Goal: Task Accomplishment & Management: Manage account settings

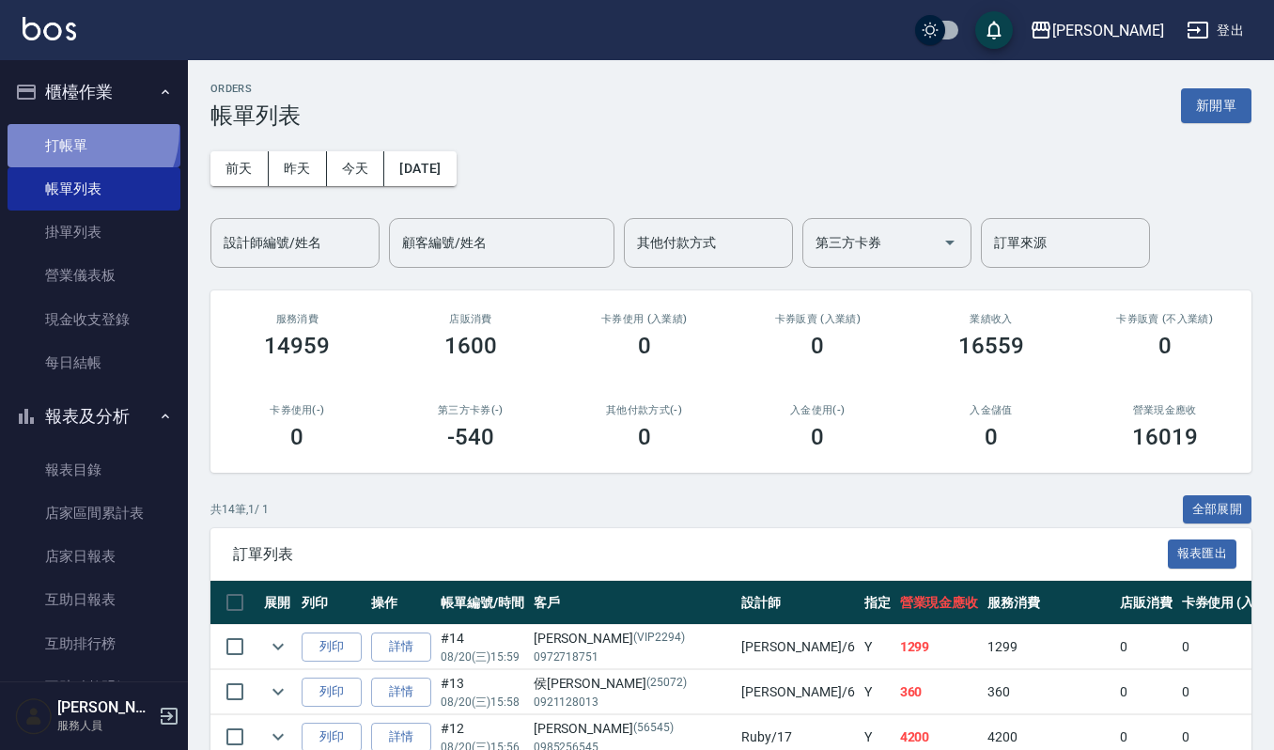
click at [71, 130] on link "打帳單" at bounding box center [94, 145] width 173 height 43
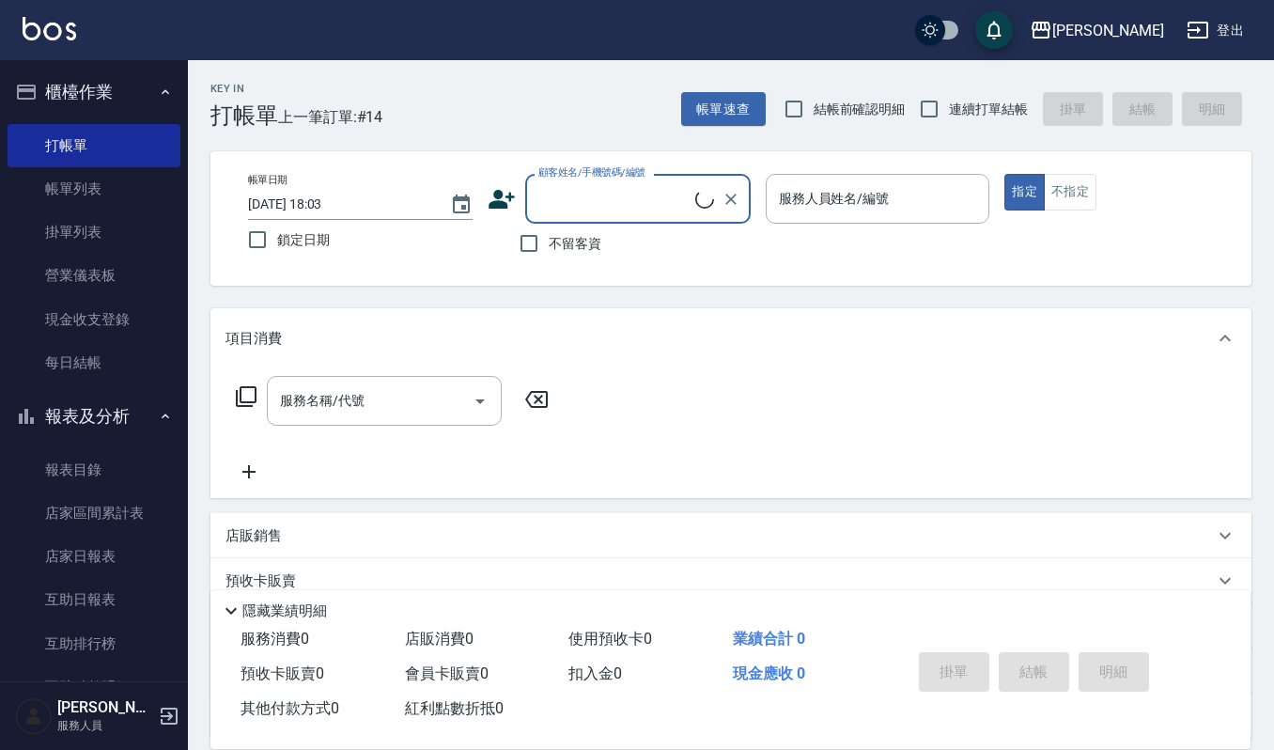
click at [558, 192] on input "顧客姓名/手機號碼/編號" at bounding box center [615, 198] width 162 height 33
type input "藍"
type input "爛"
type input "覽"
type input "郎"
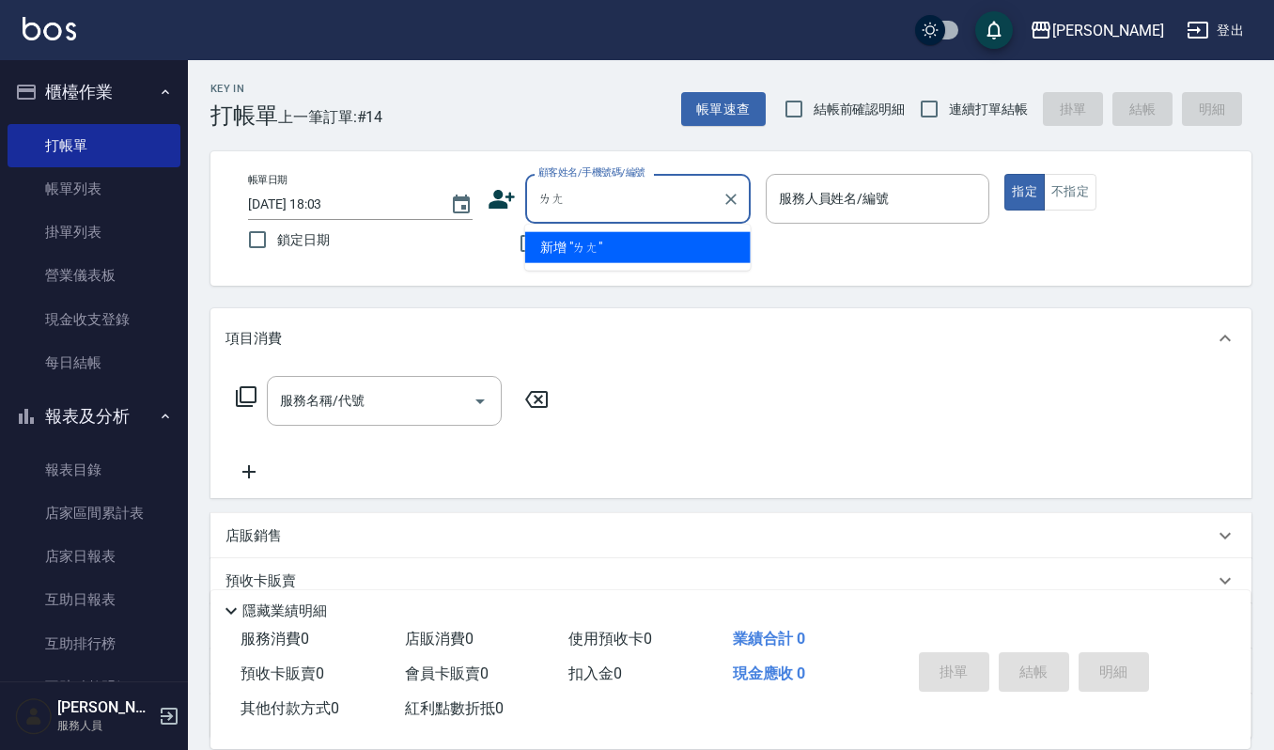
type input "浪"
type input "覽"
type input "湳"
type input "難"
type input "囊"
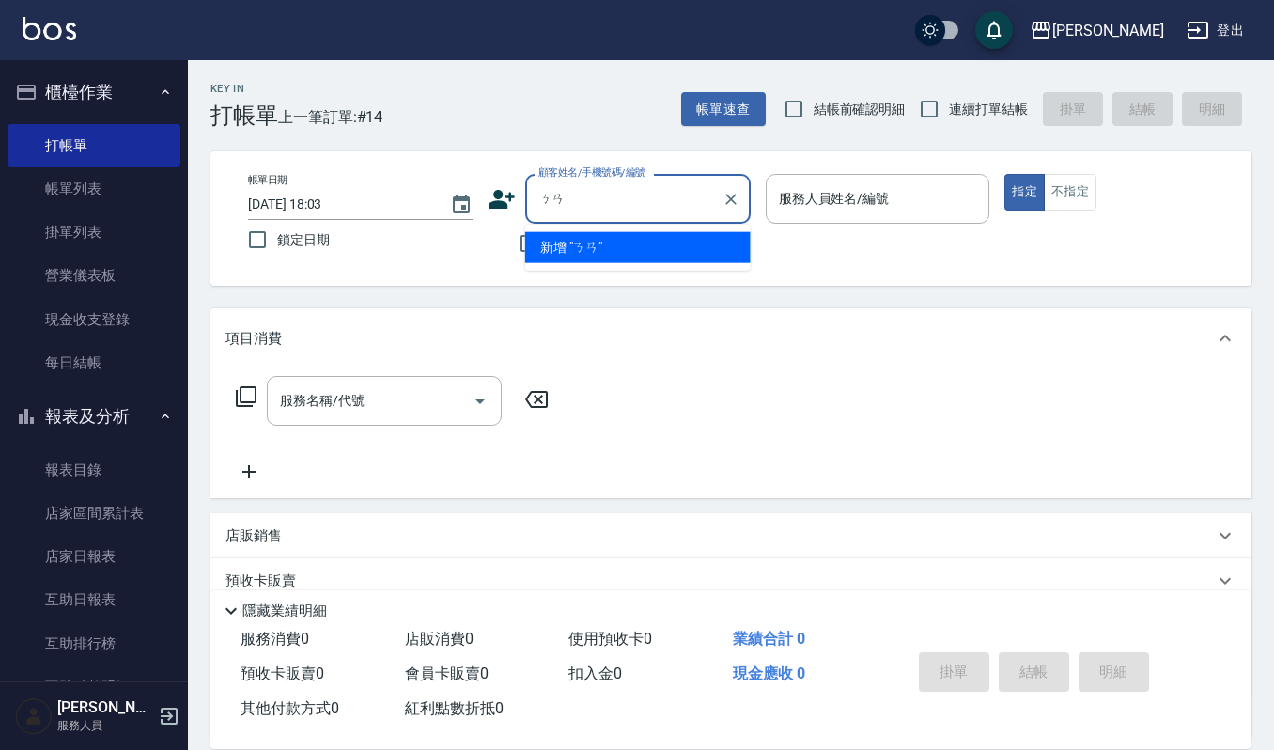
type input "囝"
type input "儾"
type input "朗"
type input "浪"
type input "郎"
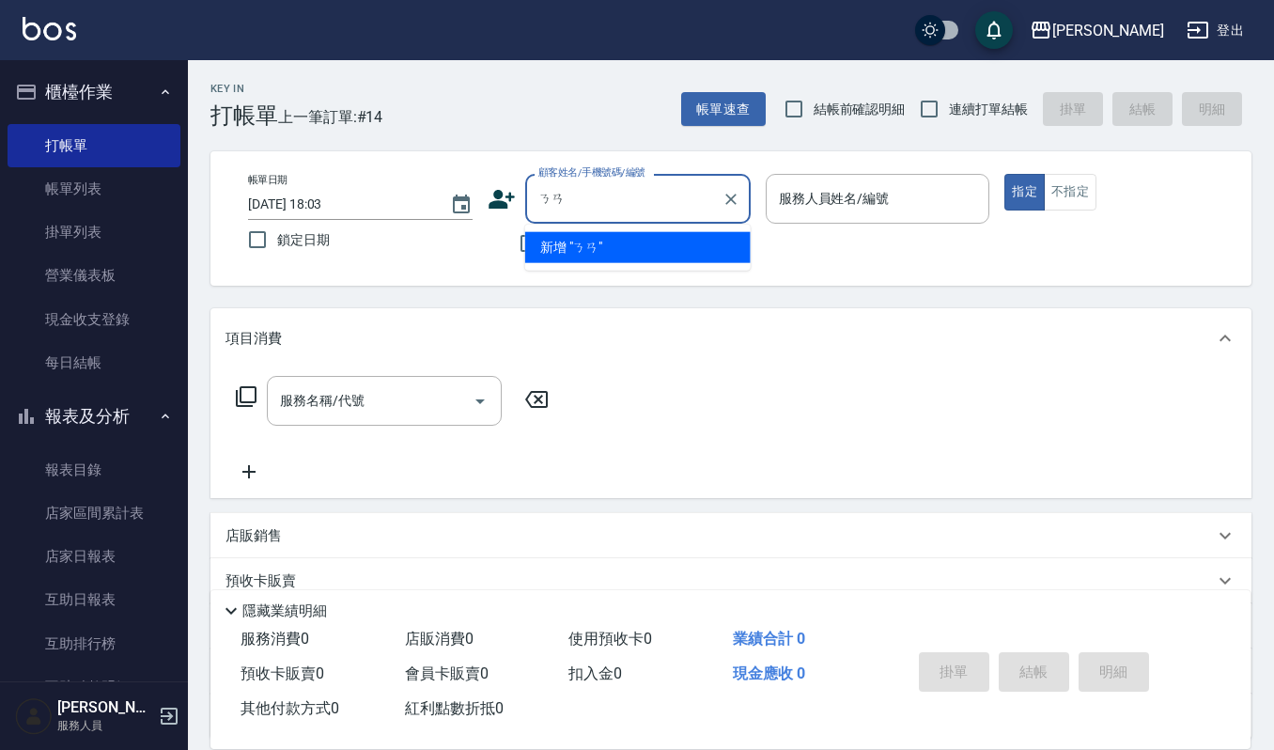
type input "囝"
type input "難"
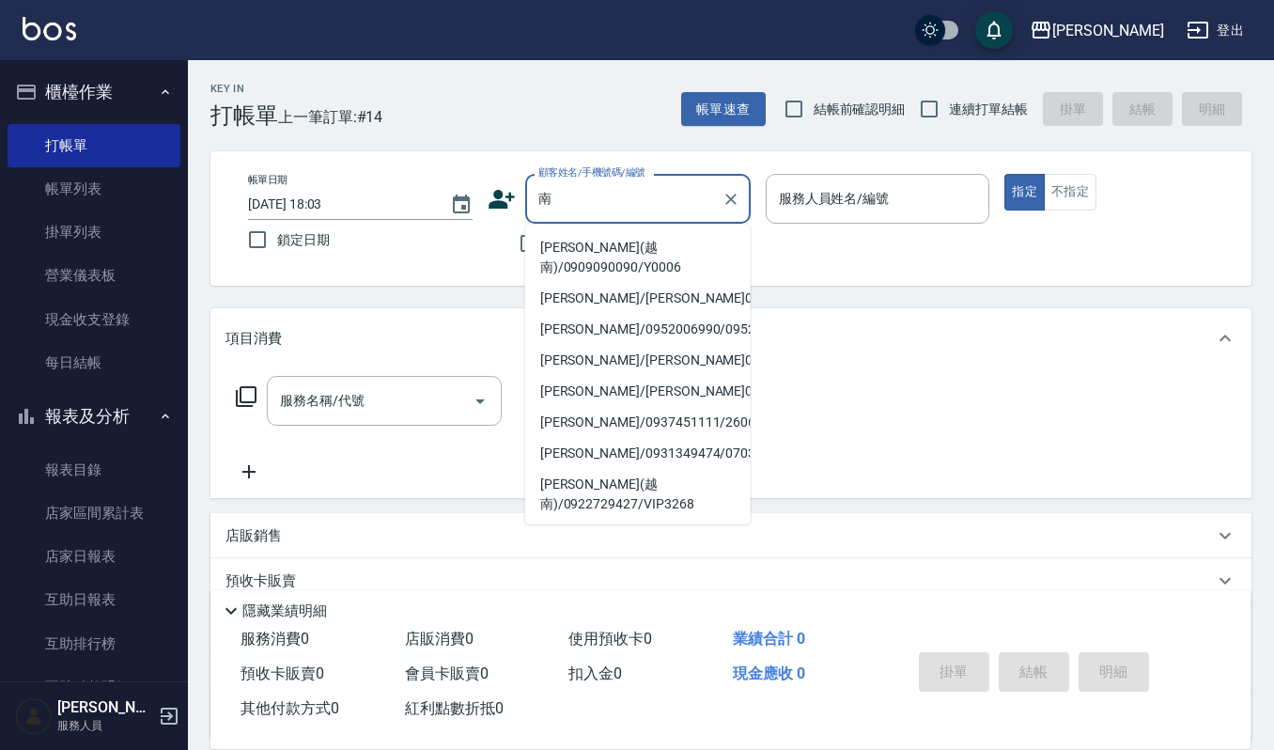
type input "男"
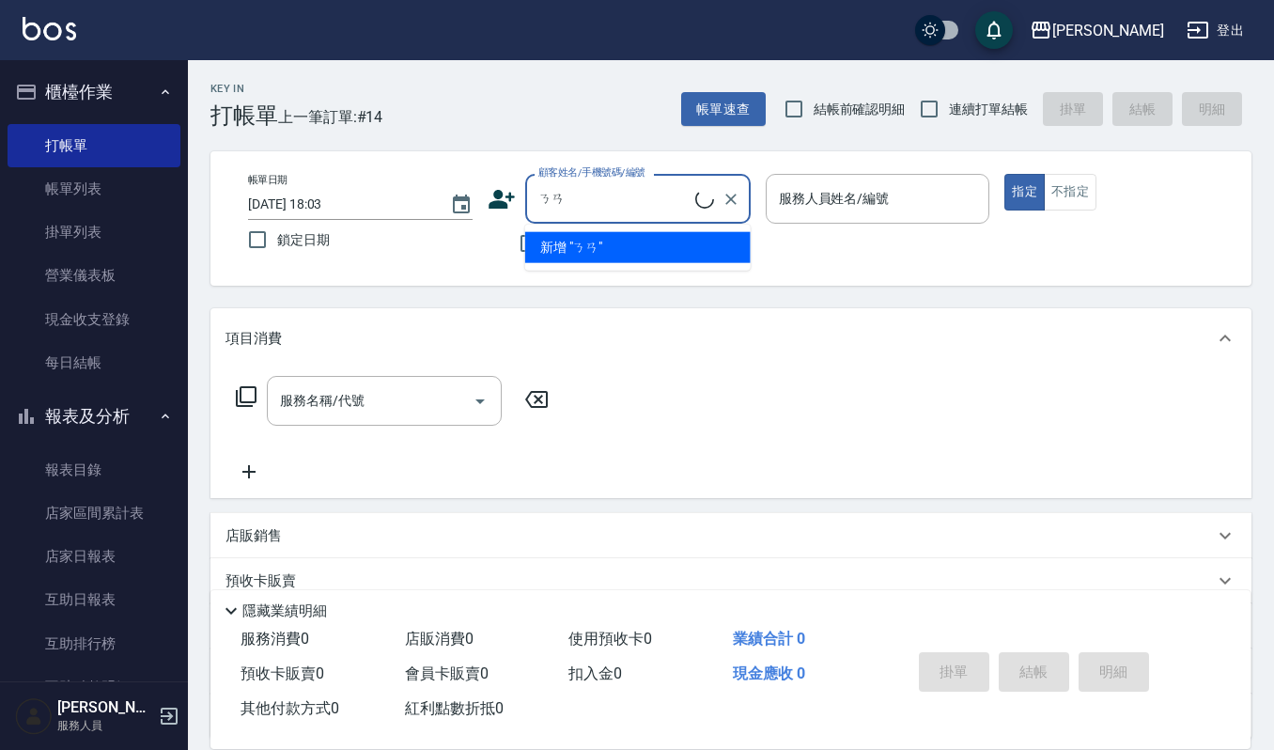
type input "湳"
type input "囝"
type input "啉"
type input "爛"
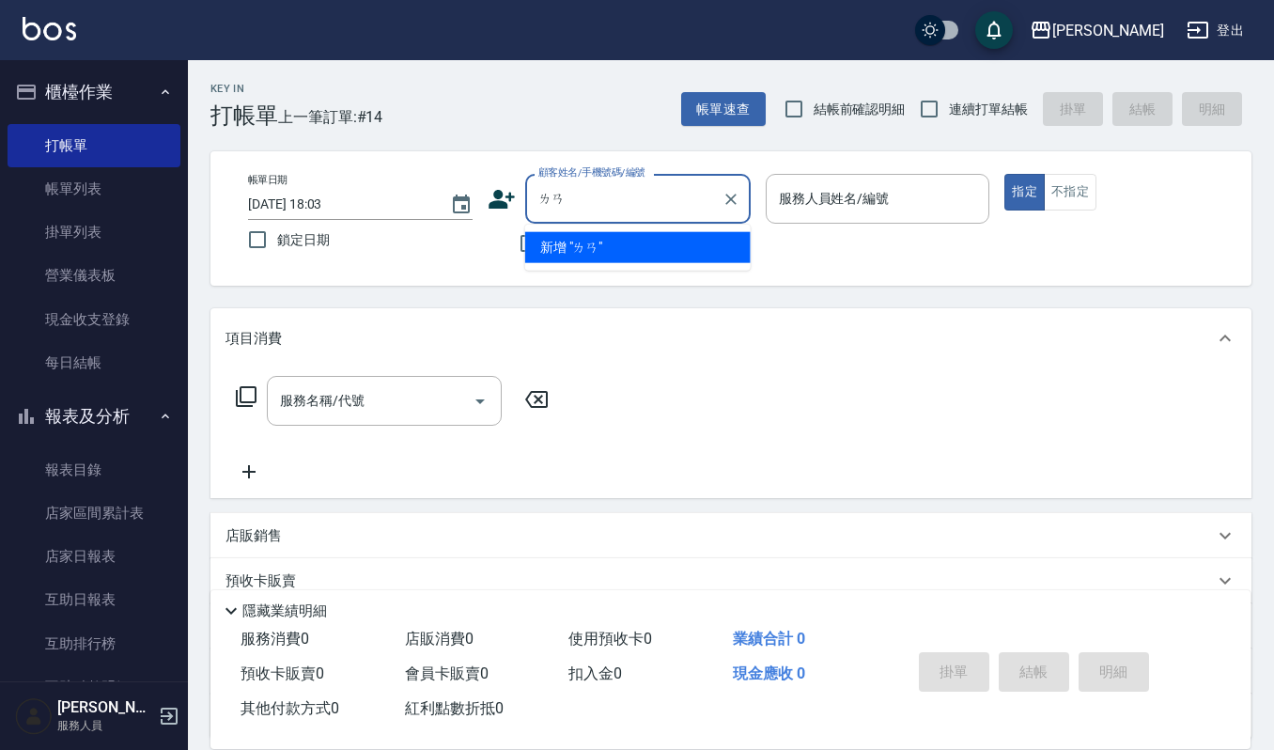
type input "藍"
type input "湳"
type input "然"
type input "染"
type input "穰"
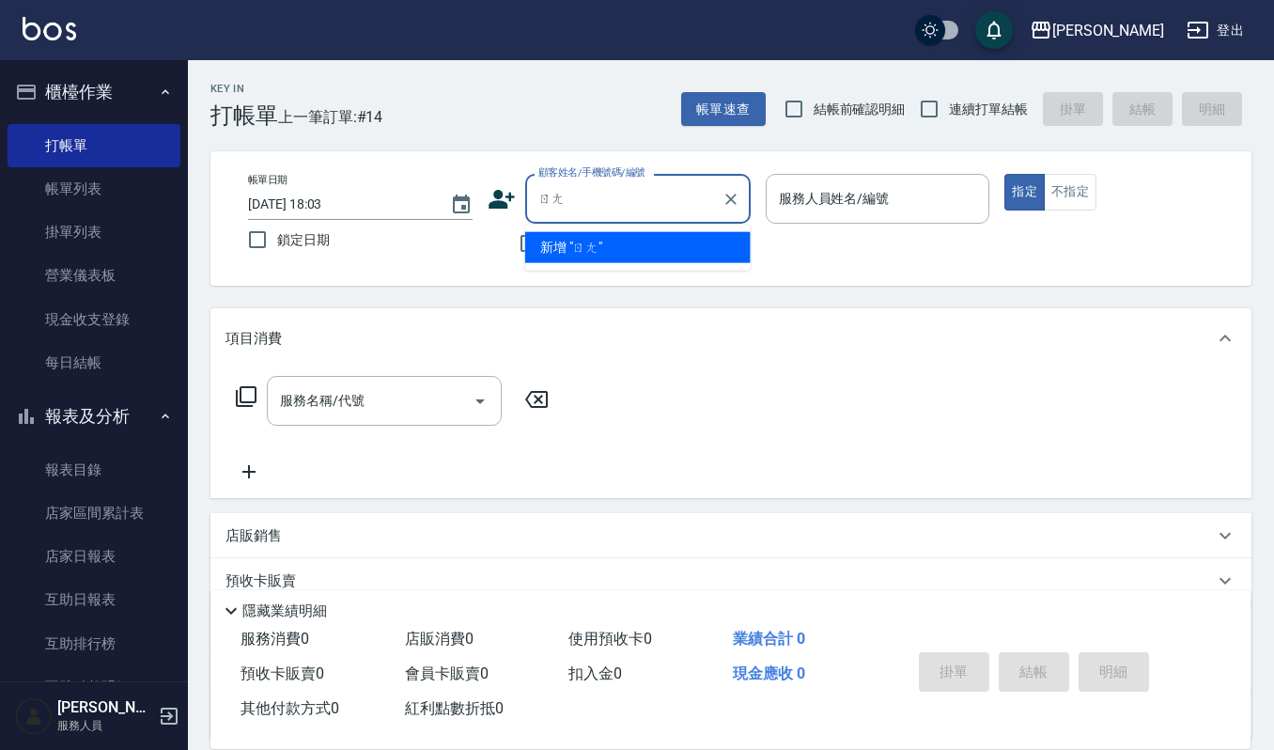
type input "讓"
type input "壤"
type input "囝"
type input "啉"
type input "爛"
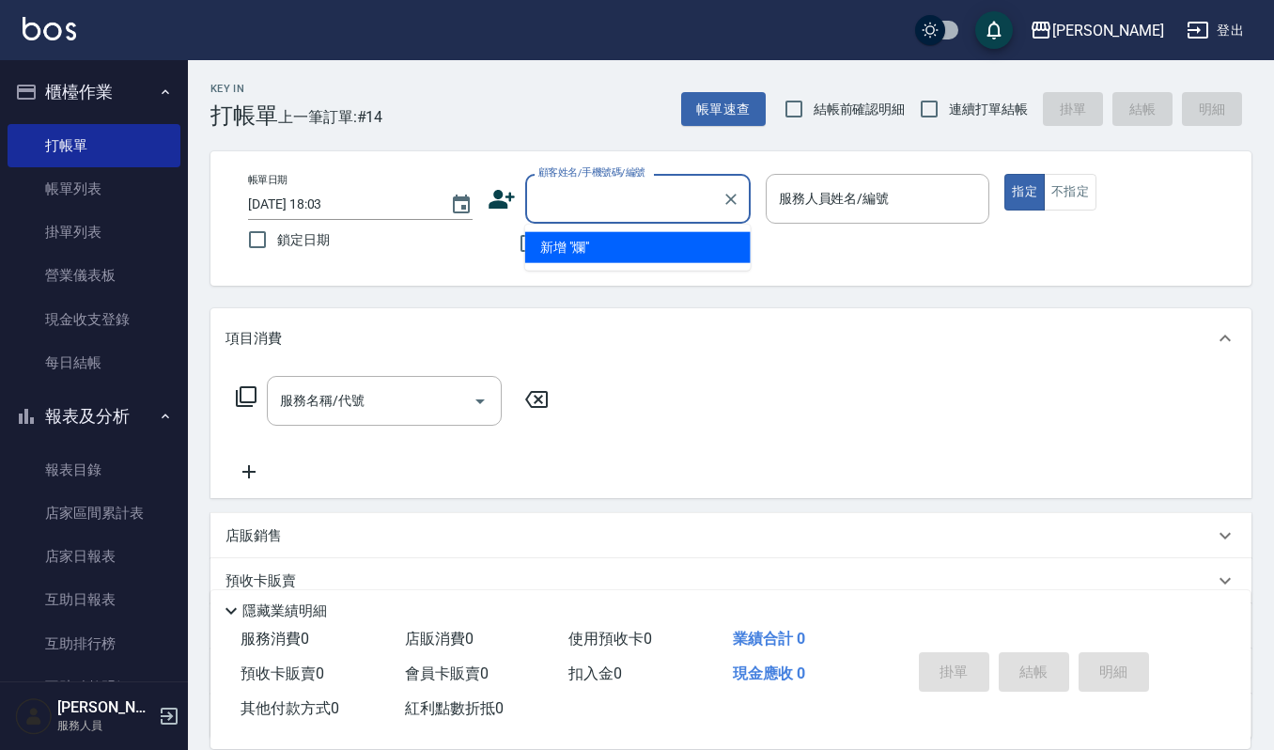
type input "\"
type input "小"
type input "浪"
type input "郎"
type input "朗"
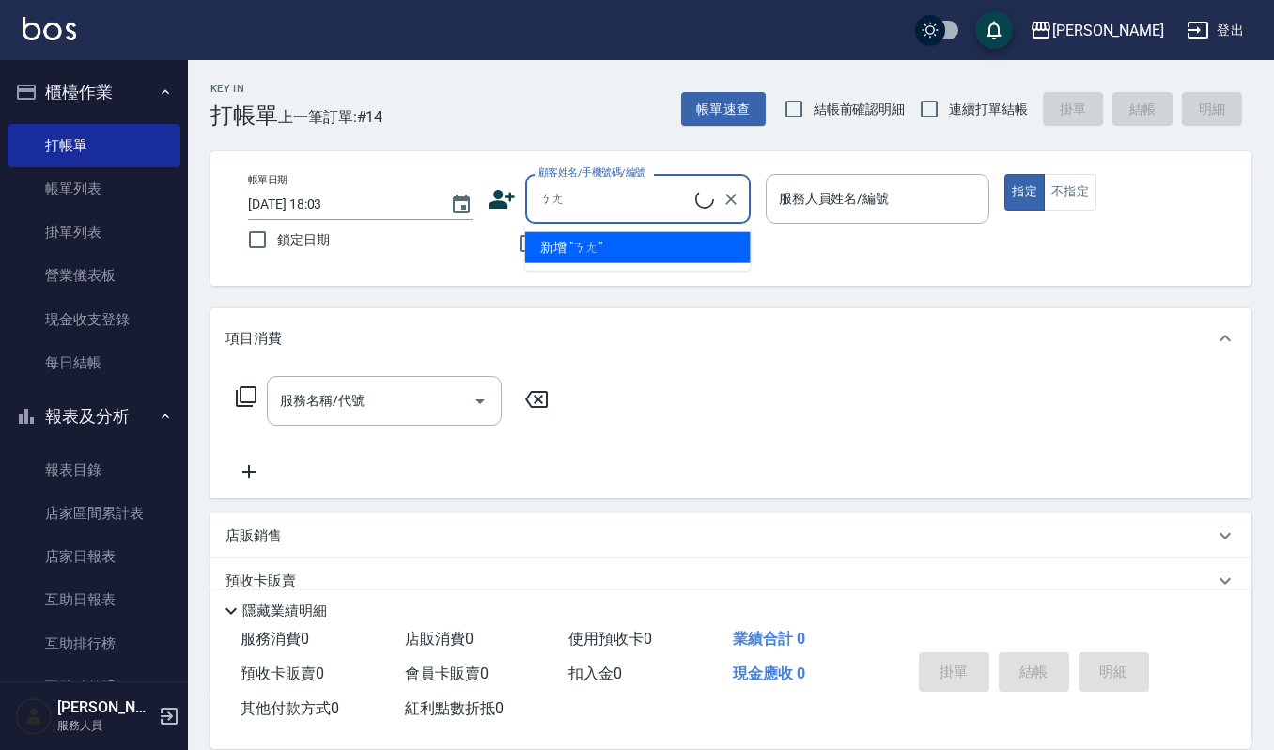
type input "曩"
type input "儾"
type input "囊"
type input "染"
type input "然"
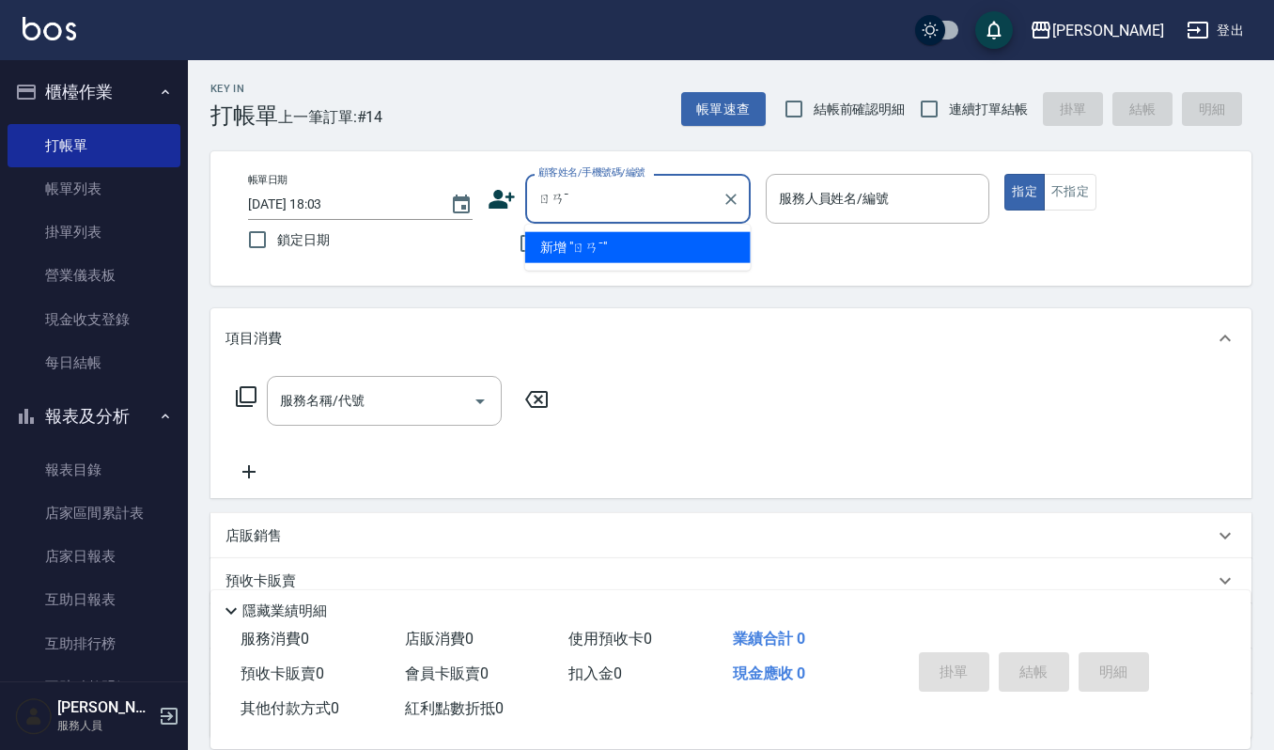
type input "ㄖ"
type input "囝"
type input "難"
type input "男"
type input "難"
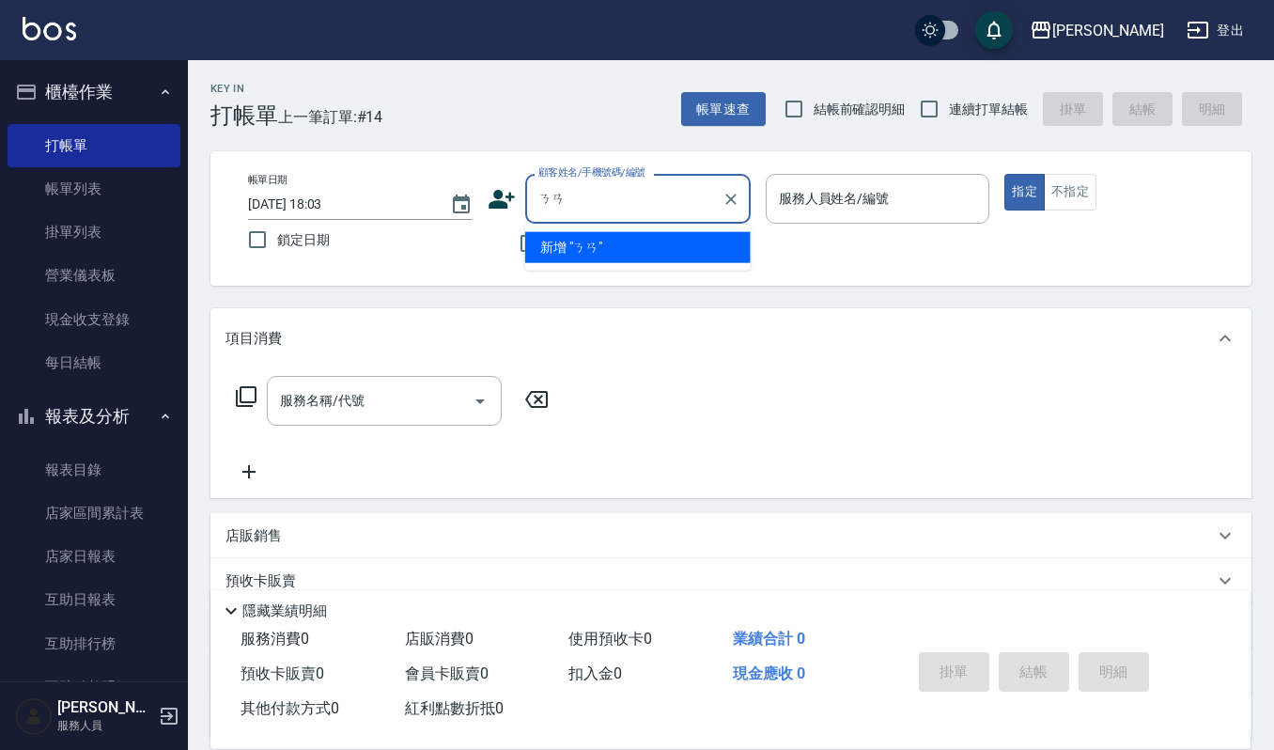
type input "囝"
type input "湳"
type input "難"
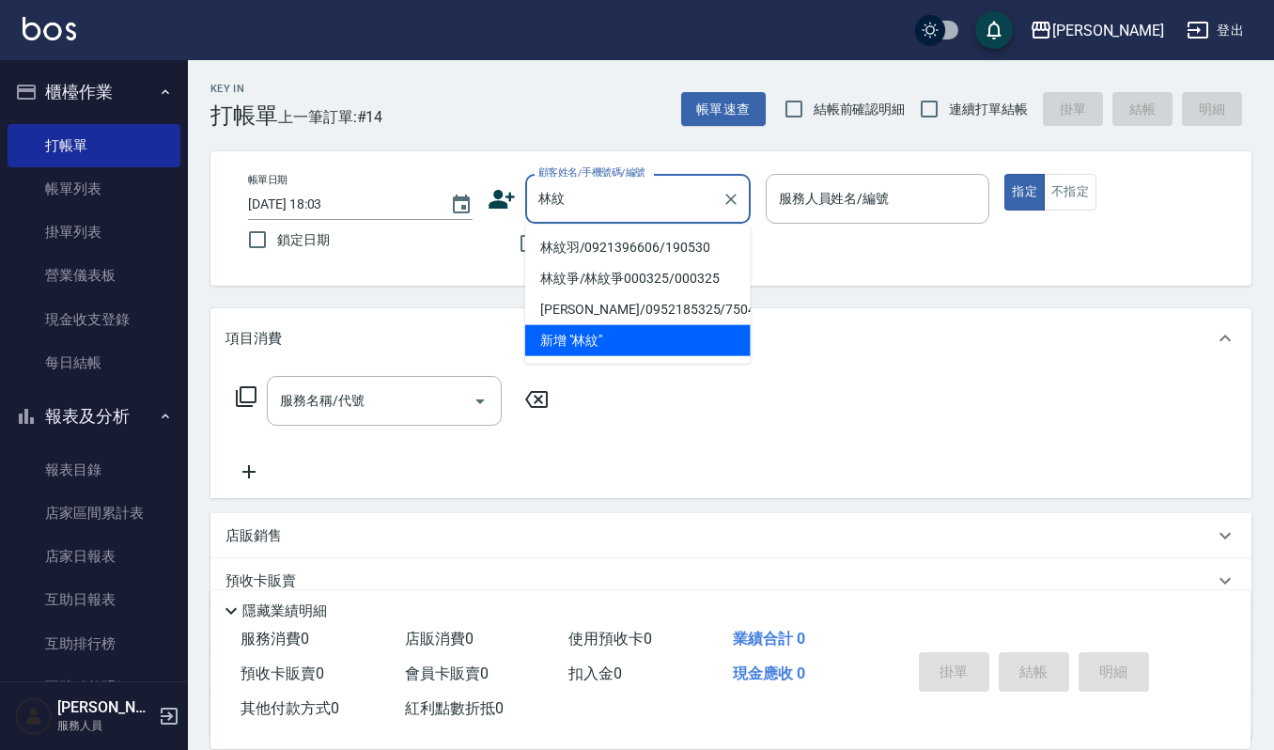
click at [591, 237] on li "林紋羽/0921396606/190530" at bounding box center [637, 247] width 225 height 31
type input "林紋羽/0921396606/190530"
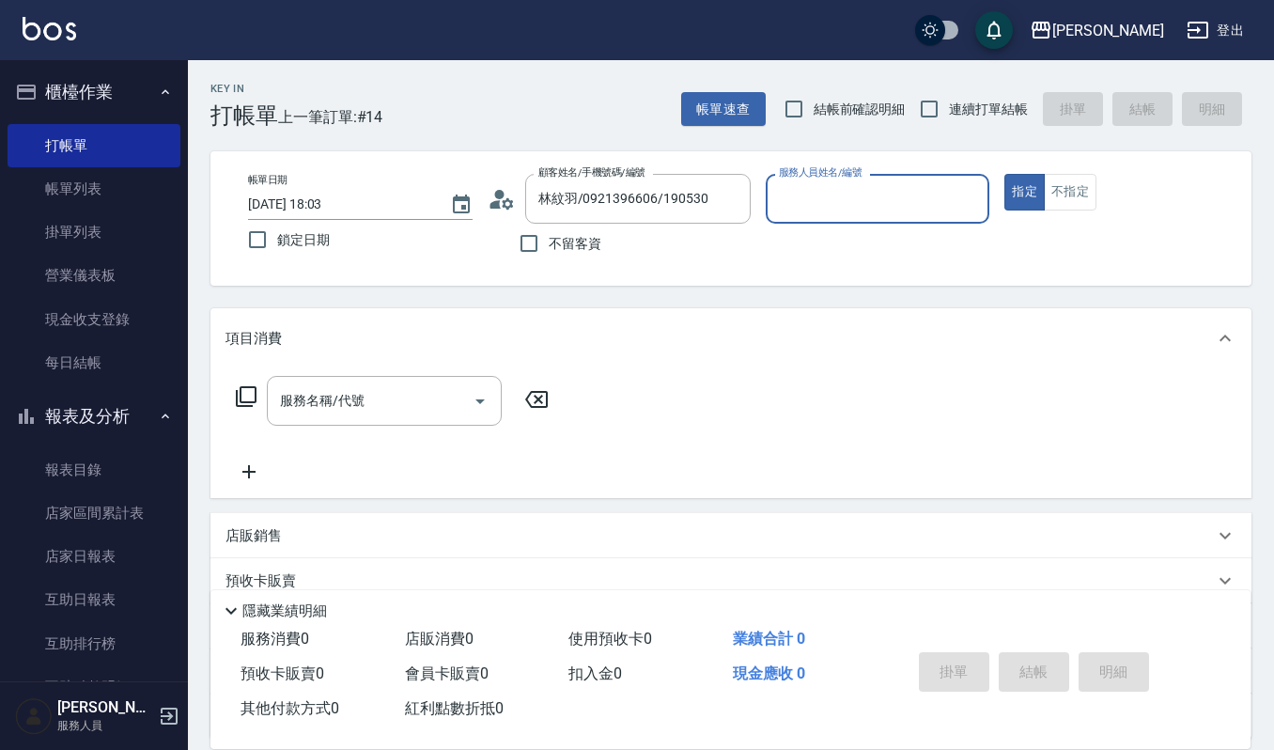
type input "吉兒-4"
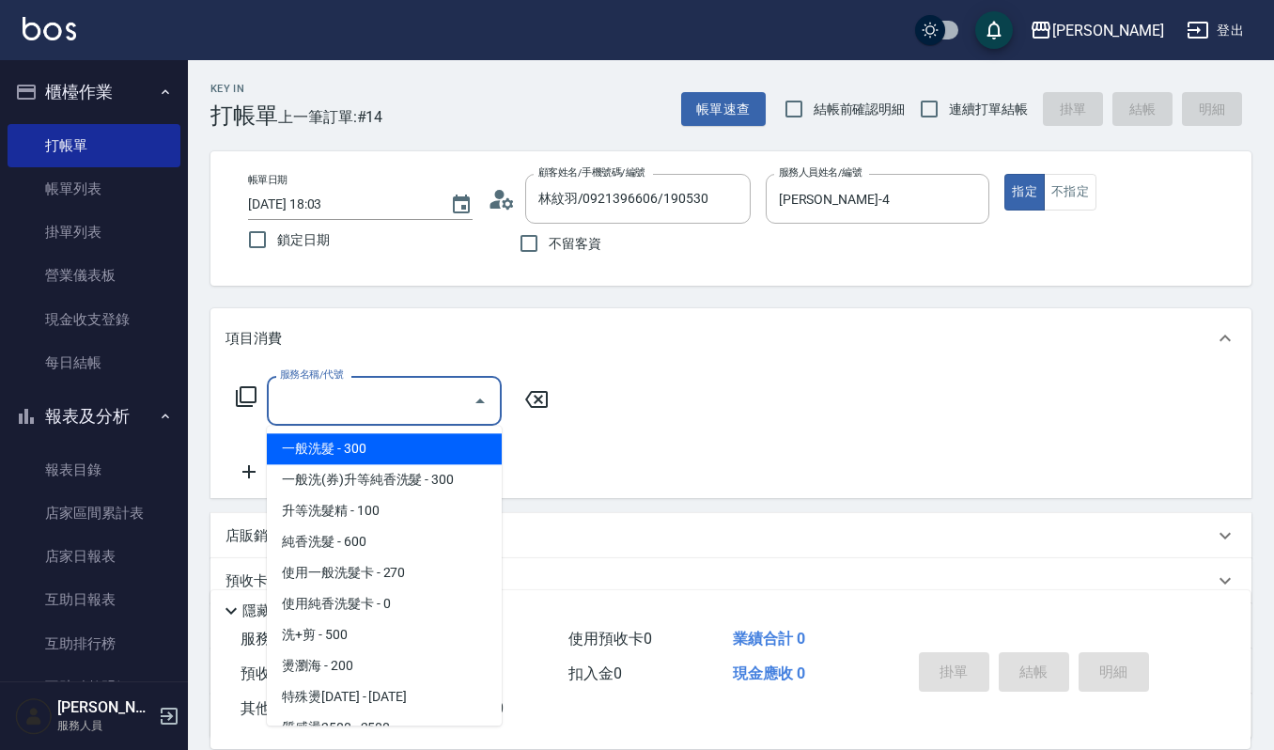
click at [441, 411] on input "服務名稱/代號" at bounding box center [370, 400] width 190 height 33
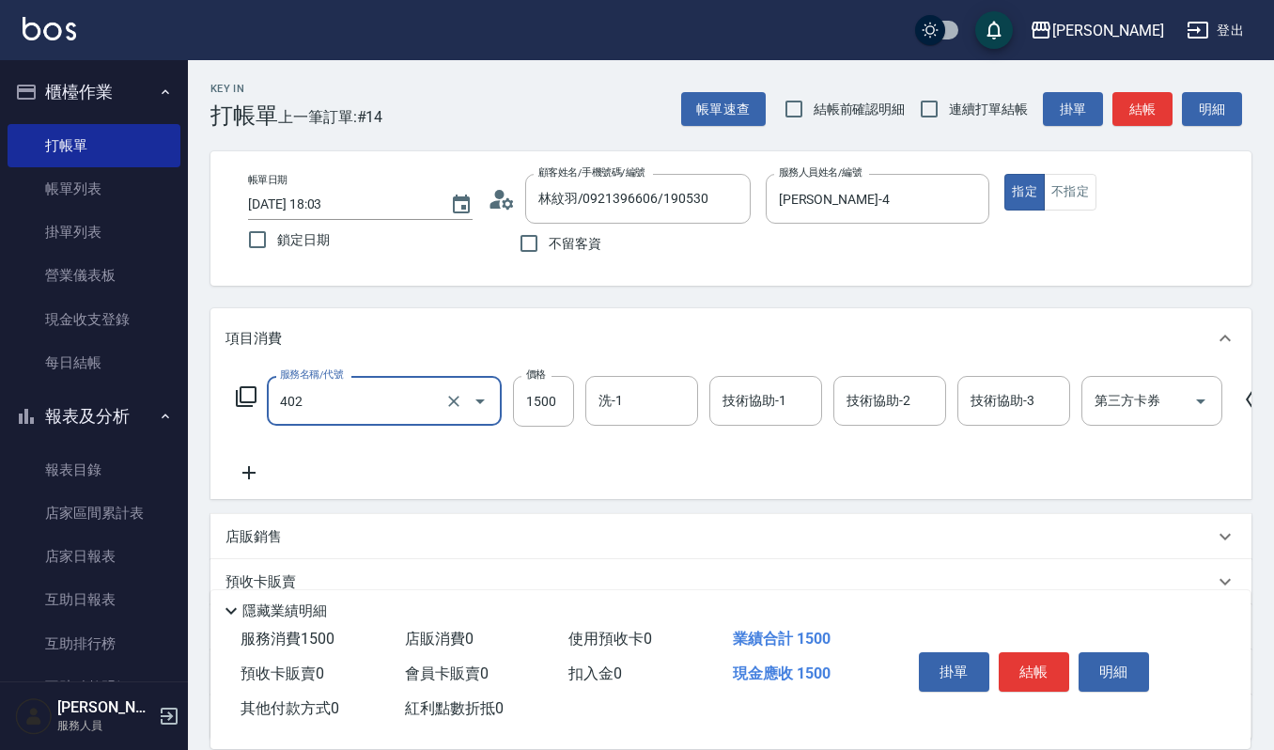
type input "打底染髮(402)"
type input "2200"
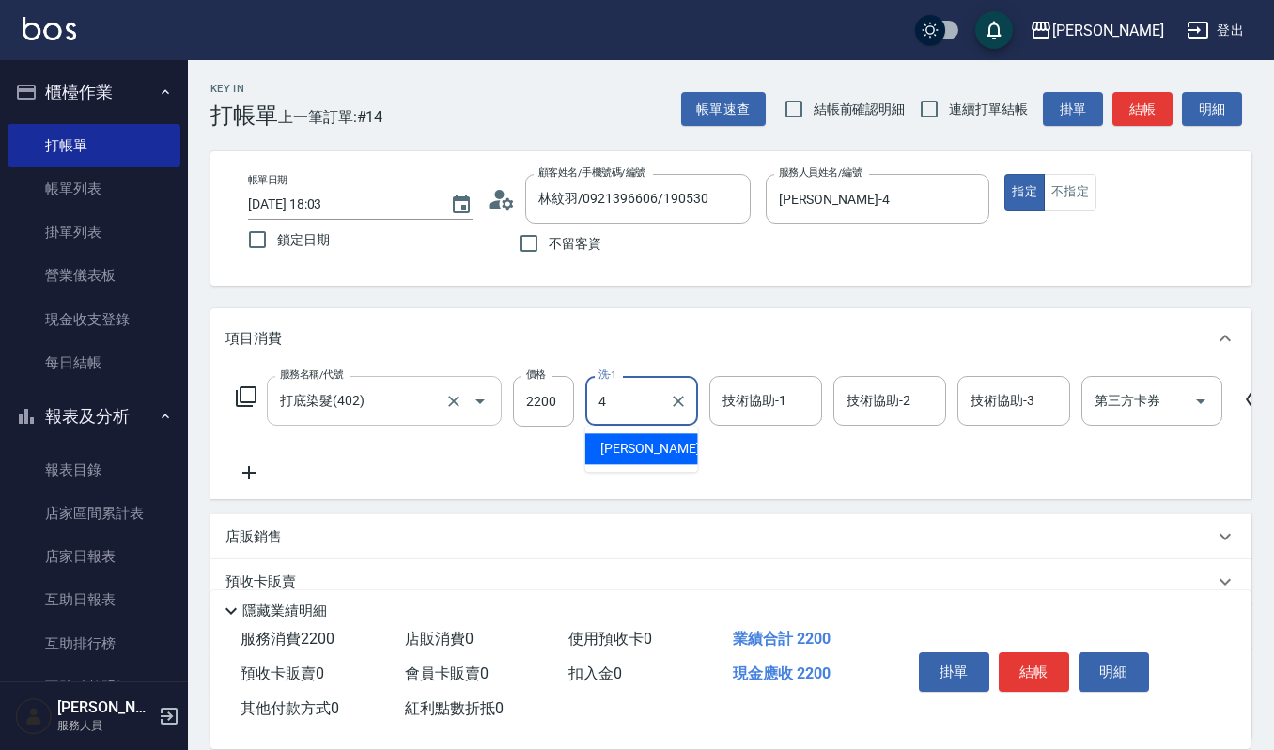
type input "吉兒-4"
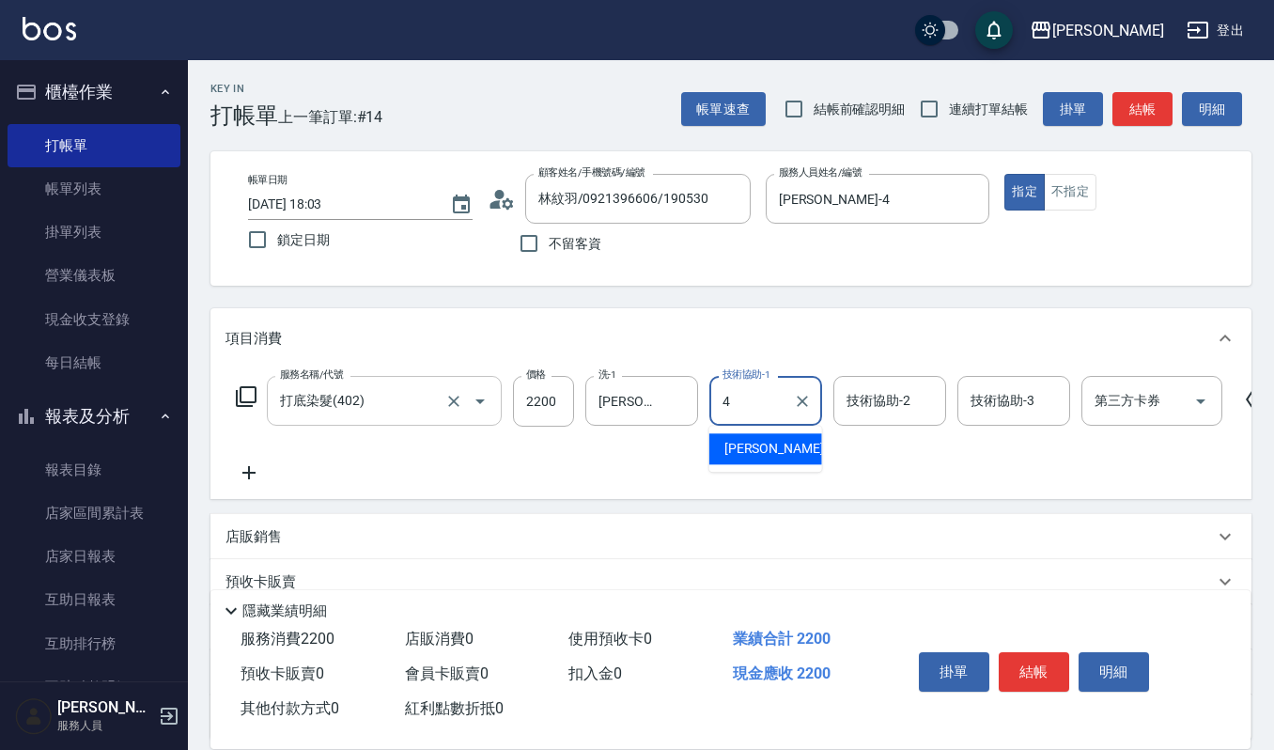
type input "吉兒-4"
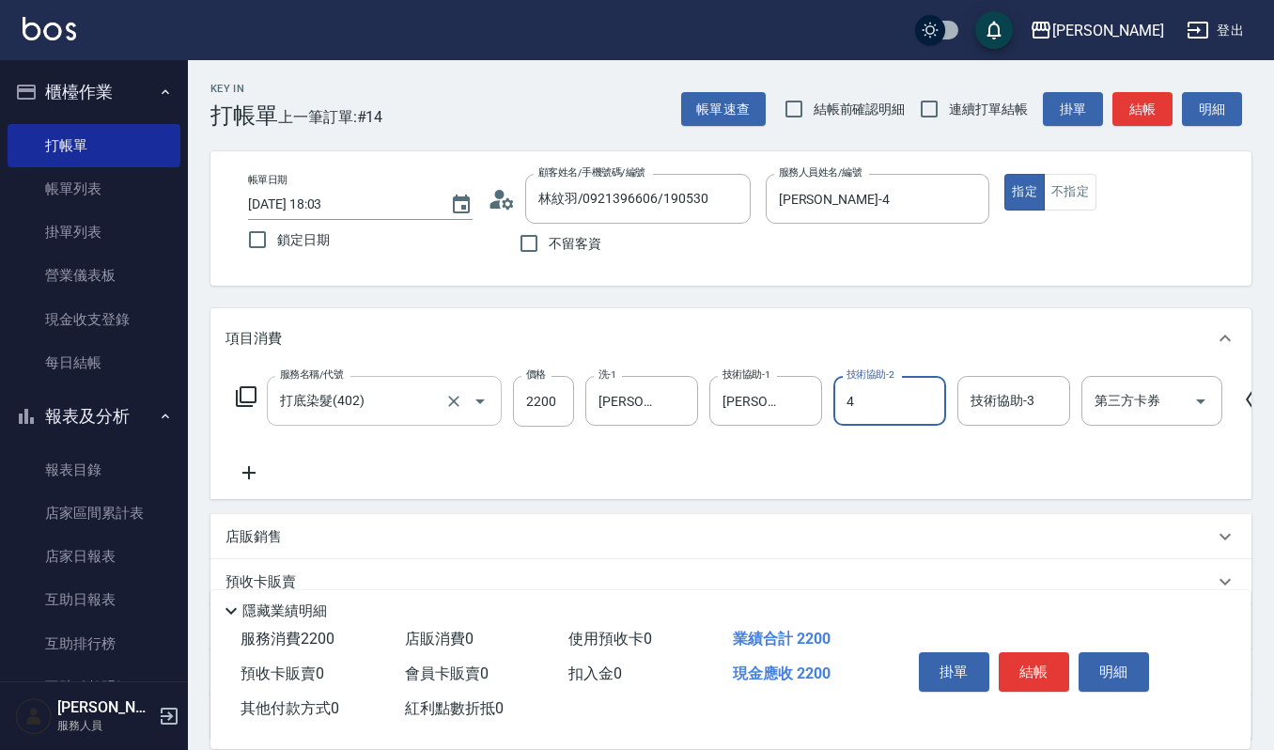
type input "吉兒-4"
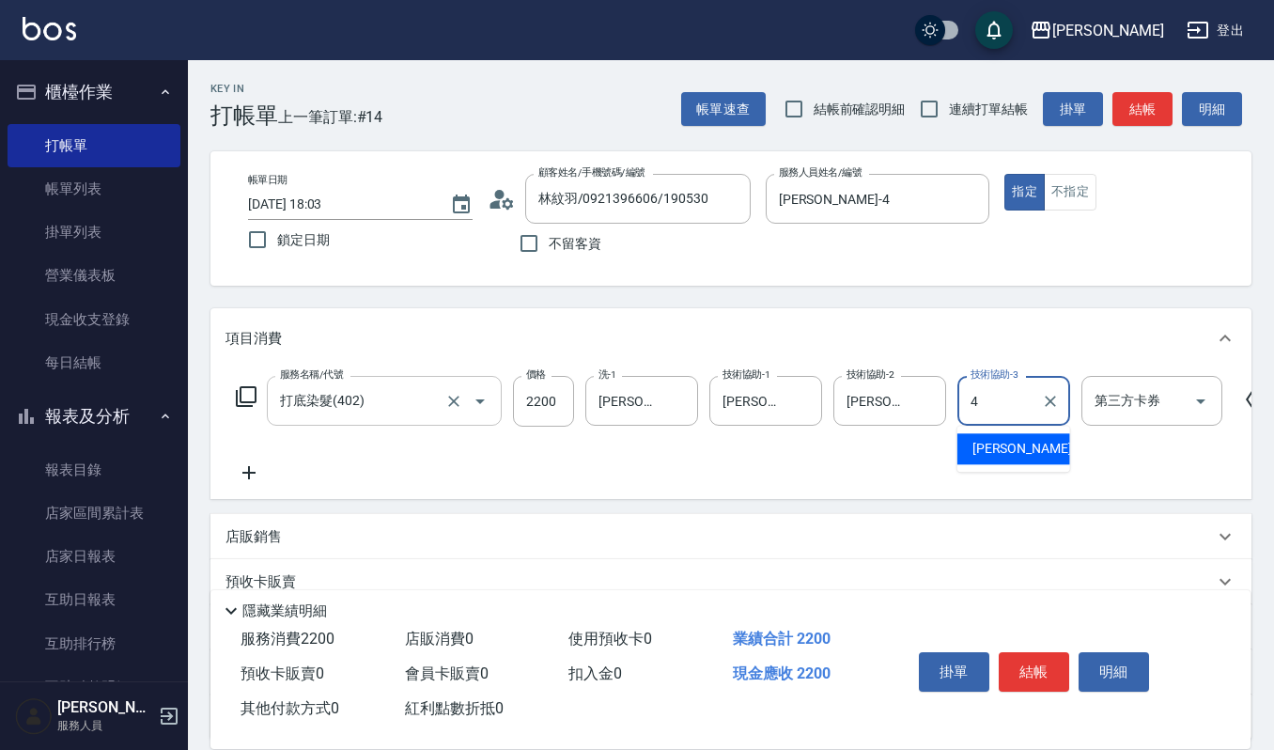
type input "吉兒-4"
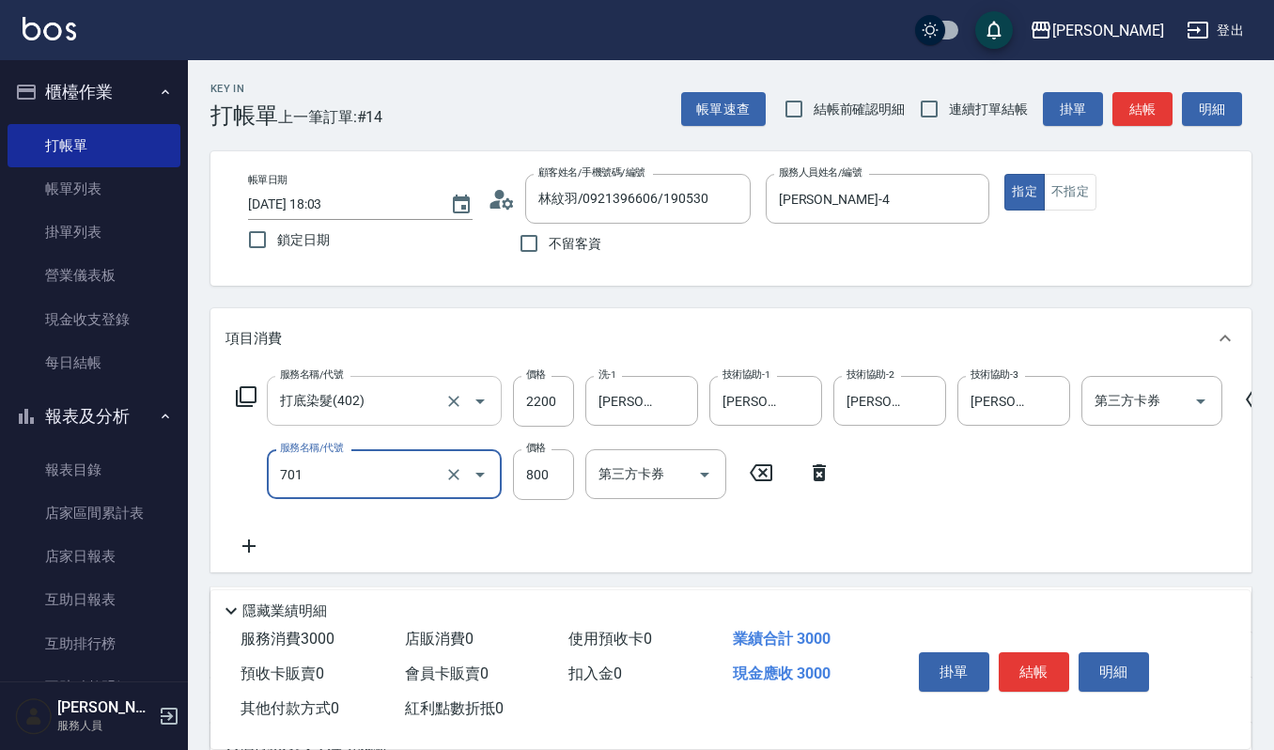
type input "CMC加購護(701)"
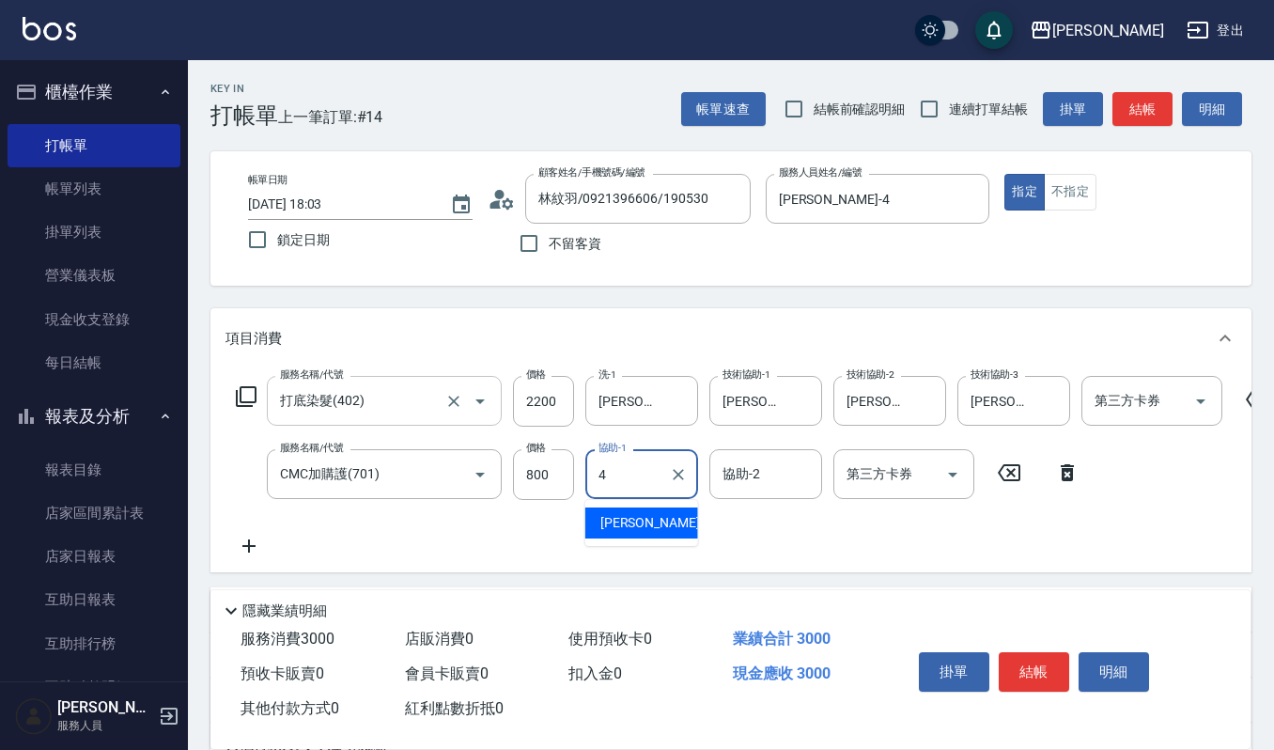
type input "吉兒-4"
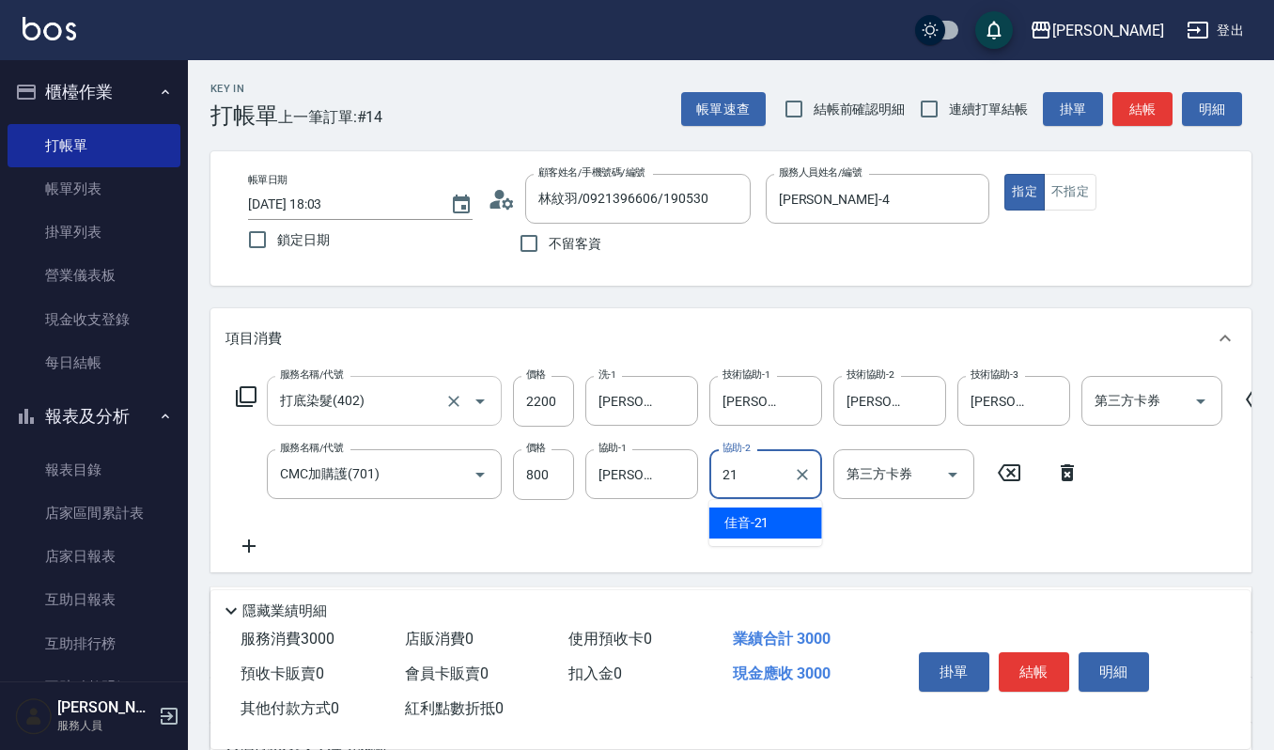
type input "佳音-21"
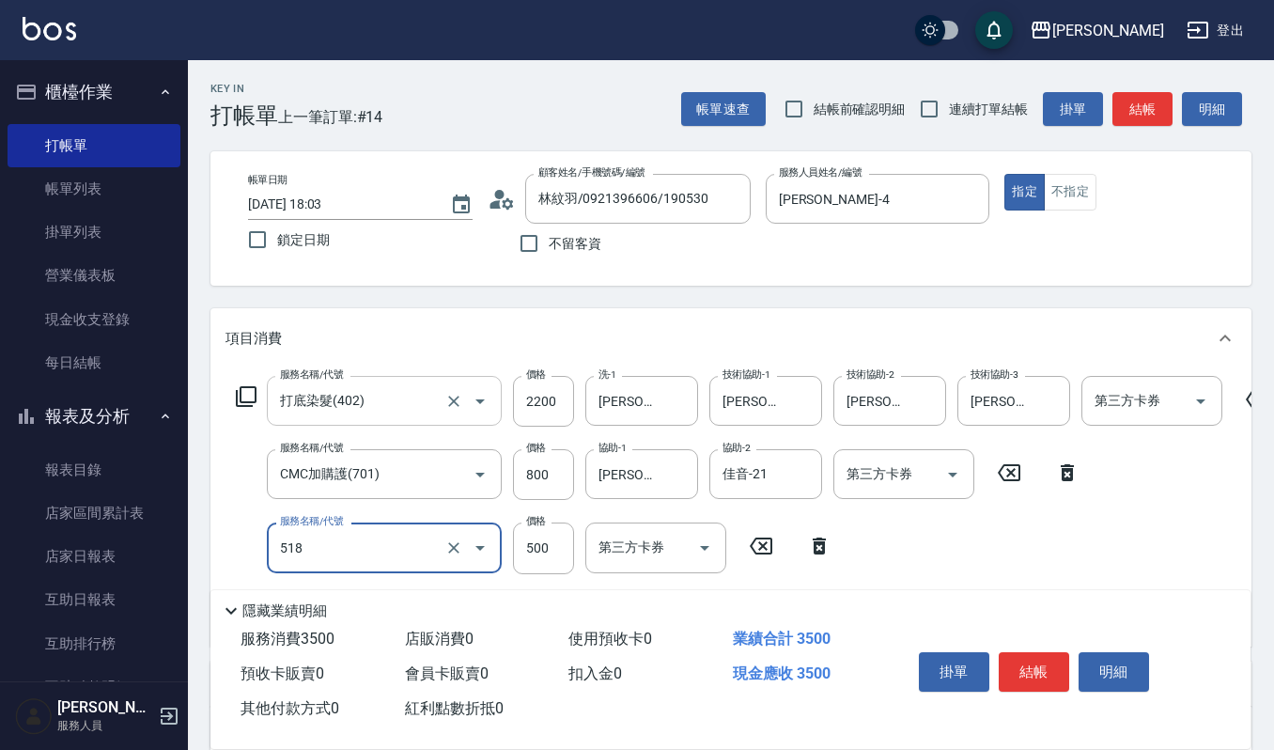
type input "(雲提)燙染前頭皮防護(518)"
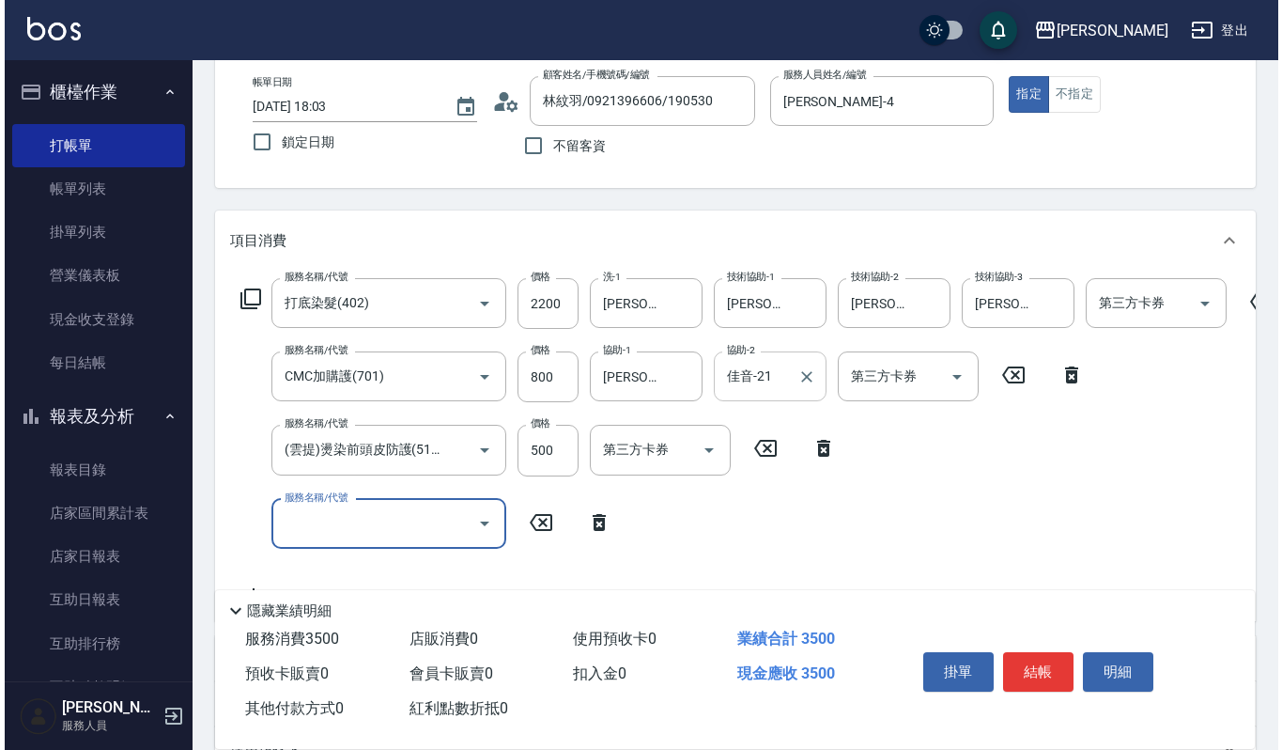
scroll to position [125, 0]
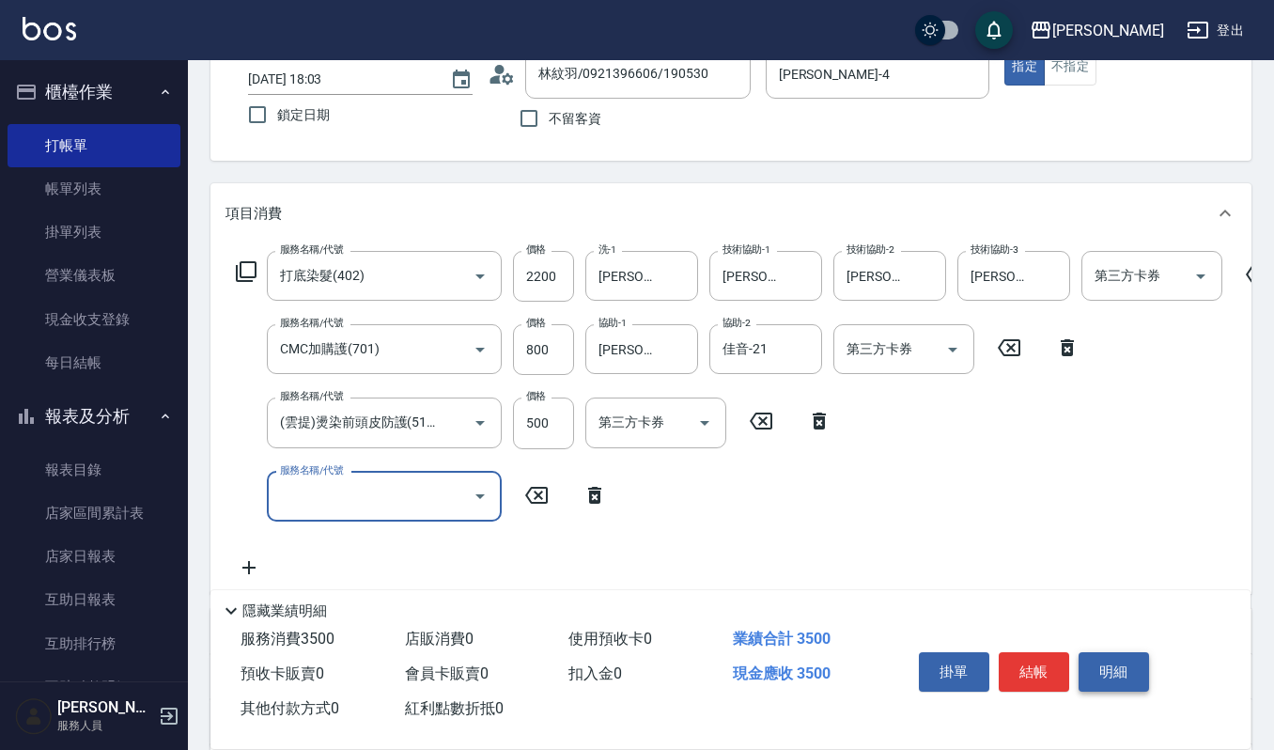
click at [1122, 676] on button "明細" at bounding box center [1113, 671] width 70 height 39
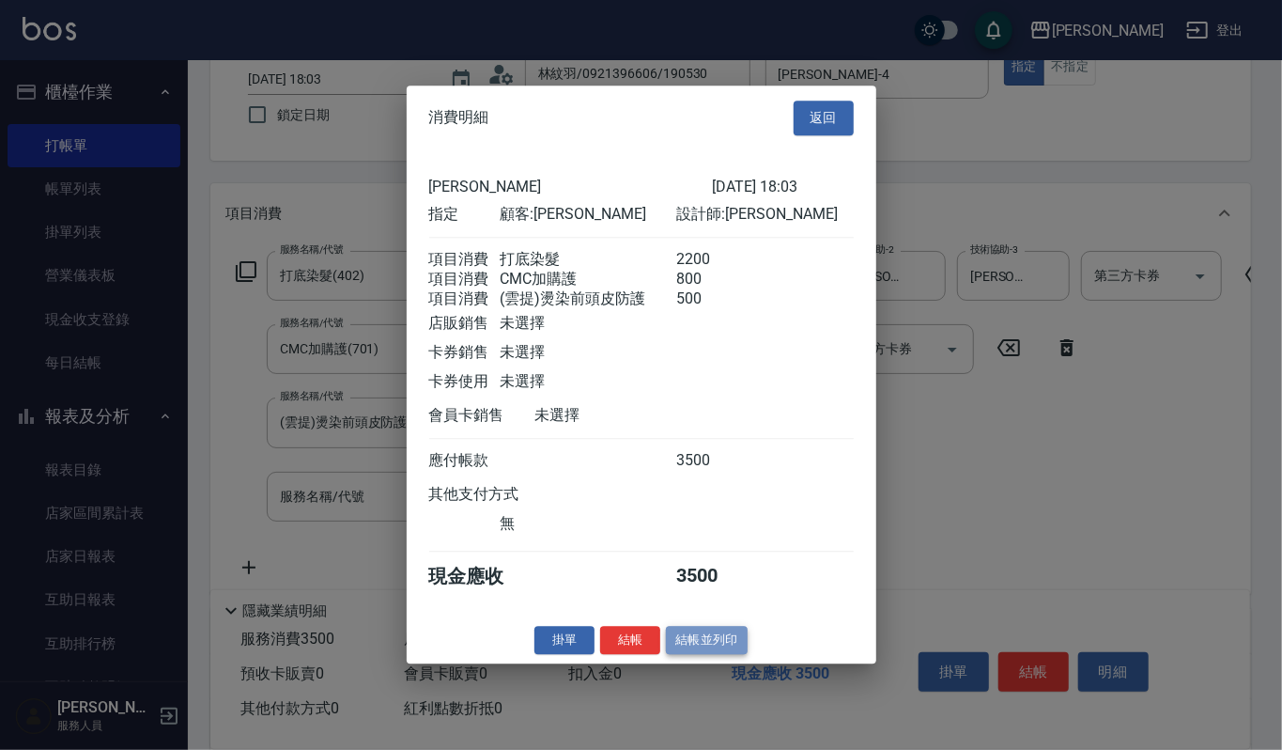
click at [726, 652] on button "結帳並列印" at bounding box center [707, 640] width 82 height 29
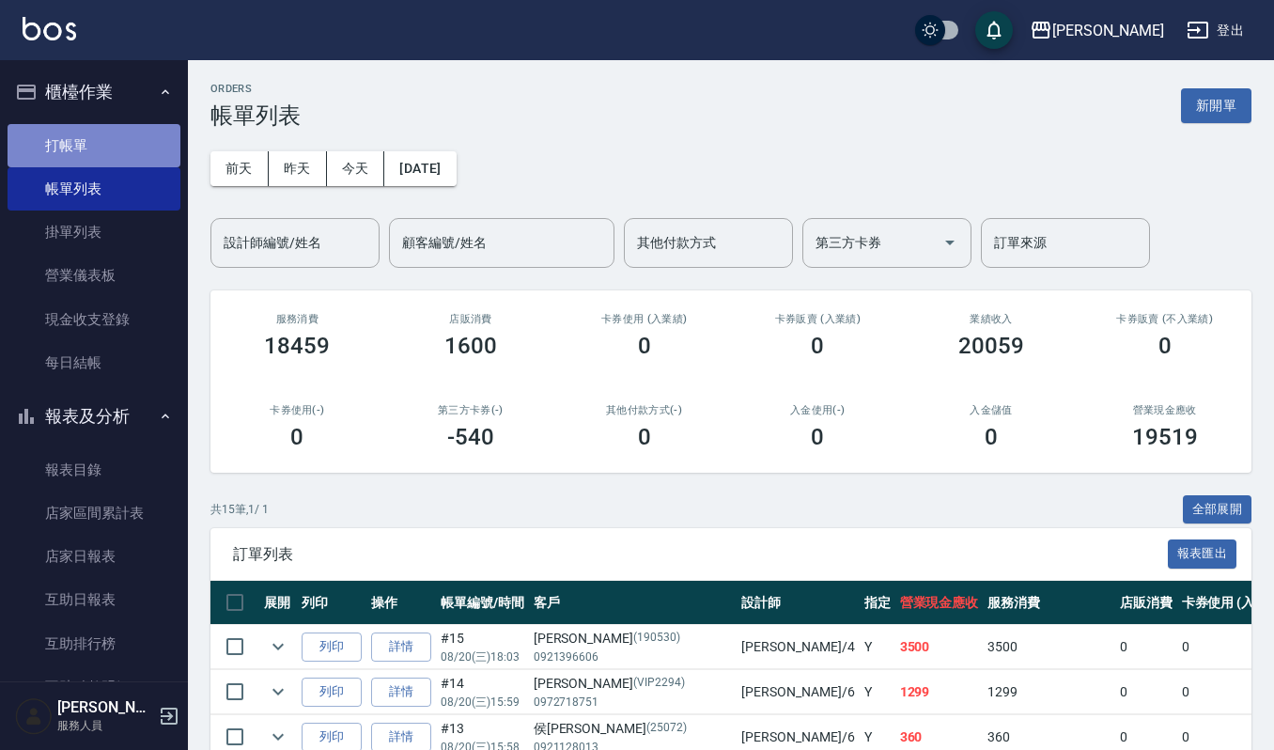
click at [155, 143] on link "打帳單" at bounding box center [94, 145] width 173 height 43
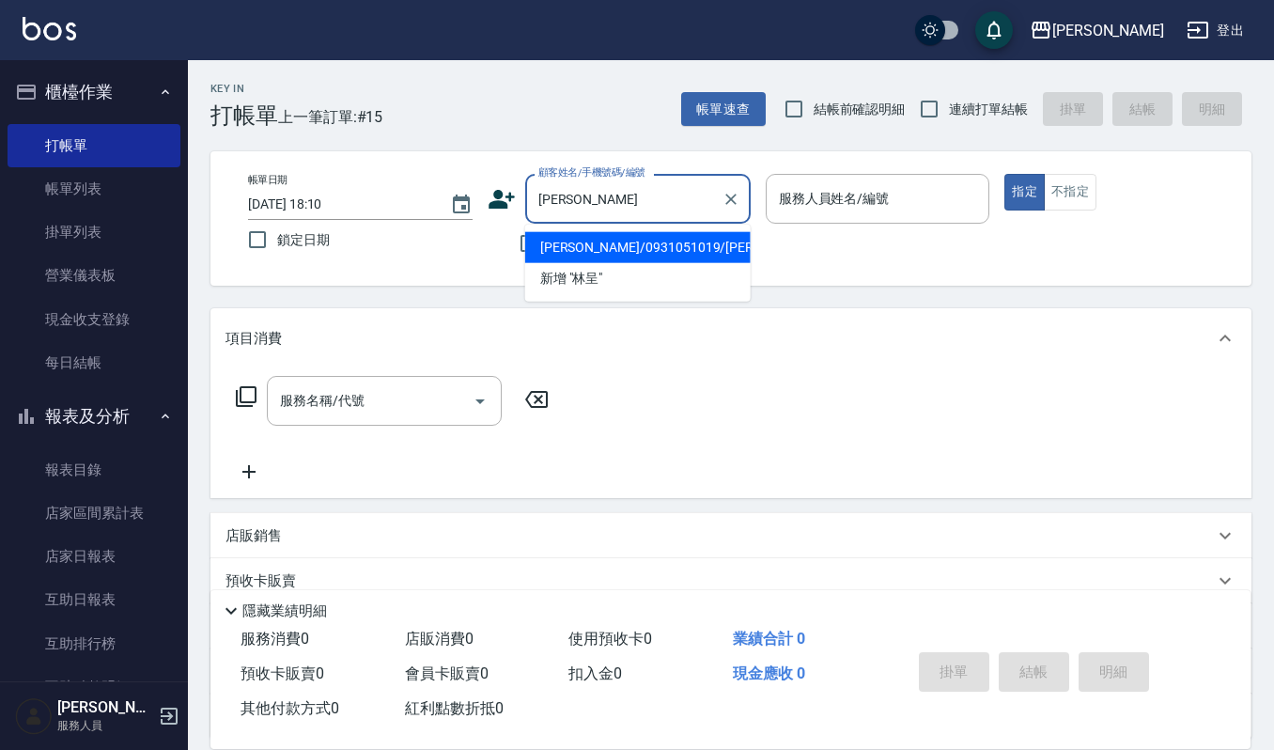
click at [666, 233] on li "林呈翰/0931051019/林呈翰" at bounding box center [637, 247] width 225 height 31
type input "林呈翰/0931051019/林呈翰"
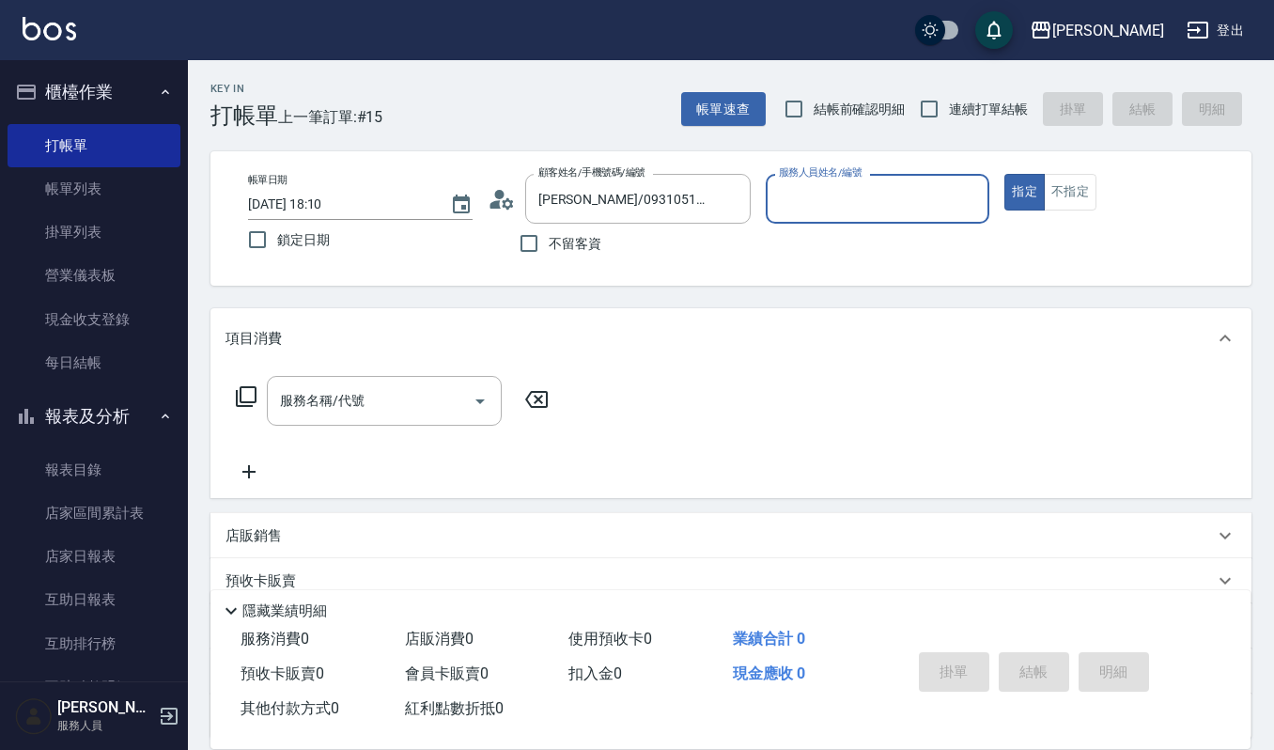
type input "Sammi-8"
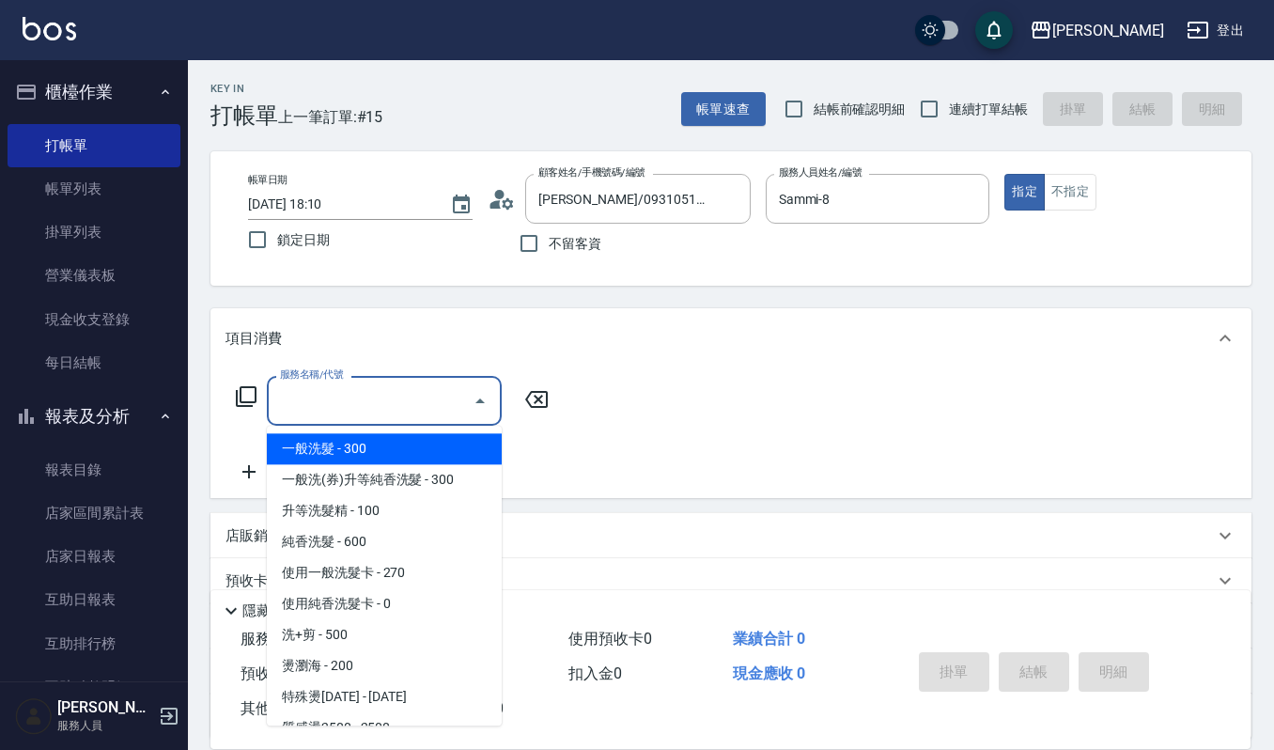
click at [377, 395] on input "服務名稱/代號" at bounding box center [370, 400] width 190 height 33
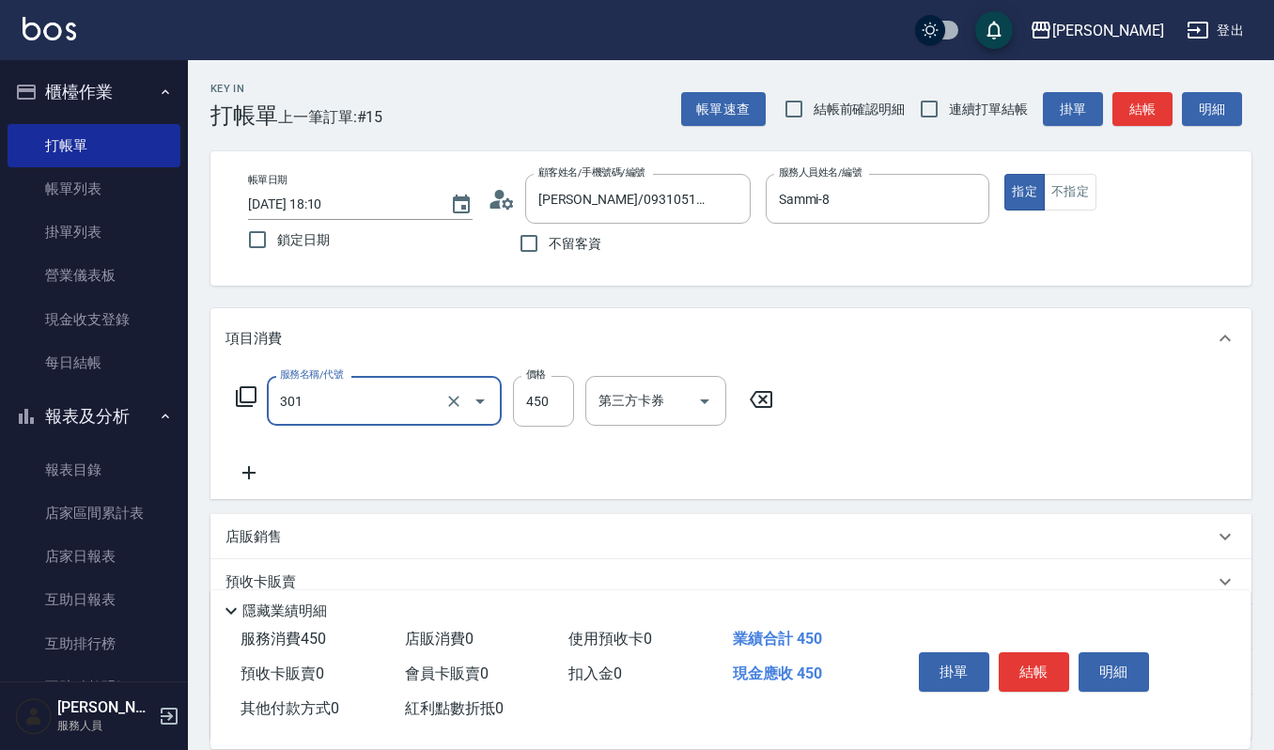
type input "創意剪髮(301)"
type input "405"
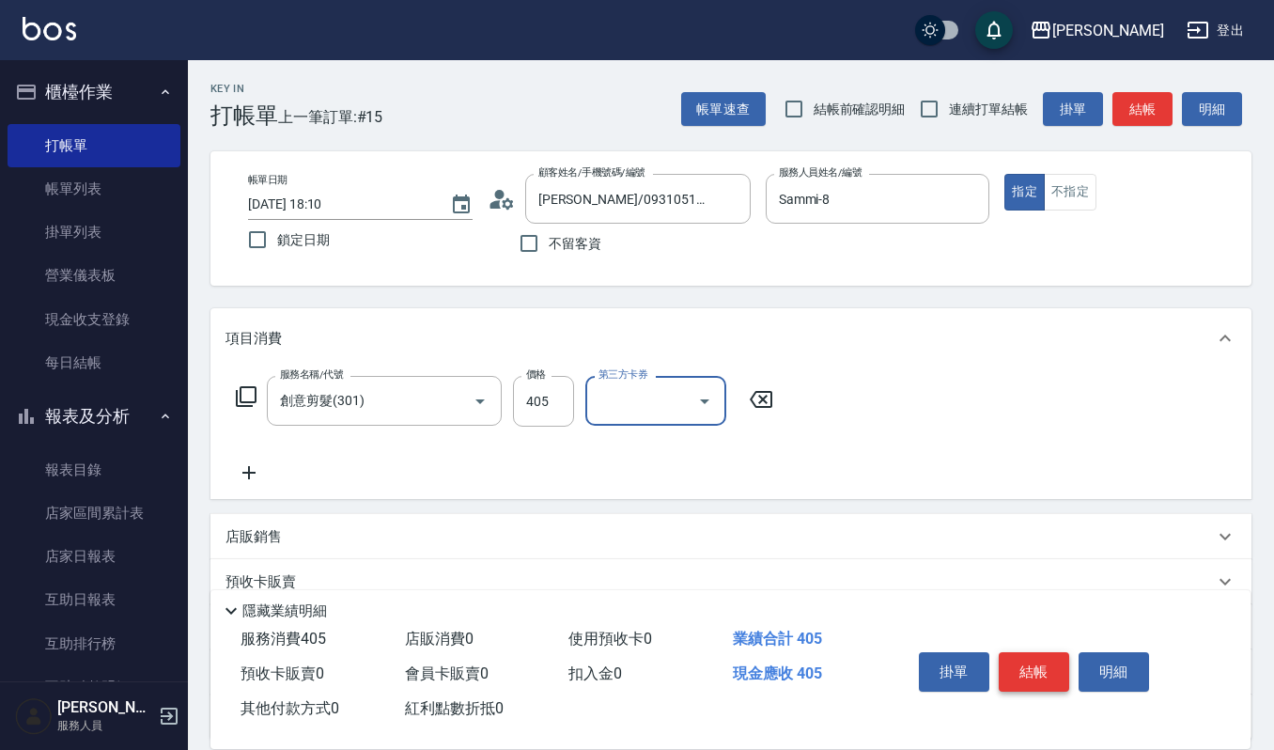
click at [1015, 658] on button "結帳" at bounding box center [1034, 671] width 70 height 39
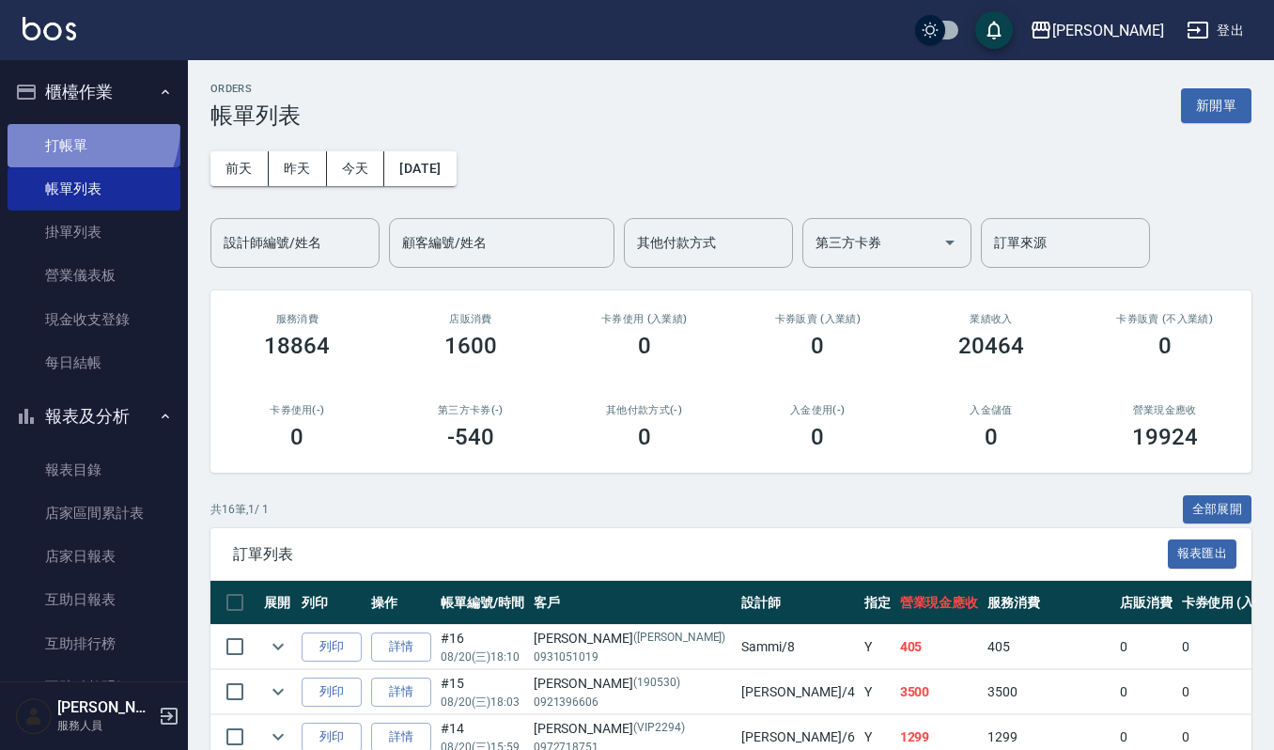
click at [65, 126] on link "打帳單" at bounding box center [94, 145] width 173 height 43
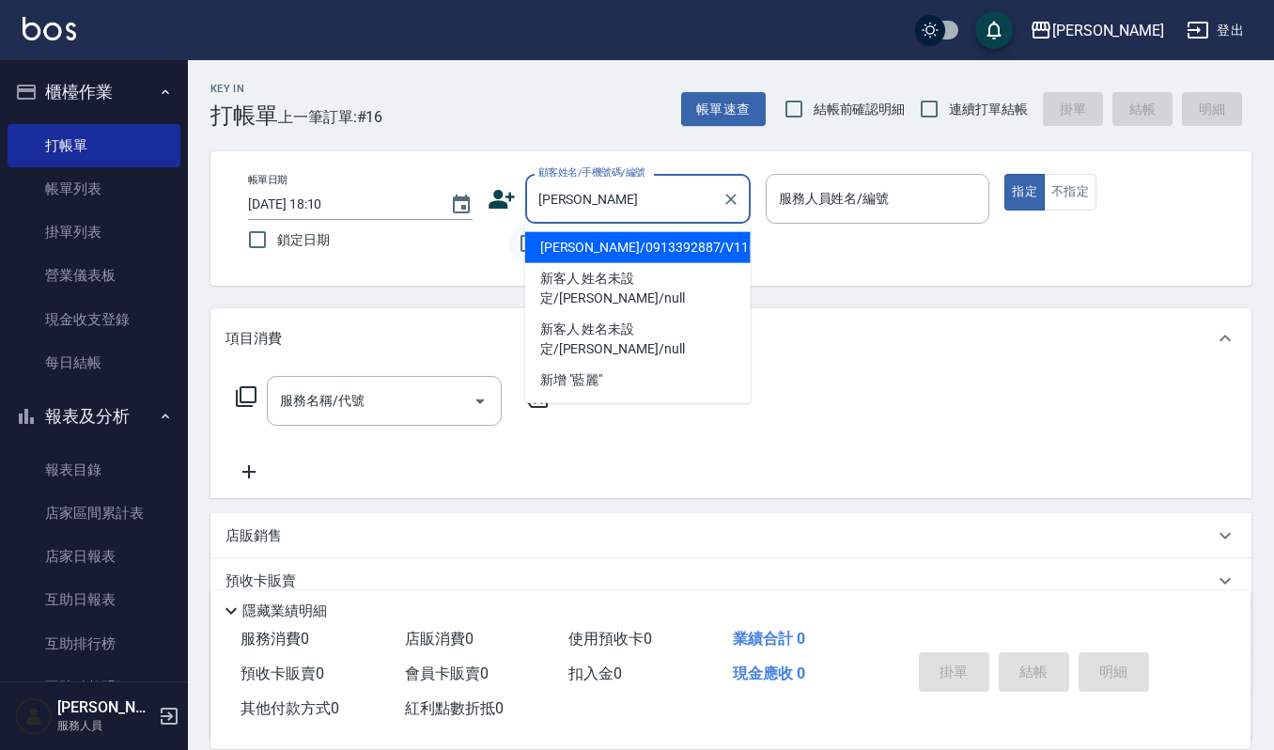
type input "藍麗婷/0913392887/V1164"
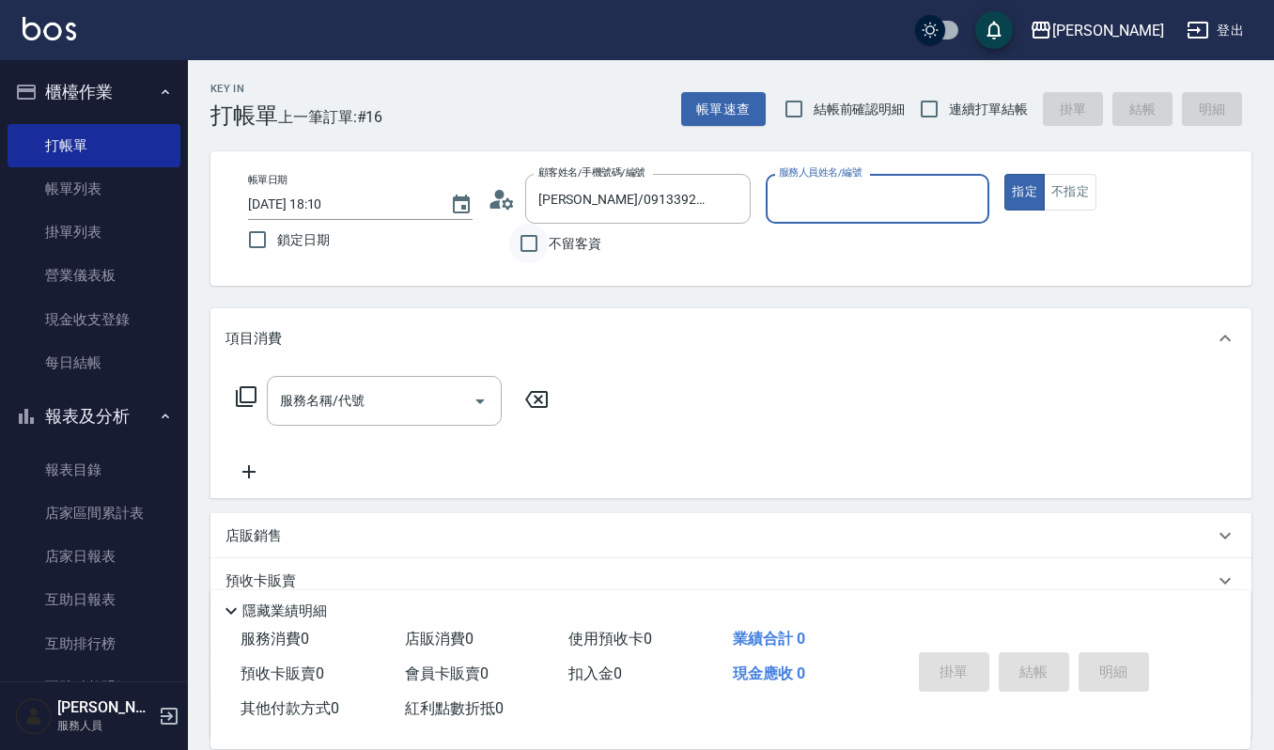
type input "吉兒-4"
click at [1004, 174] on button "指定" at bounding box center [1024, 192] width 40 height 37
type button "true"
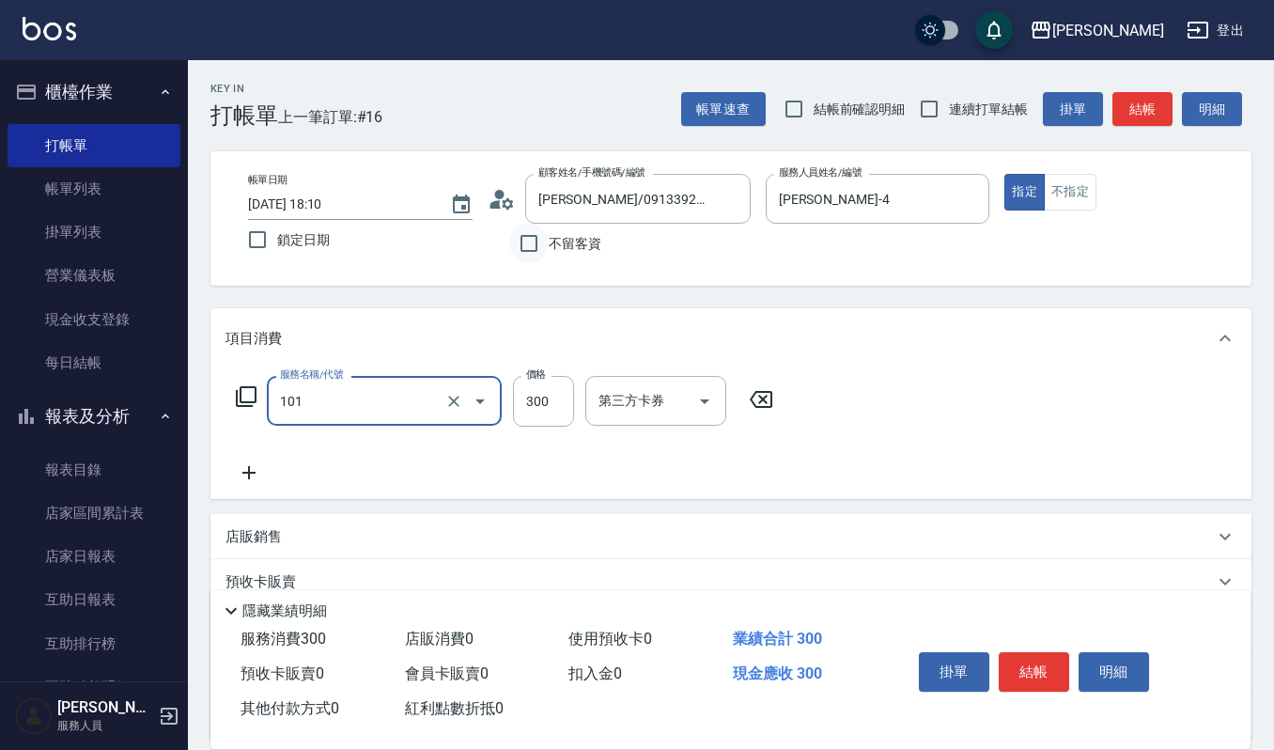
type input "一般洗髮(101)"
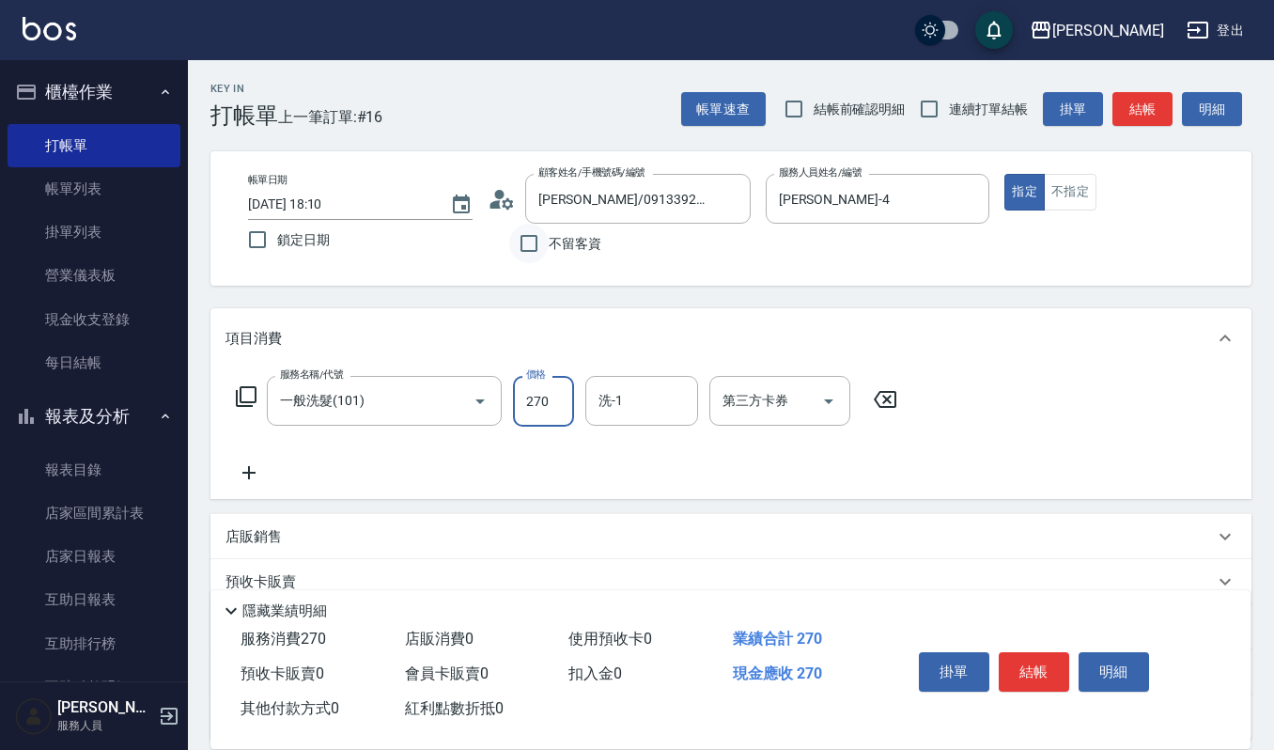
type input "270"
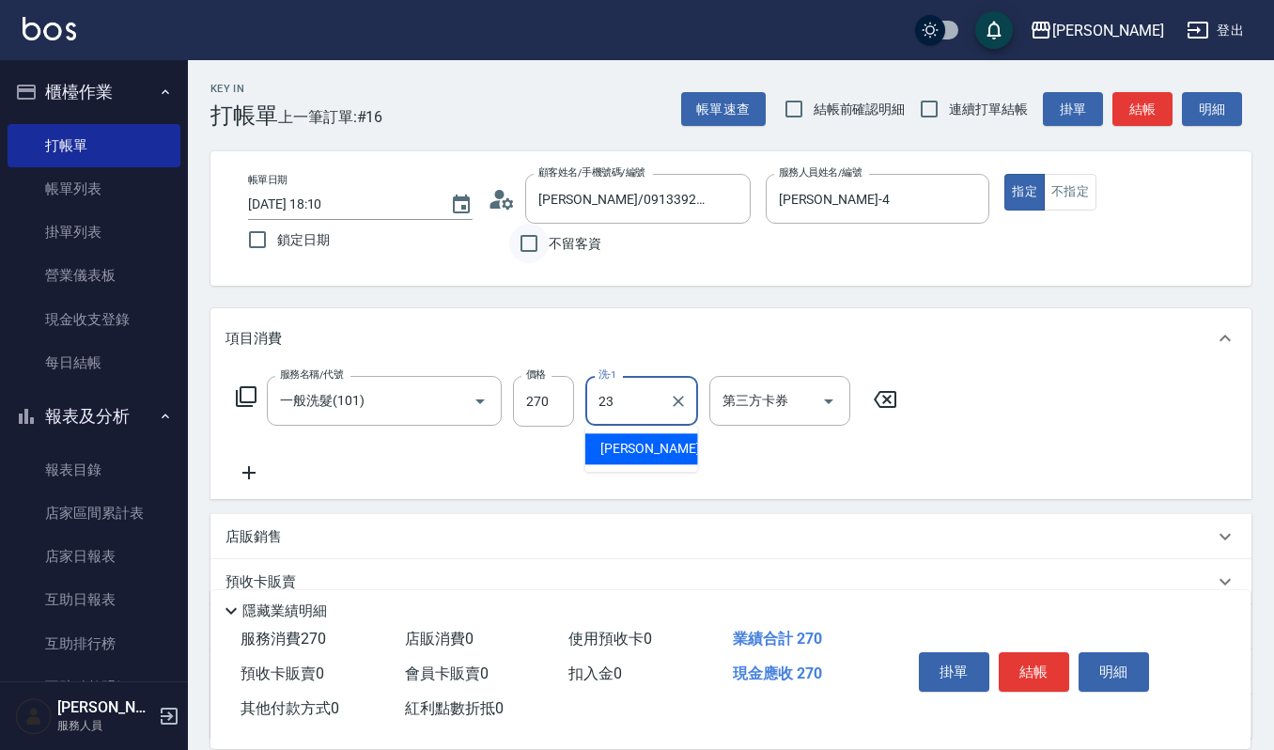
type input "郁涵-23"
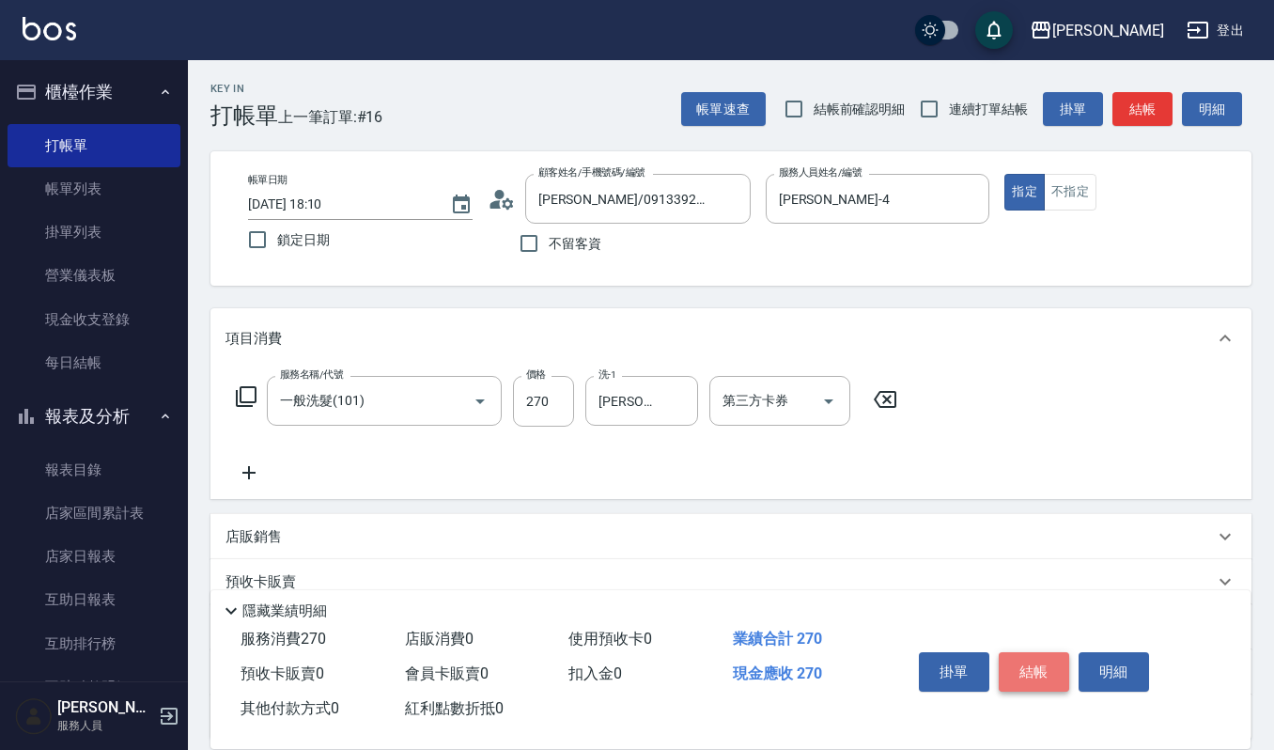
click at [1035, 652] on button "結帳" at bounding box center [1034, 671] width 70 height 39
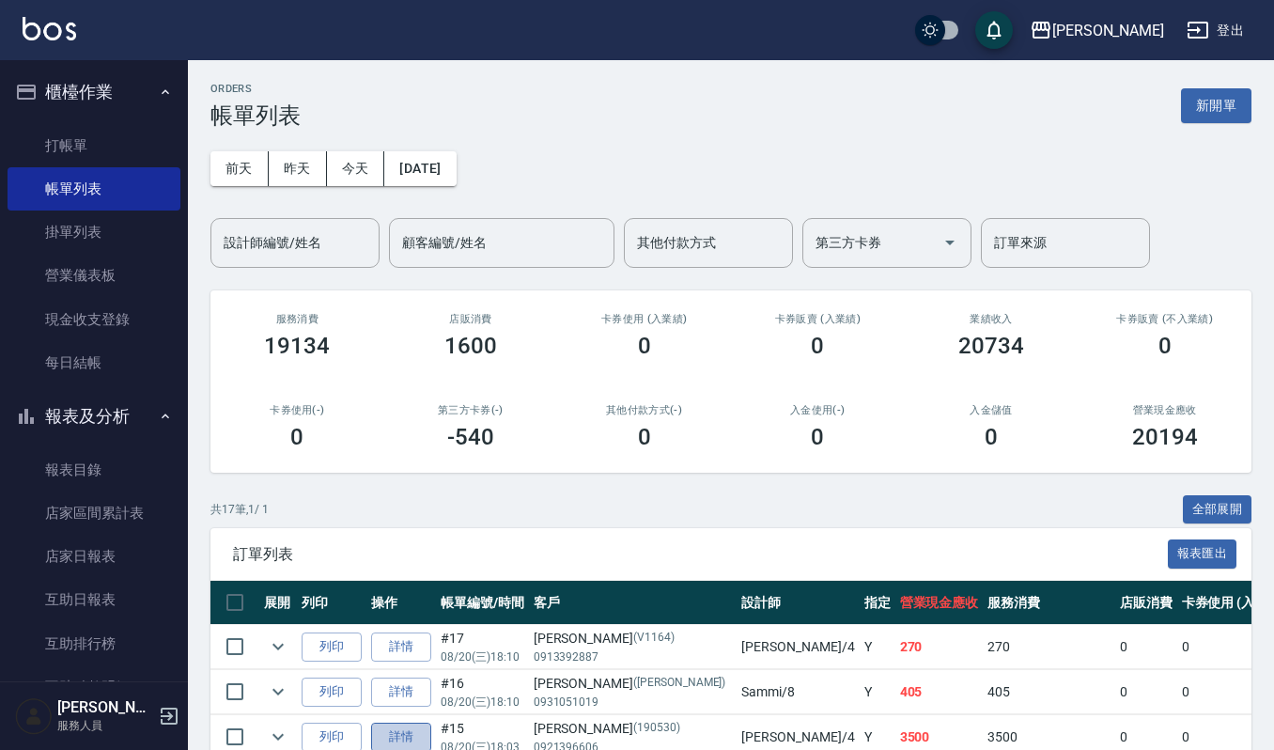
click at [393, 741] on link "詳情" at bounding box center [401, 736] width 60 height 29
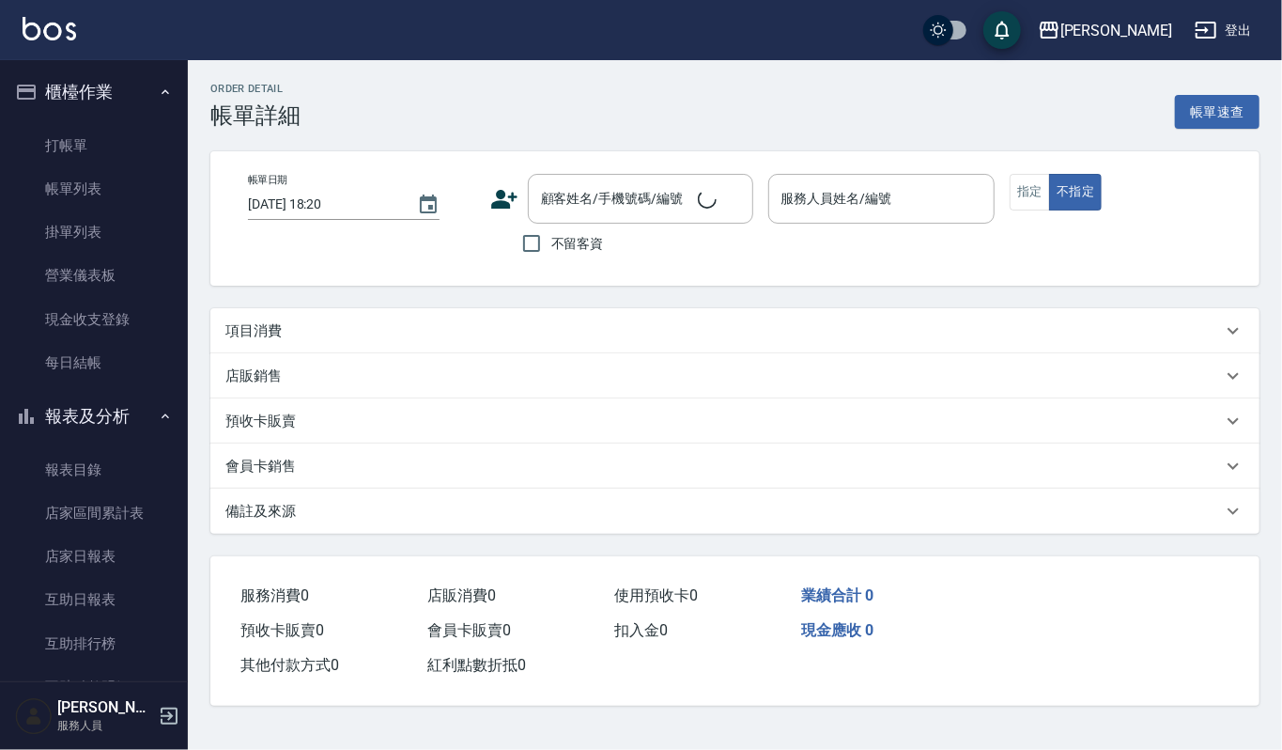
type input "2025/08/20 18:03"
type input "吉兒-4"
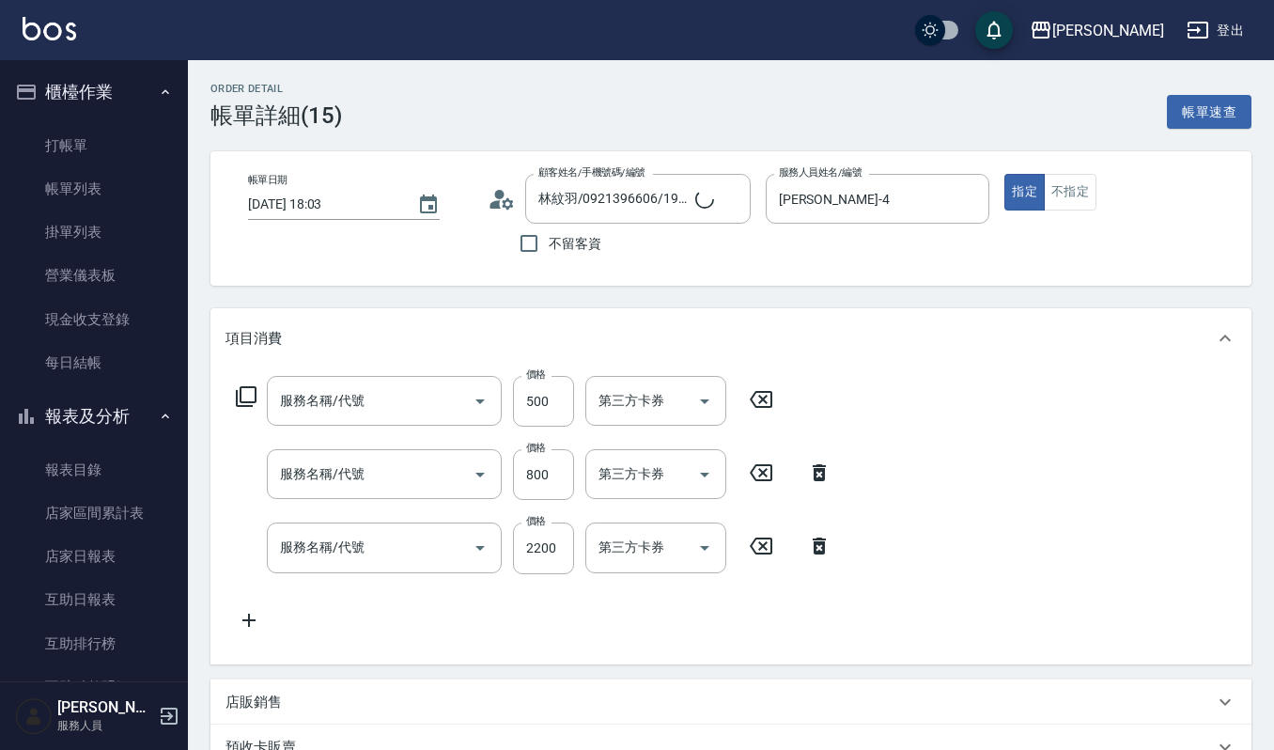
type input "林紋羽/0921396606/190530"
type input "(雲提)燙染前頭皮防護(518)"
type input "CMC加購護(701)"
type input "打底染髮(402)"
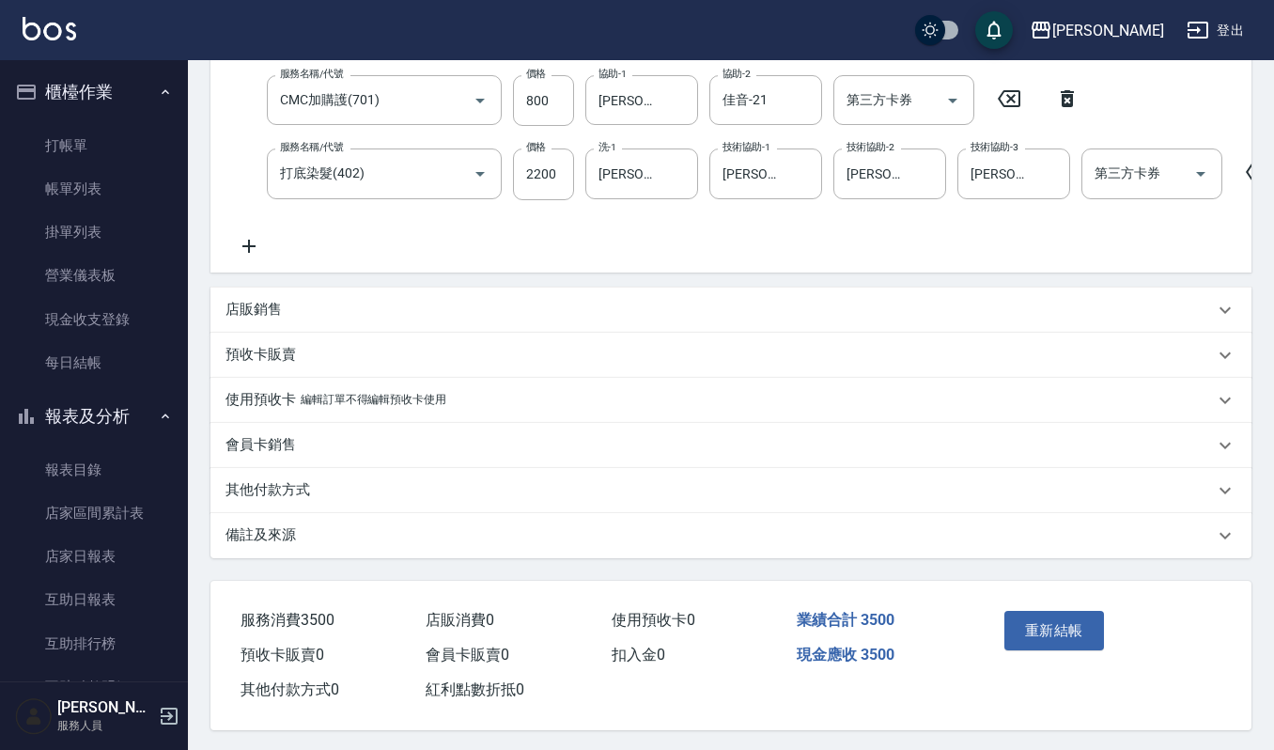
scroll to position [376, 0]
click at [256, 238] on icon at bounding box center [248, 244] width 47 height 23
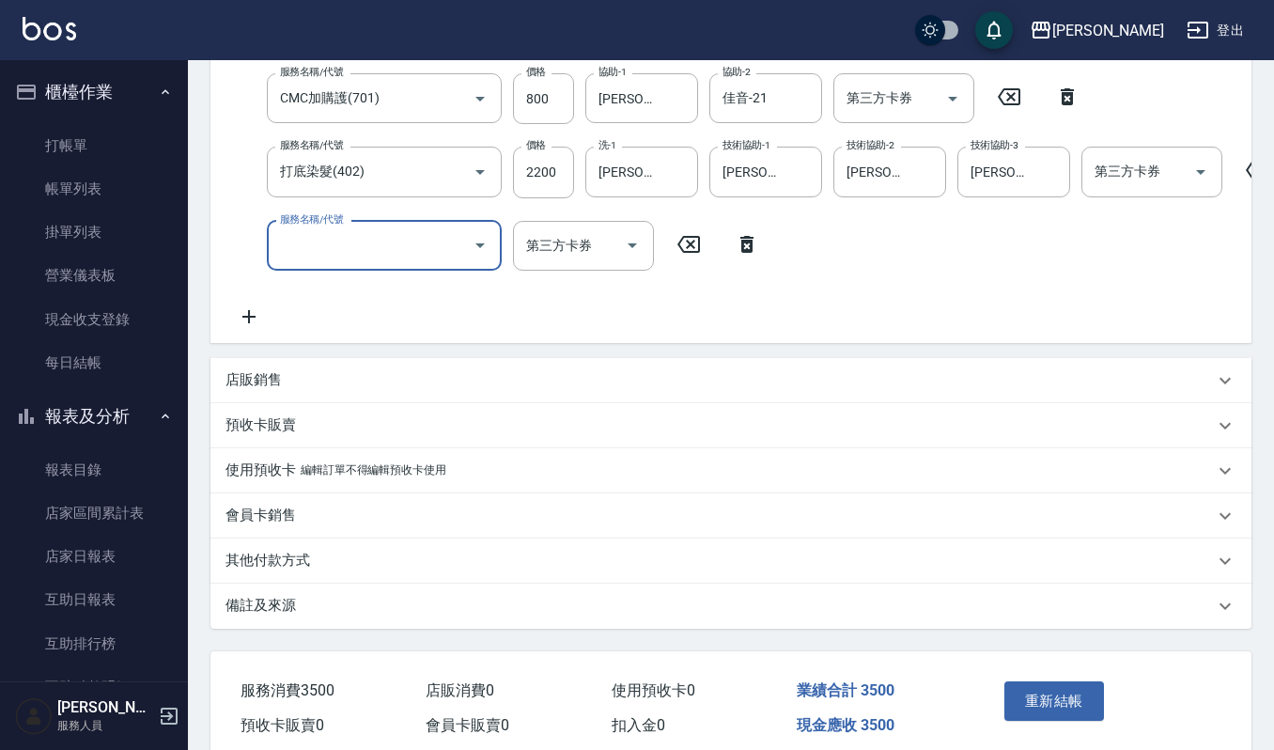
drag, startPoint x: 342, startPoint y: 279, endPoint x: 361, endPoint y: 261, distance: 25.9
click at [343, 279] on div "服務名稱/代號 (雲提)燙染前頭皮防護(518) 服務名稱/代號 價格 500 價格 第三方卡券 第三方卡券 服務名稱/代號 CMC加購護(701) 服務名稱…" at bounding box center [781, 164] width 1113 height 328
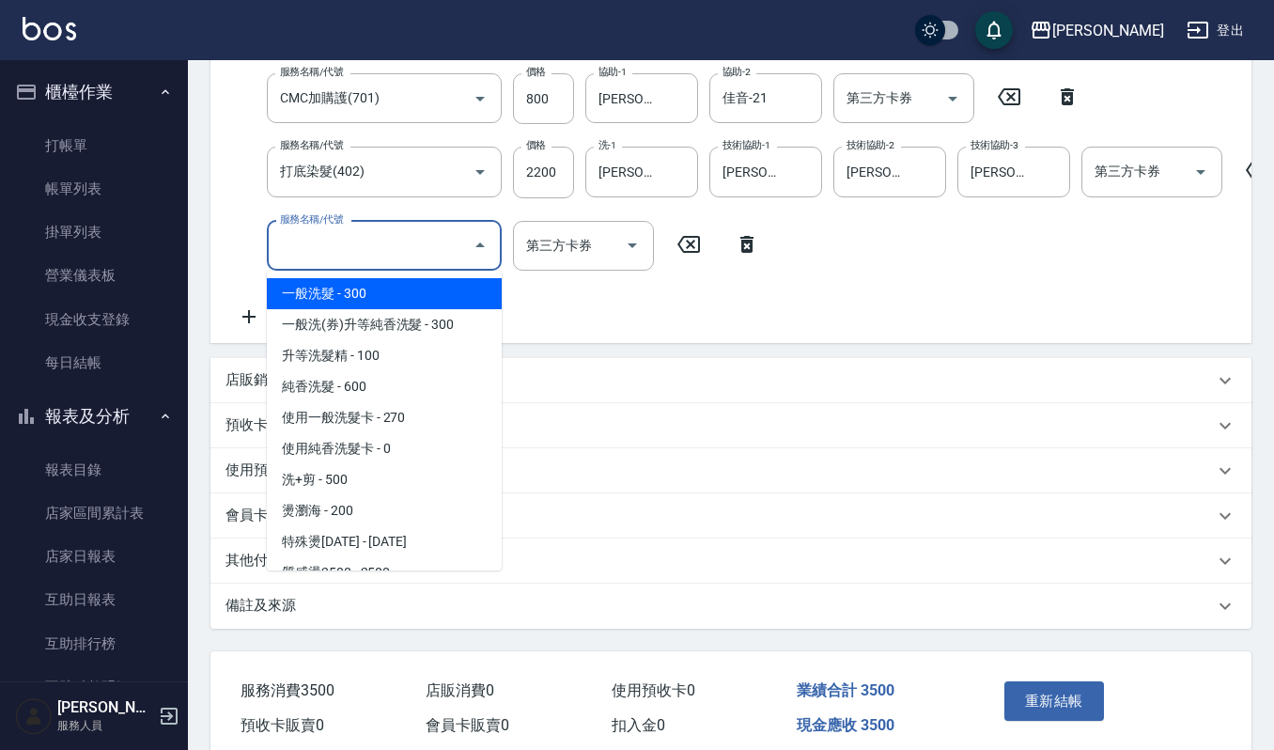
click at [365, 259] on input "服務名稱/代號" at bounding box center [370, 245] width 190 height 33
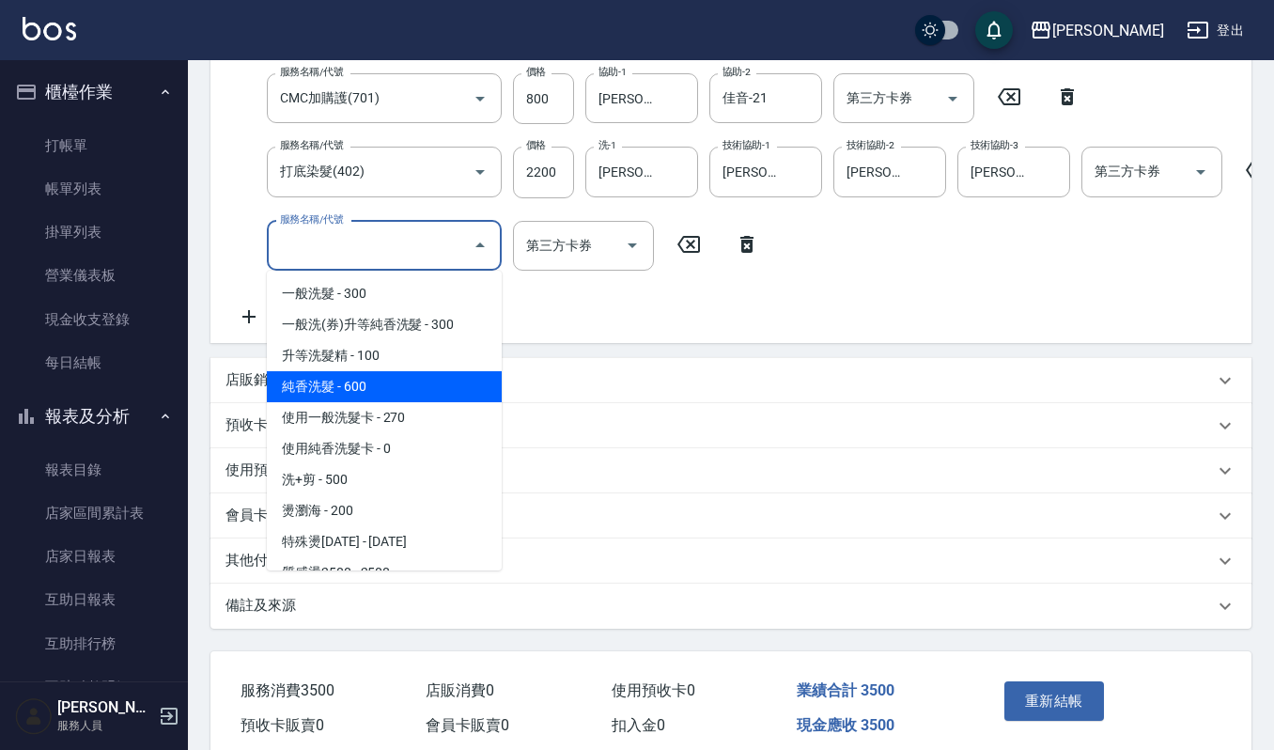
click at [385, 388] on span "純香洗髮 - 600" at bounding box center [384, 386] width 235 height 31
type input "純香洗髮(107)"
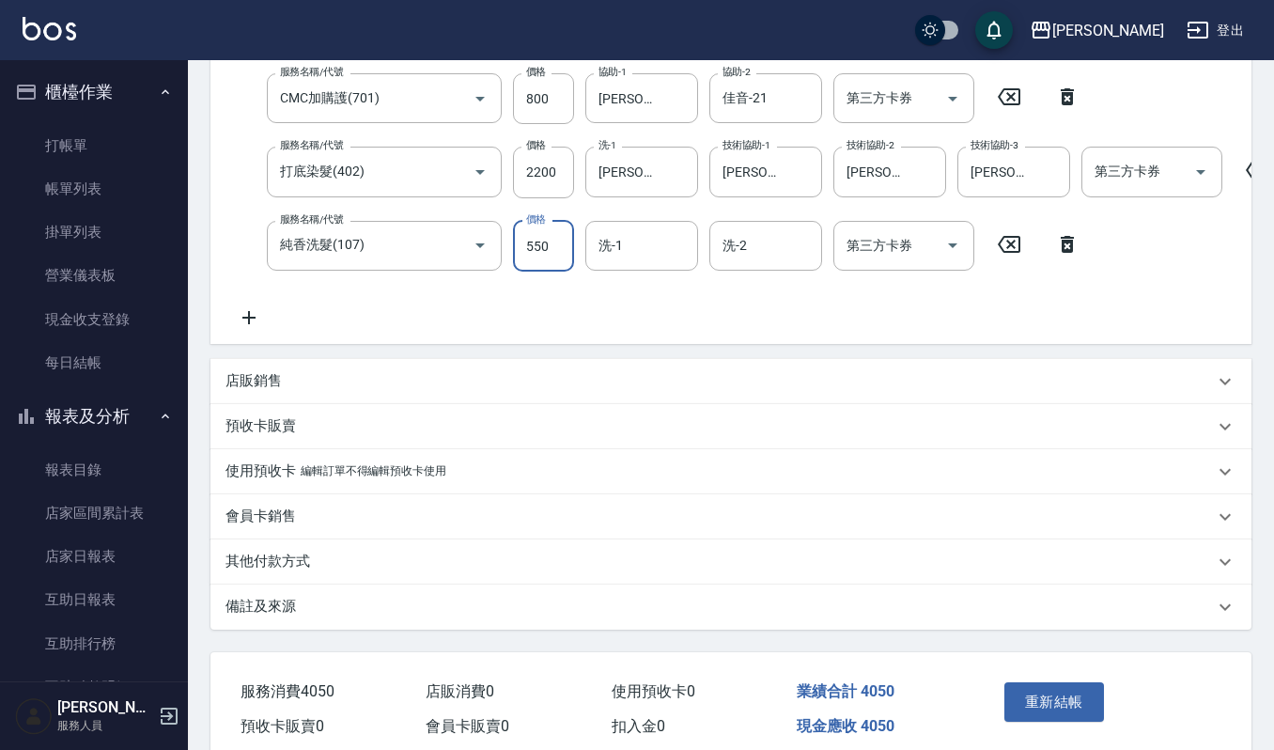
type input "550"
type input "郁涵-23"
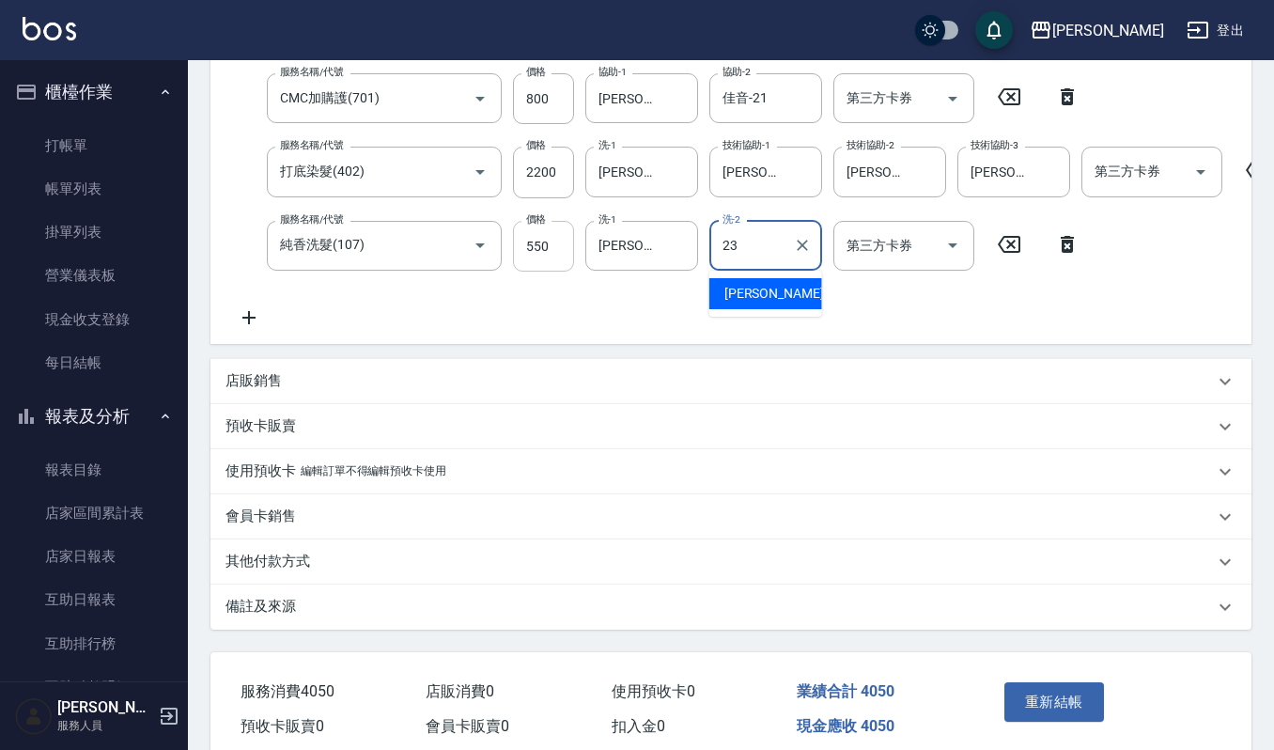
type input "郁涵-23"
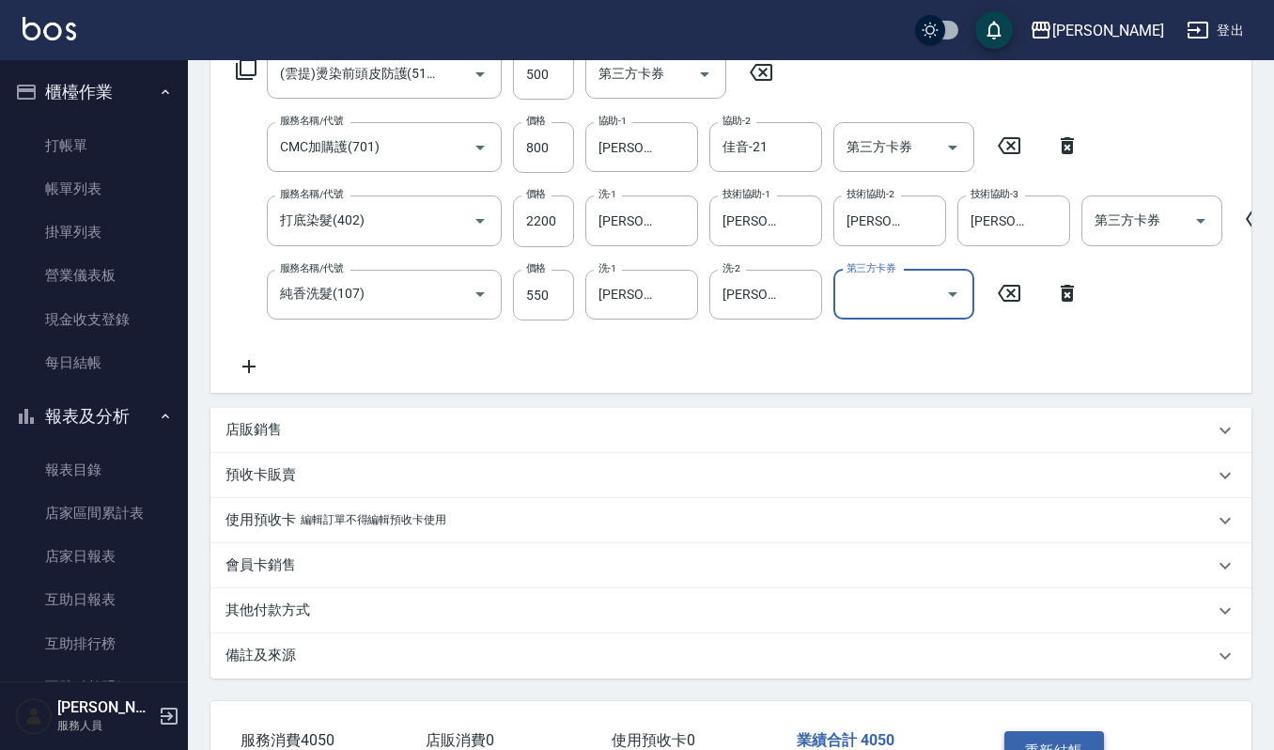
scroll to position [472, 0]
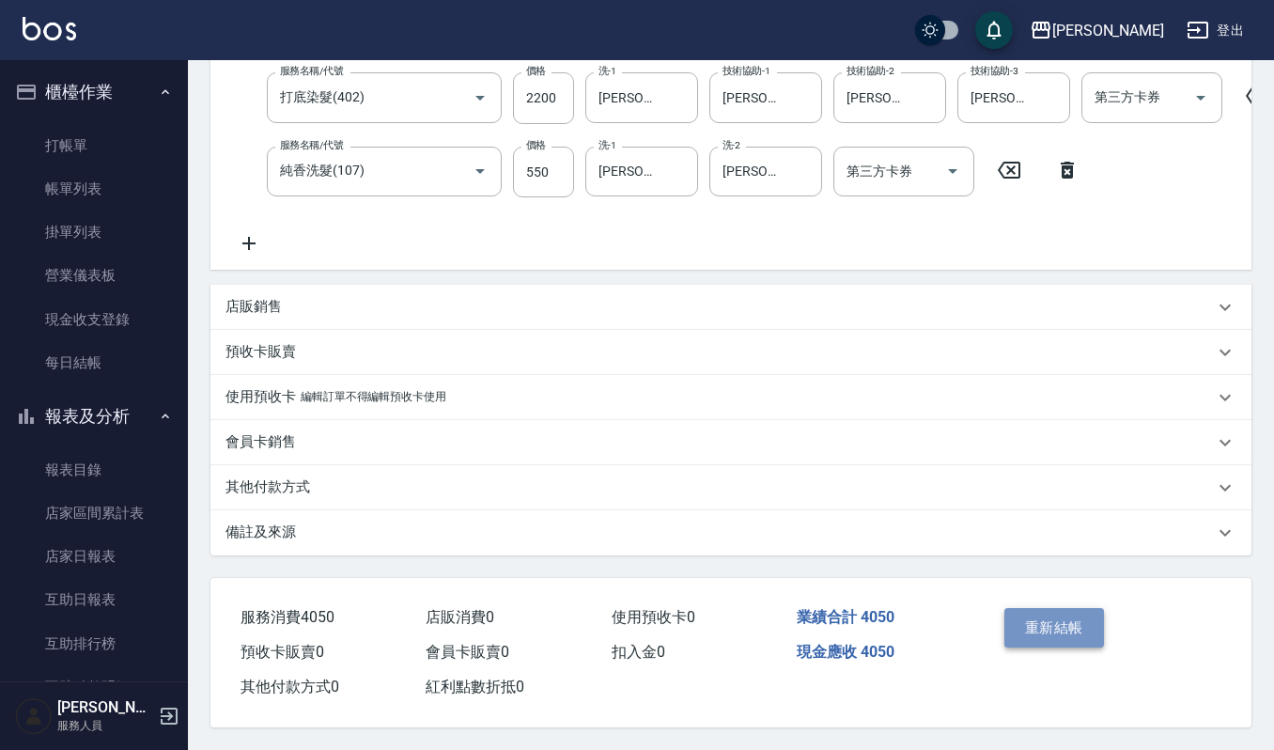
click at [1048, 628] on button "重新結帳" at bounding box center [1054, 627] width 100 height 39
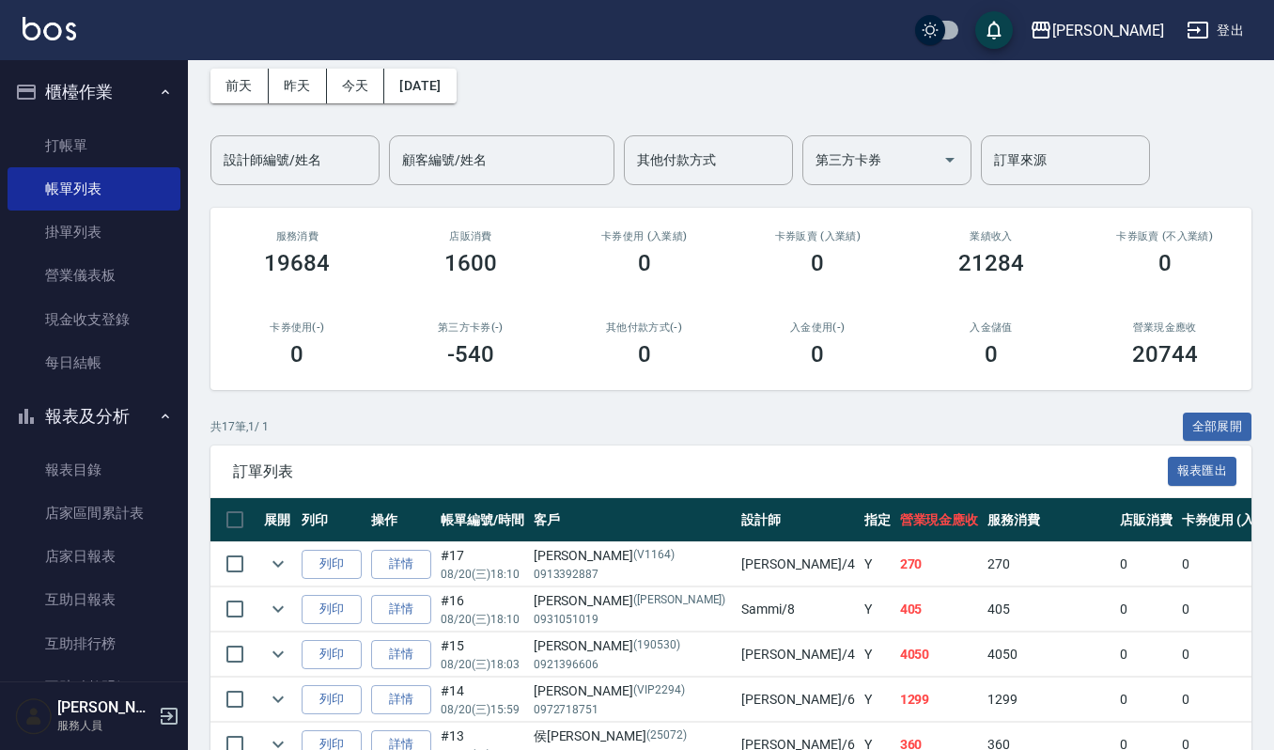
scroll to position [125, 0]
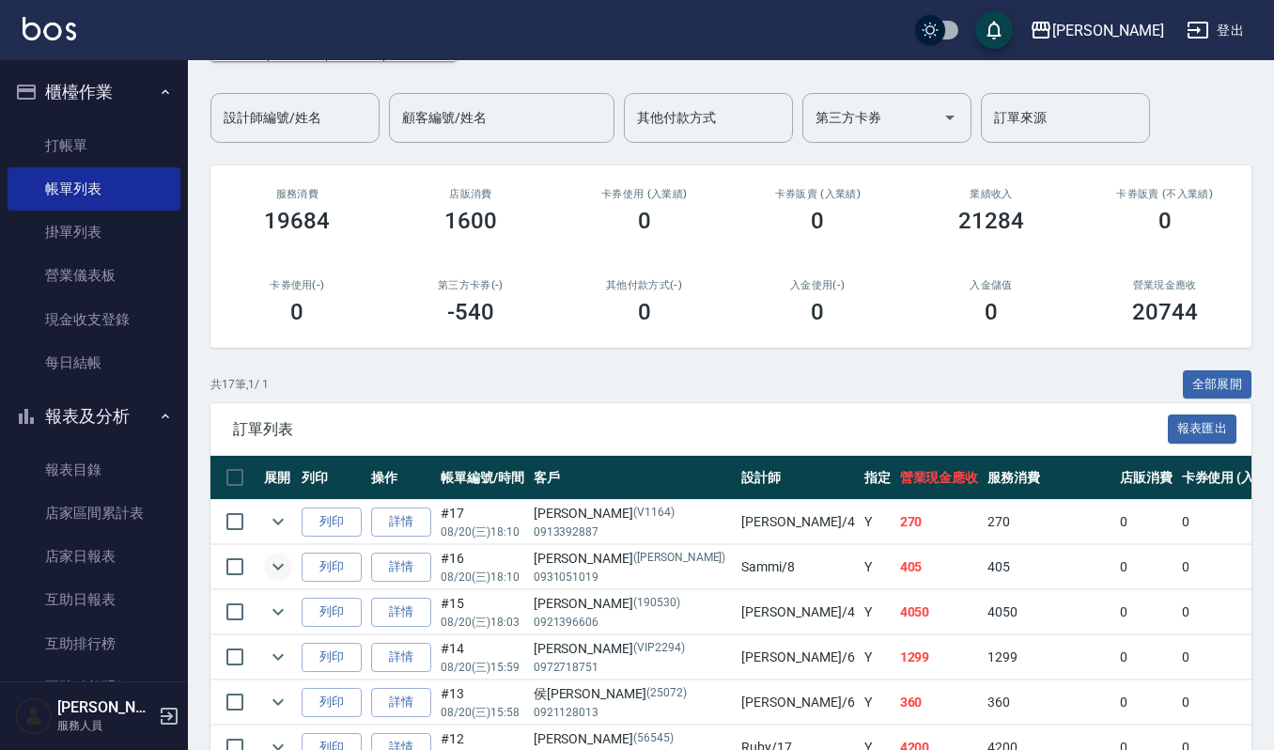
click at [271, 568] on icon "expand row" at bounding box center [278, 566] width 23 height 23
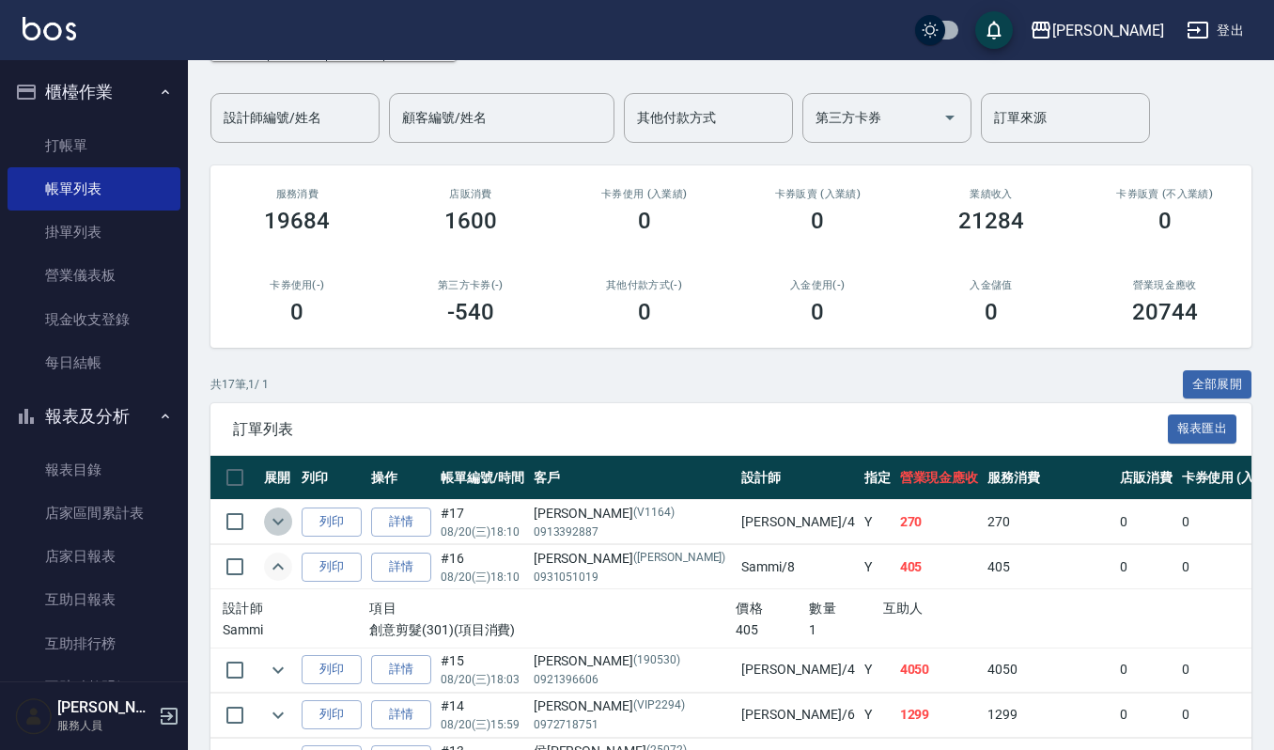
click at [286, 519] on icon "expand row" at bounding box center [278, 521] width 23 height 23
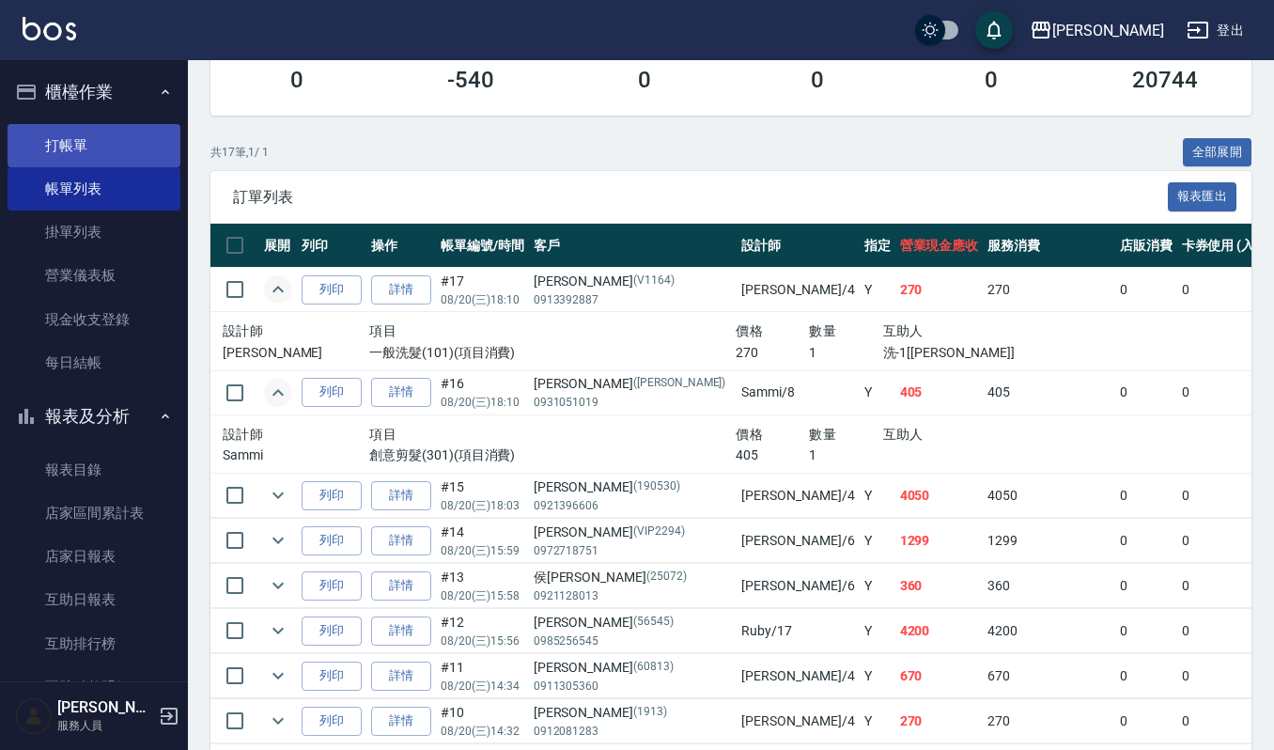
scroll to position [0, 0]
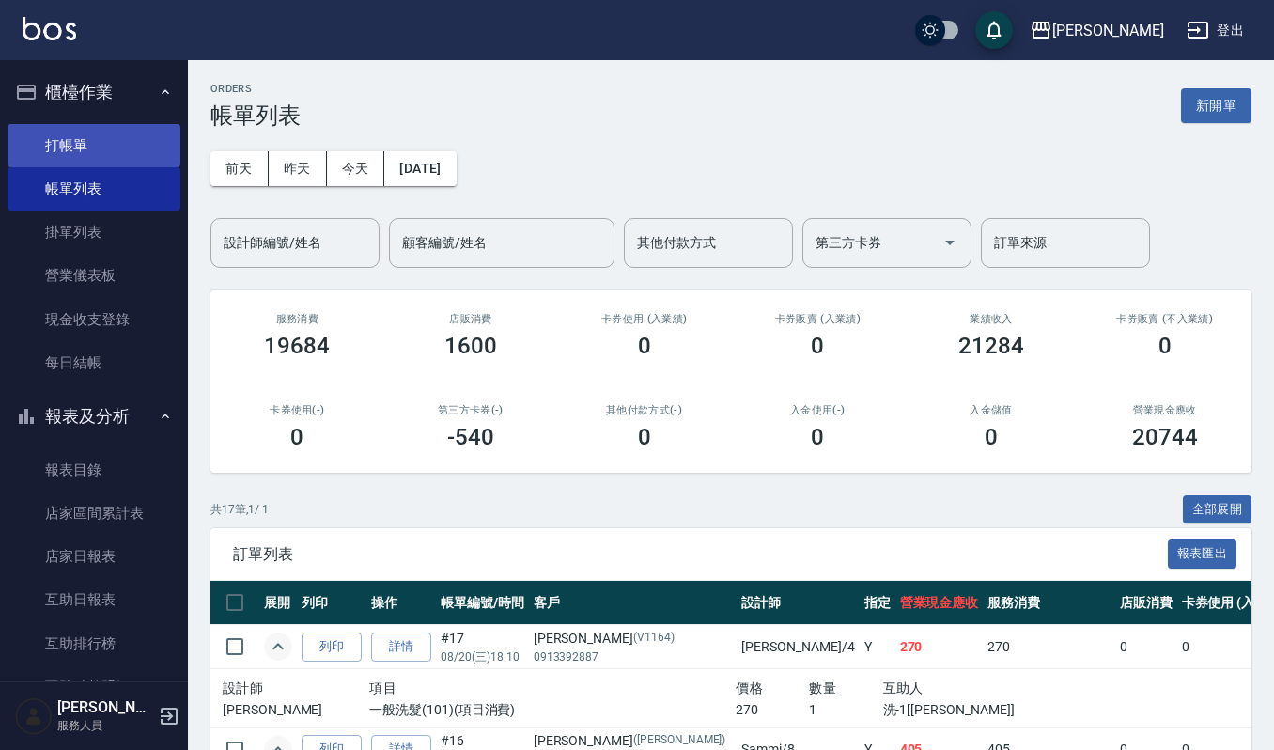
click at [75, 158] on link "打帳單" at bounding box center [94, 145] width 173 height 43
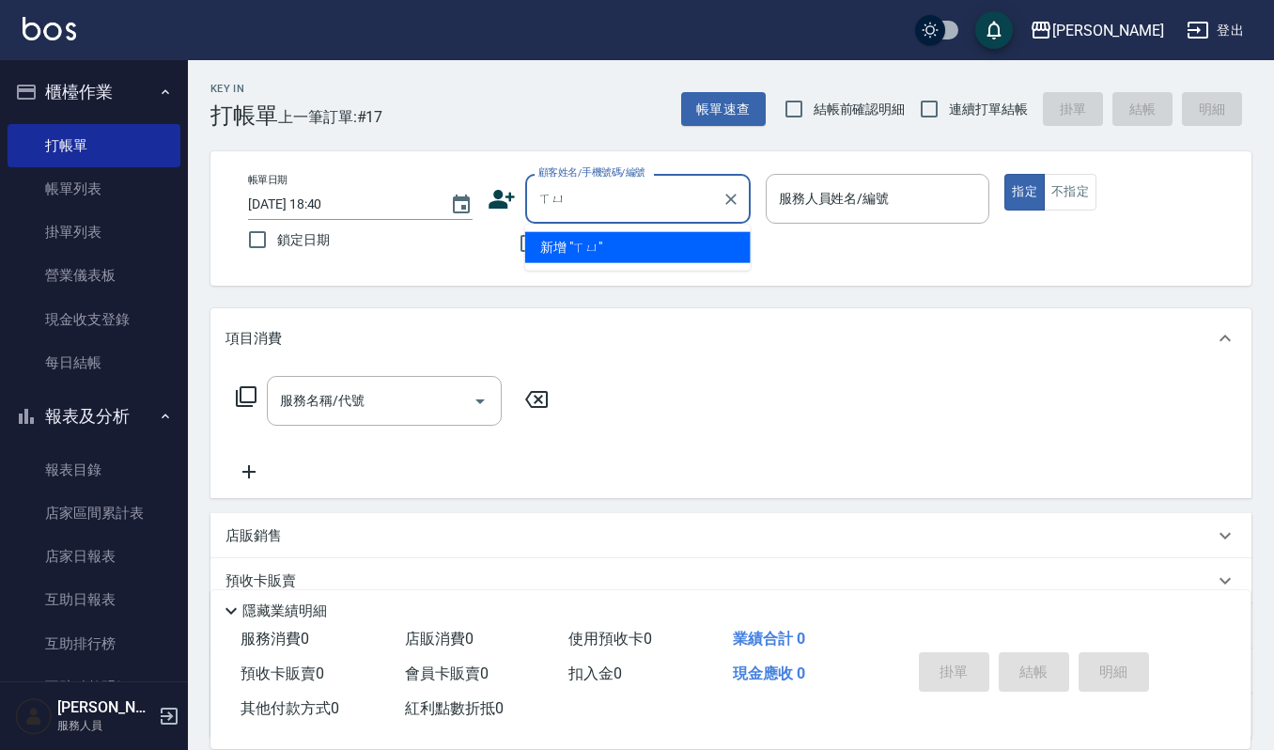
type input "ㄒㄩ"
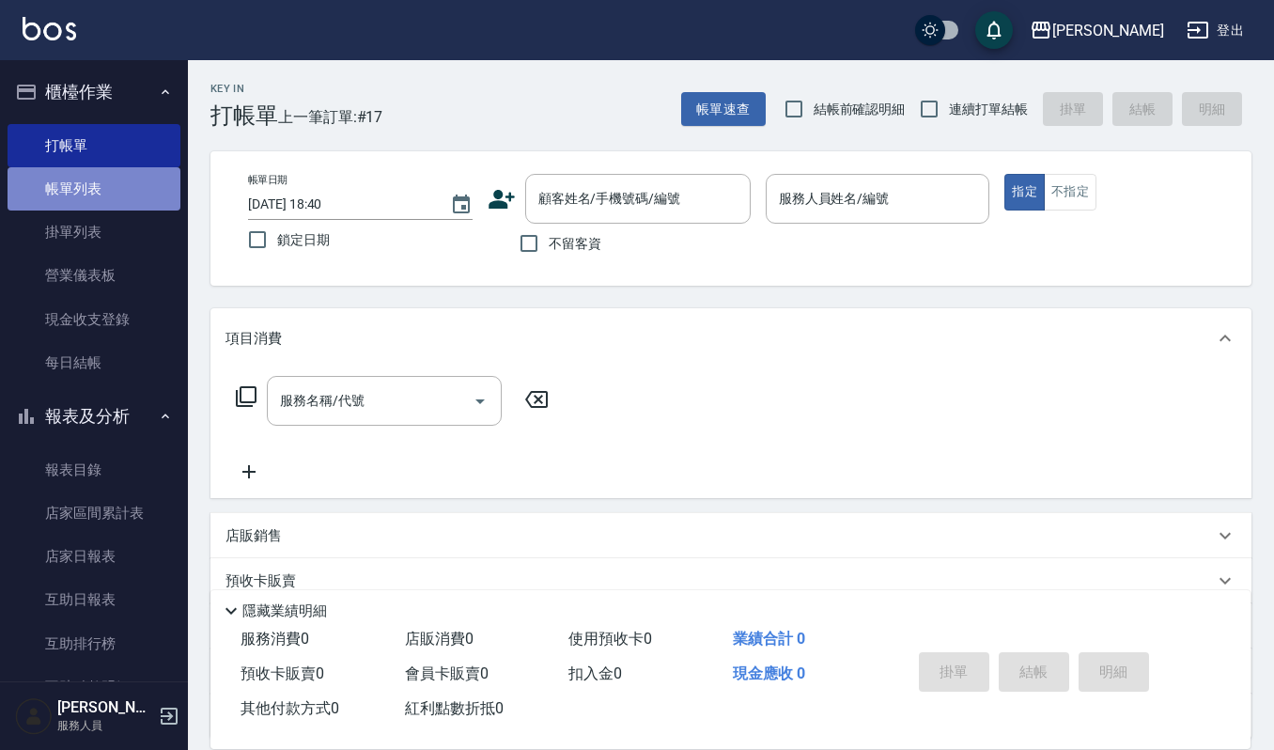
click at [136, 201] on link "帳單列表" at bounding box center [94, 188] width 173 height 43
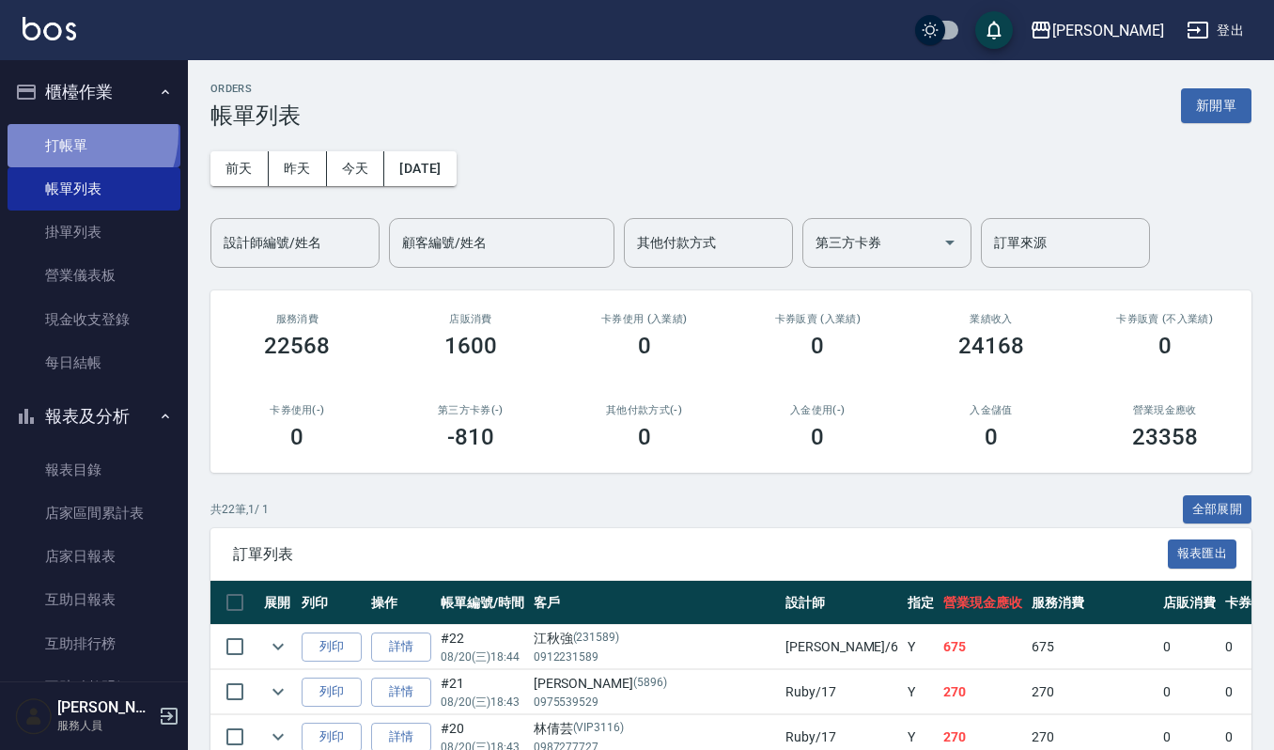
click at [65, 132] on link "打帳單" at bounding box center [94, 145] width 173 height 43
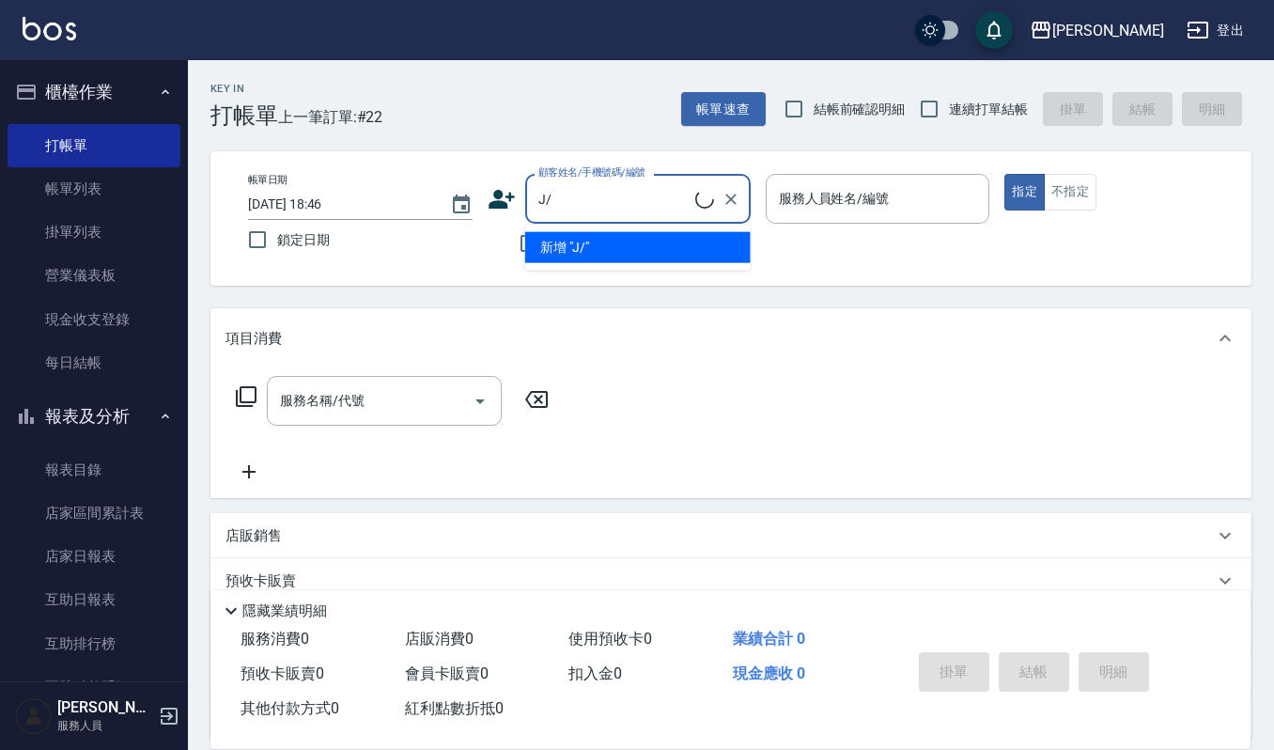
type input "J"
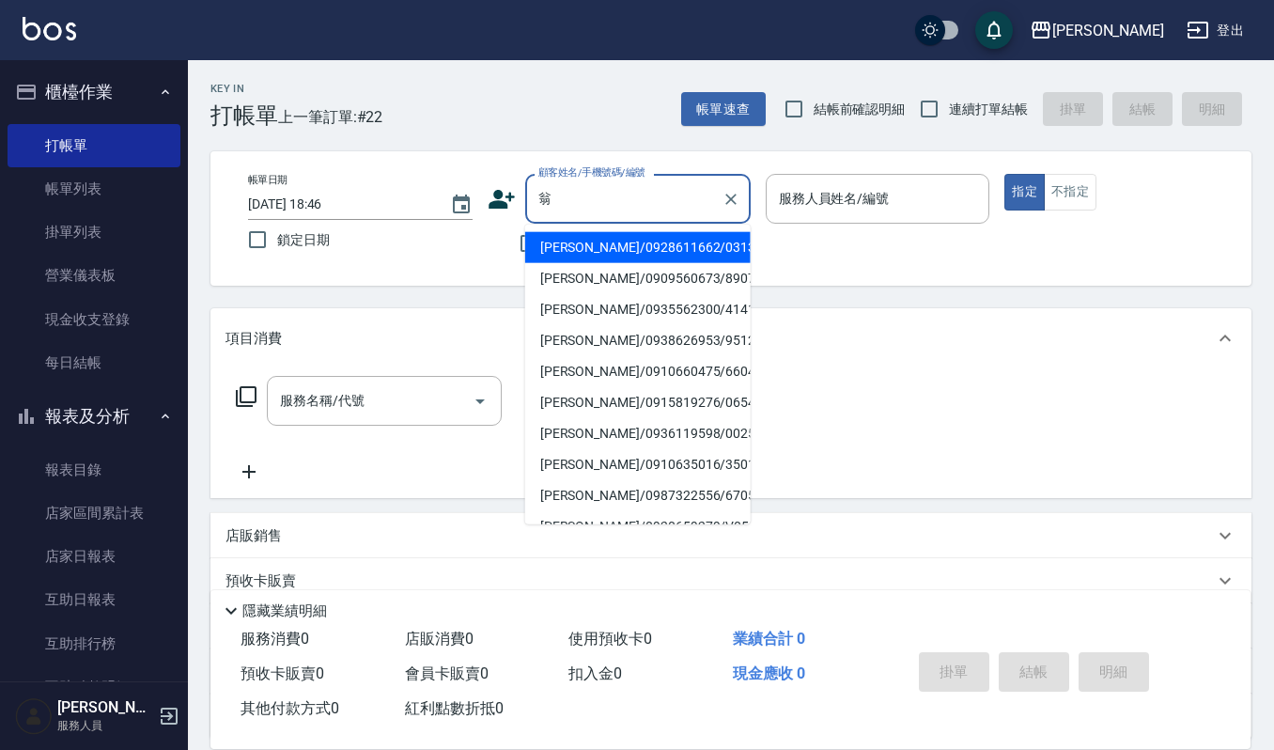
click at [618, 253] on li "翁培青/0928611662/03139" at bounding box center [637, 247] width 225 height 31
type input "翁培青/0928611662/03139"
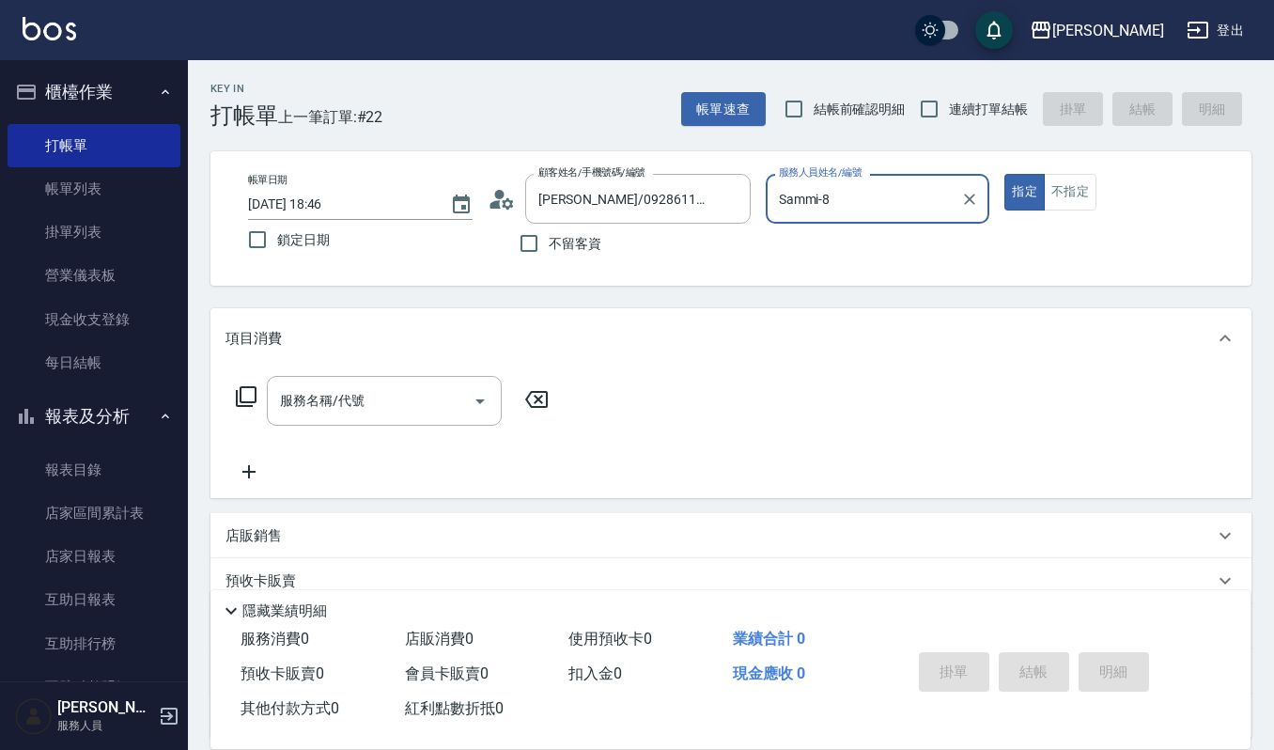
type input "Sammi-8"
click at [722, 200] on icon "Clear" at bounding box center [730, 199] width 19 height 19
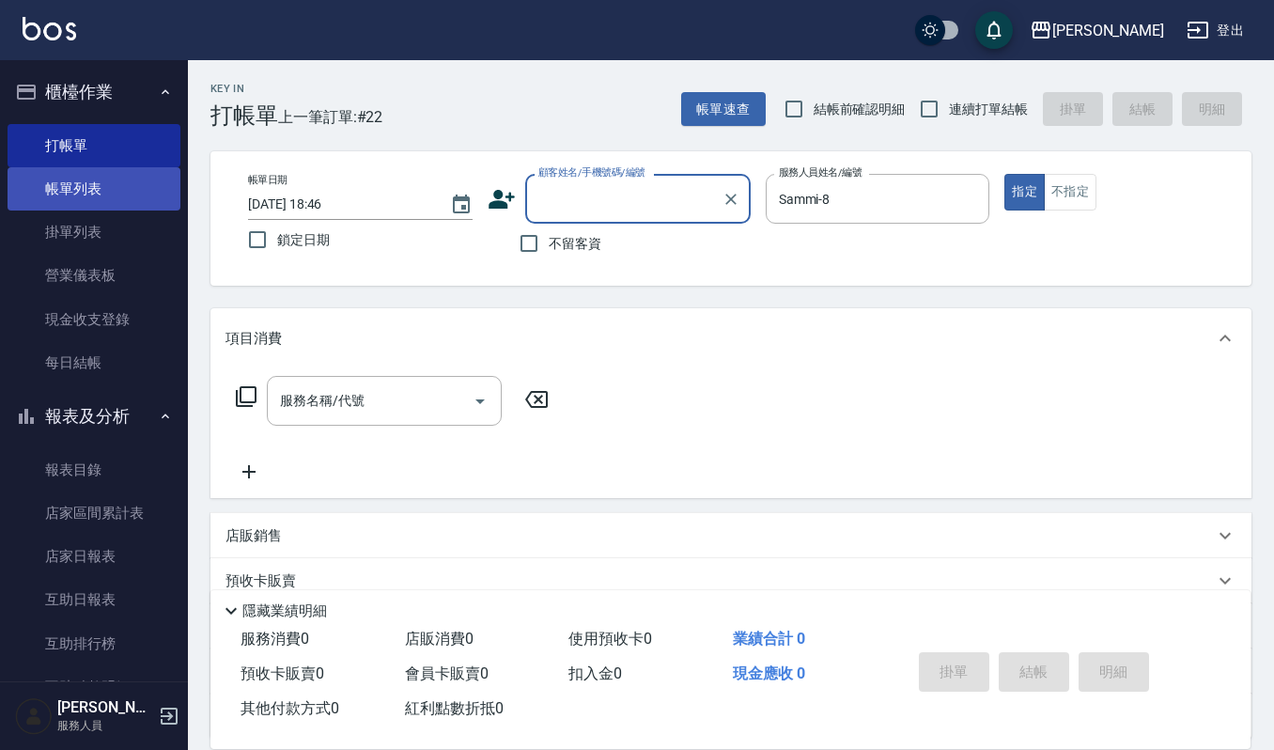
click at [120, 186] on link "帳單列表" at bounding box center [94, 188] width 173 height 43
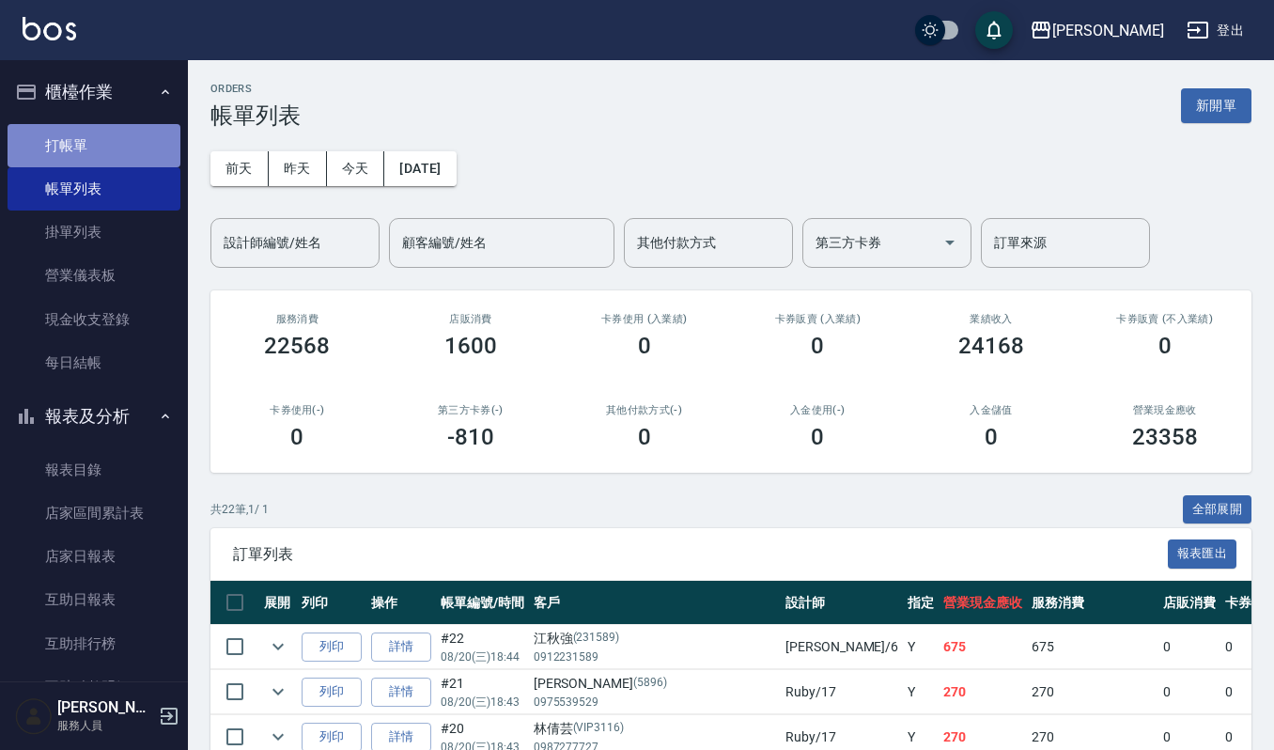
click at [101, 156] on link "打帳單" at bounding box center [94, 145] width 173 height 43
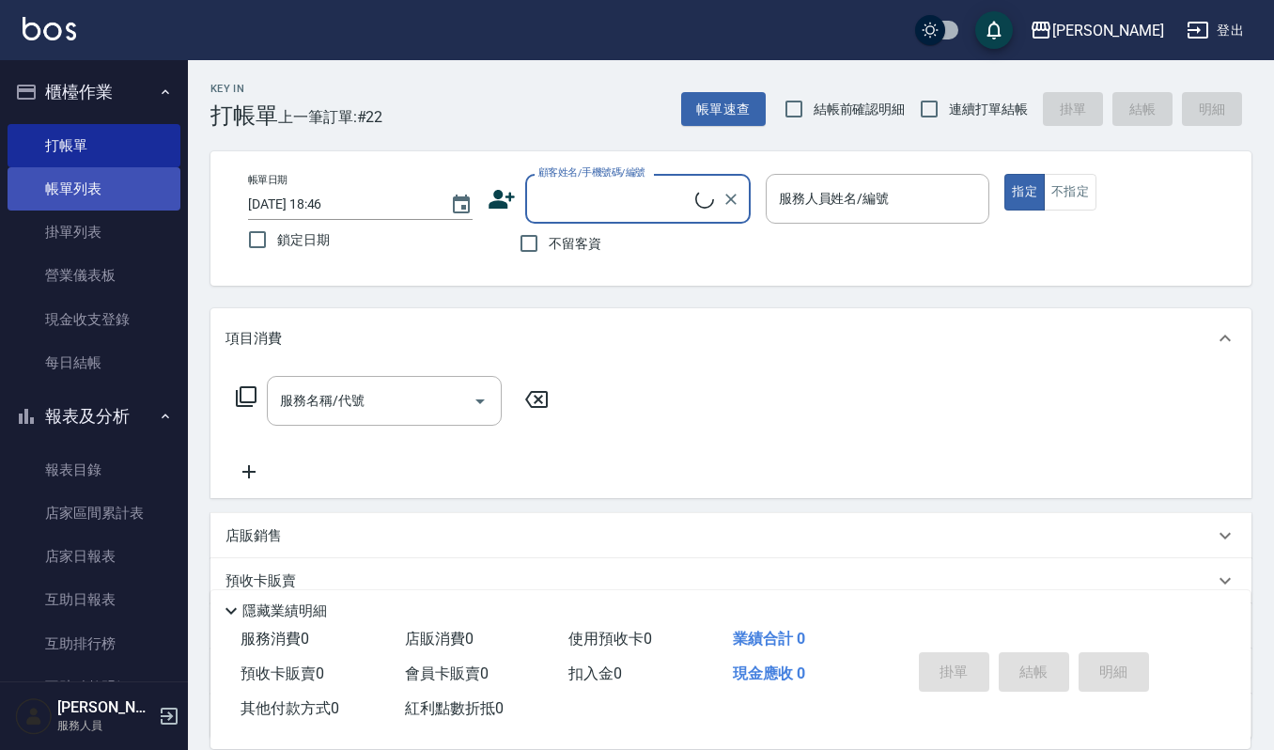
click at [102, 169] on link "帳單列表" at bounding box center [94, 188] width 173 height 43
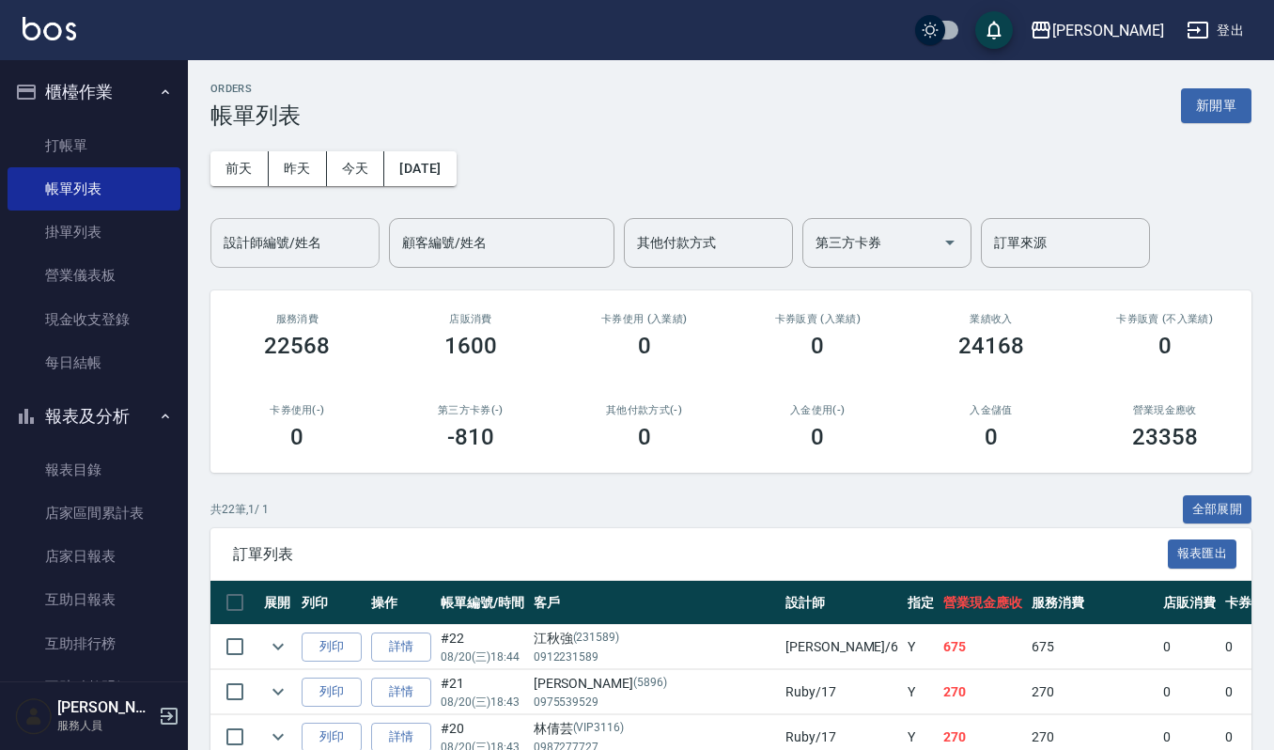
click at [305, 235] on div "設計師編號/姓名 設計師編號/姓名" at bounding box center [294, 243] width 169 height 50
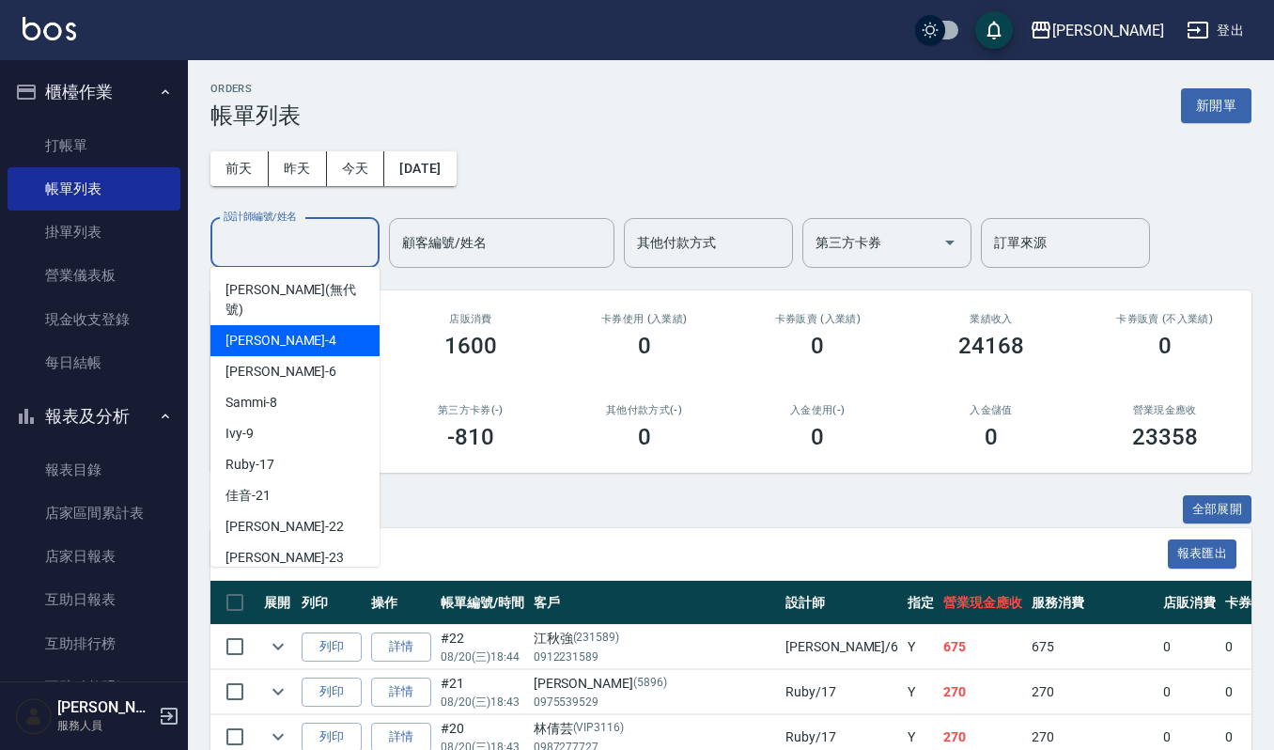
click at [298, 325] on div "[PERSON_NAME] -4" at bounding box center [294, 340] width 169 height 31
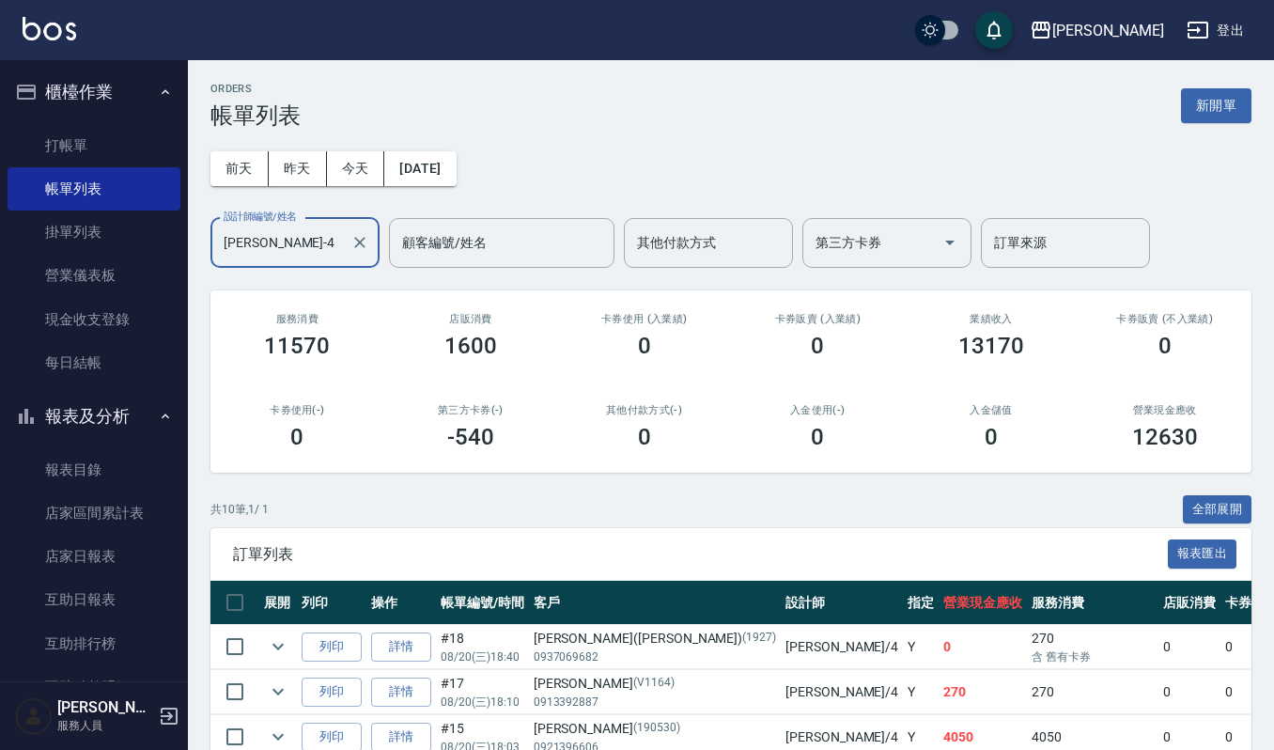
click at [299, 246] on input "[PERSON_NAME]-4" at bounding box center [281, 242] width 124 height 33
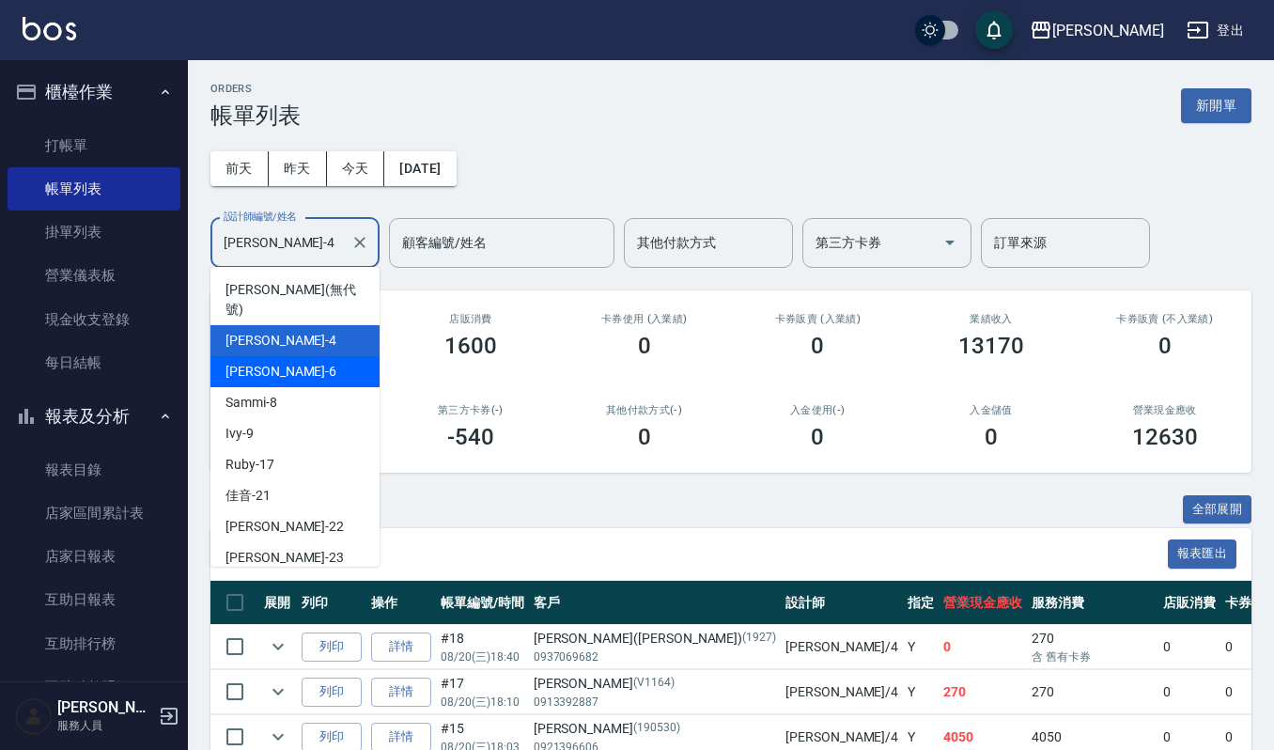
click at [312, 356] on div "Joalin -6" at bounding box center [294, 371] width 169 height 31
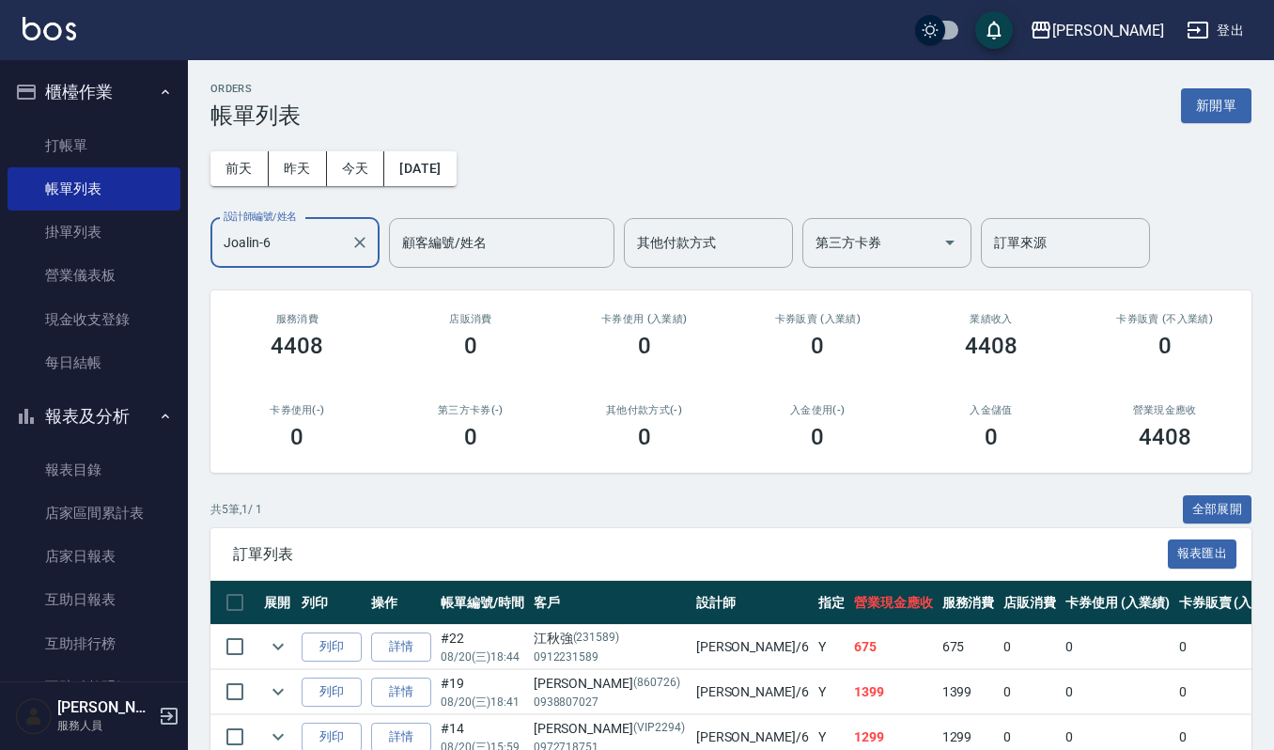
click at [286, 248] on input "Joalin-6" at bounding box center [281, 242] width 124 height 33
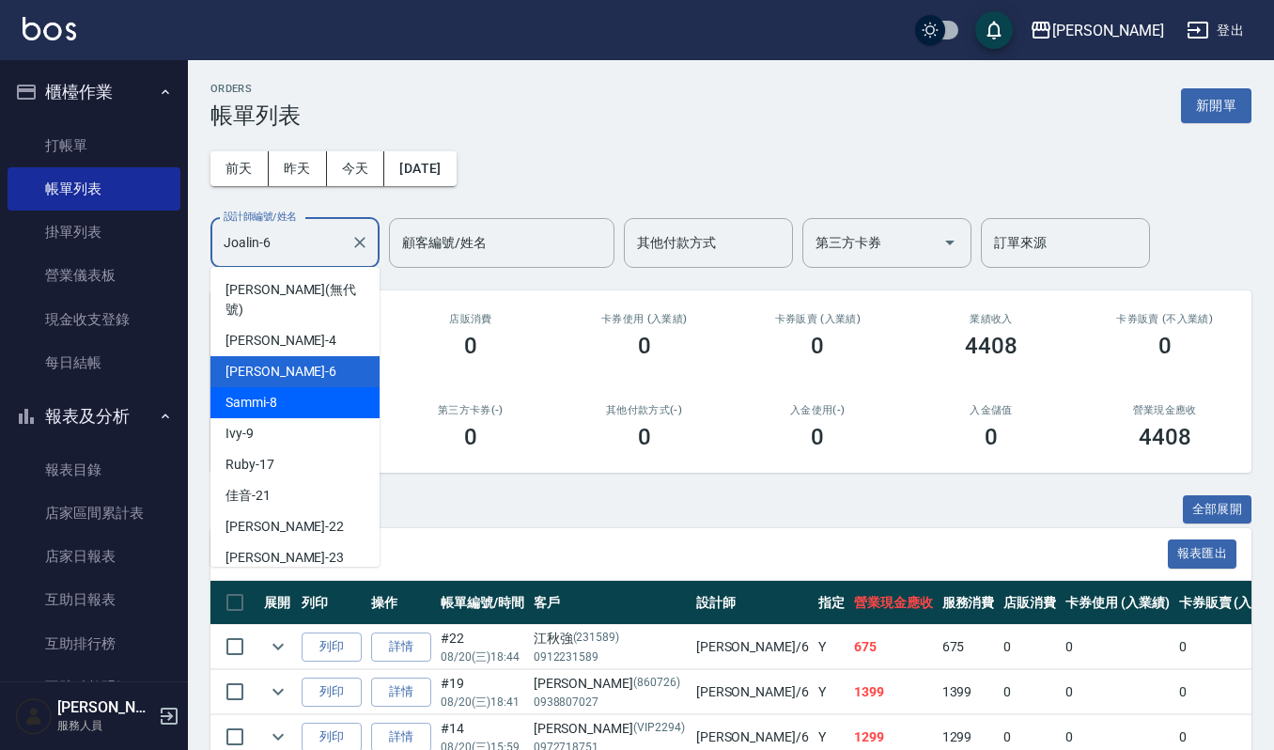
click at [295, 387] on div "Sammi -8" at bounding box center [294, 402] width 169 height 31
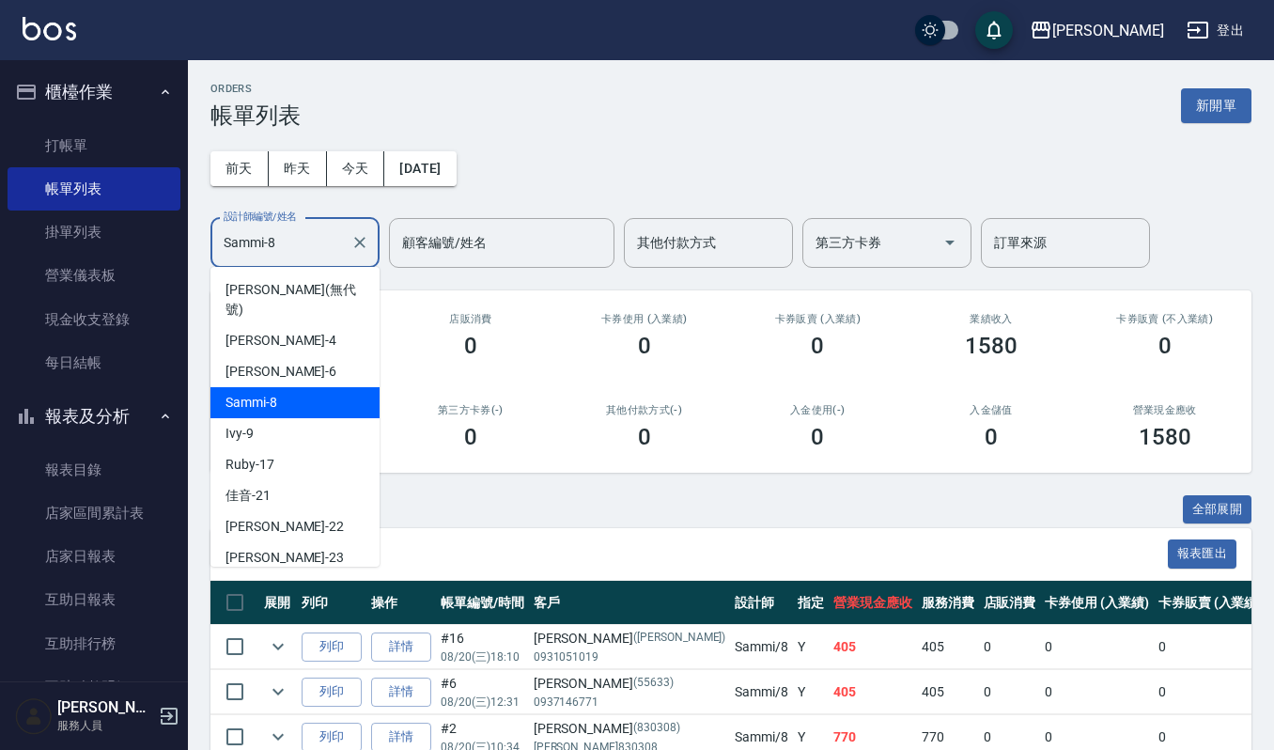
click at [316, 239] on input "Sammi-8" at bounding box center [281, 242] width 124 height 33
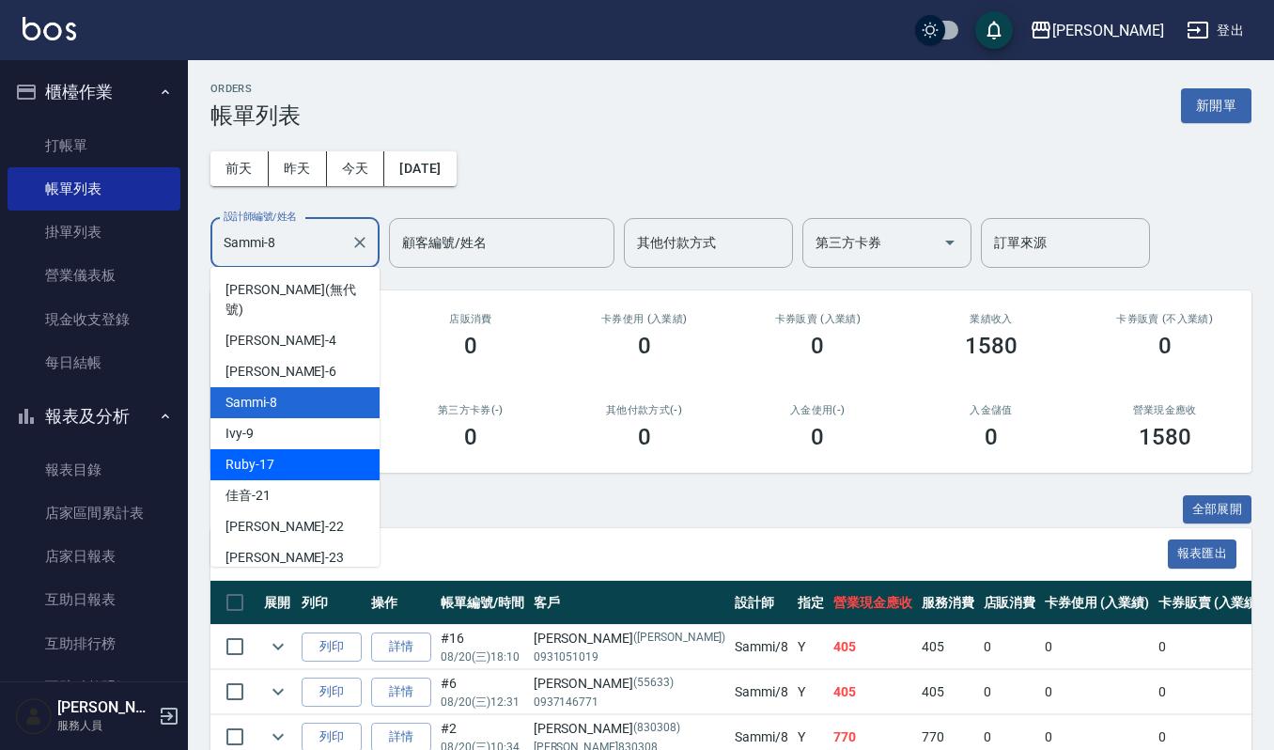
click at [286, 449] on div "Ruby -17" at bounding box center [294, 464] width 169 height 31
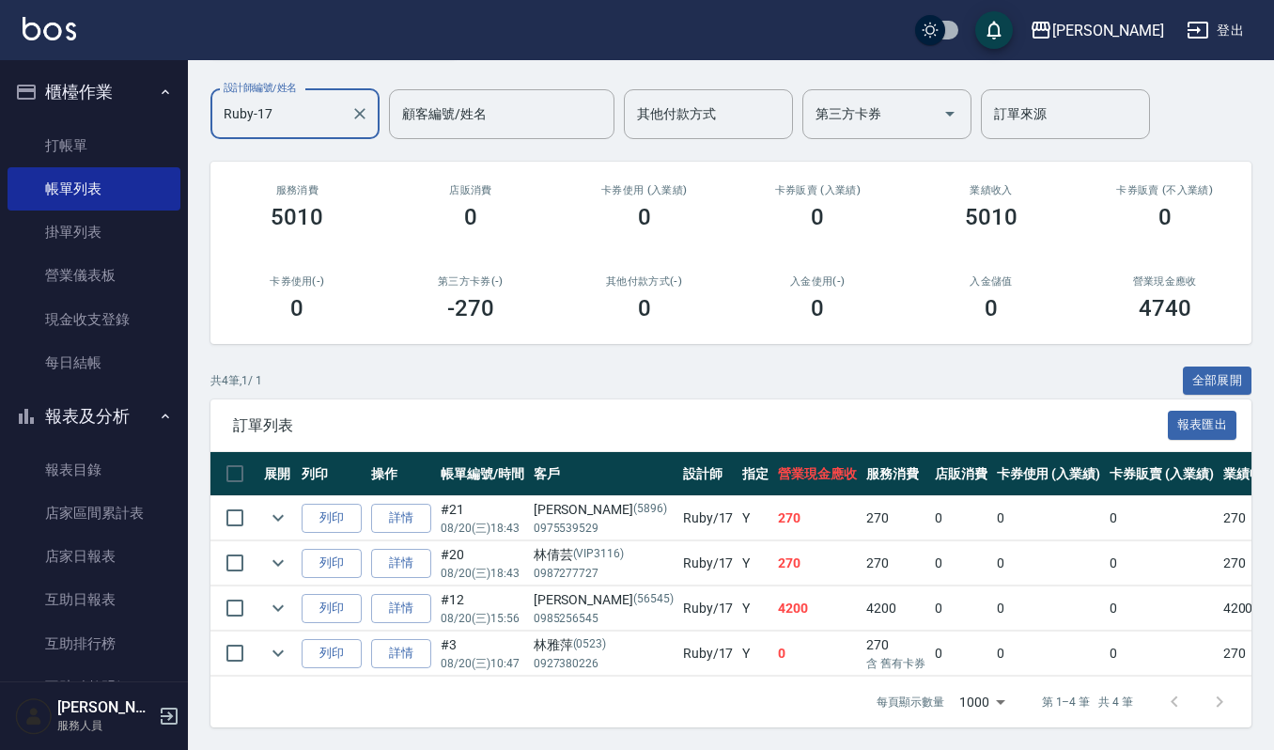
scroll to position [150, 0]
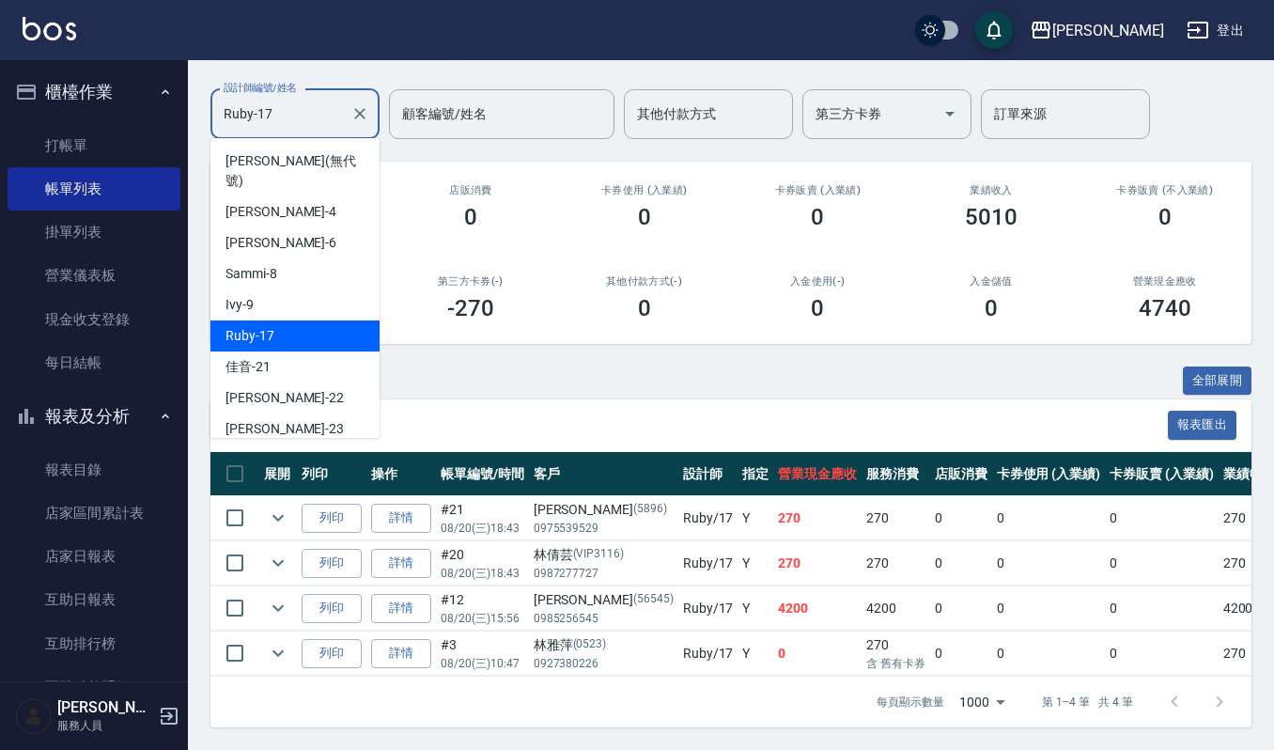
click at [306, 98] on input "Ruby-17" at bounding box center [281, 114] width 124 height 33
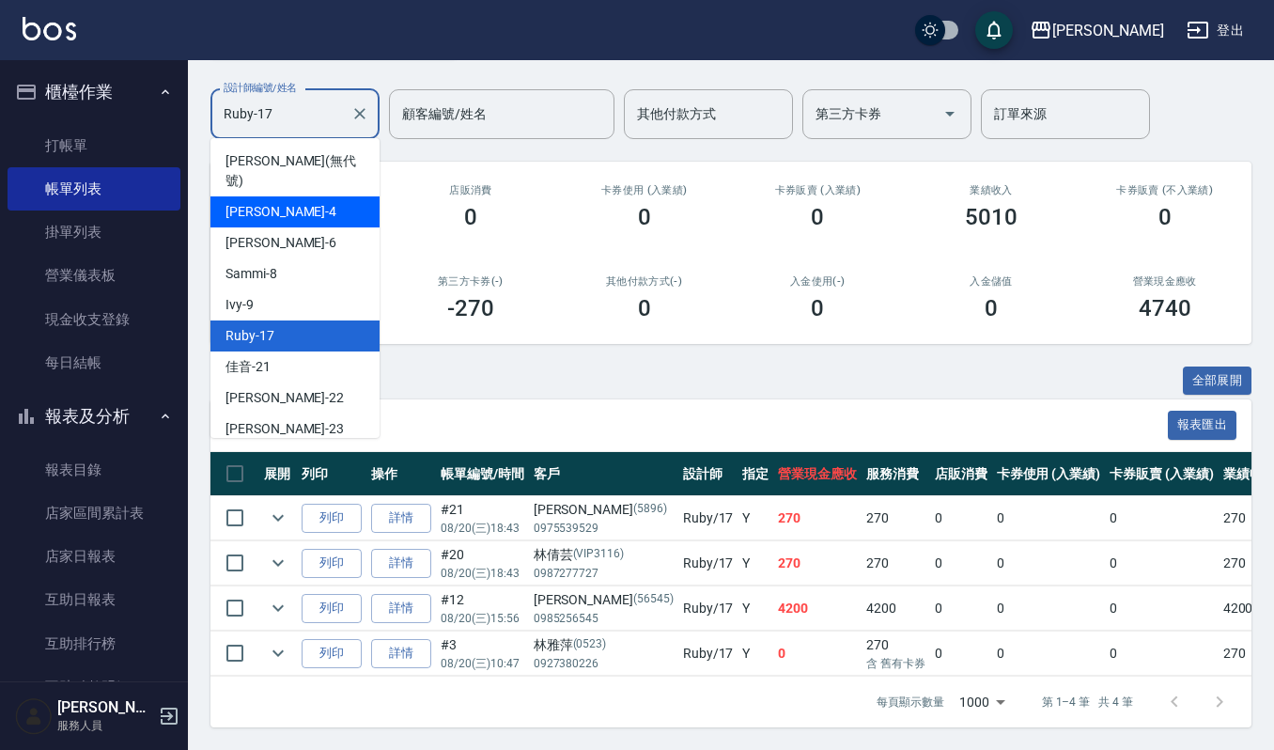
click at [325, 196] on div "[PERSON_NAME] -4" at bounding box center [294, 211] width 169 height 31
type input "[PERSON_NAME]-4"
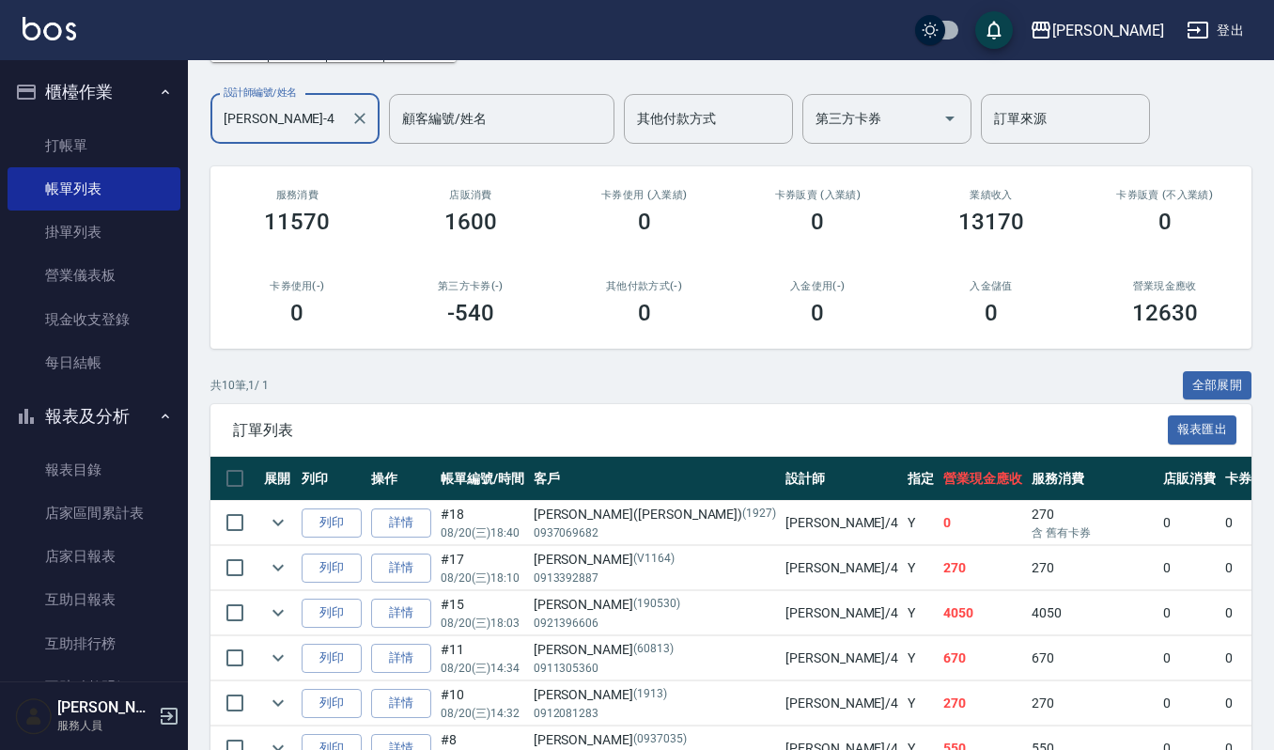
scroll to position [125, 0]
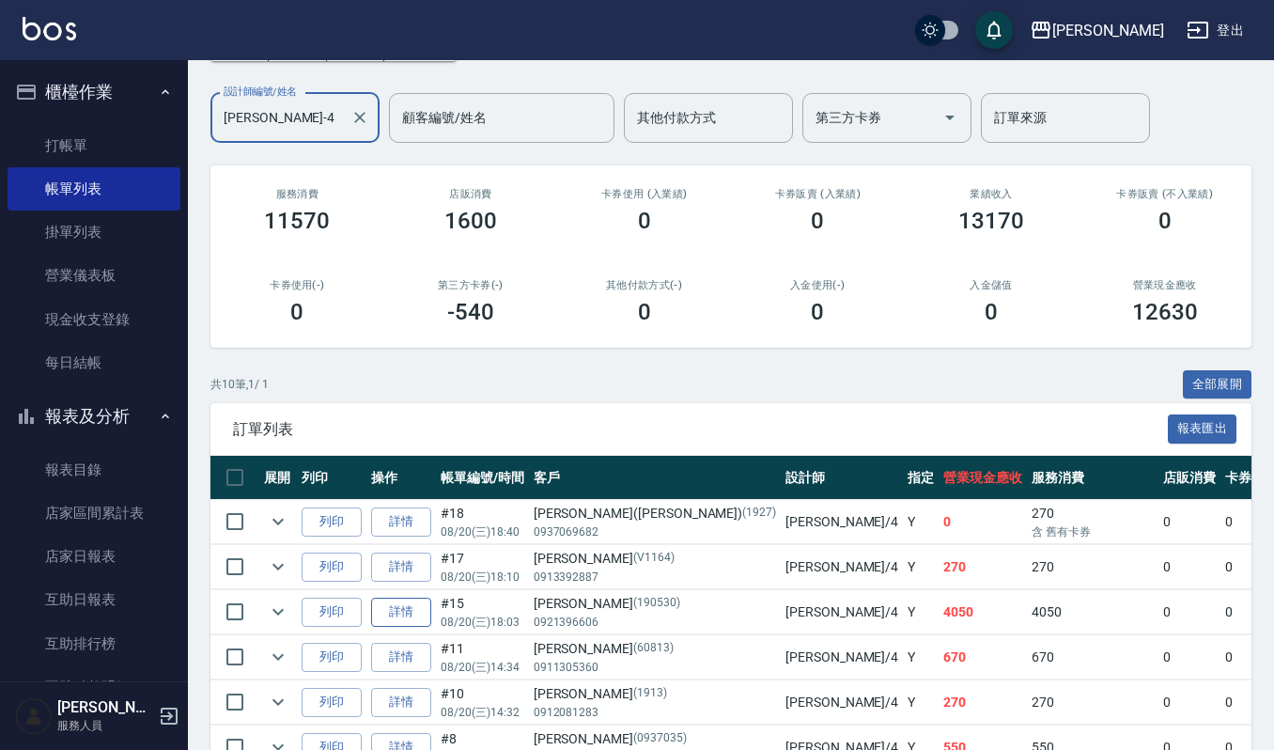
click at [381, 618] on link "詳情" at bounding box center [401, 611] width 60 height 29
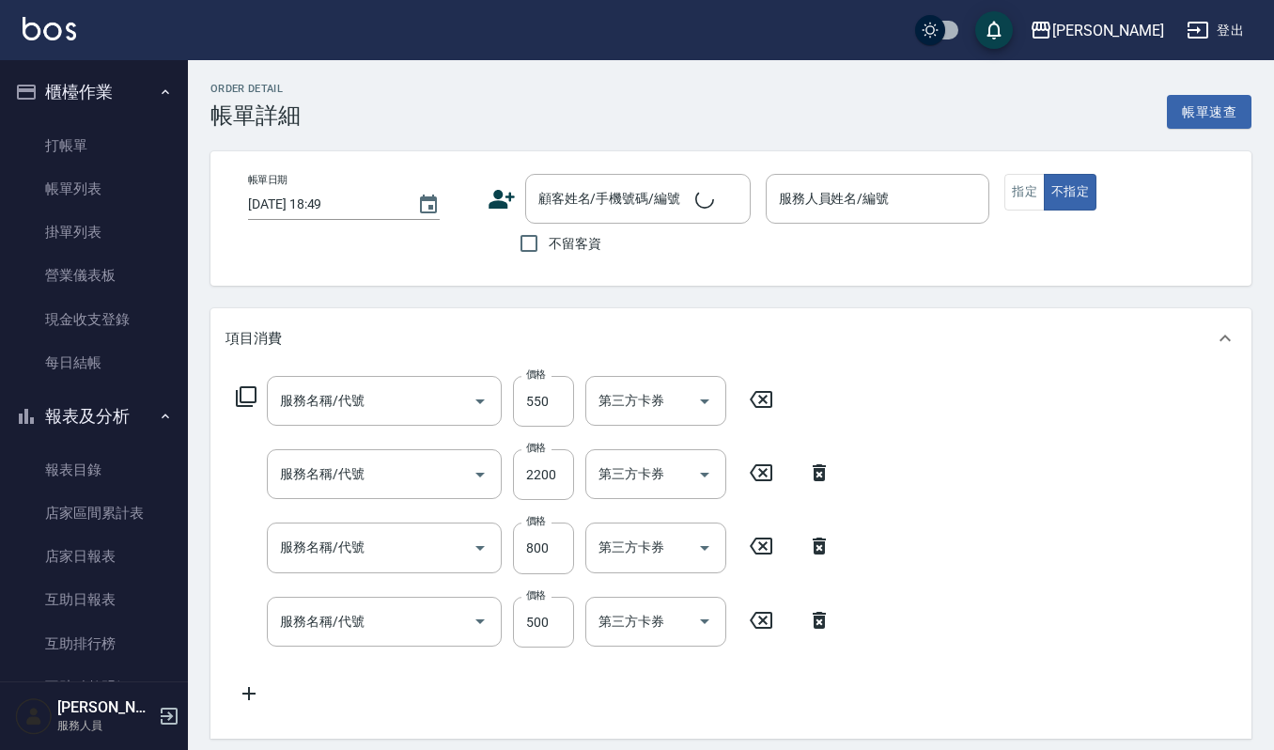
type input "純香洗髮(107)"
type input "打底染髮(402)"
type input "CMC加購護(701)"
type input "(雲提)燙染前頭皮防護(518)"
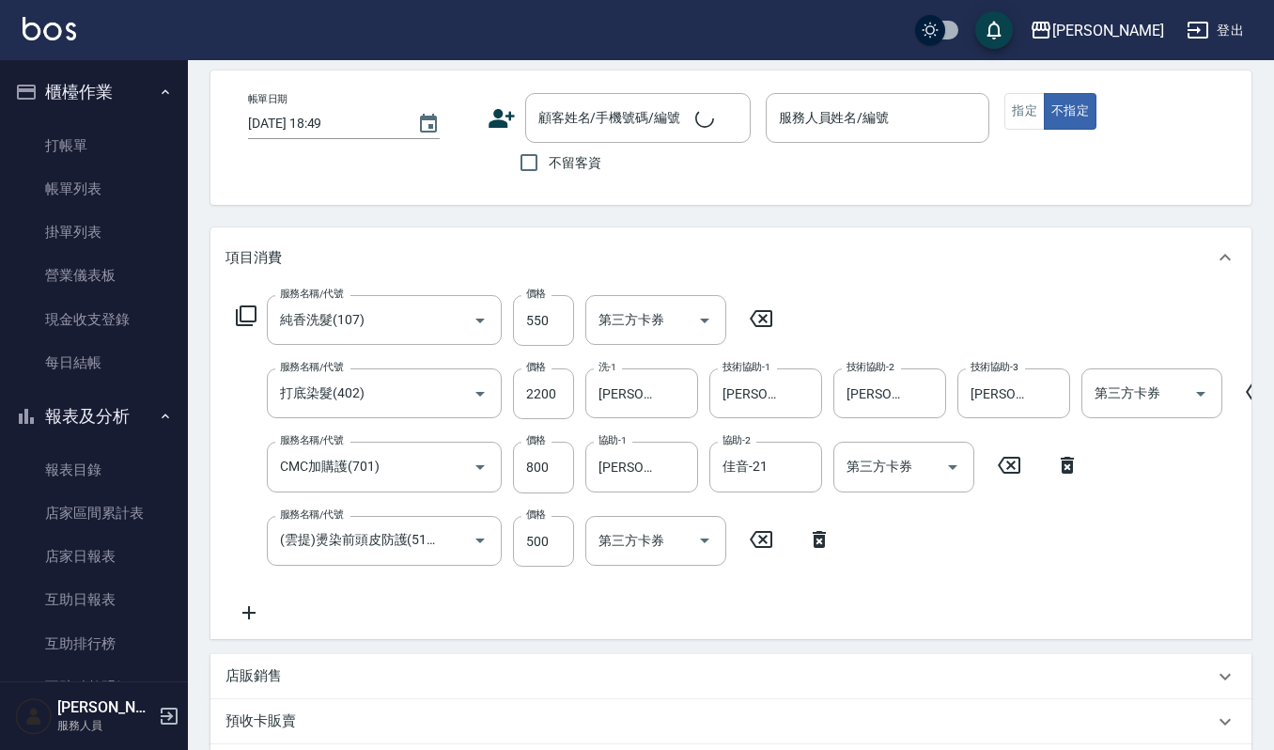
type input "2025/08/20 18:03"
type input "[PERSON_NAME]-4"
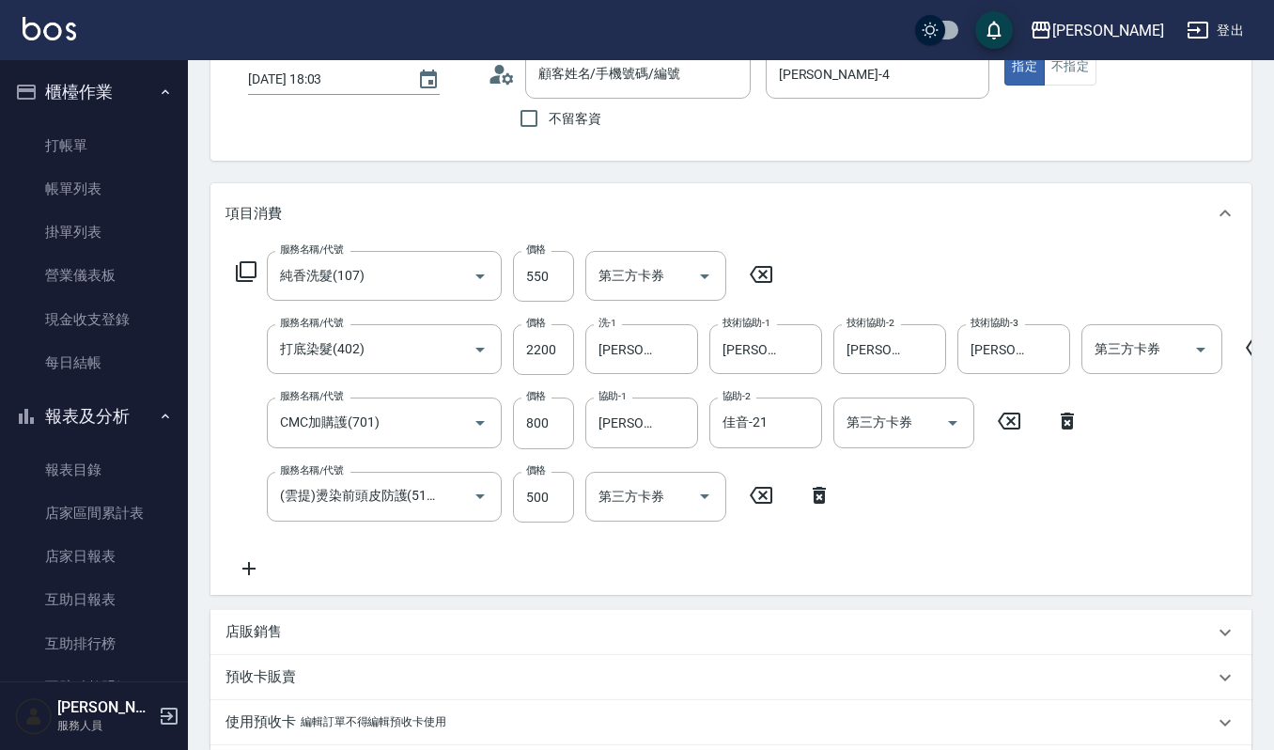
type input "林紋羽/0921396606/190530"
click at [1013, 274] on icon at bounding box center [1008, 274] width 47 height 23
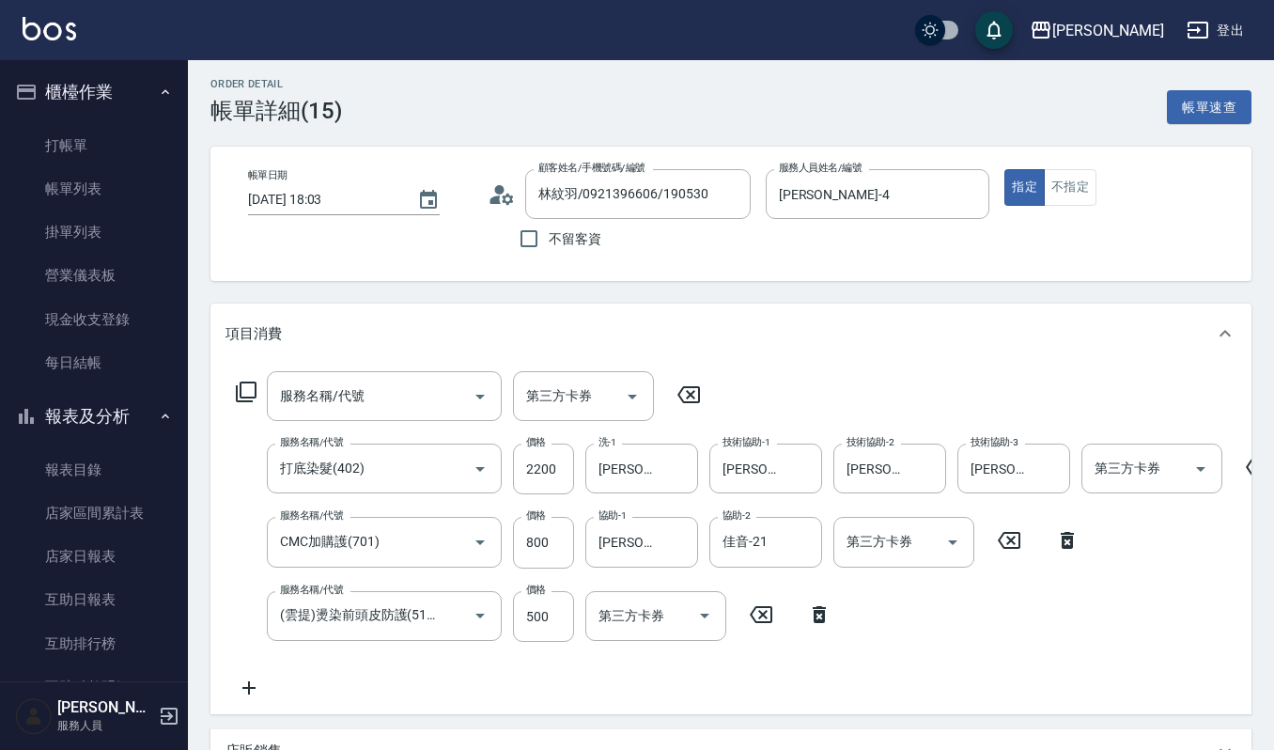
scroll to position [471, 0]
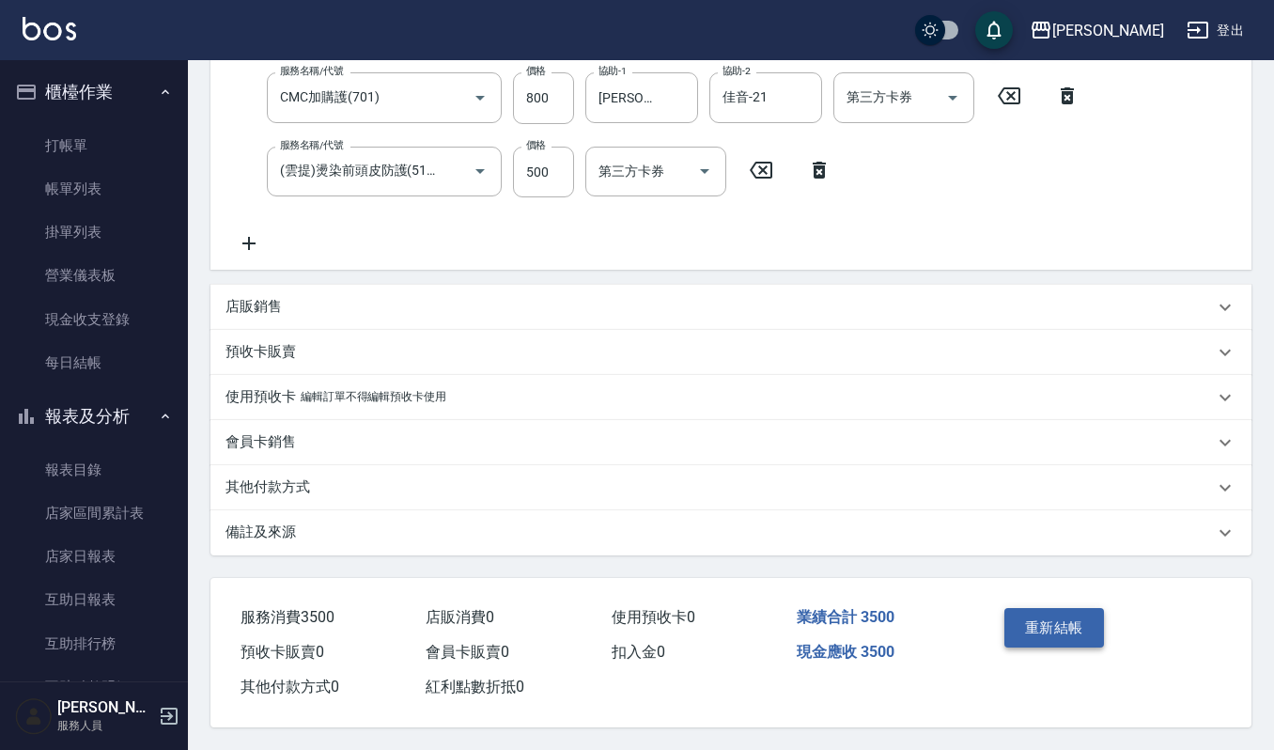
click at [1050, 624] on button "重新結帳" at bounding box center [1054, 627] width 100 height 39
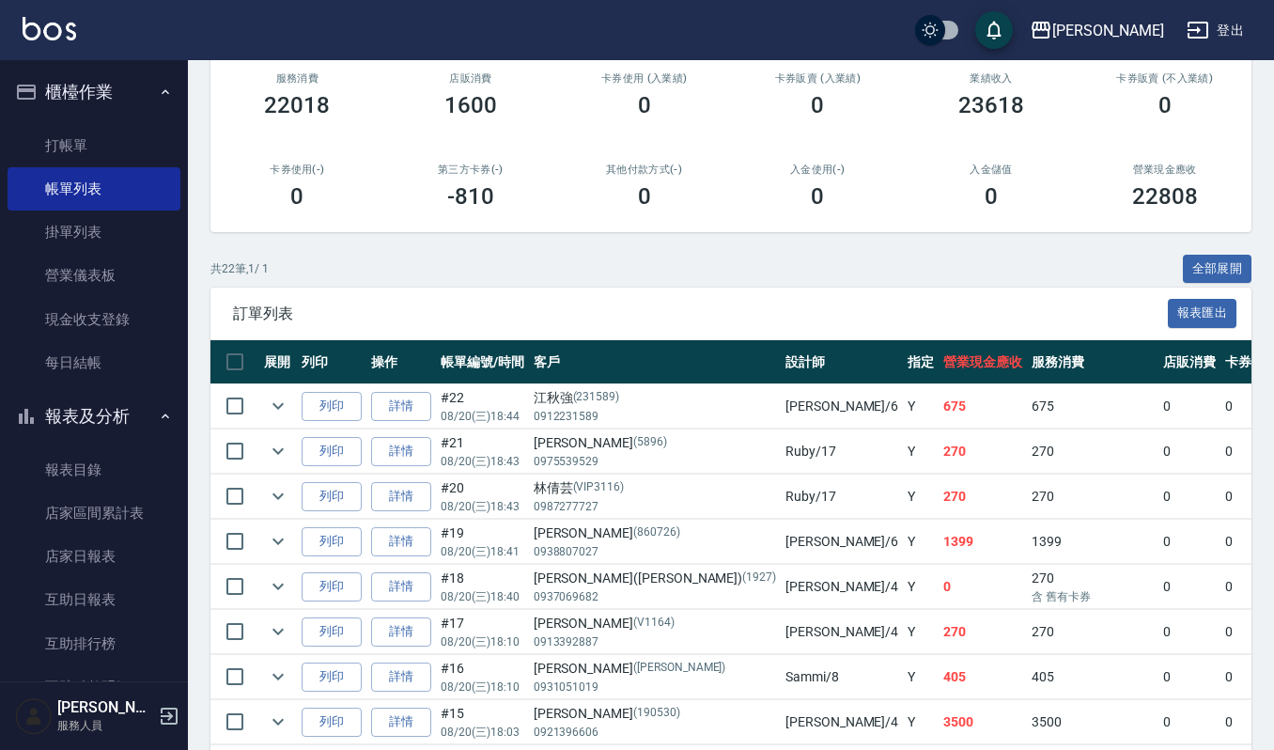
scroll to position [376, 0]
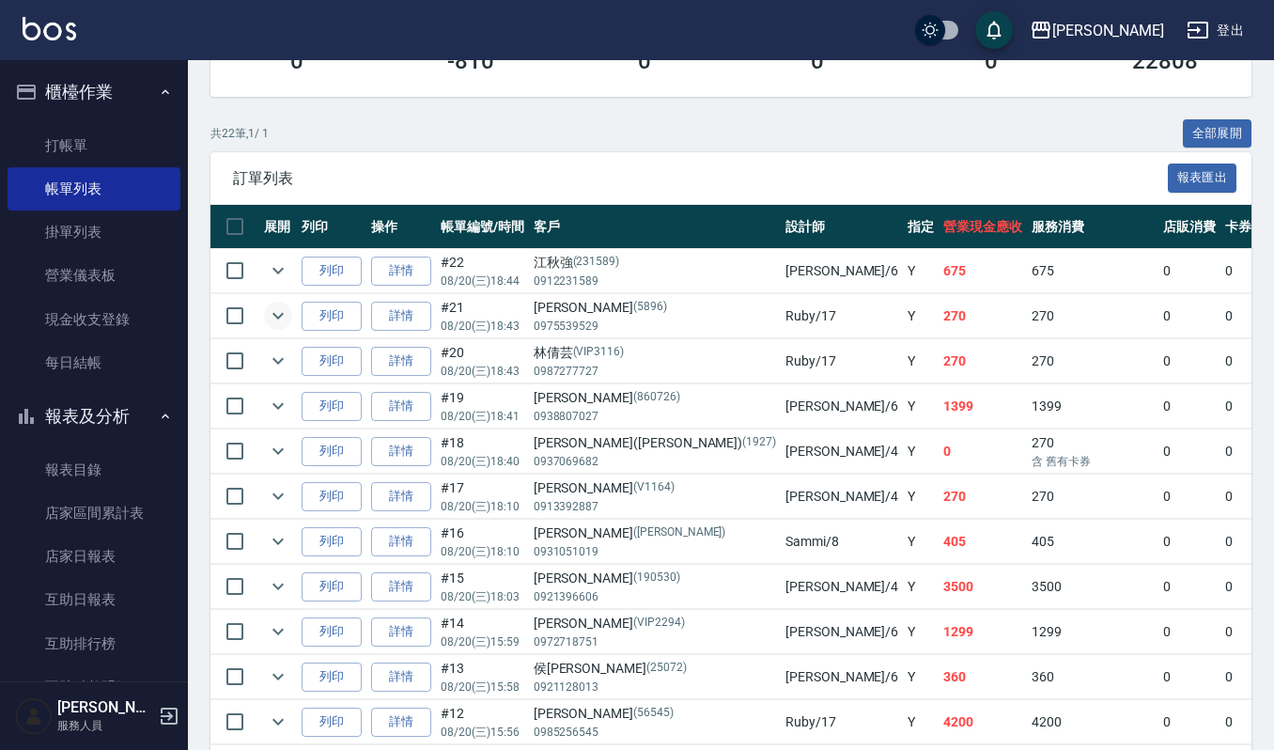
click at [283, 313] on icon "expand row" at bounding box center [278, 315] width 23 height 23
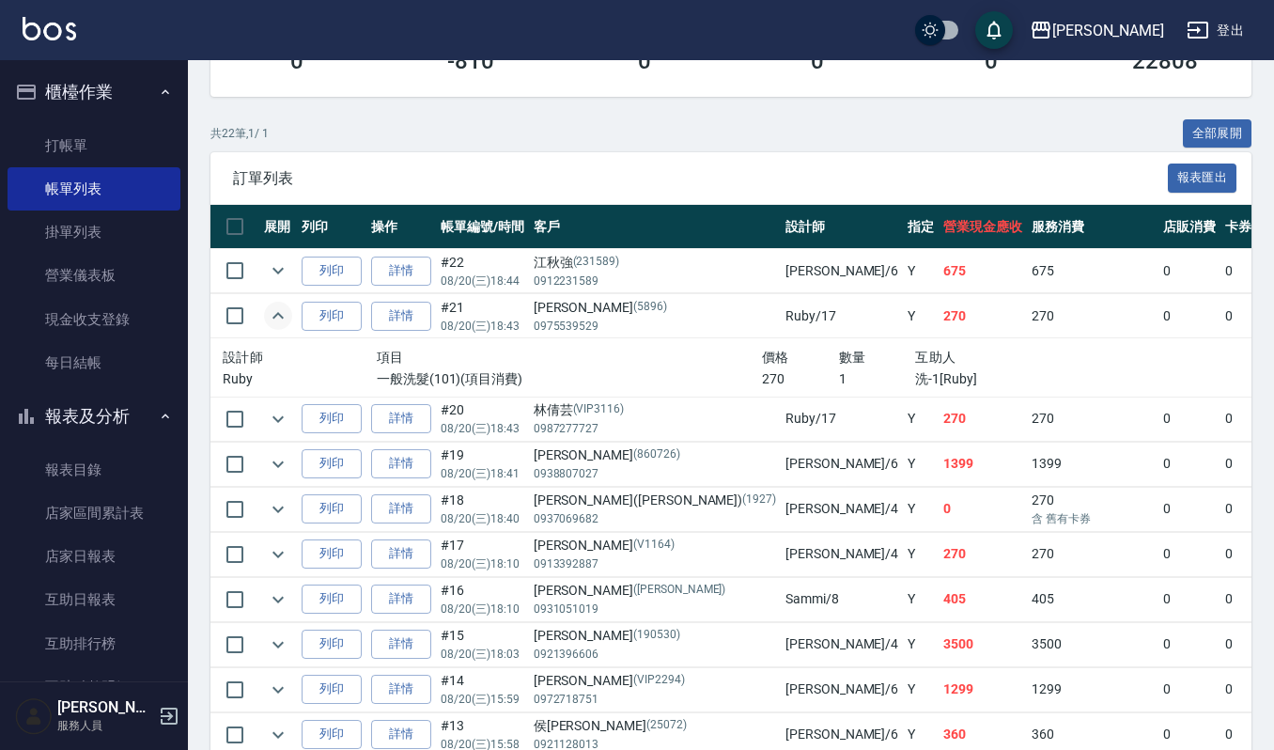
click at [283, 313] on icon "expand row" at bounding box center [278, 315] width 23 height 23
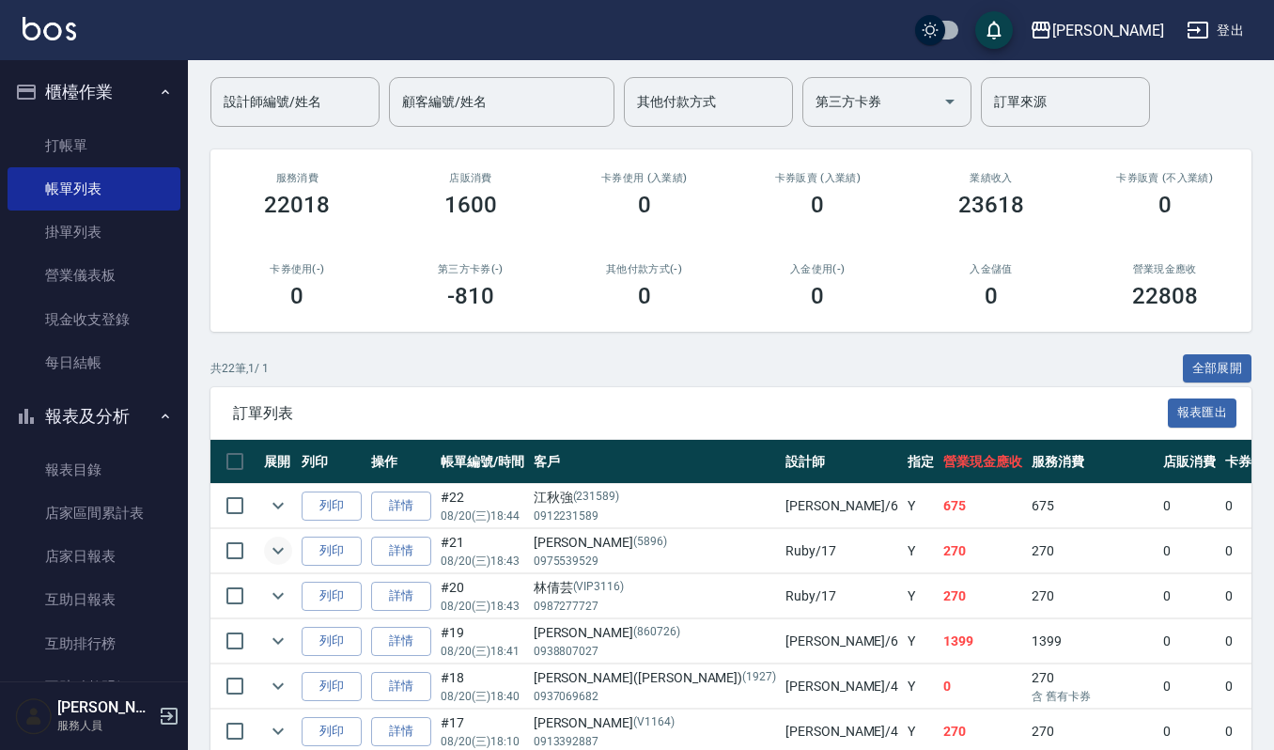
scroll to position [0, 0]
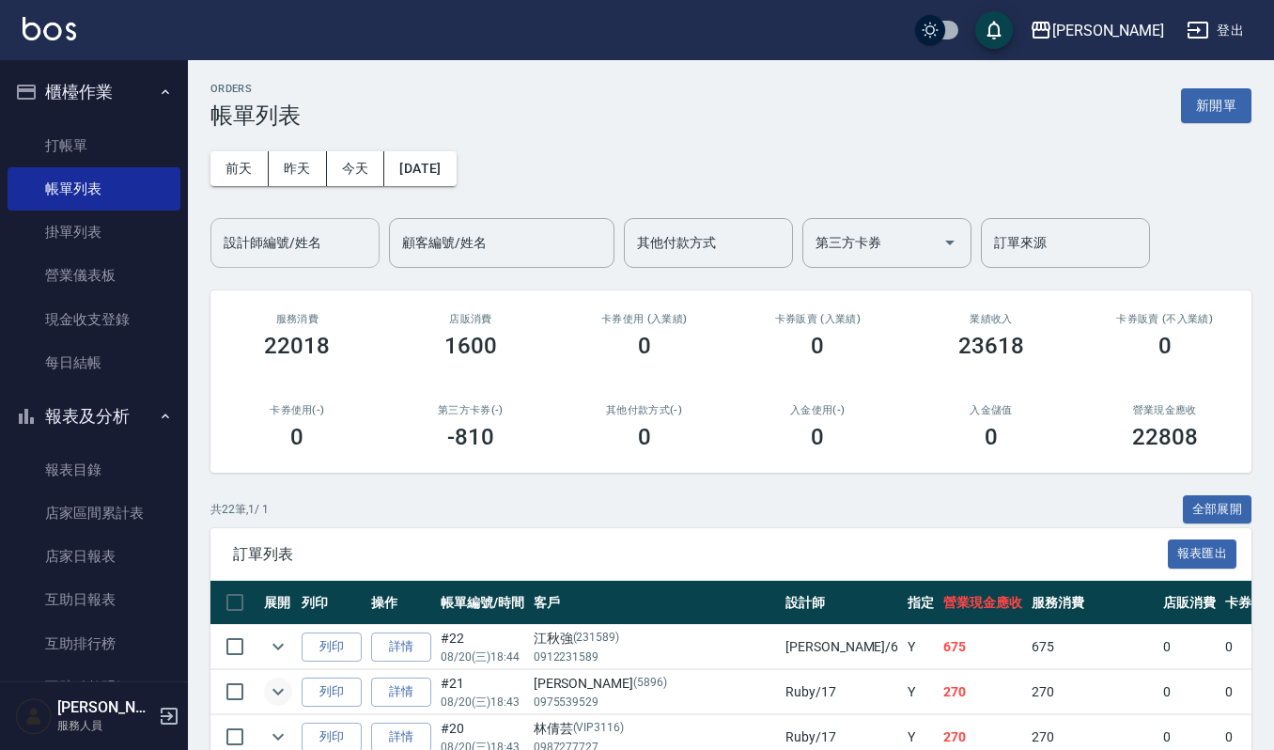
click at [290, 253] on input "設計師編號/姓名" at bounding box center [295, 242] width 152 height 33
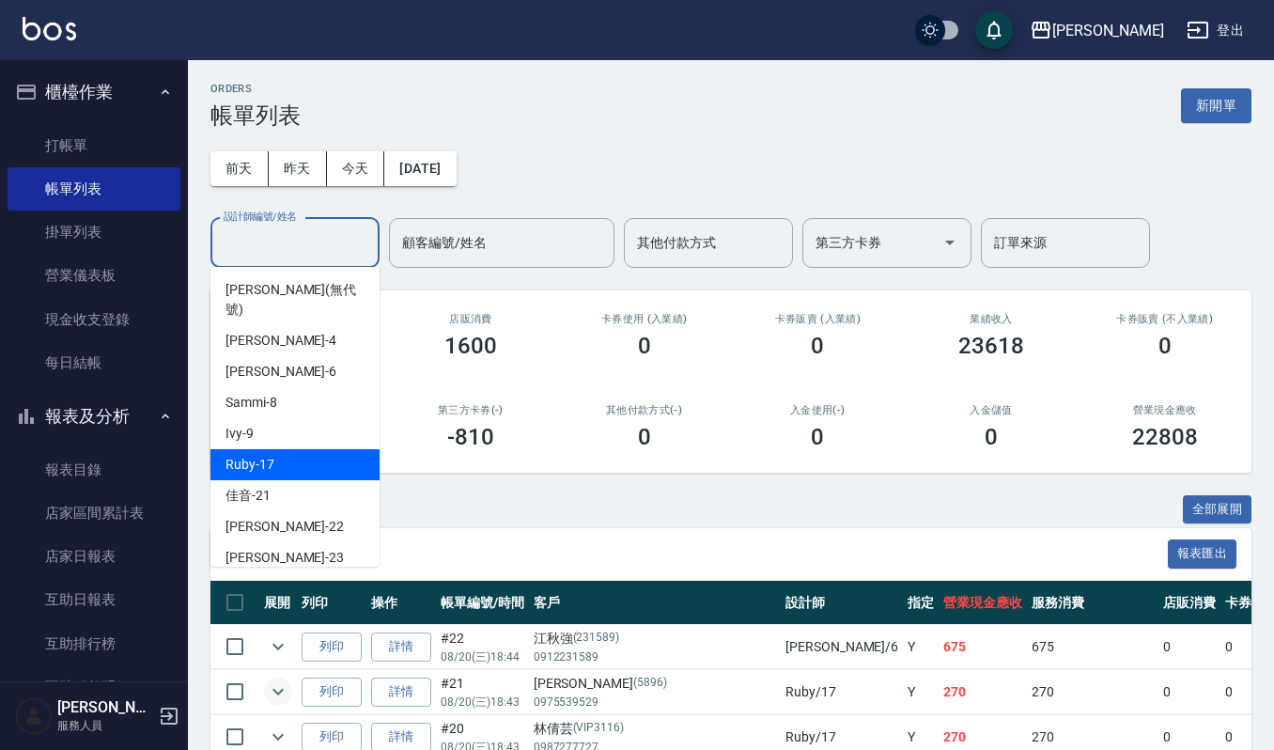
click at [280, 449] on div "Ruby -17" at bounding box center [294, 464] width 169 height 31
type input "Ruby-17"
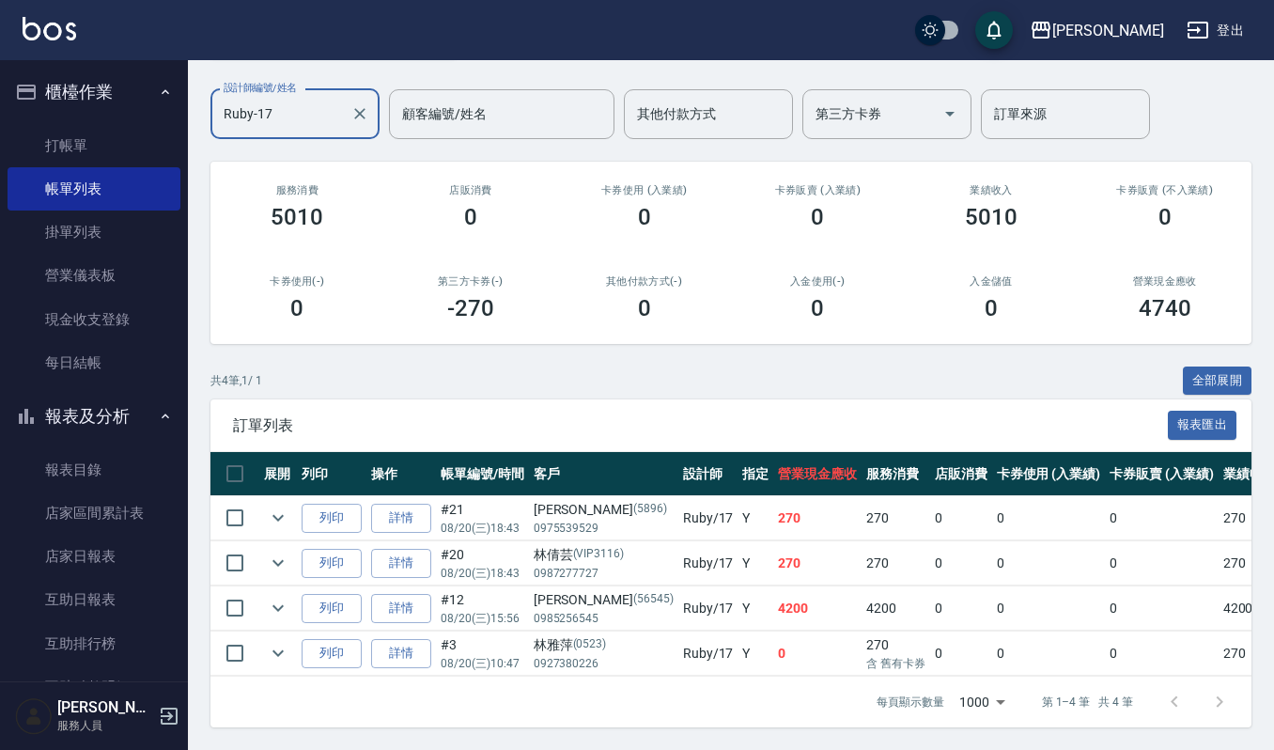
scroll to position [150, 0]
click at [75, 154] on link "打帳單" at bounding box center [94, 145] width 173 height 43
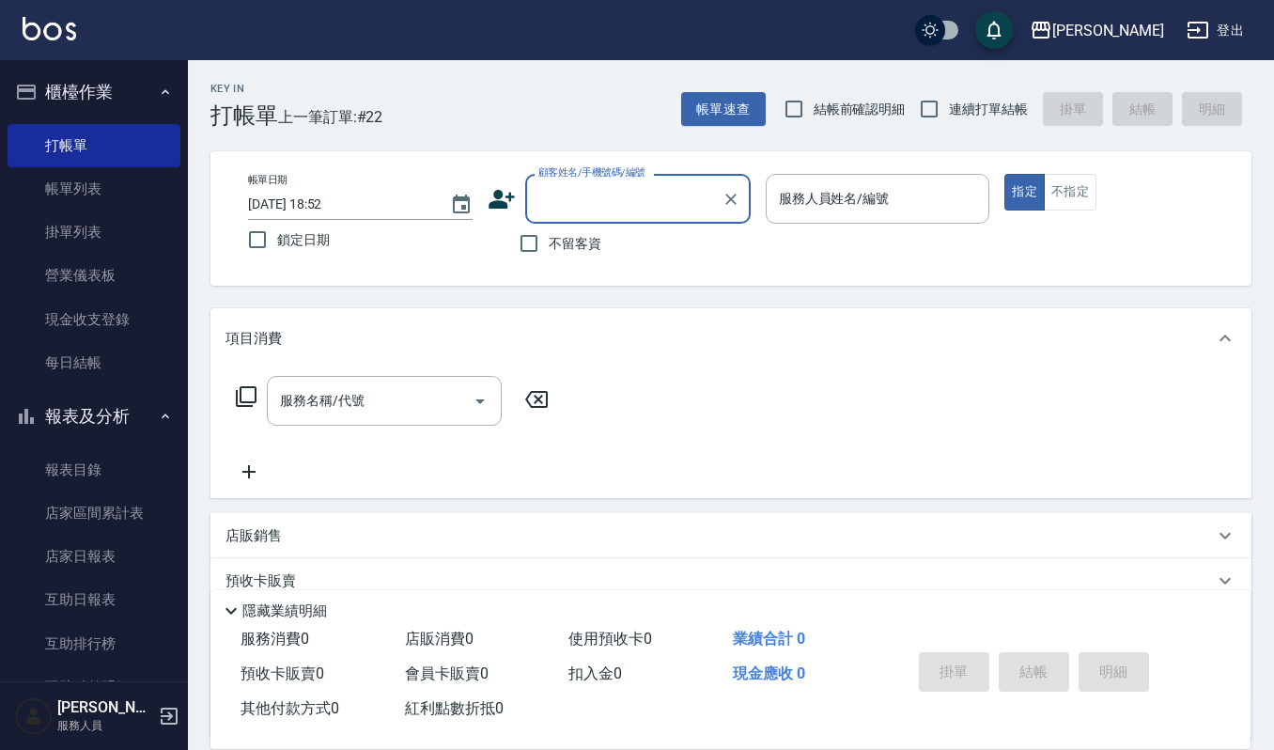
click at [611, 188] on input "顧客姓名/手機號碼/編號" at bounding box center [624, 198] width 180 height 33
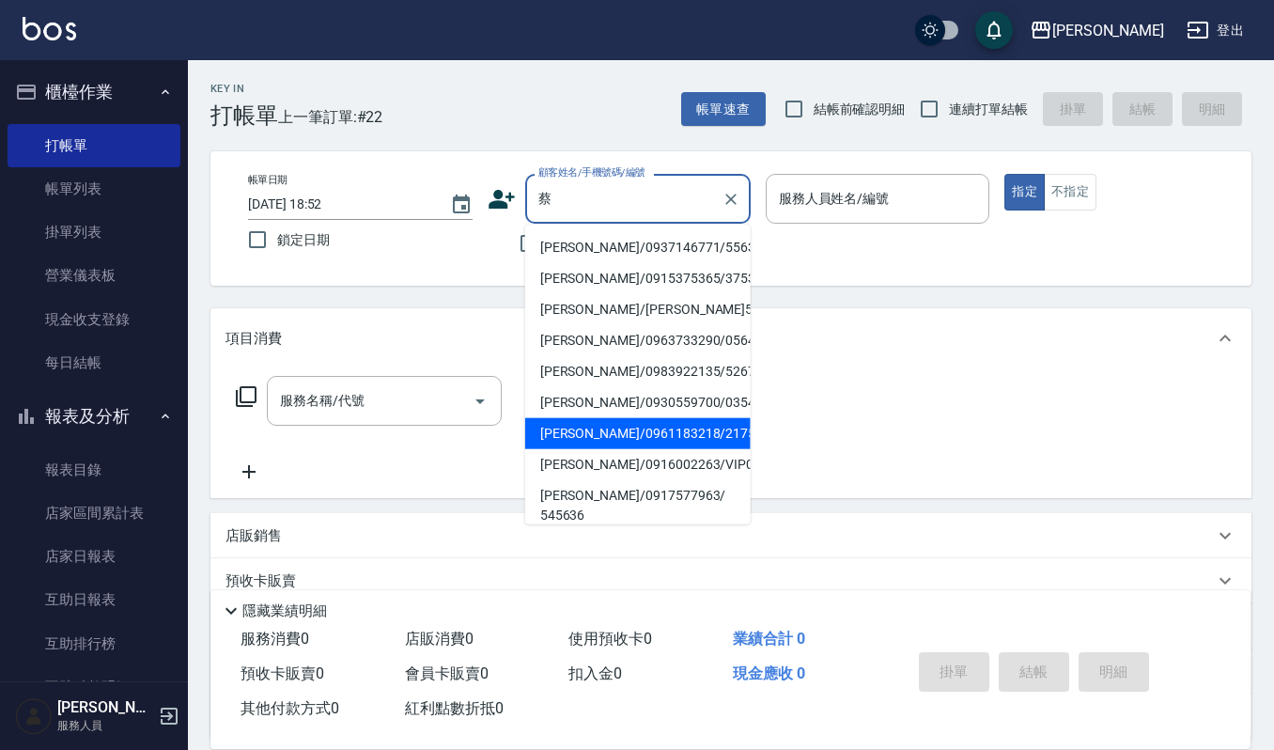
click at [583, 430] on li "蔡宜君/0961183218/2175" at bounding box center [637, 433] width 225 height 31
type input "蔡宜君/0961183218/2175"
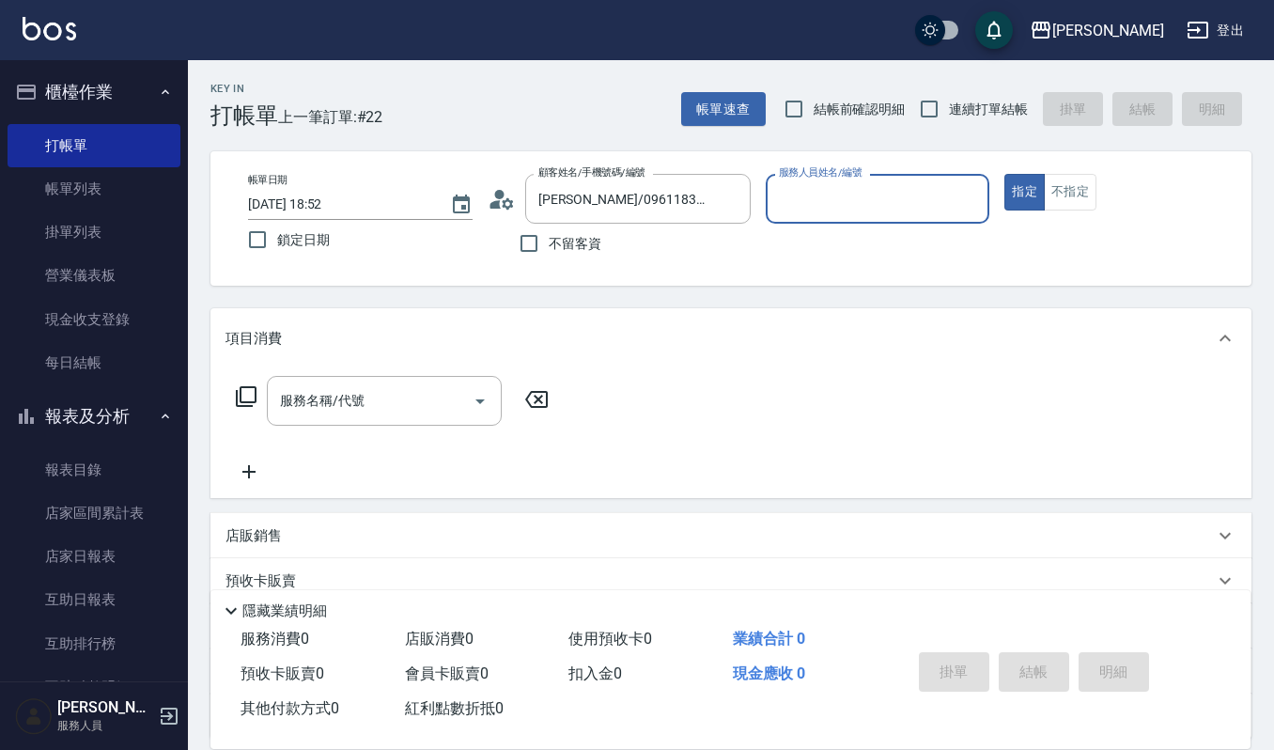
type input "Ruby-17"
click at [504, 200] on icon at bounding box center [507, 202] width 11 height 11
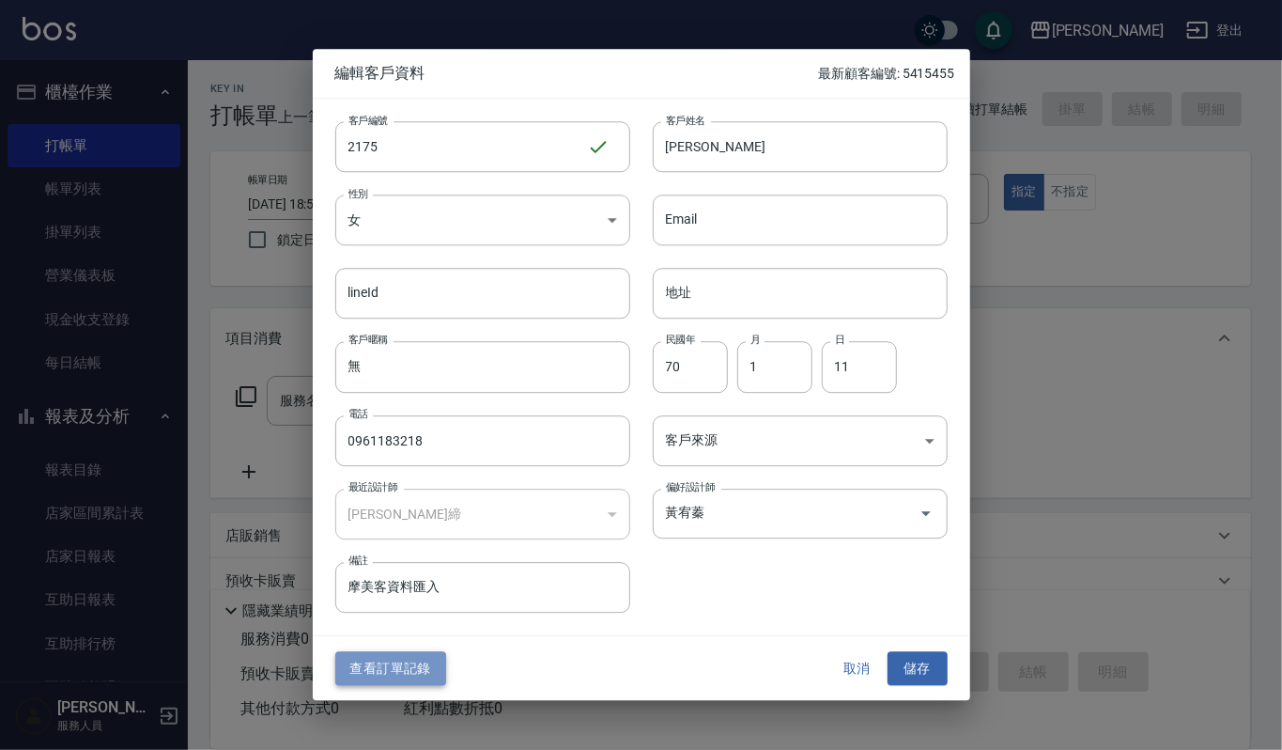
click at [410, 654] on button "查看訂單記錄" at bounding box center [390, 668] width 111 height 35
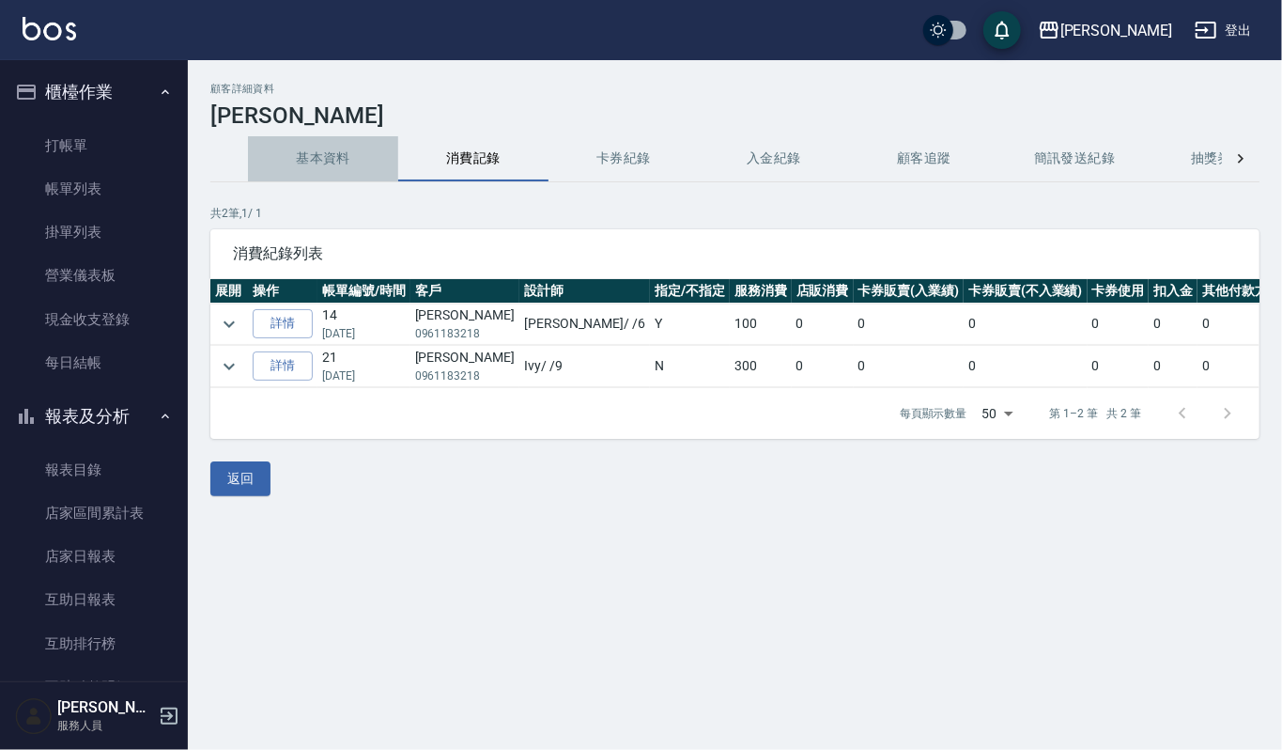
click at [349, 155] on button "基本資料" at bounding box center [323, 158] width 150 height 45
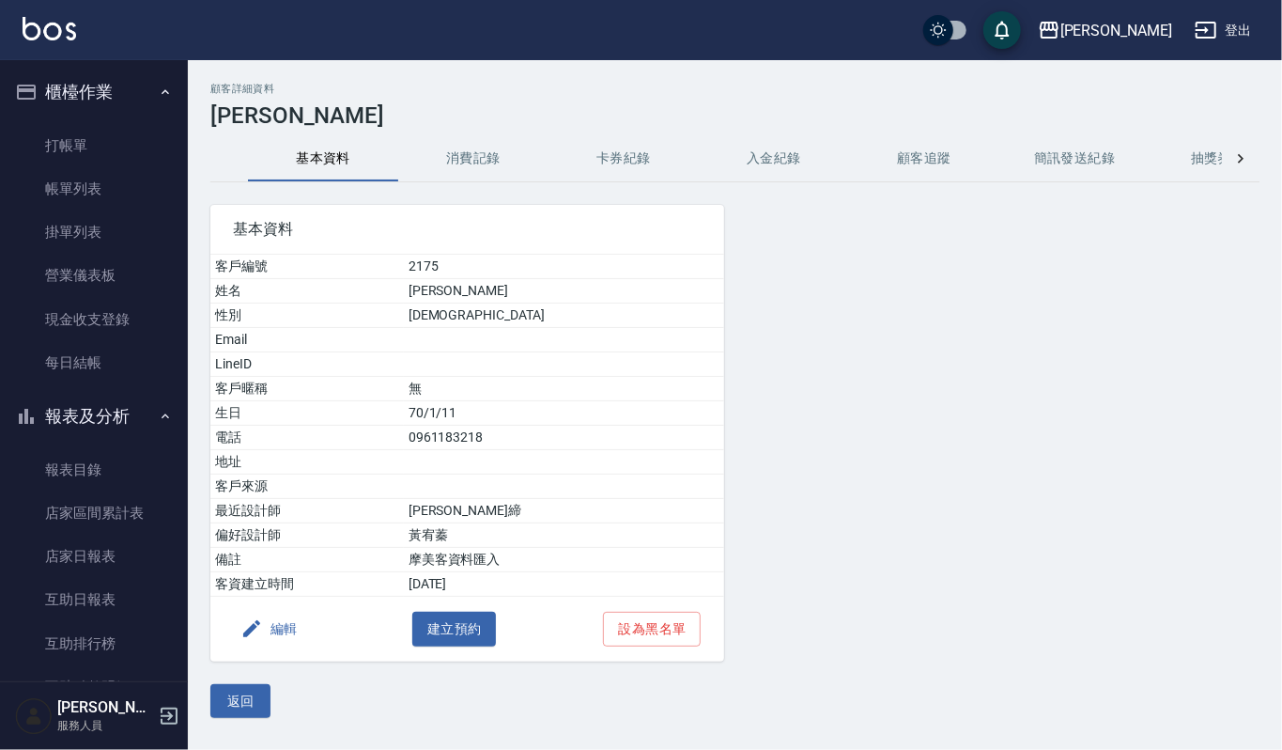
click at [71, 116] on ul "打帳單 帳單列表 掛單列表 營業儀表板 現金收支登錄 每日結帳" at bounding box center [94, 254] width 173 height 276
click at [71, 128] on link "打帳單" at bounding box center [94, 145] width 173 height 43
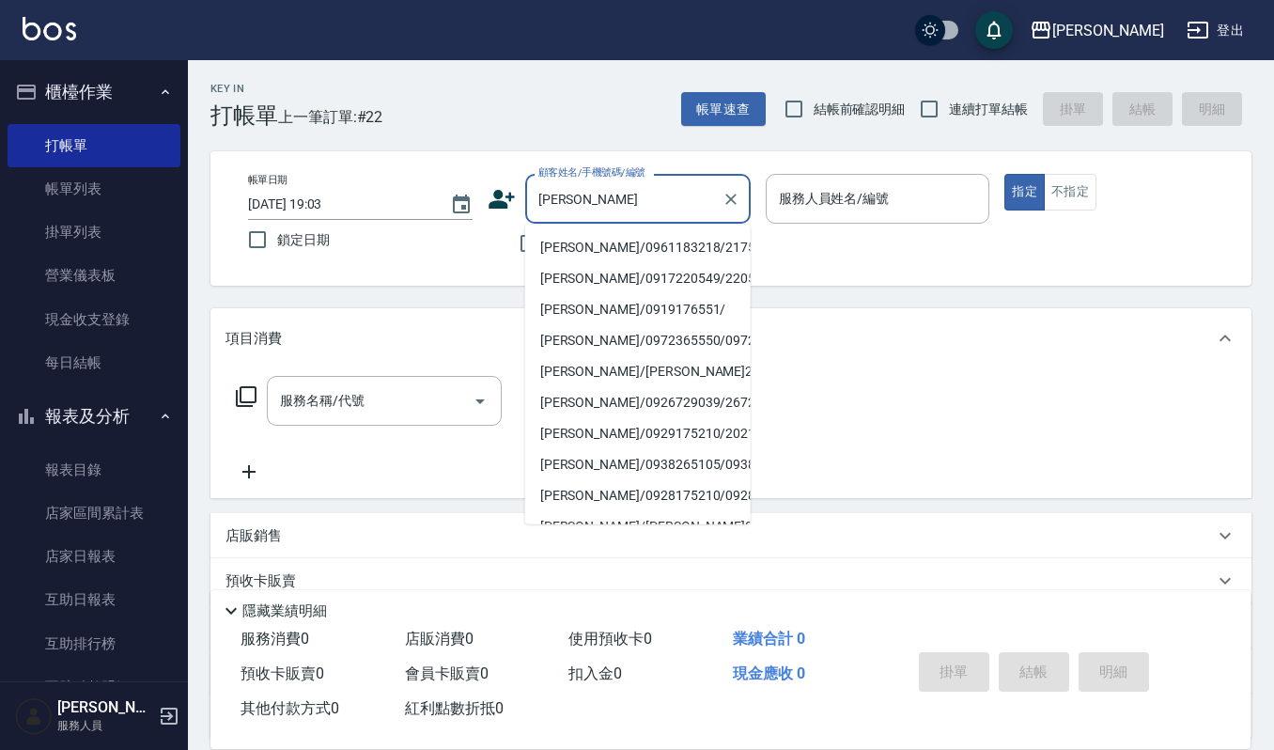
type input "蔡宜君/0961183218/2175"
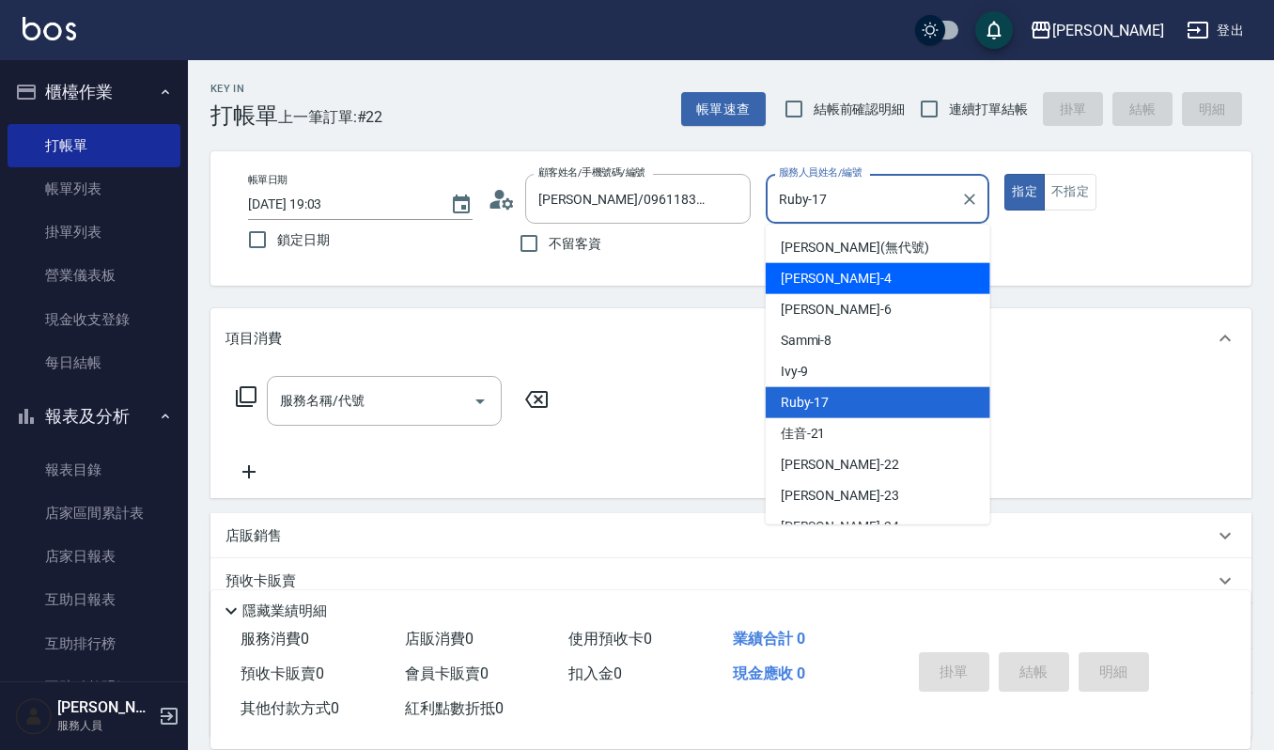
type input "[PERSON_NAME]-4"
type button "true"
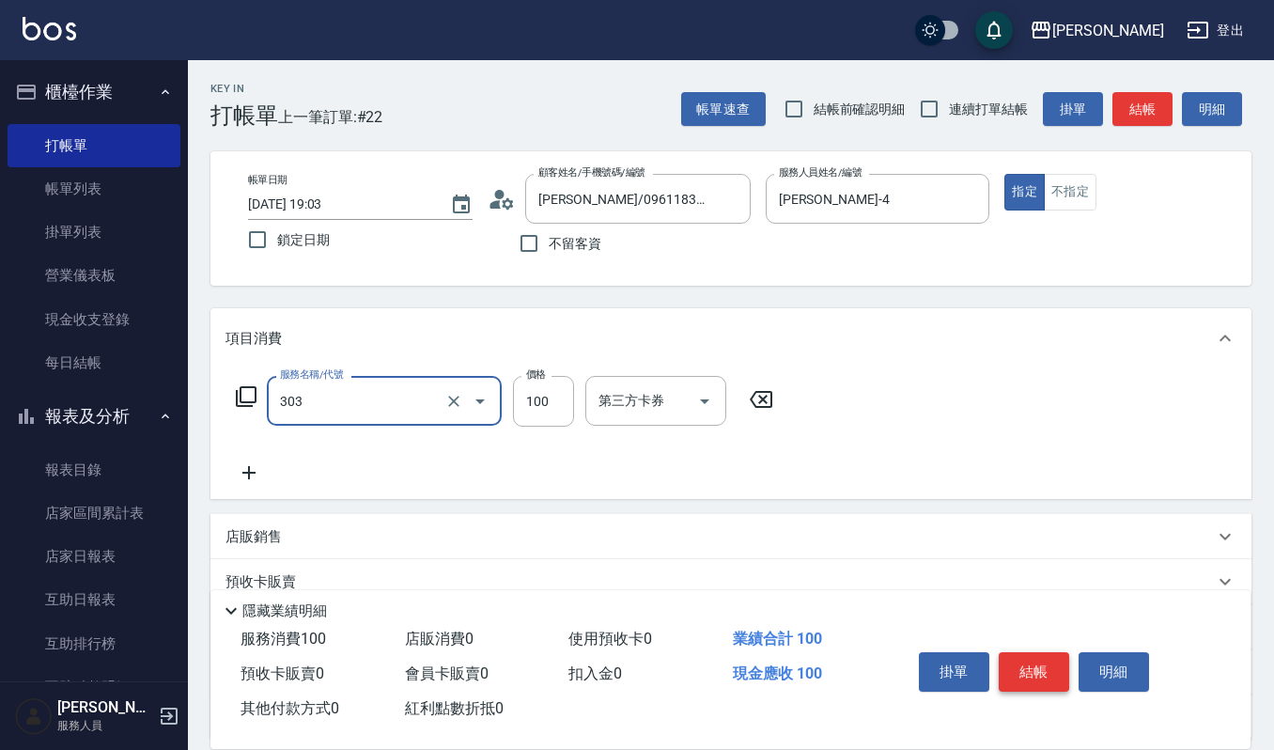
type input "修瀏海(303)"
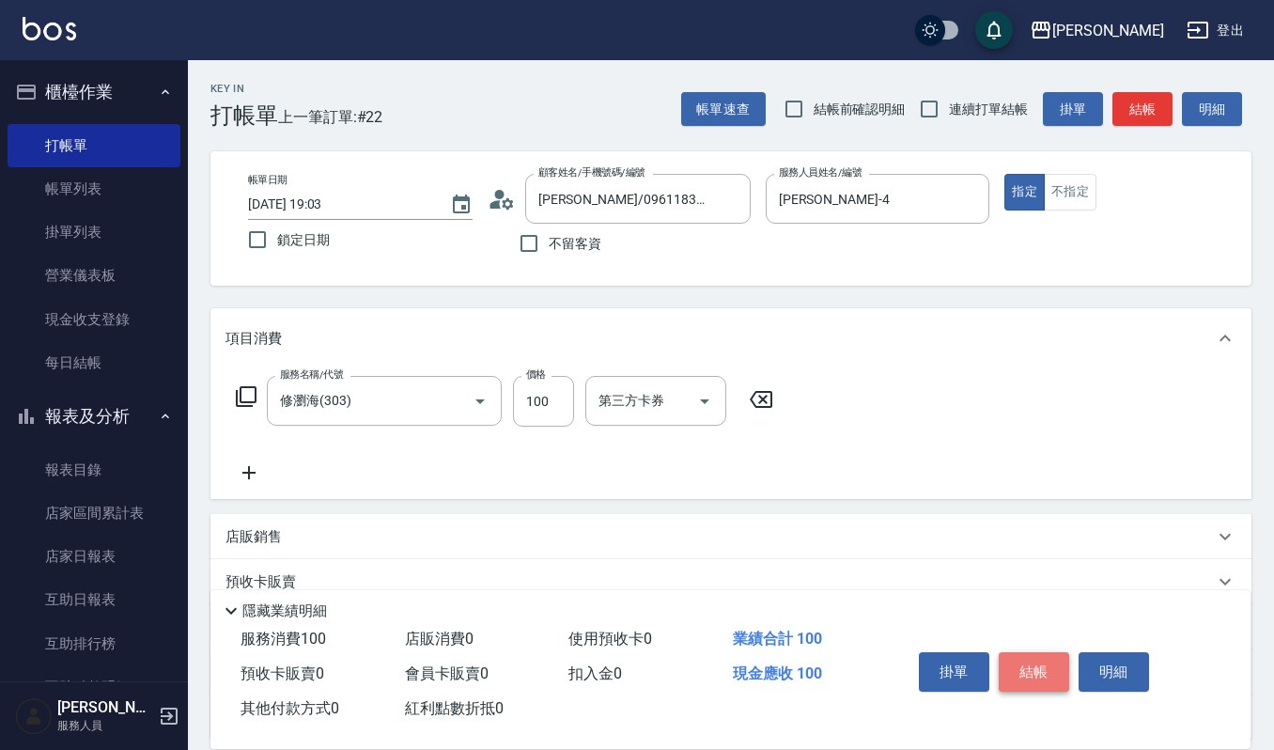
click at [1048, 666] on button "結帳" at bounding box center [1034, 671] width 70 height 39
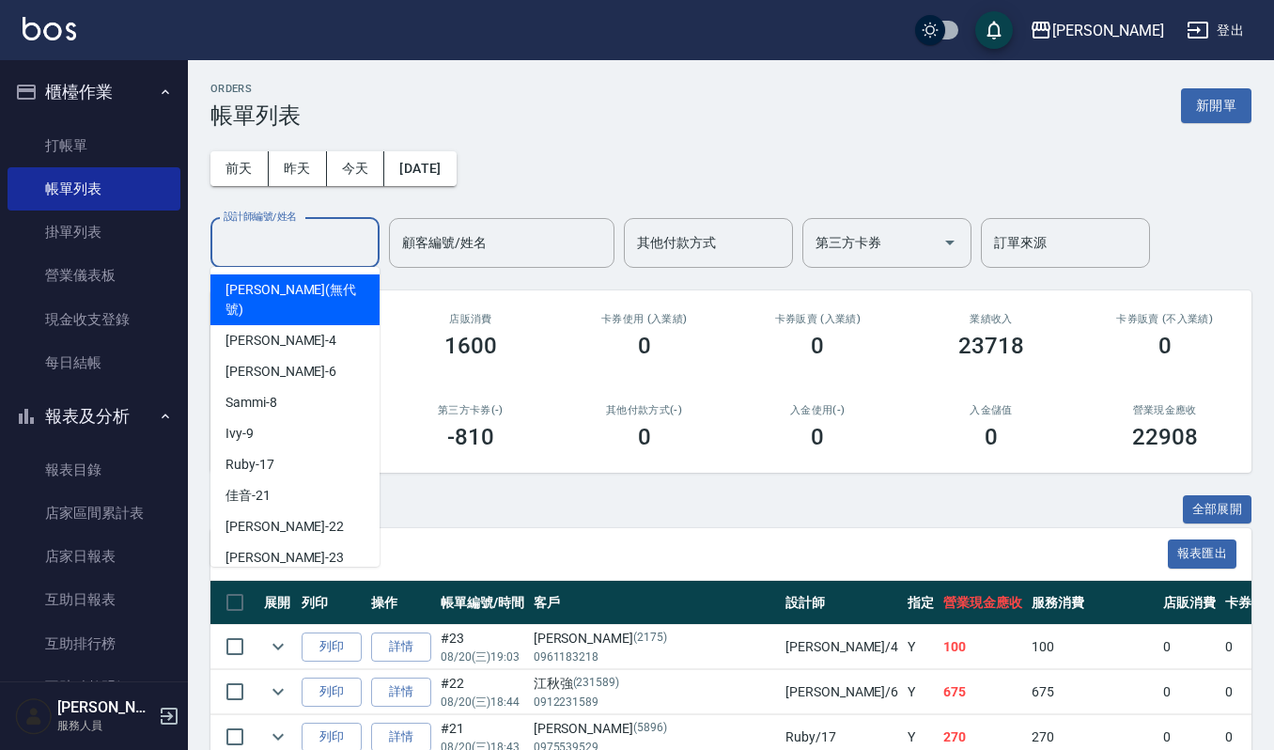
click at [298, 250] on input "設計師編號/姓名" at bounding box center [295, 242] width 152 height 33
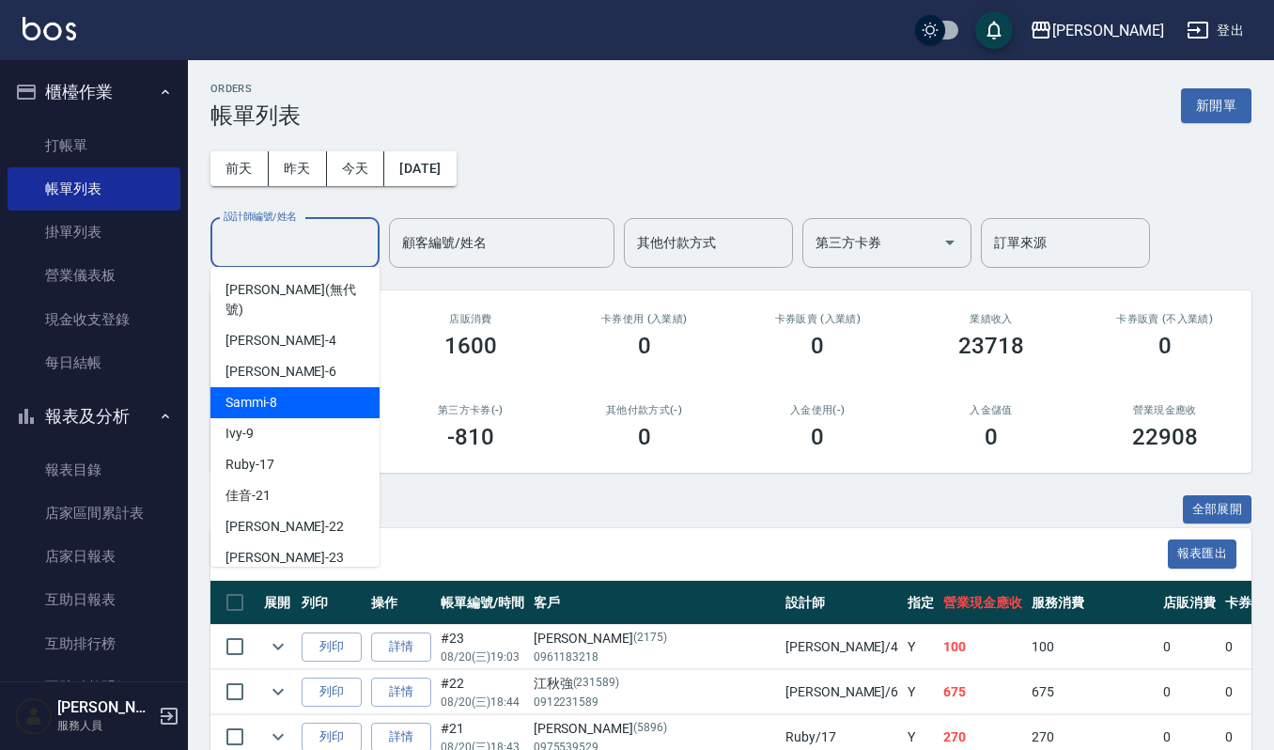
click at [294, 387] on div "Sammi -8" at bounding box center [294, 402] width 169 height 31
type input "Sammi-8"
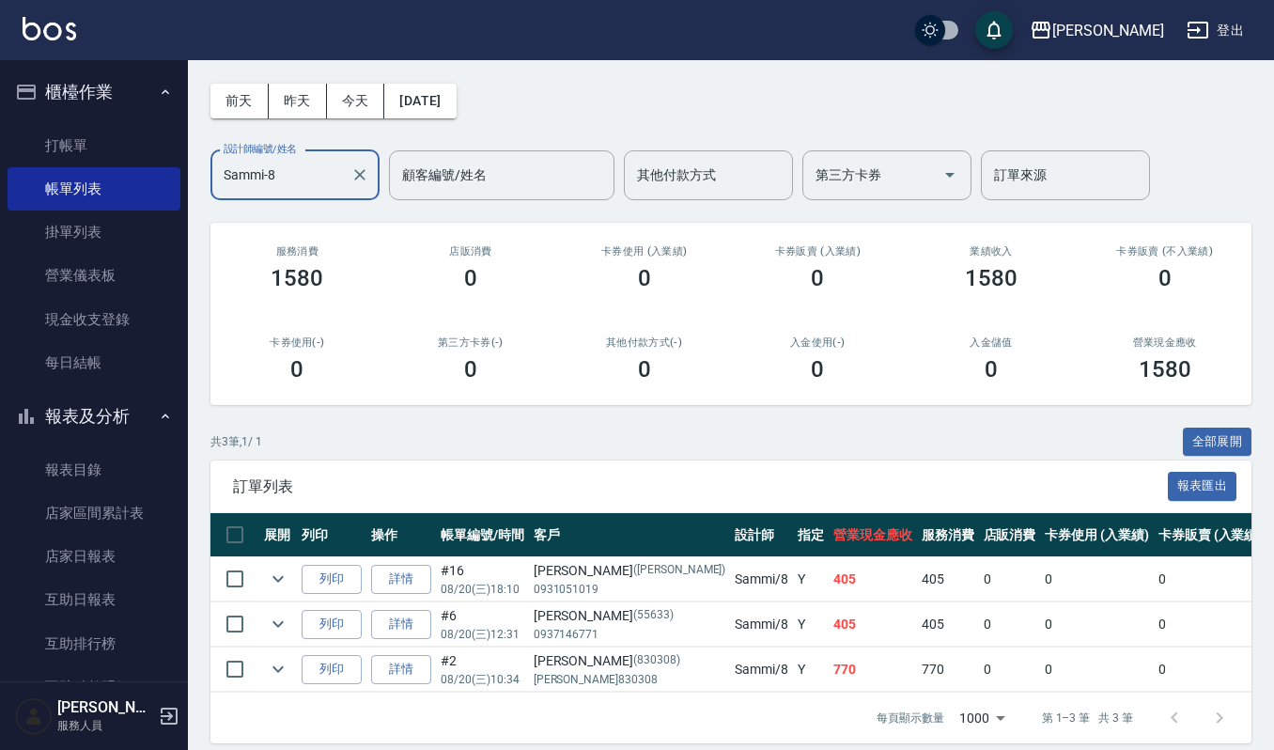
scroll to position [103, 0]
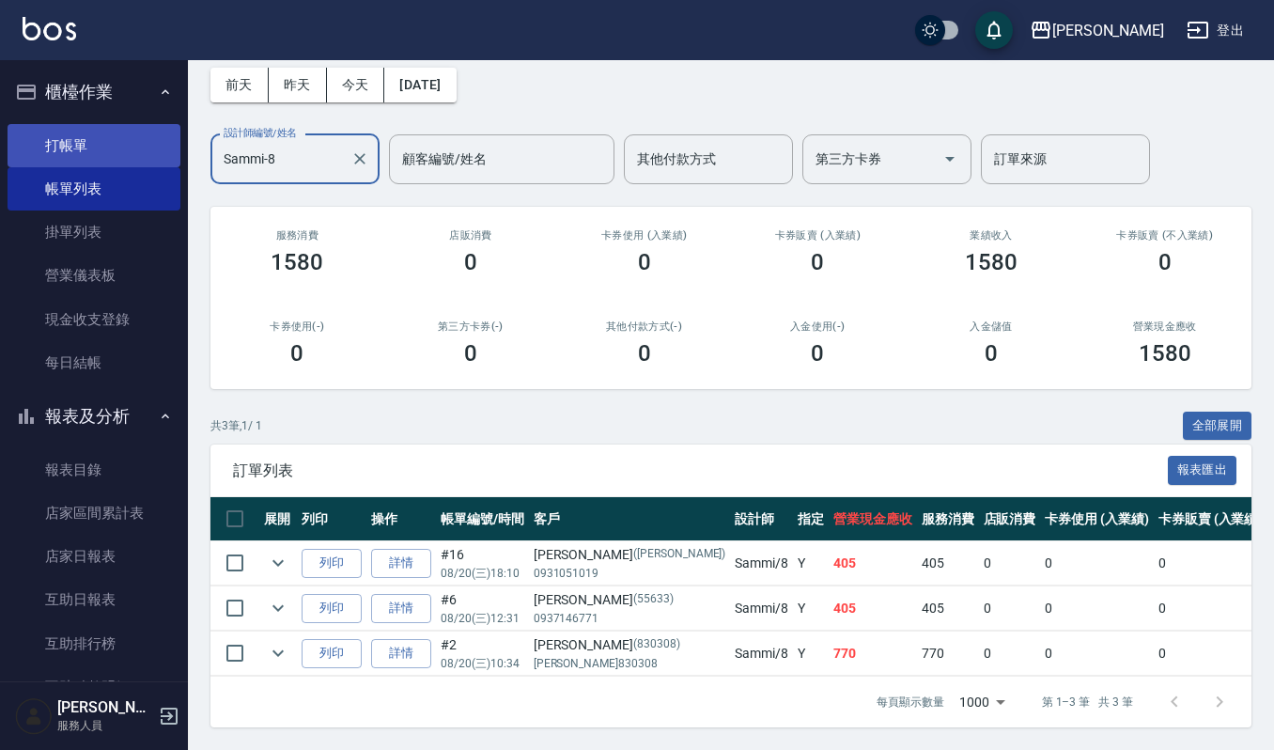
click at [79, 147] on link "打帳單" at bounding box center [94, 145] width 173 height 43
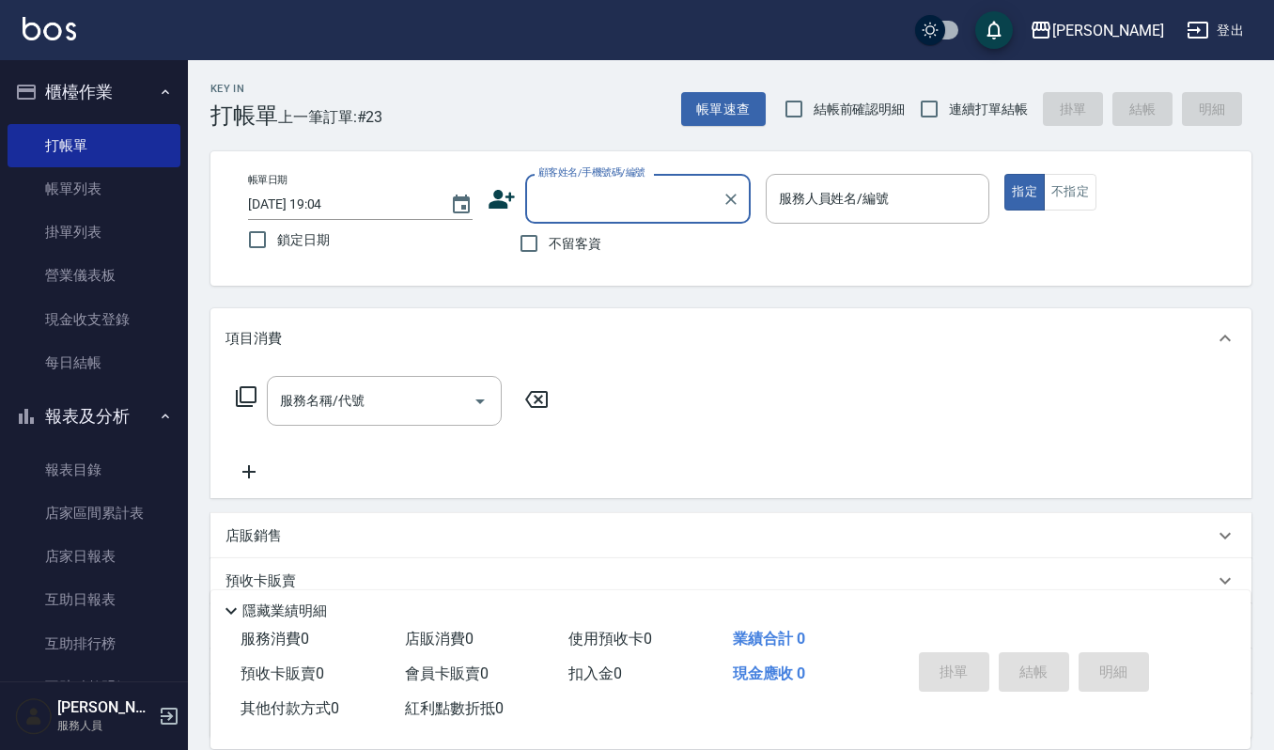
click at [654, 201] on input "顧客姓名/手機號碼/編號" at bounding box center [624, 198] width 180 height 33
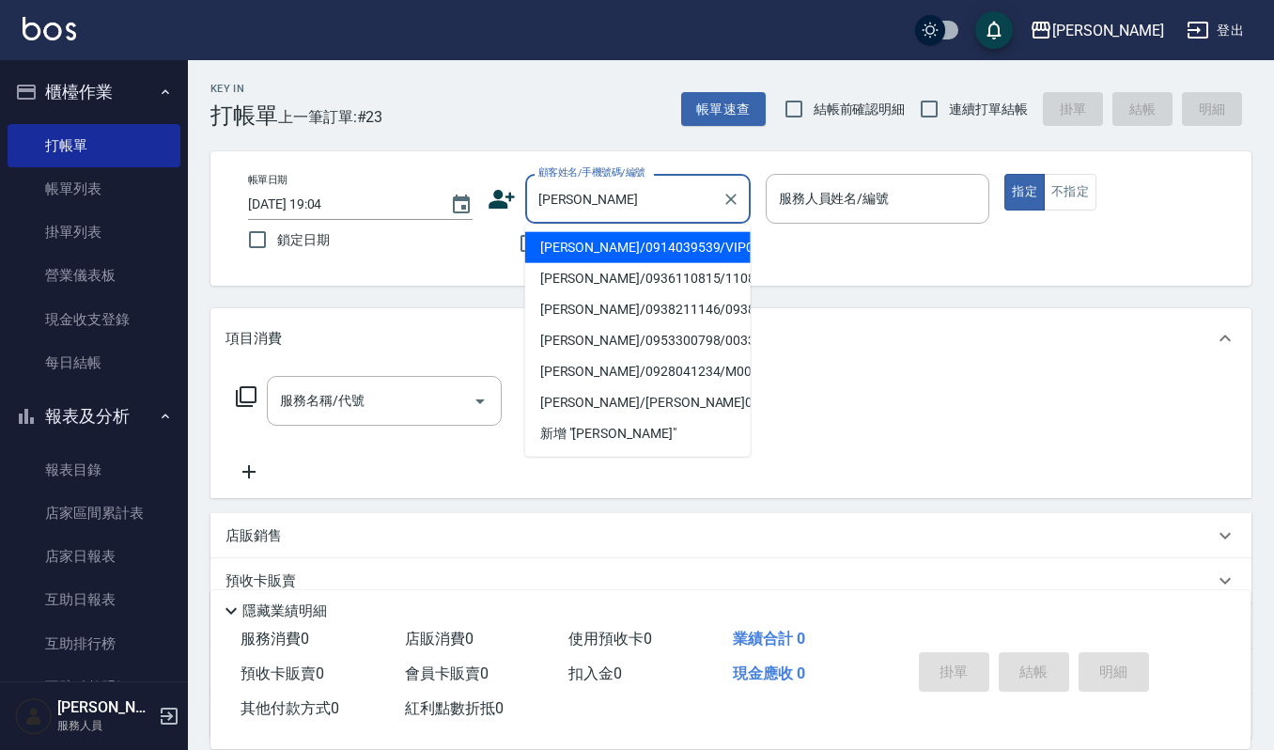
click at [611, 246] on li "陳庭億/0914039539/VIP0519" at bounding box center [637, 247] width 225 height 31
type input "陳庭億/0914039539/VIP0519"
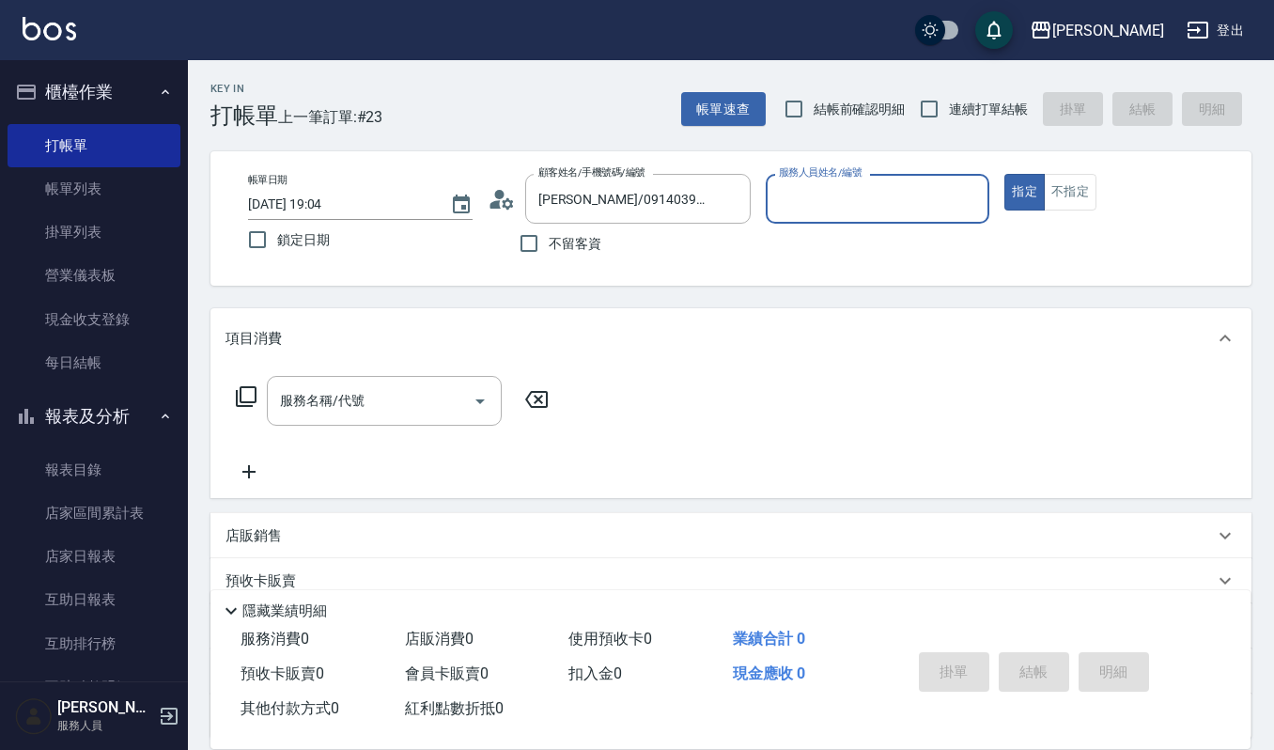
type input "[PERSON_NAME]-4"
click at [355, 402] on input "服務名稱/代號" at bounding box center [370, 400] width 190 height 33
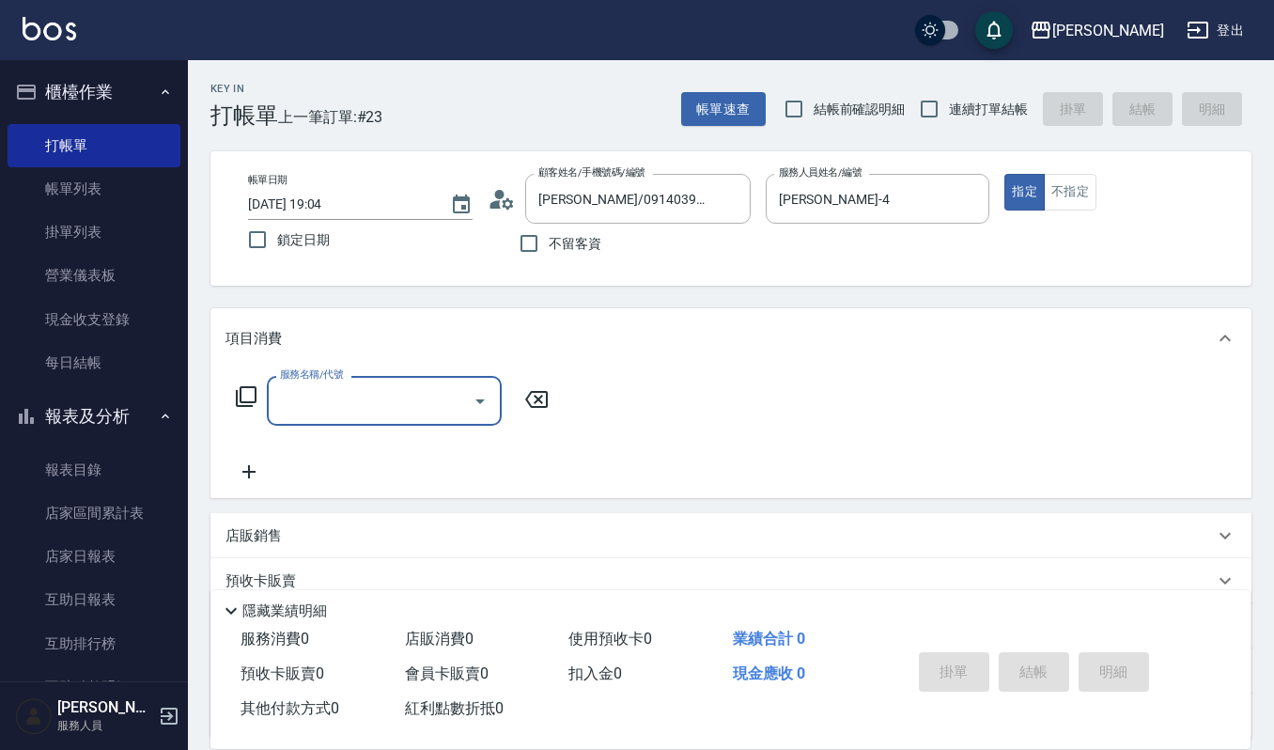
click at [369, 408] on input "服務名稱/代號" at bounding box center [370, 400] width 190 height 33
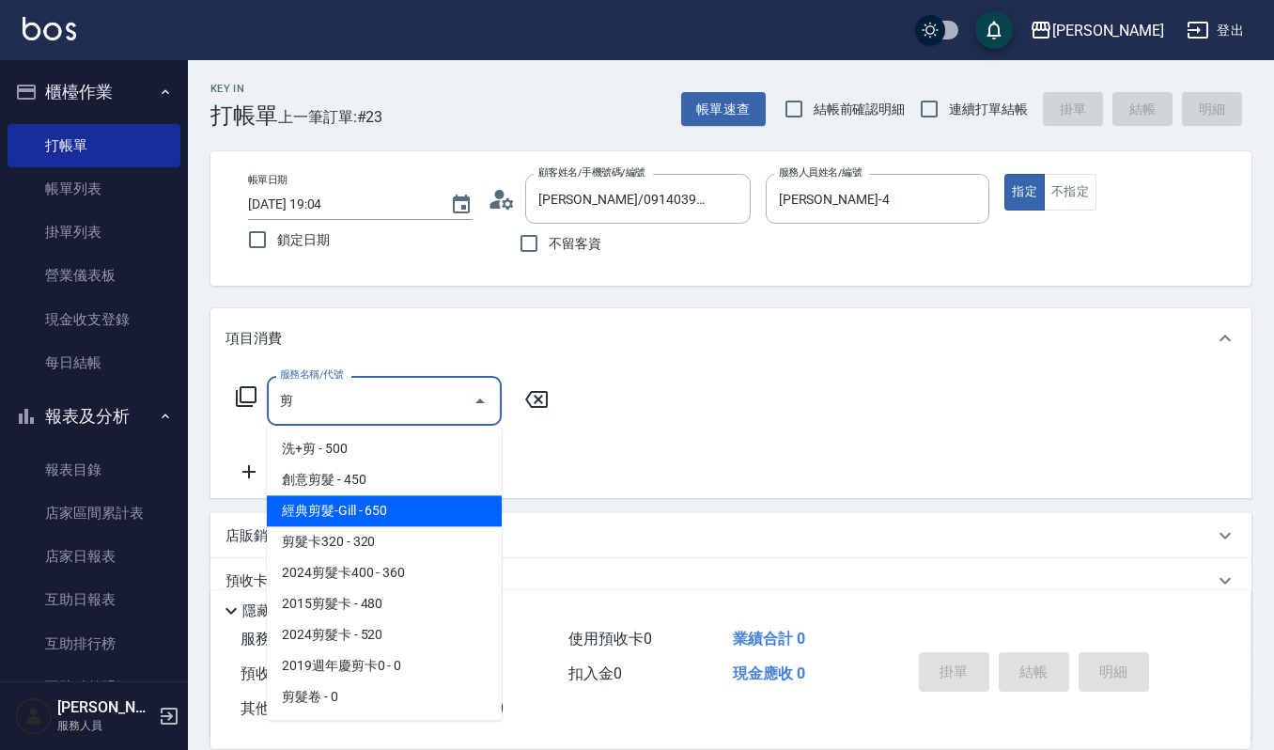
click at [395, 504] on span "經典剪髮-Gill - 650" at bounding box center [384, 510] width 235 height 31
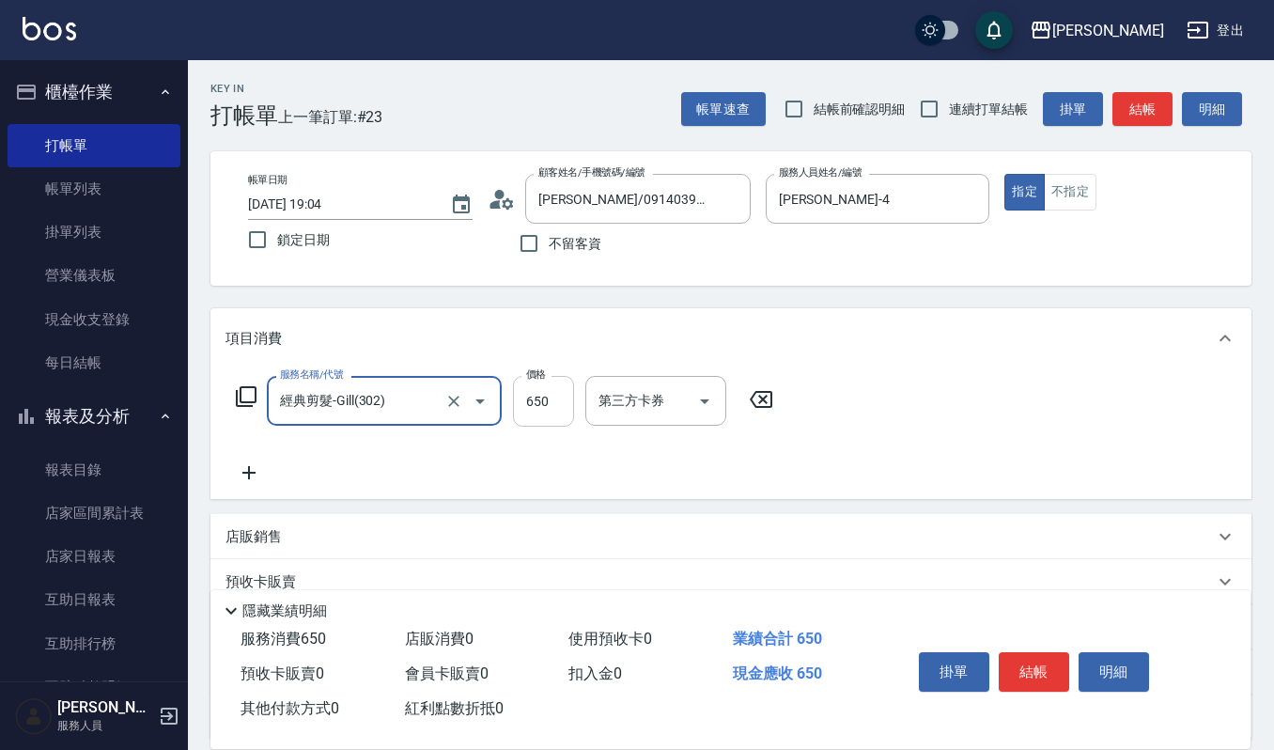
type input "經典剪髮-Gill(302)"
click at [545, 398] on input "650" at bounding box center [543, 401] width 61 height 51
click at [546, 393] on input "650" at bounding box center [543, 401] width 61 height 51
type input "600"
click at [1035, 658] on button "結帳" at bounding box center [1034, 671] width 70 height 39
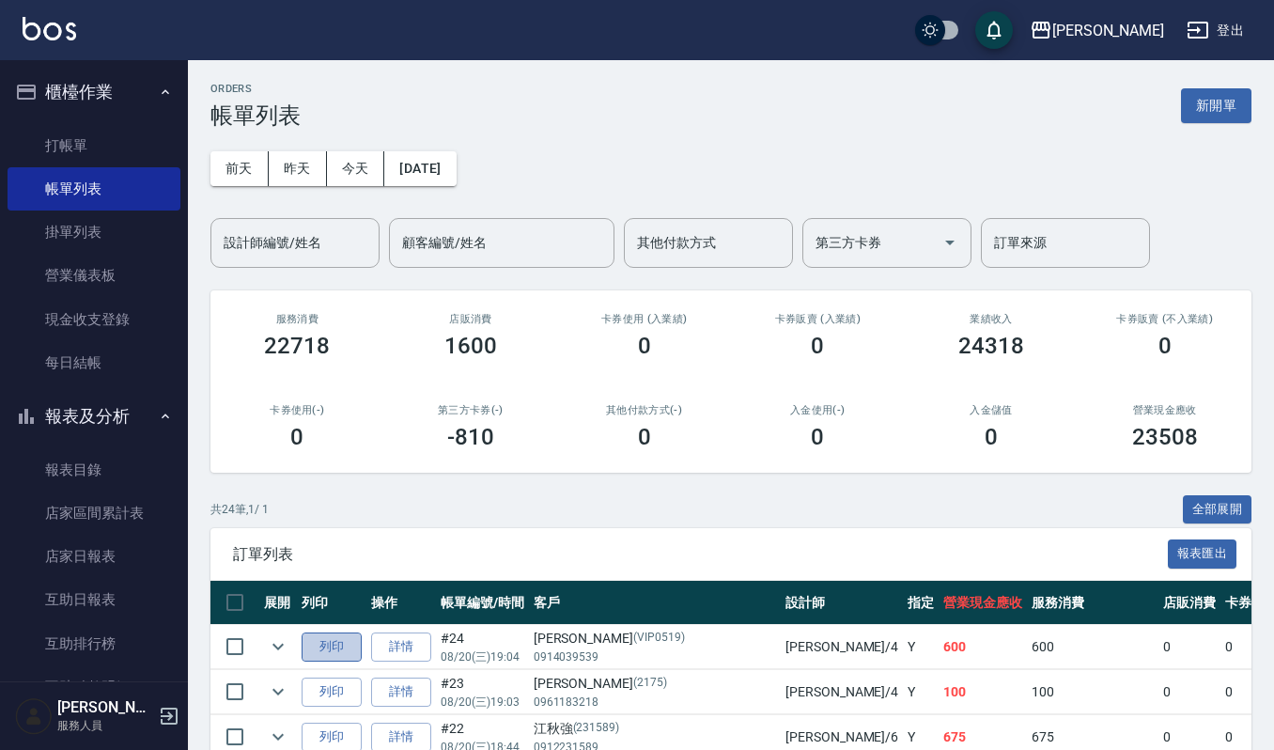
click at [324, 644] on button "列印" at bounding box center [332, 646] width 60 height 29
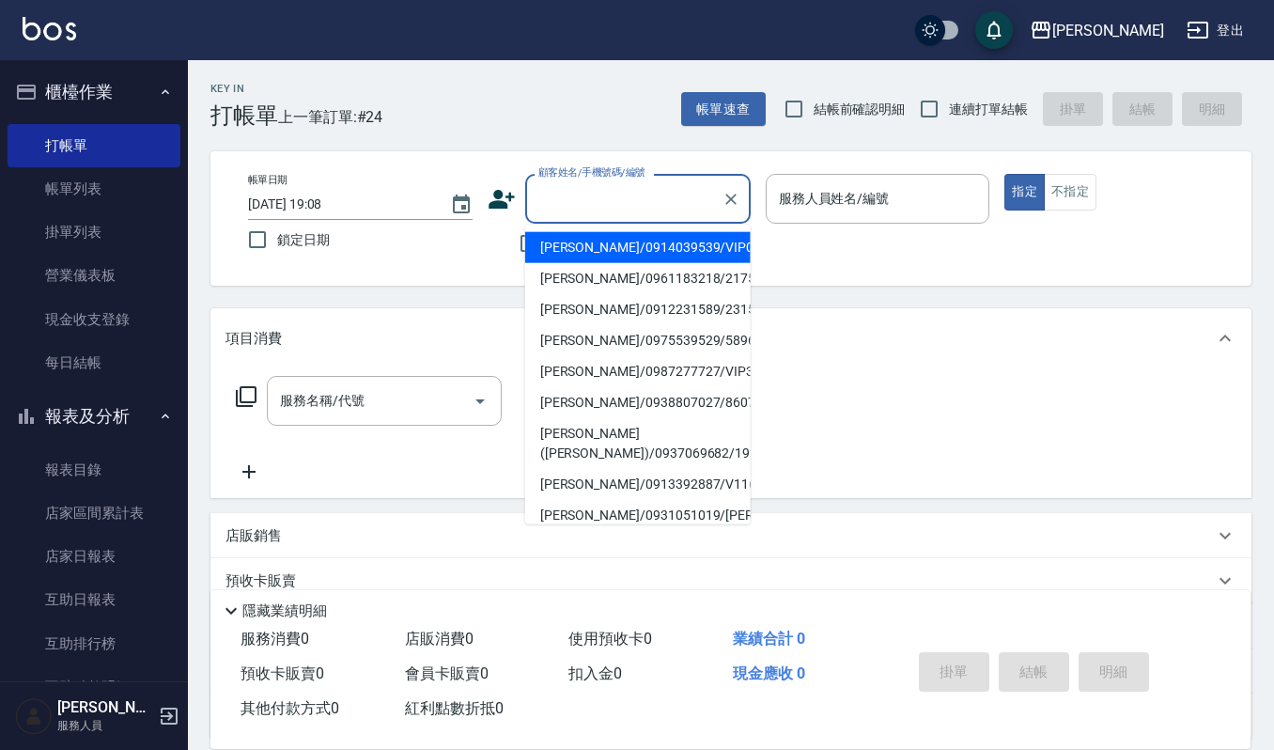
click at [624, 203] on input "顧客姓名/手機號碼/編號" at bounding box center [624, 198] width 180 height 33
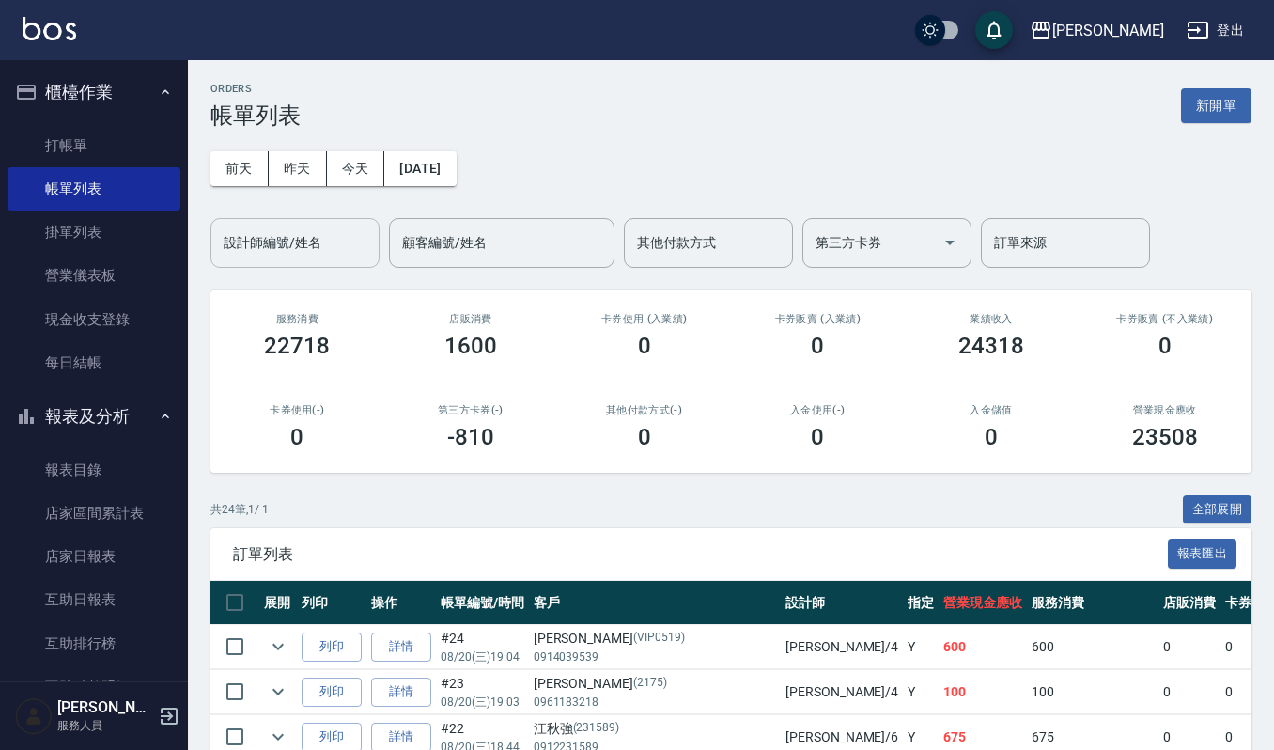
click at [328, 248] on input "設計師編號/姓名" at bounding box center [295, 242] width 152 height 33
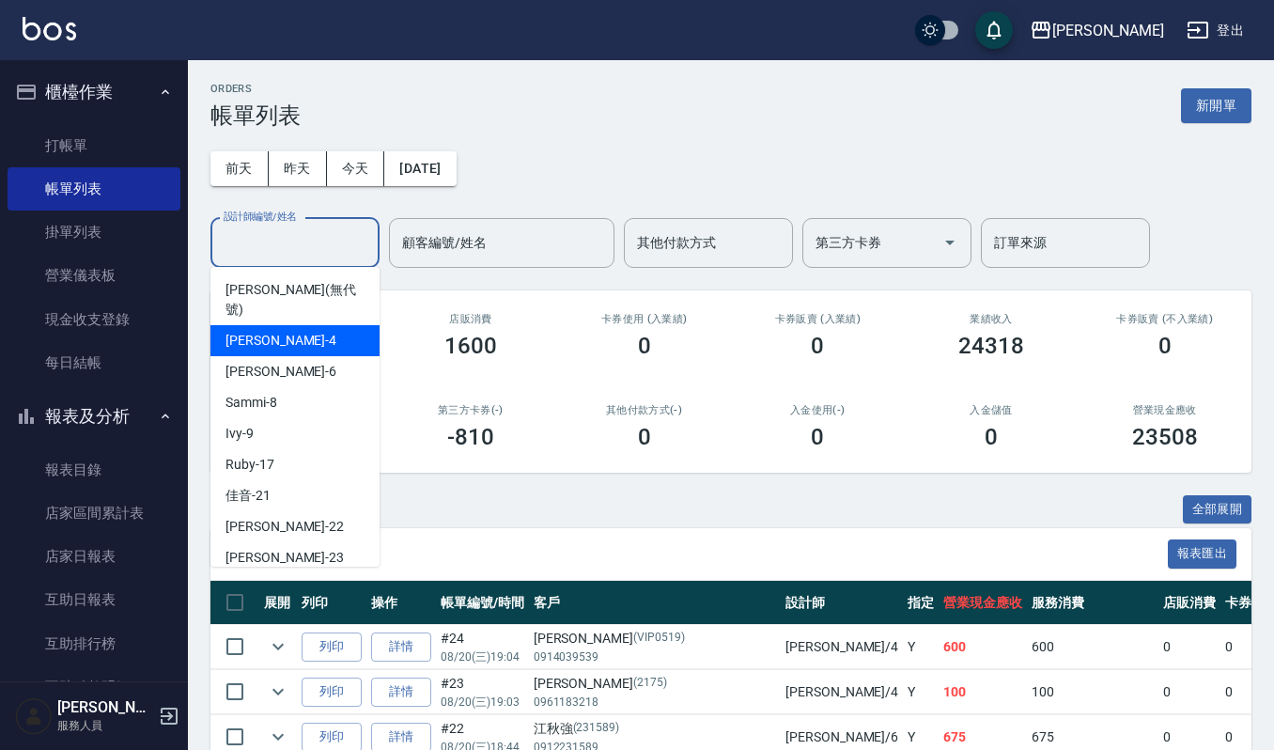
click at [298, 325] on div "[PERSON_NAME] -4" at bounding box center [294, 340] width 169 height 31
type input "[PERSON_NAME]-4"
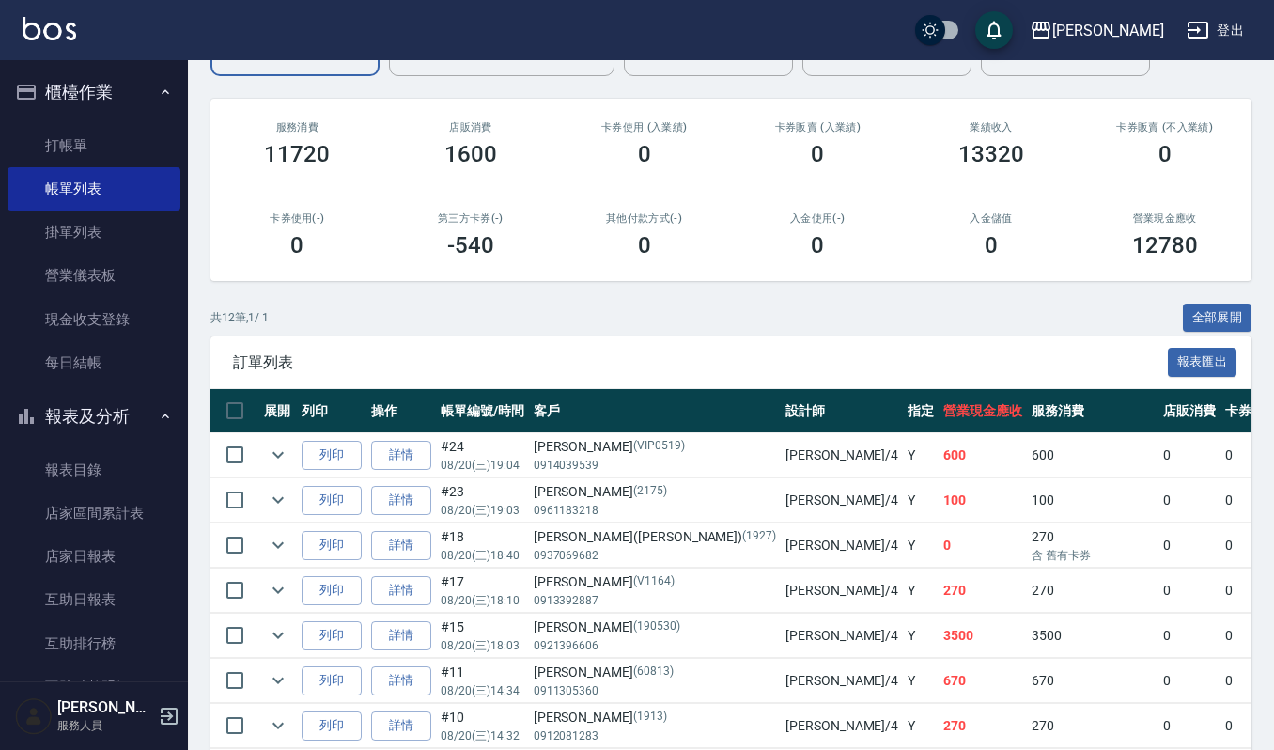
scroll to position [250, 0]
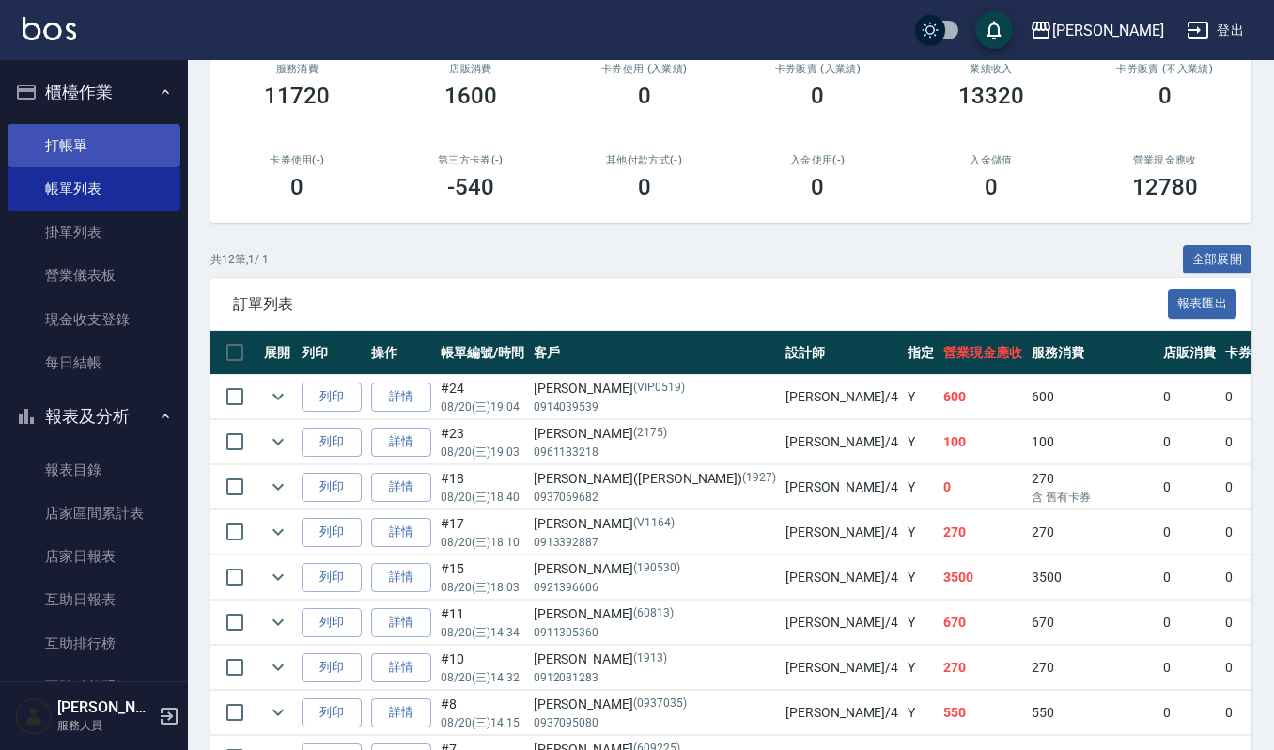
click at [80, 137] on link "打帳單" at bounding box center [94, 145] width 173 height 43
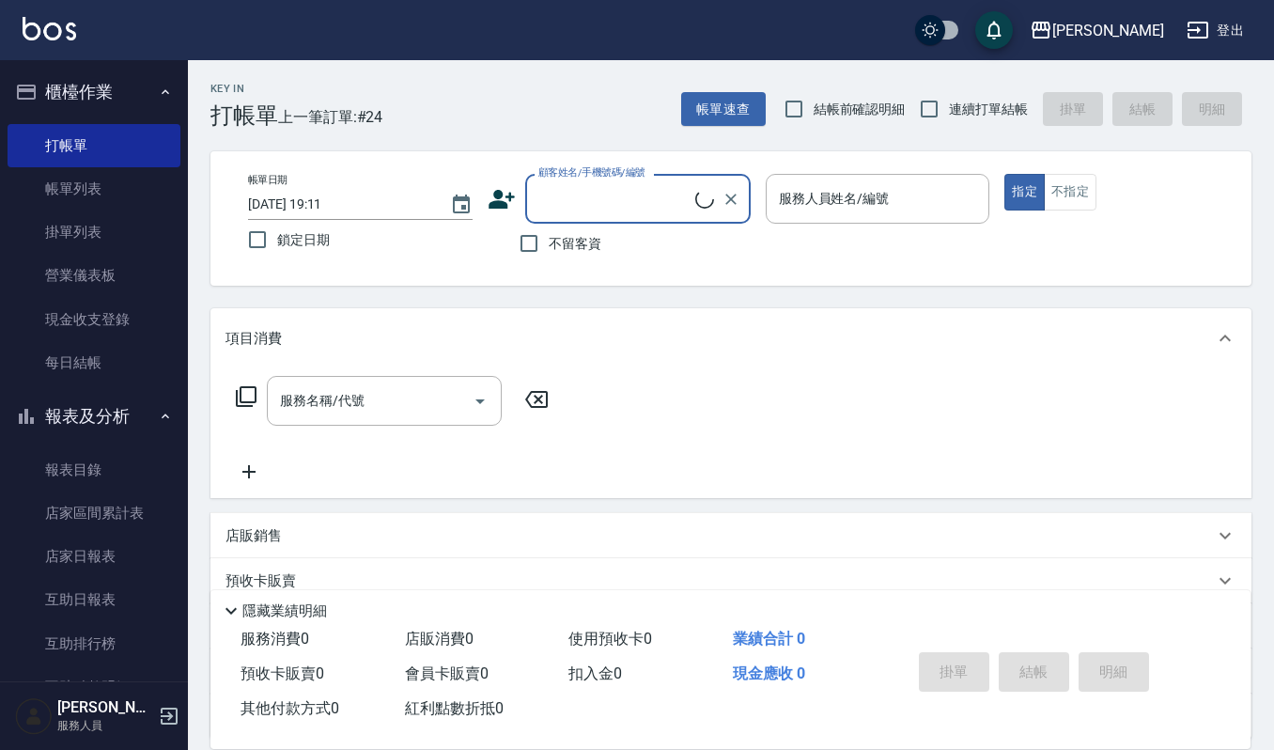
click at [592, 190] on input "顧客姓名/手機號碼/編號" at bounding box center [615, 198] width 162 height 33
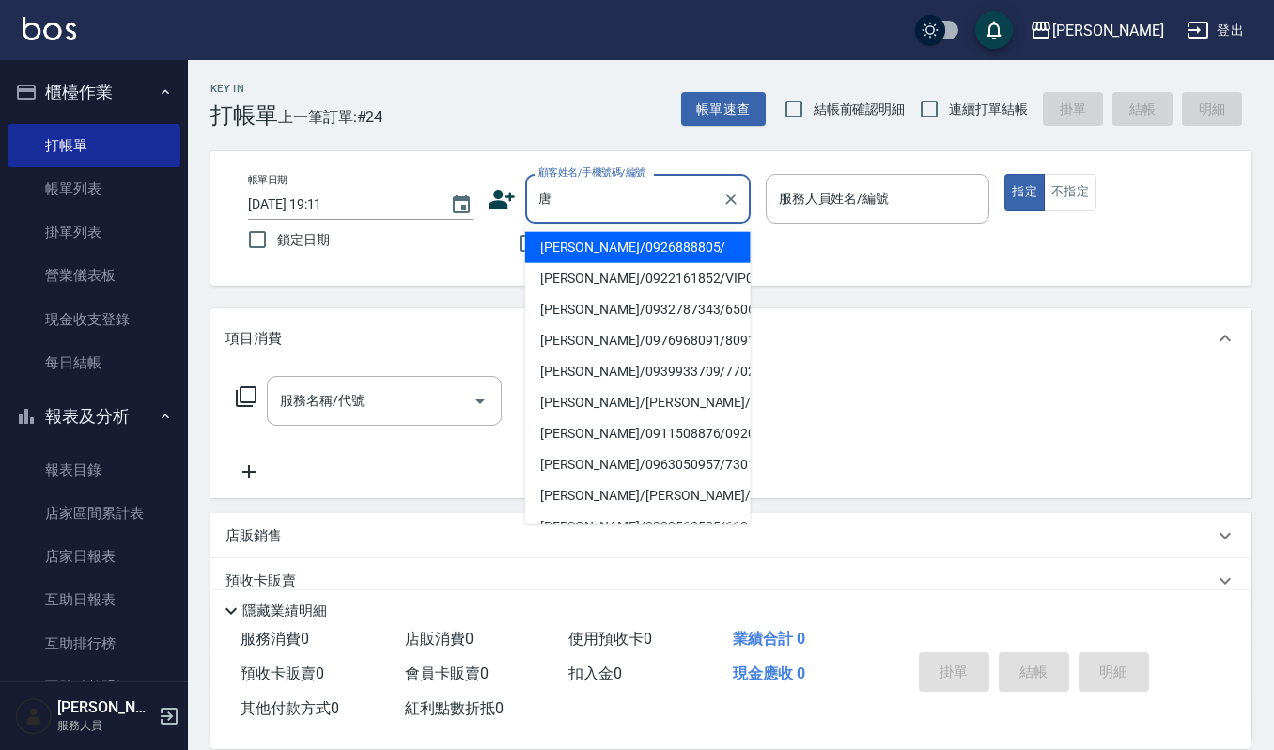
click at [595, 396] on li "唐逸卉/唐逸卉/92020" at bounding box center [637, 402] width 225 height 31
type input "唐逸卉/唐逸卉/92020"
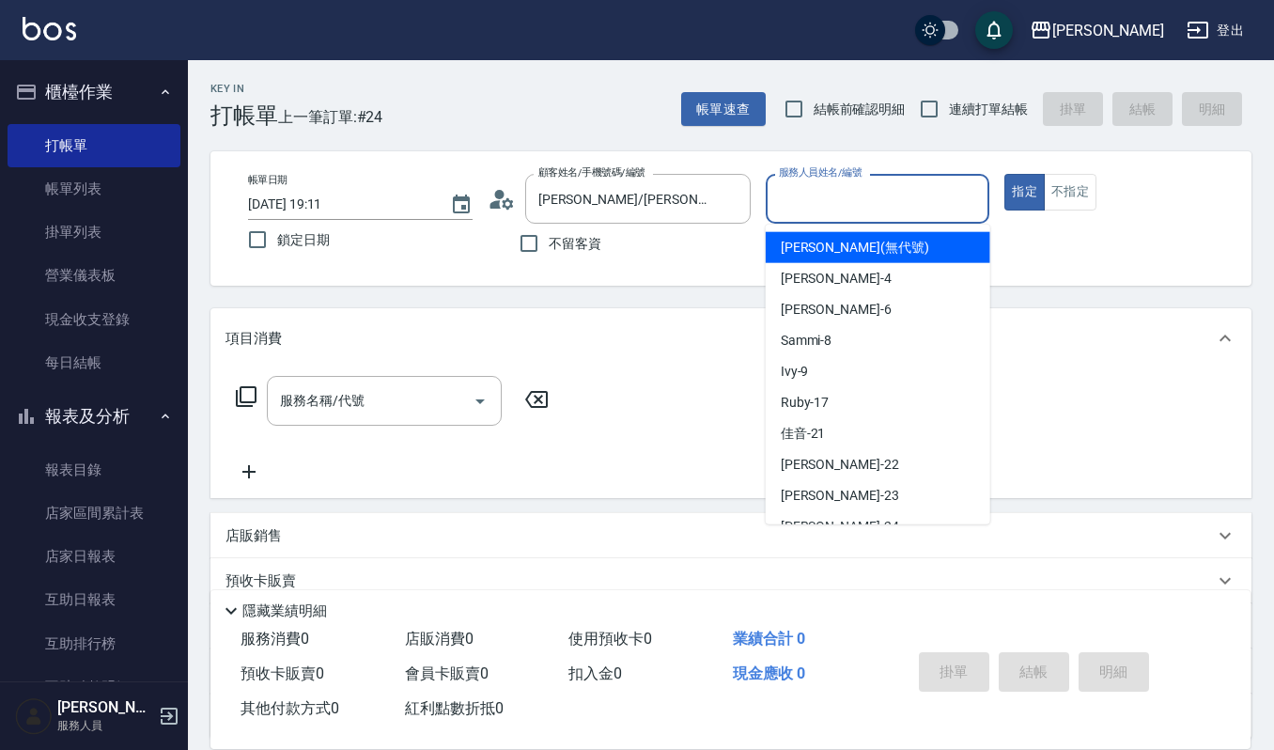
click at [872, 207] on input "服務人員姓名/編號" at bounding box center [878, 198] width 208 height 33
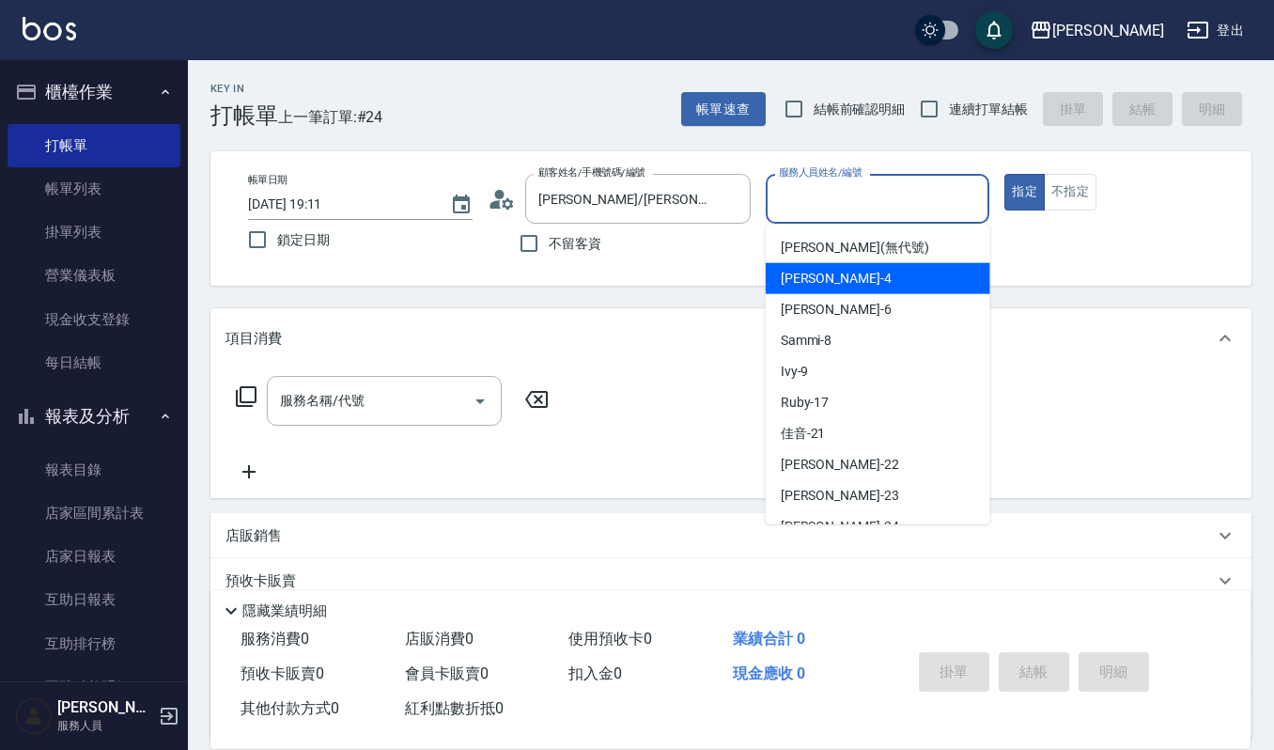
click at [858, 268] on div "[PERSON_NAME] -4" at bounding box center [878, 278] width 225 height 31
type input "[PERSON_NAME]-4"
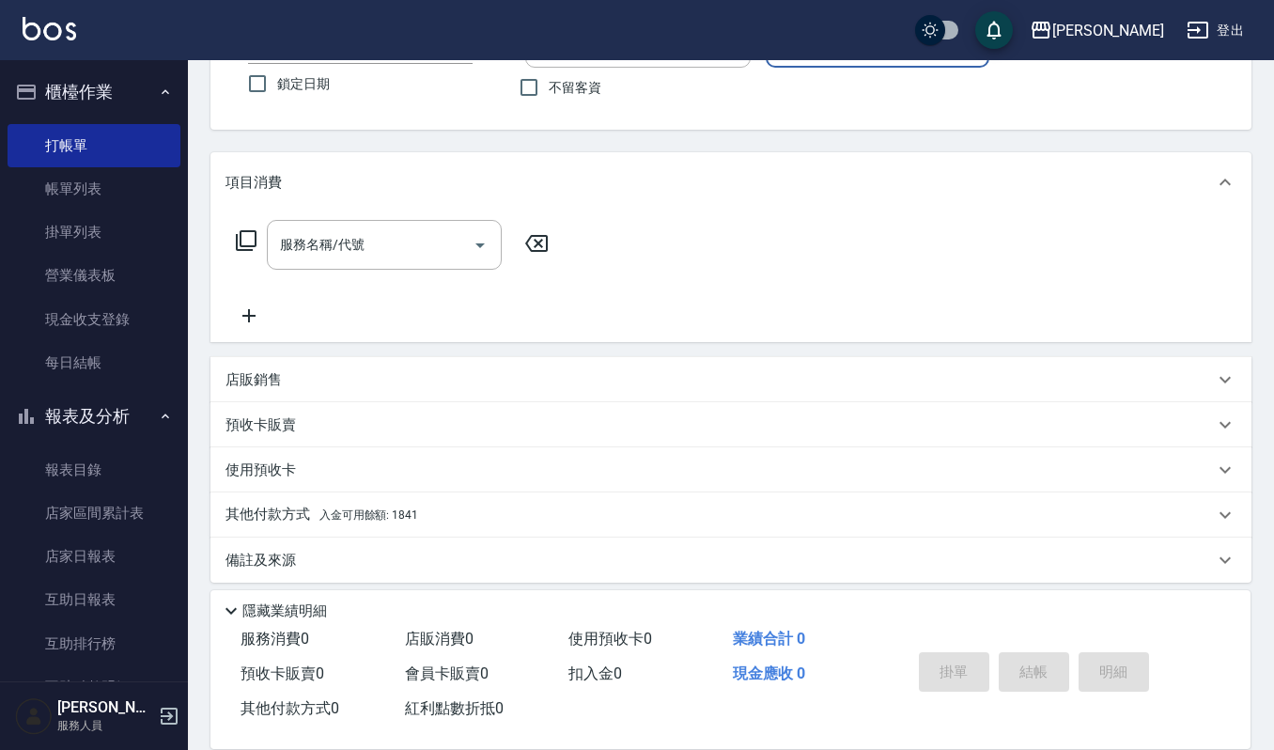
scroll to position [165, 0]
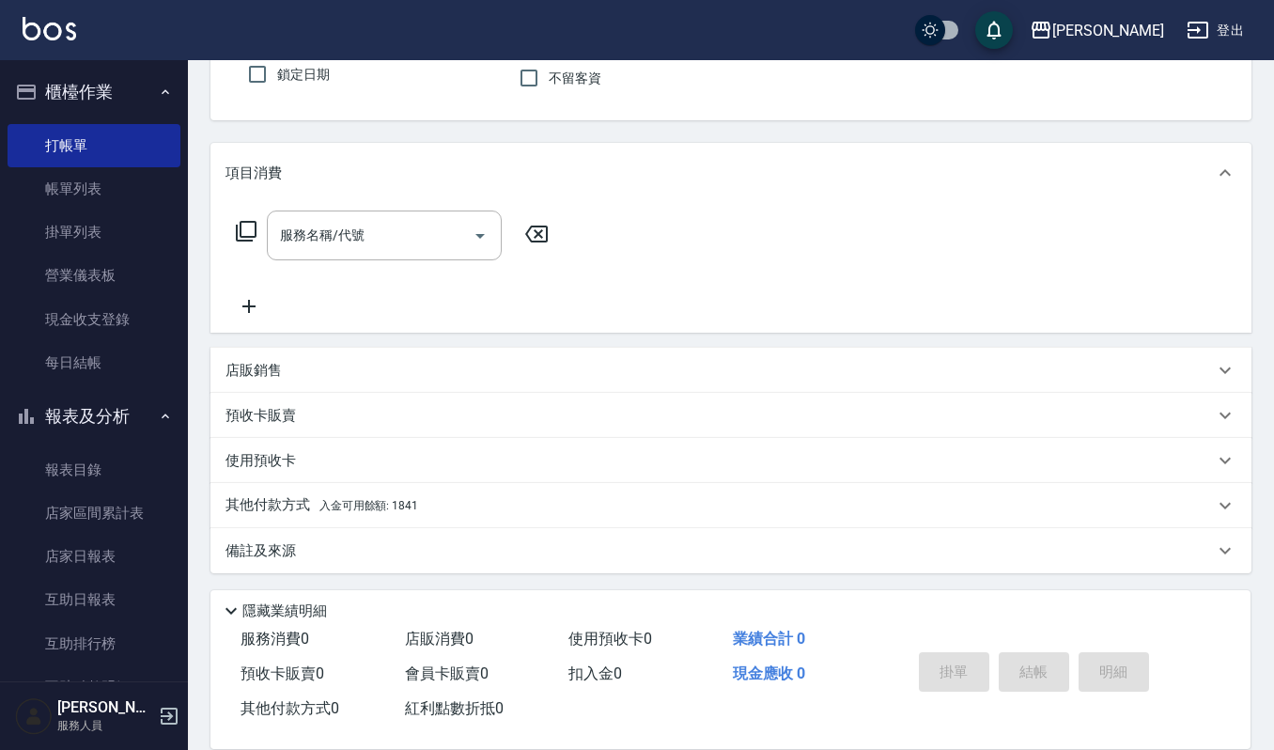
click at [297, 508] on p "其他付款方式 入金可用餘額: 1841" at bounding box center [321, 505] width 193 height 21
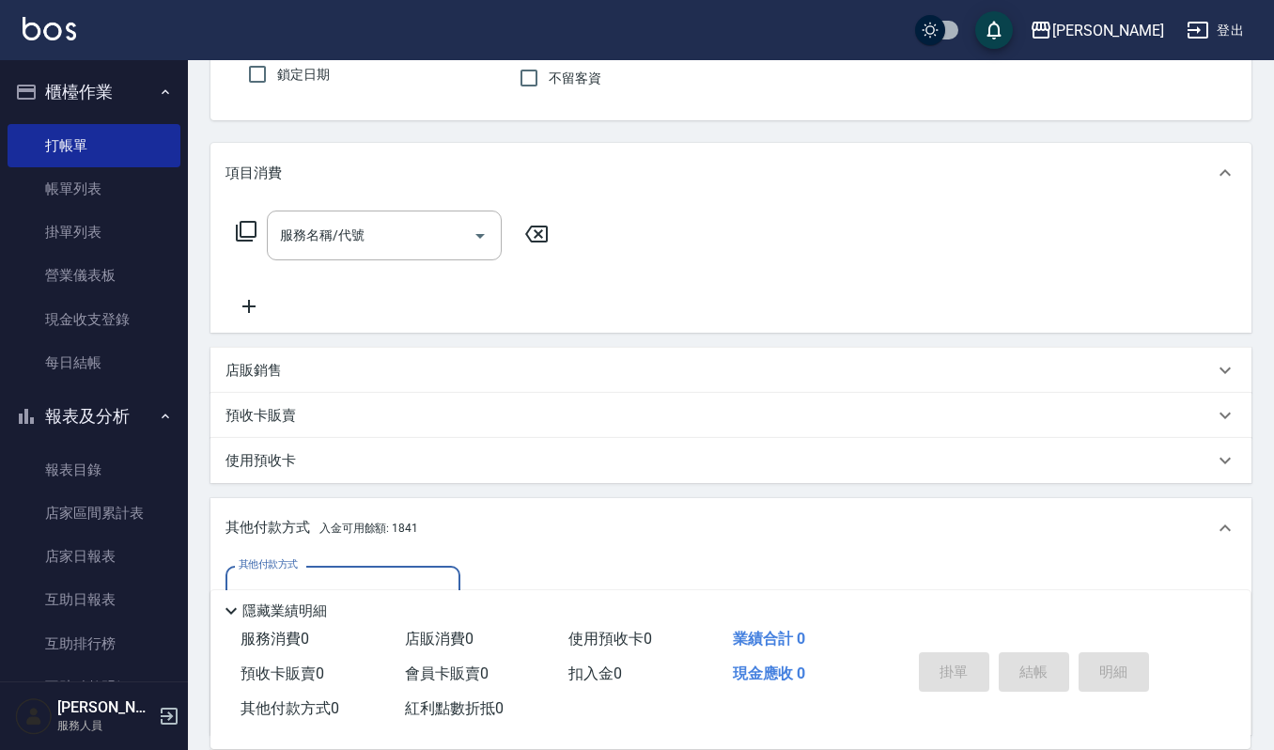
scroll to position [290, 0]
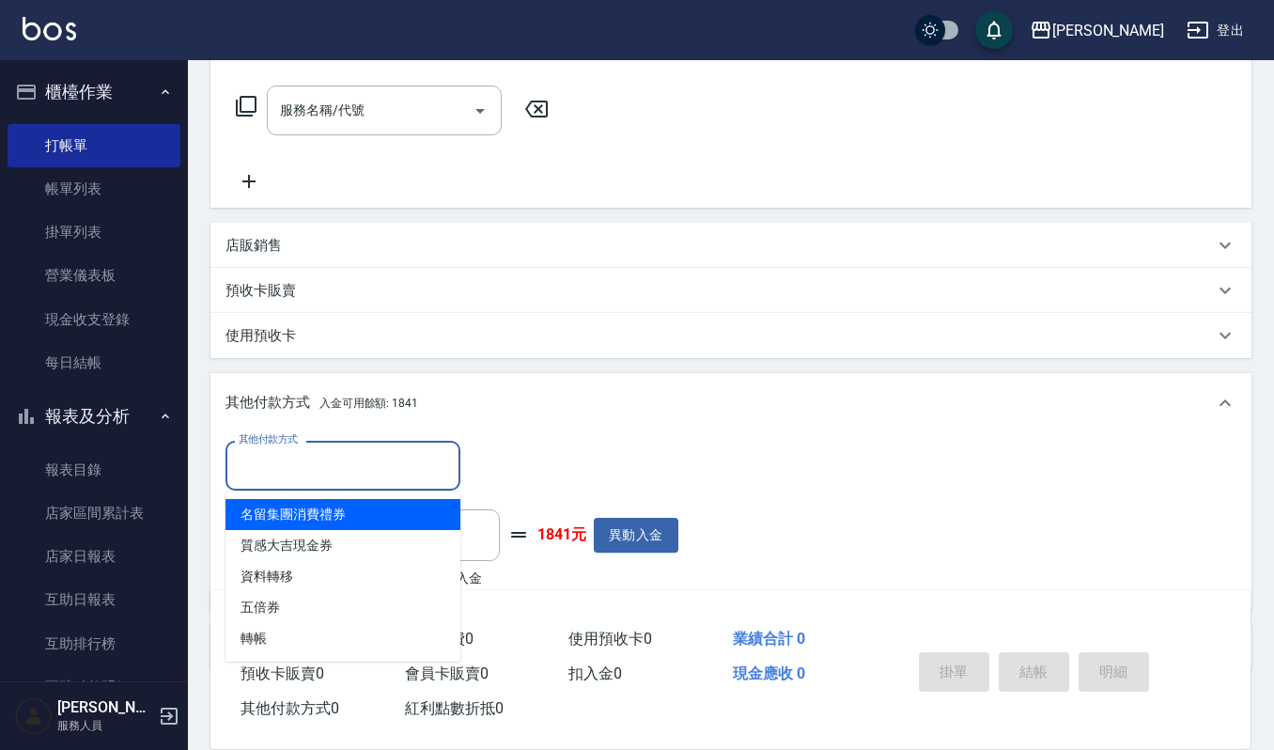
click at [248, 466] on input "其他付款方式" at bounding box center [343, 465] width 218 height 33
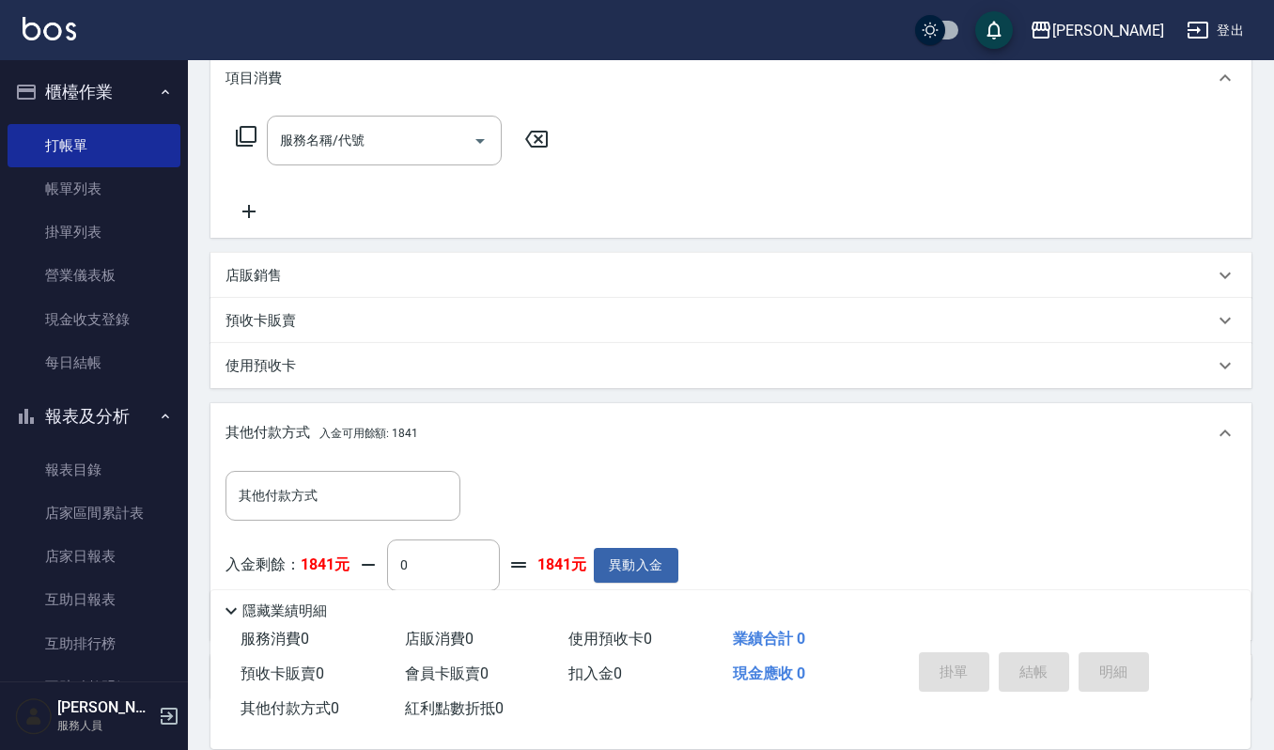
click at [483, 448] on div "其他付款方式 入金可用餘額: 1841" at bounding box center [730, 433] width 1041 height 60
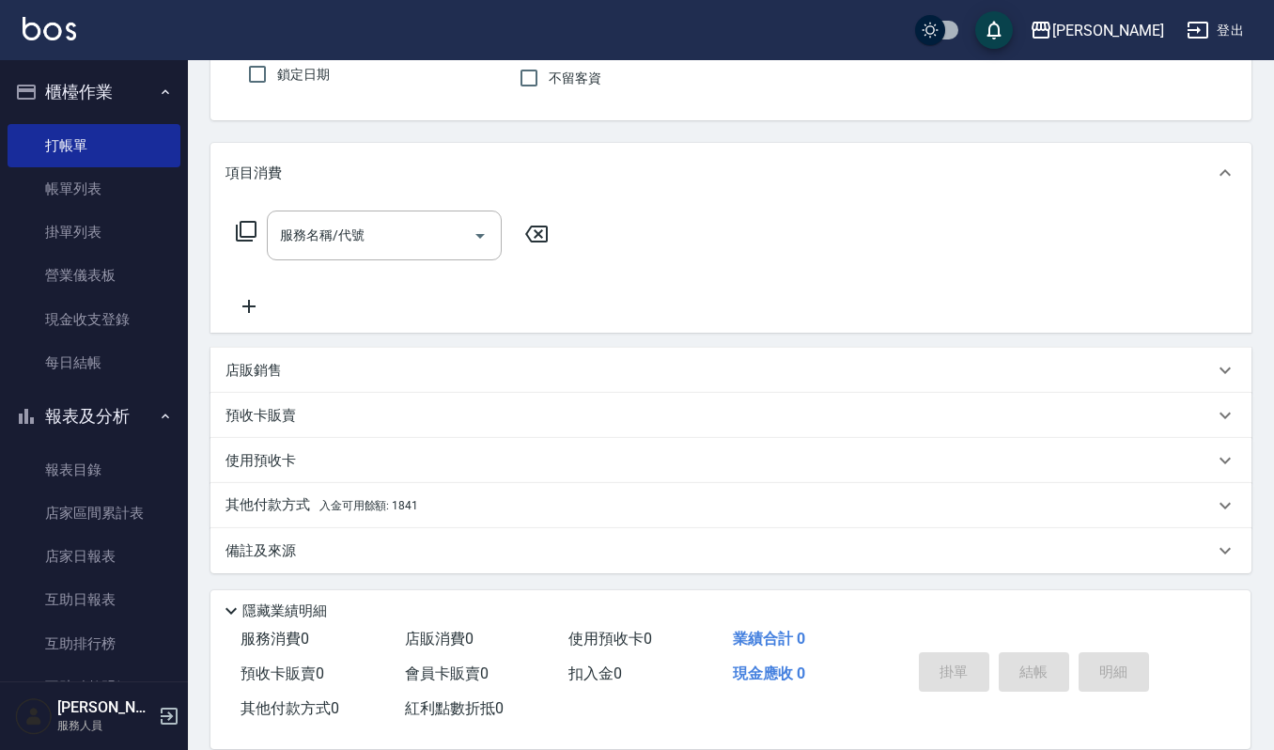
scroll to position [165, 0]
click at [305, 501] on p "其他付款方式 入金可用餘額: 1841" at bounding box center [321, 505] width 193 height 21
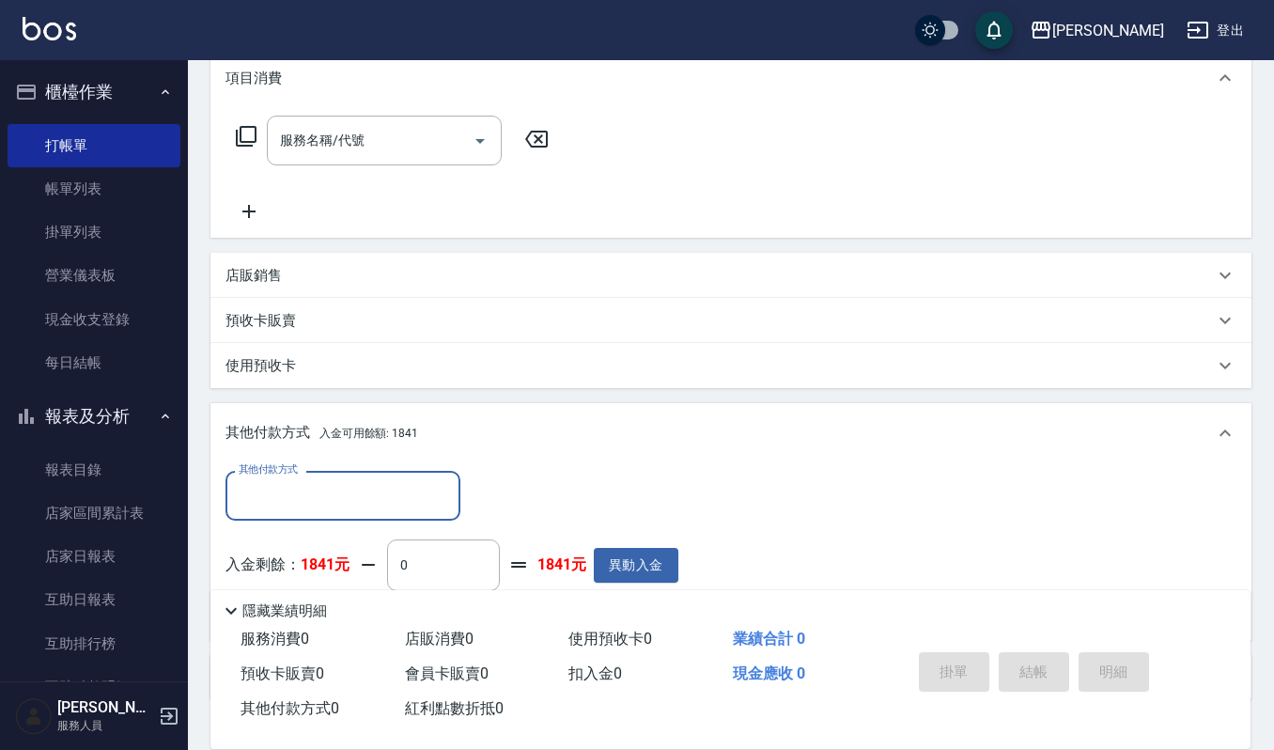
scroll to position [385, 0]
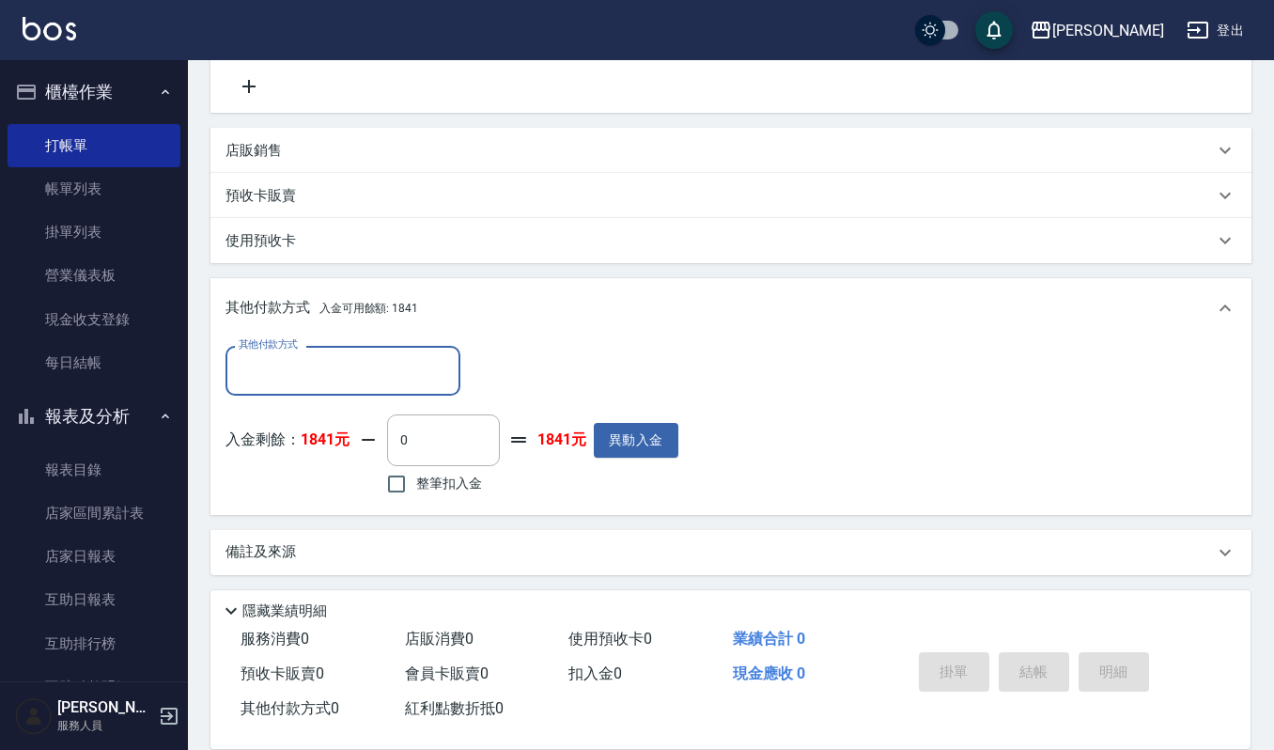
click at [319, 200] on div "預收卡販賣" at bounding box center [719, 196] width 988 height 20
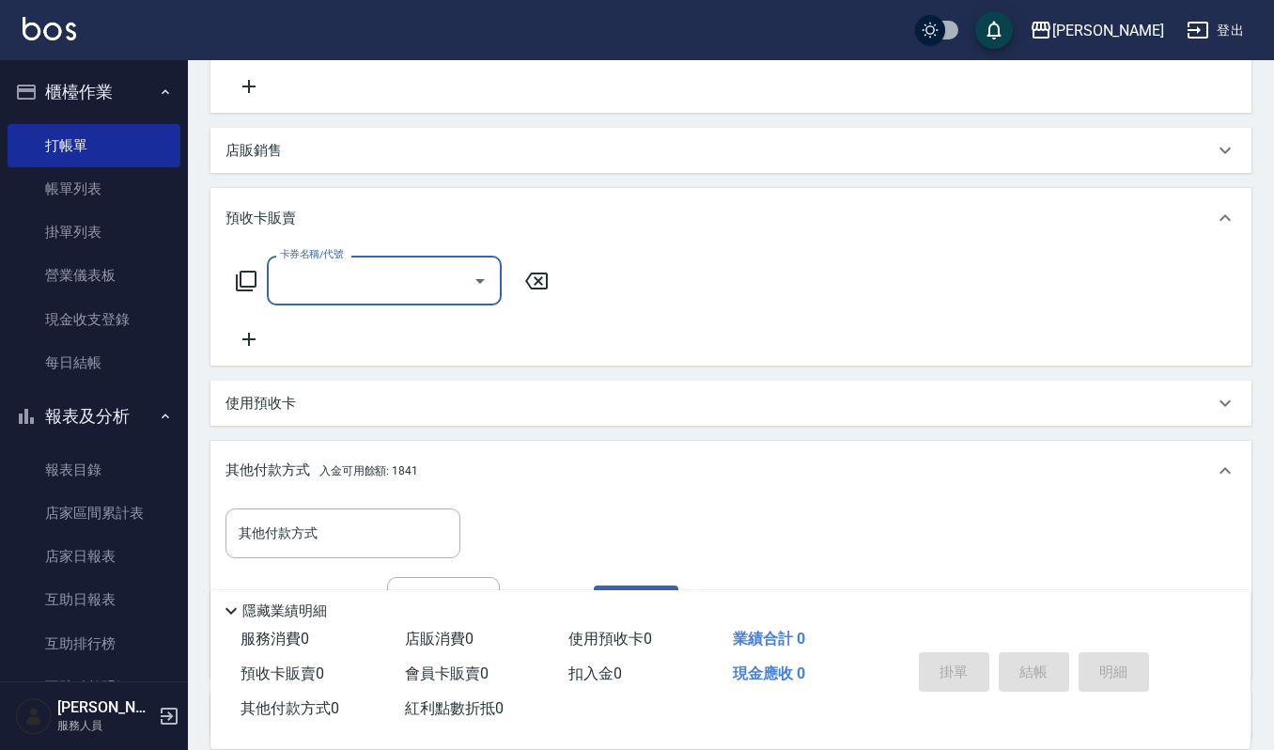
scroll to position [0, 0]
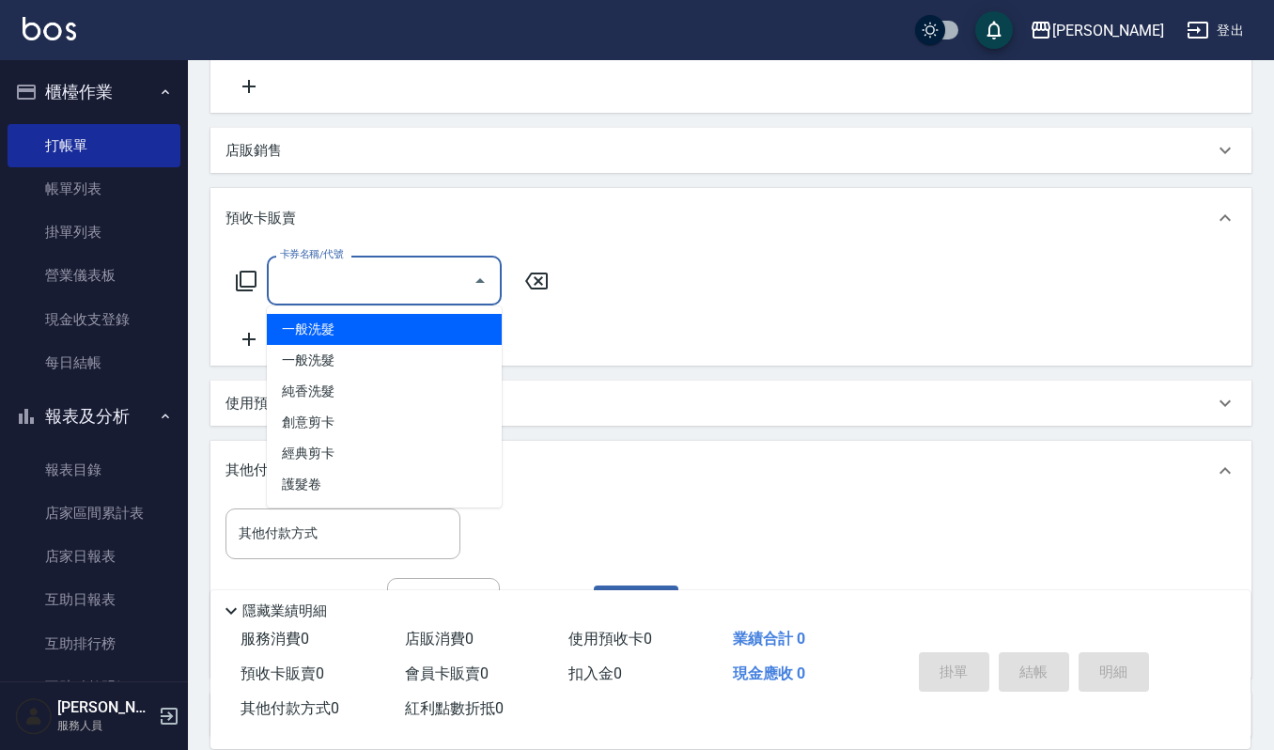
click at [305, 289] on input "卡券名稱/代號" at bounding box center [370, 280] width 190 height 33
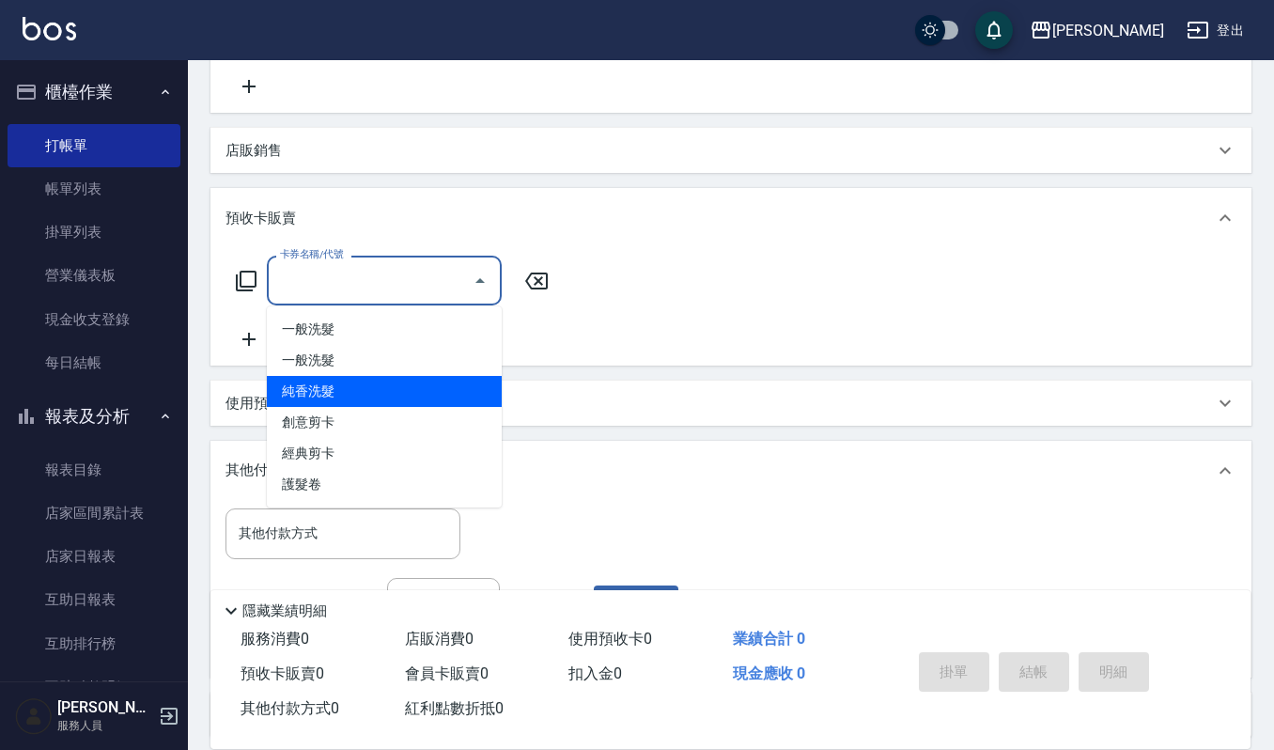
click at [231, 380] on div "使用預收卡" at bounding box center [730, 402] width 1041 height 45
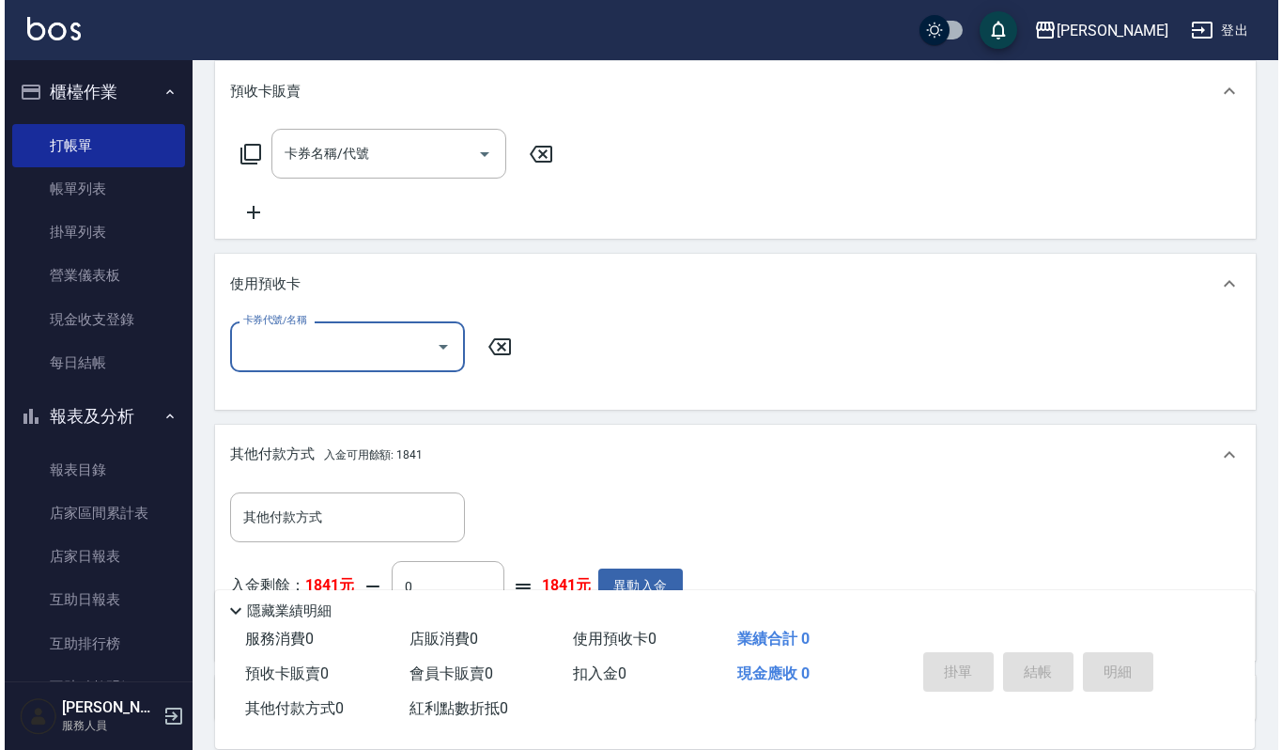
scroll to position [658, 0]
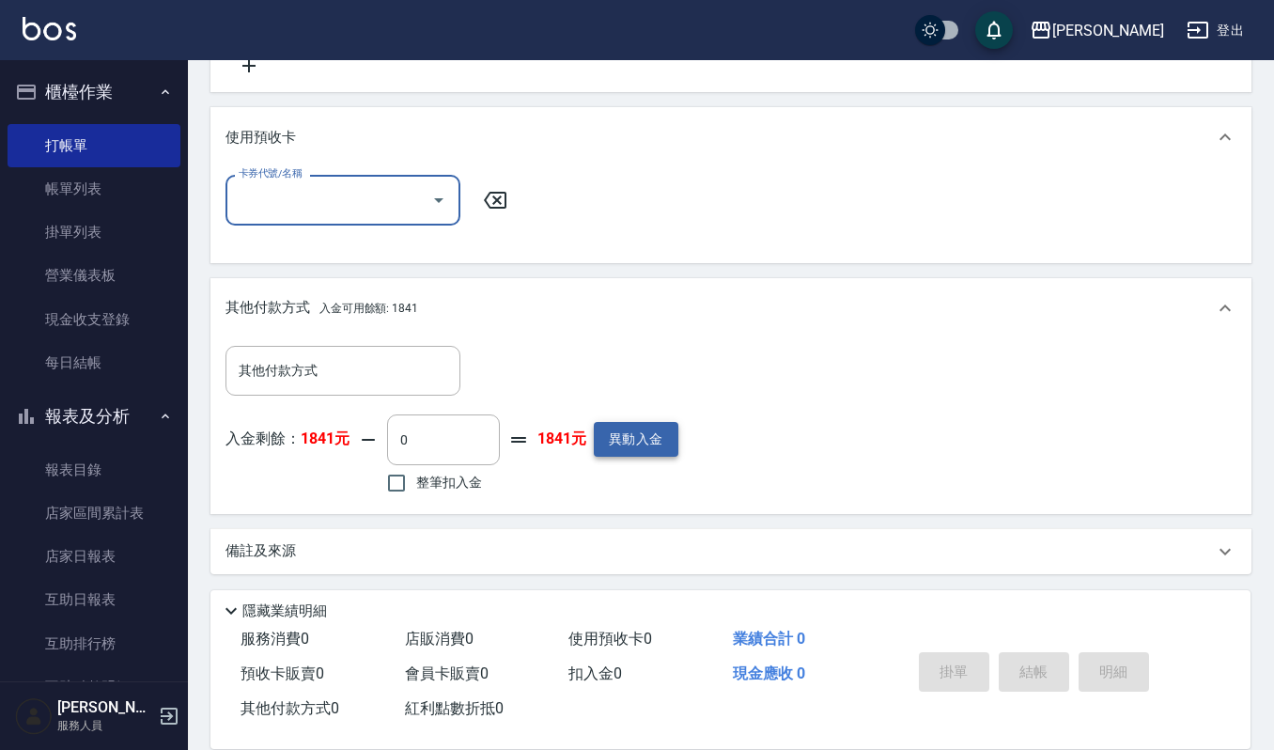
click at [651, 428] on button "異動入金" at bounding box center [636, 439] width 85 height 35
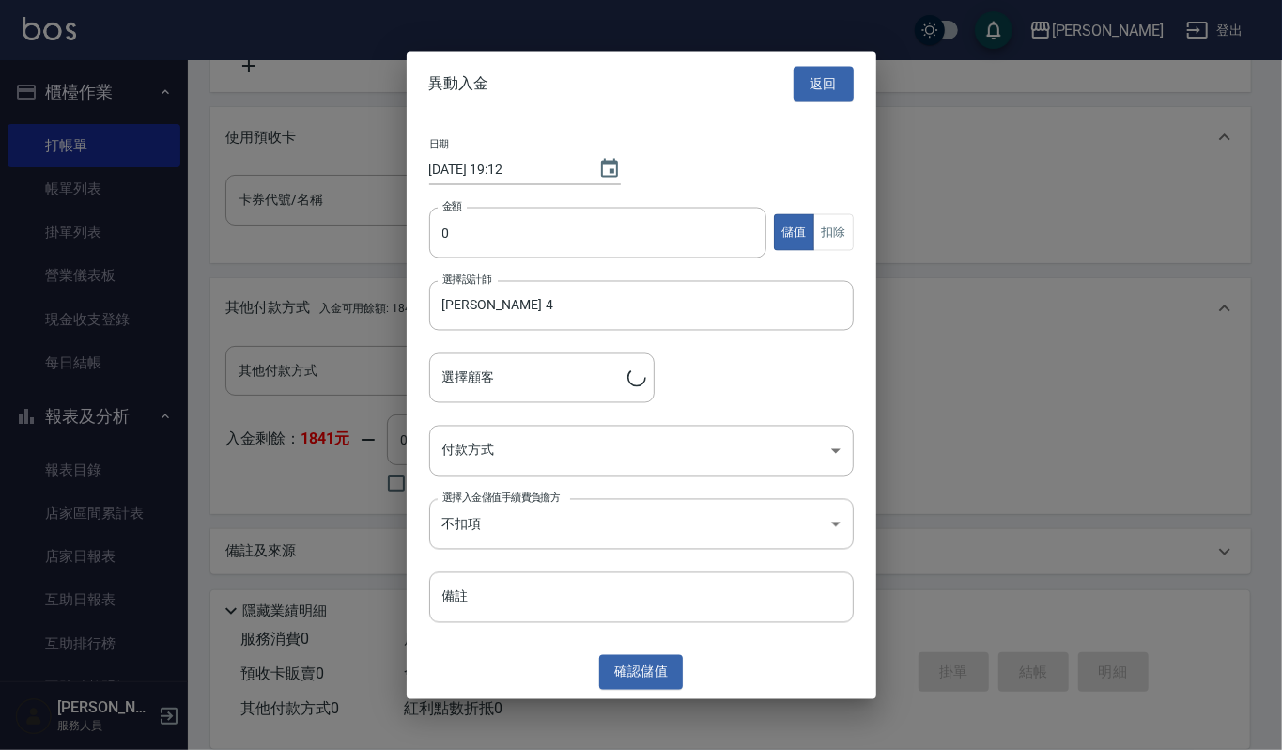
type input "唐逸卉/唐逸卉/92020"
click at [535, 237] on input "0" at bounding box center [598, 232] width 338 height 51
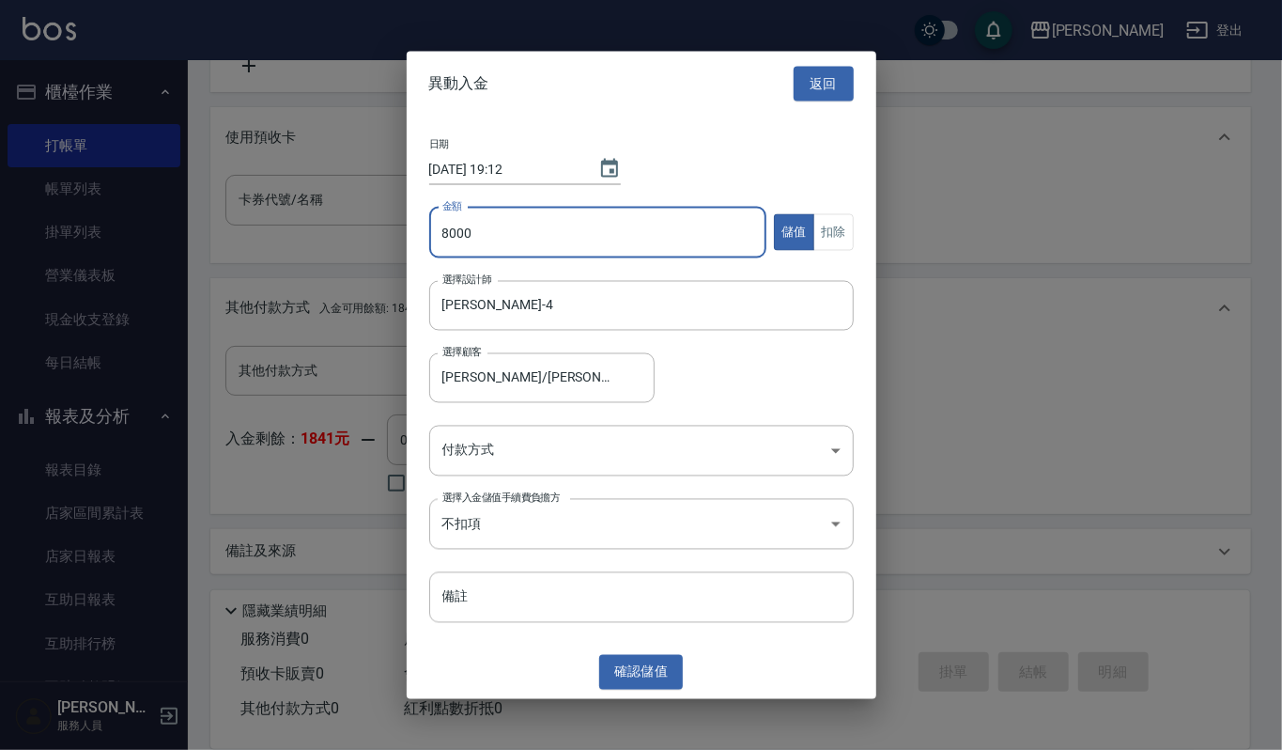
type input "8000"
click at [524, 478] on div "日期 2025/08/20 19:12 金額 8000 金額 儲值 扣除 選擇設計師 吉兒-4 選擇設計師 選擇顧客 唐逸卉/唐逸卉/92020 選擇顧客 付…" at bounding box center [642, 381] width 470 height 530
click at [532, 455] on body "上越傑森 登出 櫃檯作業 打帳單 帳單列表 掛單列表 營業儀表板 現金收支登錄 每日結帳 報表及分析 報表目錄 店家區間累計表 店家日報表 互助日報表 互助排…" at bounding box center [641, 46] width 1282 height 1409
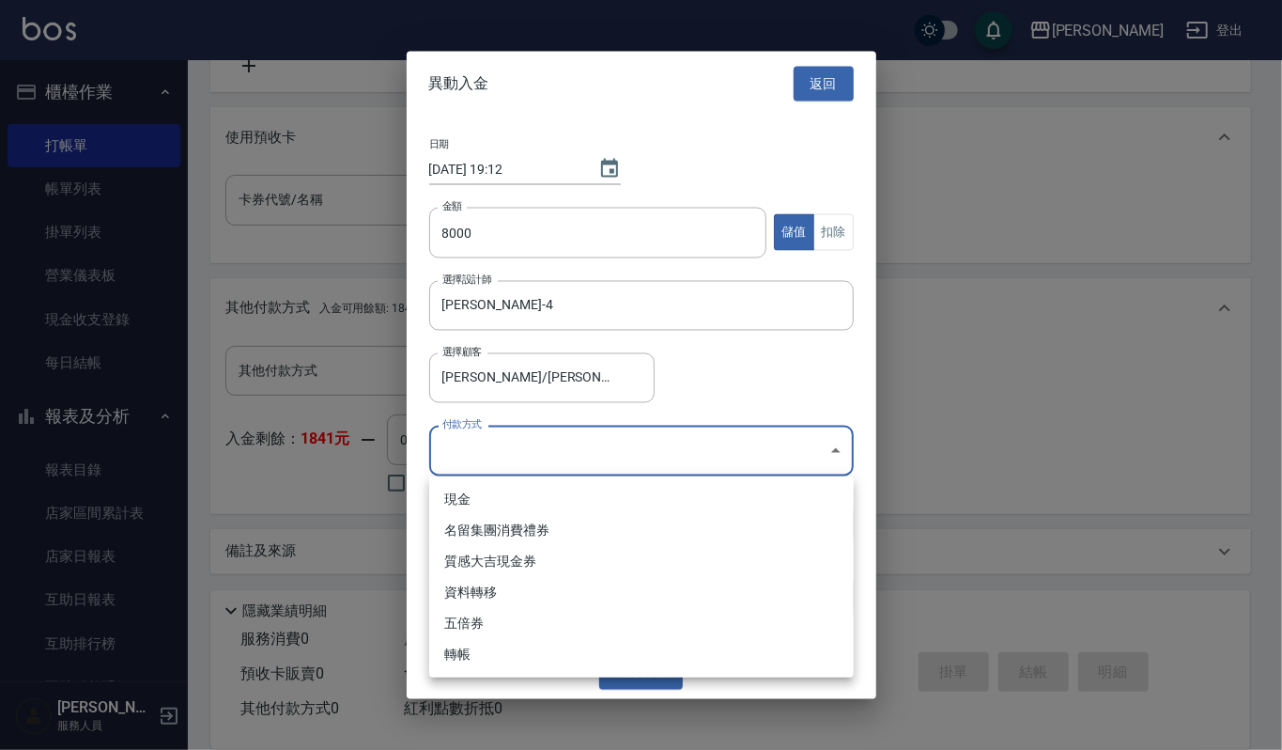
click at [471, 500] on li "現金" at bounding box center [641, 499] width 425 height 31
type input "現金"
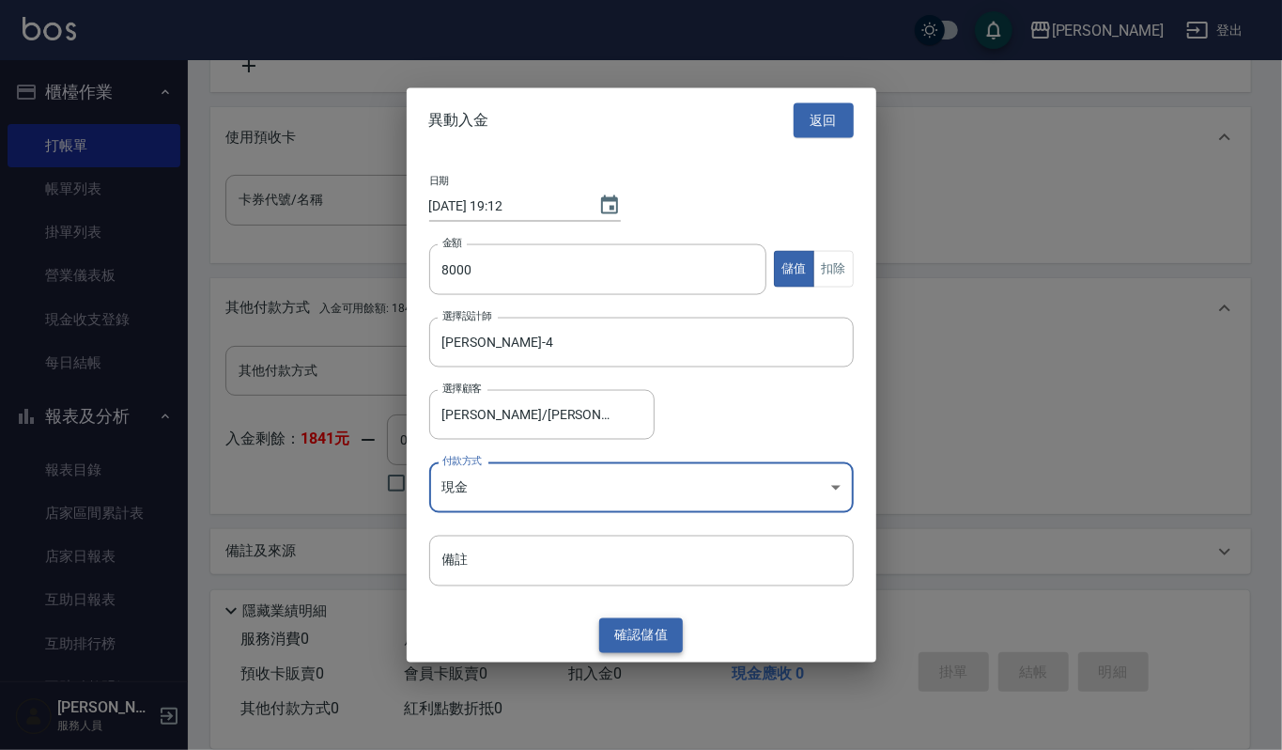
click at [648, 626] on button "確認 儲值" at bounding box center [641, 635] width 85 height 35
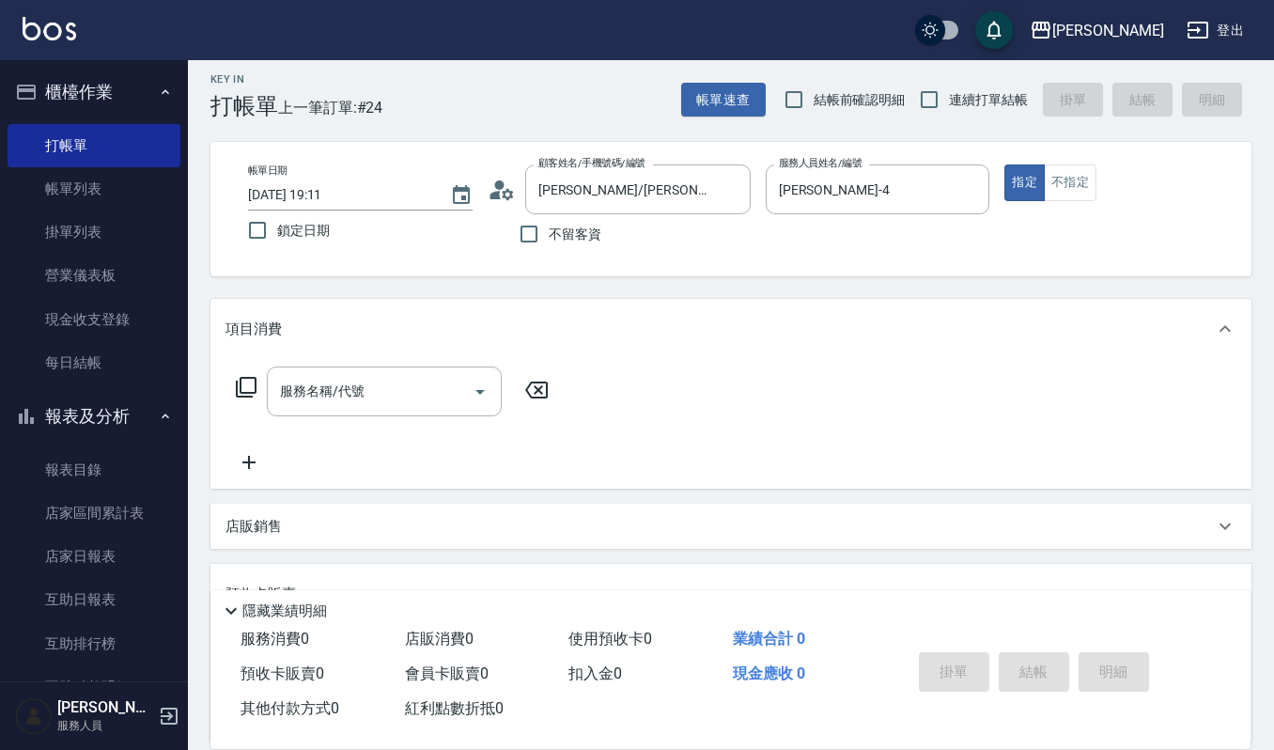
scroll to position [0, 0]
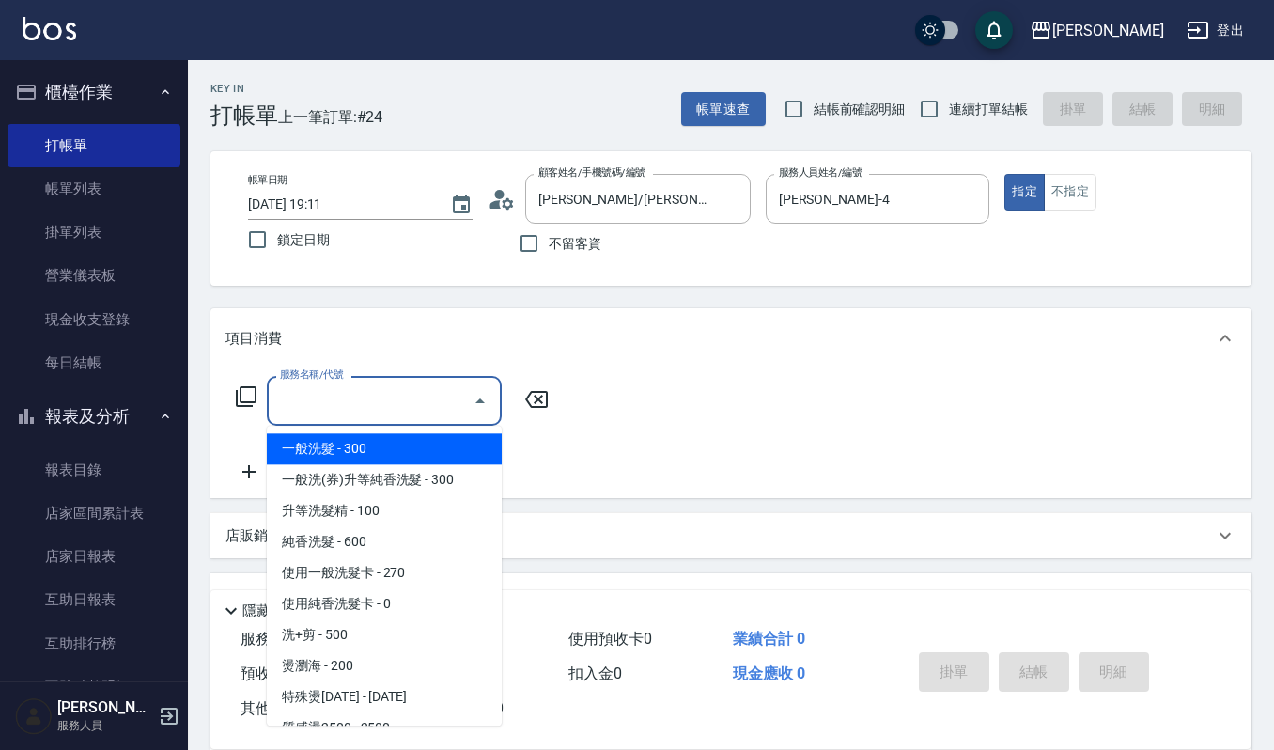
click at [343, 391] on input "服務名稱/代號" at bounding box center [370, 400] width 190 height 33
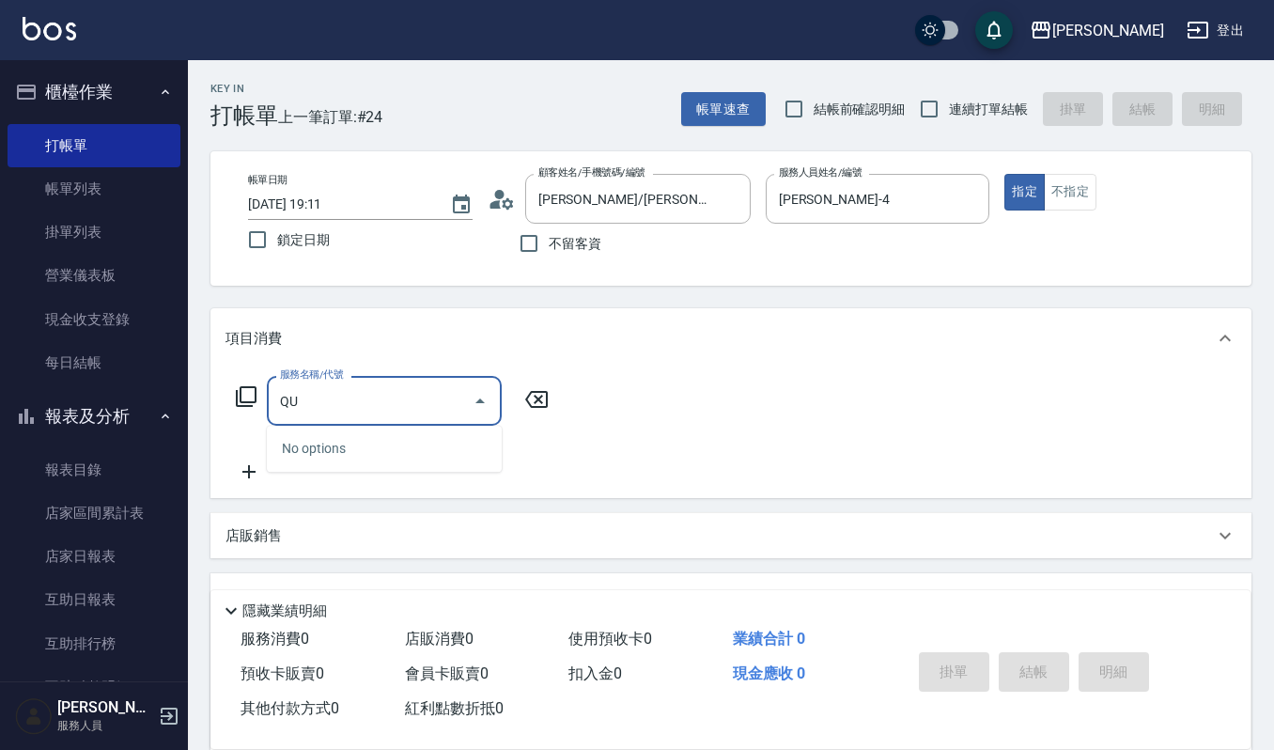
type input "Q"
type input "漂"
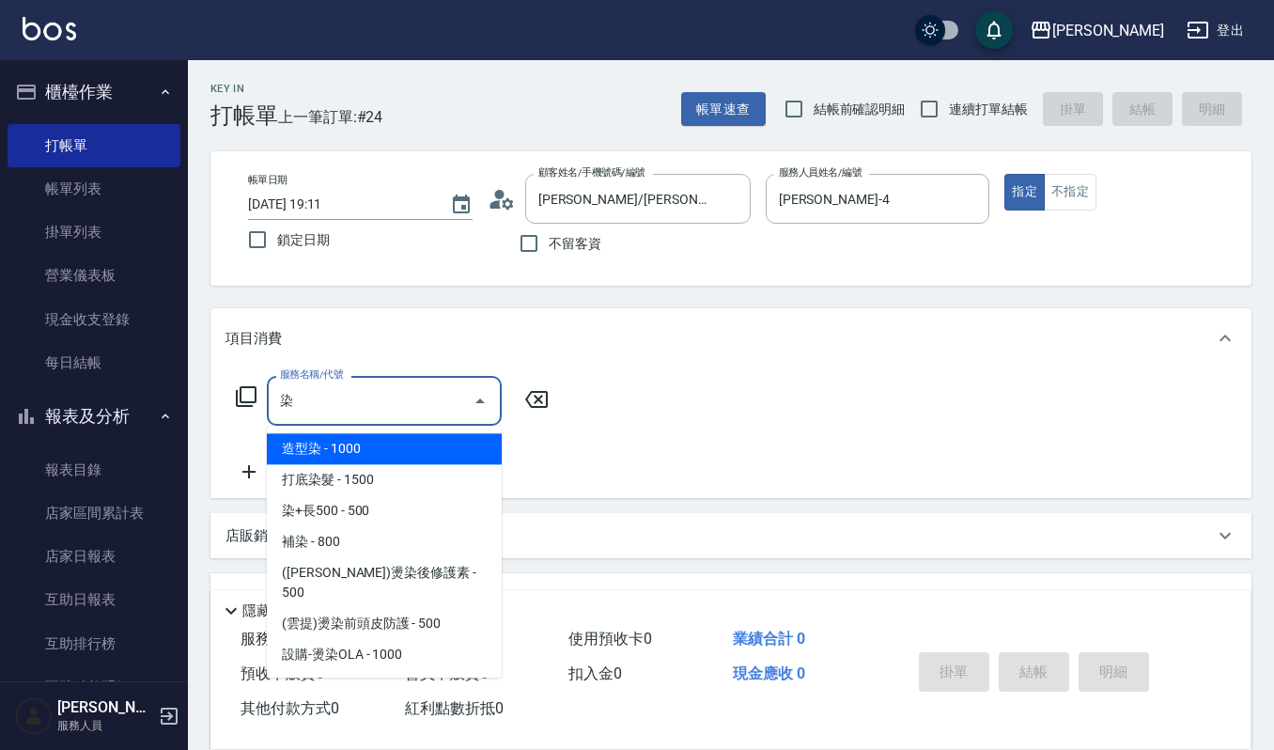
click at [411, 441] on span "造型染 - 1000" at bounding box center [384, 448] width 235 height 31
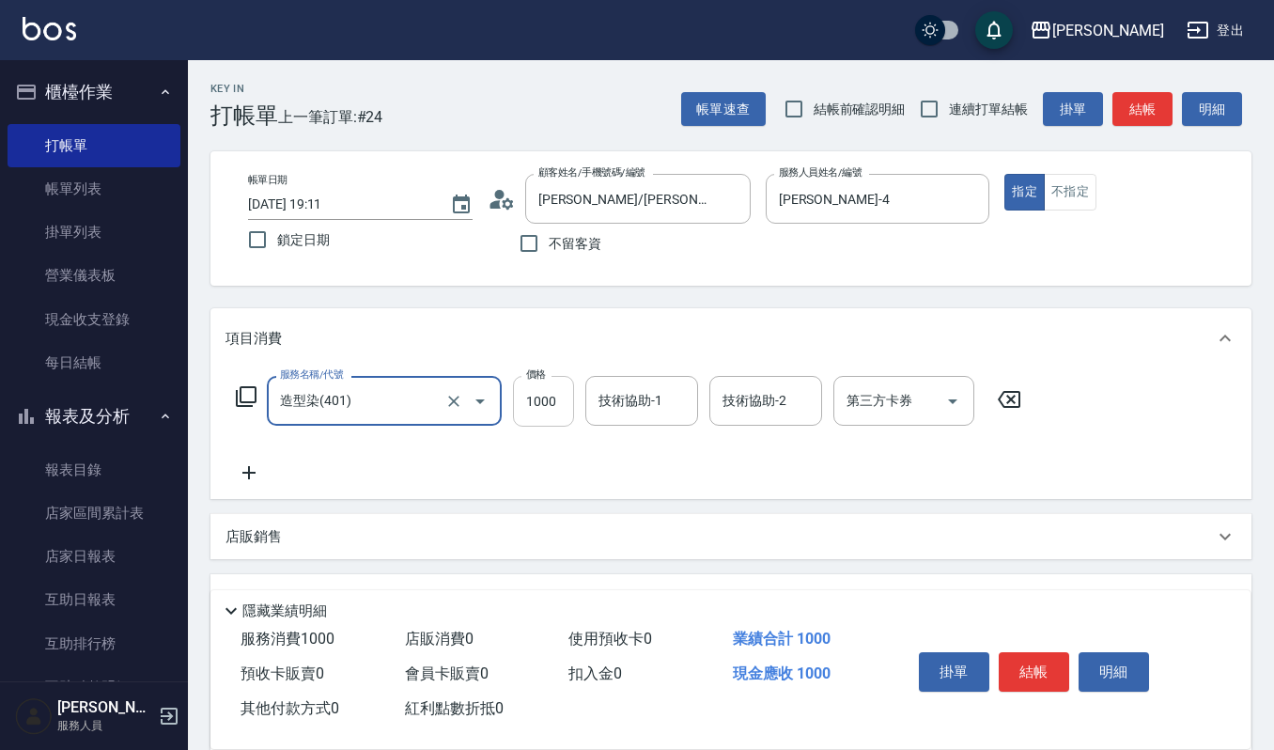
type input "造型染(401)"
click at [557, 411] on input "1000" at bounding box center [543, 401] width 61 height 51
type input "2400"
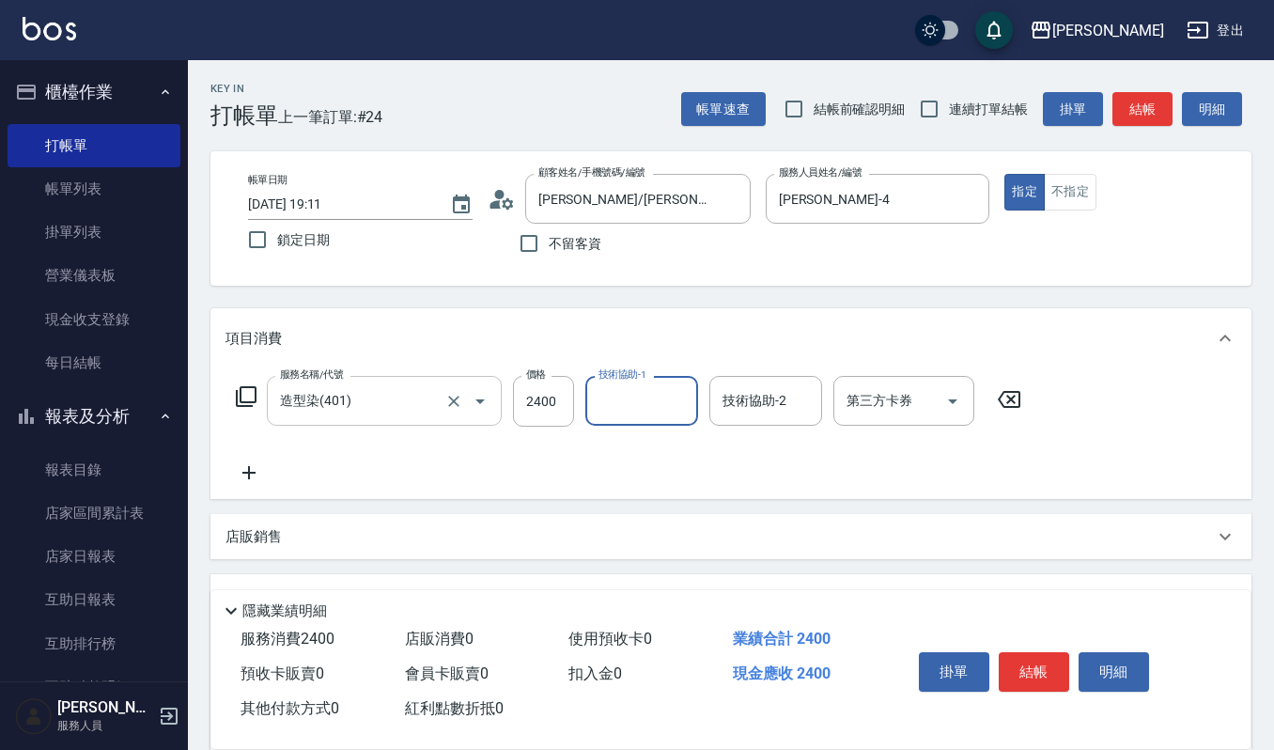
click at [357, 400] on input "造型染(401)" at bounding box center [357, 400] width 165 height 33
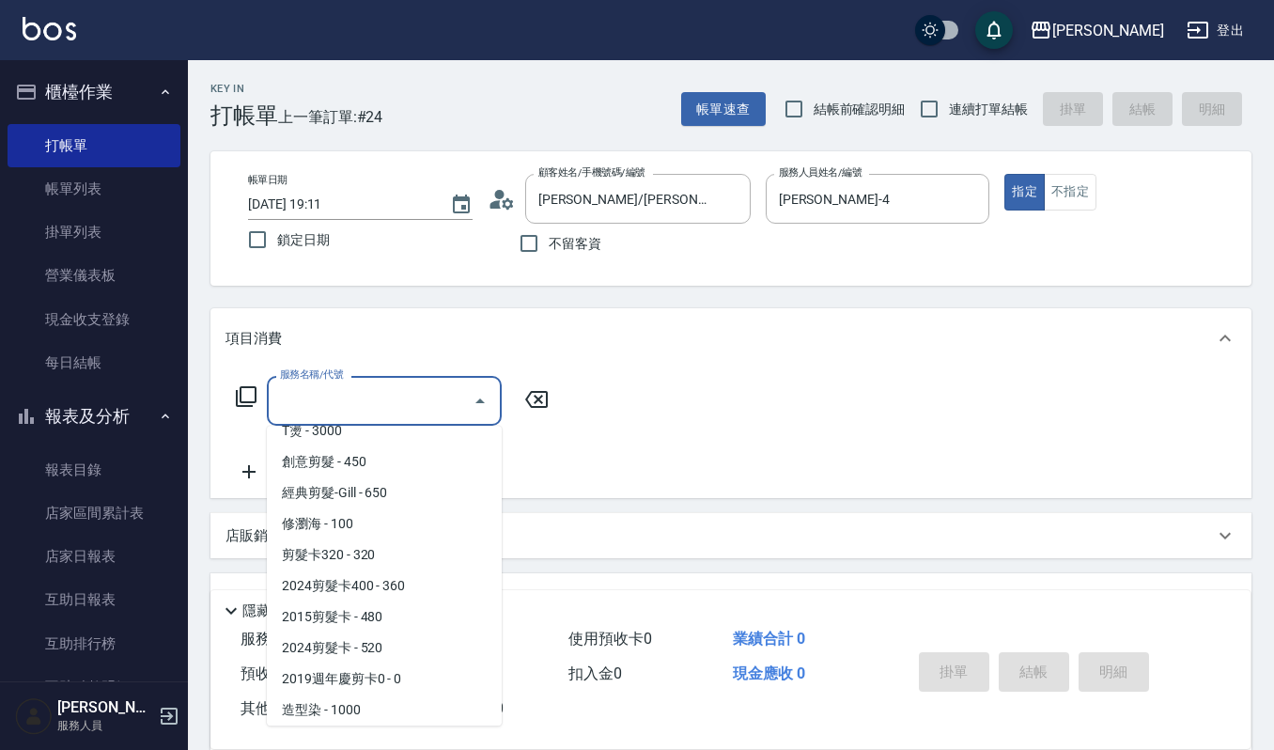
scroll to position [8, 0]
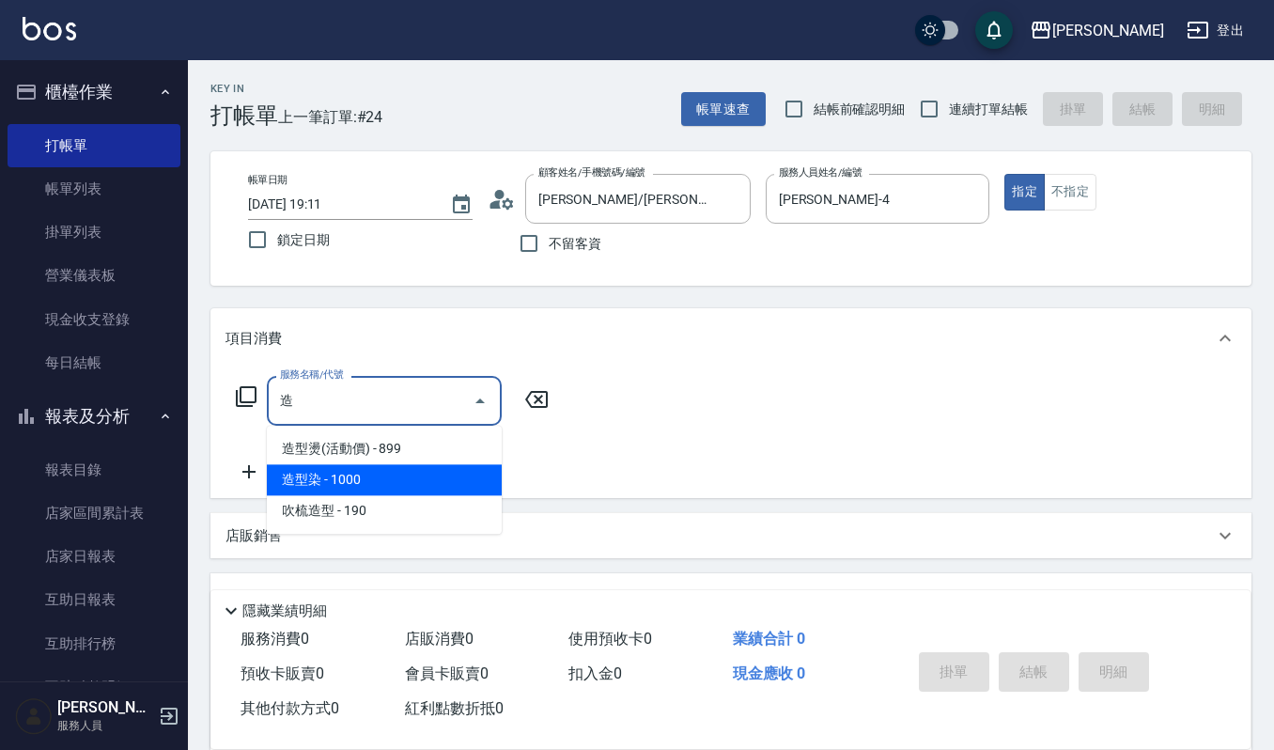
click at [393, 464] on span "造型染 - 1000" at bounding box center [384, 479] width 235 height 31
type input "造型染(401)"
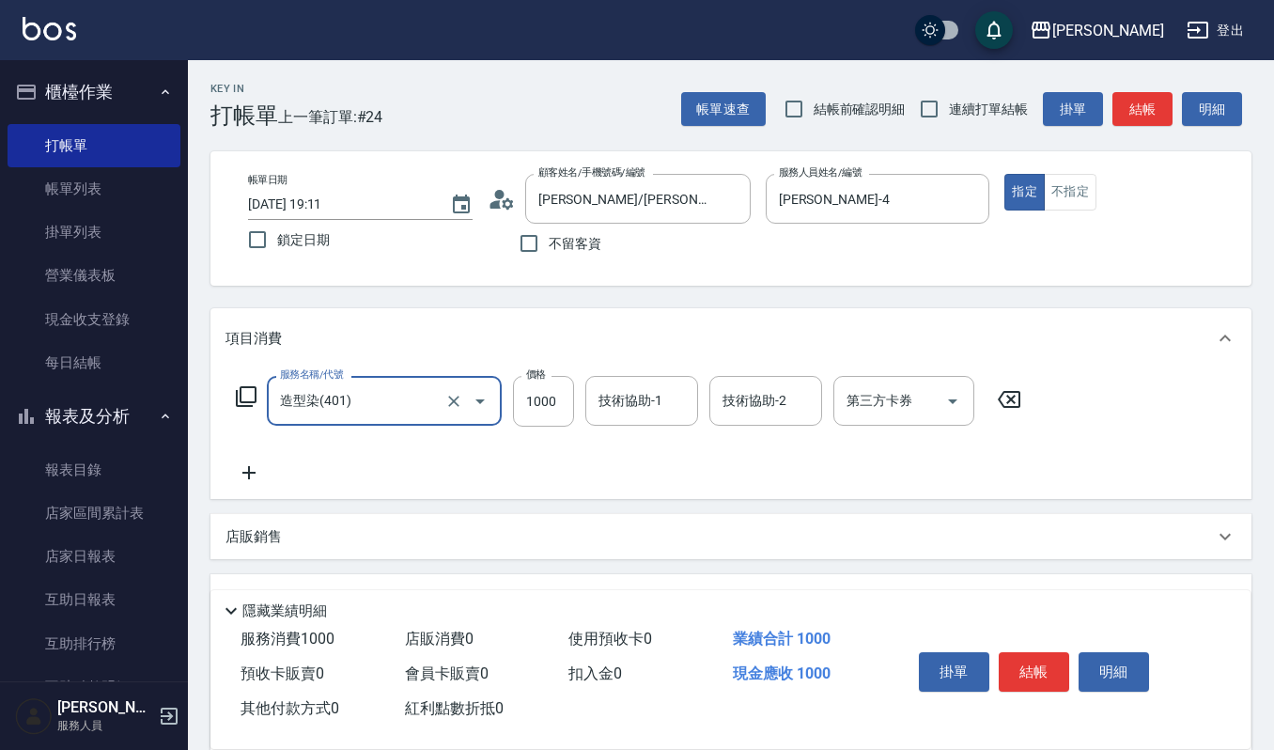
drag, startPoint x: 557, startPoint y: 410, endPoint x: 530, endPoint y: 378, distance: 42.0
click at [557, 410] on input "1000" at bounding box center [543, 401] width 61 height 51
type input "2400"
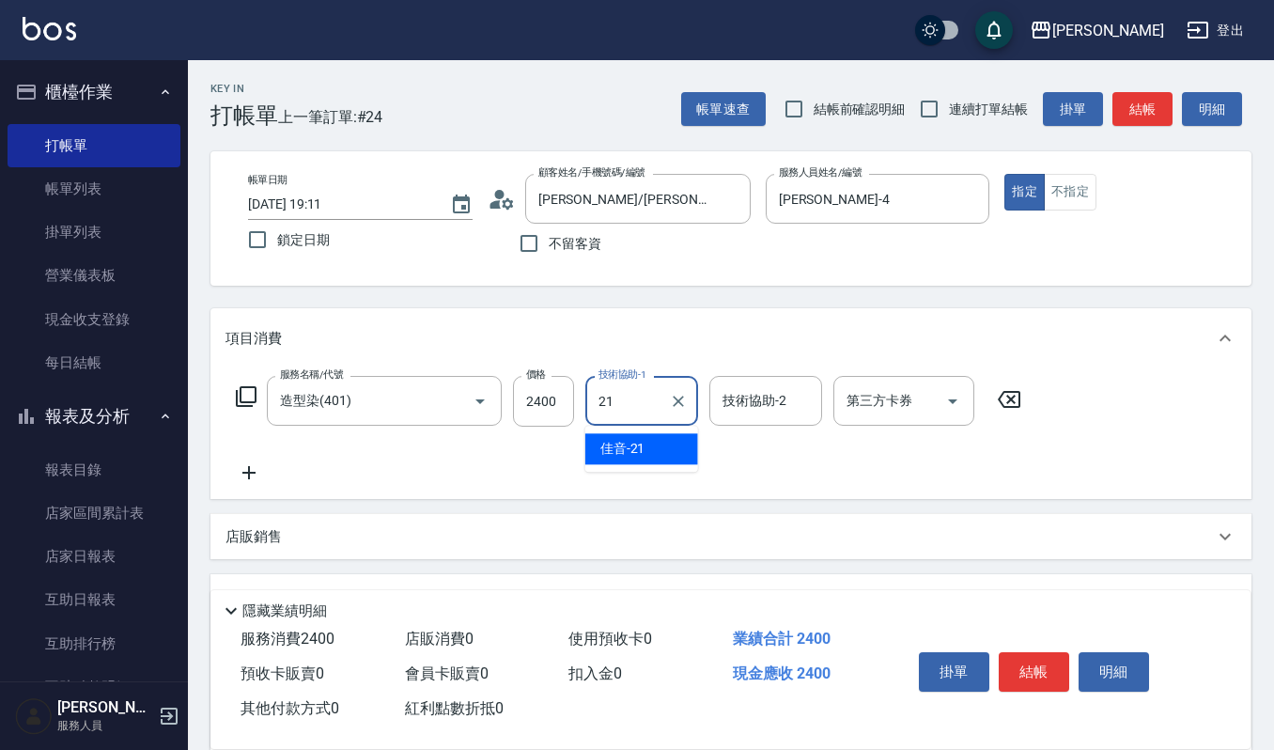
type input "佳音-21"
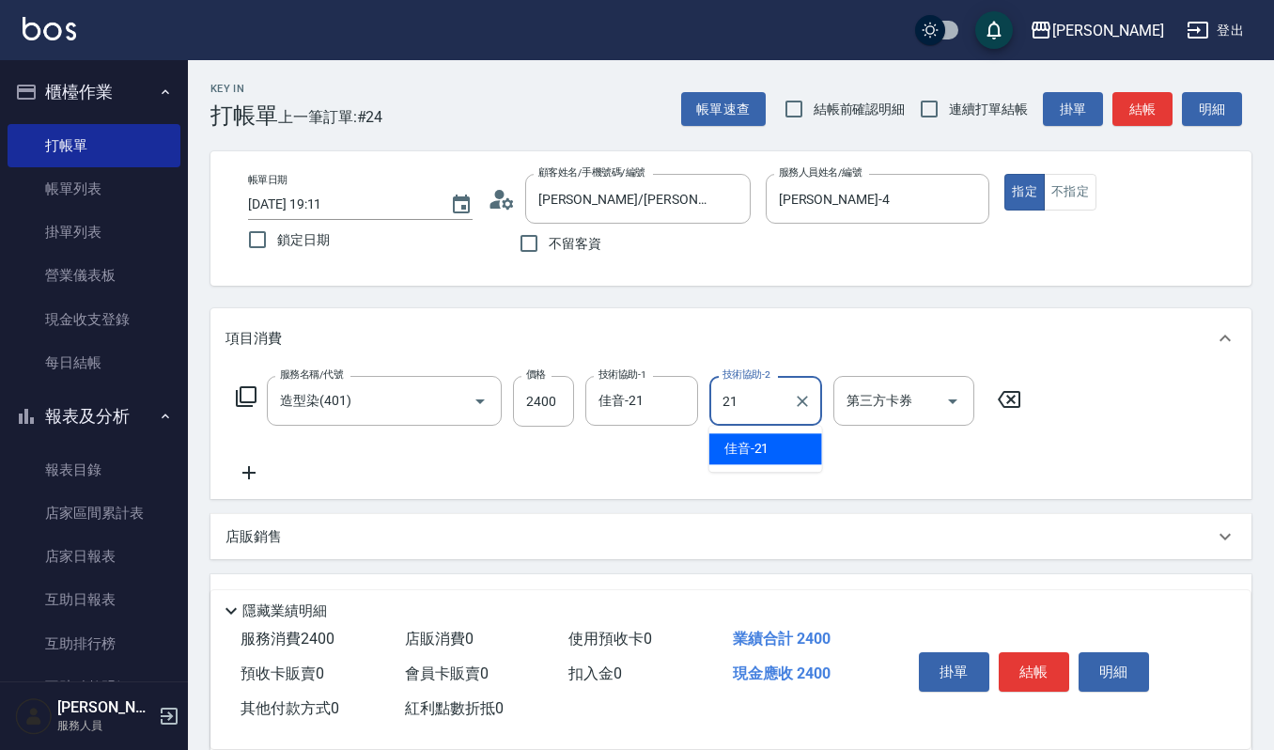
type input "佳音-21"
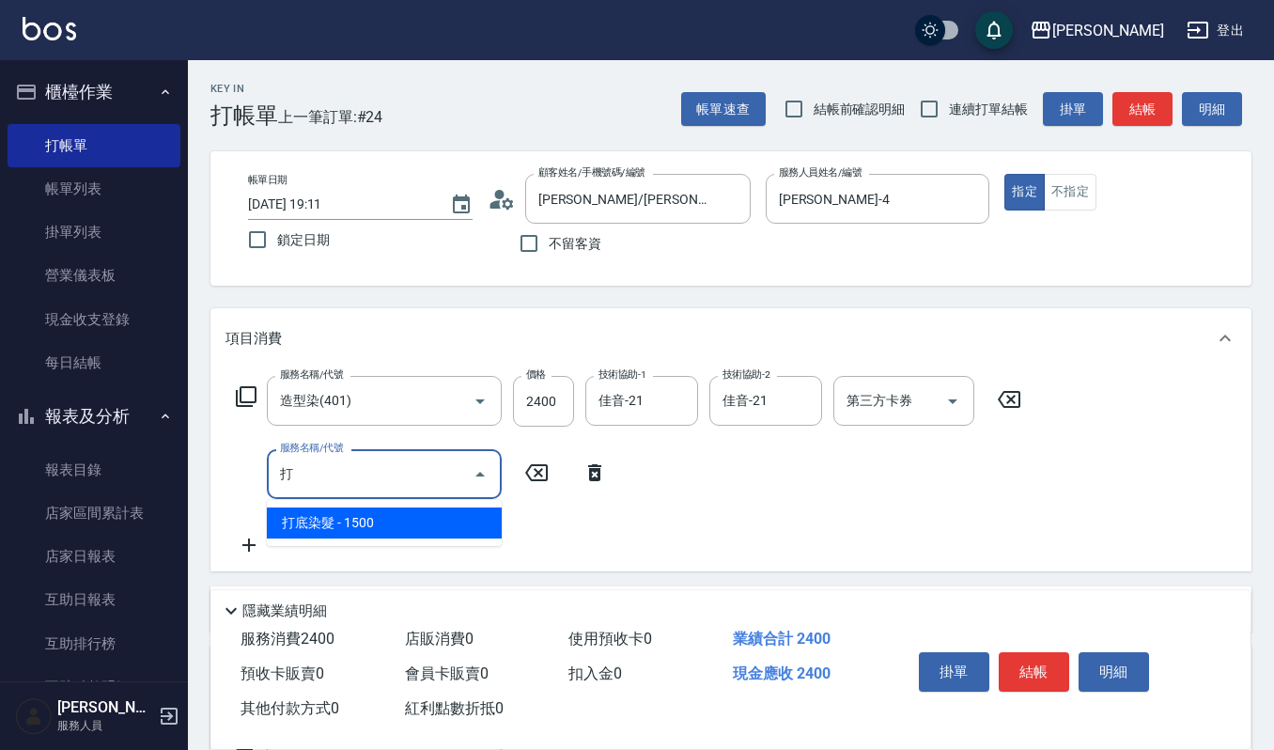
click at [442, 524] on span "打底染髮 - 1500" at bounding box center [384, 522] width 235 height 31
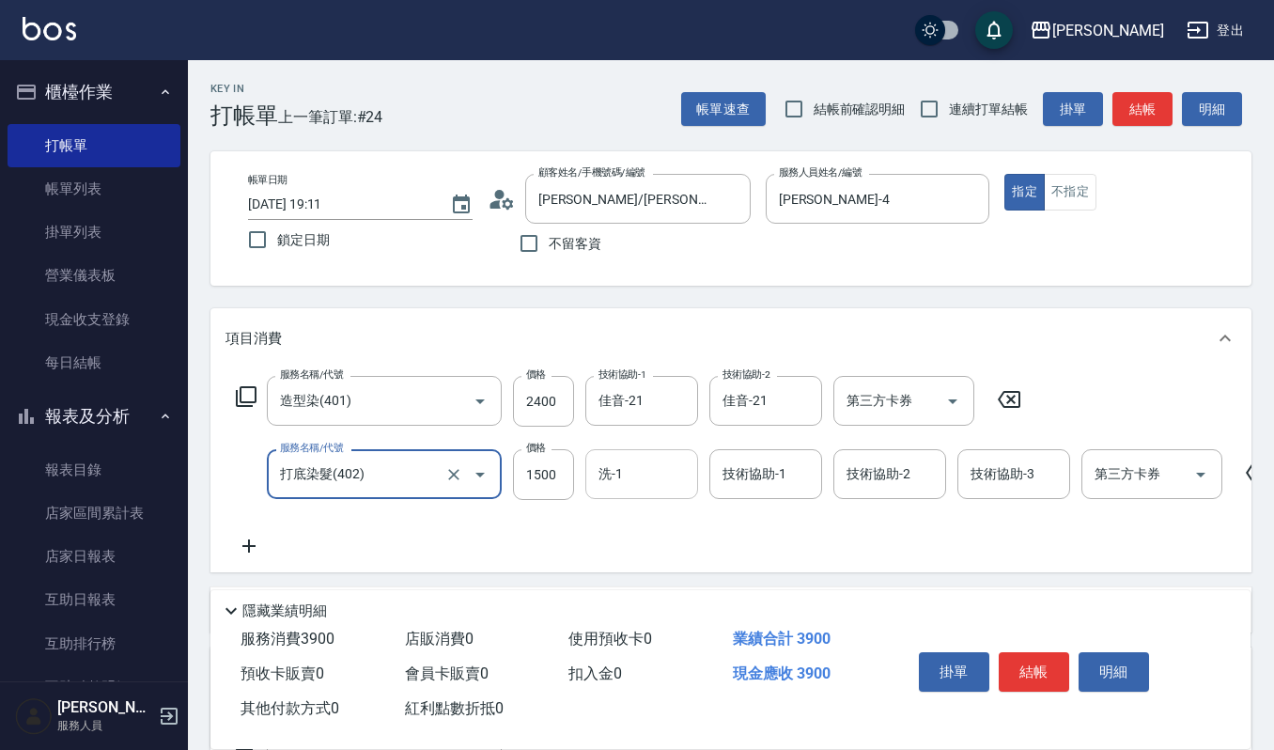
type input "打底染髮(402)"
click at [613, 467] on div "洗-1 洗-1" at bounding box center [641, 474] width 113 height 50
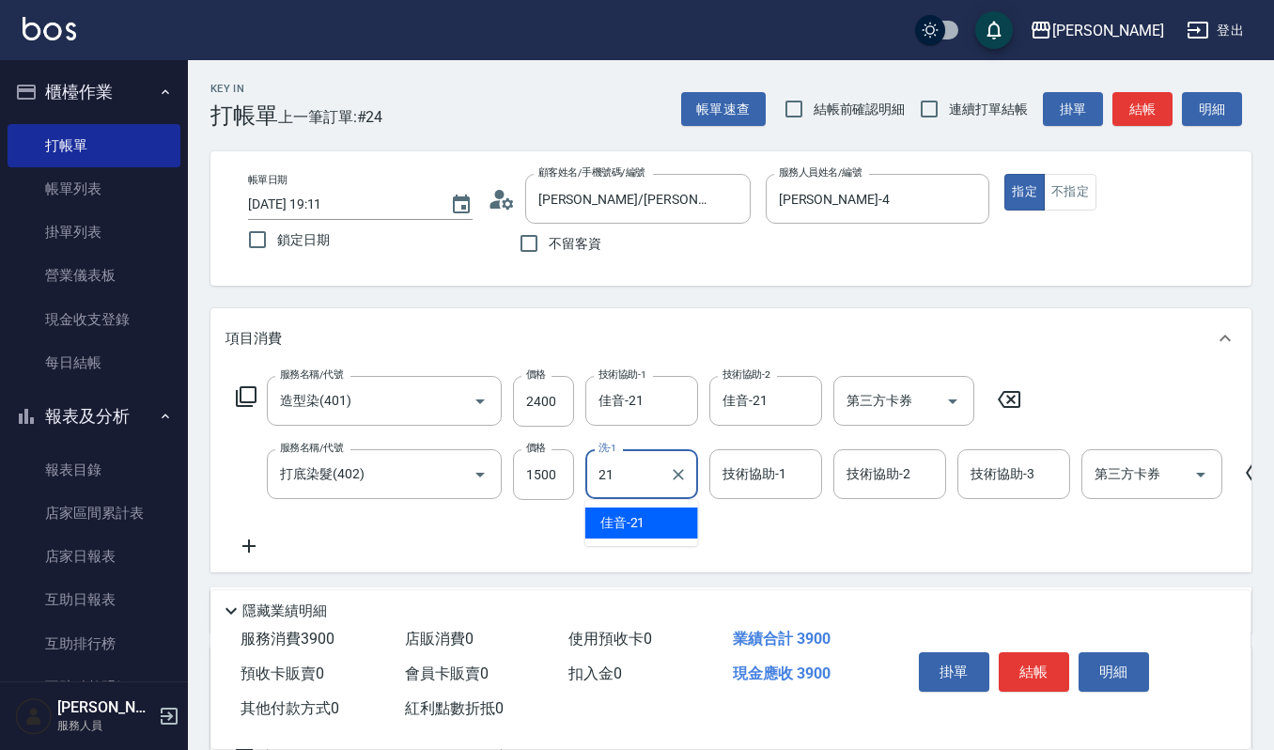
type input "佳音-21"
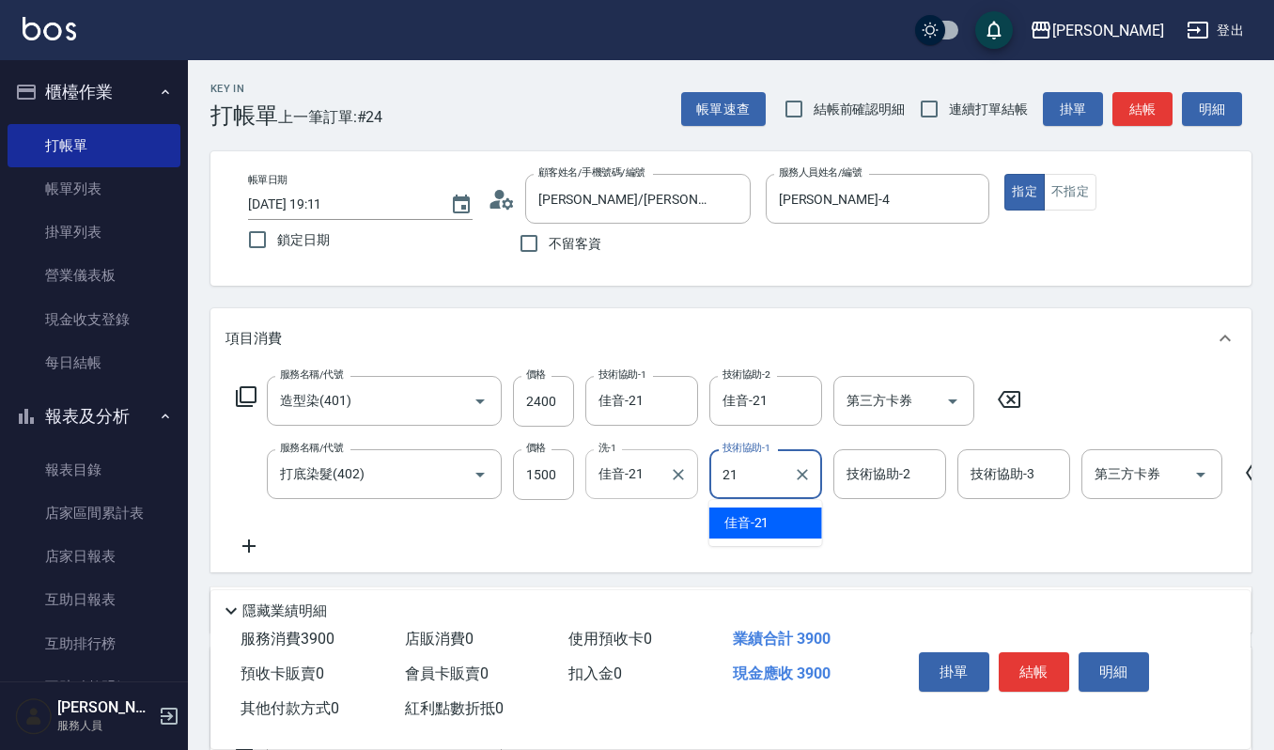
type input "佳音-21"
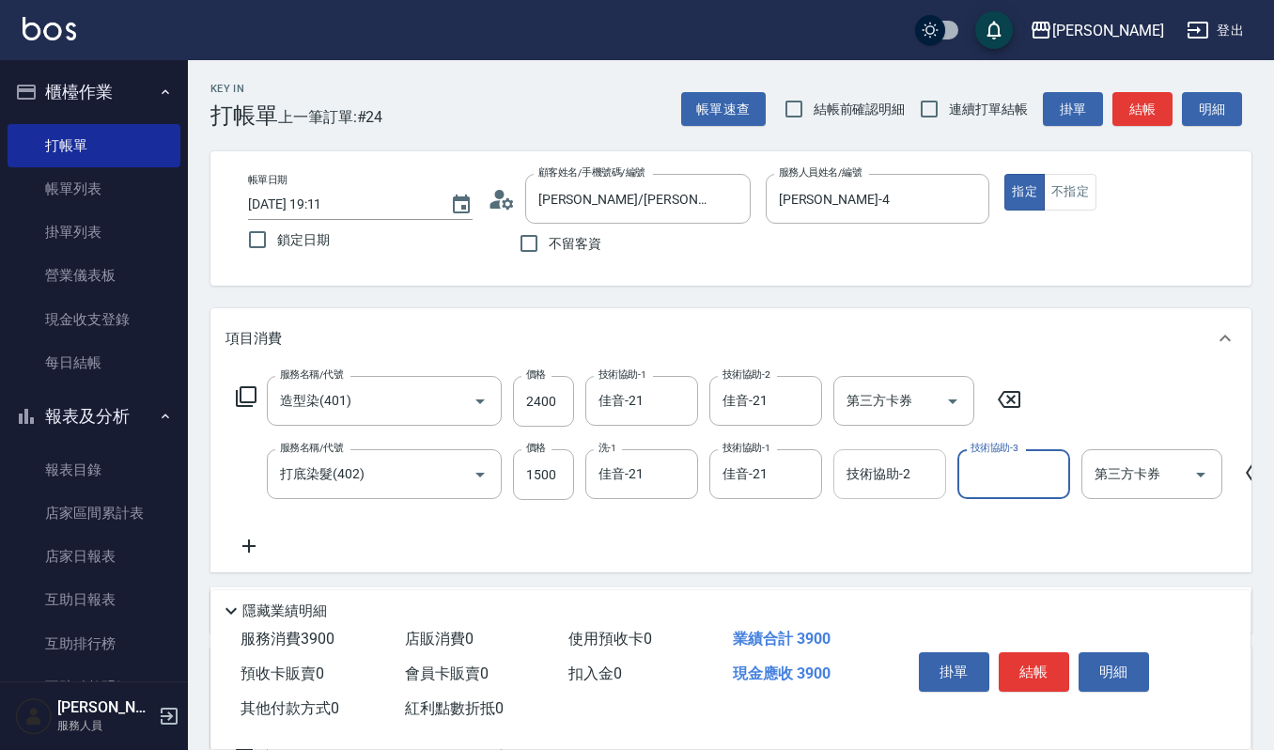
click at [864, 486] on input "技術協助-2" at bounding box center [890, 473] width 96 height 33
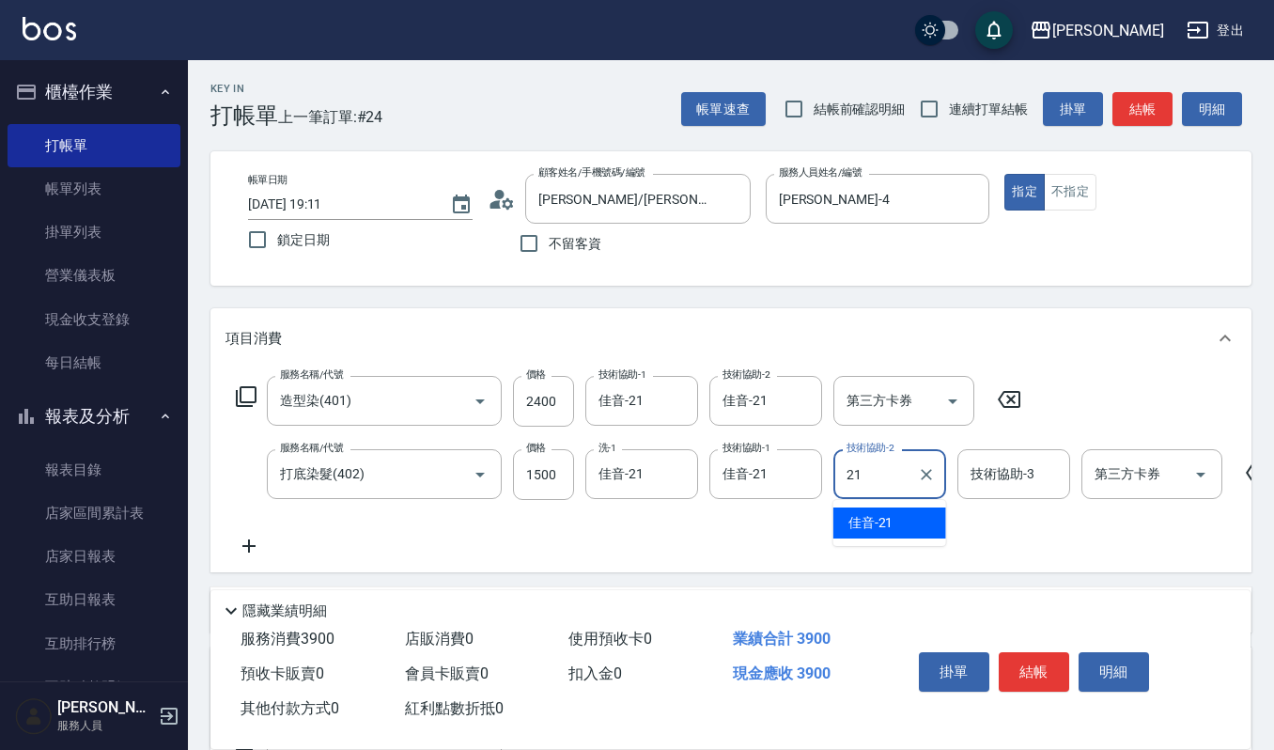
type input "佳音-21"
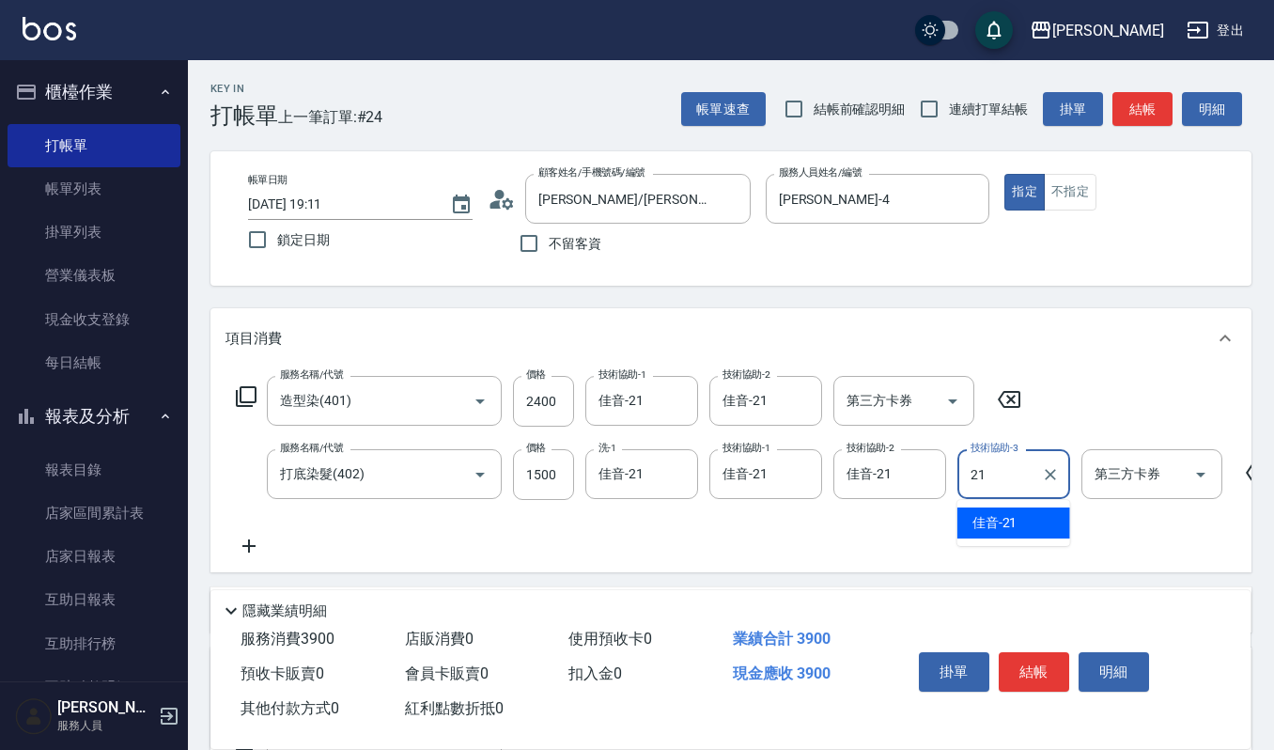
type input "佳音-21"
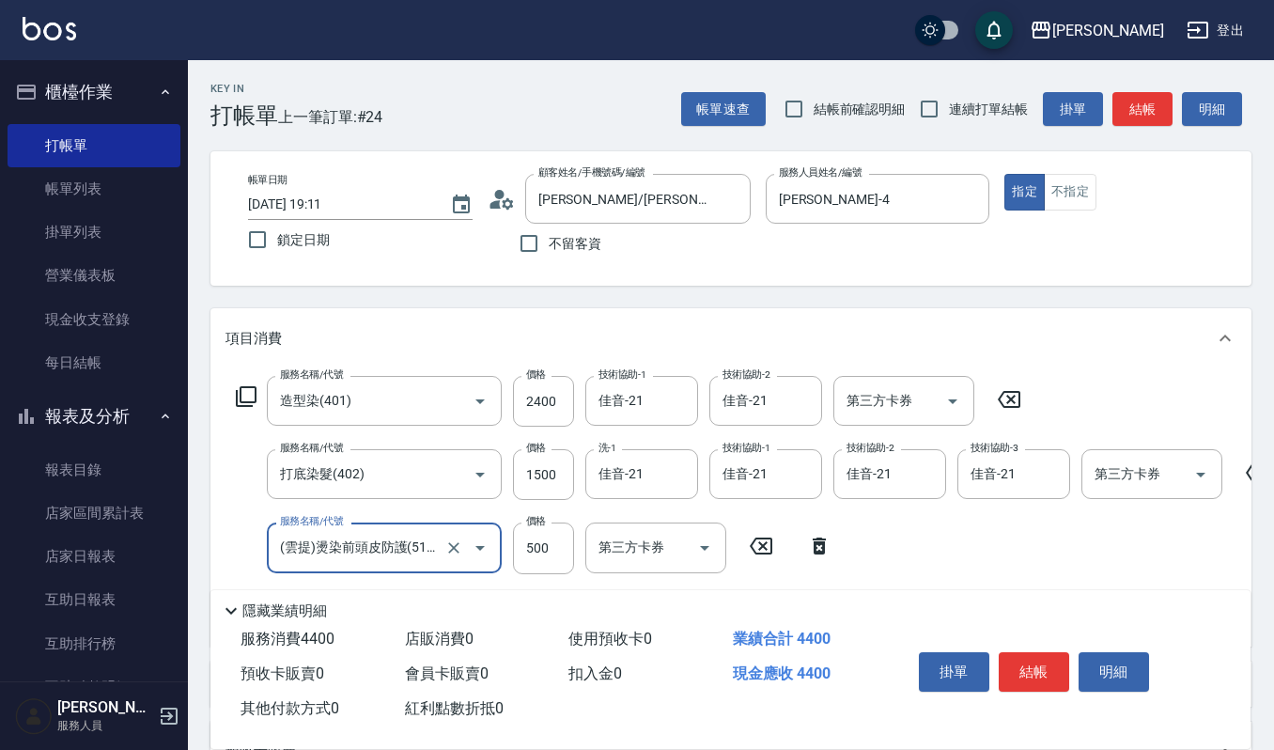
type input "(雲提)燙染前頭皮防護(518)"
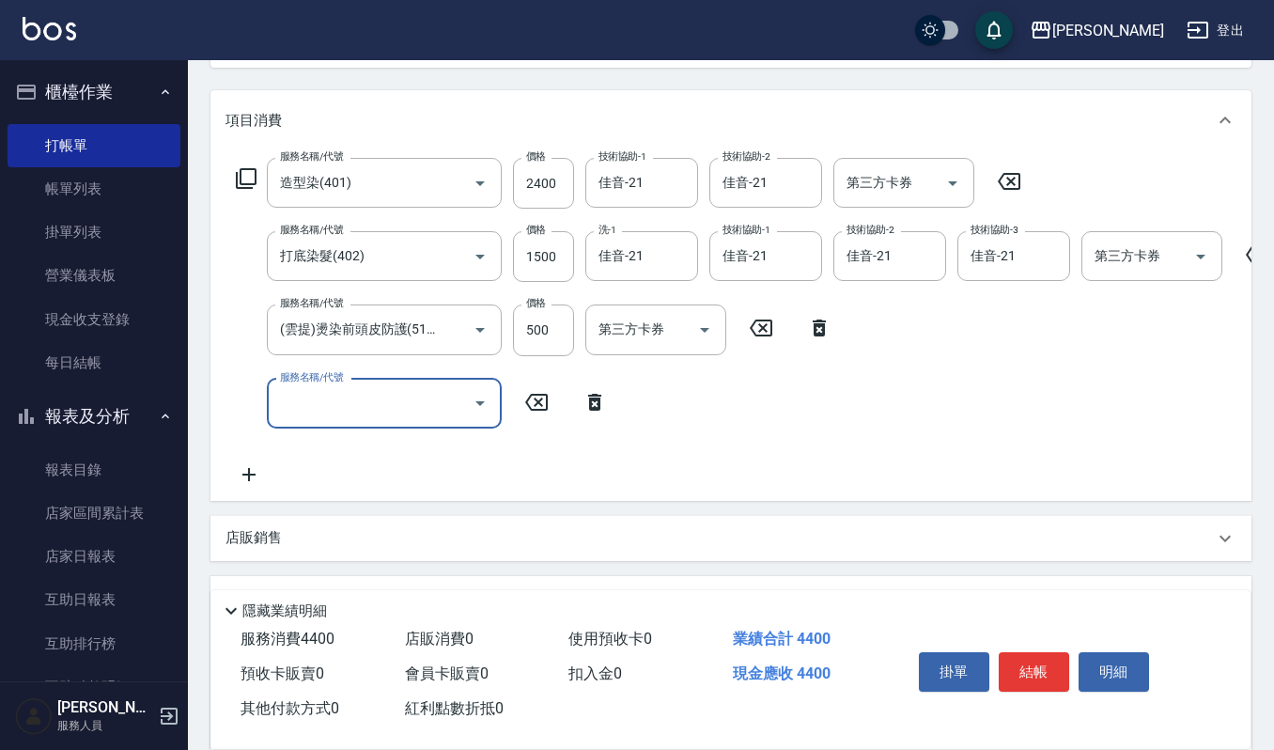
scroll to position [250, 0]
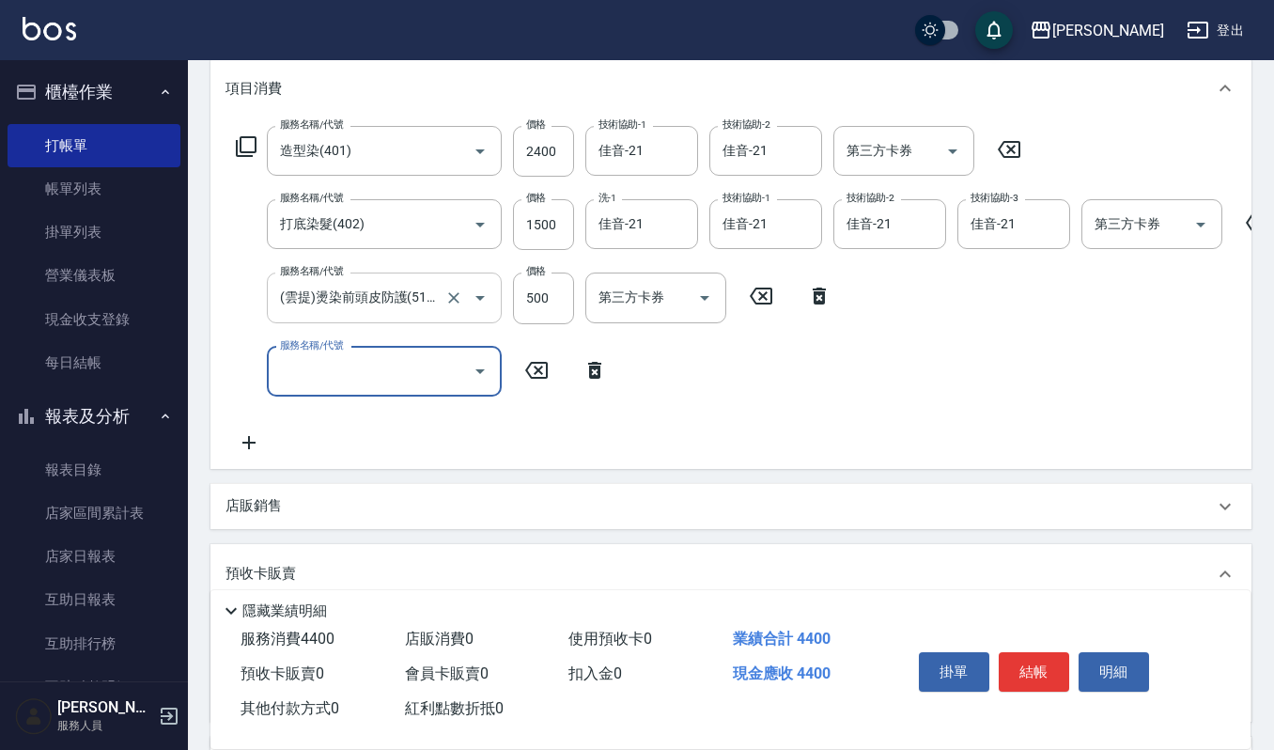
click at [441, 295] on div at bounding box center [467, 297] width 53 height 50
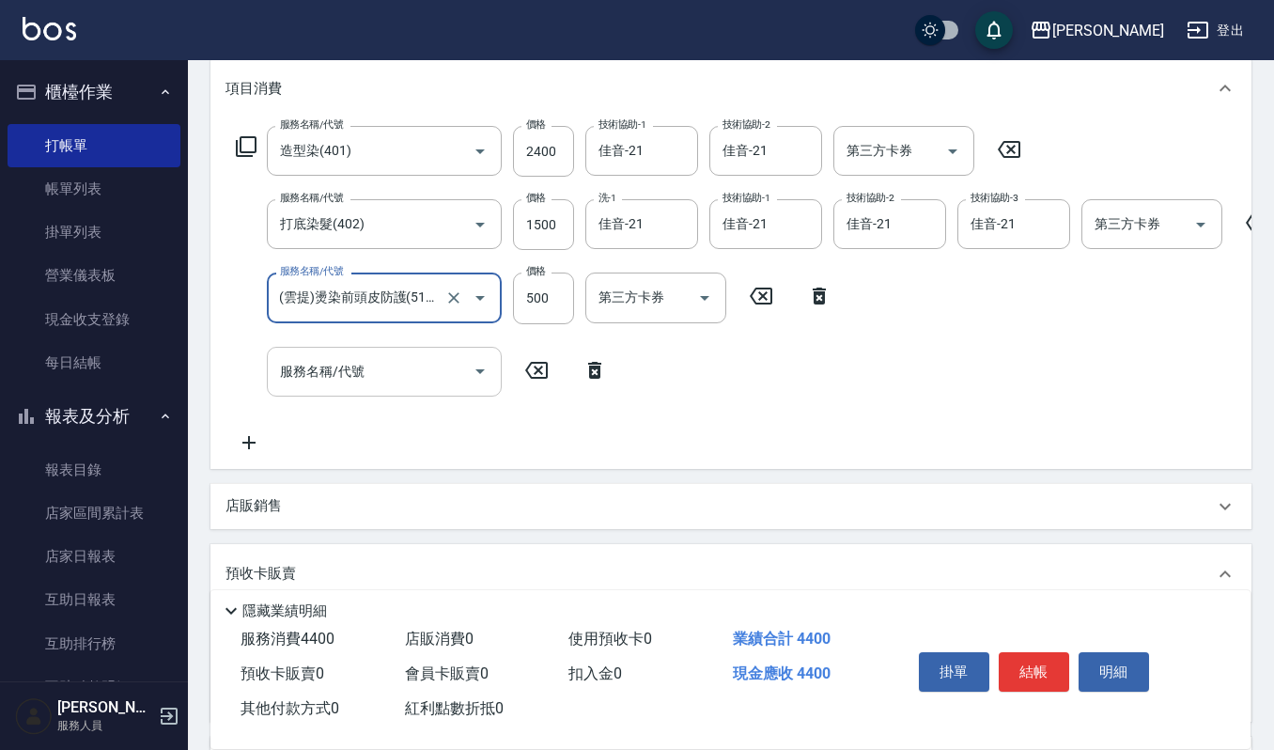
click at [399, 378] on input "服務名稱/代號" at bounding box center [370, 371] width 190 height 33
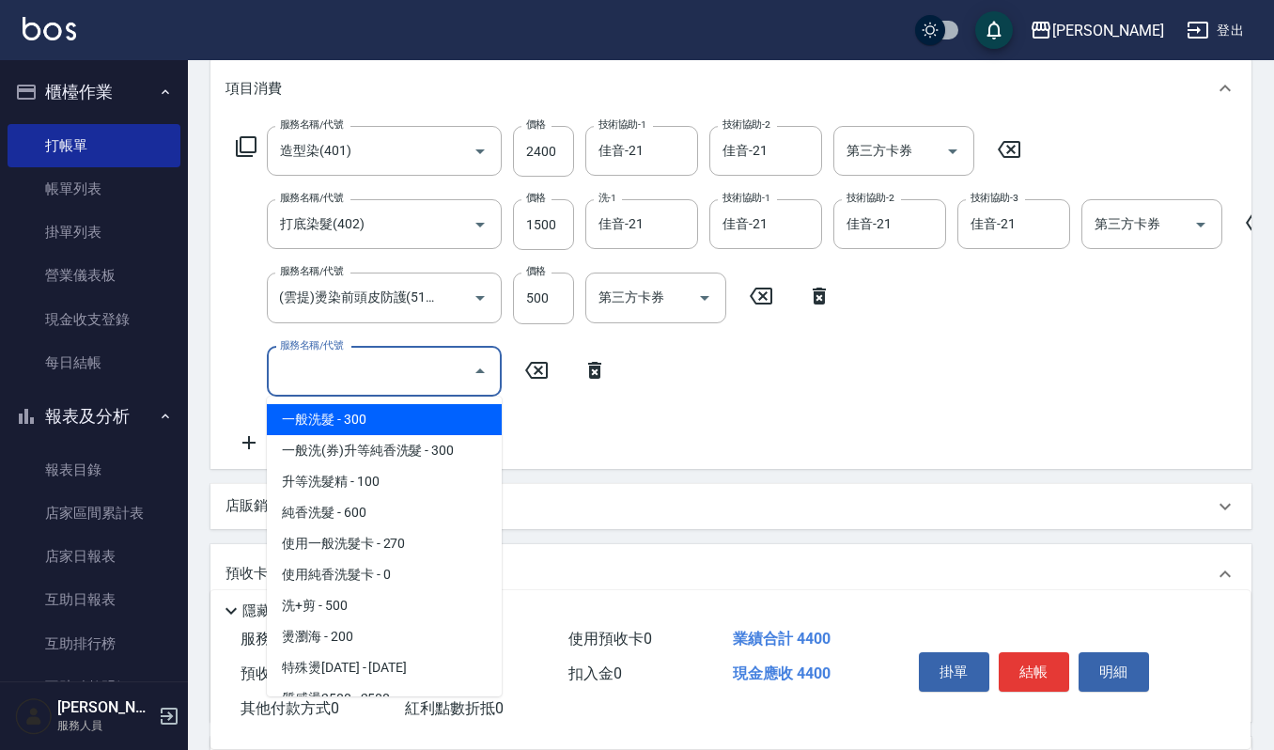
scroll to position [0, 0]
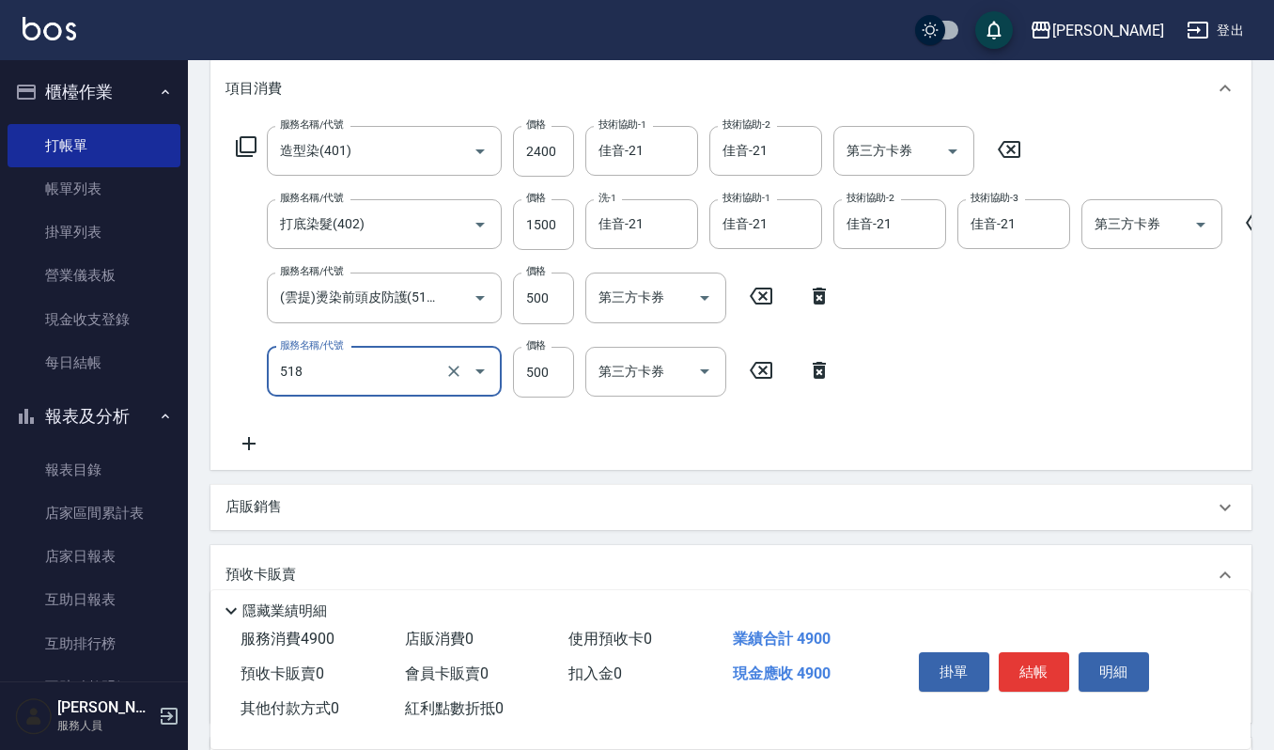
type input "(雲提)燙染前頭皮防護(518)"
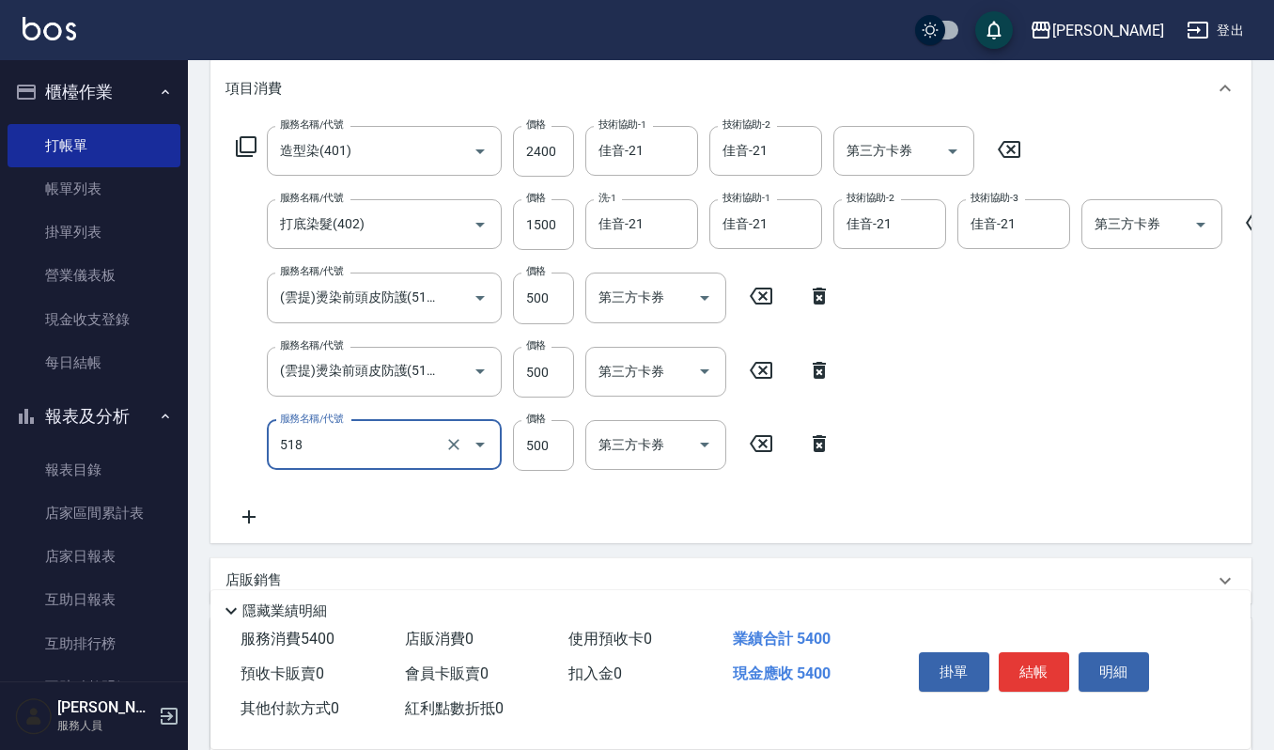
type input "(雲提)燙染前頭皮防護(518)"
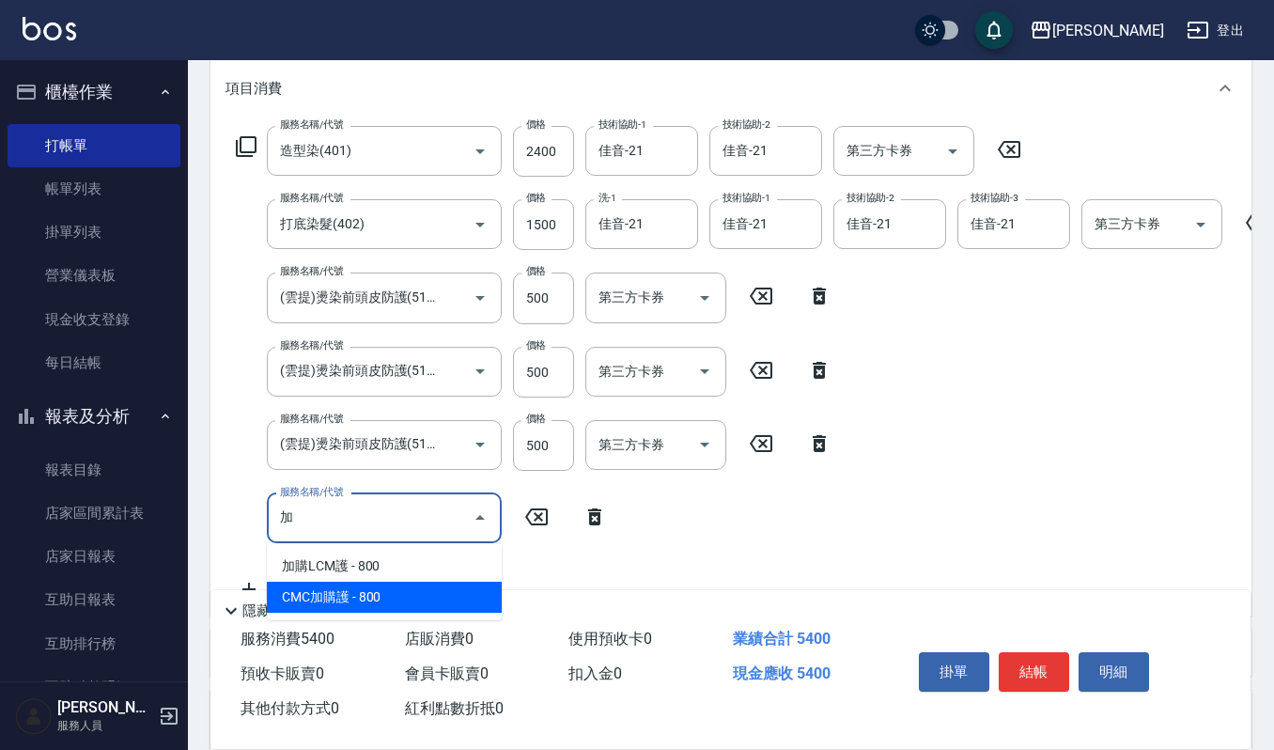
click at [364, 599] on span "CMC加購護 - 800" at bounding box center [384, 596] width 235 height 31
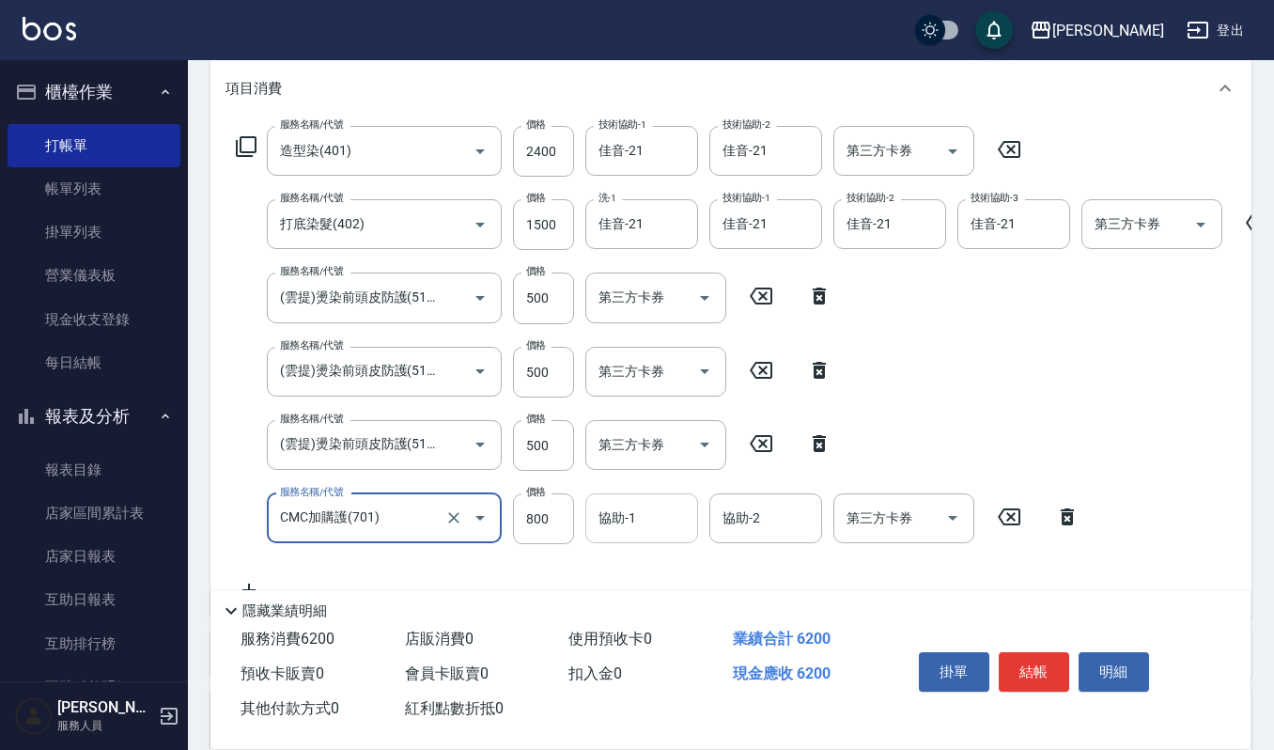
type input "CMC加購護(701)"
click at [618, 504] on div "協助-1 協助-1" at bounding box center [641, 518] width 113 height 50
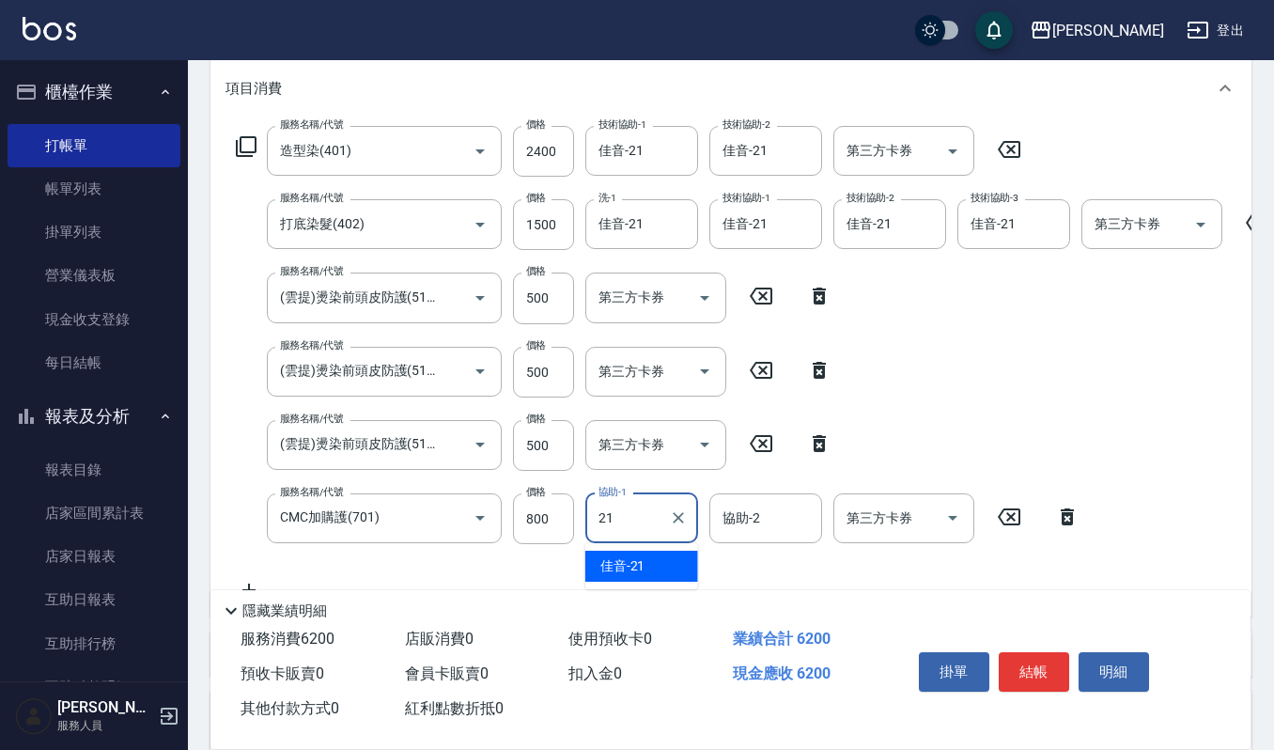
type input "佳音-21"
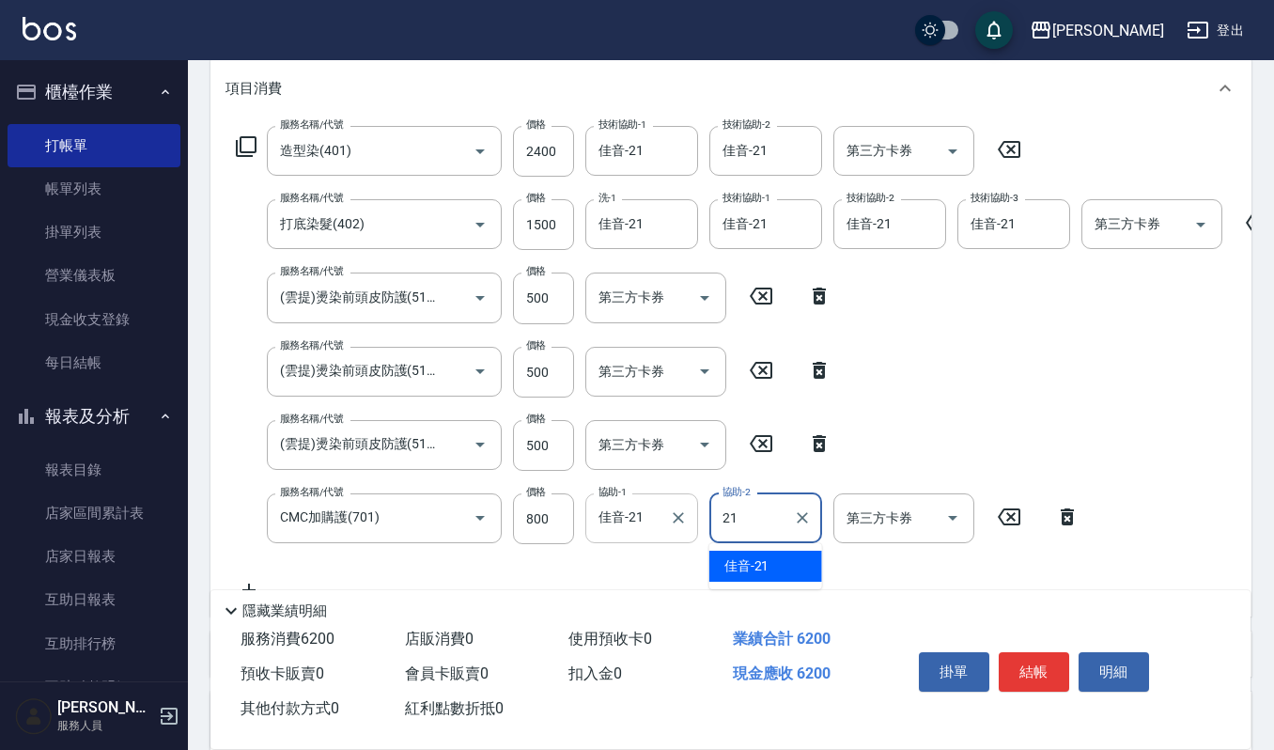
type input "佳音-21"
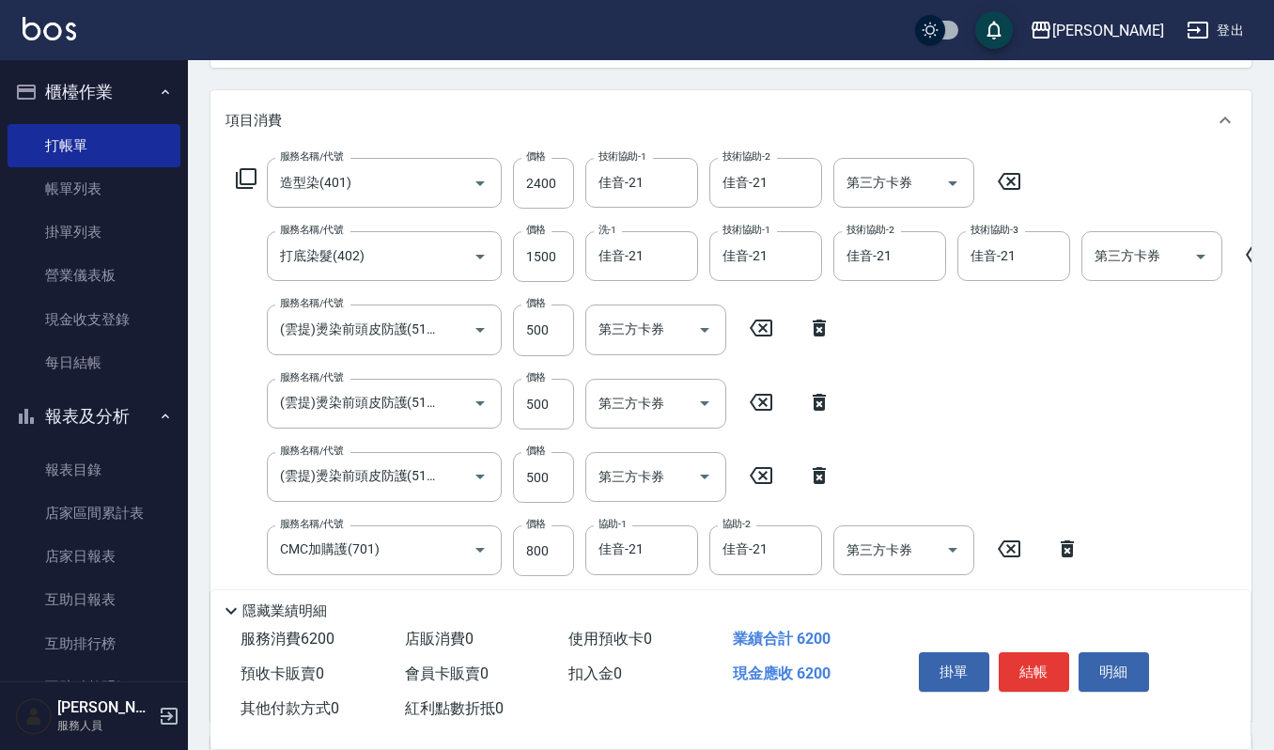
scroll to position [376, 0]
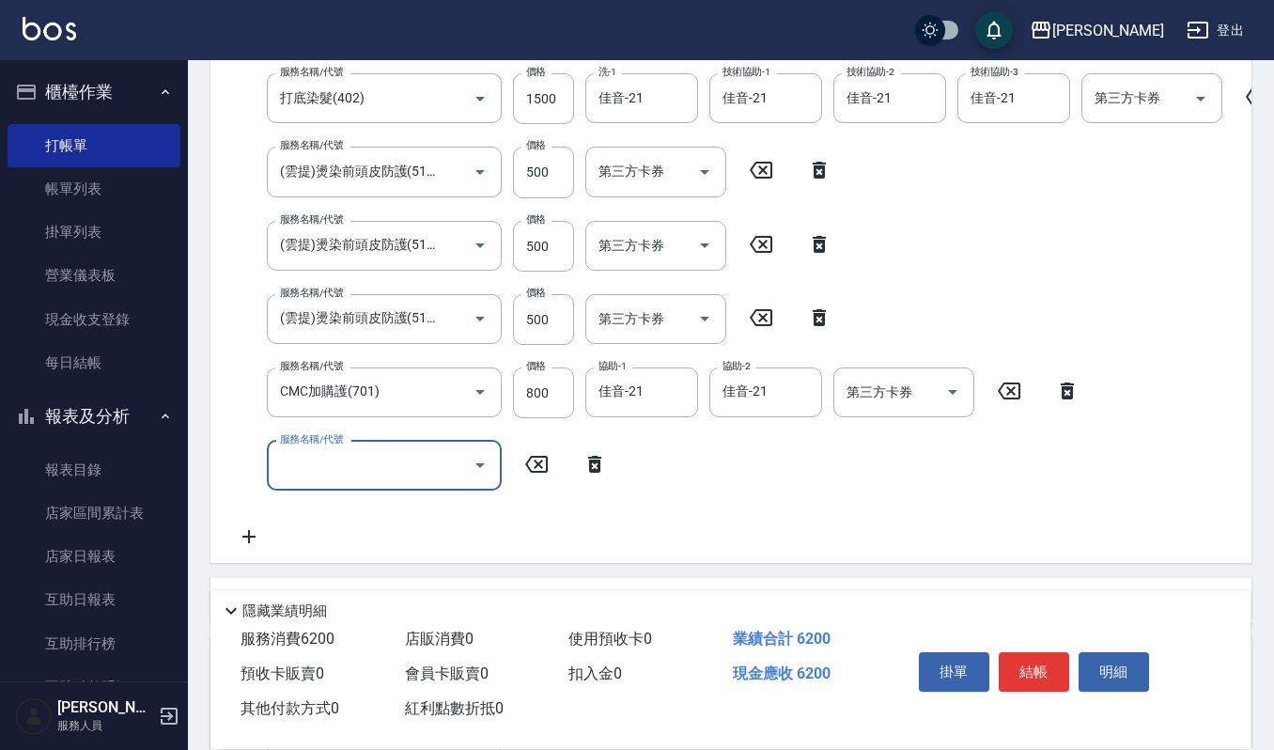
click at [399, 464] on input "服務名稱/代號" at bounding box center [370, 465] width 190 height 33
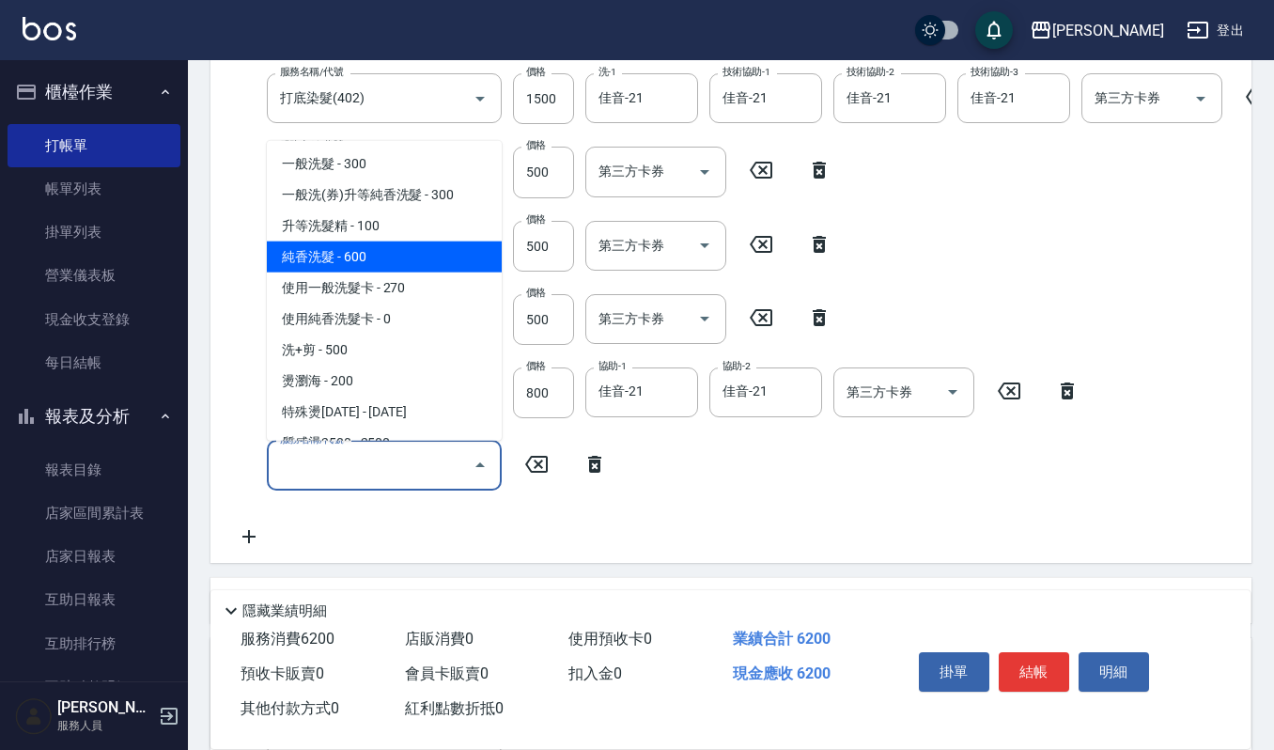
click at [421, 241] on span "純香洗髮 - 600" at bounding box center [384, 255] width 235 height 31
type input "純香洗髮(107)"
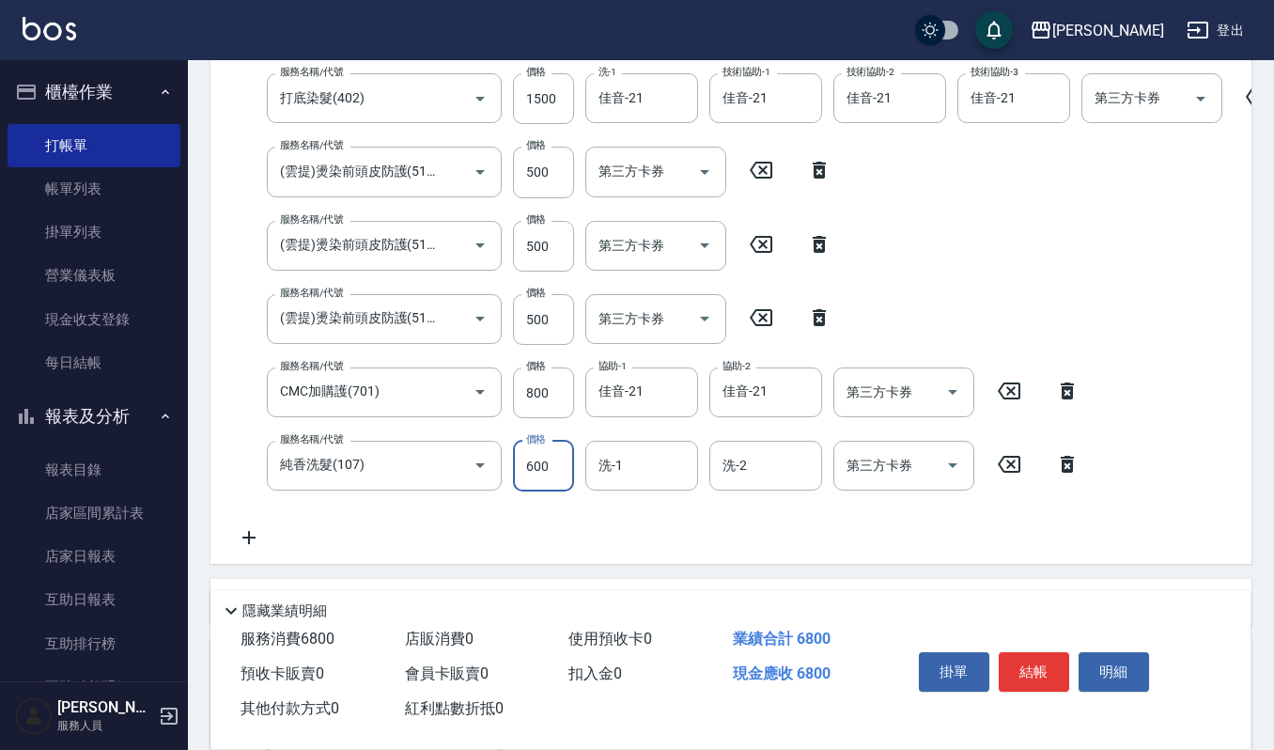
click at [550, 457] on input "600" at bounding box center [543, 466] width 61 height 51
type input "550"
type input "郁涵-23"
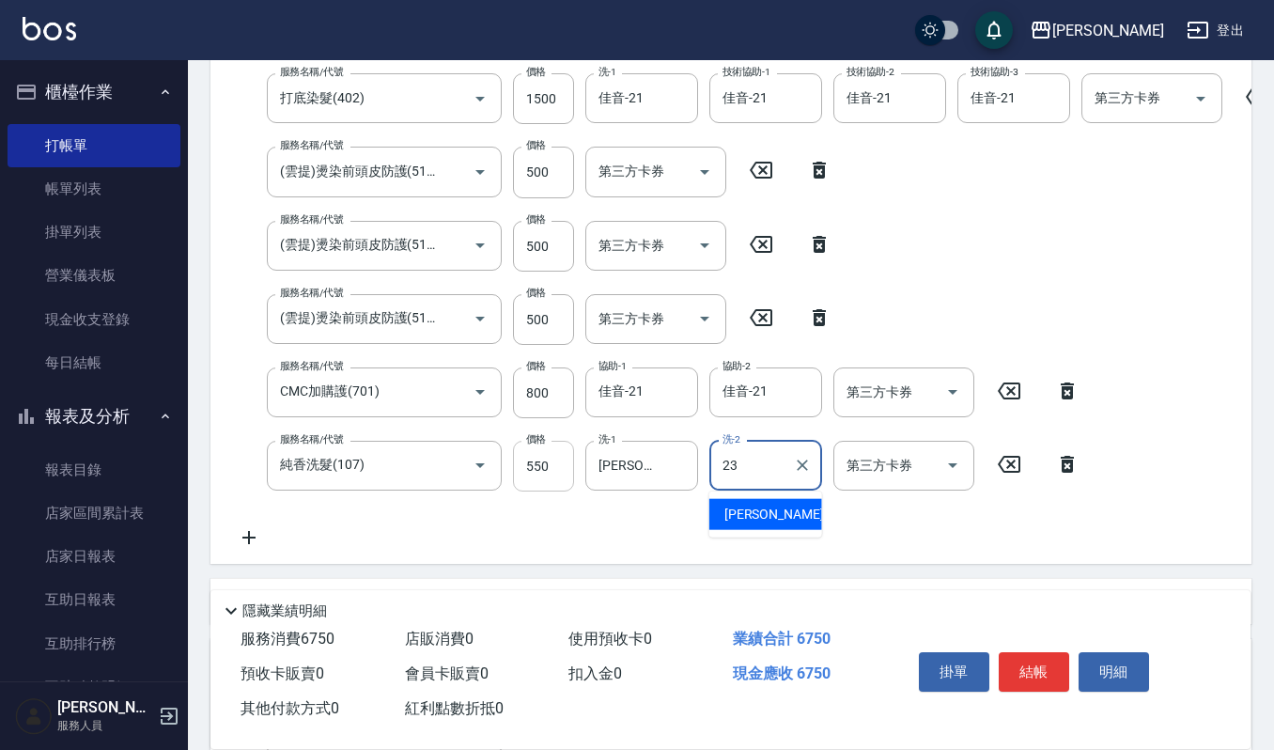
type input "郁涵-23"
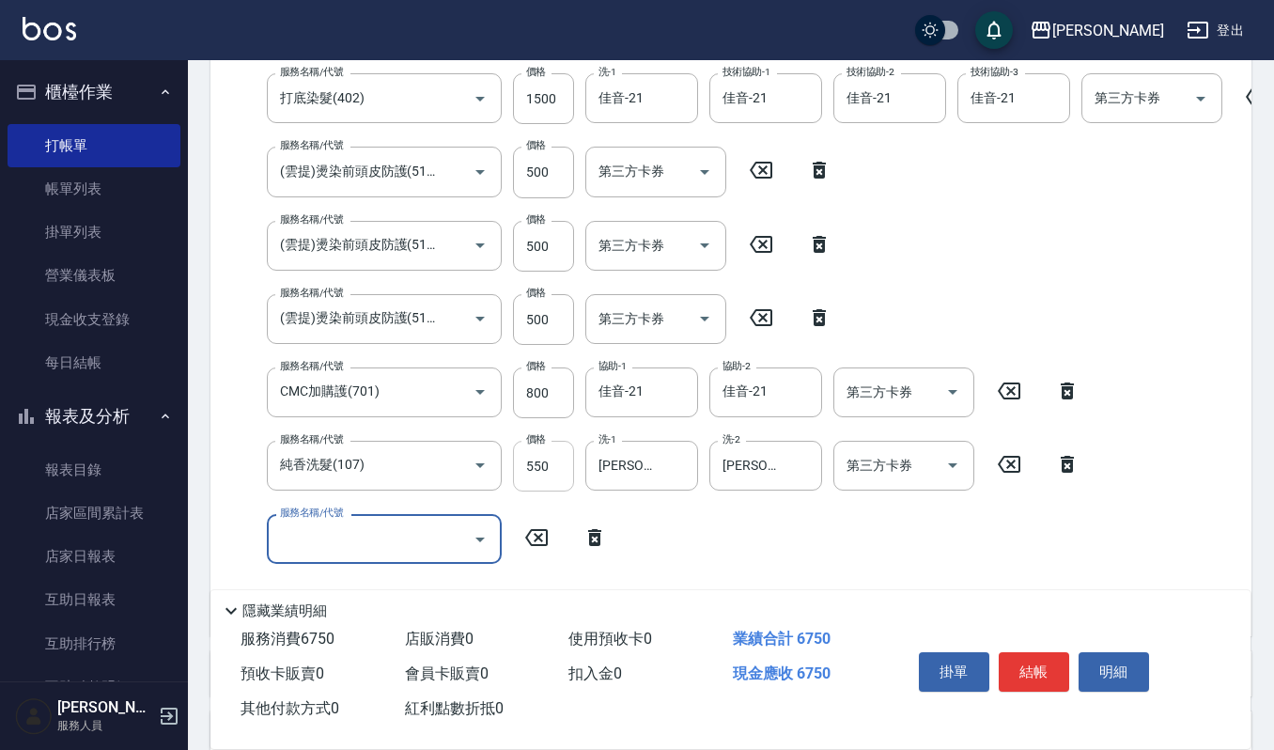
scroll to position [0, 0]
type input "經典剪髮-Gill(302)"
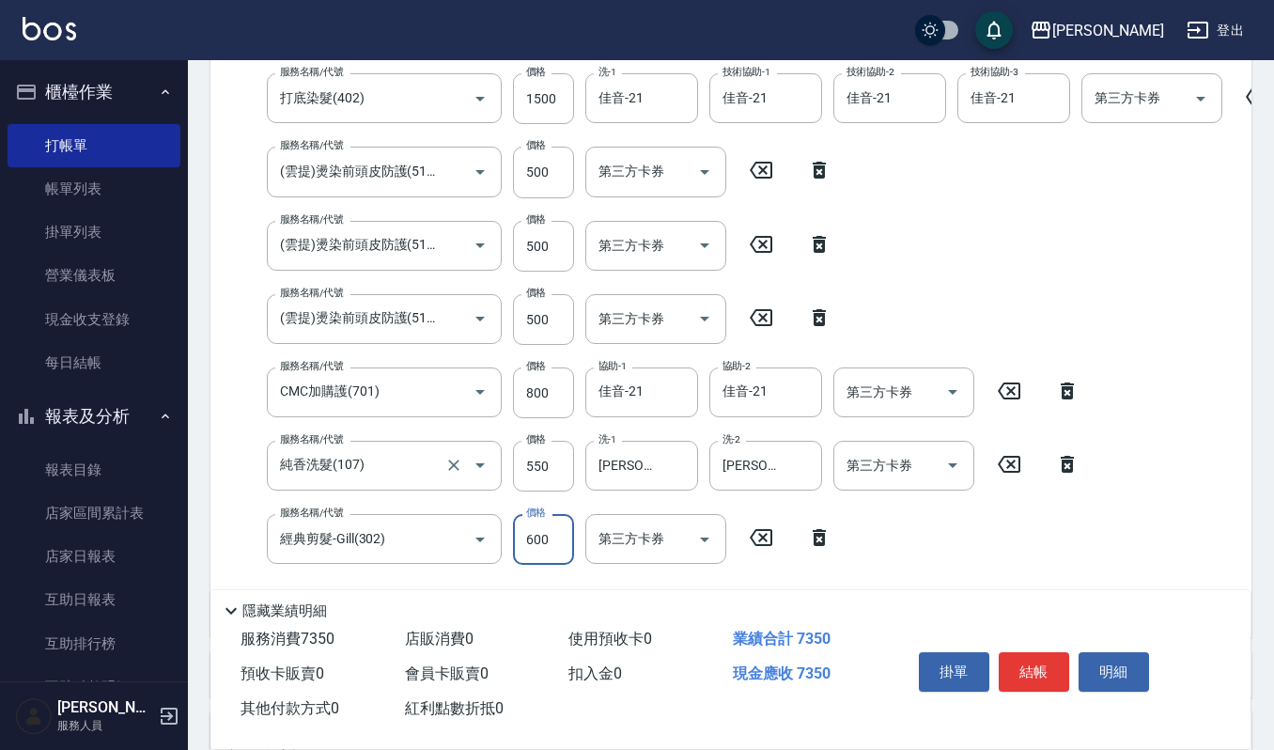
type input "600"
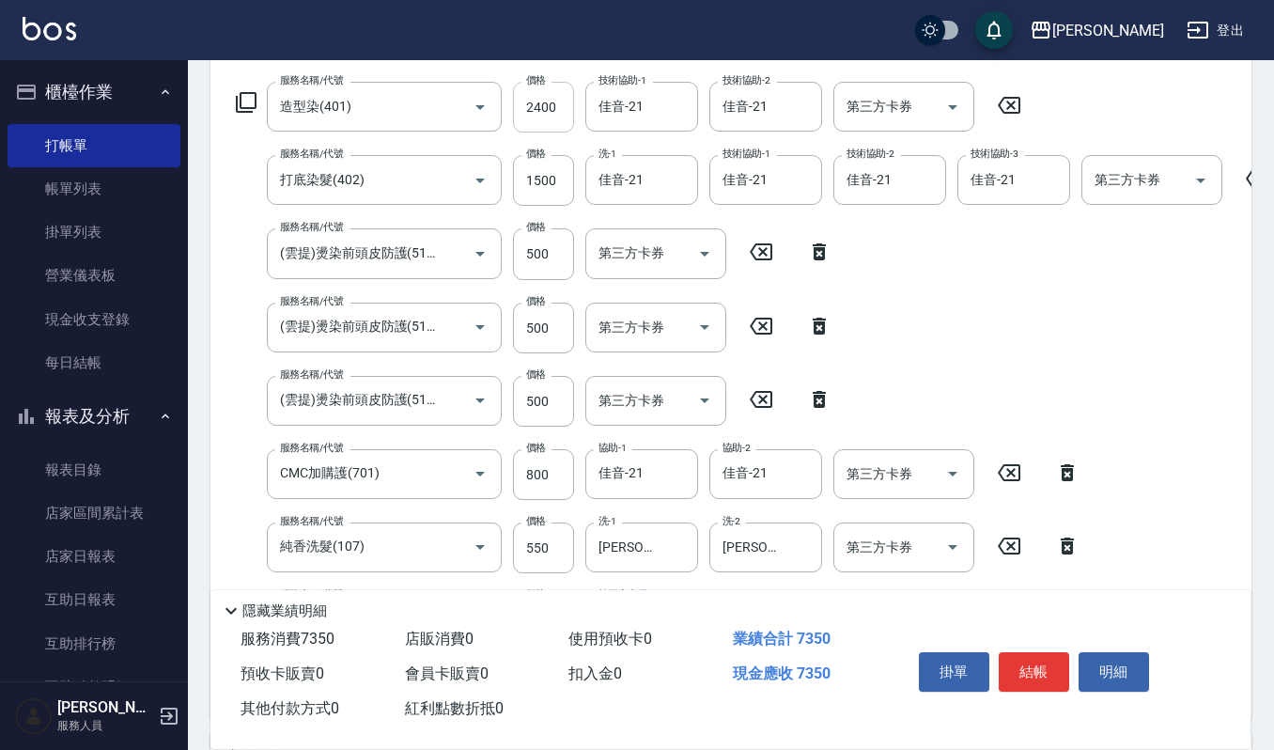
scroll to position [250, 0]
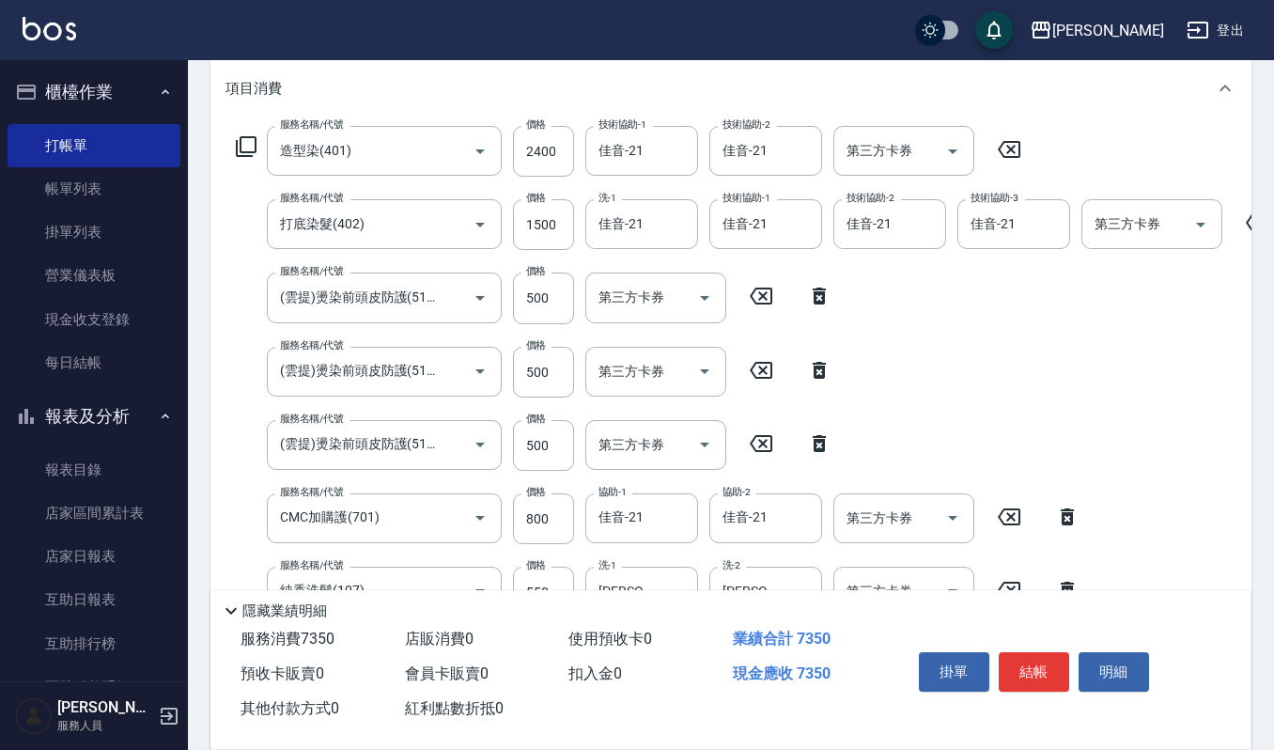
drag, startPoint x: 810, startPoint y: 372, endPoint x: 805, endPoint y: 395, distance: 23.0
click at [810, 372] on icon at bounding box center [819, 370] width 47 height 23
type input "CMC加購護(701)"
type input "800"
type input "純香洗髮(107)"
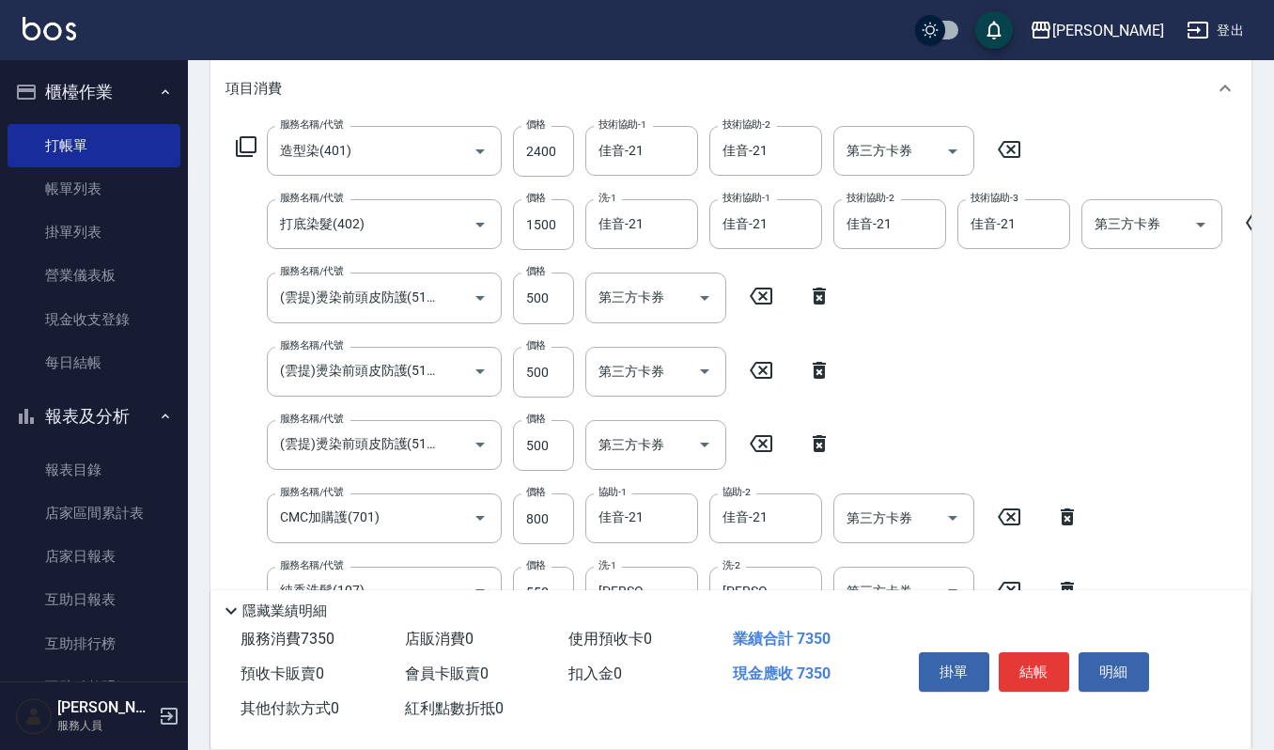
type input "550"
type input "經典剪髮-Gill(302)"
type input "600"
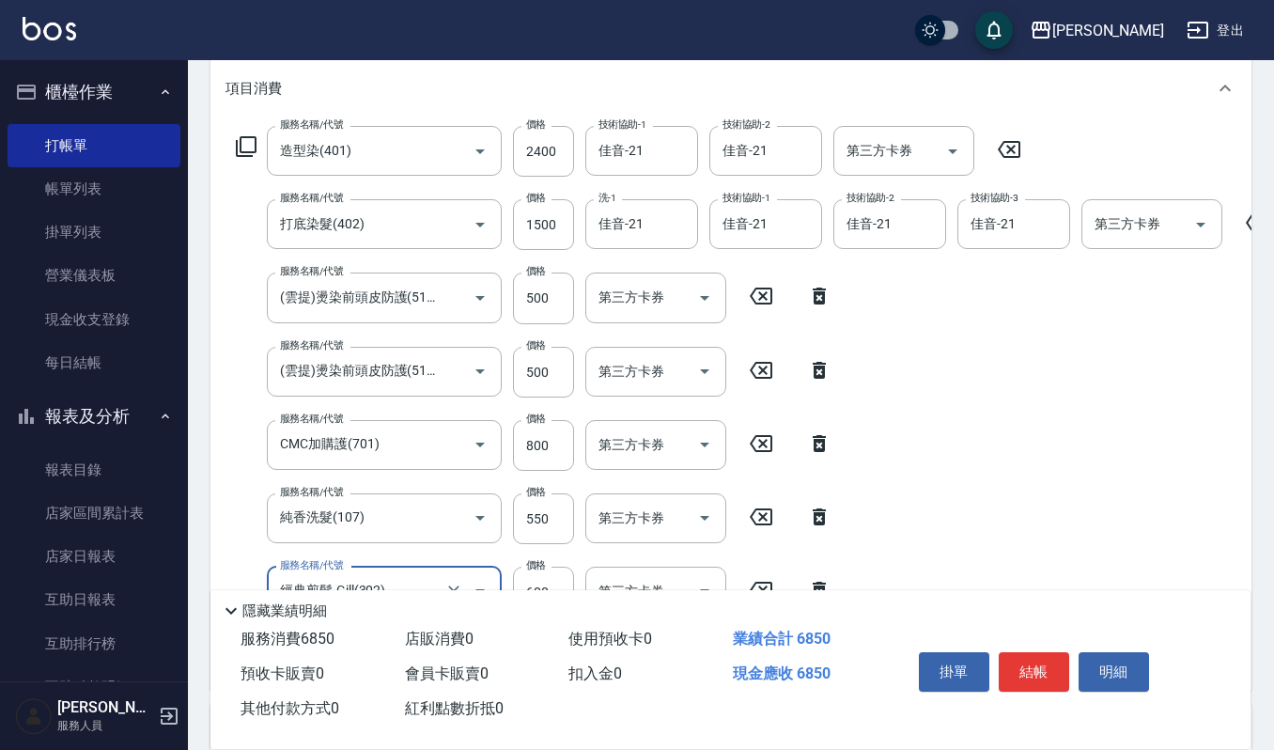
scroll to position [0, 0]
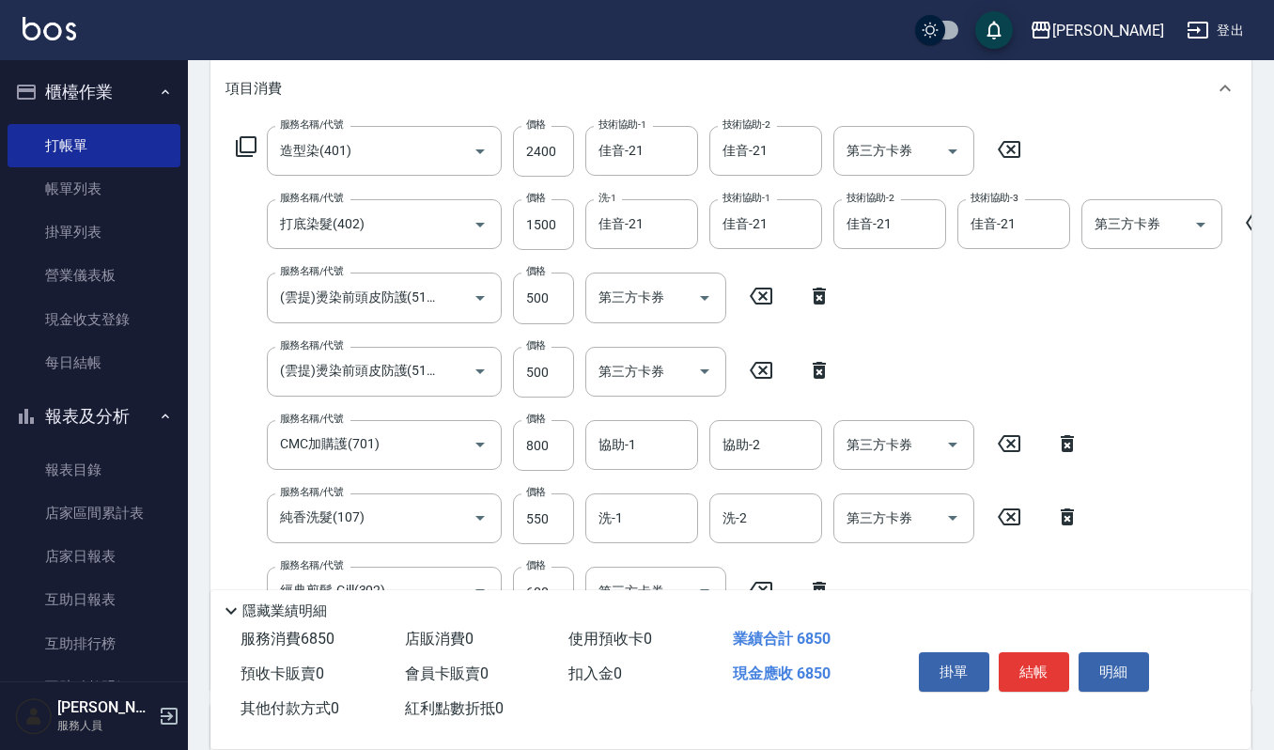
click at [819, 377] on icon at bounding box center [819, 370] width 13 height 17
type input "CMC加購護(701)"
type input "800"
type input "純香洗髮(107)"
type input "550"
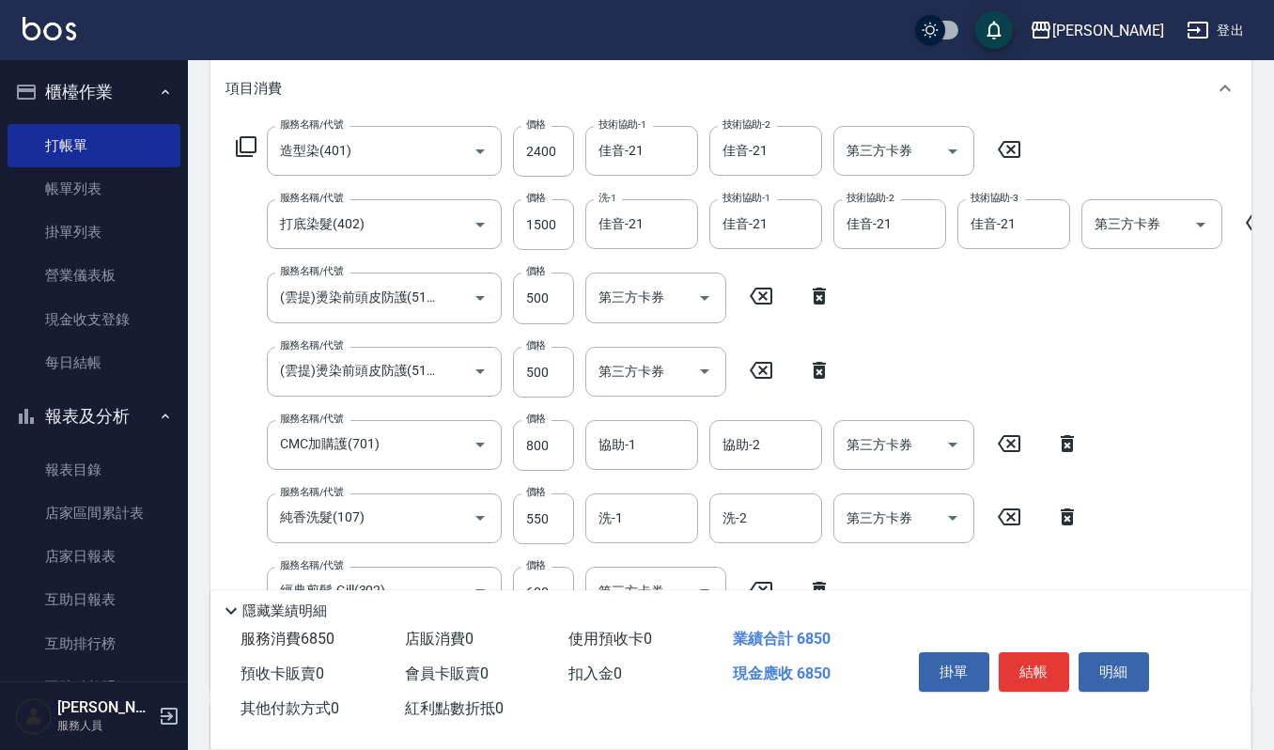
type input "經典剪髮-Gill(302)"
type input "600"
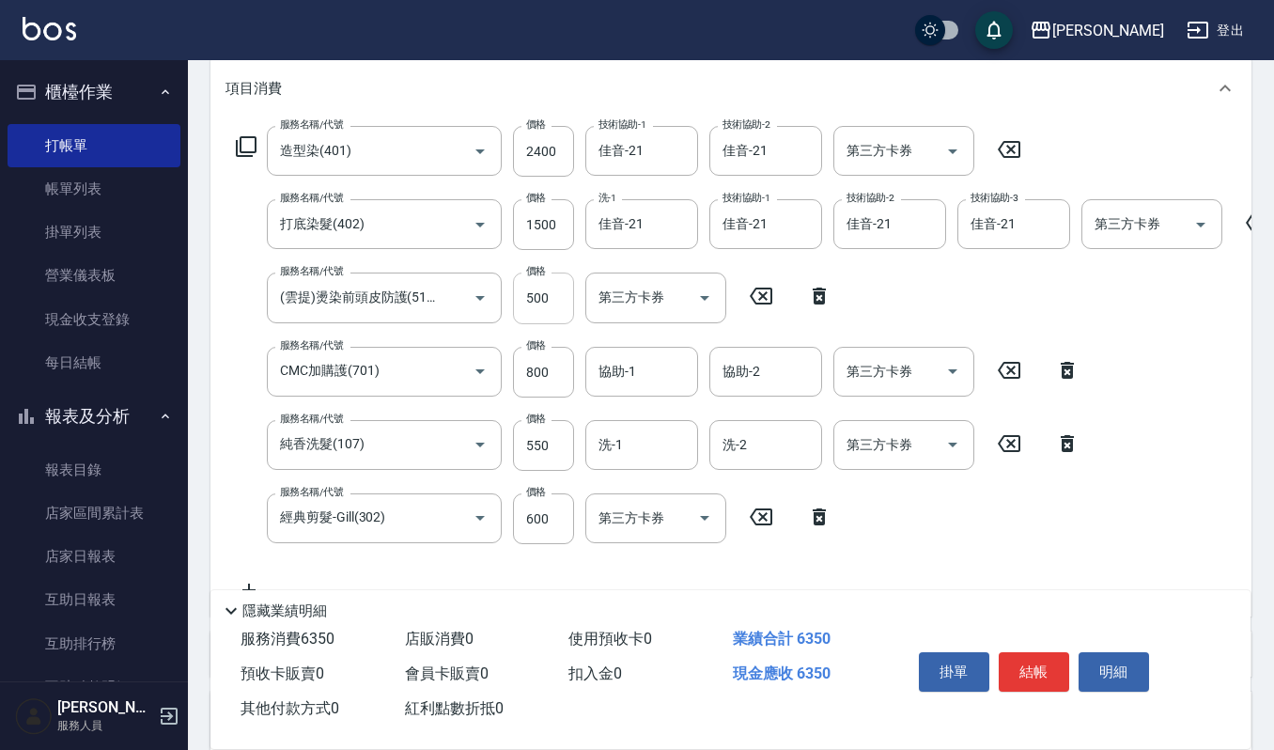
click at [550, 295] on input "500" at bounding box center [543, 297] width 61 height 51
type input "1000"
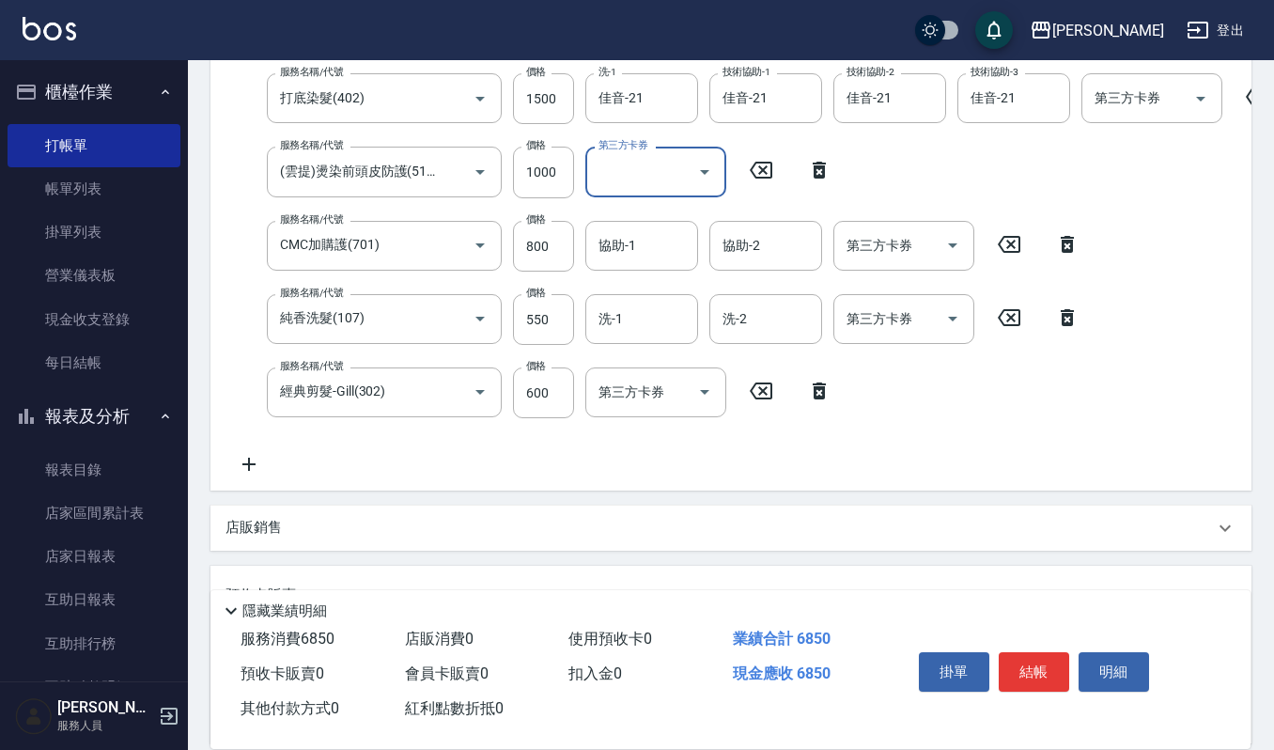
scroll to position [250, 0]
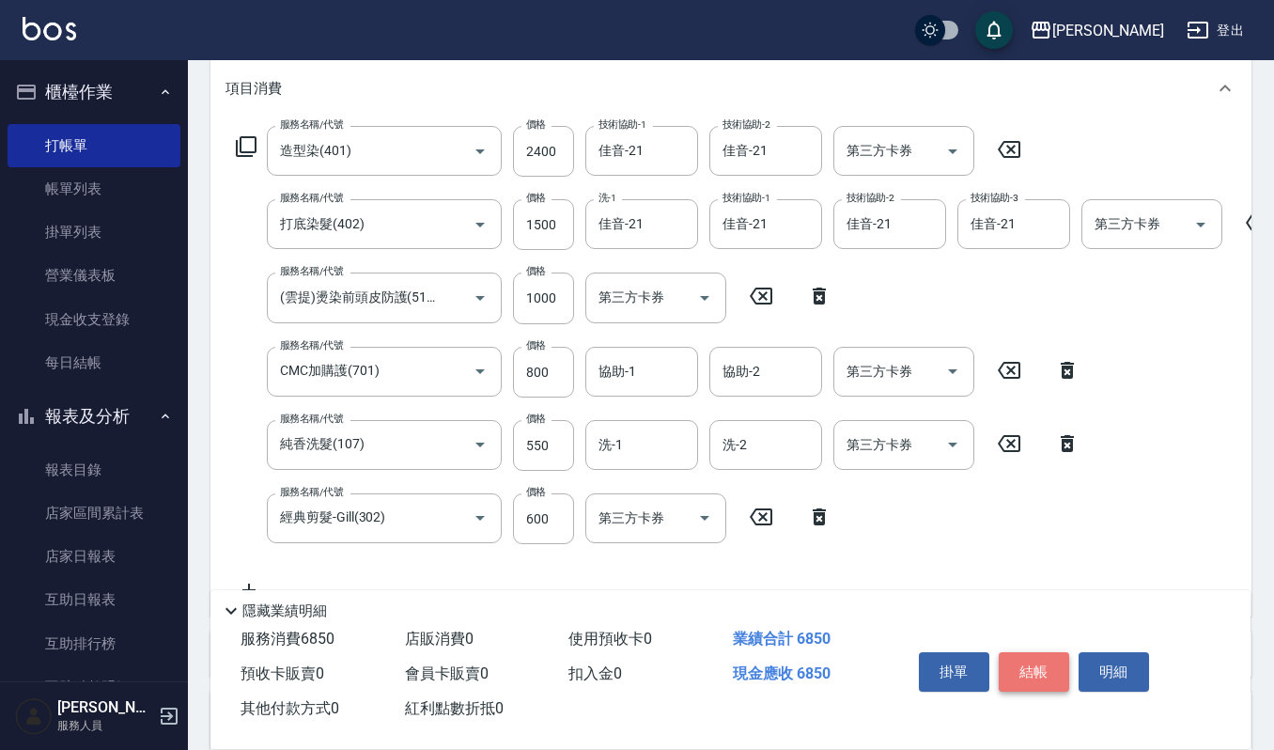
click at [1027, 665] on button "結帳" at bounding box center [1034, 671] width 70 height 39
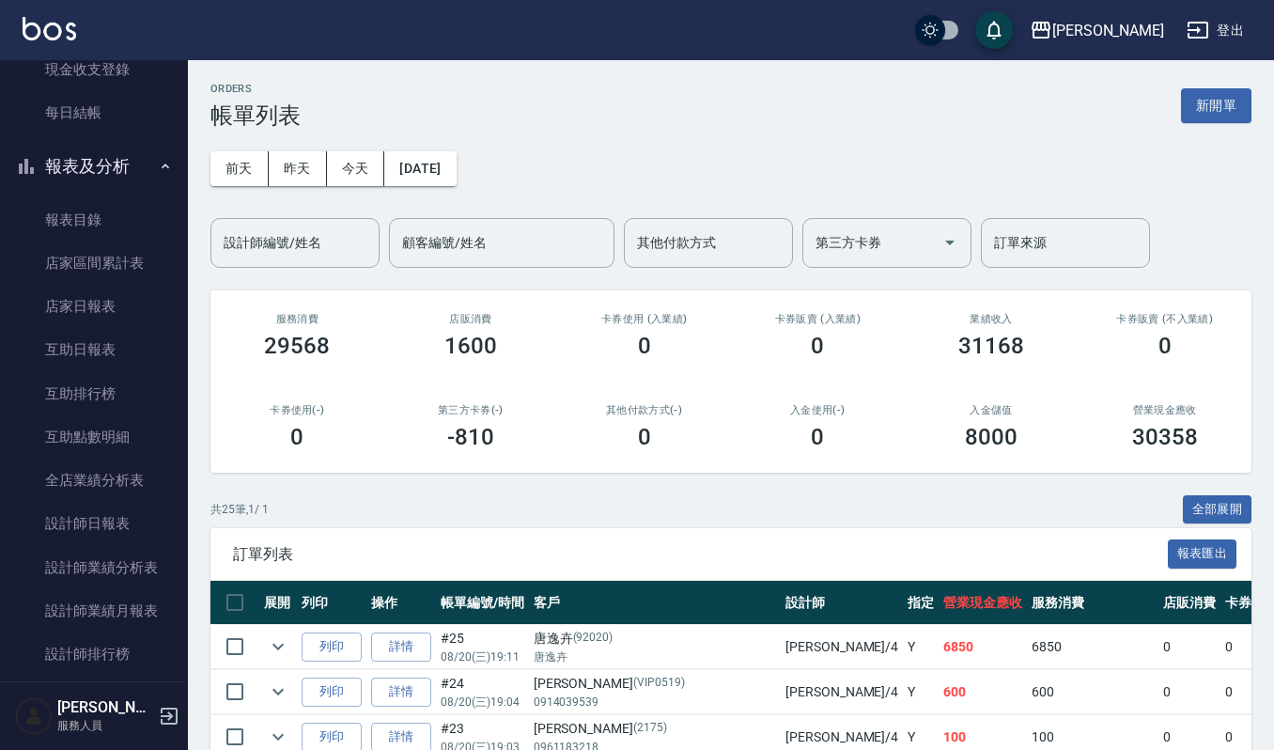
scroll to position [125, 0]
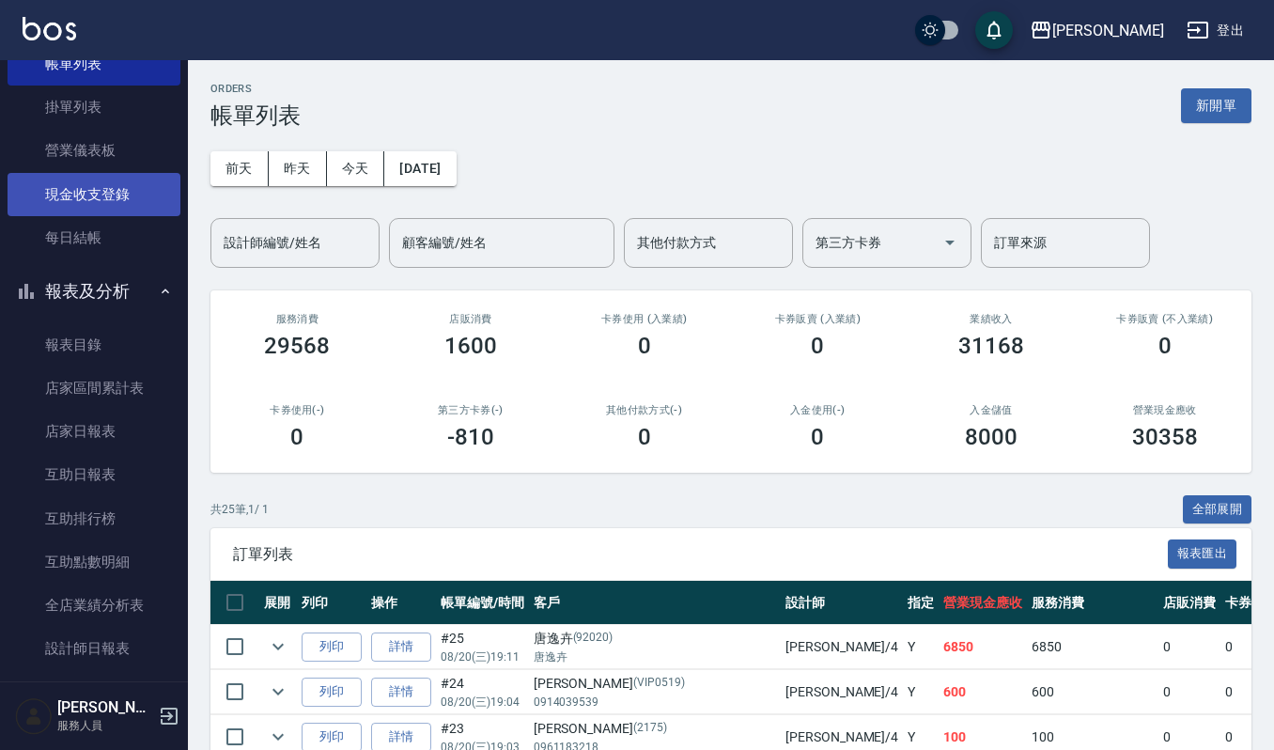
click at [90, 184] on link "現金收支登錄" at bounding box center [94, 194] width 173 height 43
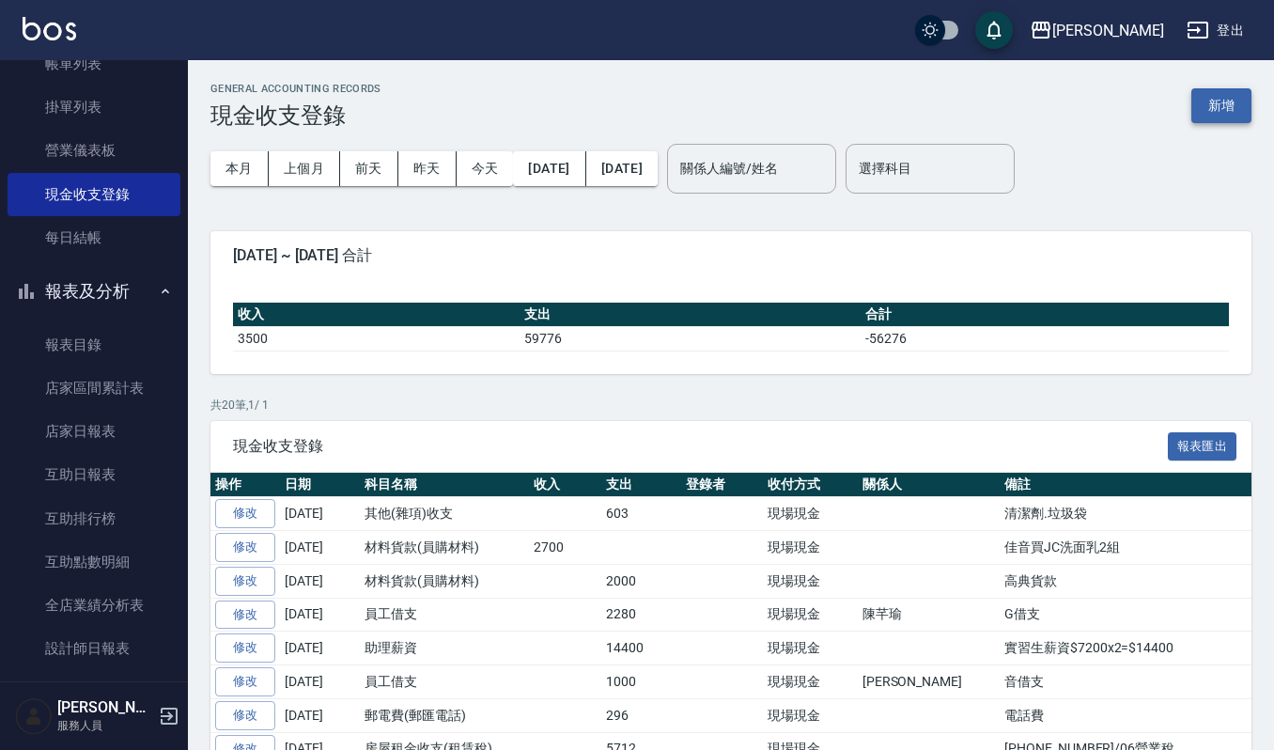
click at [1197, 95] on button "新增" at bounding box center [1221, 105] width 60 height 35
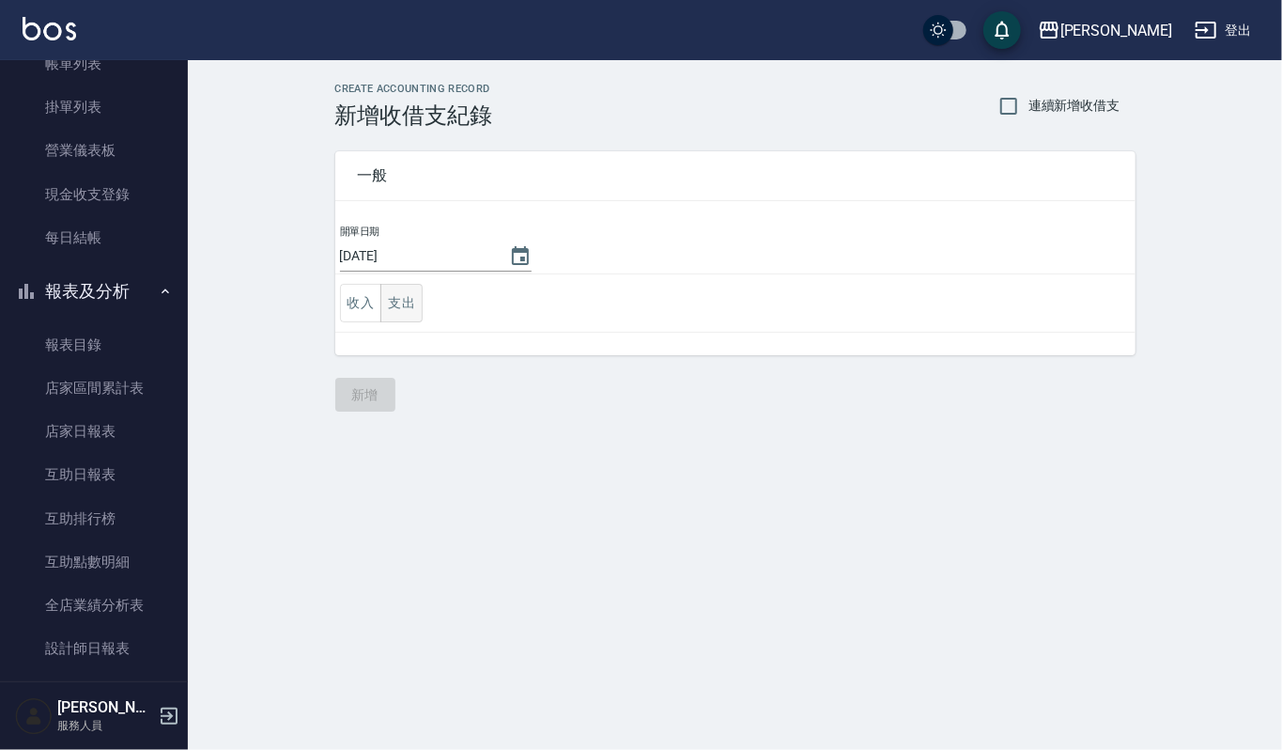
click at [393, 313] on button "支出" at bounding box center [401, 303] width 42 height 39
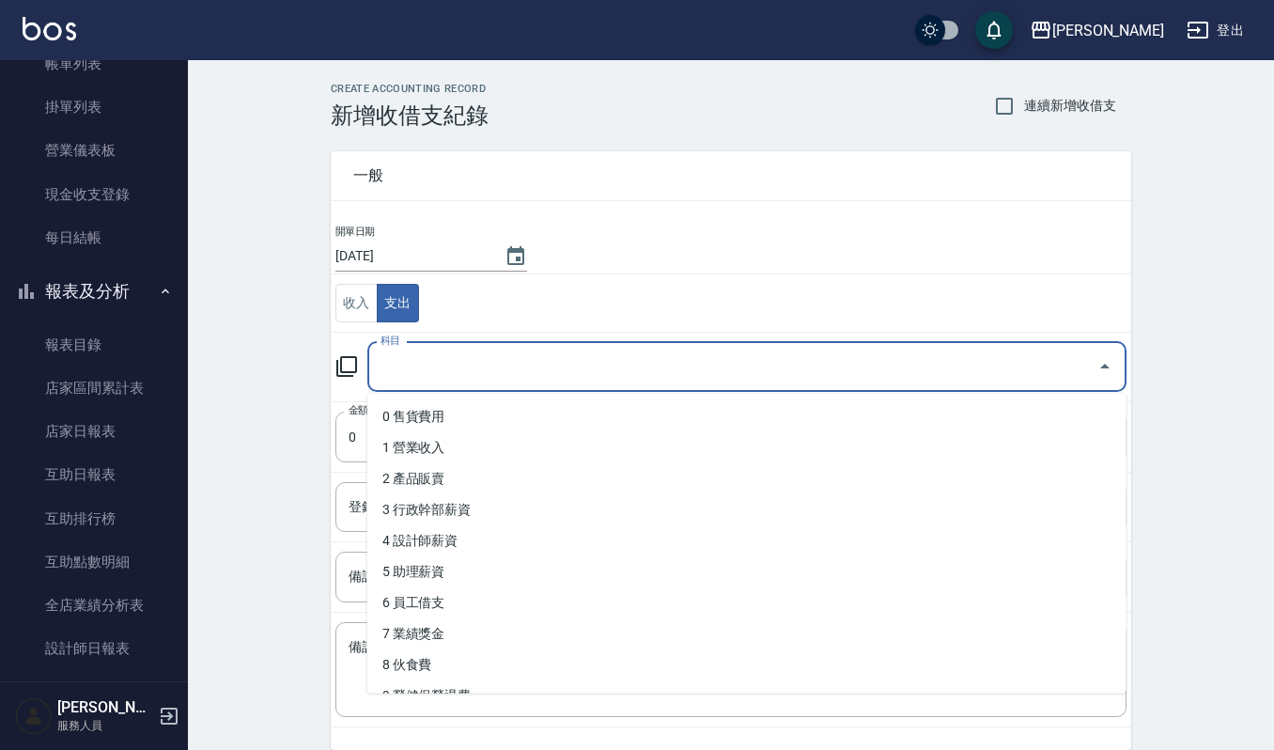
click at [404, 362] on div "科目 科目" at bounding box center [746, 367] width 759 height 50
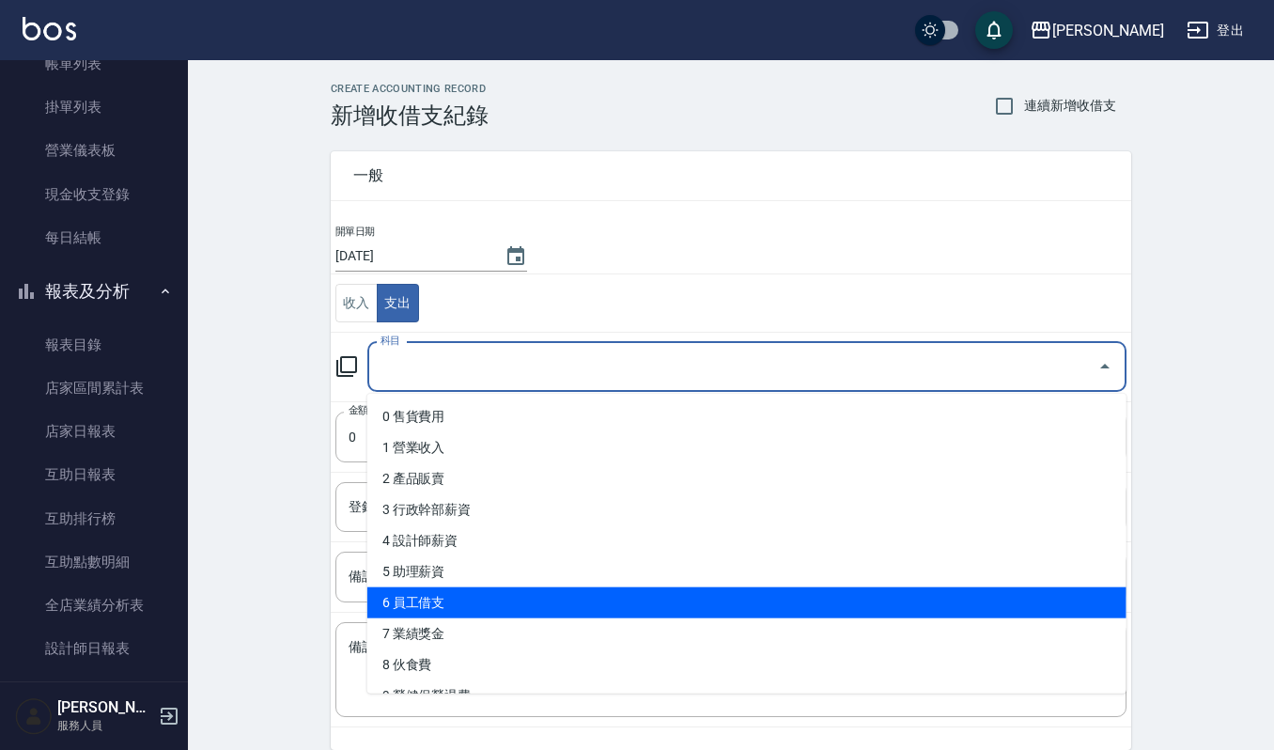
click at [472, 597] on li "6 員工借支" at bounding box center [746, 602] width 759 height 31
type input "6 員工借支"
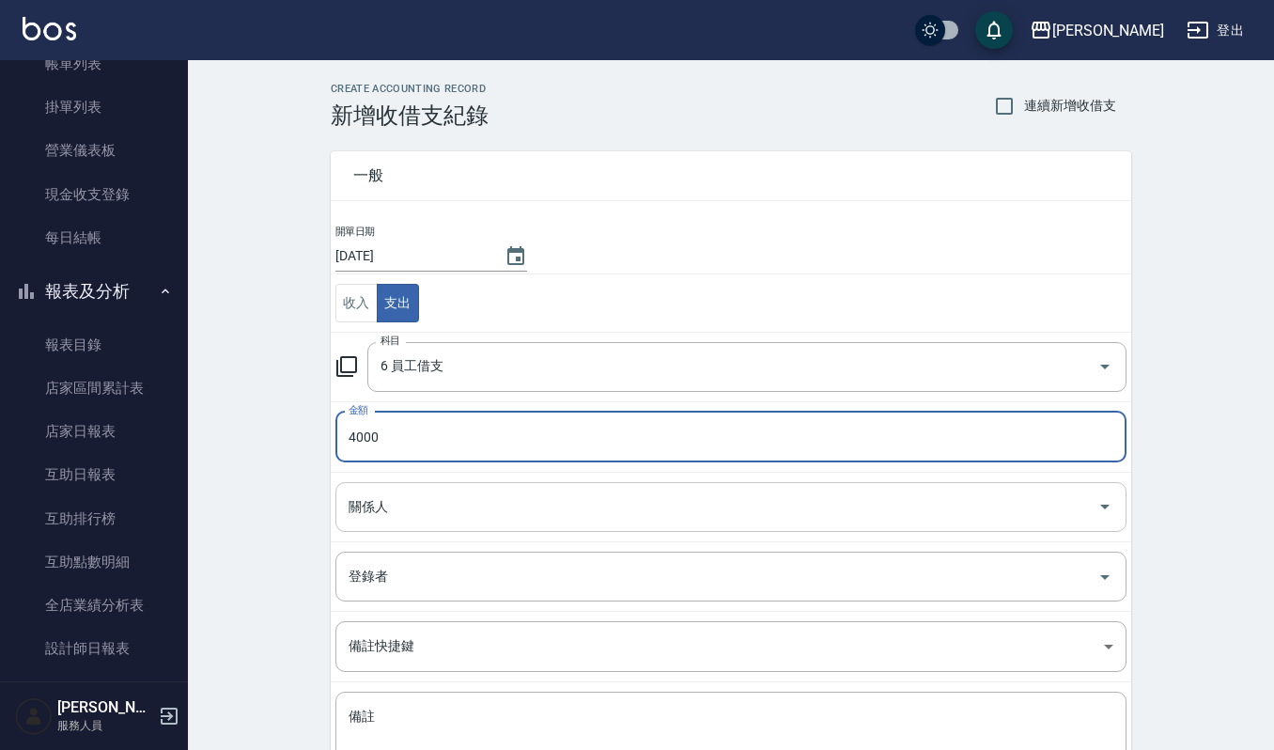
type input "4000"
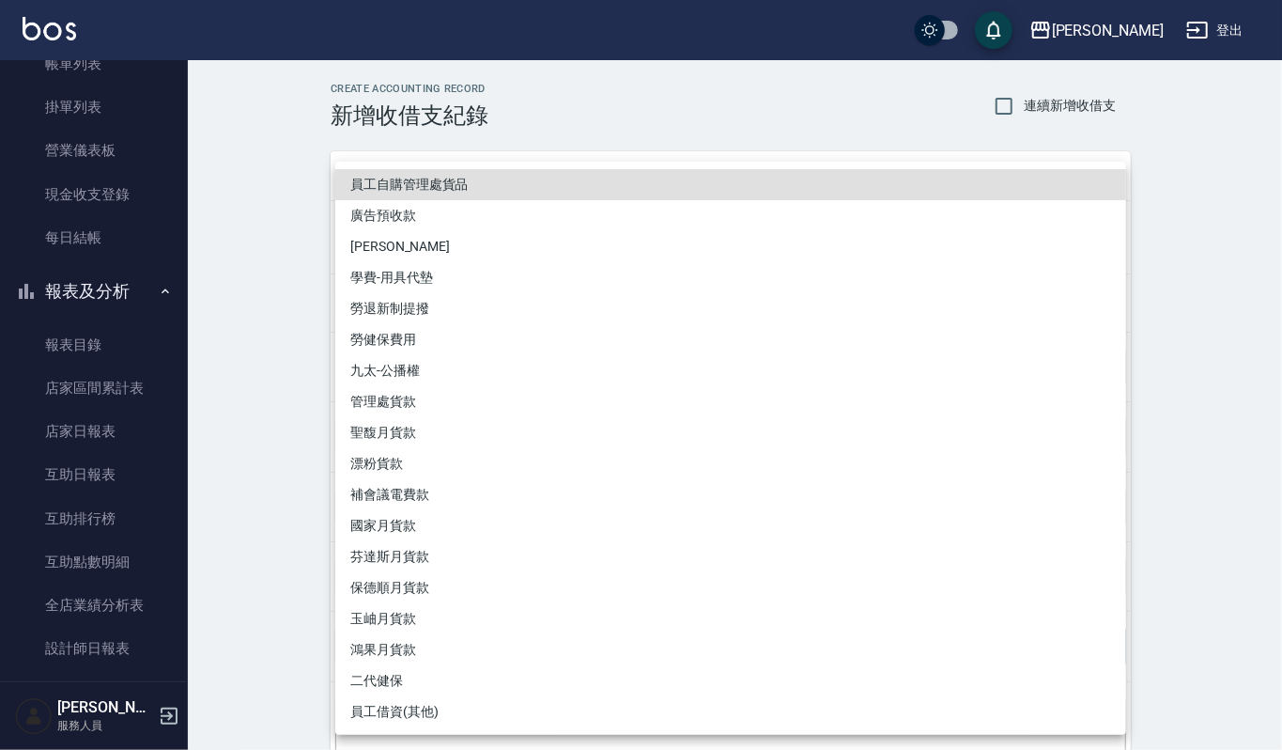
click at [644, 71] on div at bounding box center [641, 375] width 1282 height 750
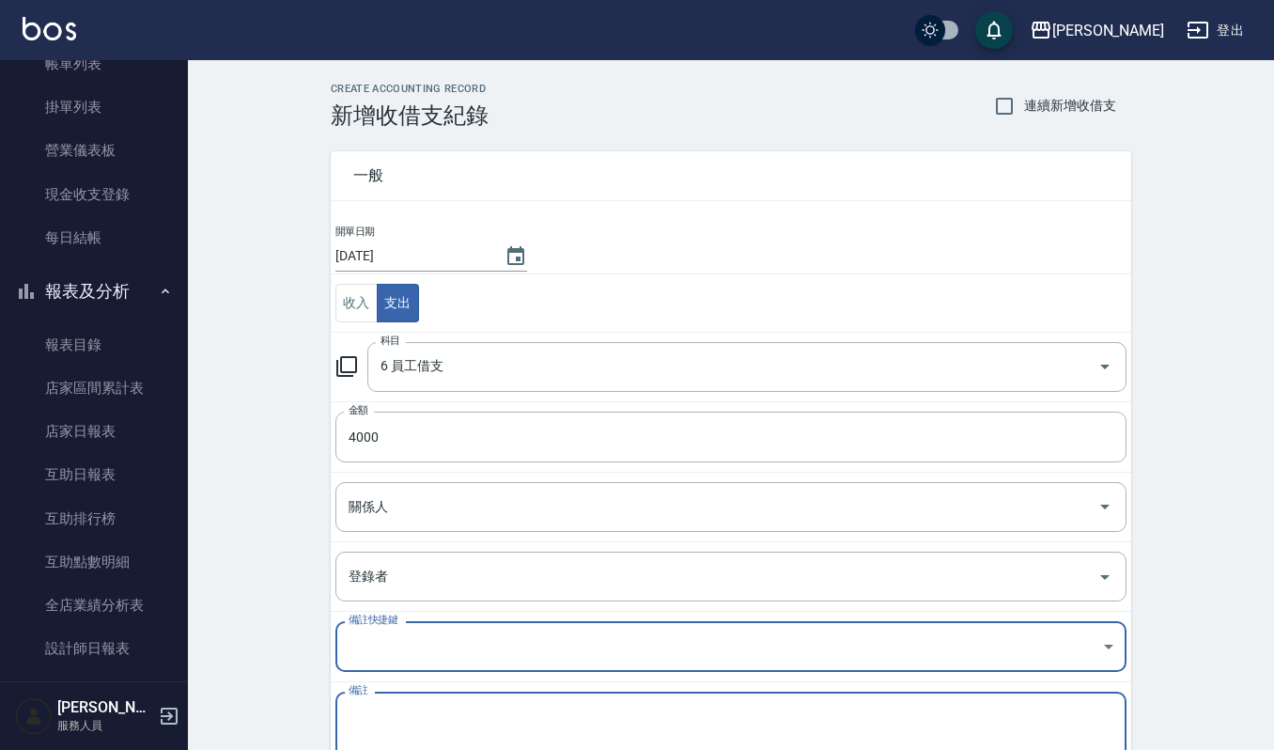
click at [372, 721] on textarea "備註" at bounding box center [731, 739] width 765 height 64
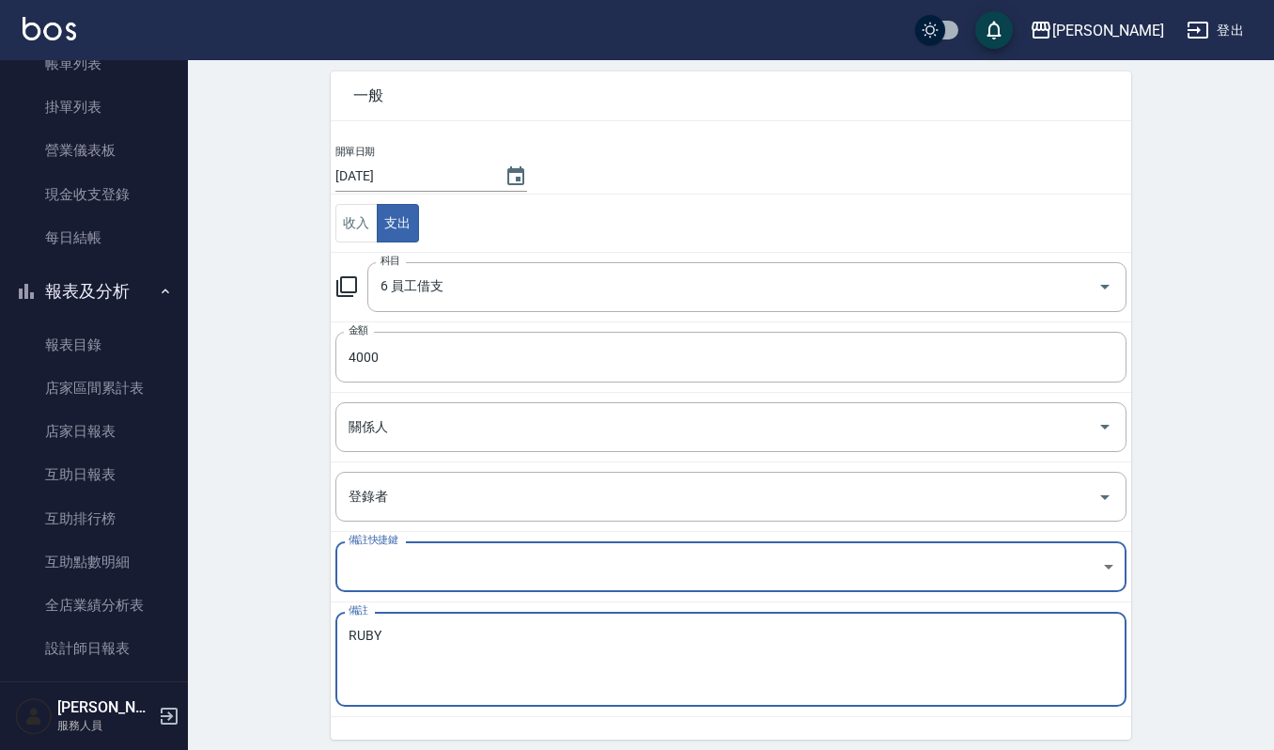
scroll to position [151, 0]
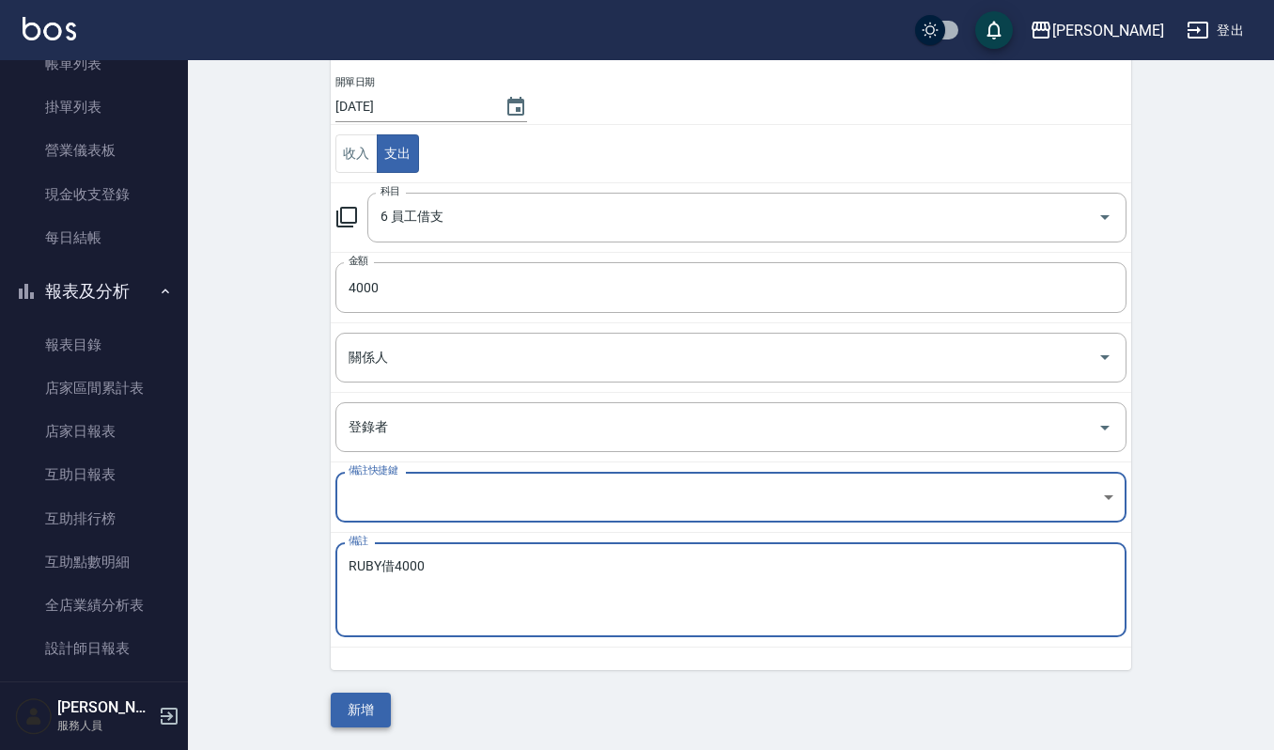
type textarea "RUBY借4000"
click at [363, 706] on button "新增" at bounding box center [361, 709] width 60 height 35
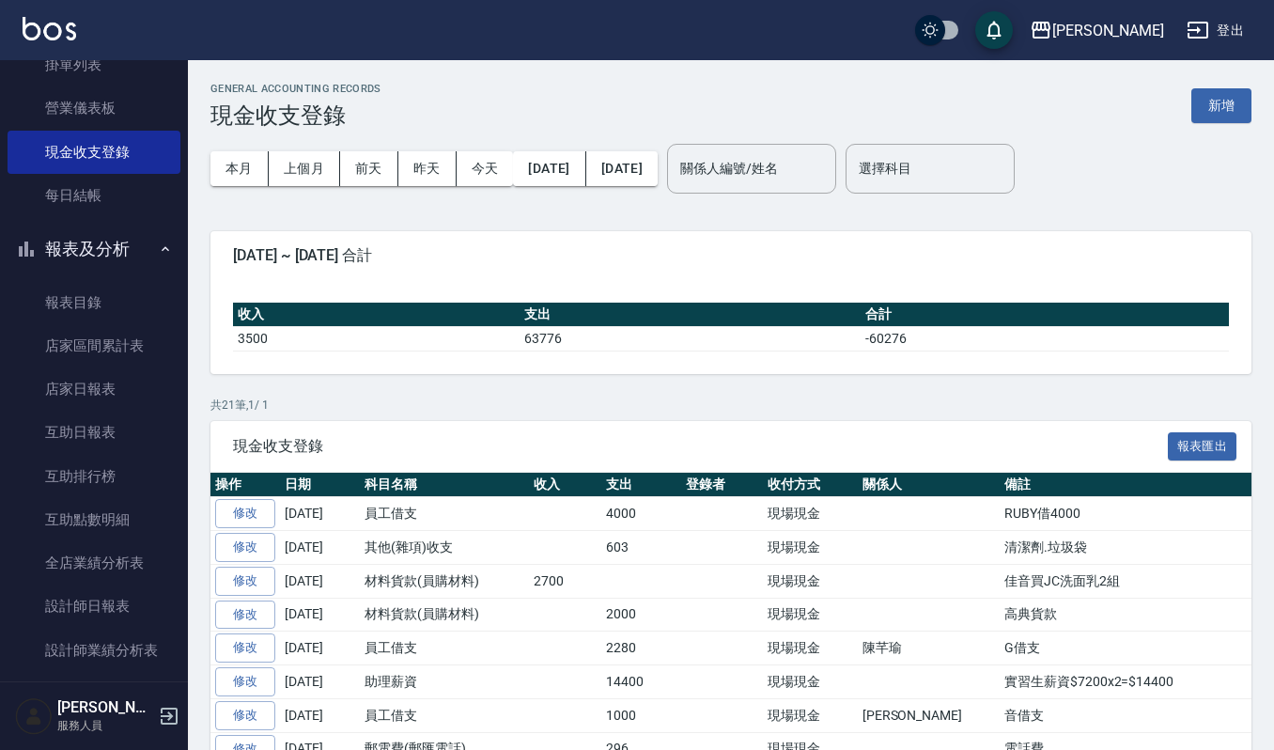
scroll to position [125, 0]
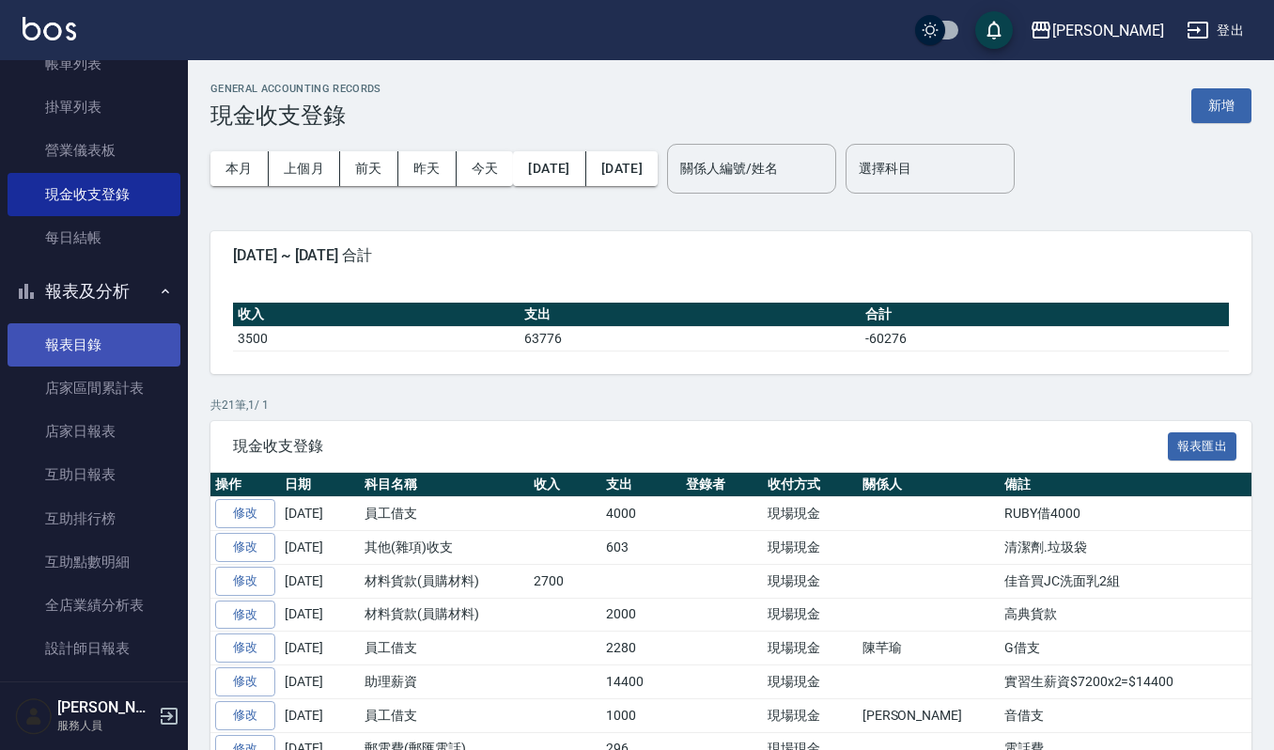
click at [103, 340] on link "報表目錄" at bounding box center [94, 344] width 173 height 43
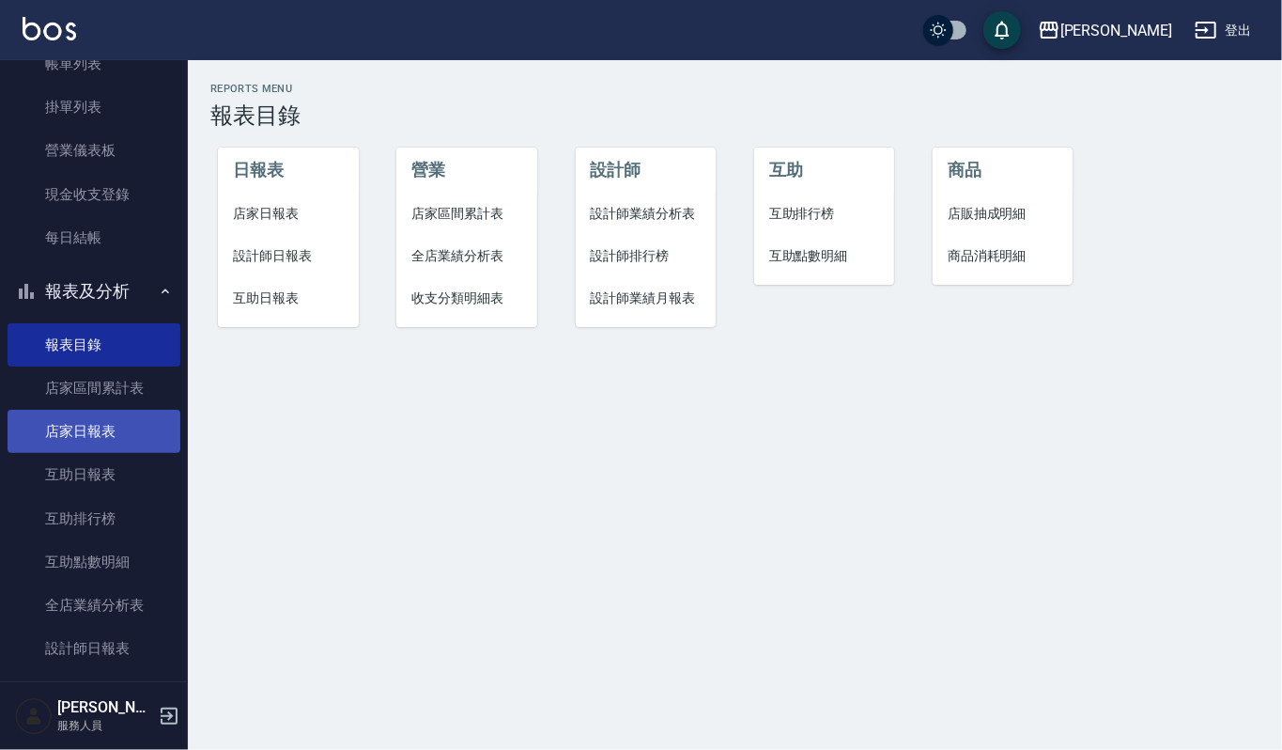
click at [110, 432] on link "店家日報表" at bounding box center [94, 431] width 173 height 43
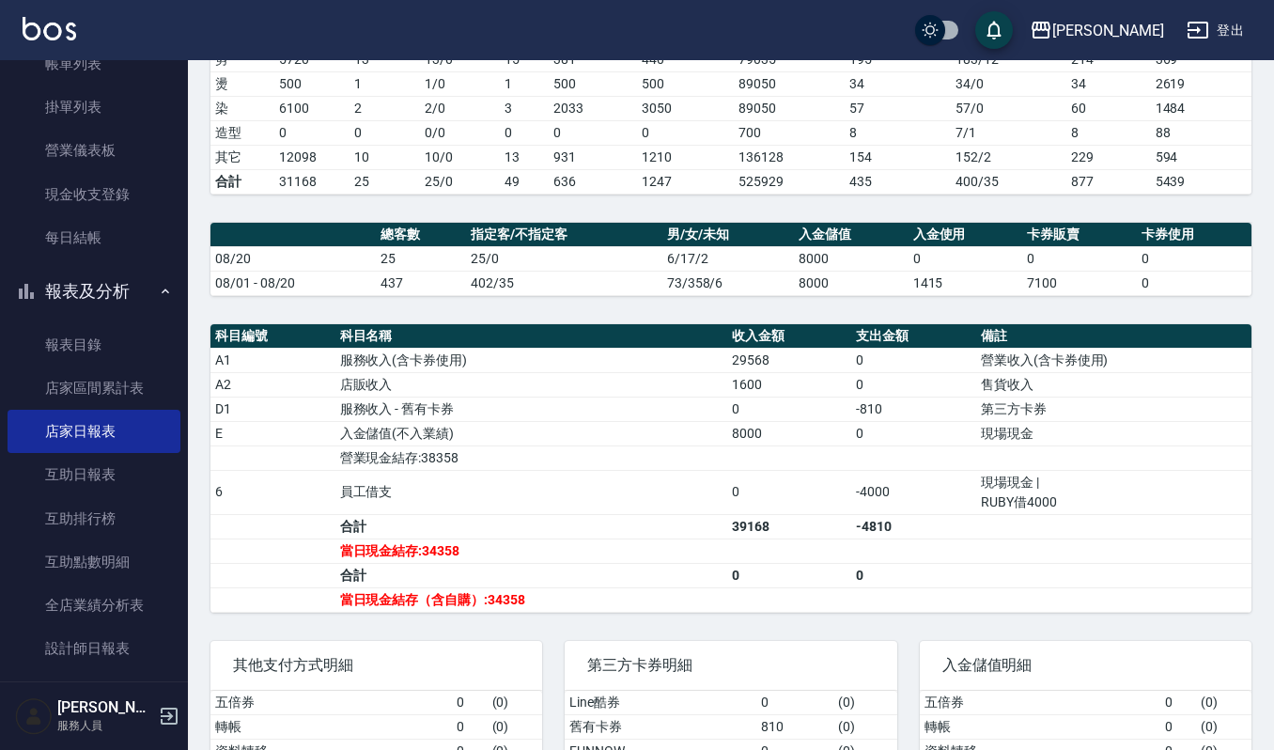
scroll to position [376, 0]
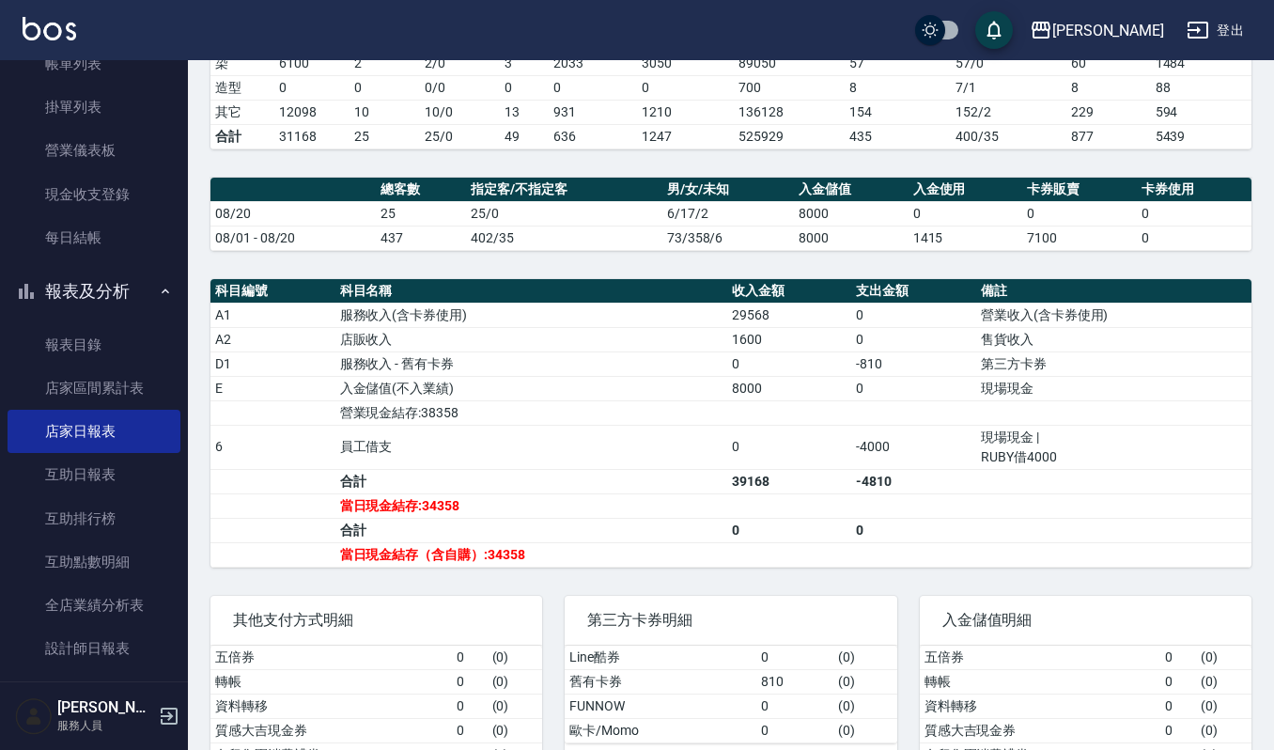
click at [8, 410] on link "店家日報表" at bounding box center [94, 431] width 173 height 43
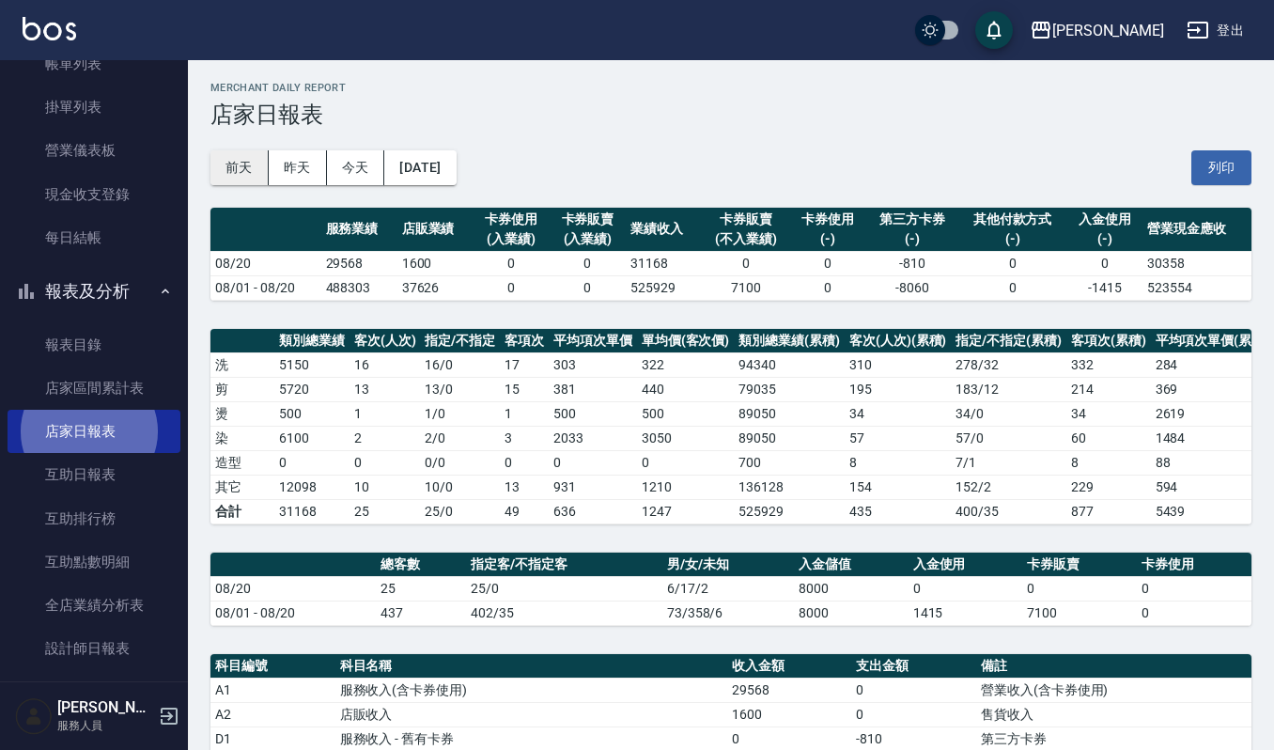
scroll to position [0, 0]
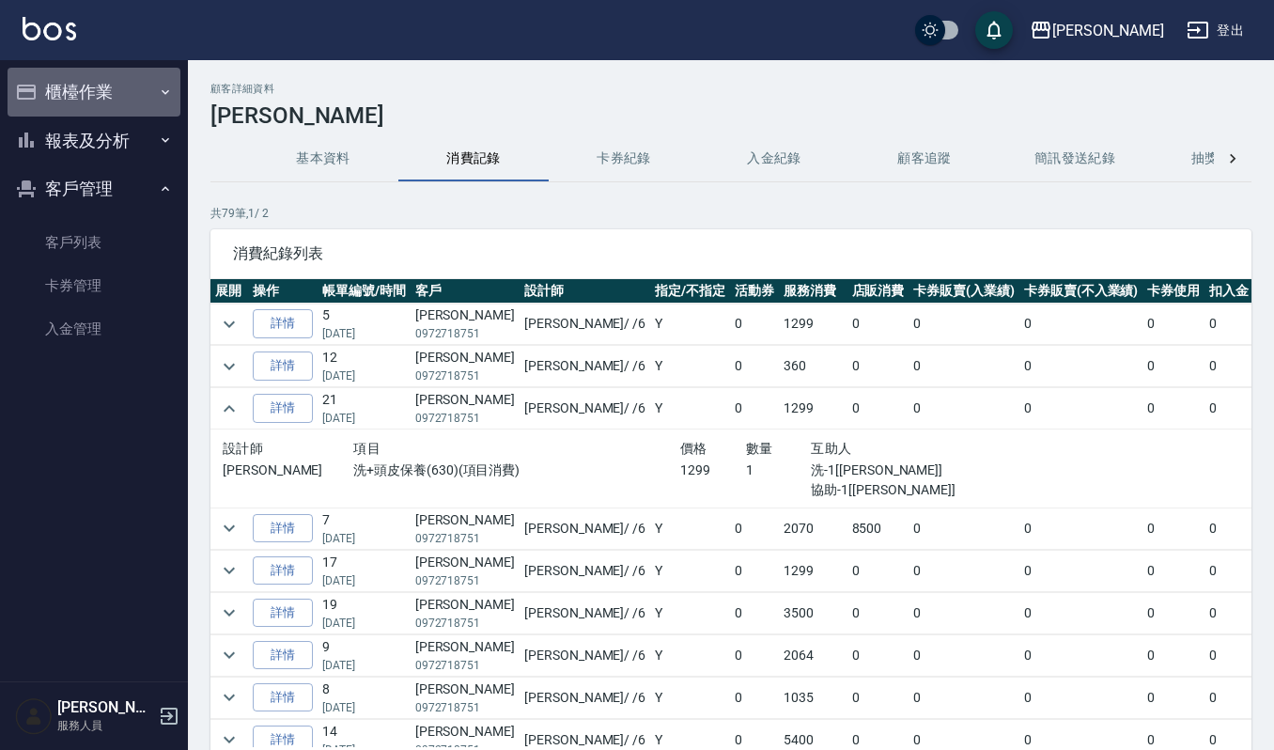
click at [126, 95] on button "櫃檯作業" at bounding box center [94, 92] width 173 height 49
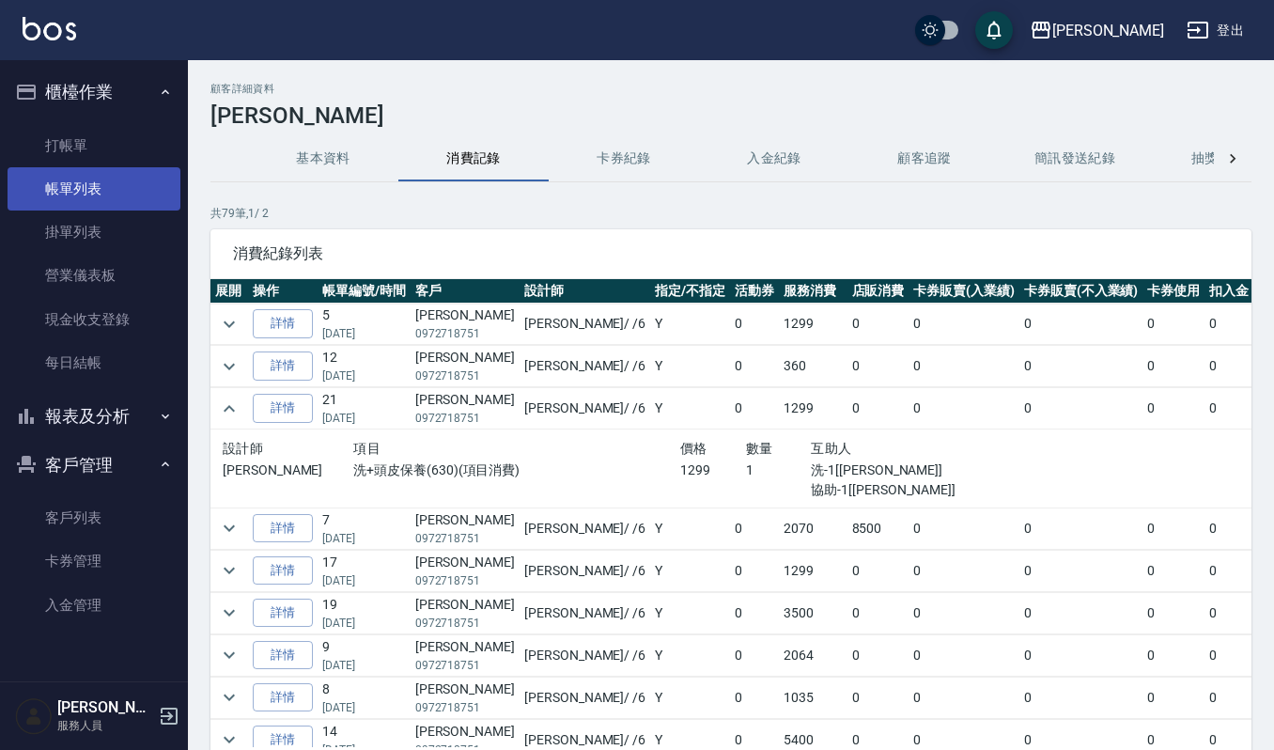
click at [154, 178] on link "帳單列表" at bounding box center [94, 188] width 173 height 43
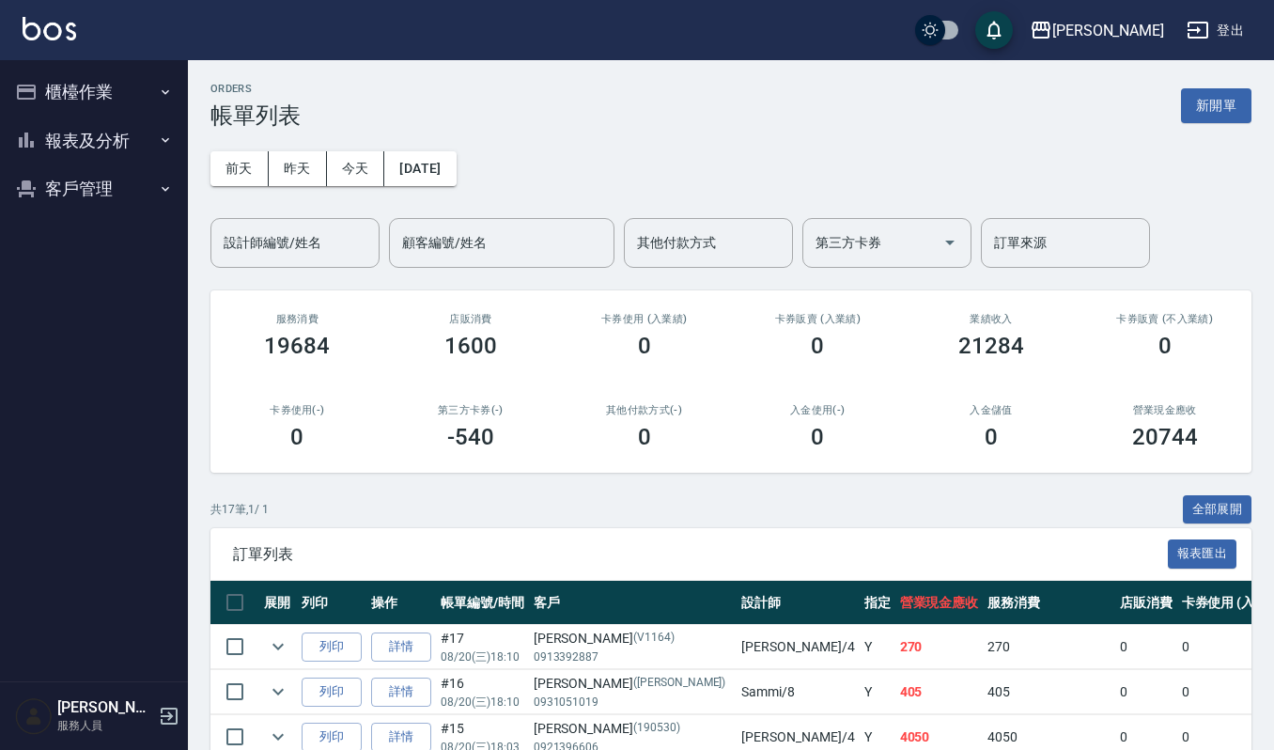
click at [137, 81] on button "櫃檯作業" at bounding box center [94, 92] width 173 height 49
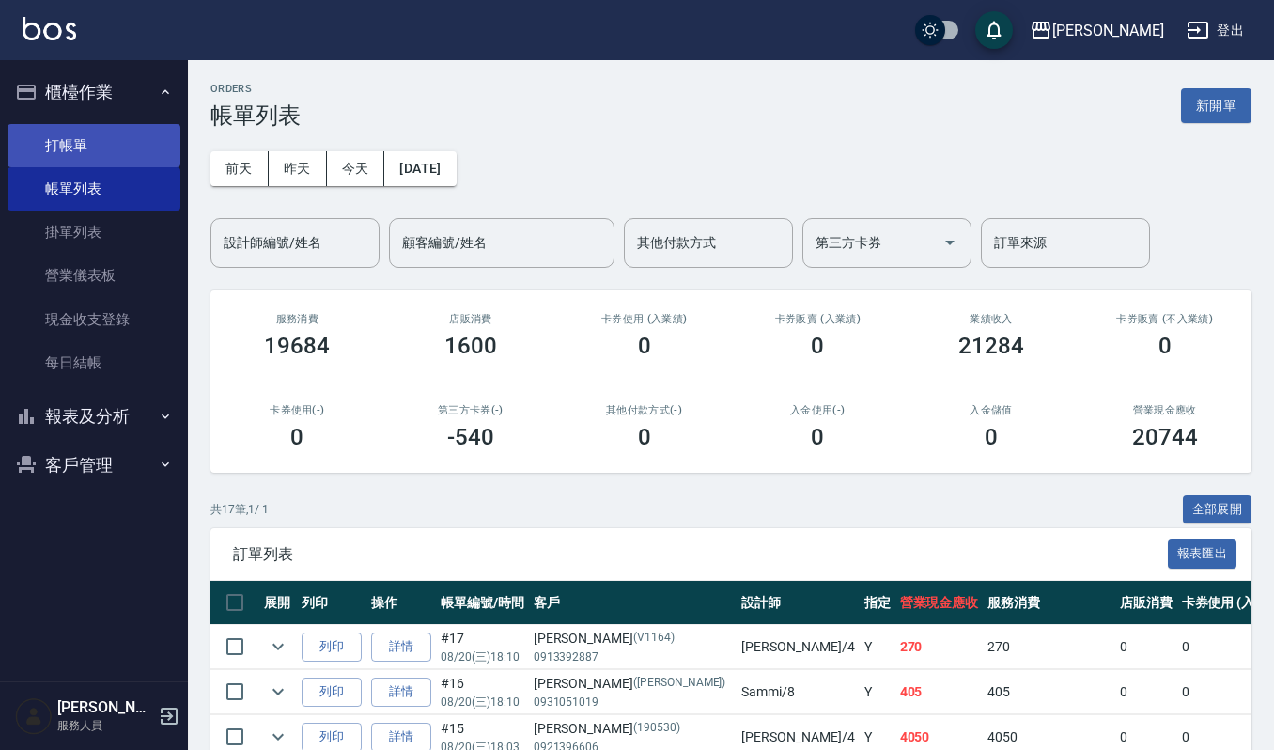
click at [129, 143] on link "打帳單" at bounding box center [94, 145] width 173 height 43
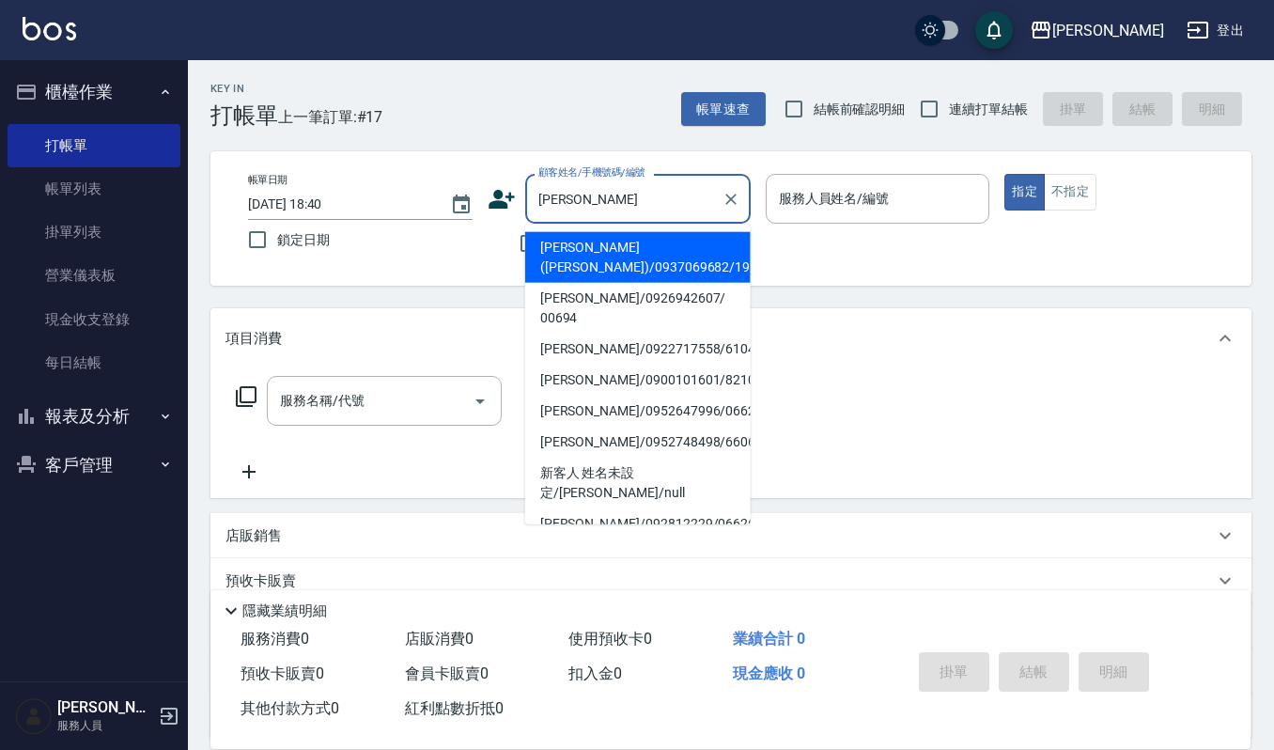
click at [613, 250] on li "[PERSON_NAME]([PERSON_NAME])/0937069682/1927" at bounding box center [637, 257] width 225 height 51
type input "[PERSON_NAME]([PERSON_NAME])/0937069682/1927"
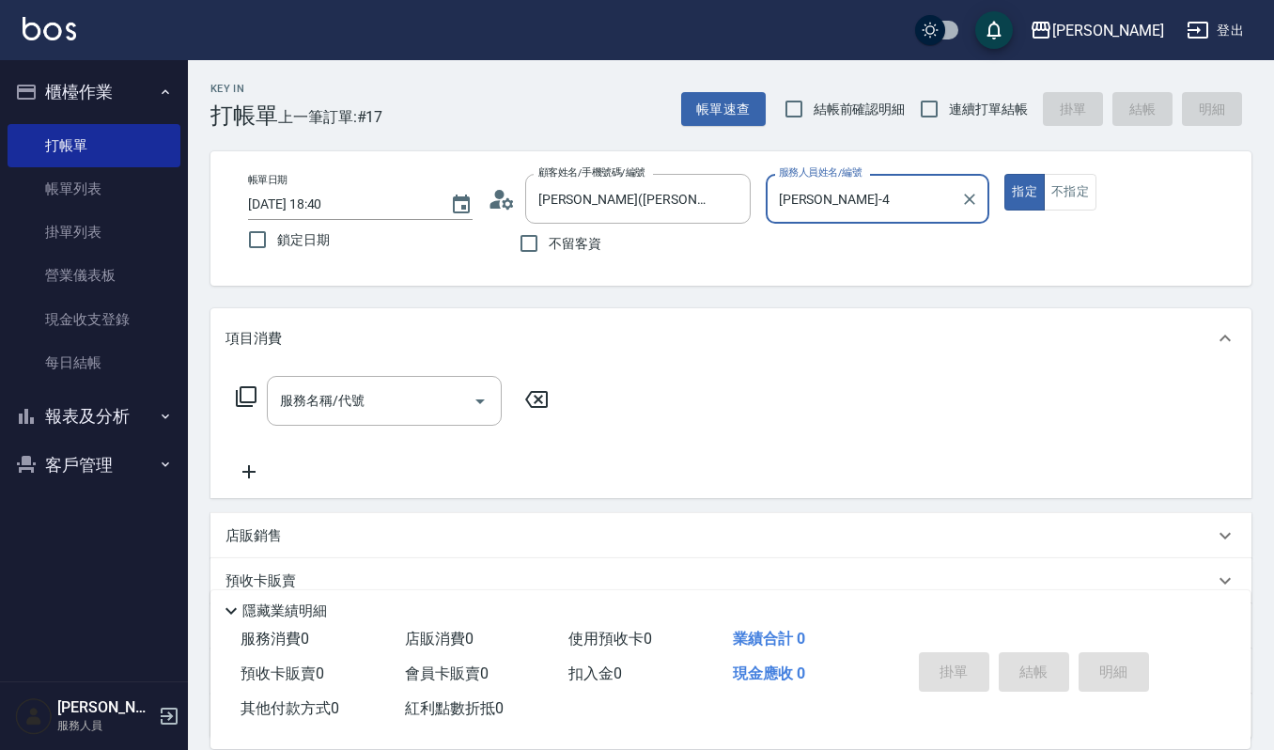
type input "[PERSON_NAME]-4"
click at [388, 406] on input "服務名稱/代號" at bounding box center [370, 400] width 190 height 33
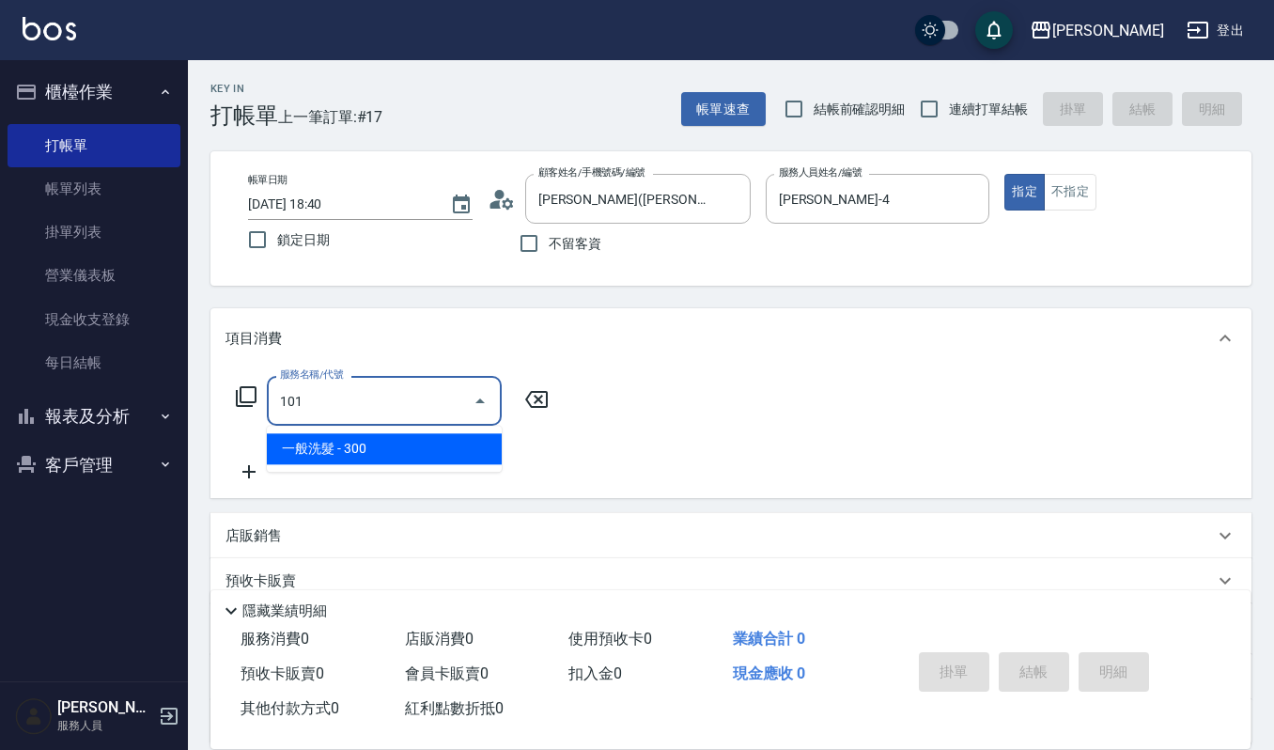
type input "一般洗髮(101)"
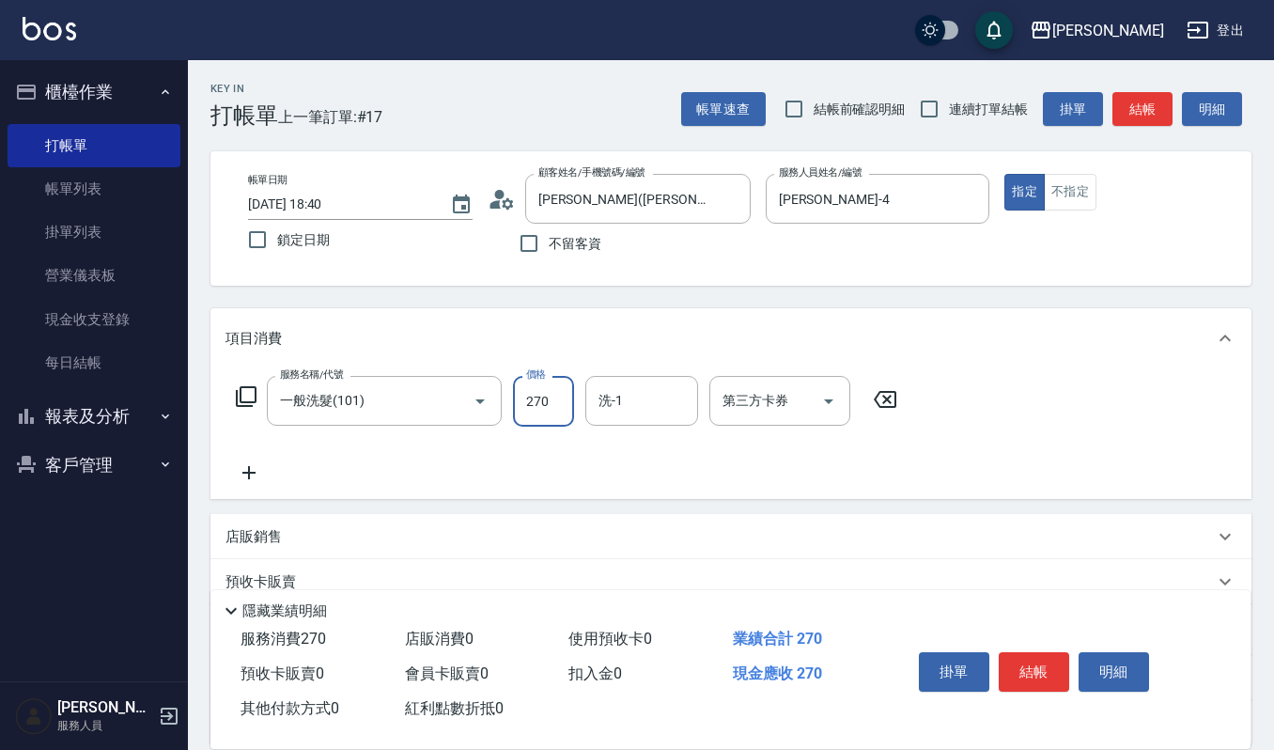
type input "270"
click at [452, 395] on icon "Clear" at bounding box center [453, 401] width 19 height 19
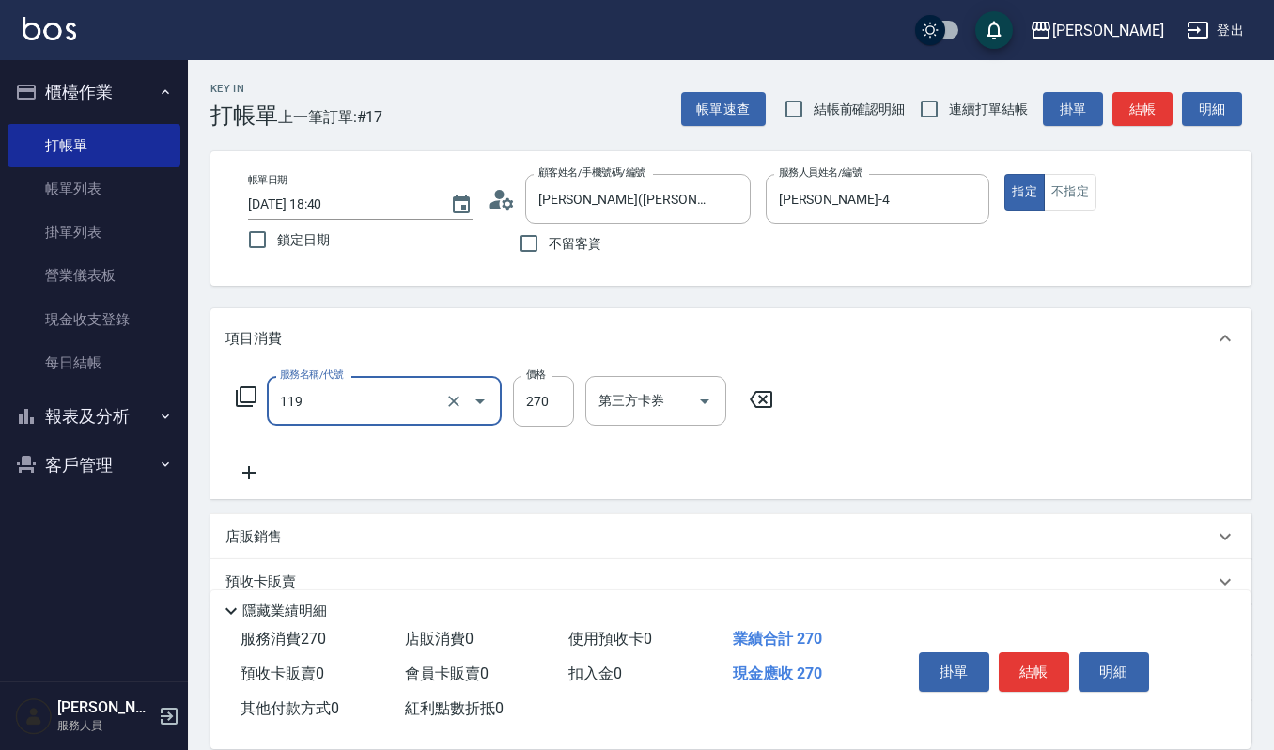
type input "使用一般洗髮卡(119)"
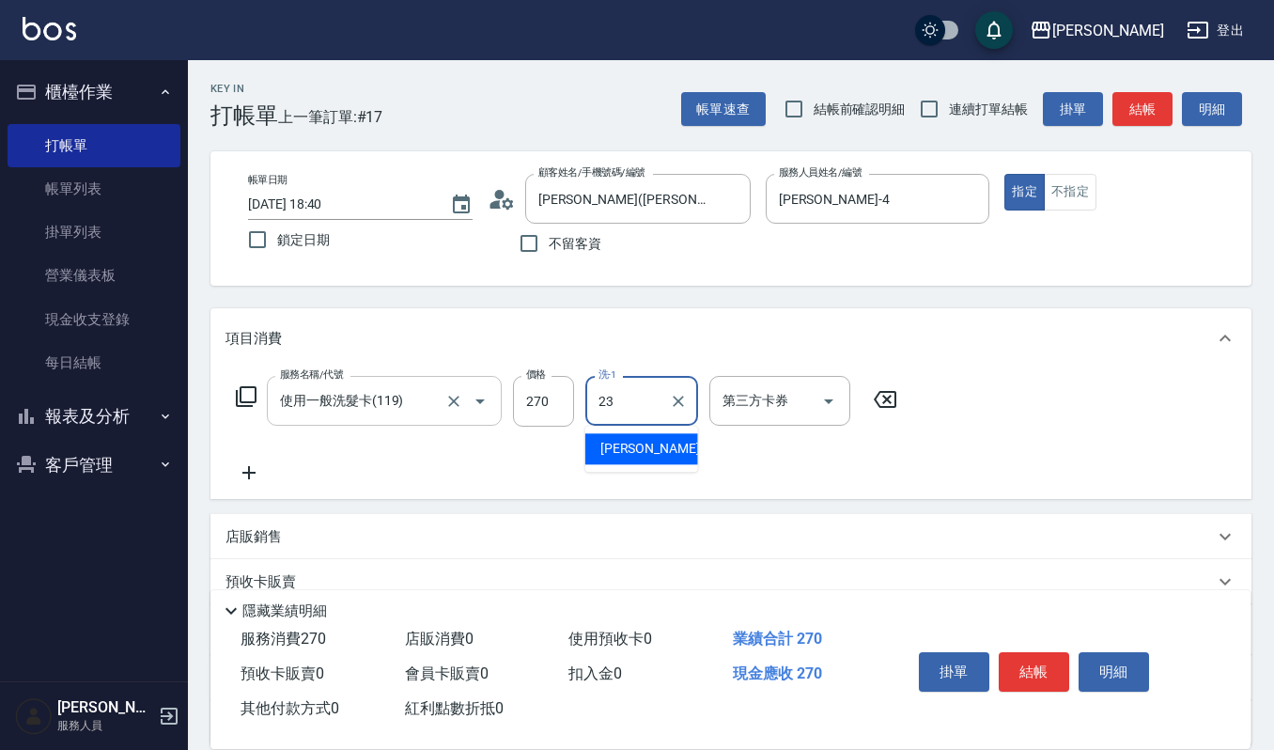
type input "郁涵-23"
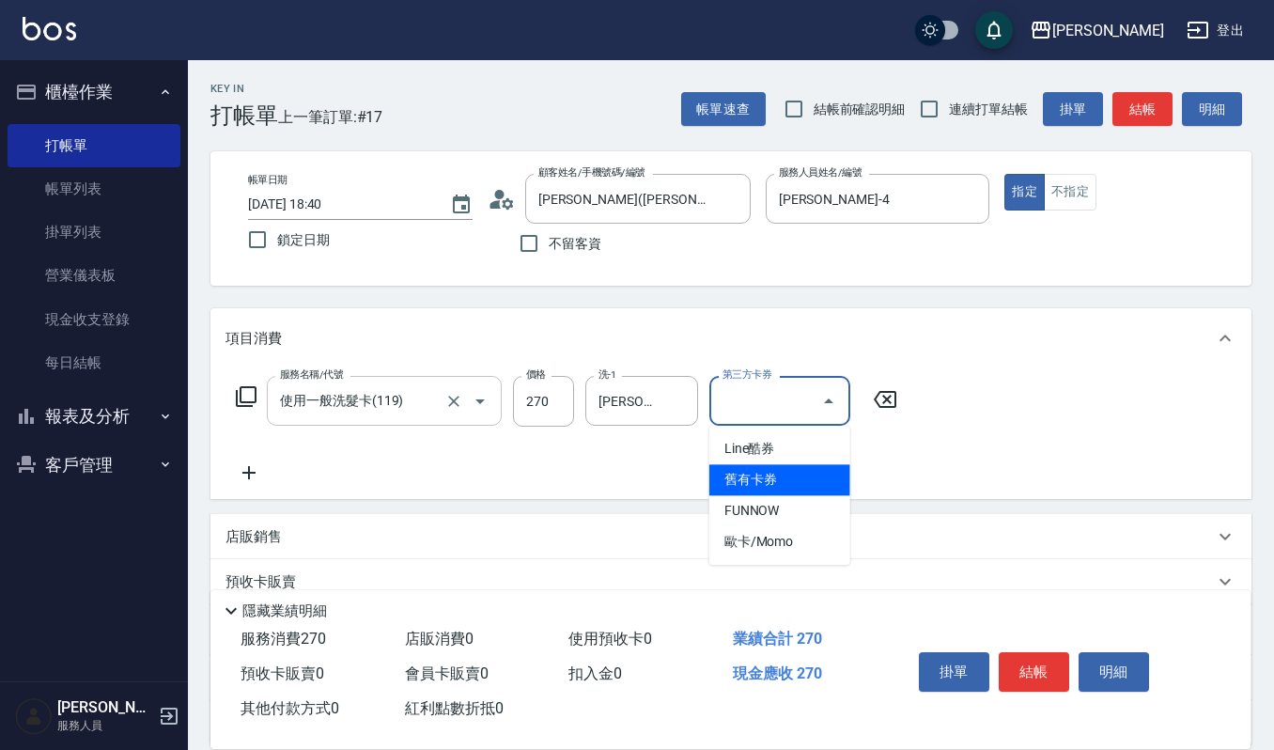
type input "舊有卡券"
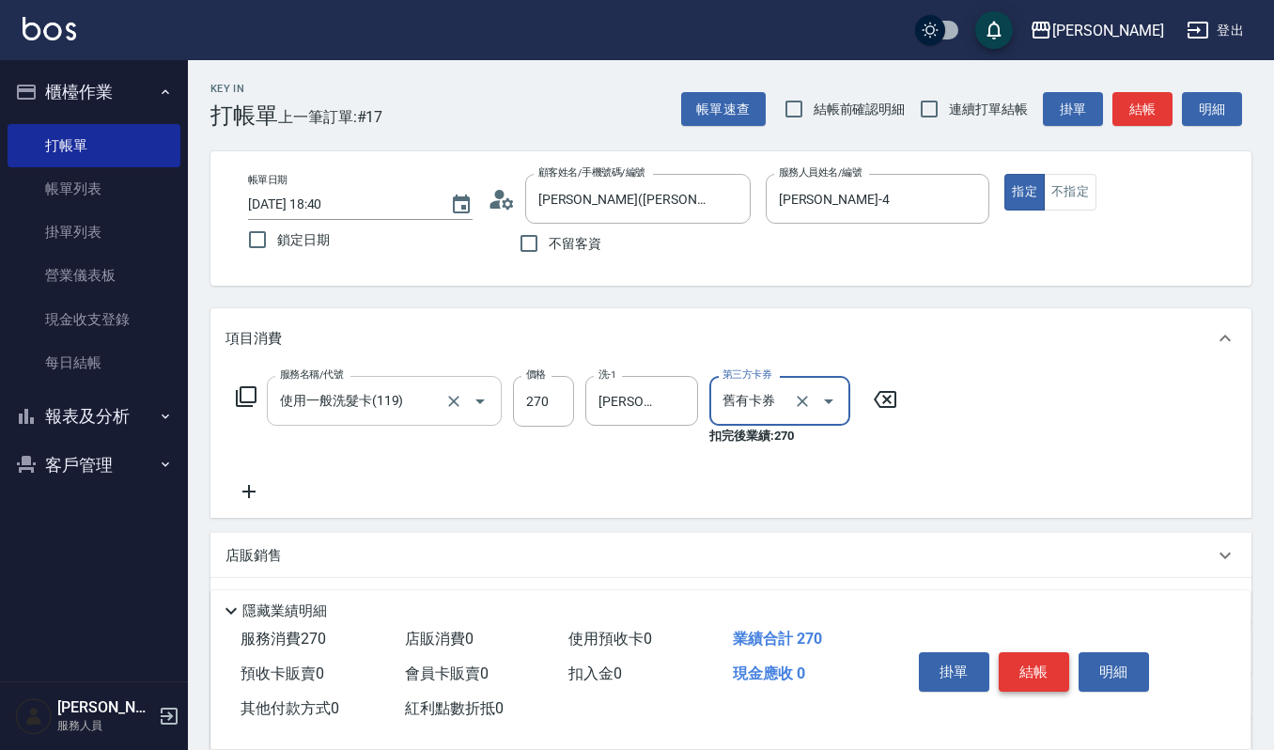
click at [1056, 652] on button "結帳" at bounding box center [1034, 671] width 70 height 39
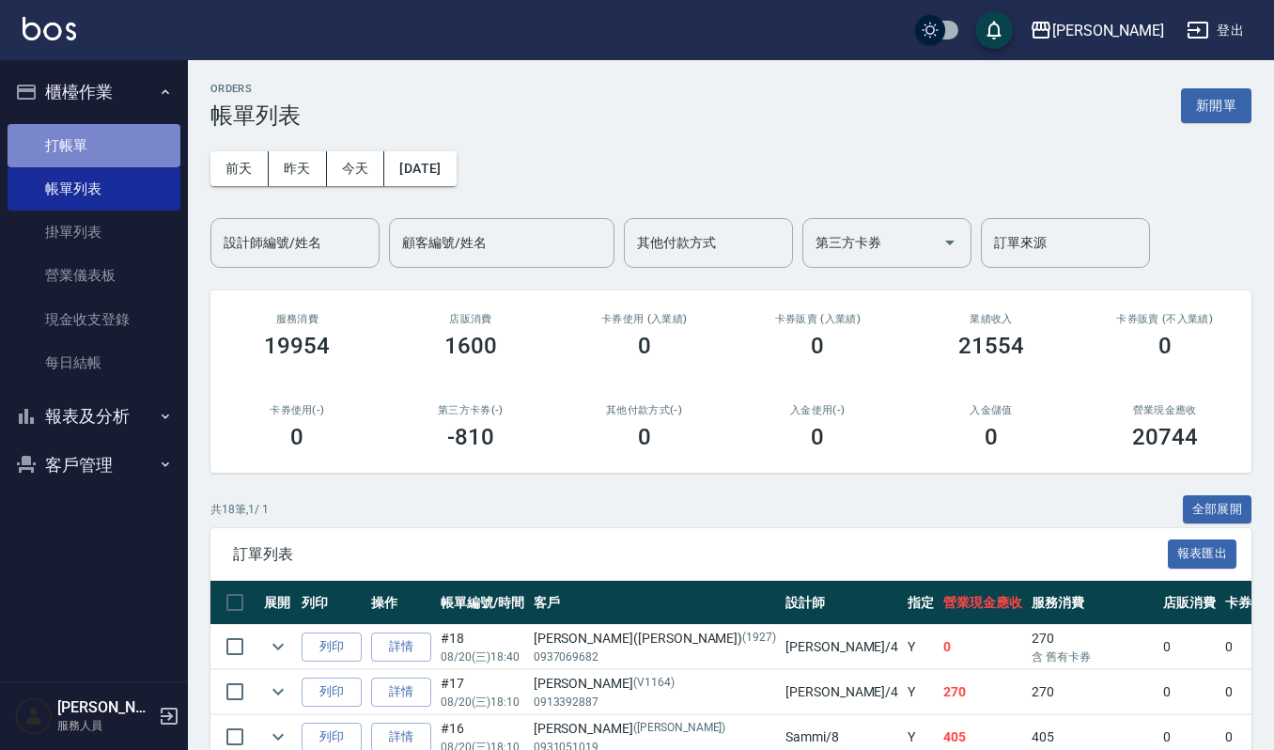
click at [68, 165] on link "打帳單" at bounding box center [94, 145] width 173 height 43
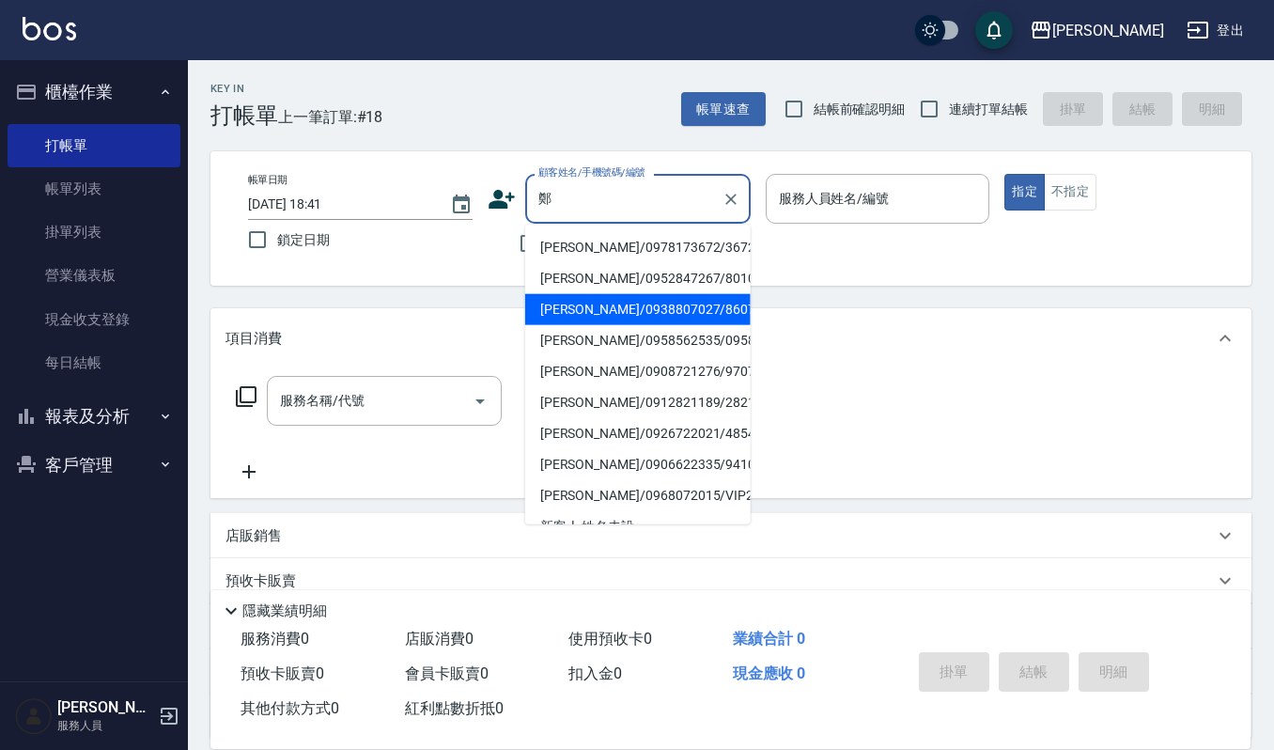
click at [558, 313] on li "鄭富陽/0938807027/860726" at bounding box center [637, 309] width 225 height 31
type input "鄭富陽/0938807027/860726"
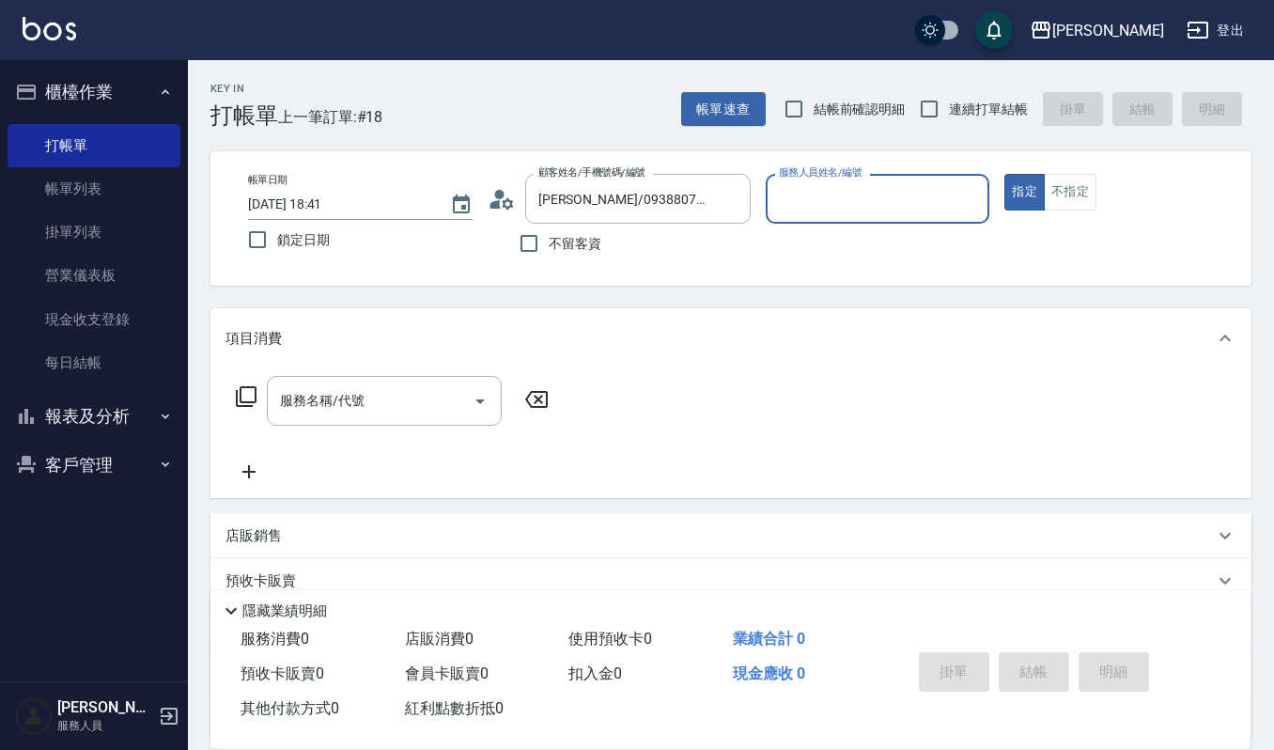
type input "Joalin-6"
click at [269, 389] on div "服務名稱/代號" at bounding box center [384, 401] width 235 height 50
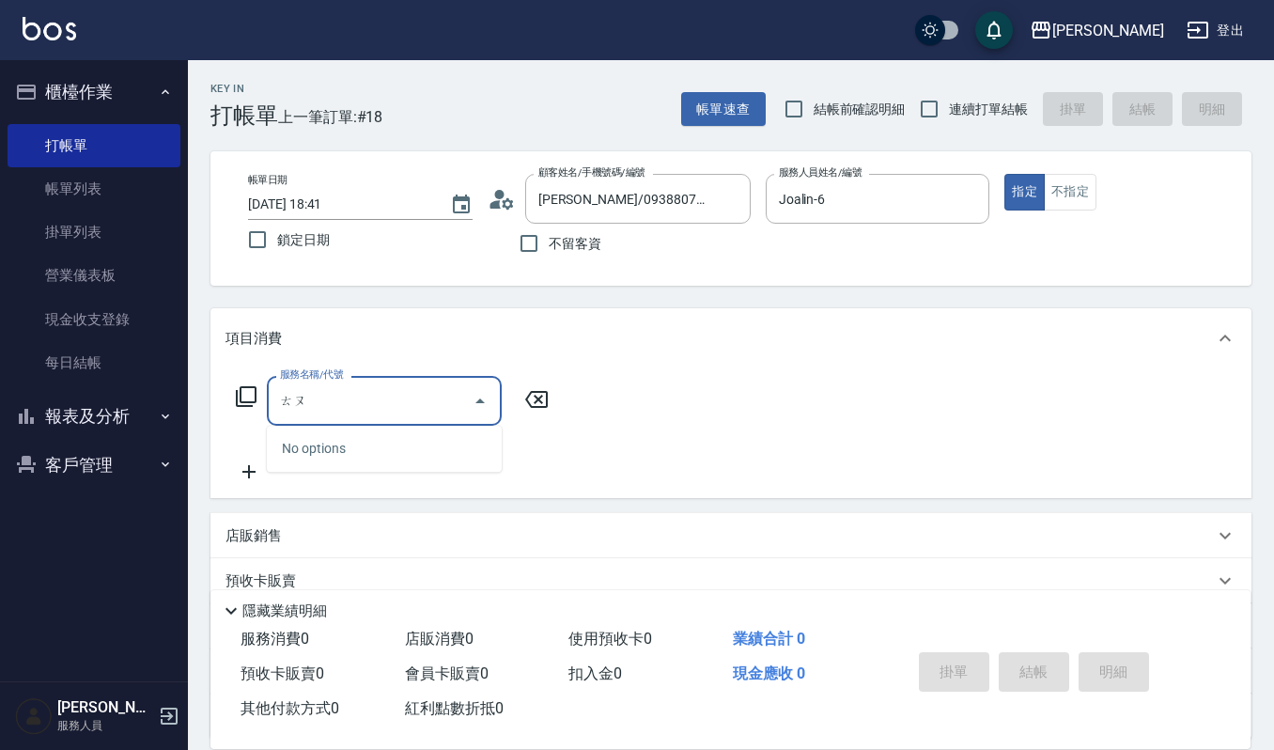
type input "頭"
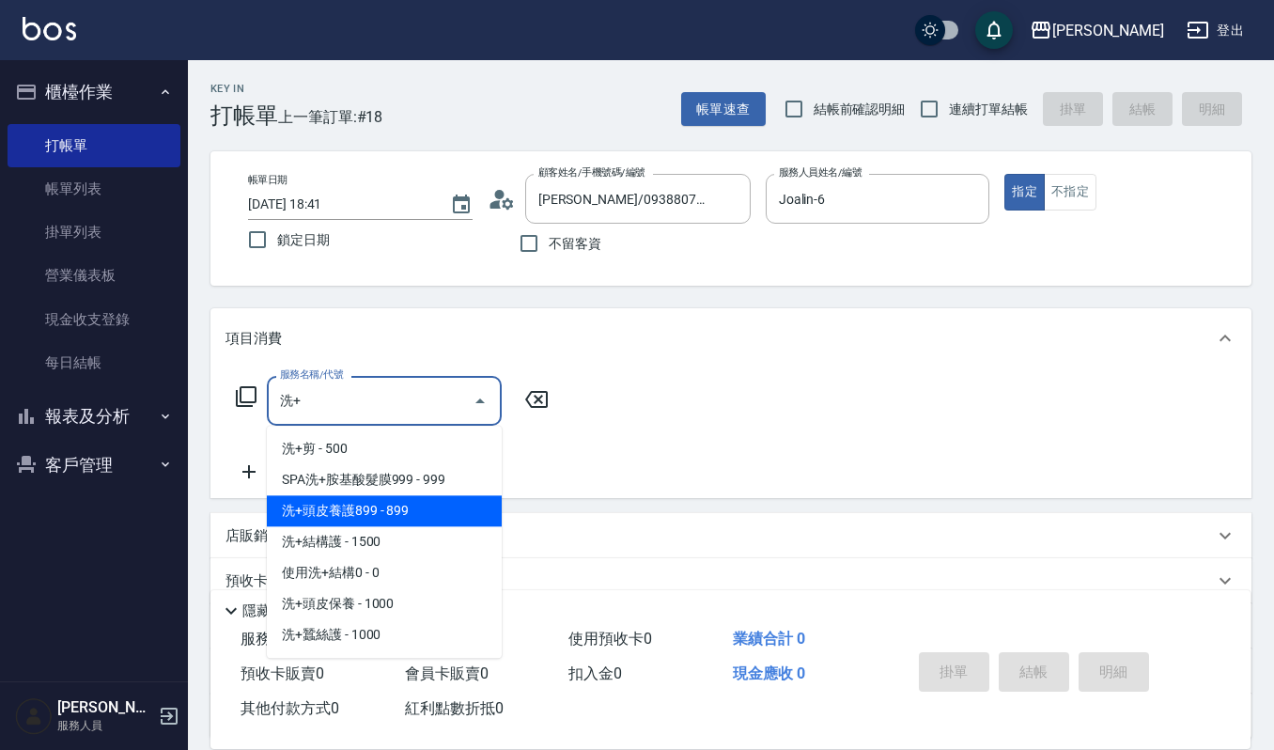
click at [426, 517] on span "洗+頭皮養護899 - 899" at bounding box center [384, 510] width 235 height 31
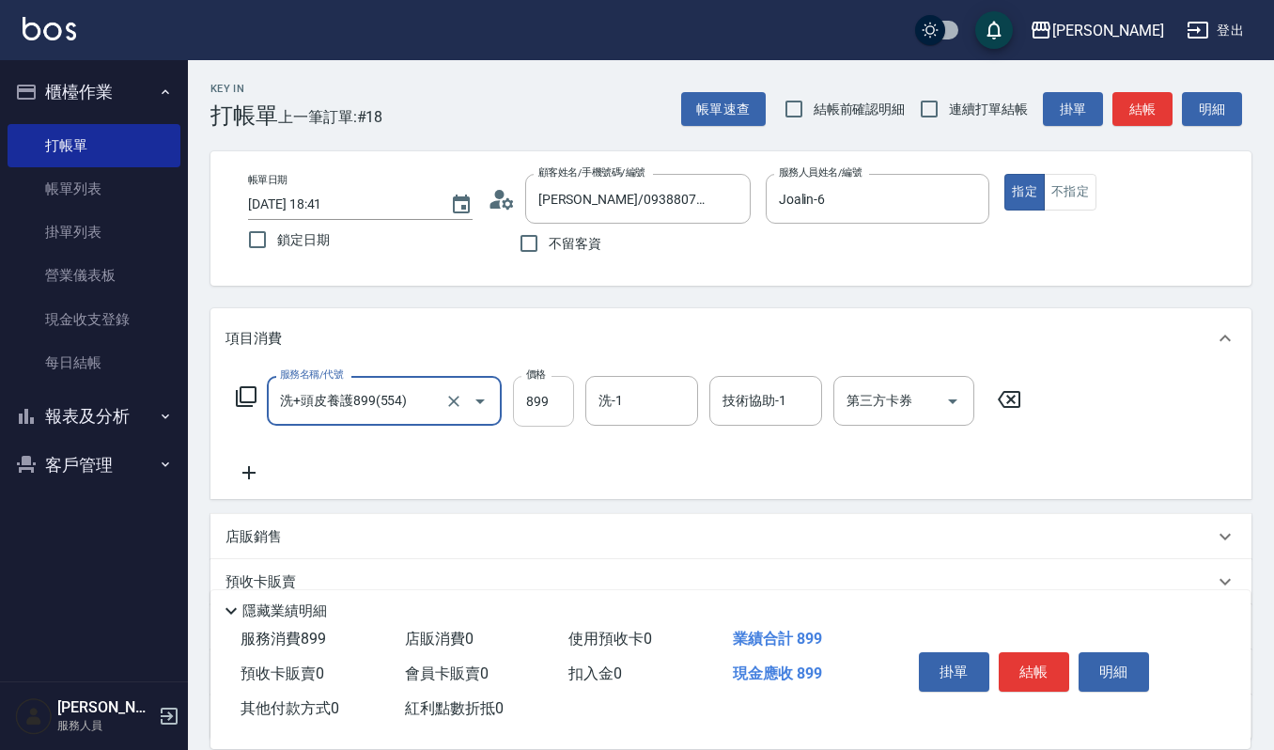
type input "洗+頭皮養護899(554)"
click at [560, 413] on input "899" at bounding box center [543, 401] width 61 height 51
type input "1299"
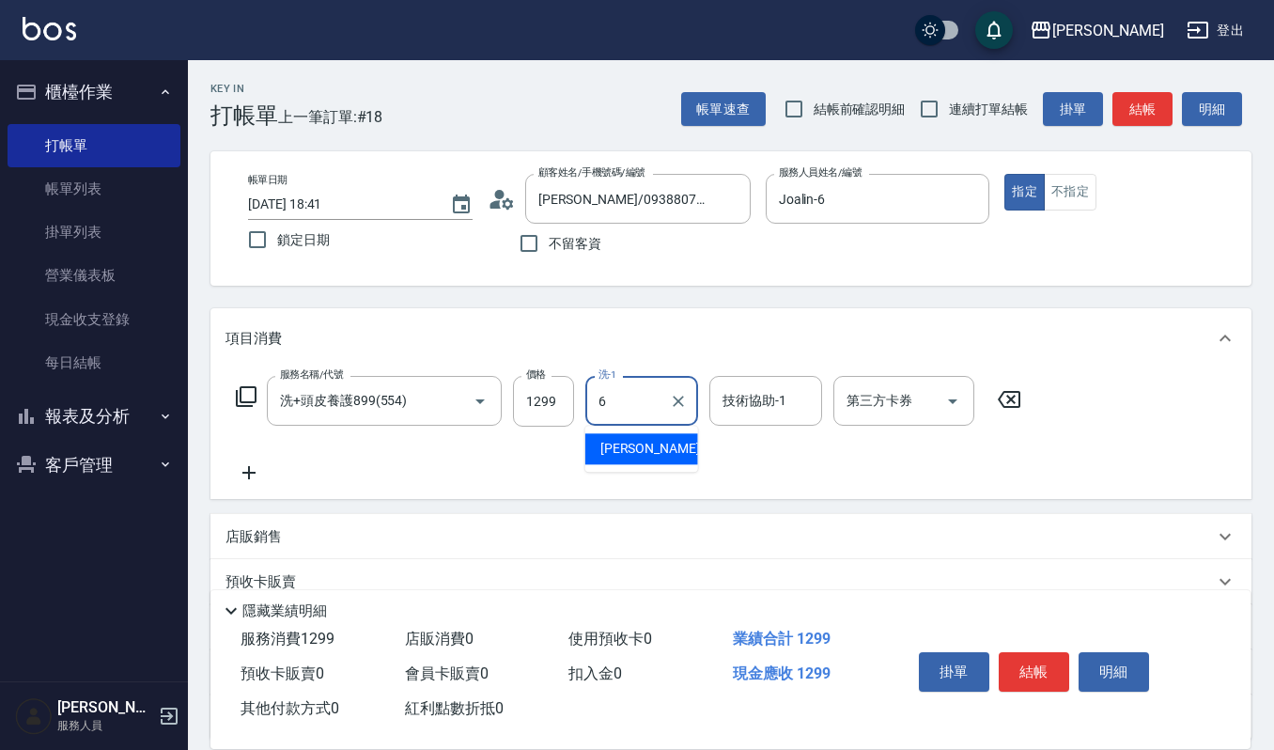
type input "Joalin-6"
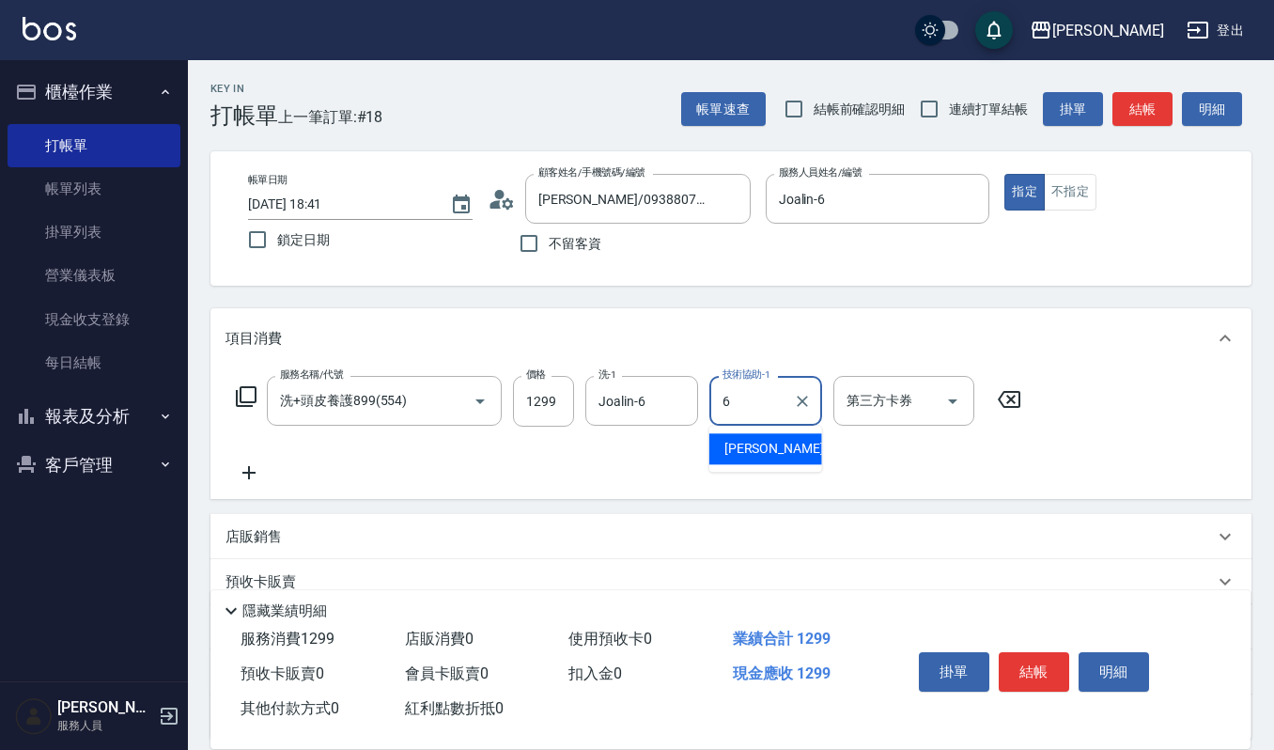
type input "Joalin-6"
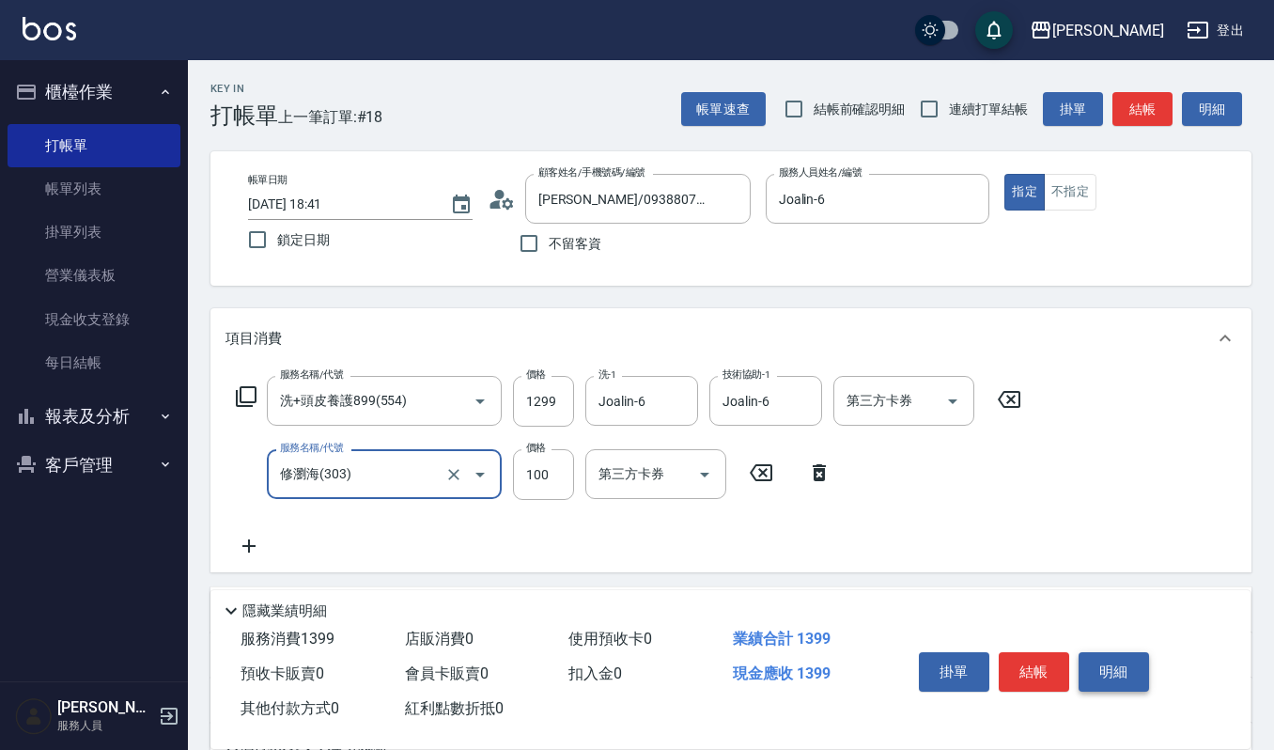
type input "修瀏海(303)"
click at [1094, 661] on button "明細" at bounding box center [1113, 671] width 70 height 39
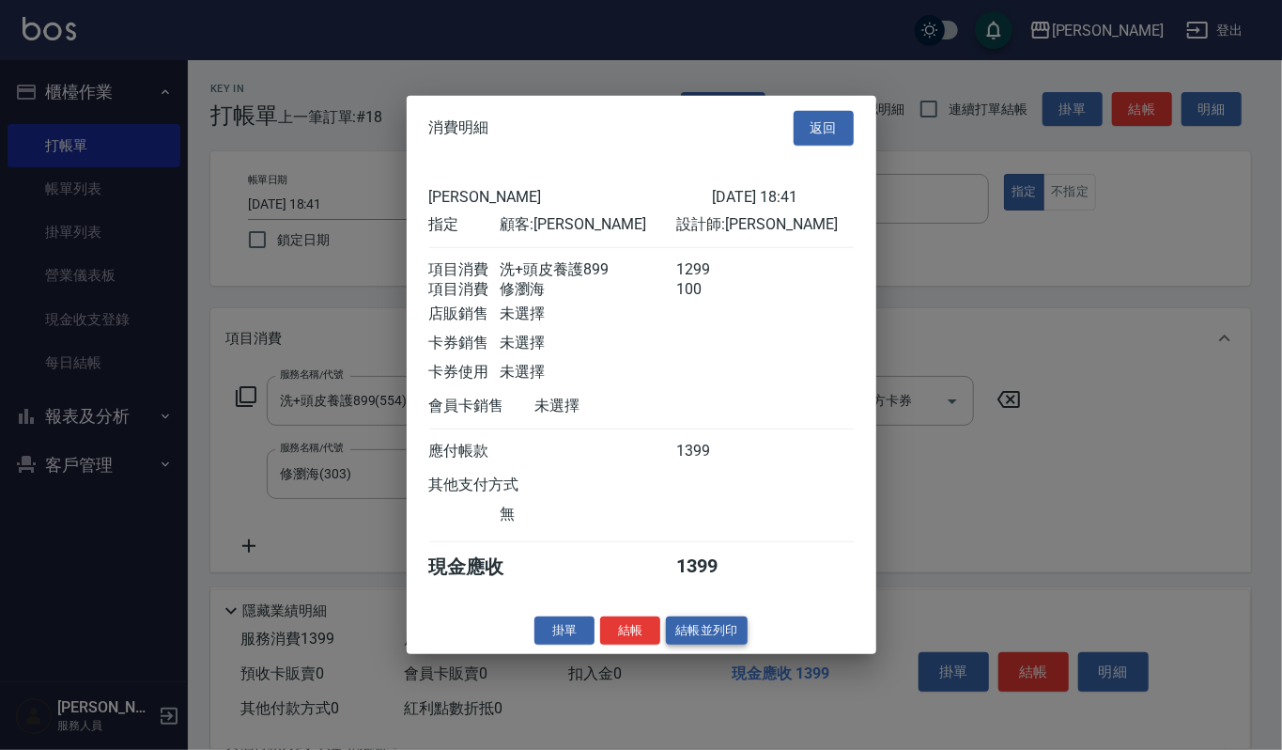
click at [733, 637] on button "結帳並列印" at bounding box center [707, 629] width 82 height 29
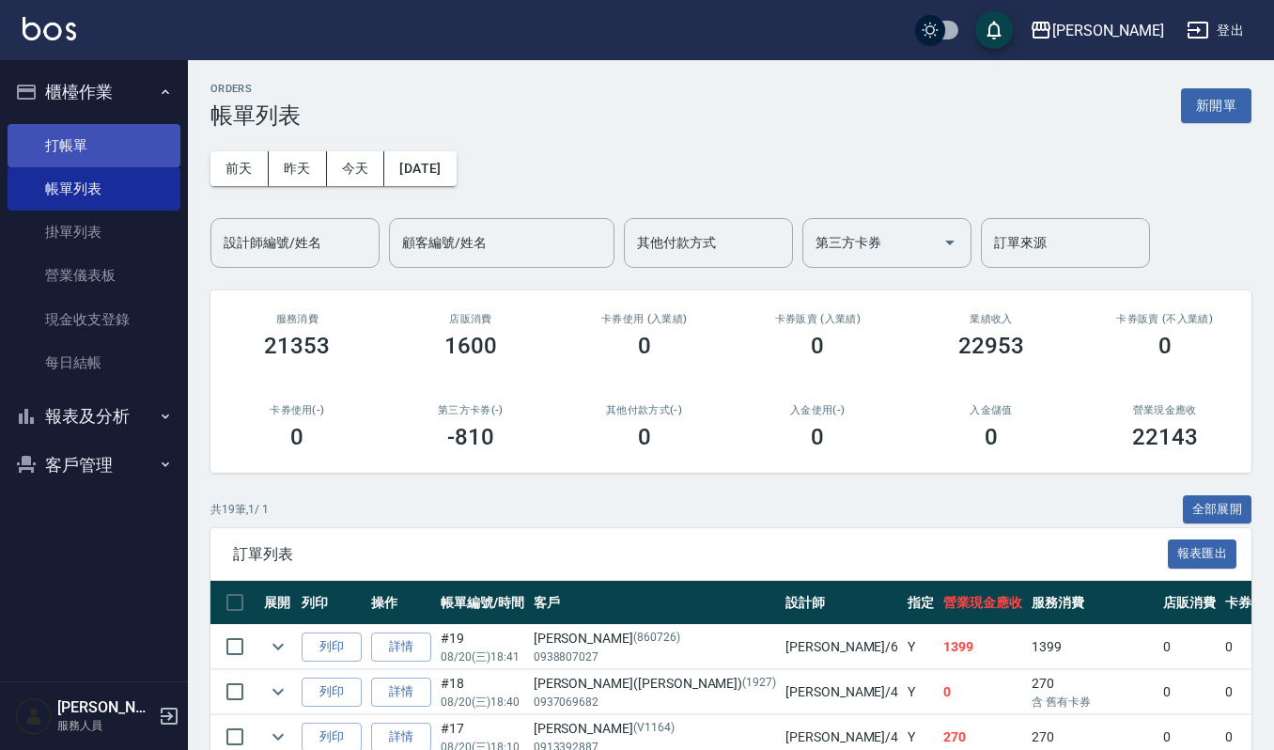
click at [46, 147] on link "打帳單" at bounding box center [94, 145] width 173 height 43
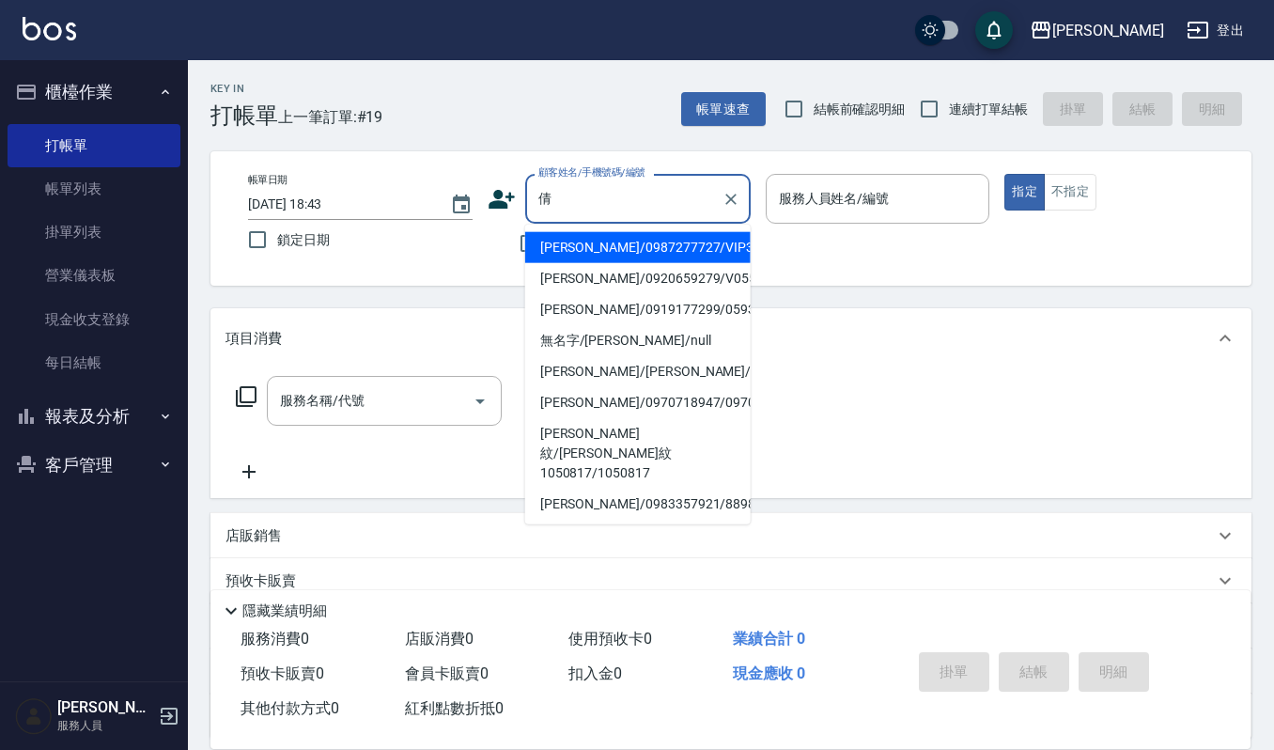
click at [626, 256] on li "林倩芸/0987277727/VIP3116" at bounding box center [637, 247] width 225 height 31
type input "林倩芸/0987277727/VIP3116"
type input "Ruby-17"
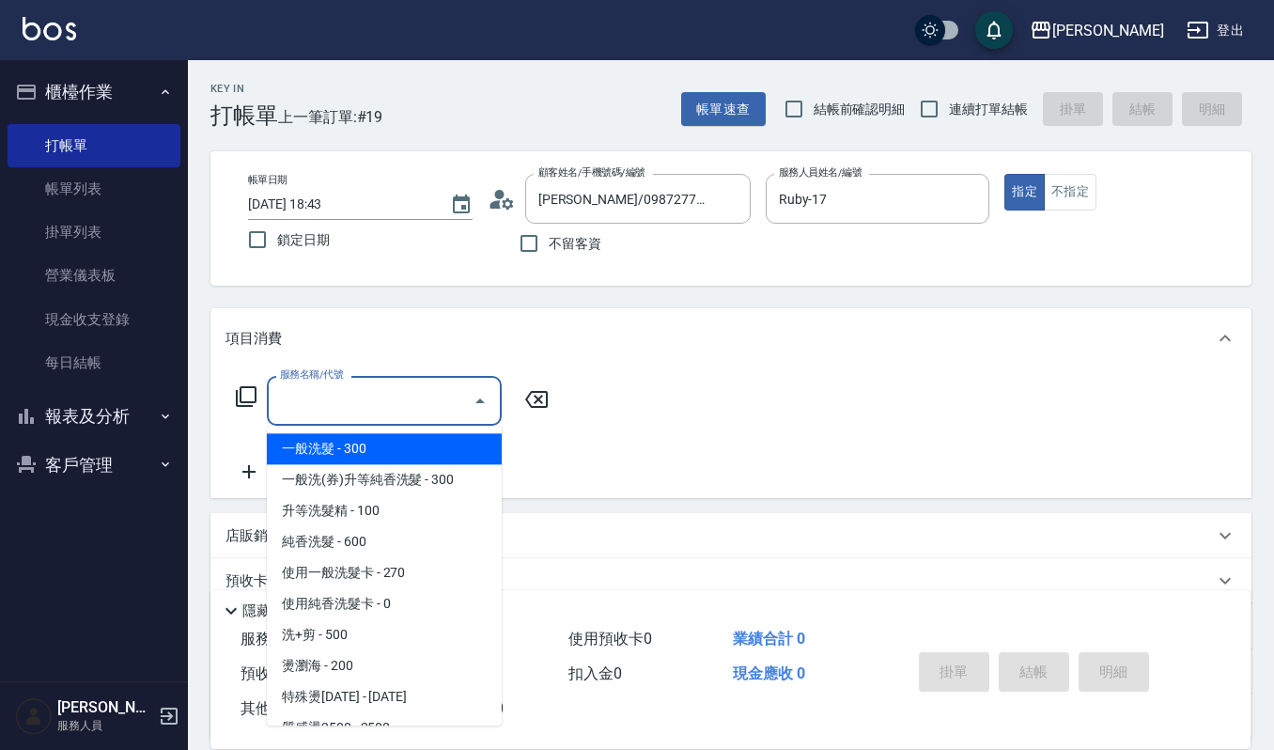
click at [408, 407] on input "服務名稱/代號" at bounding box center [370, 400] width 190 height 33
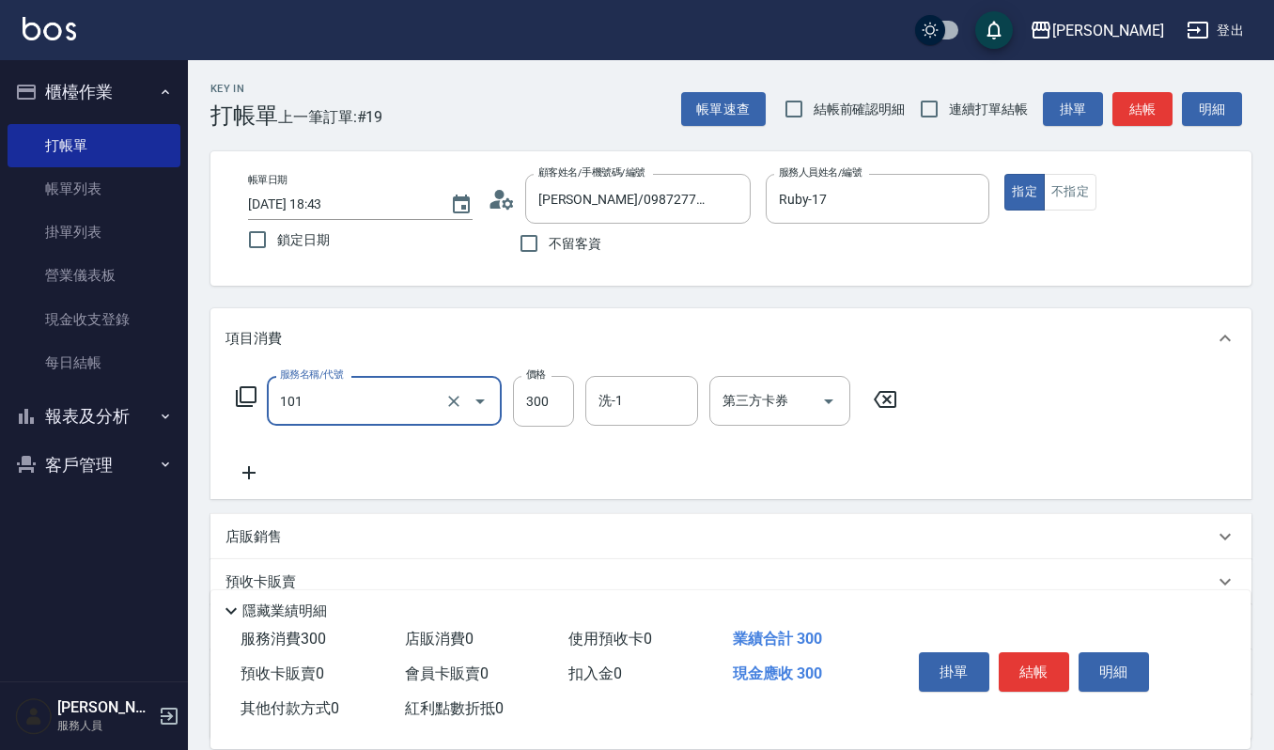
type input "一般洗髮(101)"
type input "270"
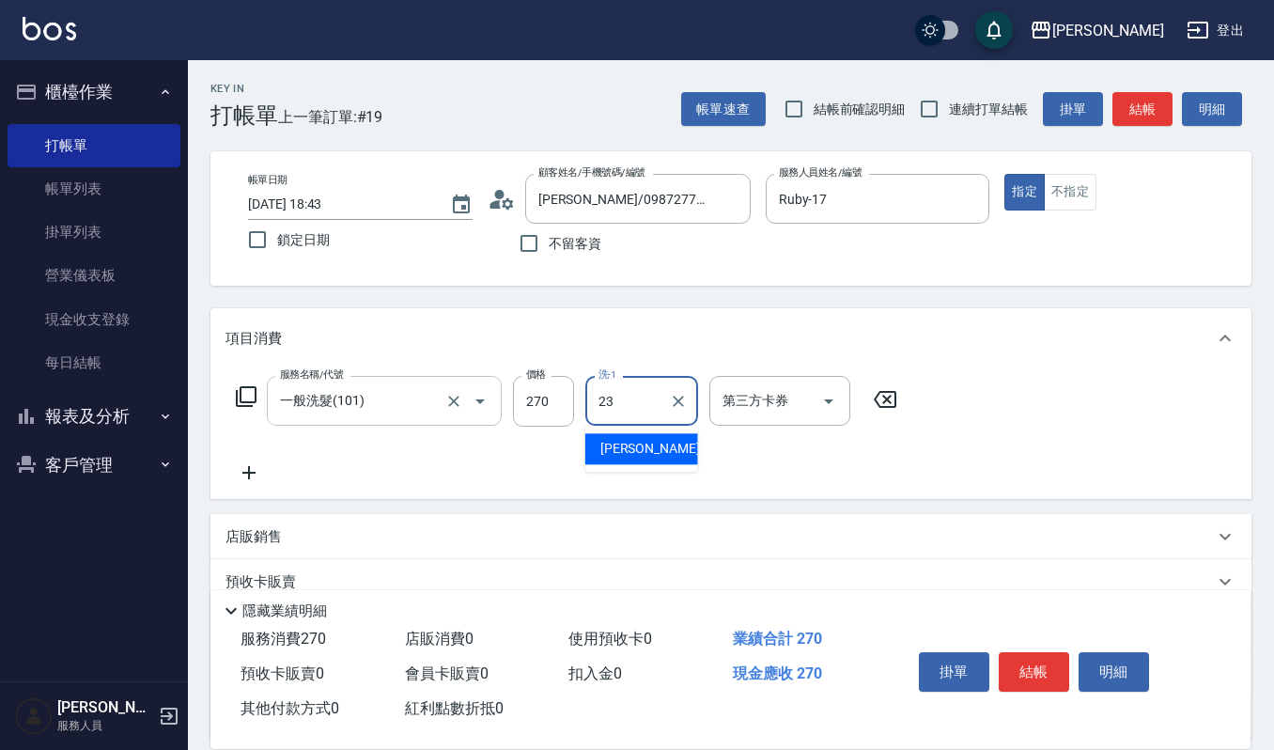
type input "郁涵-23"
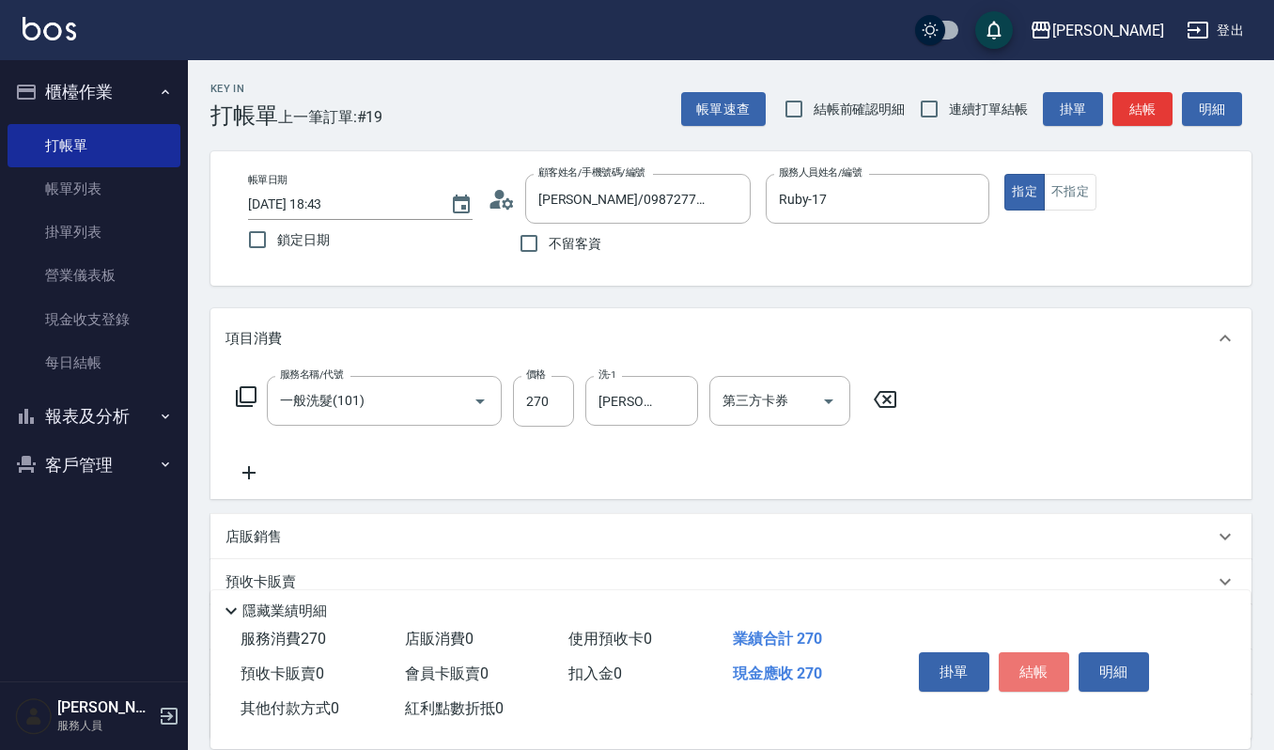
drag, startPoint x: 1013, startPoint y: 671, endPoint x: 983, endPoint y: 680, distance: 31.5
click at [1015, 671] on button "結帳" at bounding box center [1034, 671] width 70 height 39
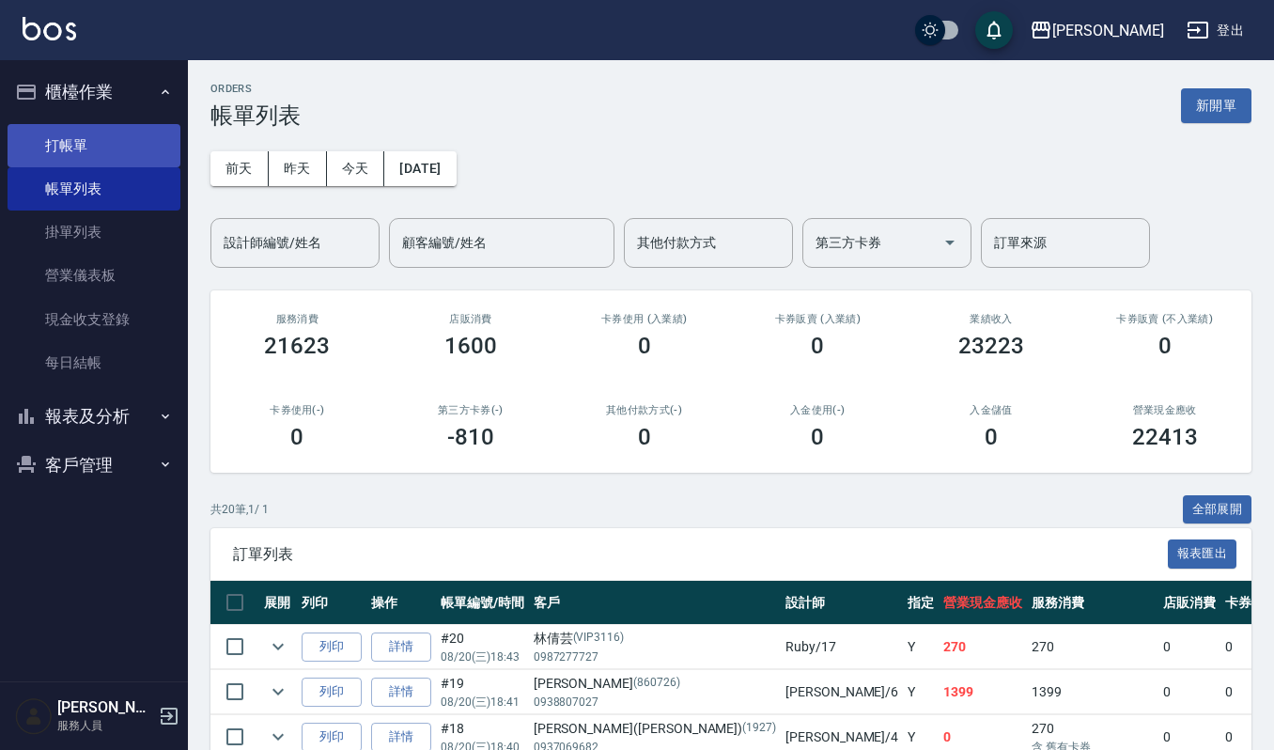
click at [76, 133] on link "打帳單" at bounding box center [94, 145] width 173 height 43
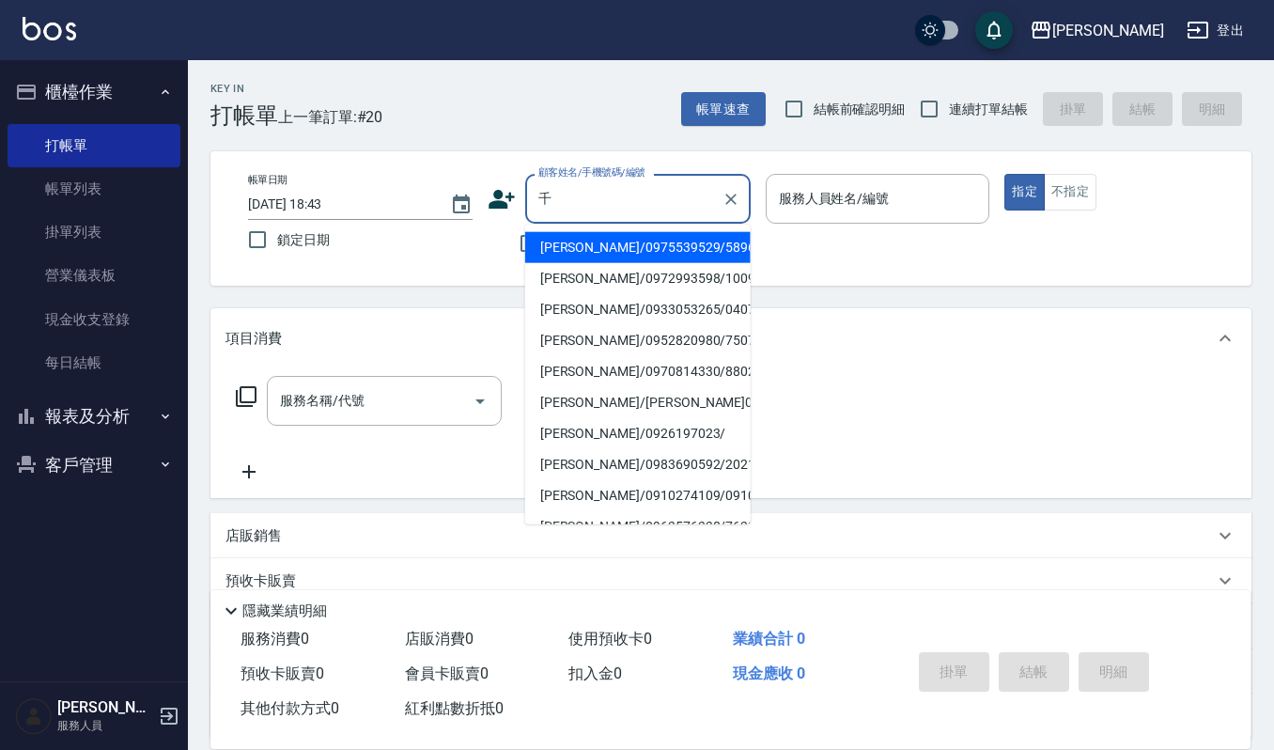
click at [655, 250] on li "盧千惠/0975539529/5896" at bounding box center [637, 247] width 225 height 31
type input "盧千惠/0975539529/5896"
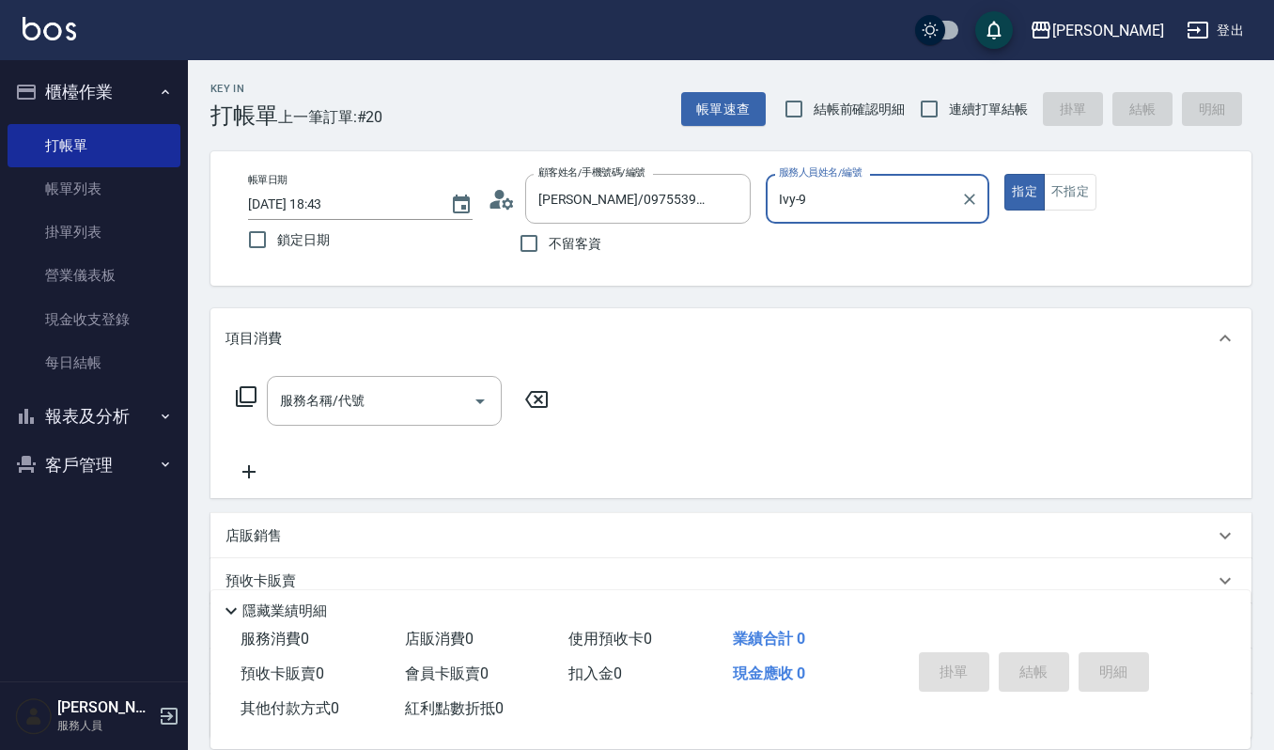
click at [840, 192] on input "Ivy-9" at bounding box center [863, 198] width 179 height 33
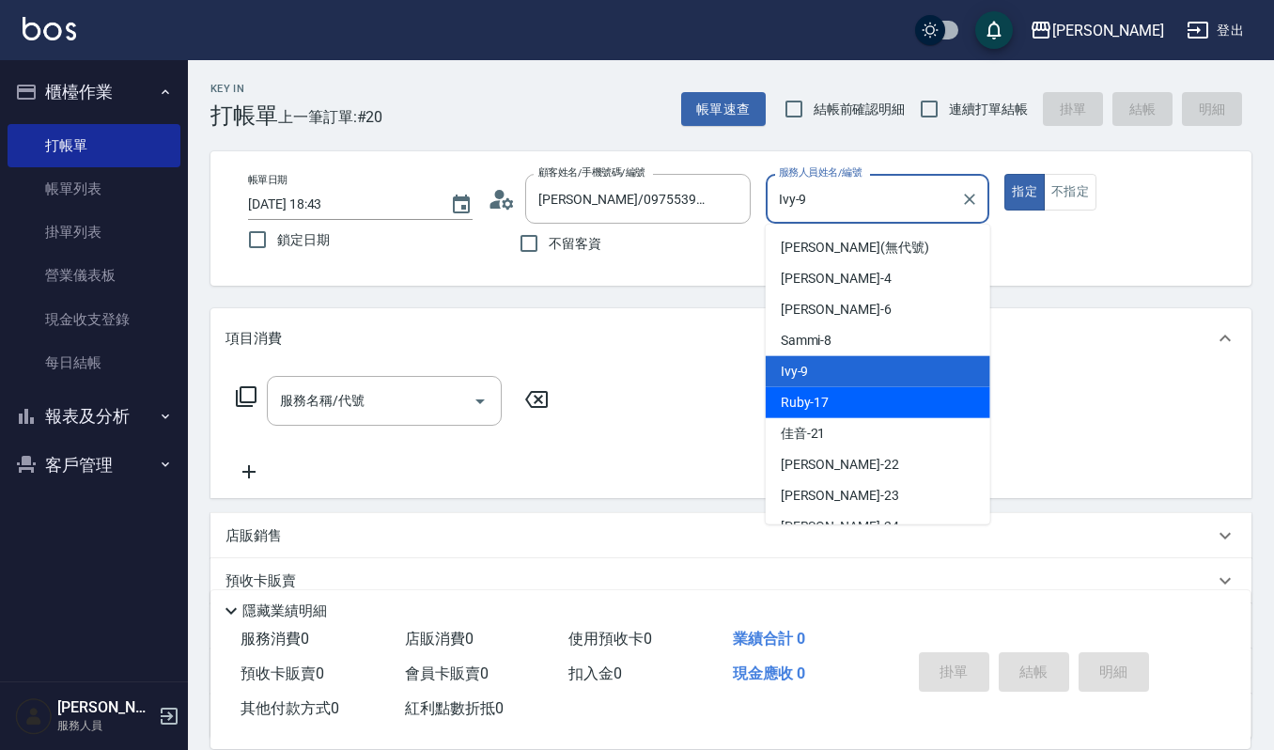
click at [883, 408] on div "Ruby -17" at bounding box center [878, 402] width 225 height 31
type input "Ruby-17"
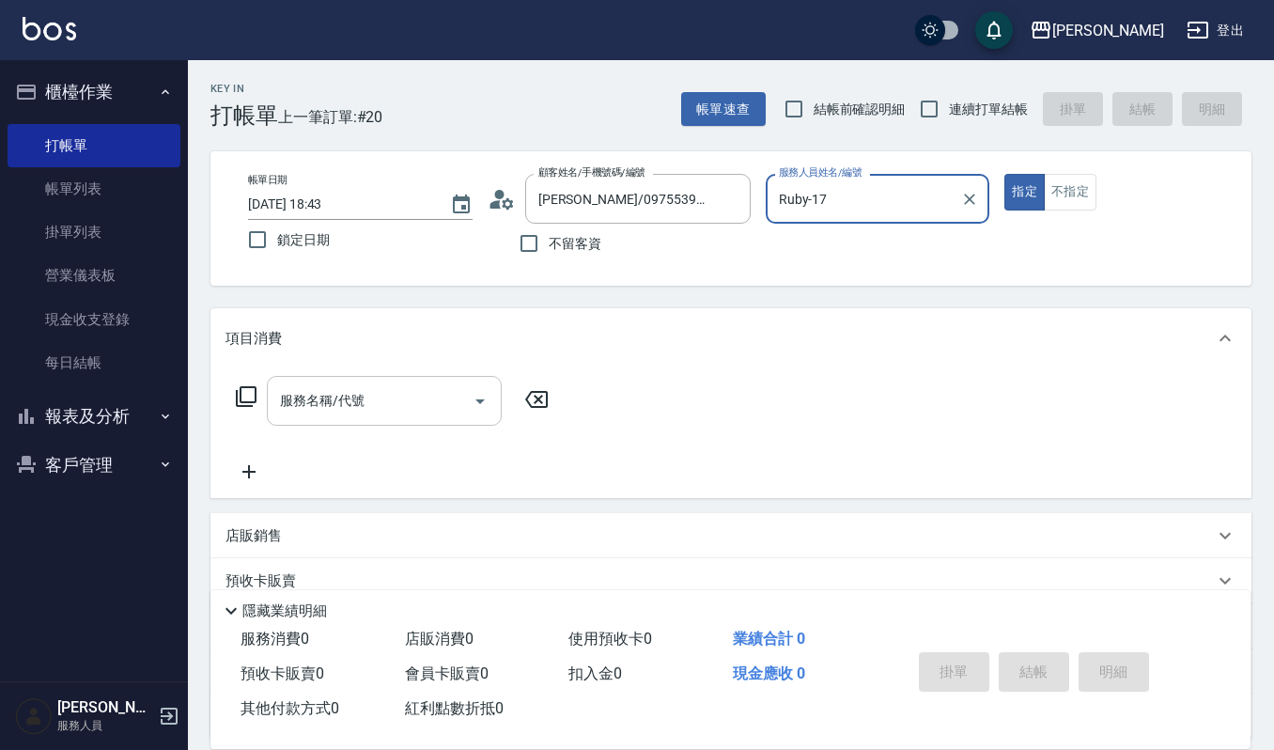
click at [343, 381] on div "服務名稱/代號" at bounding box center [384, 401] width 235 height 50
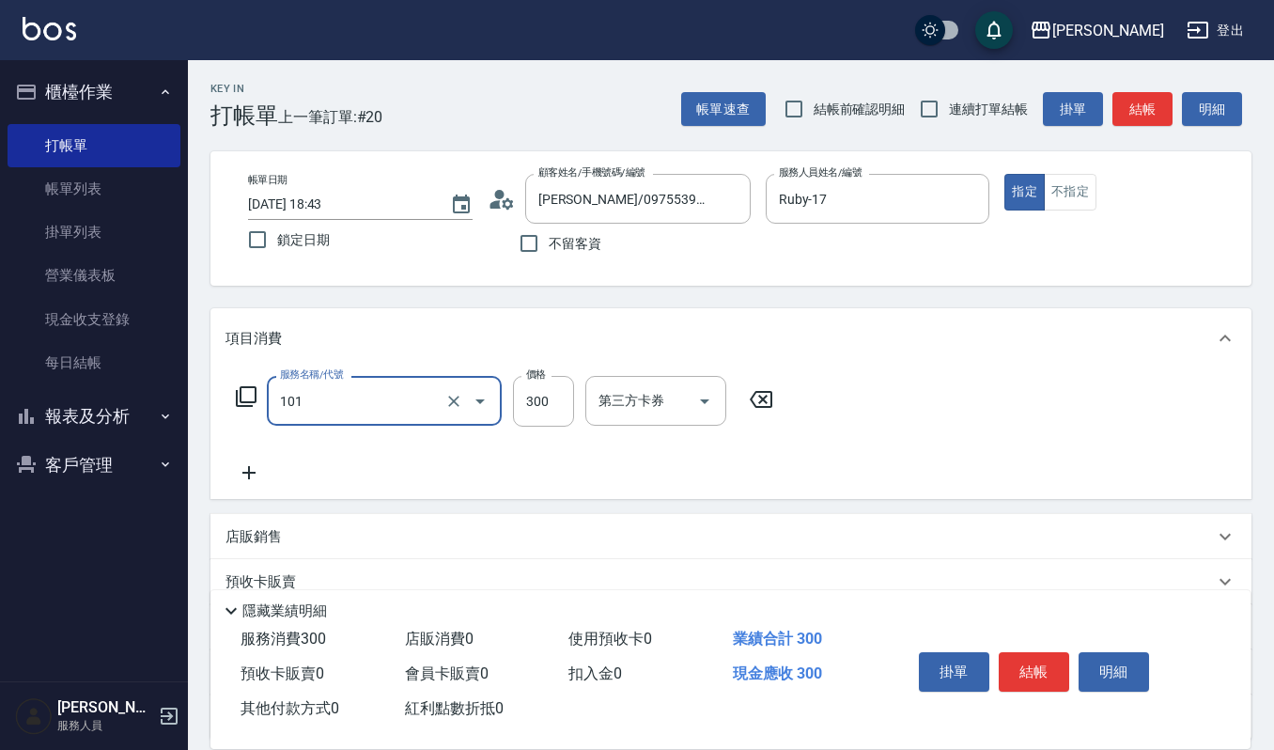
type input "一般洗髮(101)"
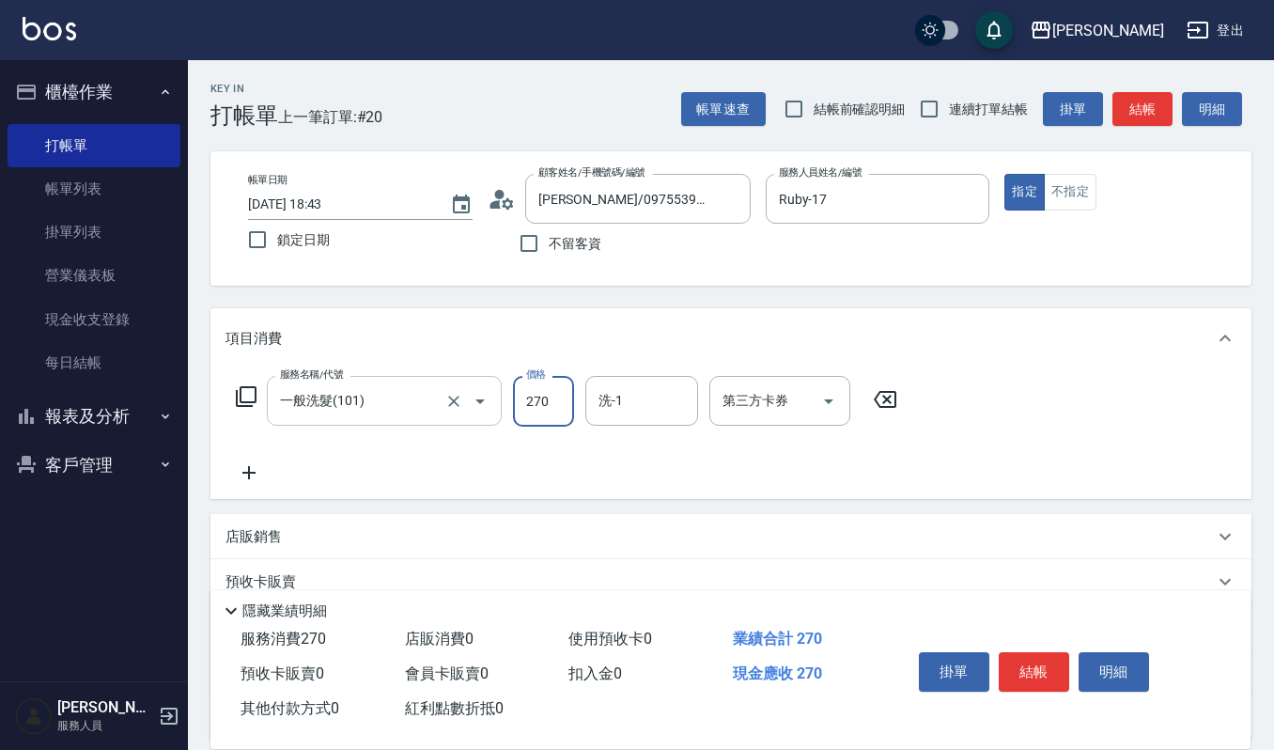
type input "270"
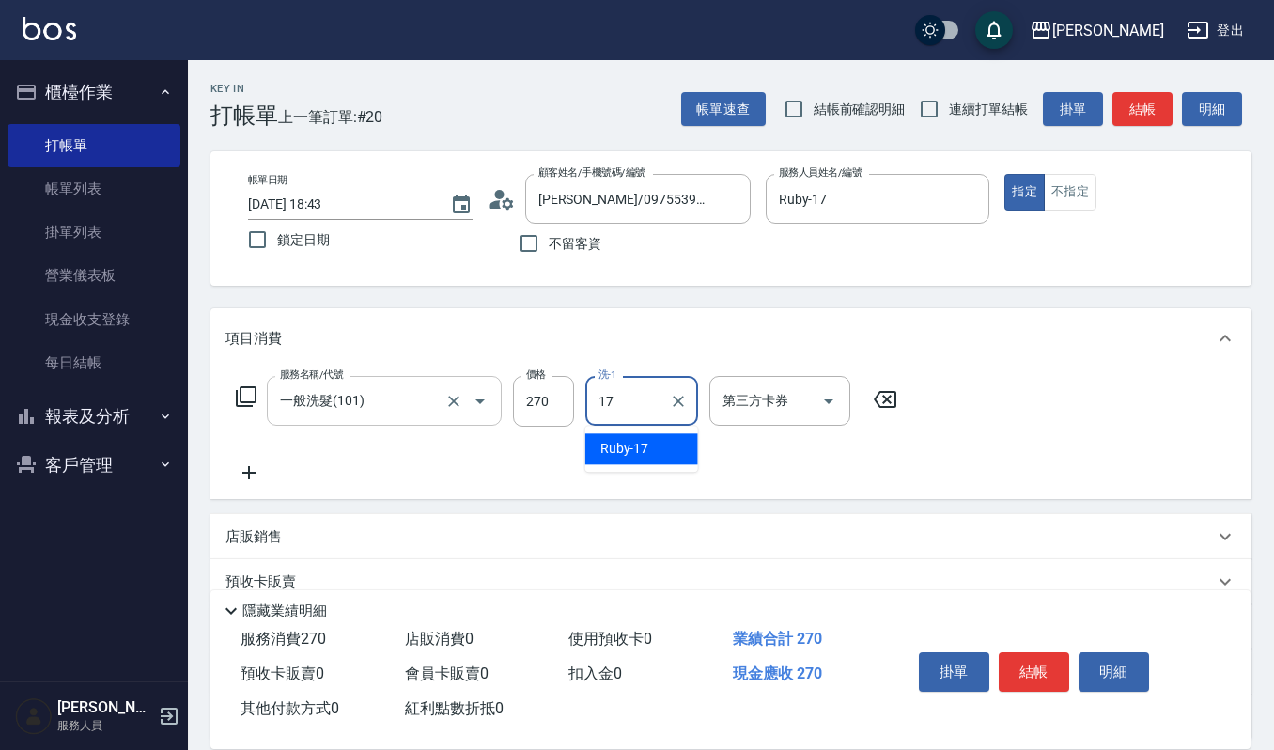
type input "Ruby-17"
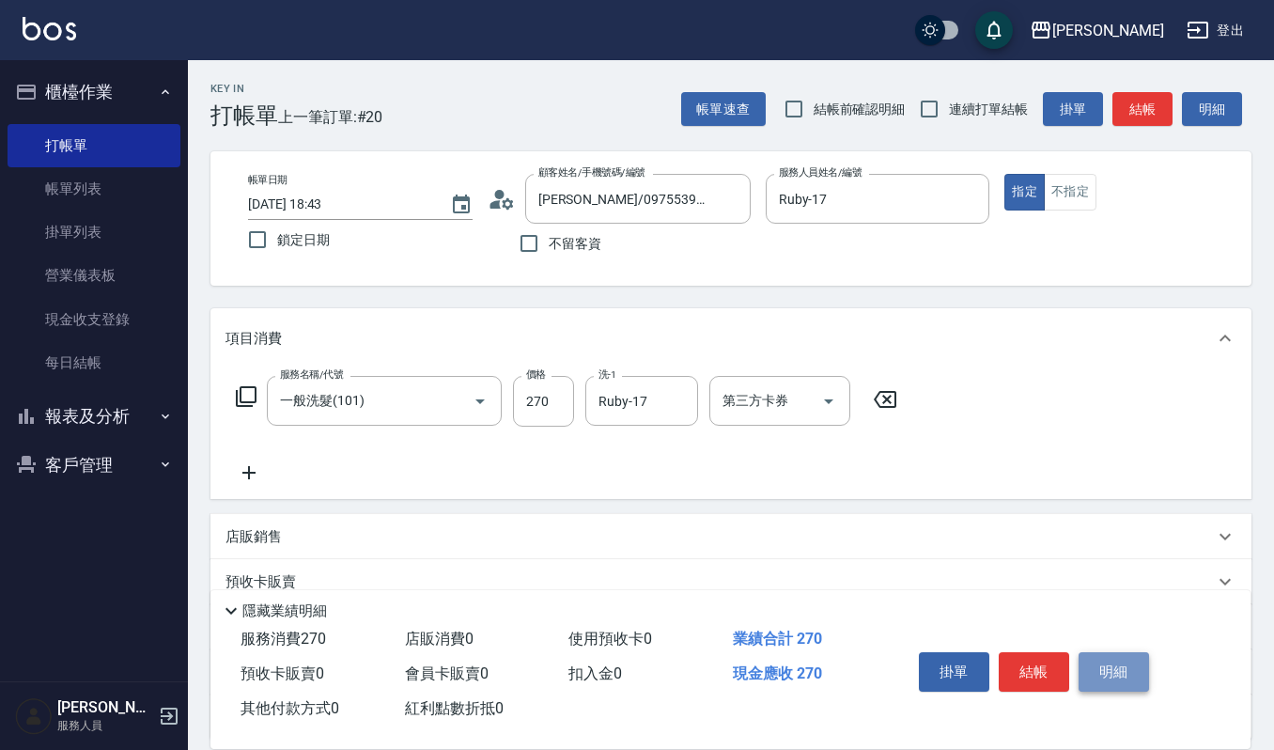
click at [1101, 662] on button "明細" at bounding box center [1113, 671] width 70 height 39
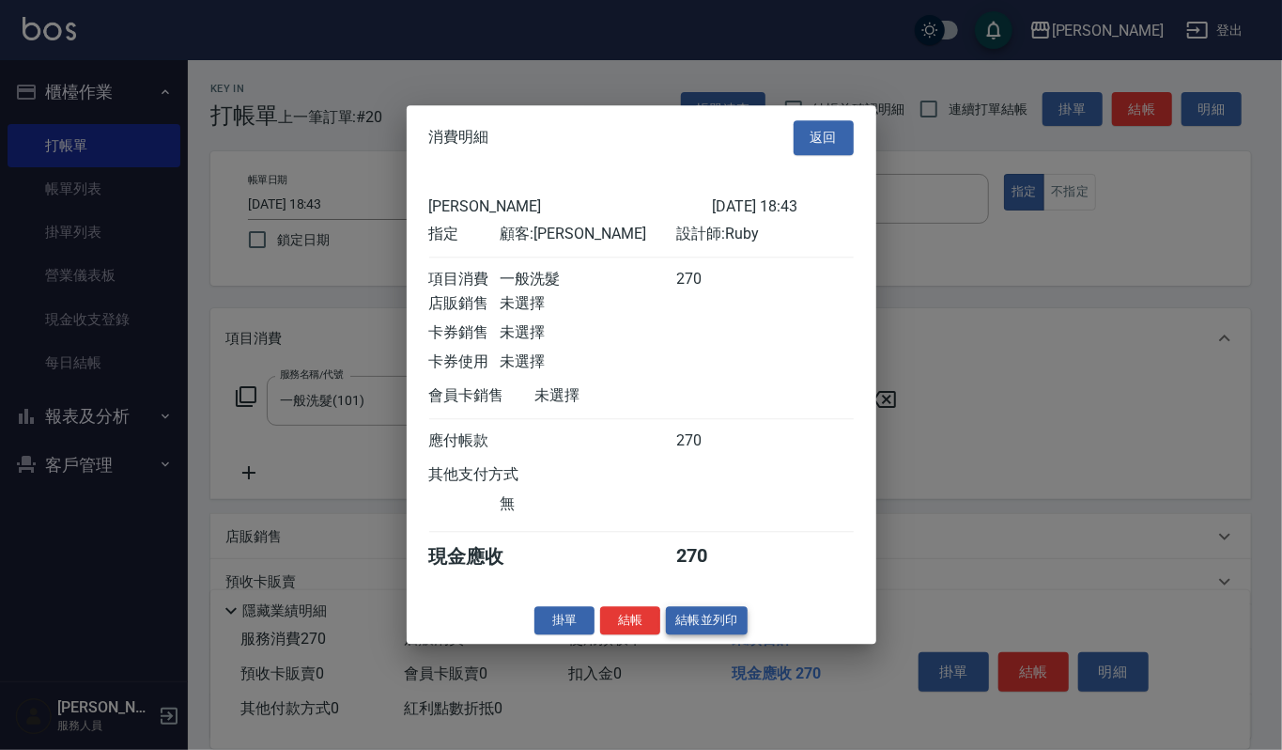
click at [738, 629] on button "結帳並列印" at bounding box center [707, 620] width 82 height 29
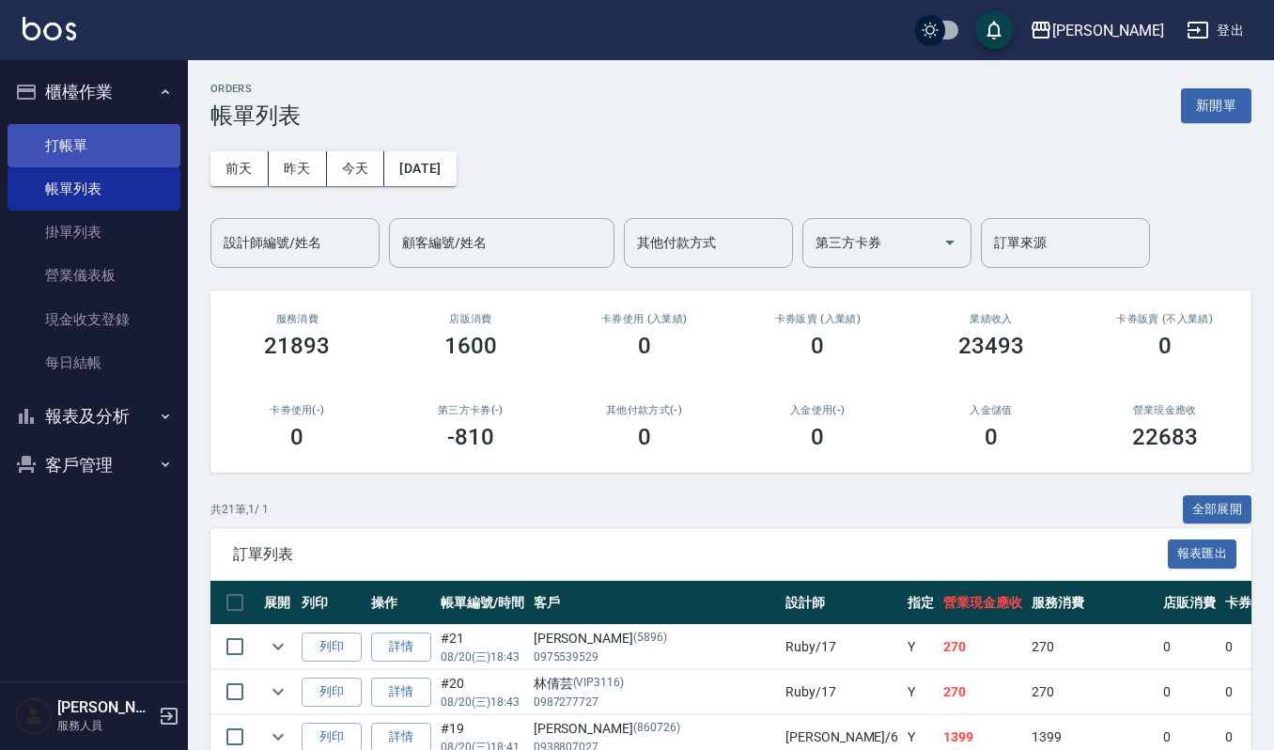
click at [129, 126] on link "打帳單" at bounding box center [94, 145] width 173 height 43
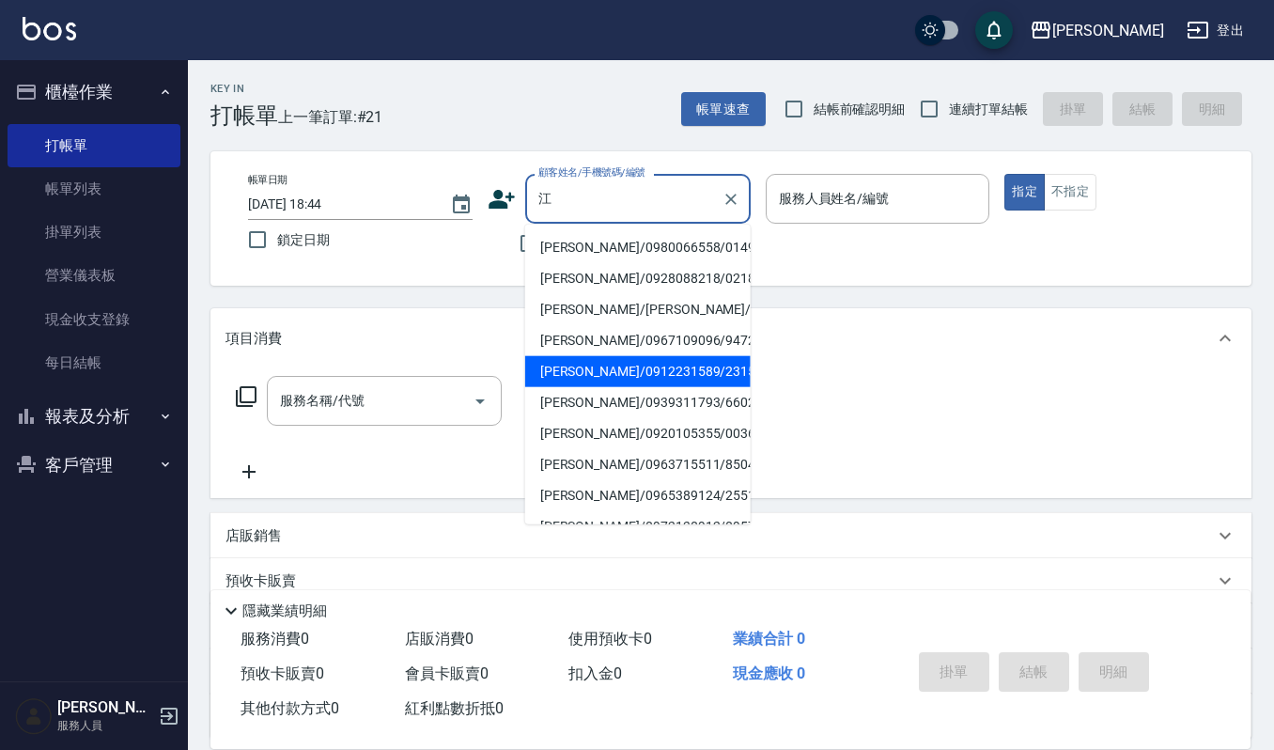
click at [627, 387] on li "江秋強/0912231589/231589" at bounding box center [637, 371] width 225 height 31
type input "江秋強/0912231589/231589"
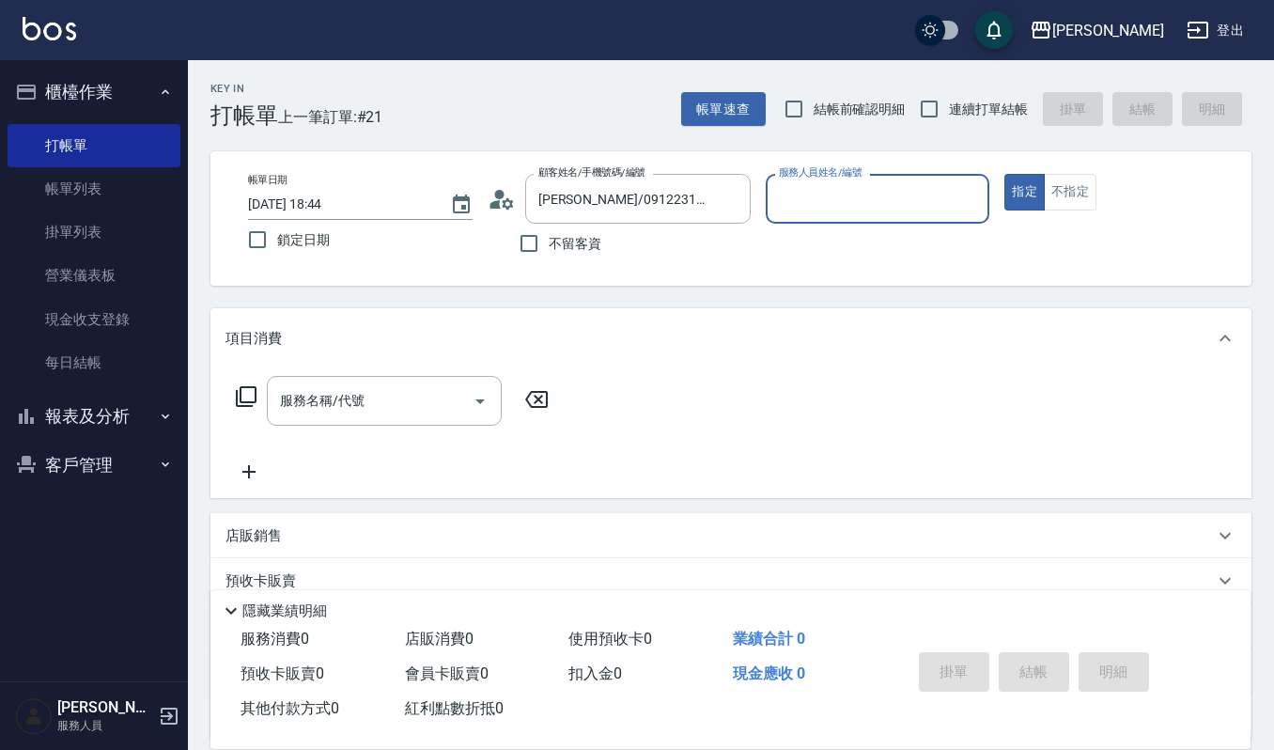
type input "Joalin-6"
click at [333, 398] on input "服務名稱/代號" at bounding box center [370, 400] width 190 height 33
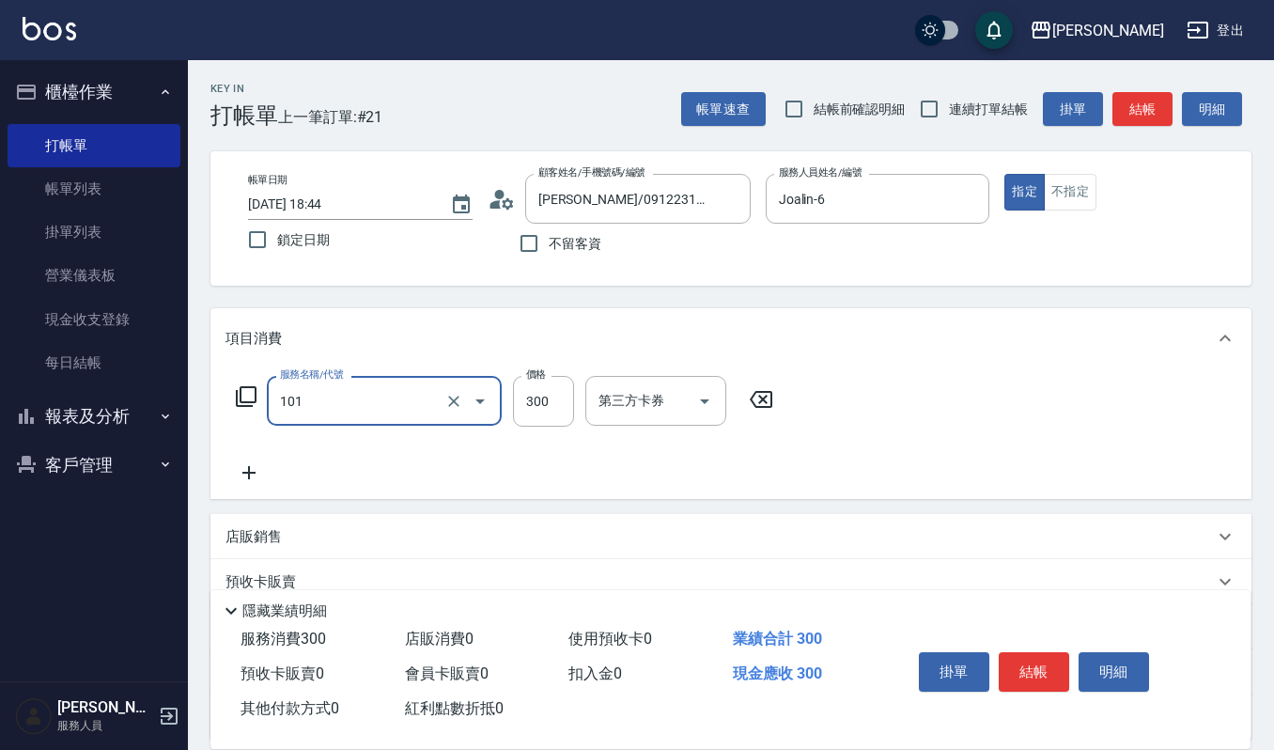
type input "一般洗髮(101)"
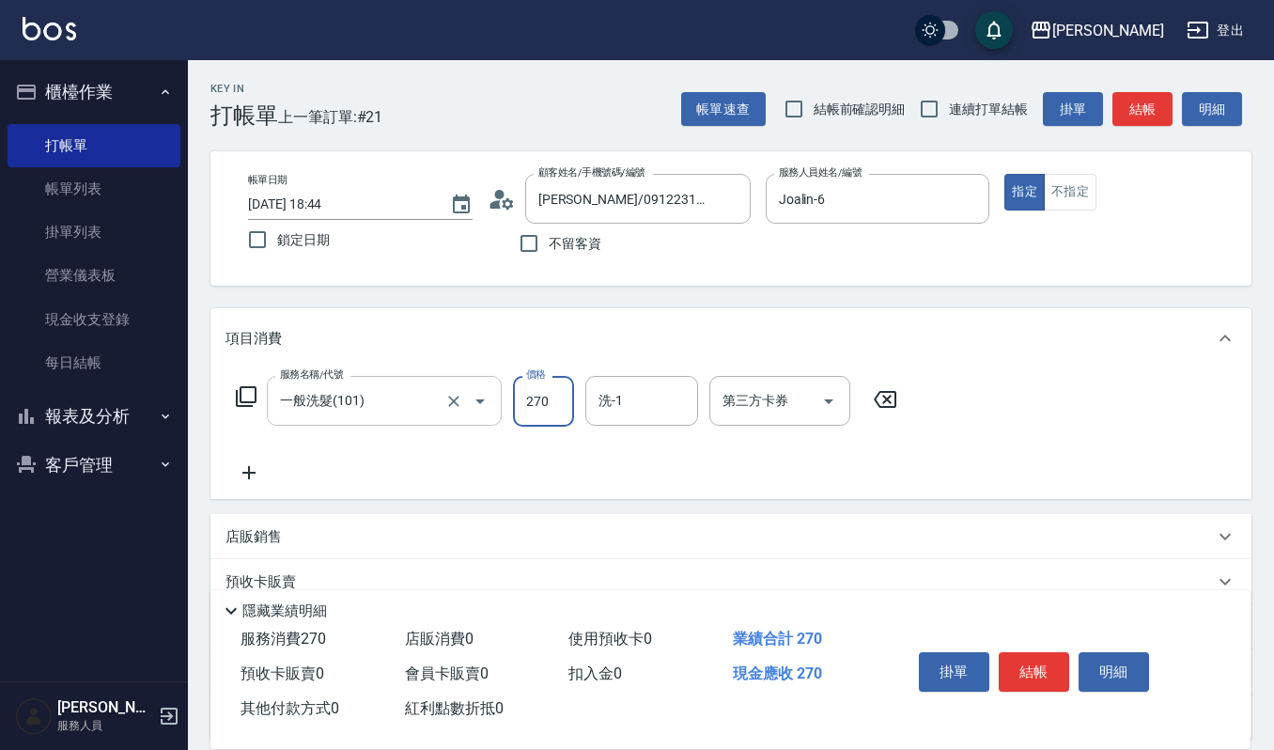
type input "270"
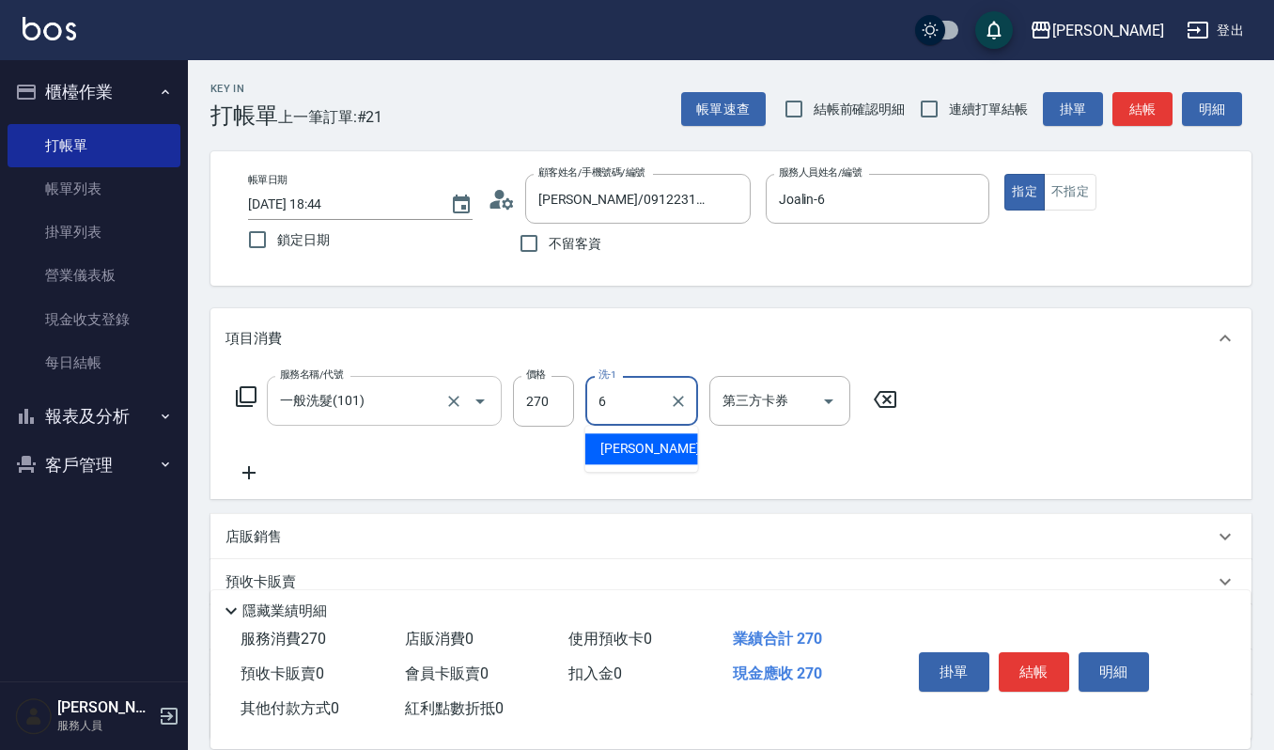
type input "Joalin-6"
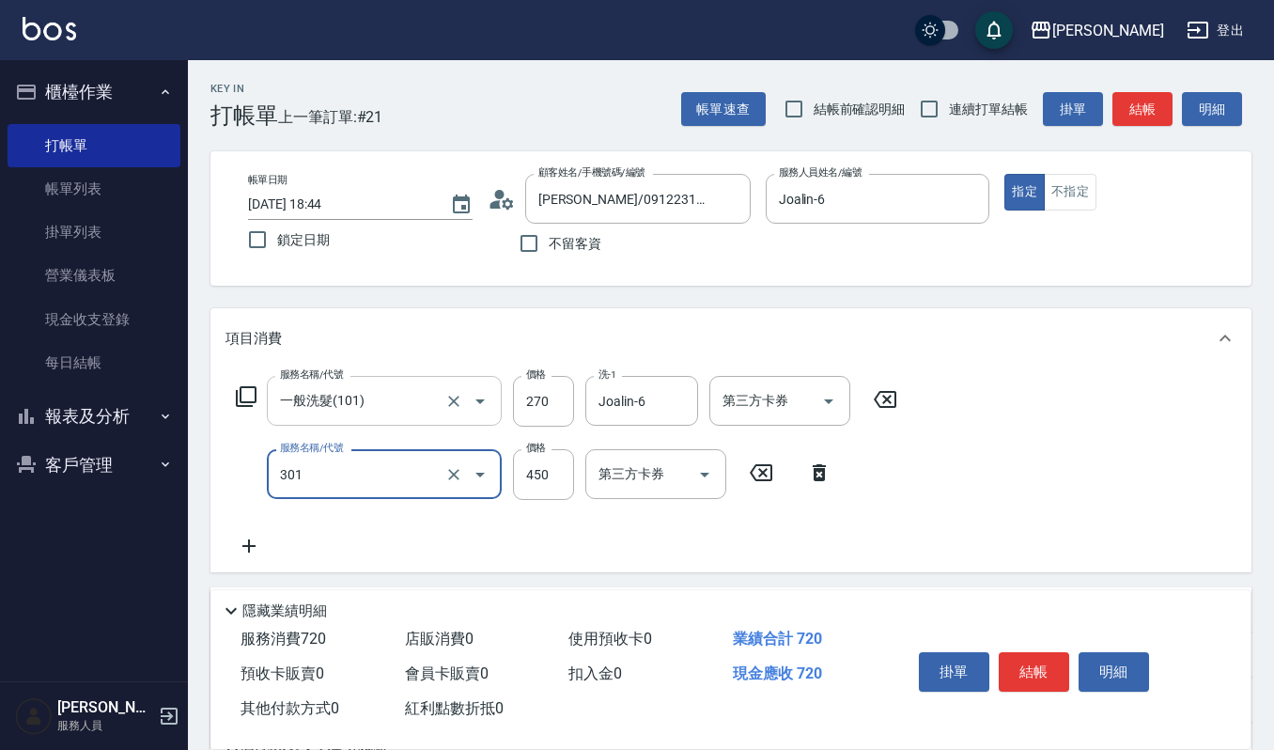
type input "創意剪髮(301)"
type input "405"
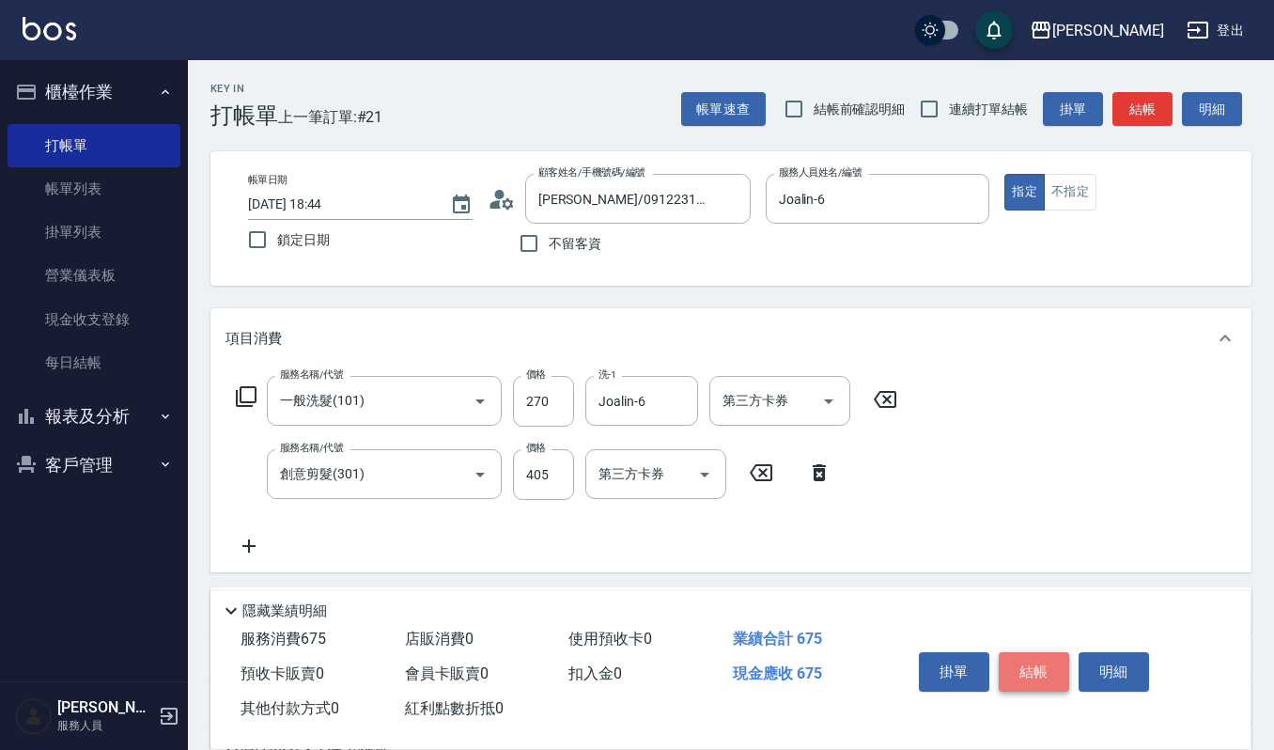
click at [1007, 661] on button "結帳" at bounding box center [1034, 671] width 70 height 39
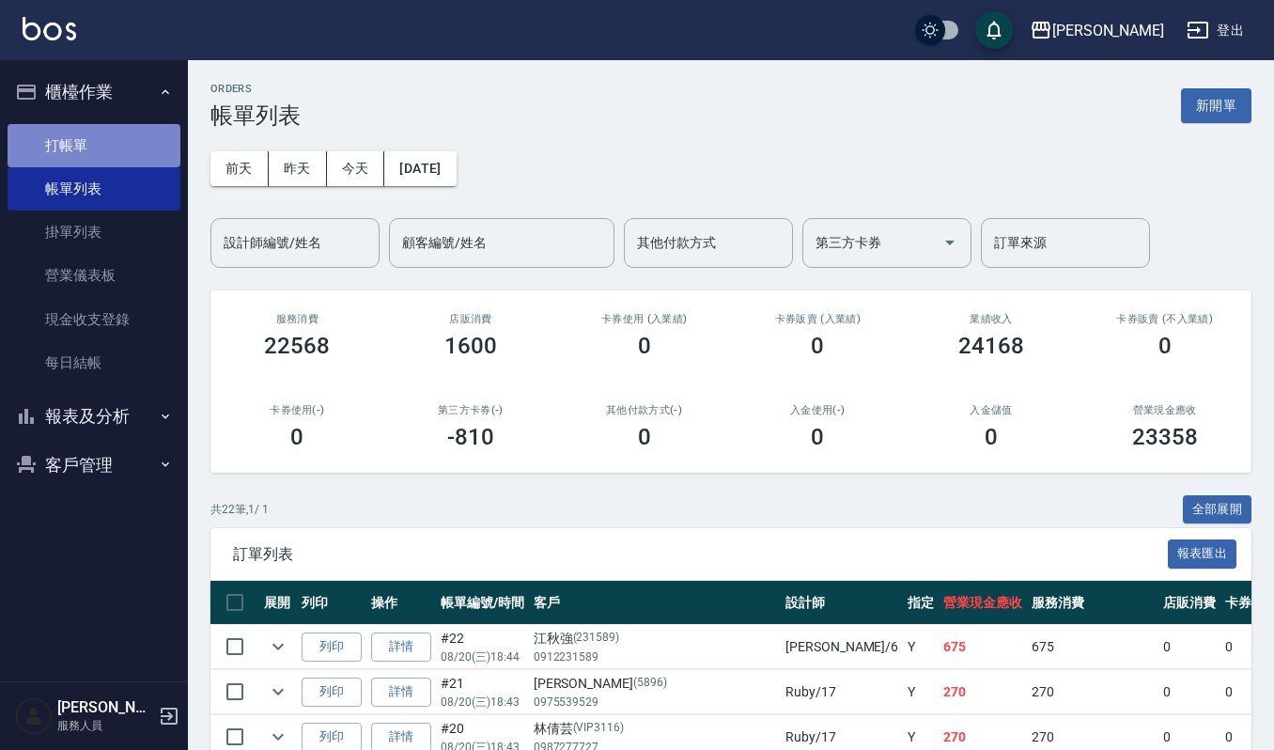
click at [66, 152] on link "打帳單" at bounding box center [94, 145] width 173 height 43
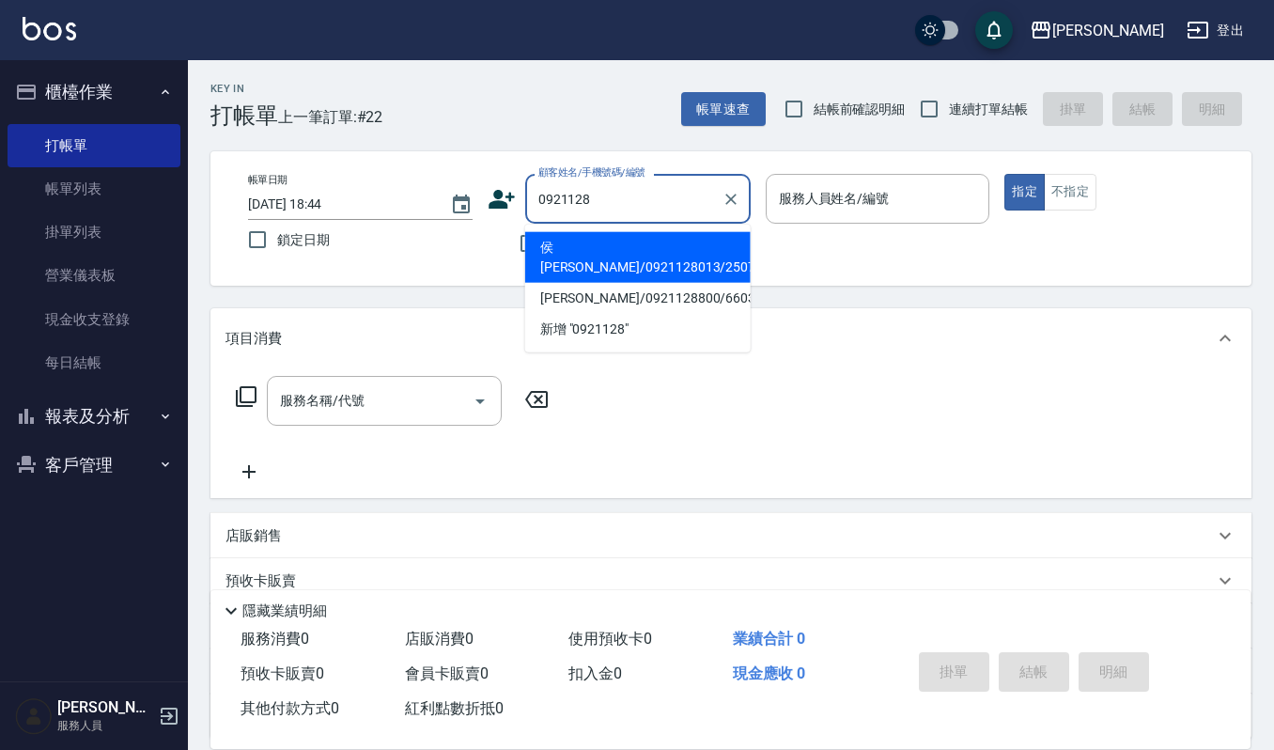
type input "0921128"
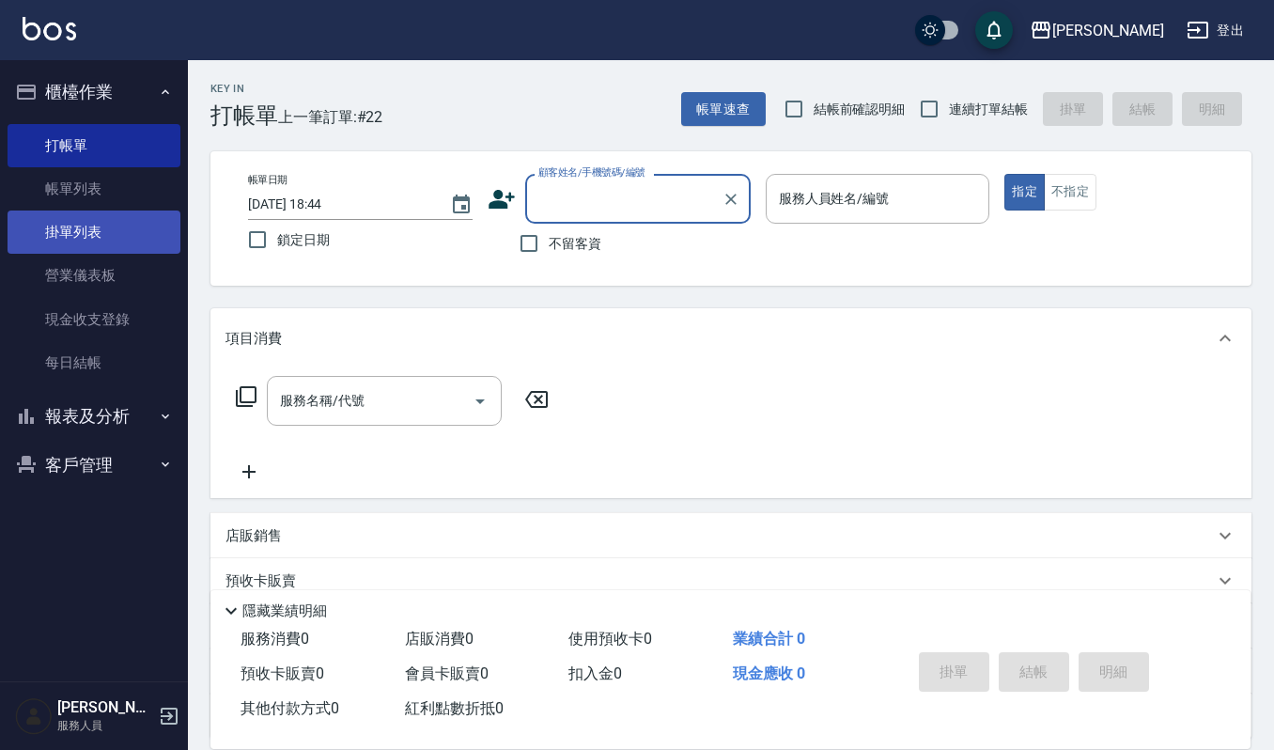
click at [107, 237] on link "掛單列表" at bounding box center [94, 231] width 173 height 43
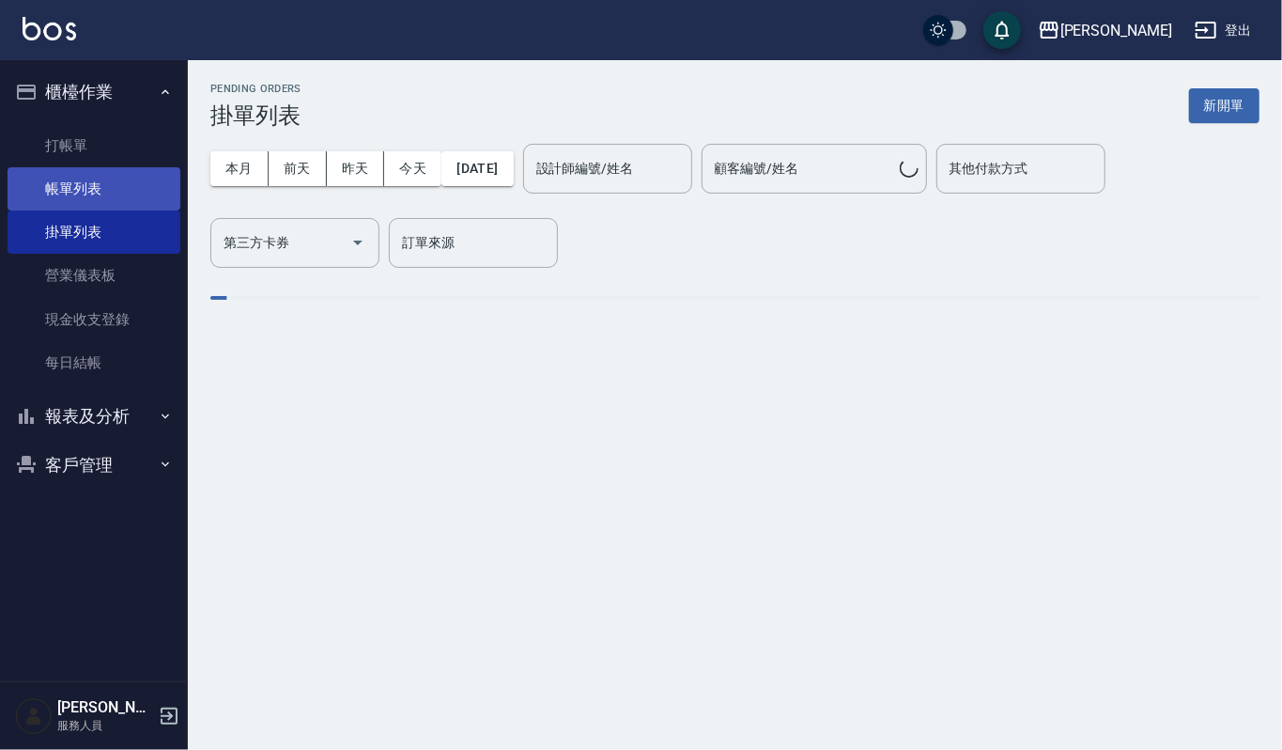
click at [132, 180] on link "帳單列表" at bounding box center [94, 188] width 173 height 43
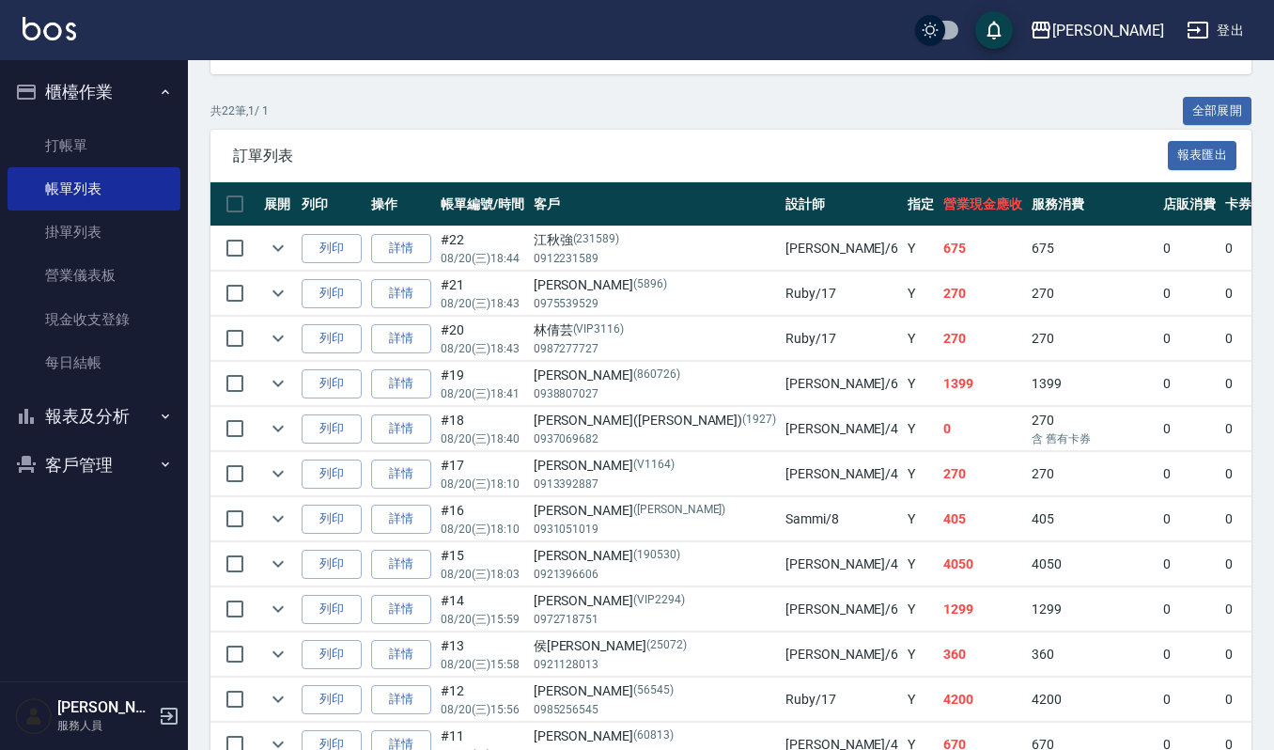
scroll to position [125, 0]
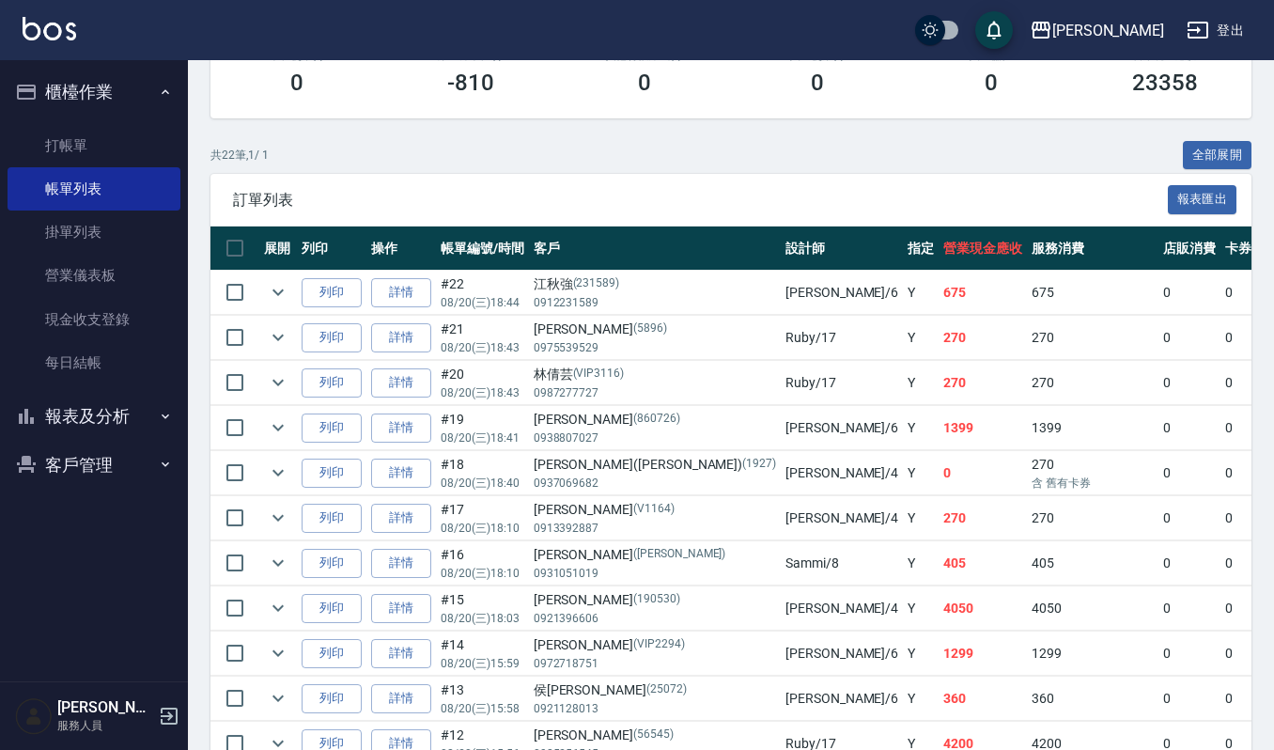
scroll to position [125, 0]
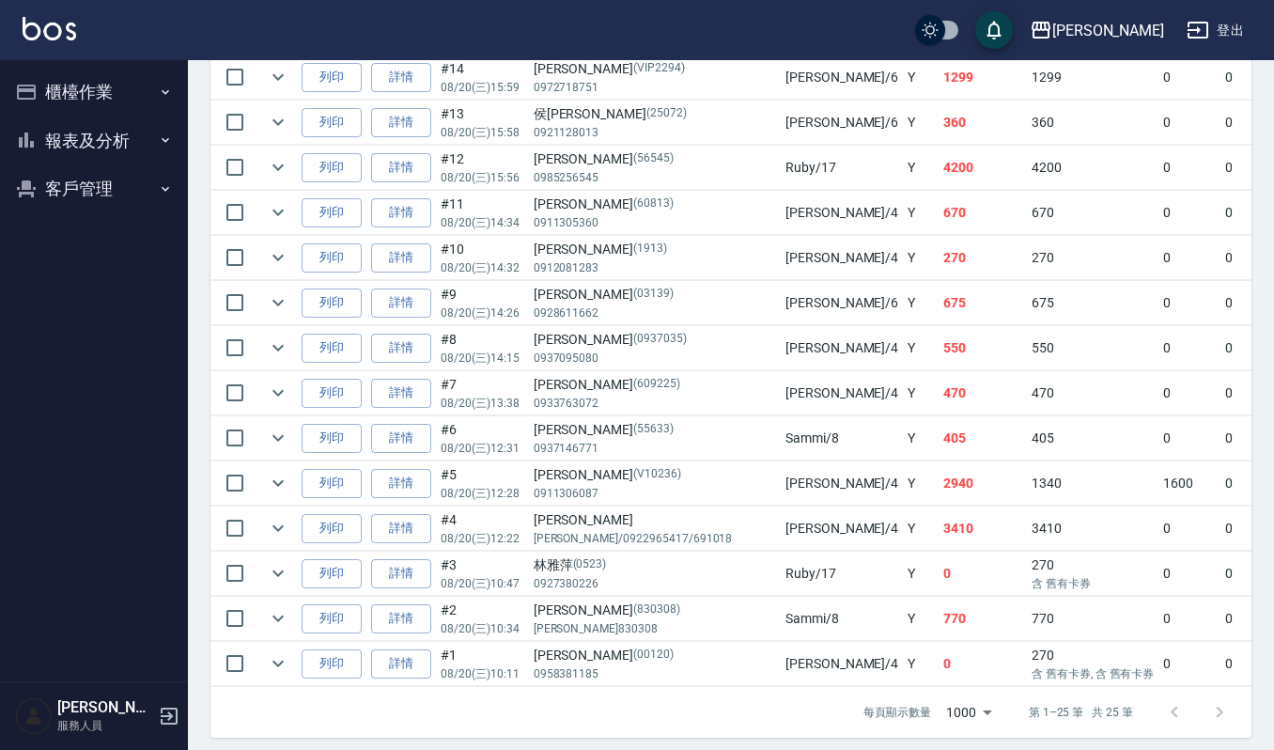
scroll to position [1109, 0]
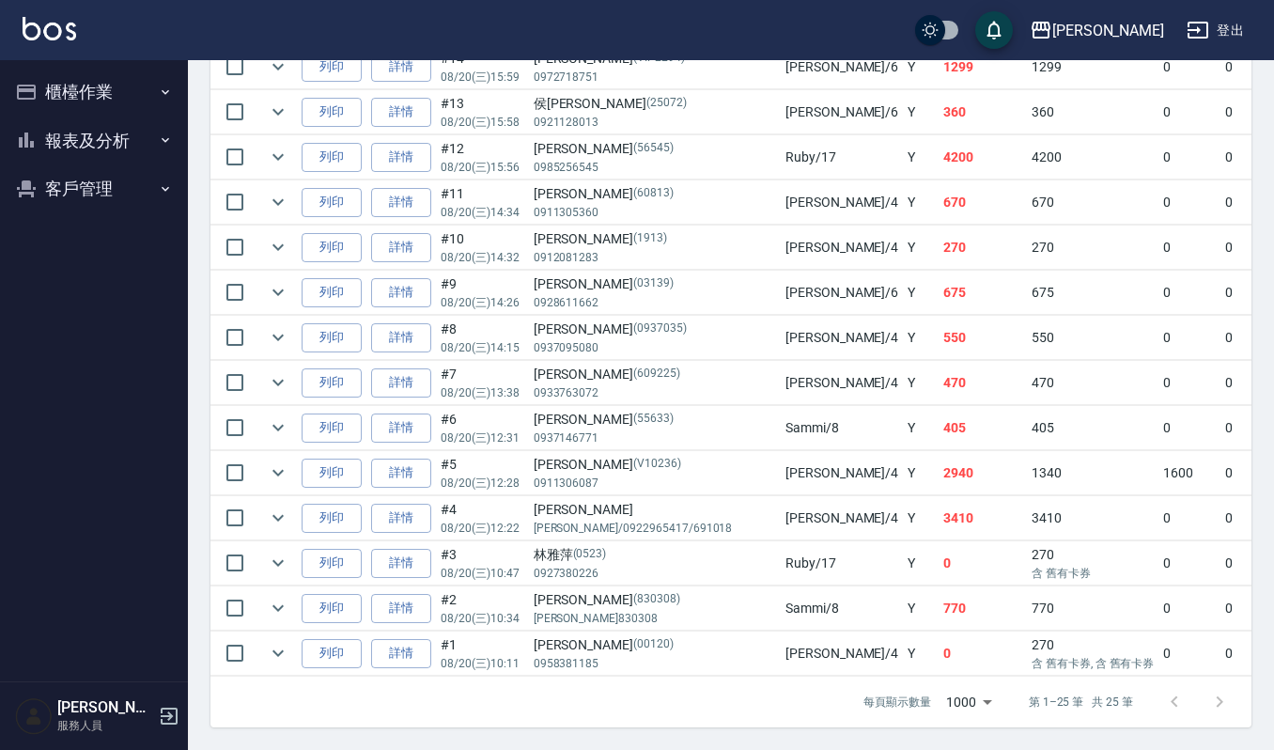
click at [271, 631] on td at bounding box center [278, 653] width 38 height 44
click at [275, 642] on icon "expand row" at bounding box center [278, 653] width 23 height 23
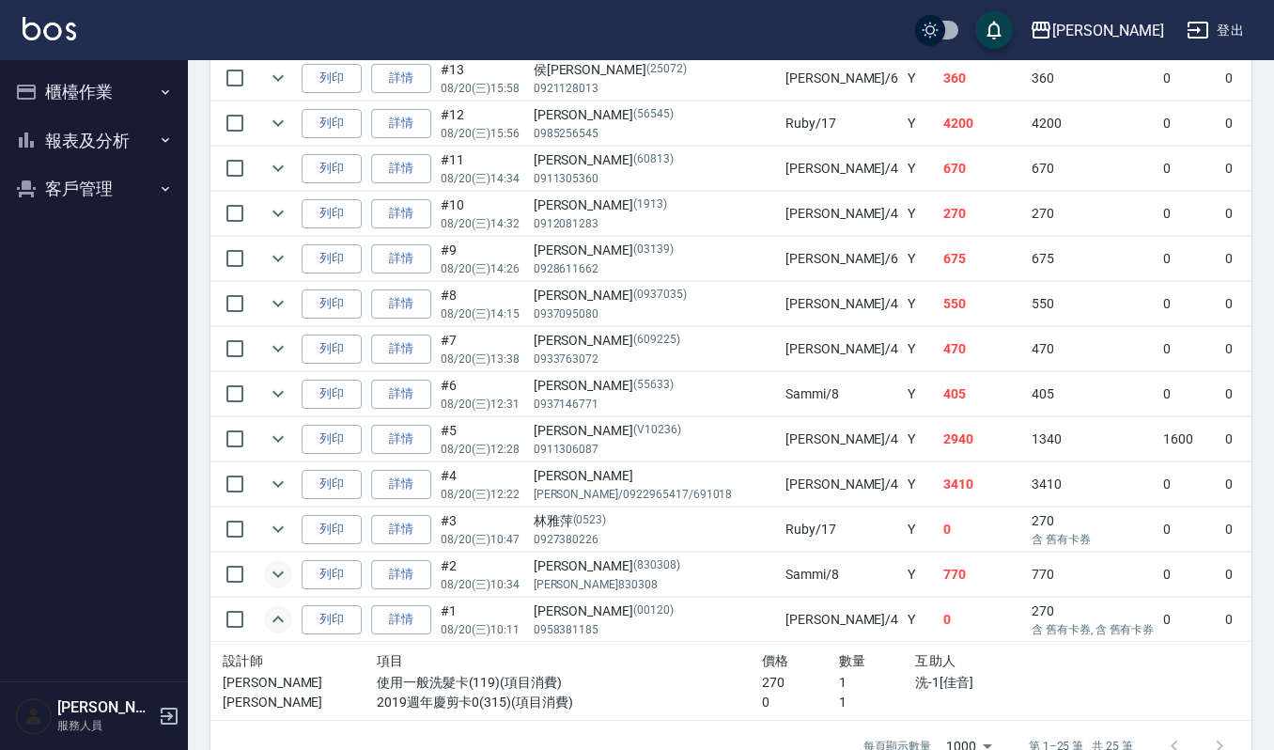
click at [287, 585] on icon "expand row" at bounding box center [278, 574] width 23 height 23
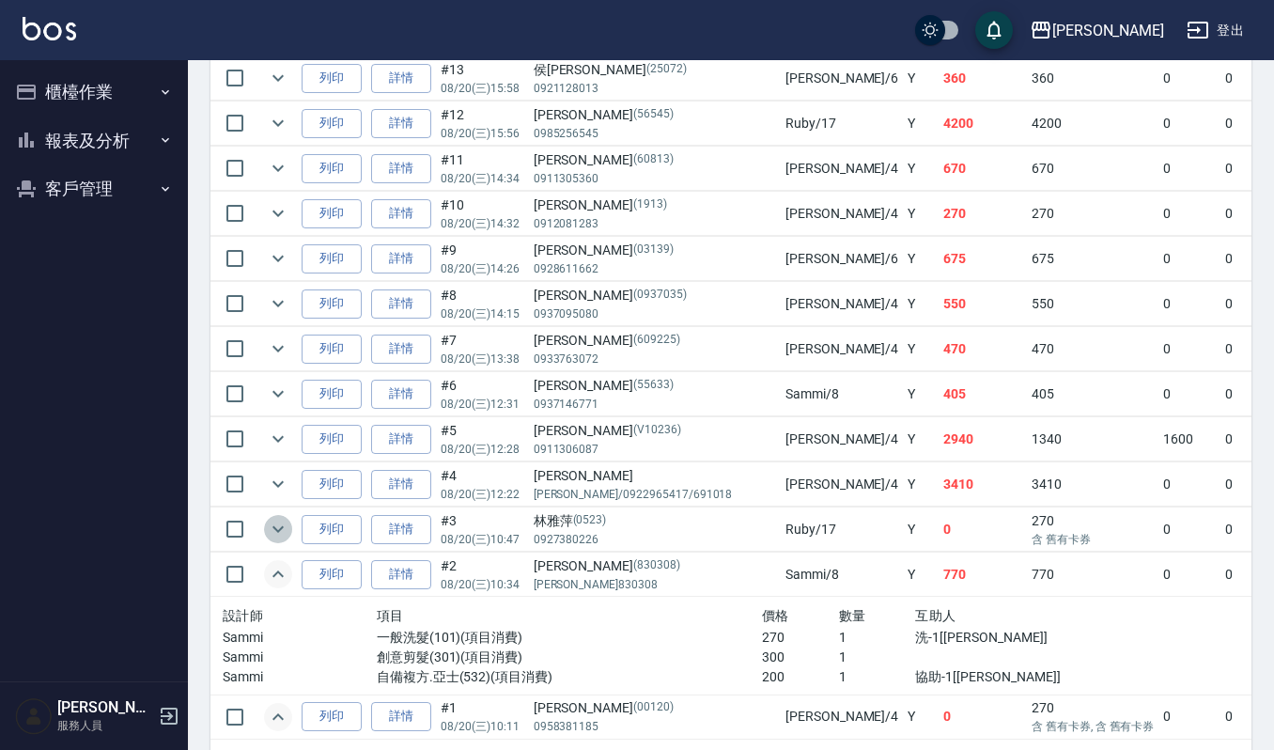
click at [286, 540] on icon "expand row" at bounding box center [278, 529] width 23 height 23
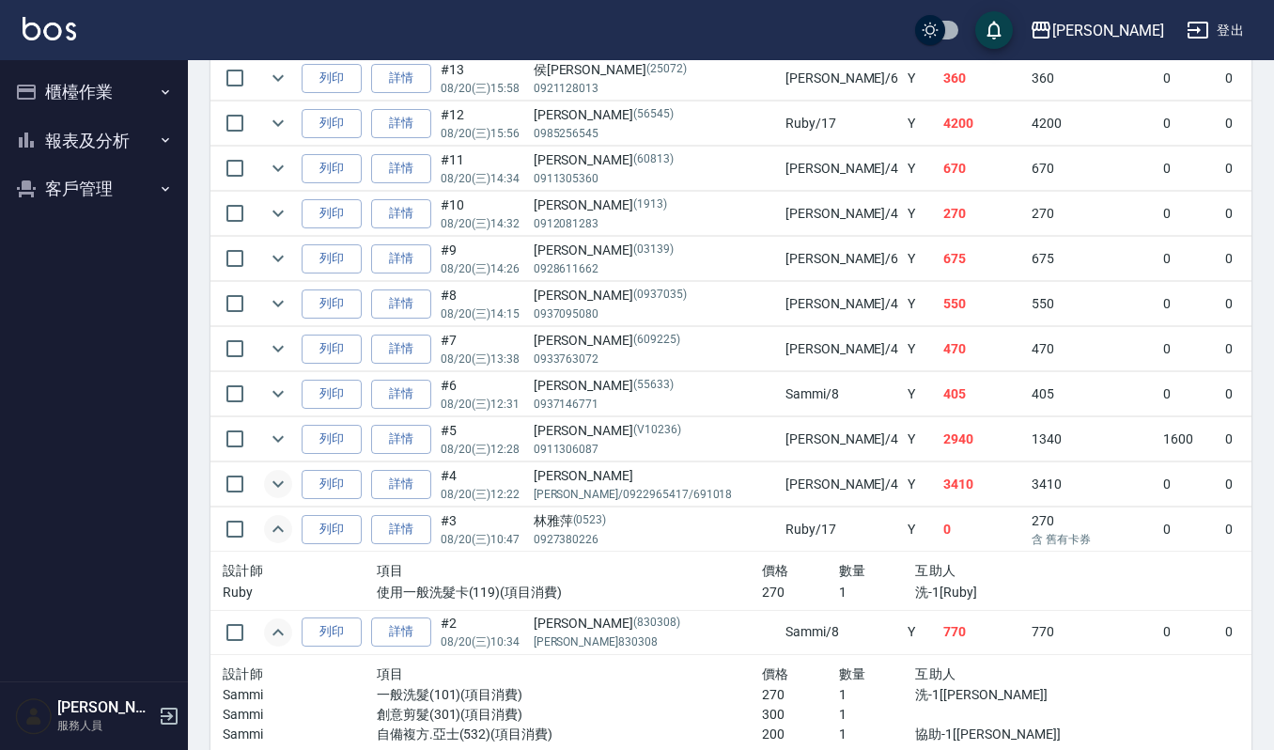
click at [274, 488] on icon "expand row" at bounding box center [277, 484] width 11 height 7
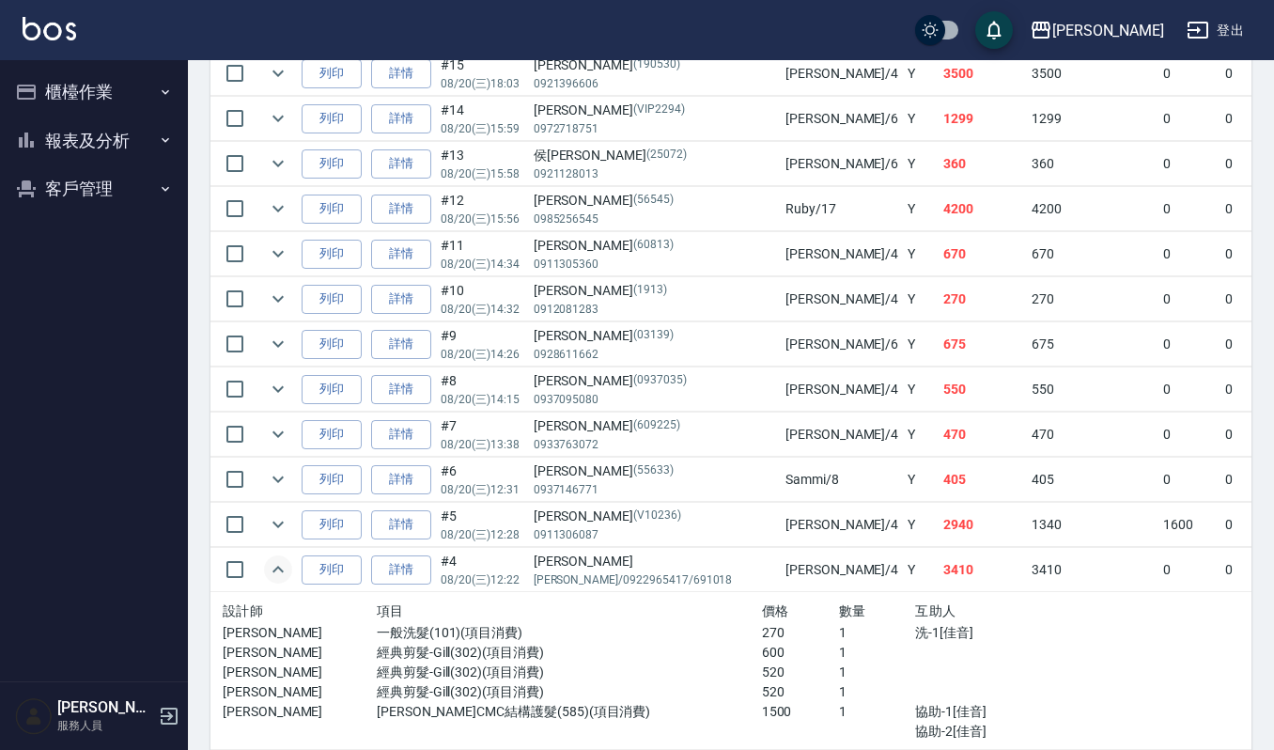
scroll to position [984, 0]
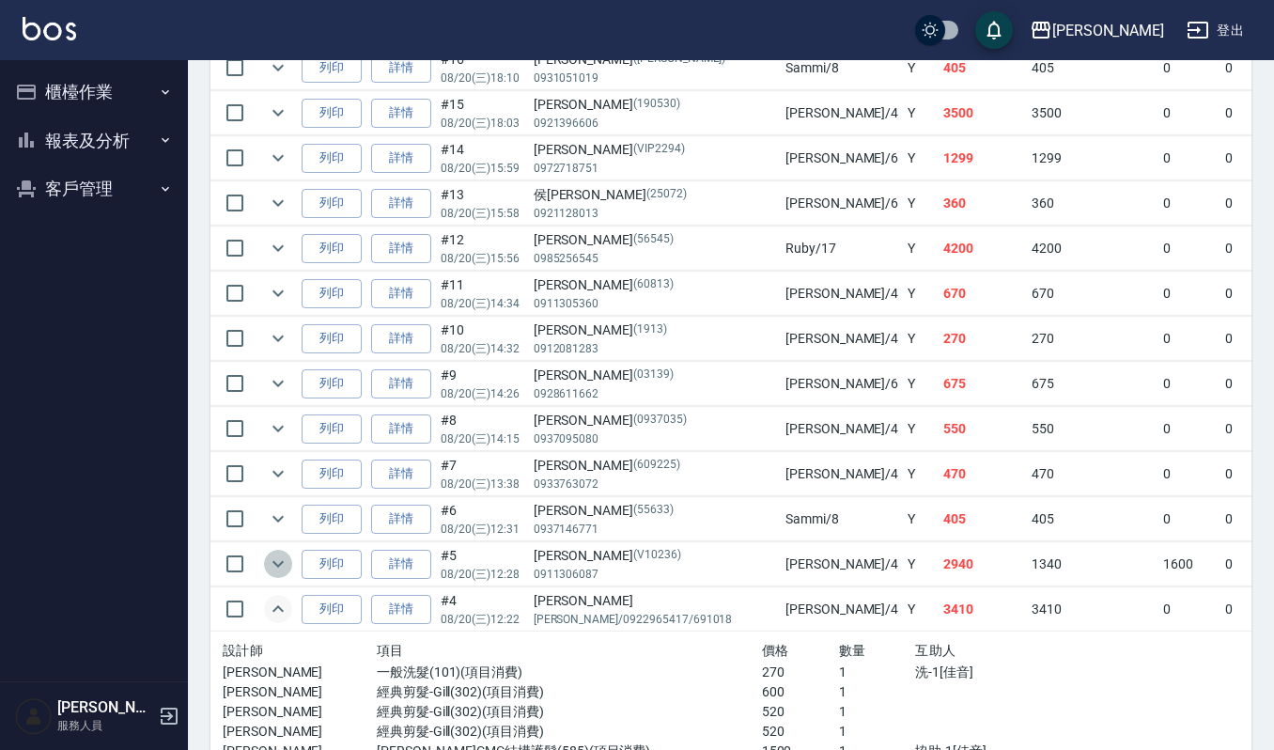
click at [279, 571] on icon "expand row" at bounding box center [278, 563] width 23 height 23
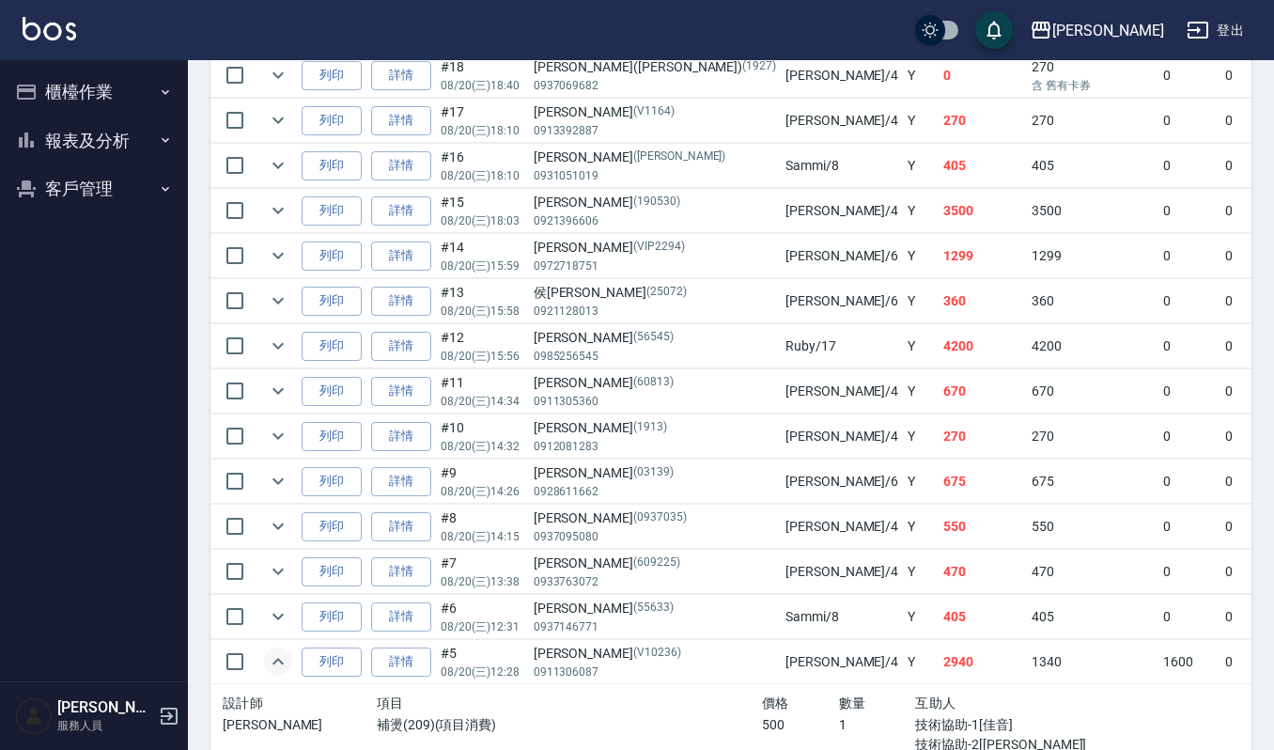
scroll to position [483, 0]
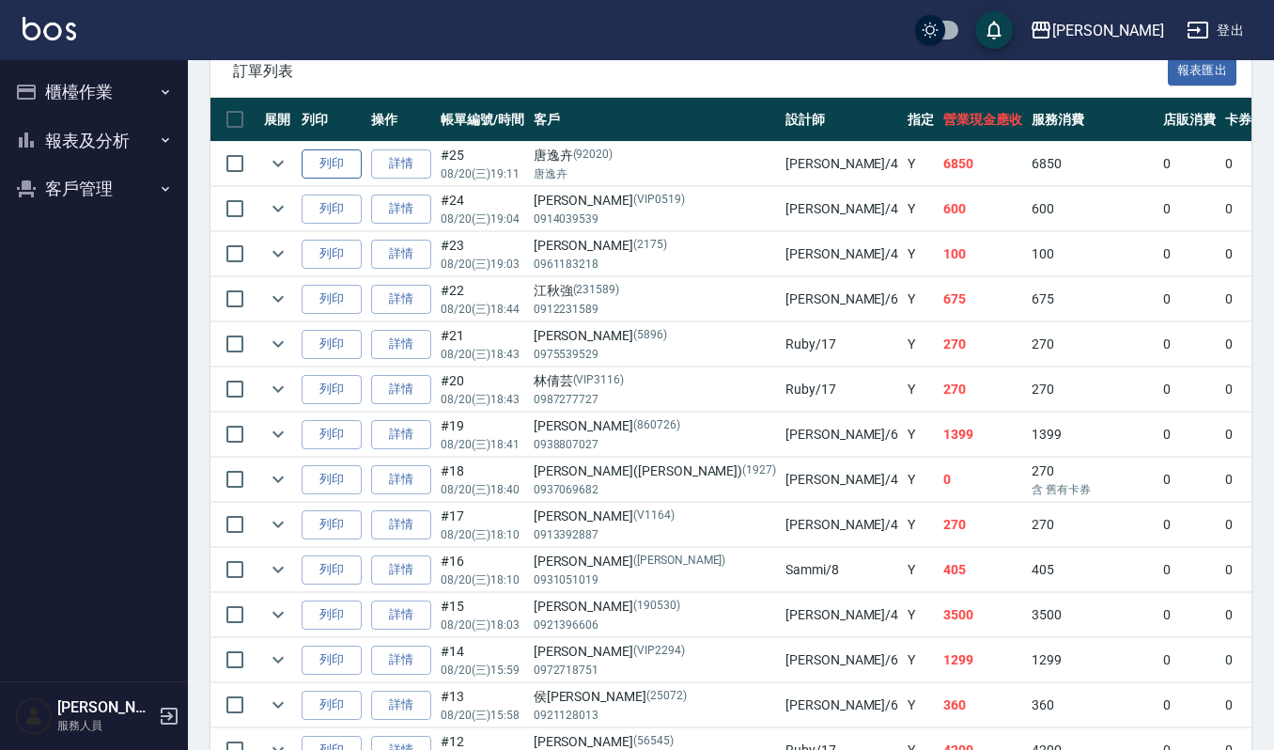
click at [351, 160] on button "列印" at bounding box center [332, 163] width 60 height 29
click at [271, 200] on icon "expand row" at bounding box center [278, 208] width 23 height 23
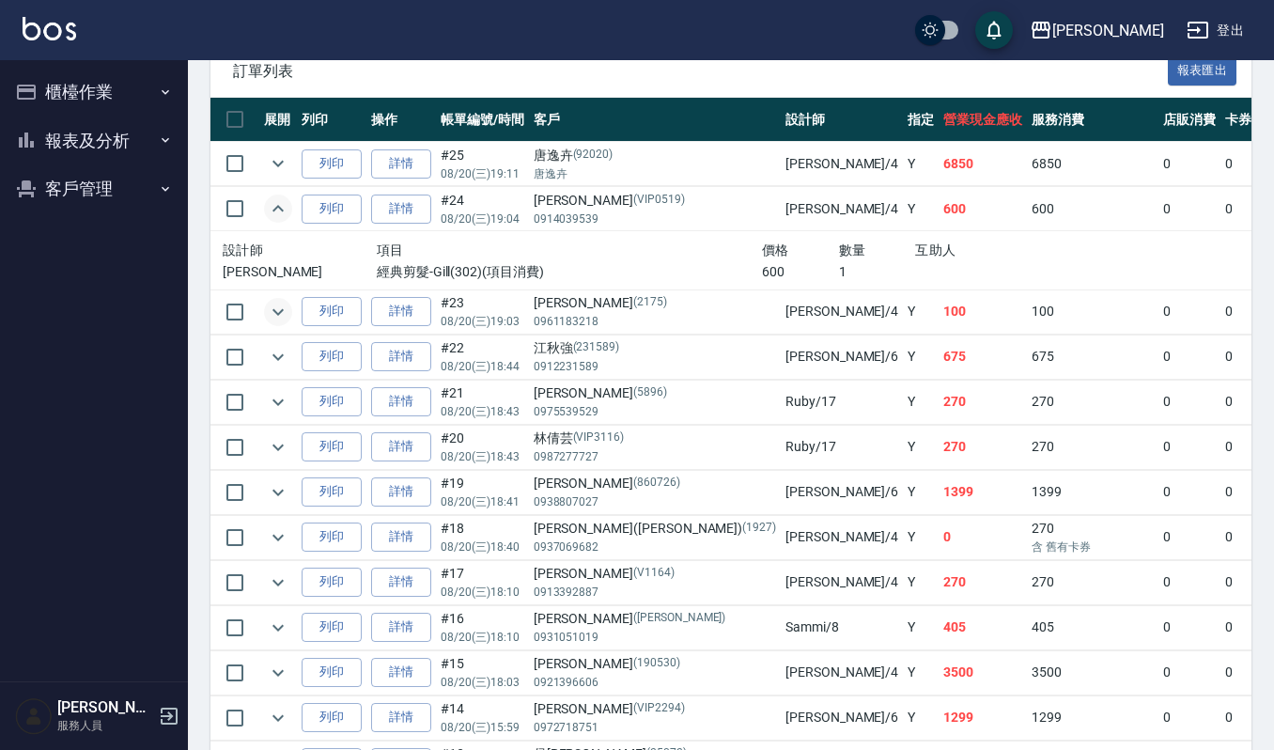
click at [287, 308] on icon "expand row" at bounding box center [278, 312] width 23 height 23
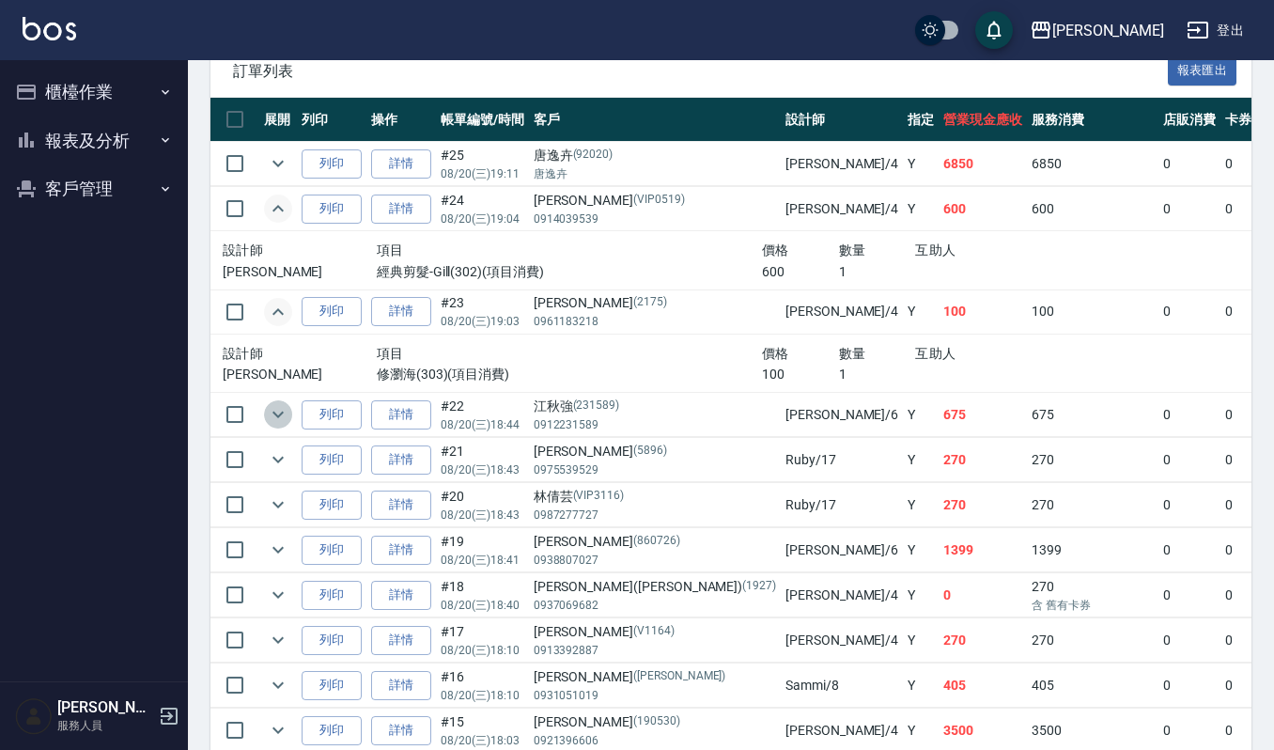
click at [268, 418] on icon "expand row" at bounding box center [278, 414] width 23 height 23
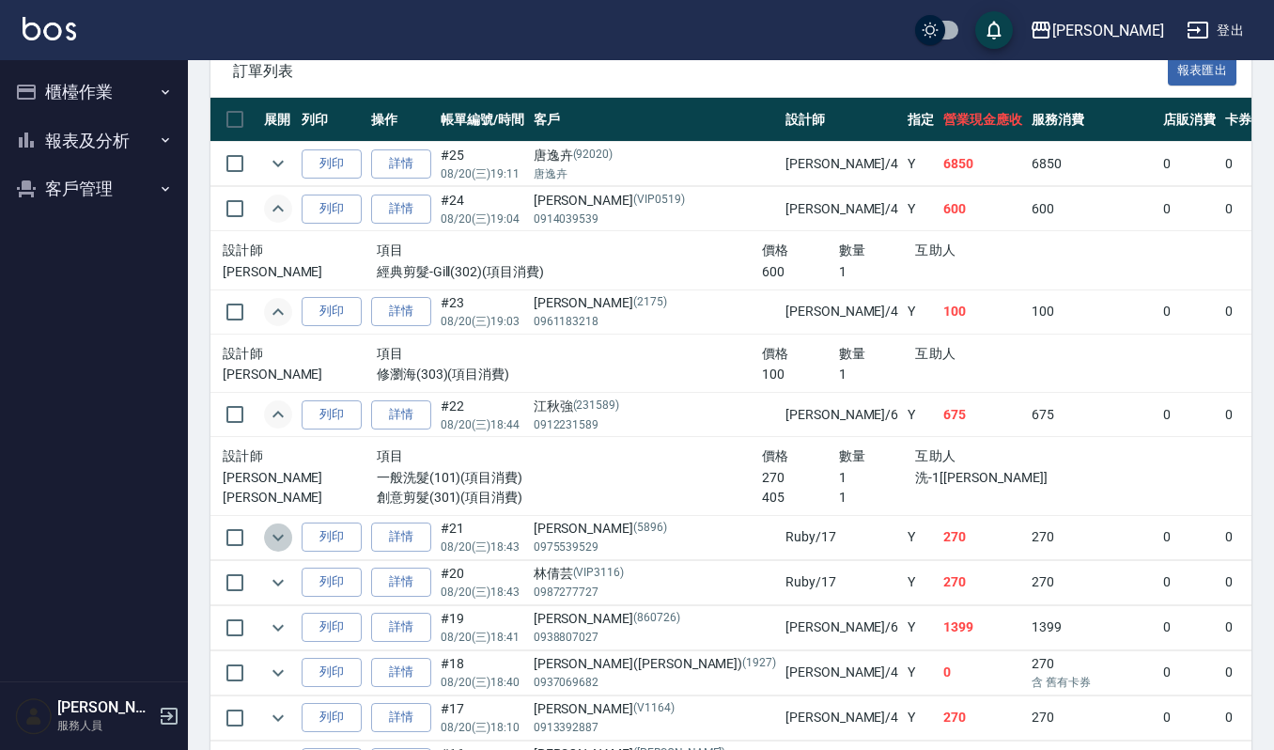
click at [278, 549] on icon "expand row" at bounding box center [278, 537] width 23 height 23
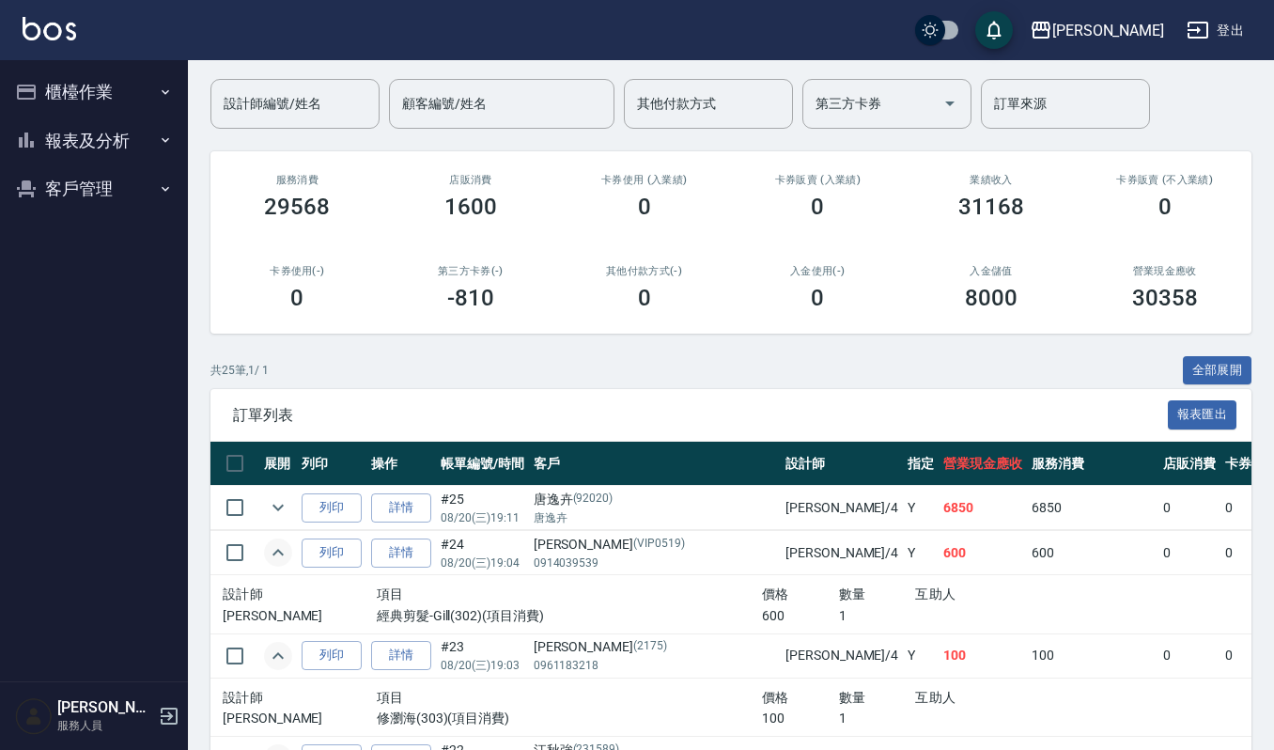
scroll to position [107, 0]
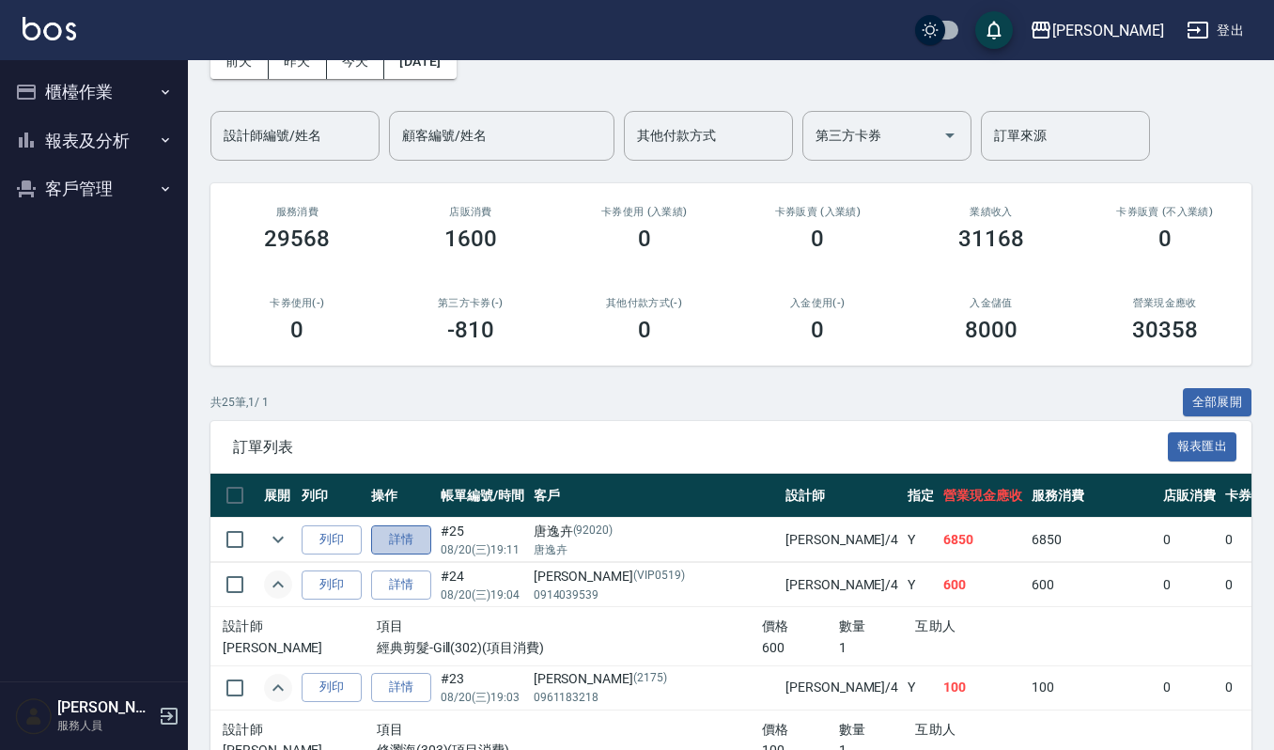
click at [396, 542] on link "詳情" at bounding box center [401, 539] width 60 height 29
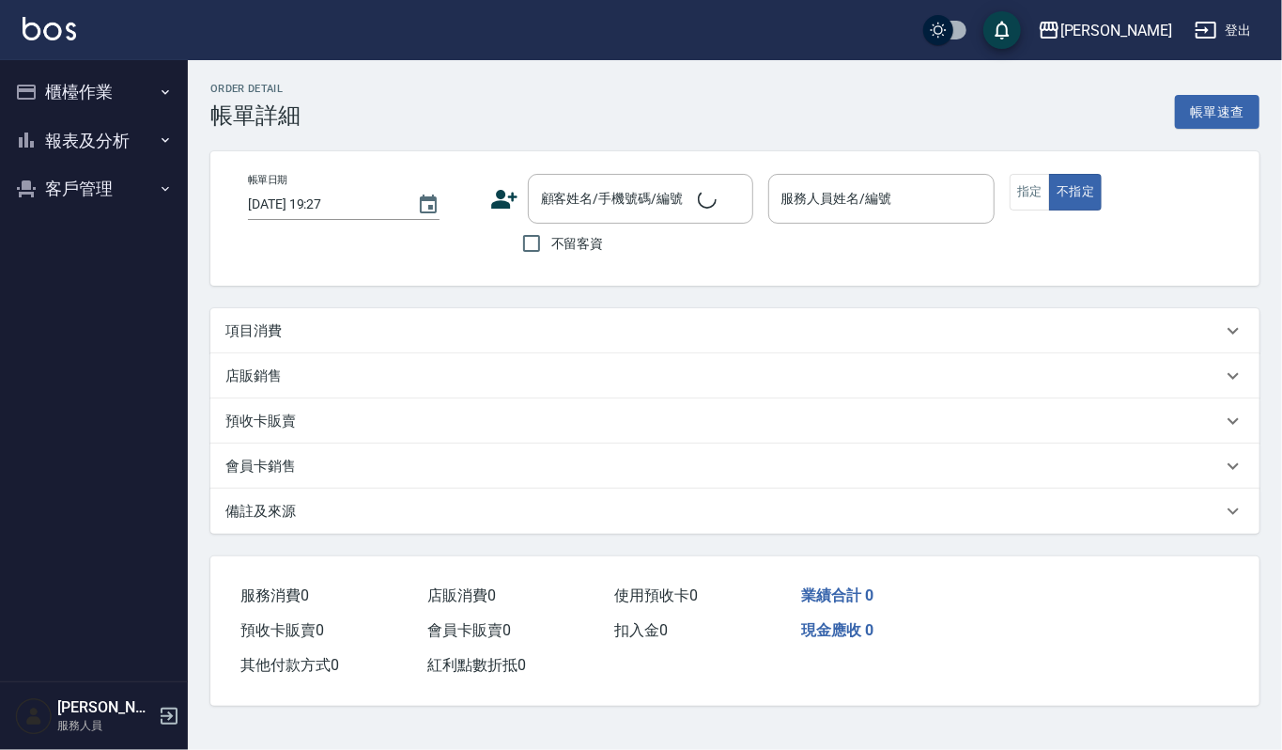
type input "2025/08/20 19:11"
type input "吉兒-4"
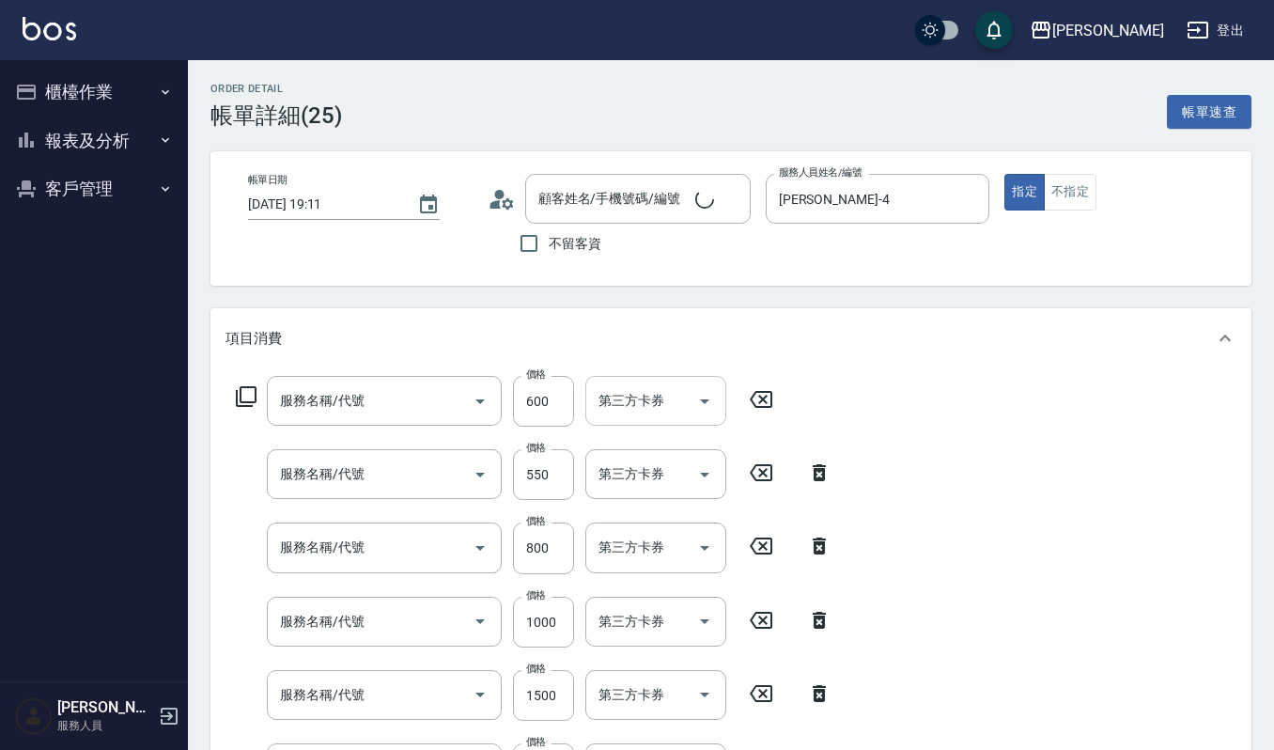
type input "唐逸卉/唐逸卉/92020"
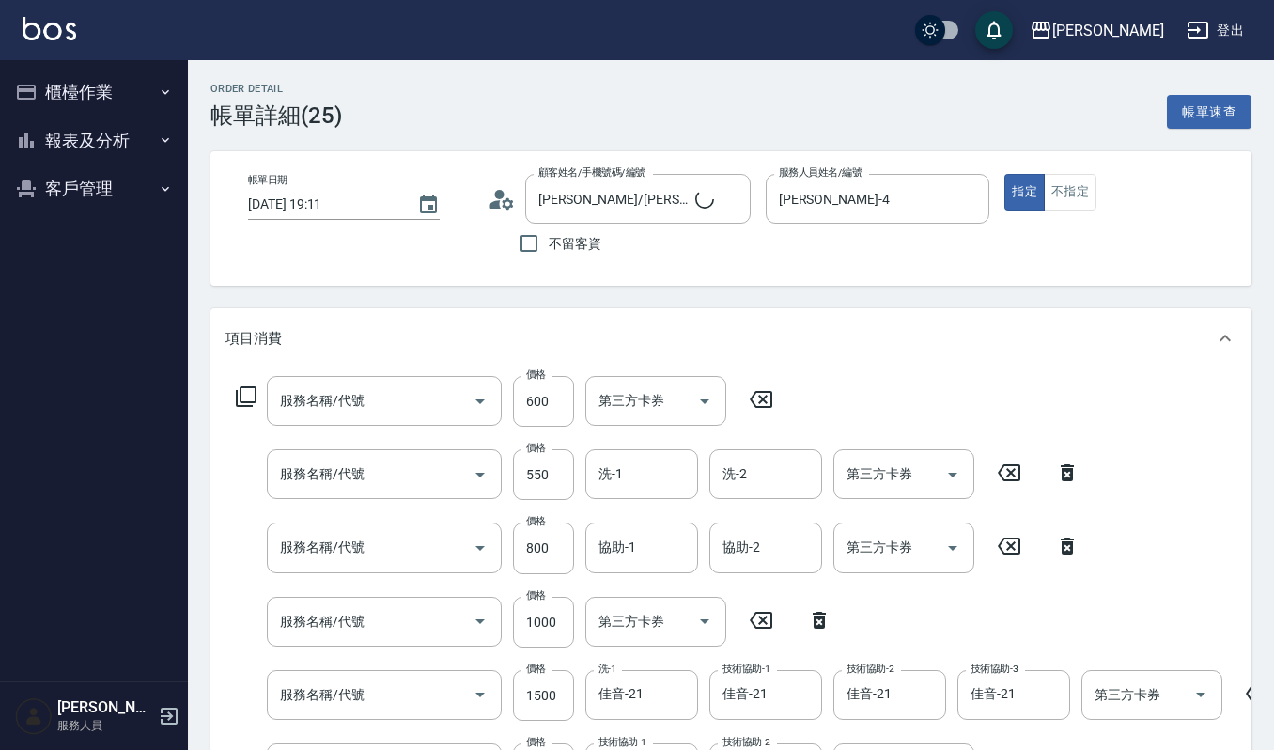
type input "經典剪髮-Gill(302)"
type input "純香洗髮(107)"
type input "CMC加購護(701)"
type input "(雲提)燙染前頭皮防護(518)"
type input "打底染髮(402)"
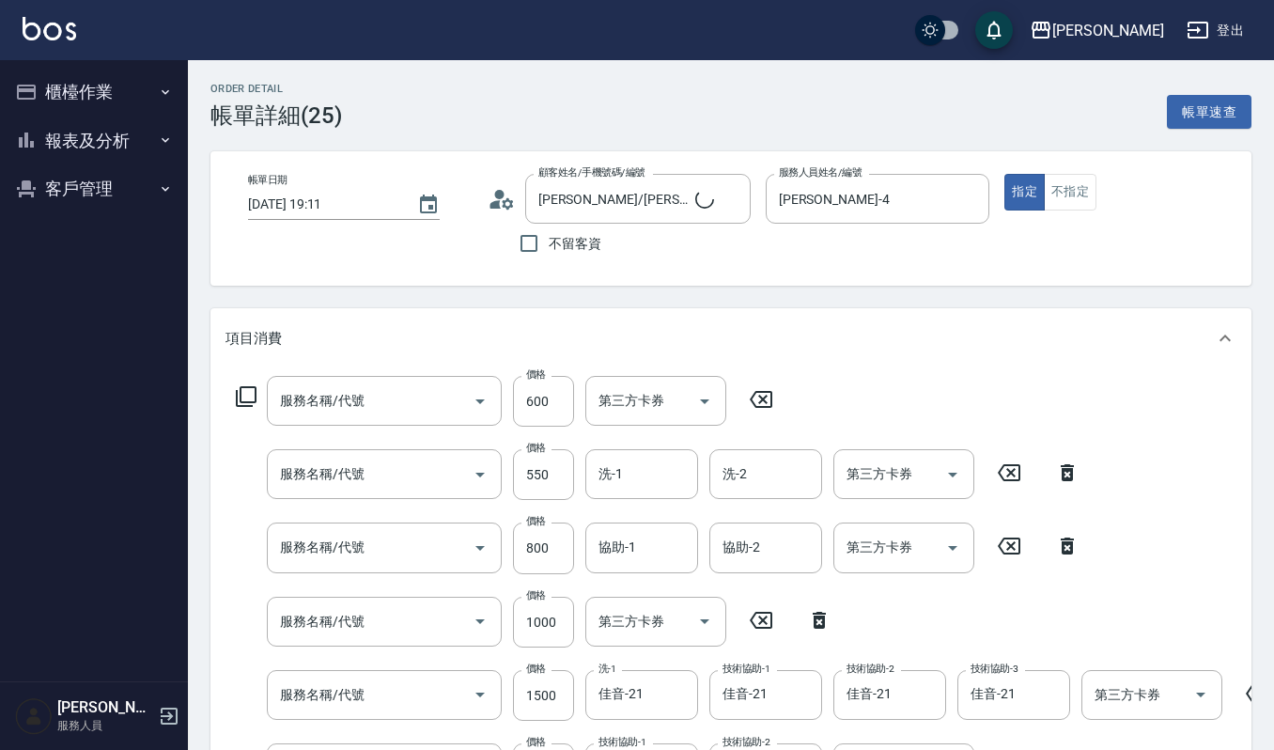
type input "造型染(401)"
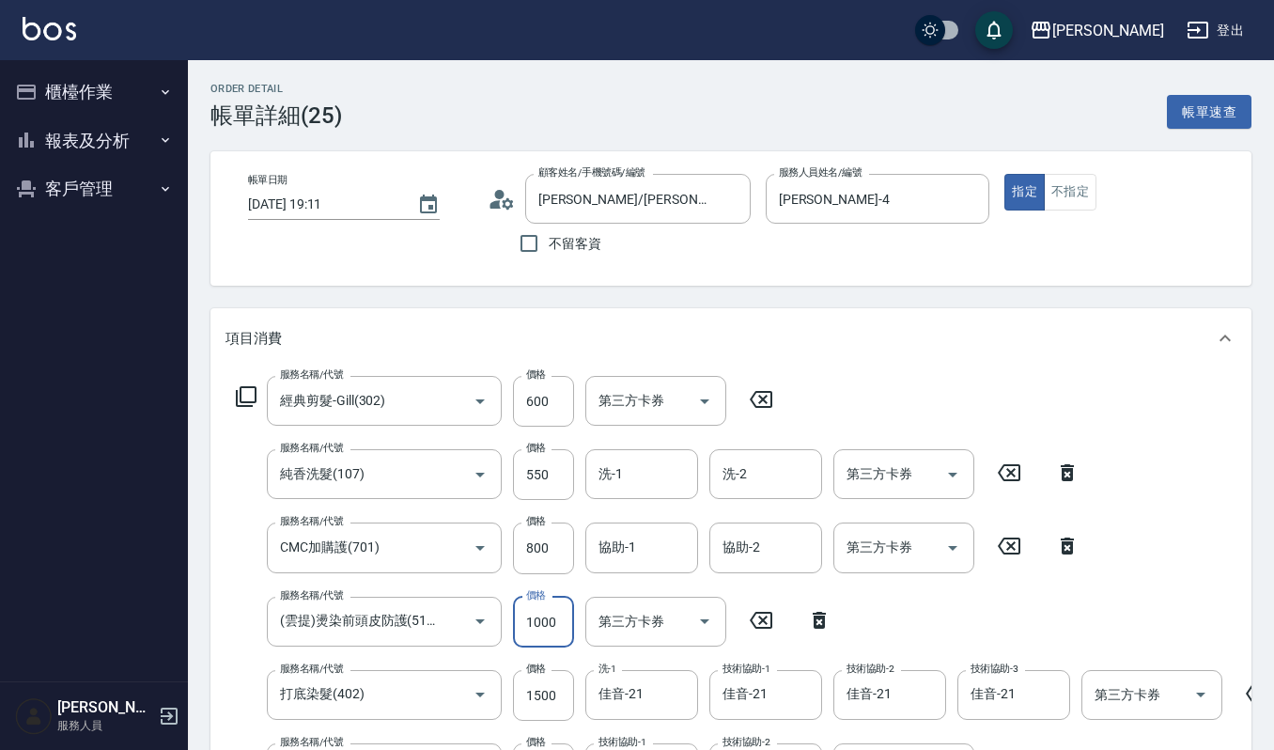
click at [535, 613] on input "1000" at bounding box center [543, 621] width 61 height 51
type input "1500"
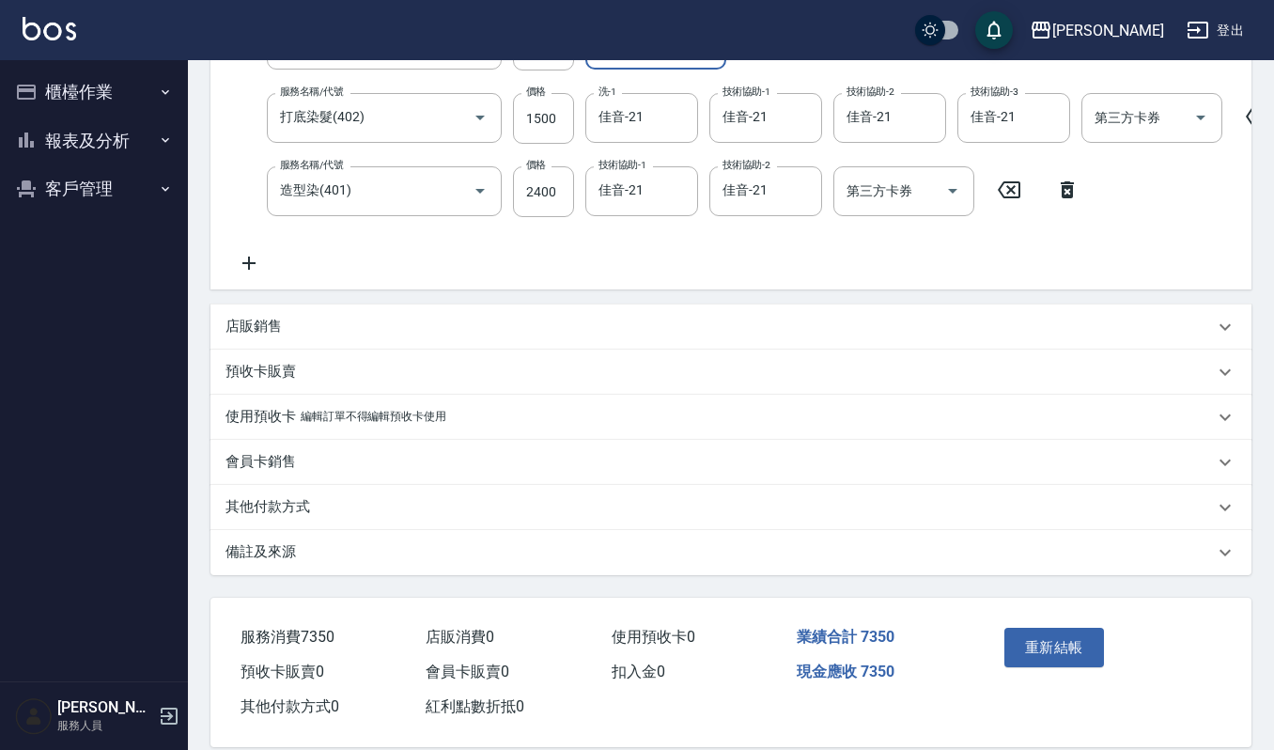
scroll to position [618, 0]
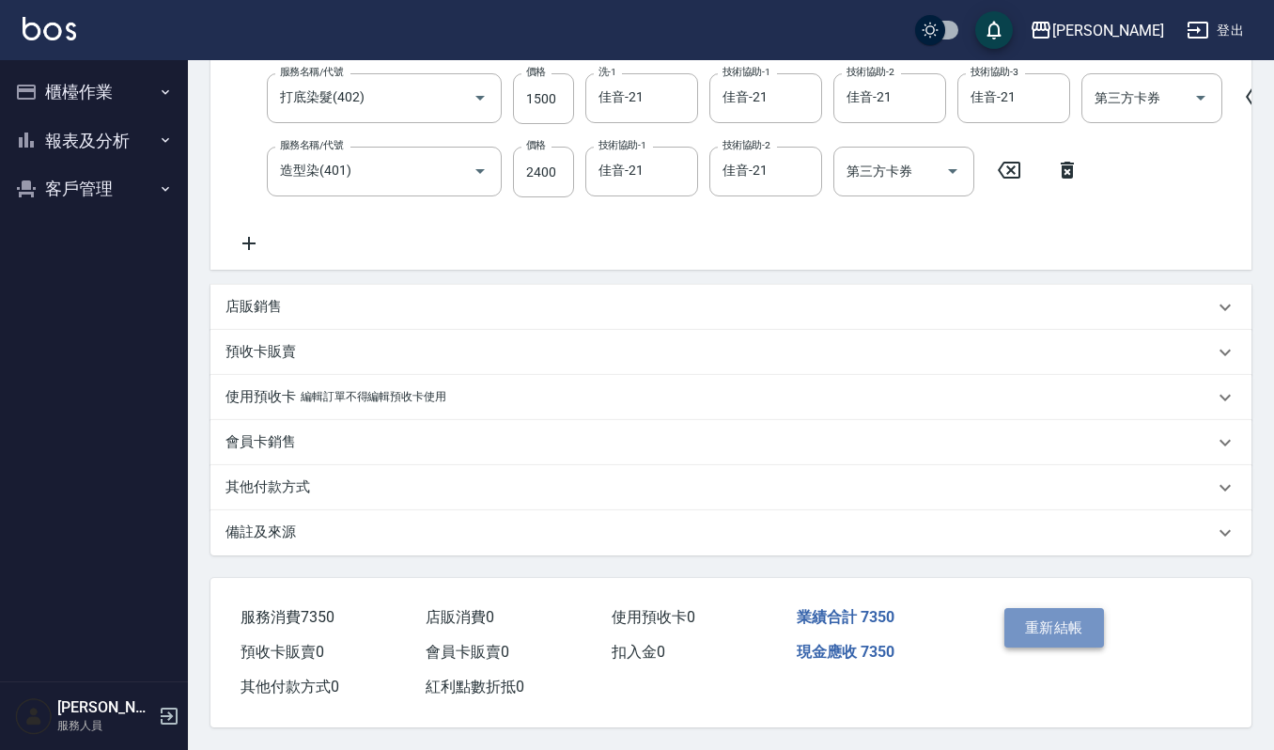
click at [1045, 612] on button "重新結帳" at bounding box center [1054, 627] width 100 height 39
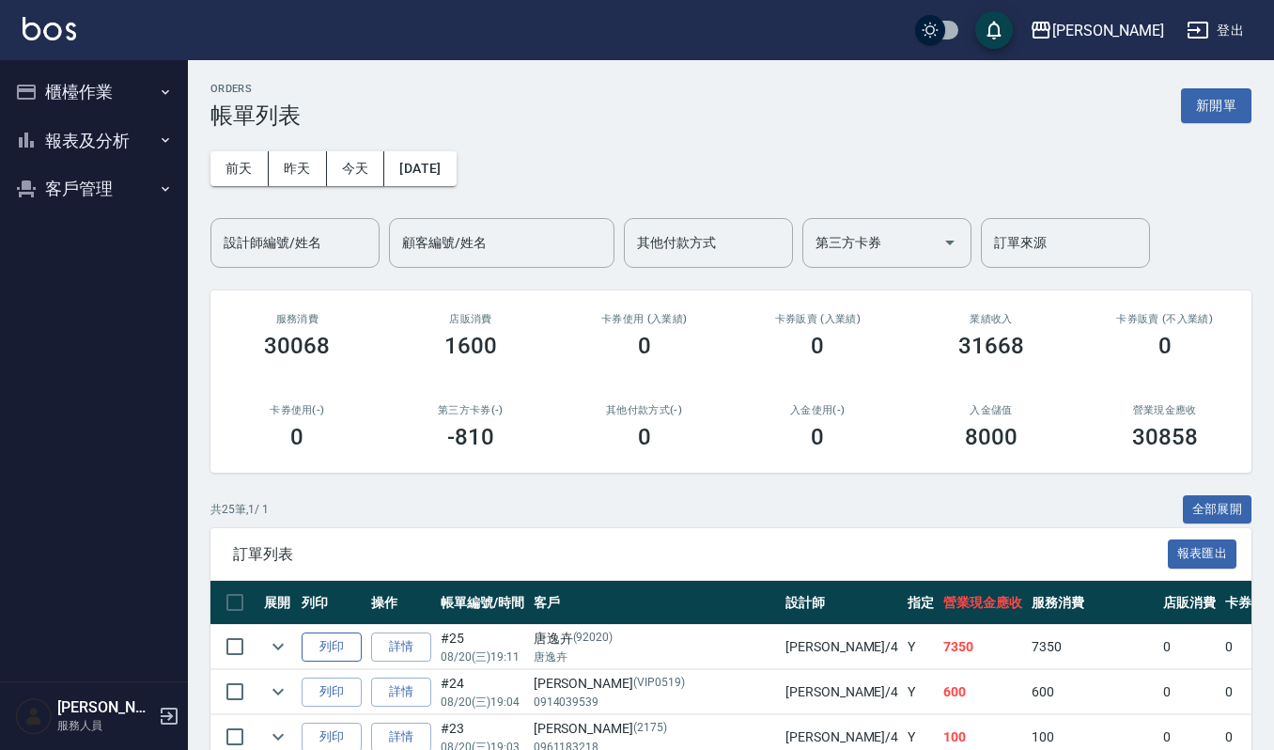
click at [351, 646] on button "列印" at bounding box center [332, 646] width 60 height 29
click at [414, 648] on link "詳情" at bounding box center [401, 646] width 60 height 29
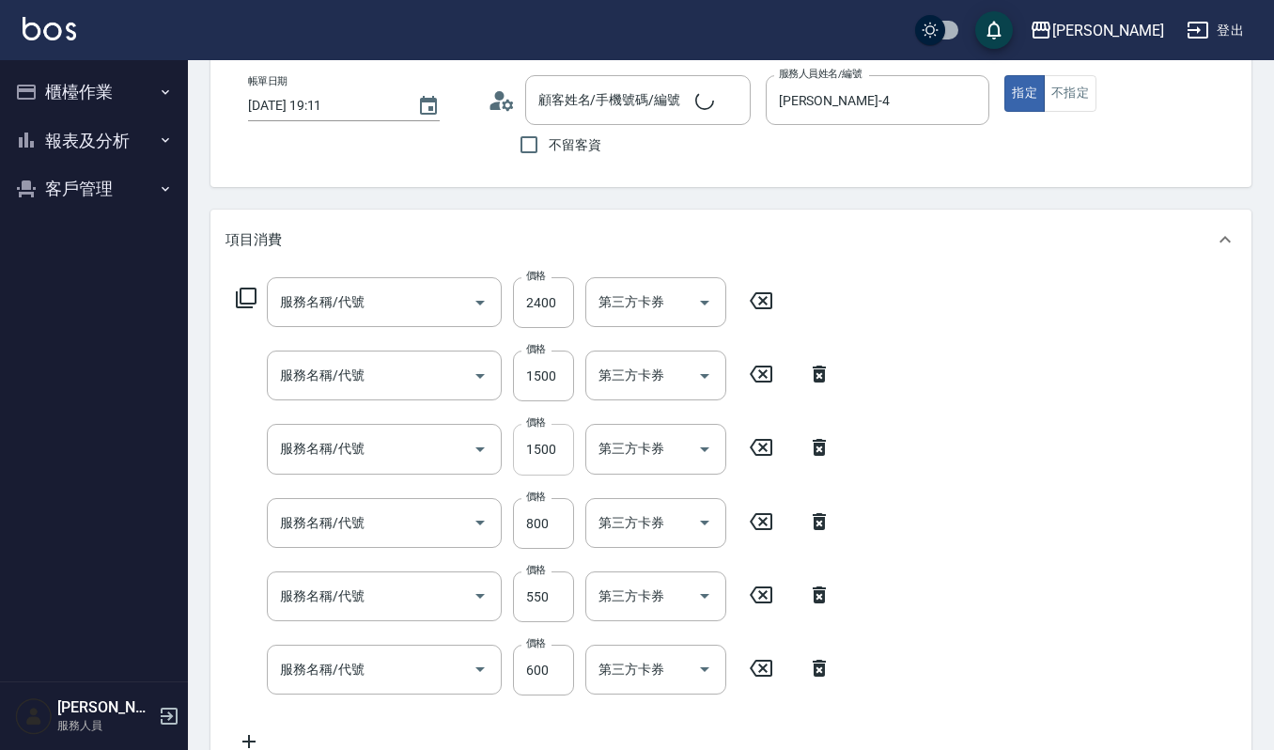
type input "2025/08/20 19:11"
type input "吉兒-4"
type input "造型染(401)"
type input "打底染髮(402)"
type input "(雲提)燙染前頭皮防護(518)"
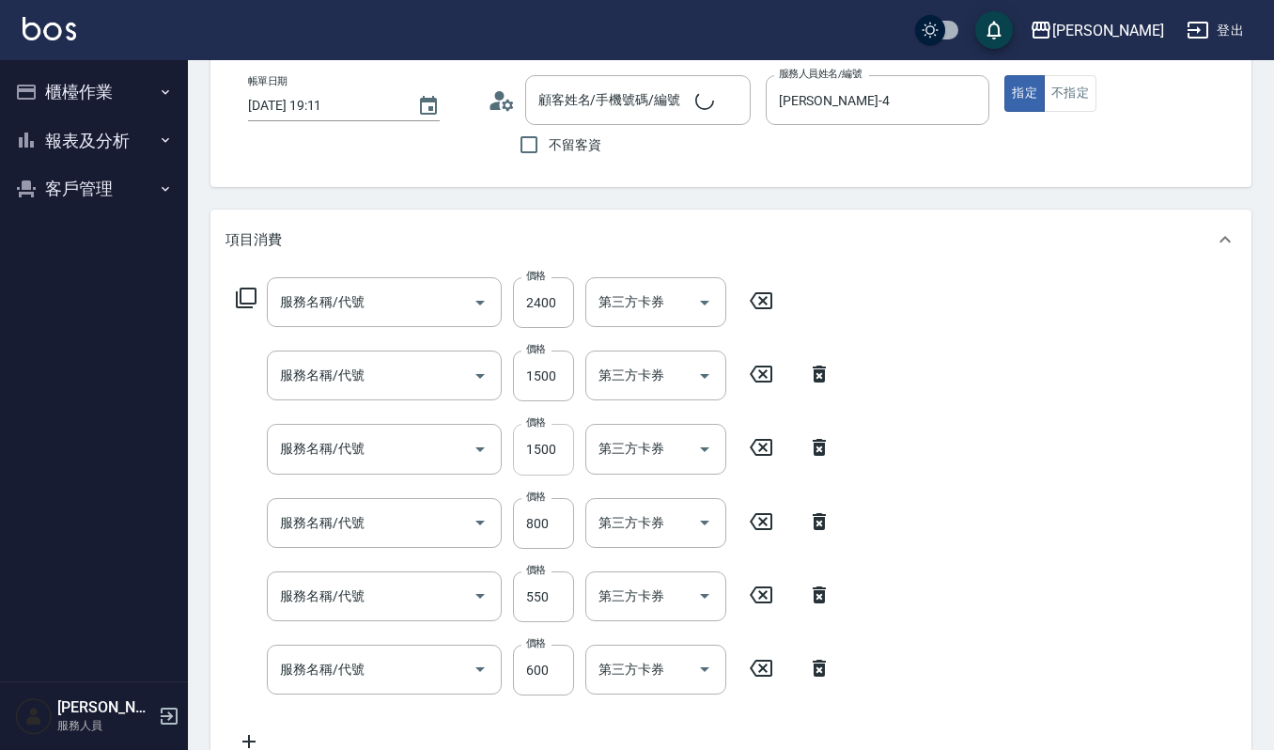
type input "CMC加購護(701)"
type input "純香洗髮(107)"
type input "經典剪髮-Gill(302)"
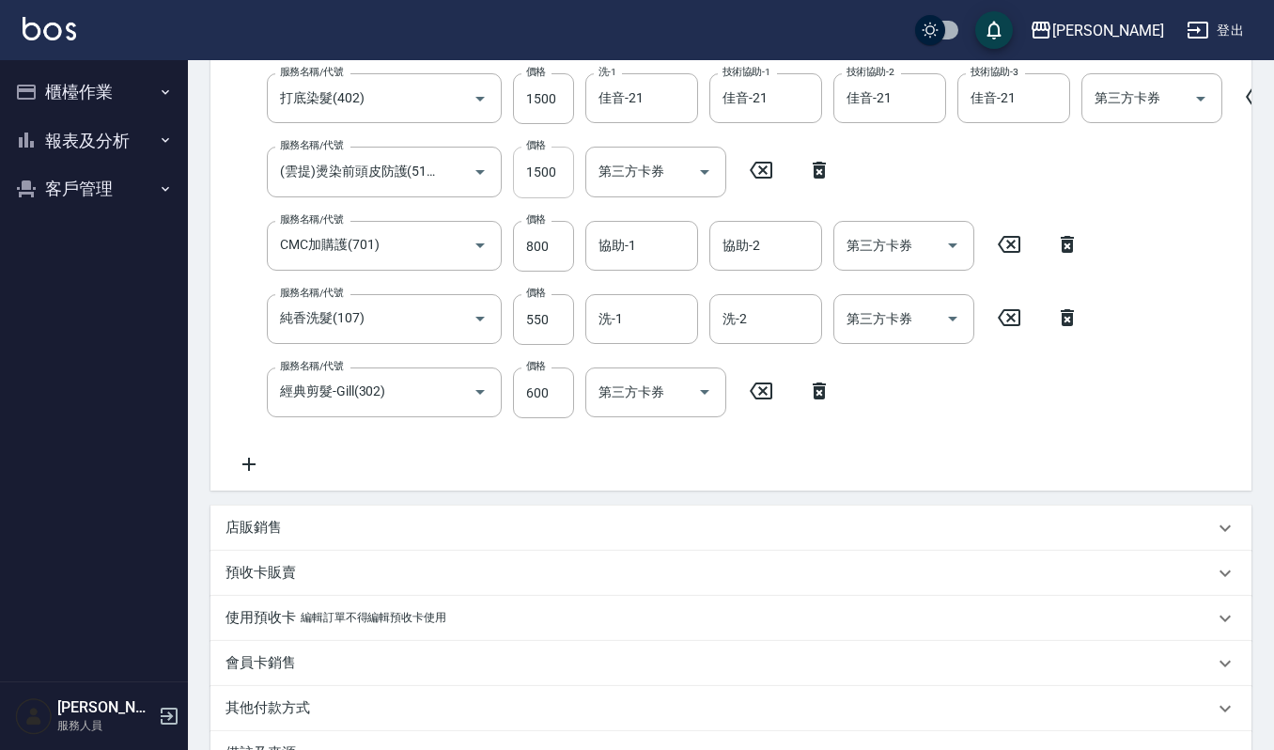
type input "唐逸卉/唐逸卉/92020"
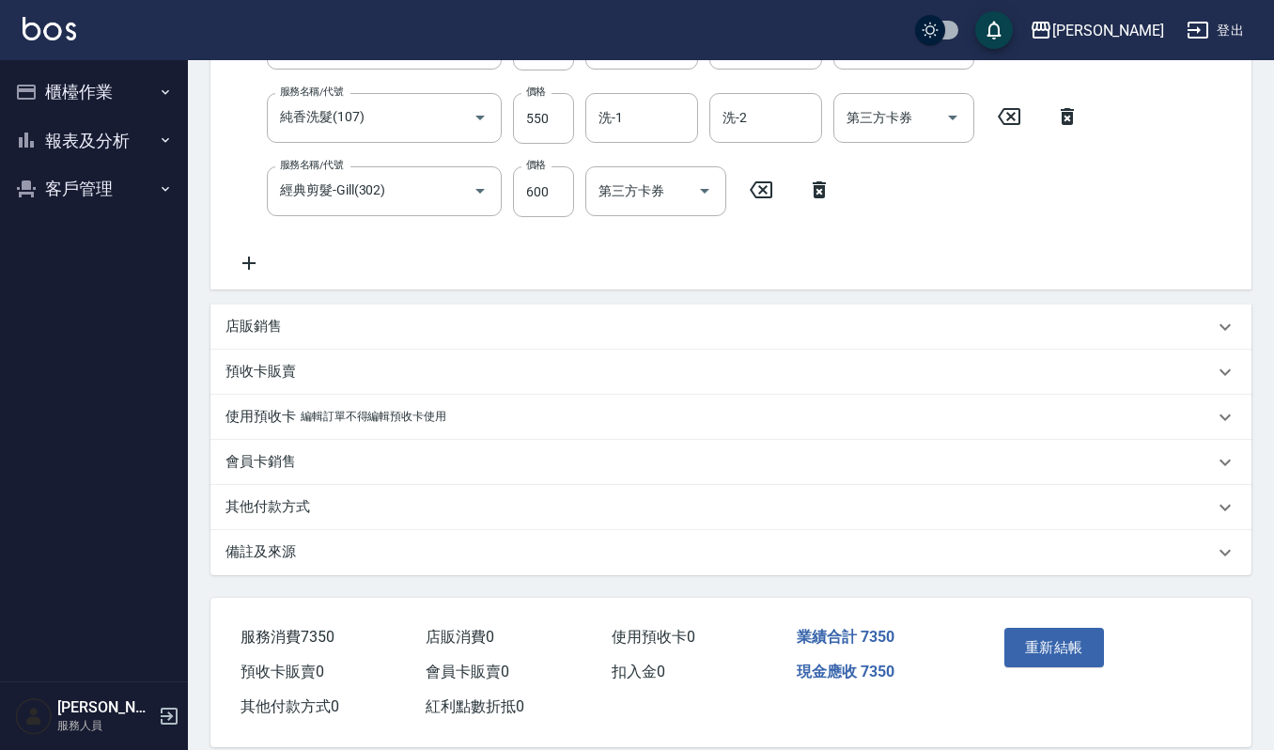
scroll to position [618, 0]
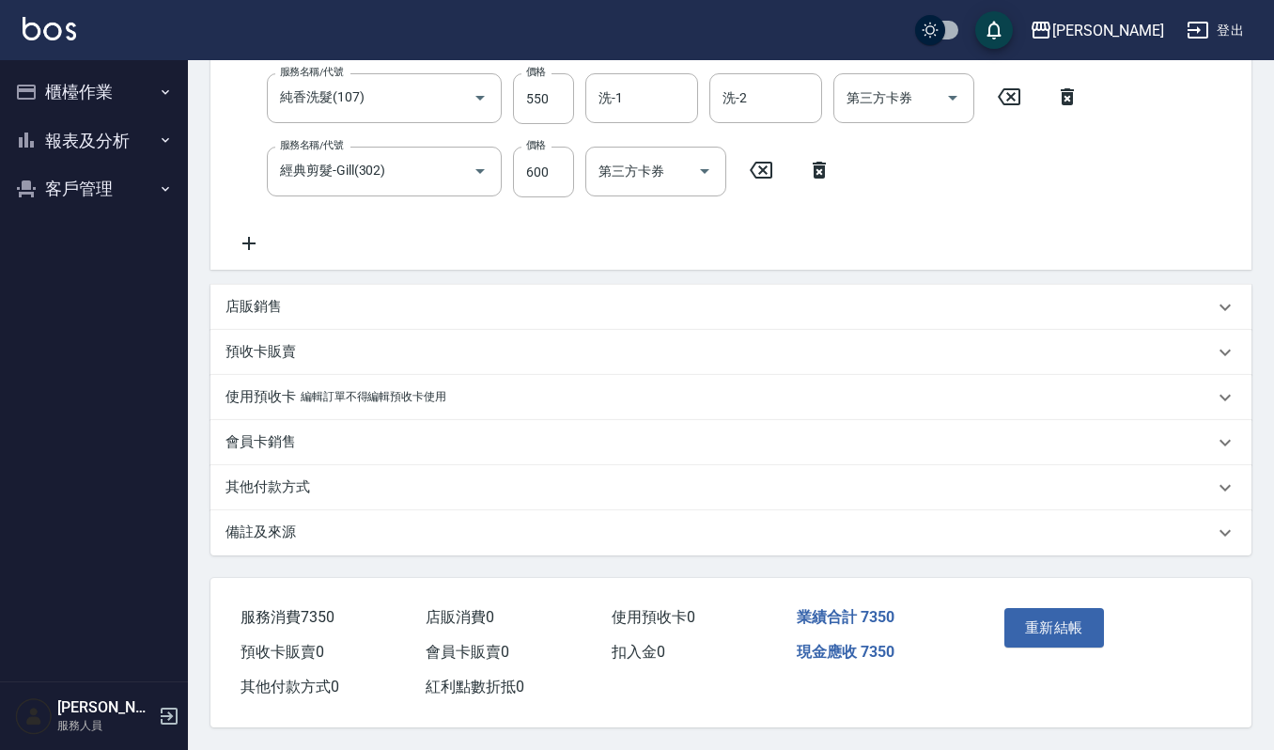
click at [293, 486] on p "其他付款方式" at bounding box center [267, 487] width 85 height 20
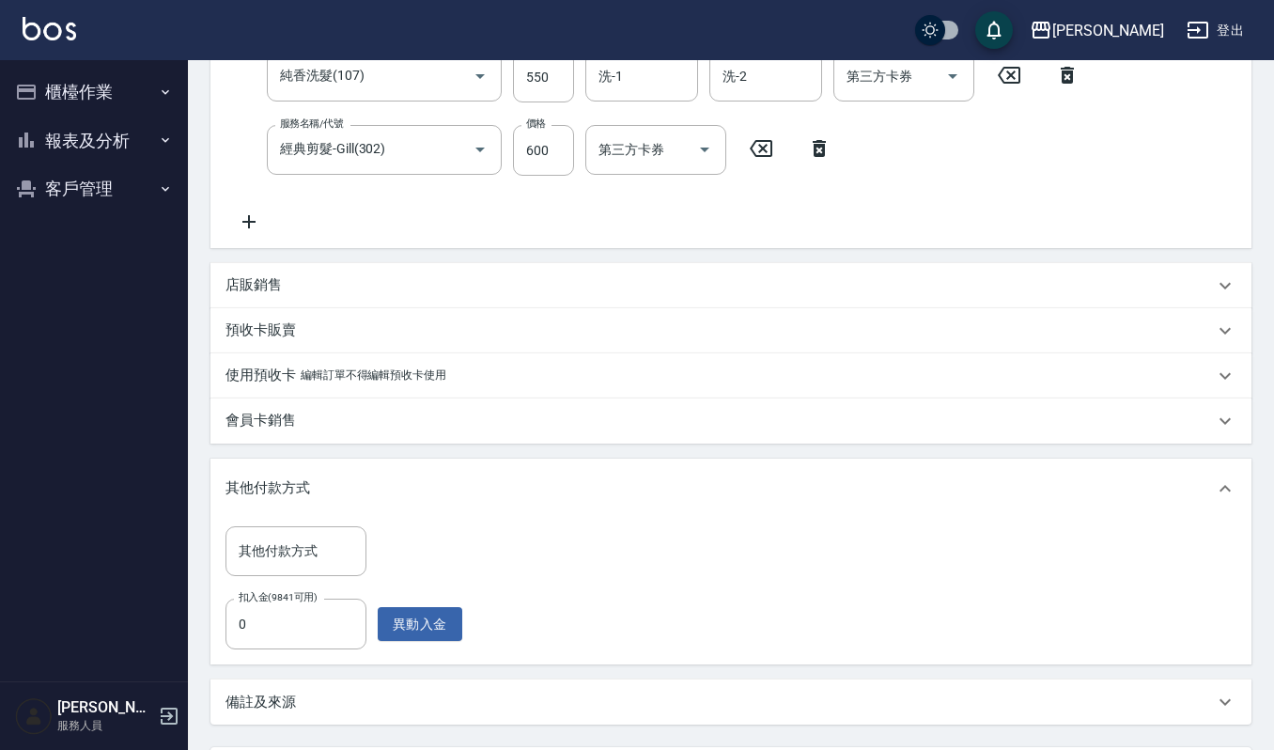
click at [306, 385] on p "編輯訂單不得編輯預收卡使用" at bounding box center [374, 375] width 146 height 20
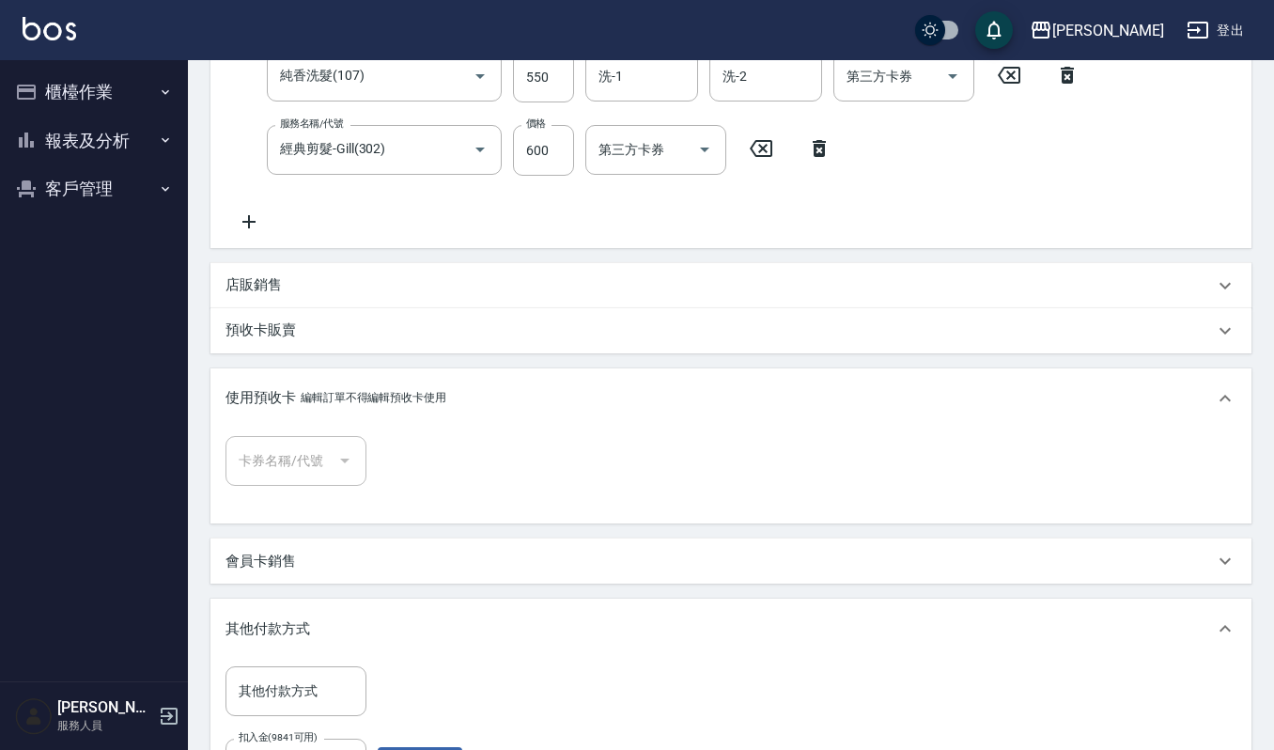
click at [333, 569] on div "會員卡銷售" at bounding box center [719, 561] width 988 height 20
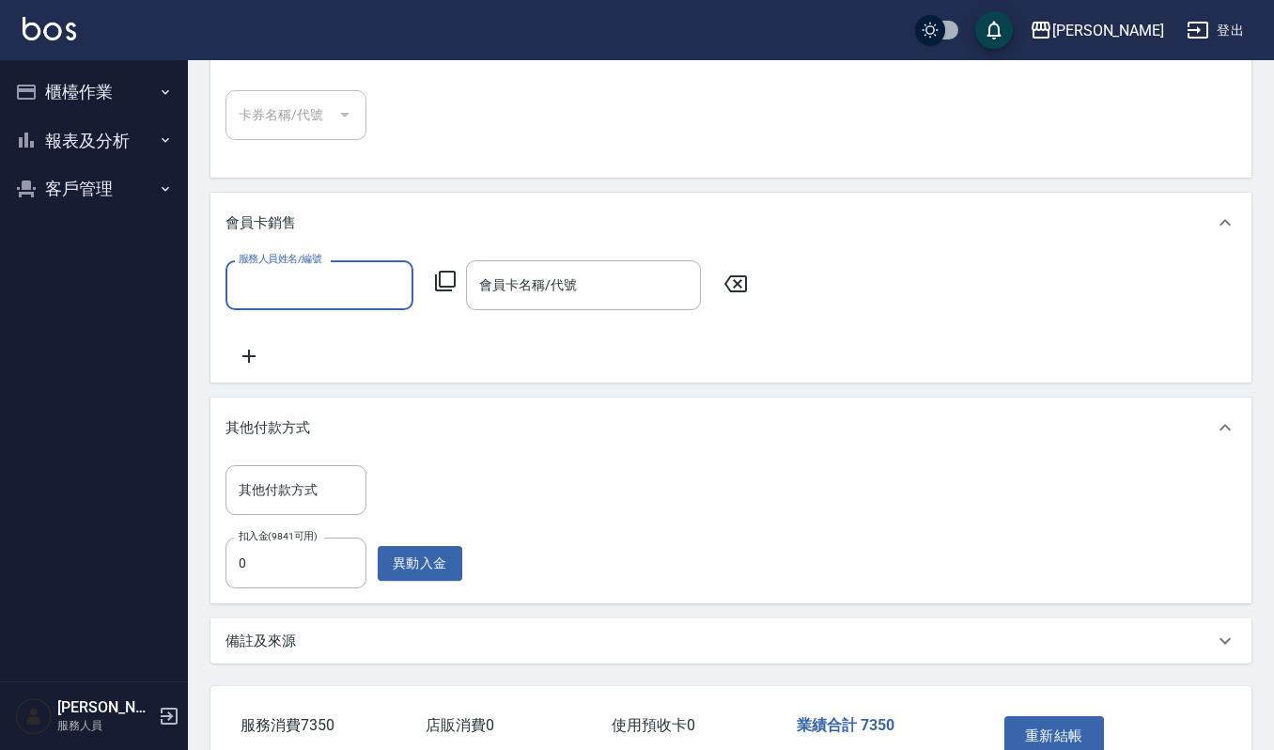
scroll to position [1113, 0]
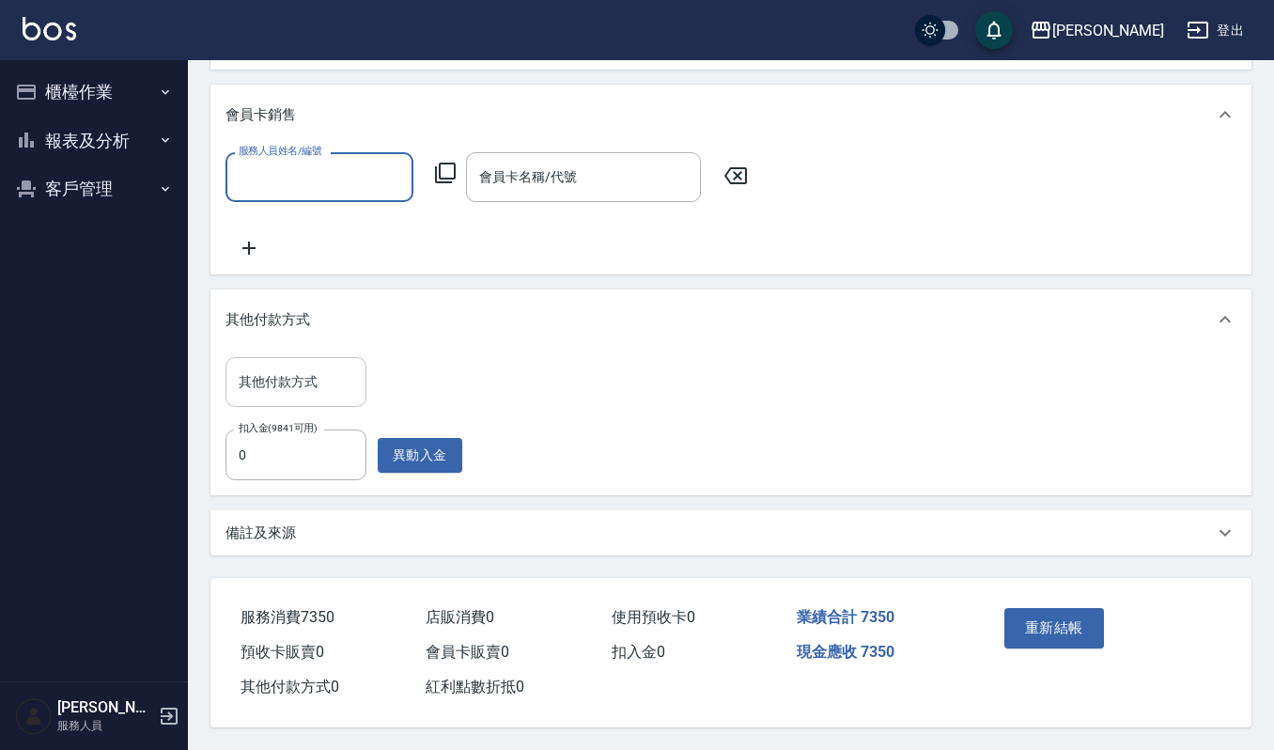
click at [299, 380] on input "其他付款方式" at bounding box center [296, 381] width 124 height 33
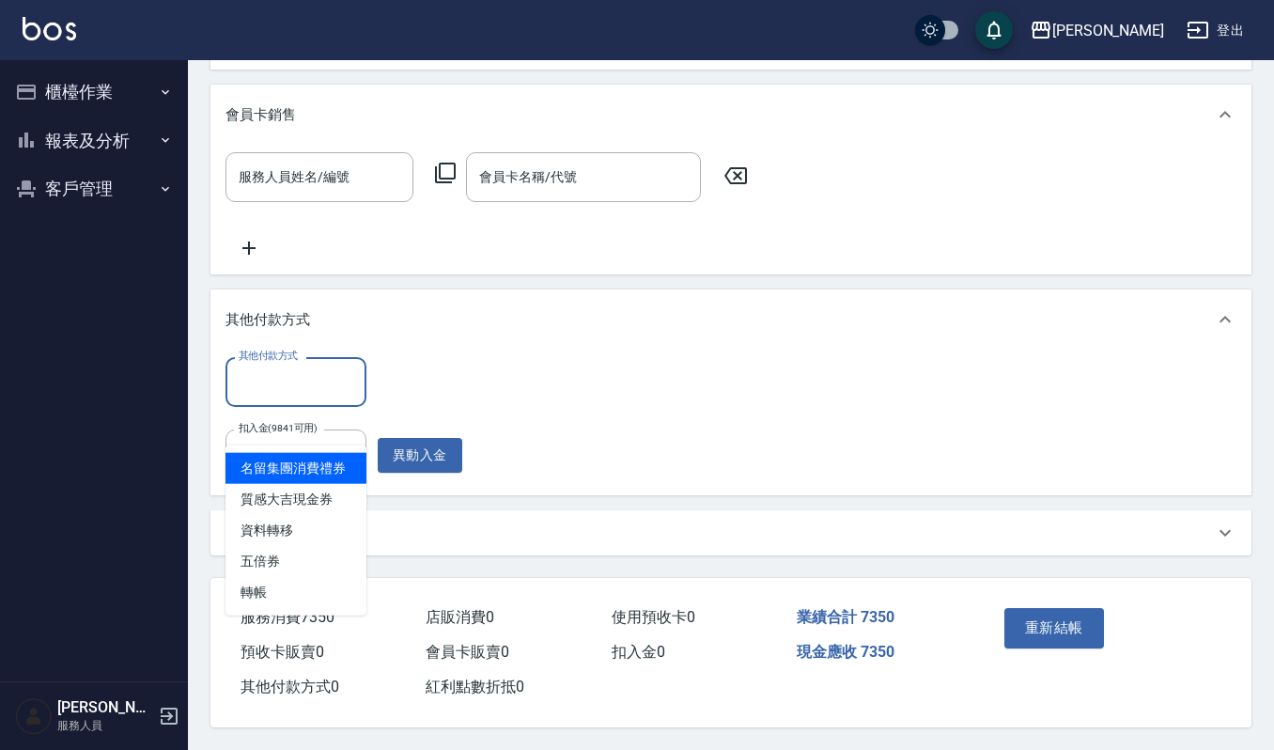
click at [468, 350] on div "其他付款方式 其他付款方式 扣入金(9841可用) 0 扣入金(9841可用) 異動入金" at bounding box center [730, 422] width 1041 height 146
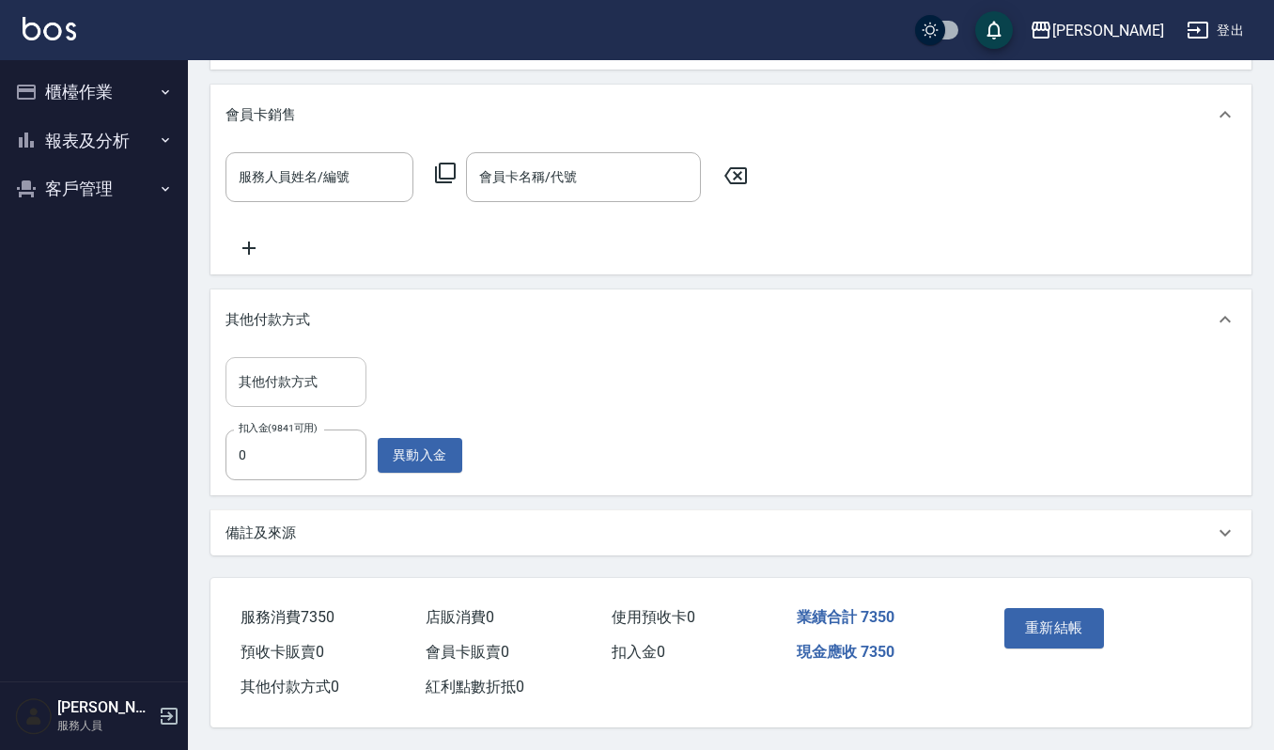
click at [299, 391] on input "其他付款方式" at bounding box center [296, 381] width 124 height 33
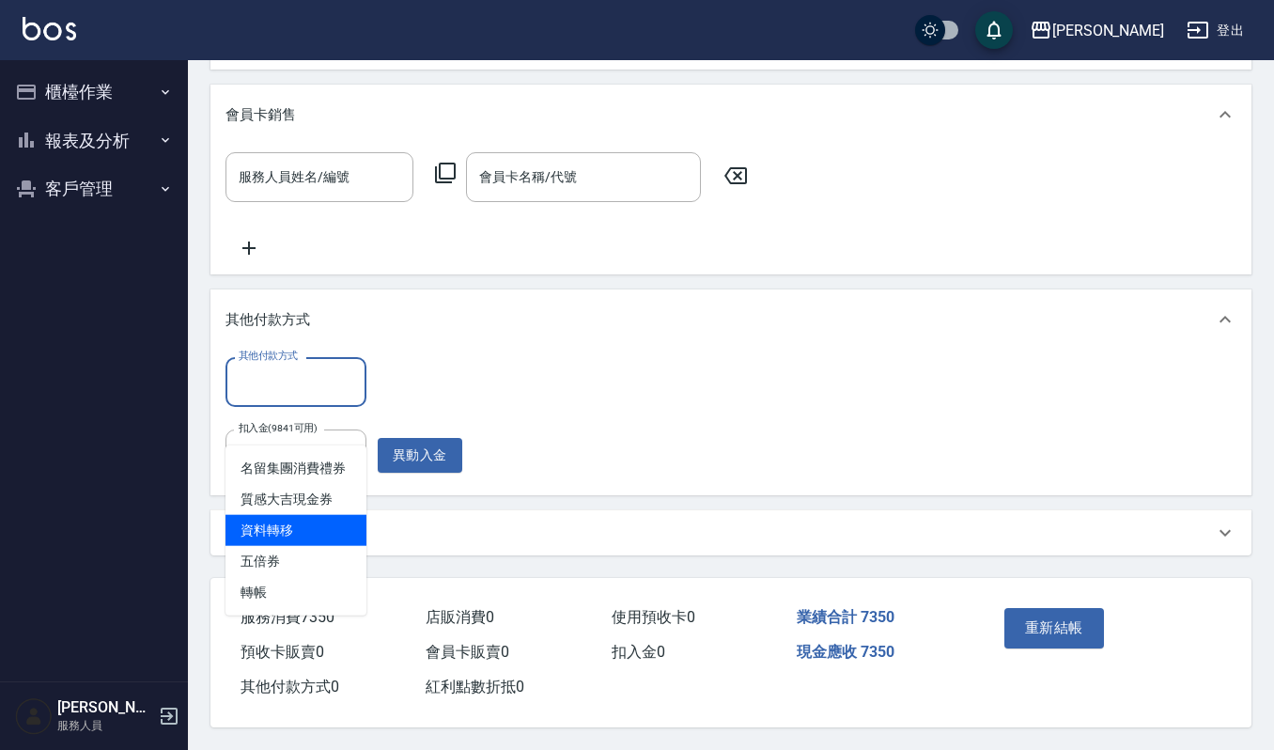
click at [538, 419] on div "其他付款方式 其他付款方式 扣入金(9841可用) 0 扣入金(9841可用) 異動入金" at bounding box center [730, 418] width 1011 height 123
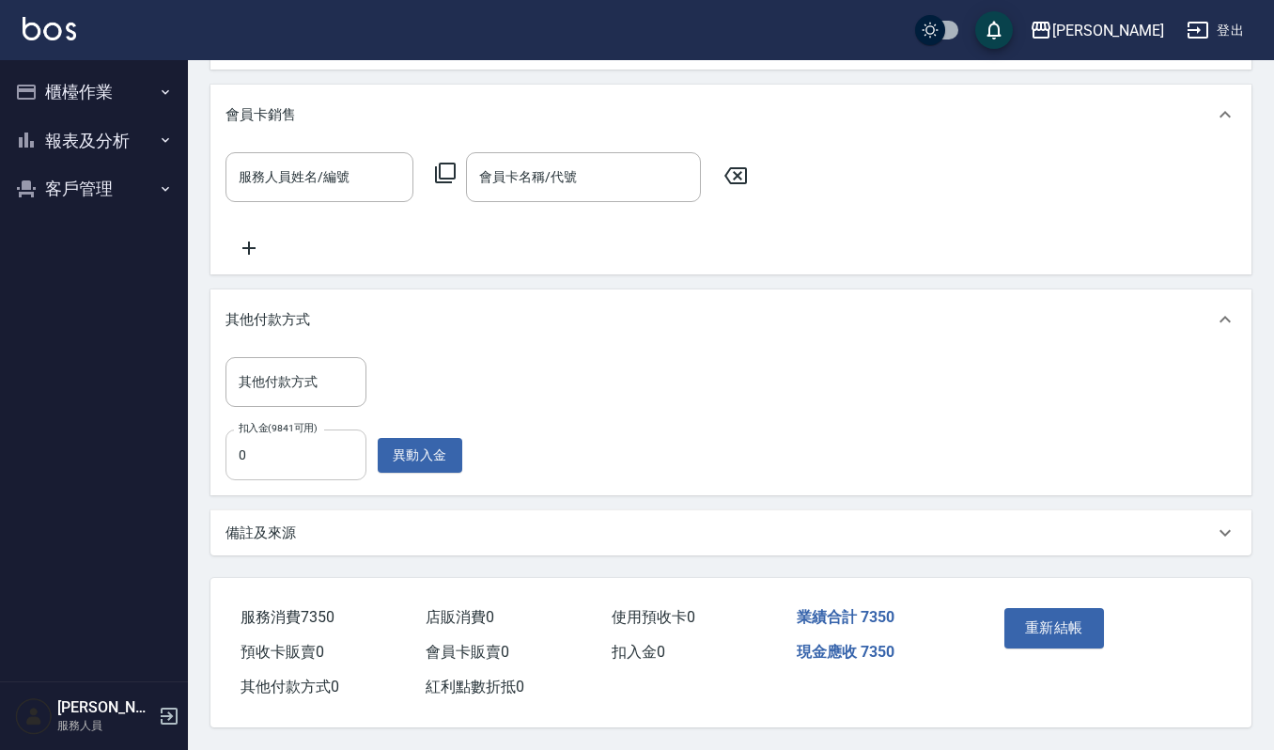
click at [279, 449] on input "0" at bounding box center [295, 454] width 141 height 51
type input "7350"
click at [1054, 633] on button "重新結帳" at bounding box center [1054, 627] width 100 height 39
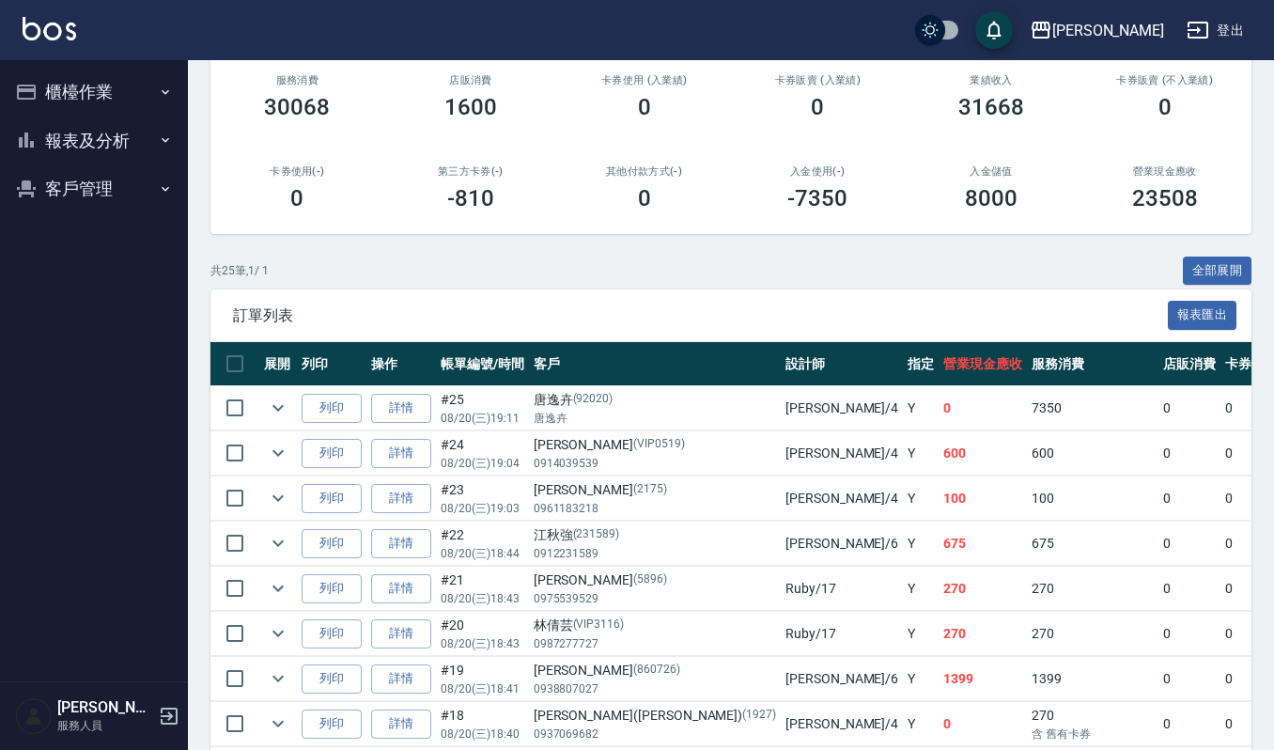
scroll to position [250, 0]
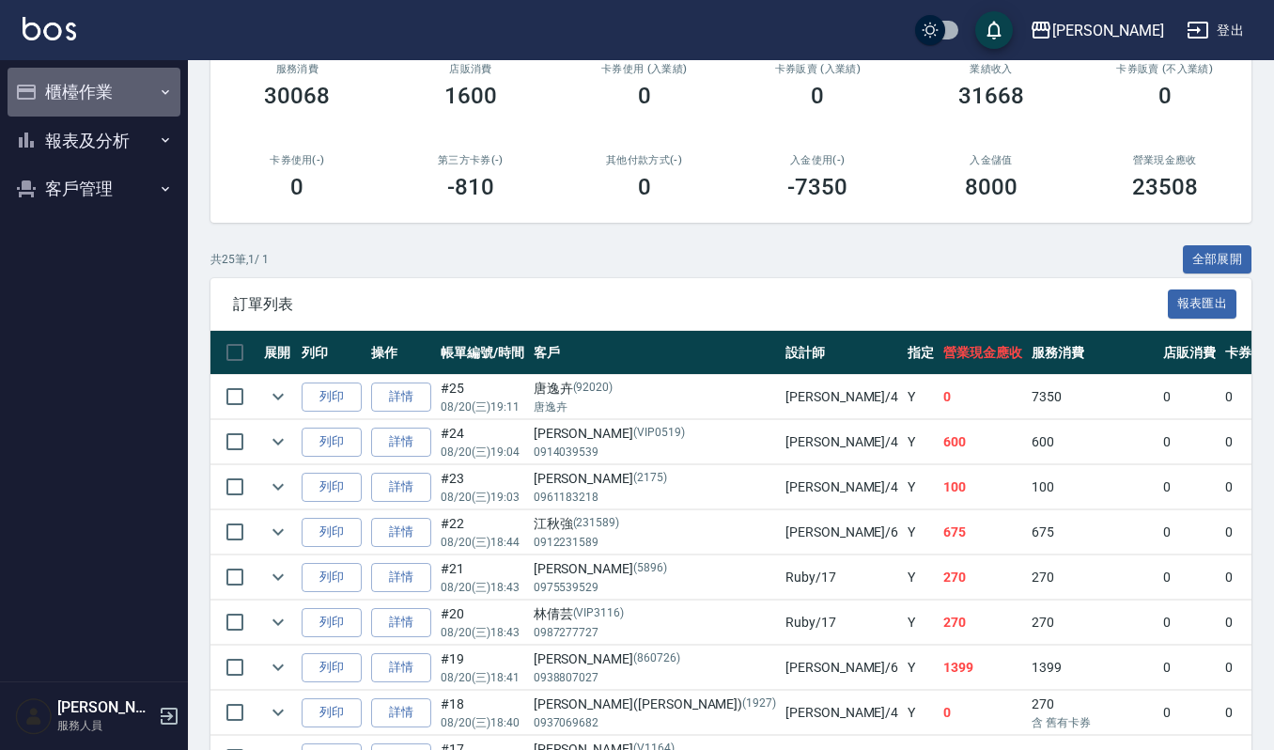
click at [70, 91] on button "櫃檯作業" at bounding box center [94, 92] width 173 height 49
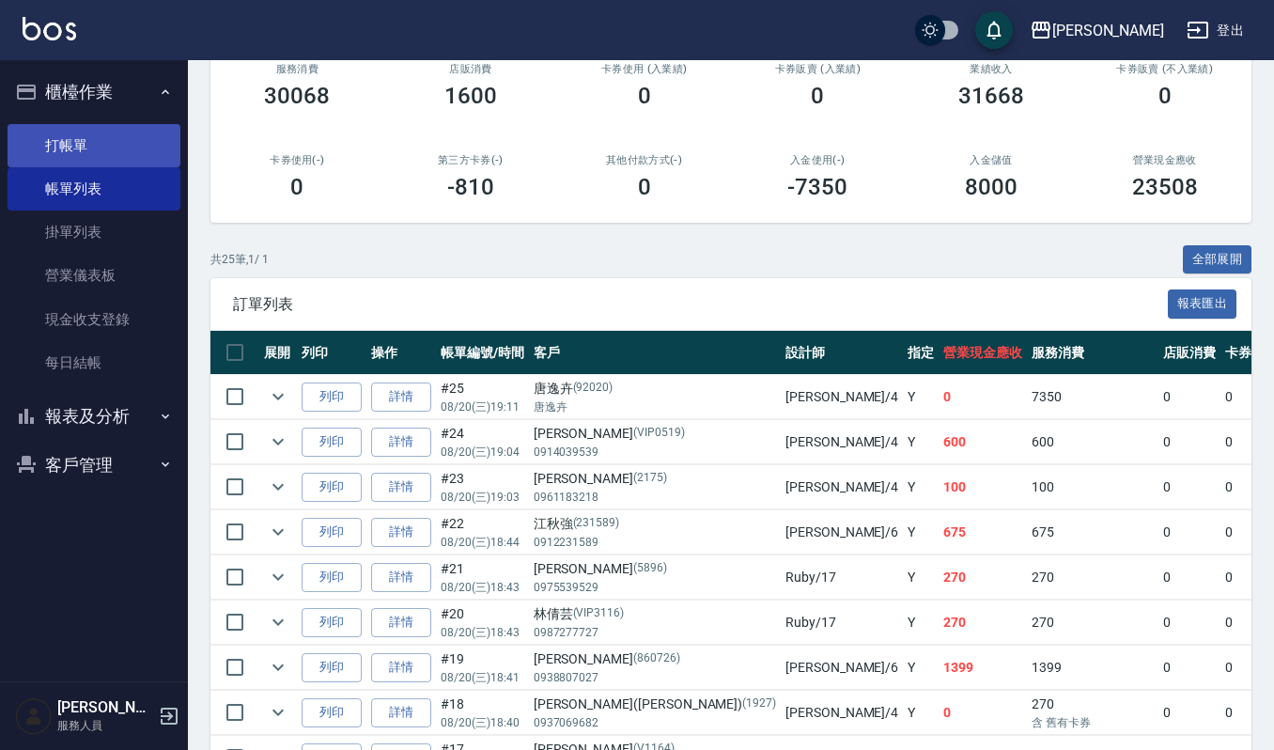
click at [85, 137] on link "打帳單" at bounding box center [94, 145] width 173 height 43
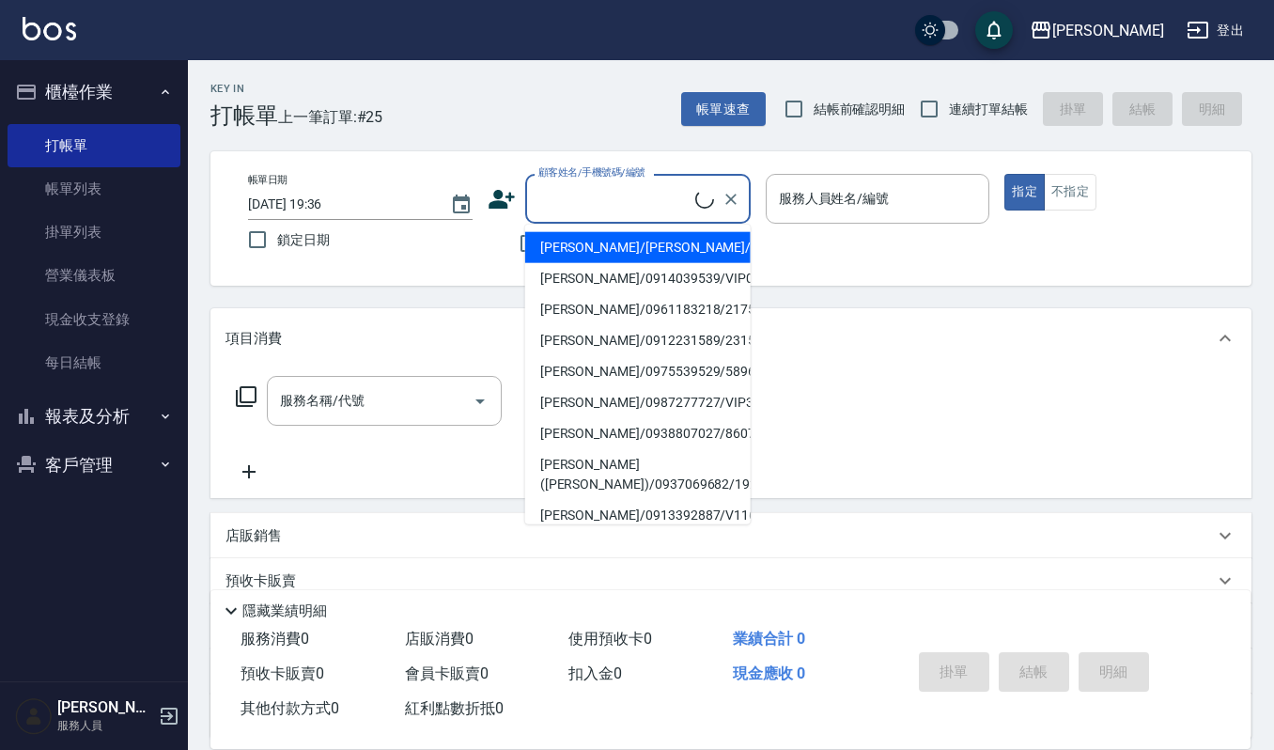
click at [588, 208] on input "顧客姓名/手機號碼/編號" at bounding box center [615, 198] width 162 height 33
click at [610, 241] on li "唐逸卉/唐逸卉/92020" at bounding box center [637, 247] width 225 height 31
type input "唐逸卉/唐逸卉/92020"
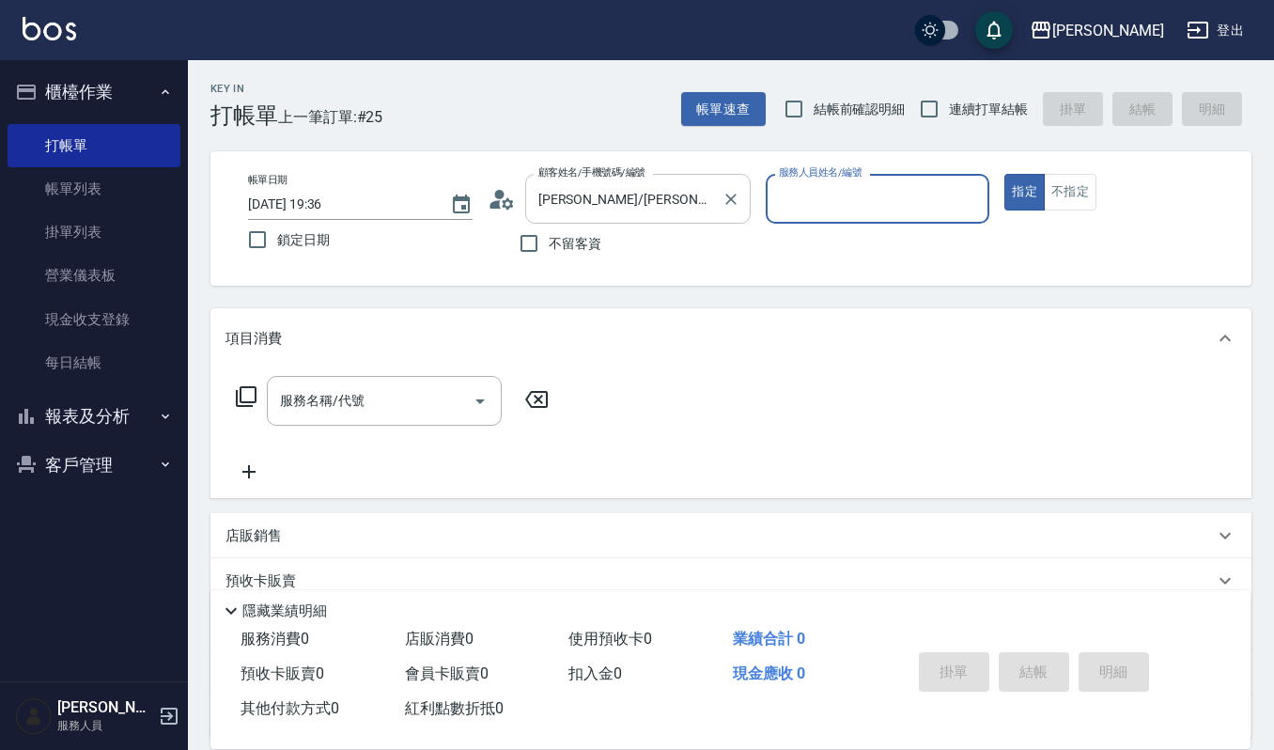
click at [1004, 174] on button "指定" at bounding box center [1024, 192] width 40 height 37
type button "true"
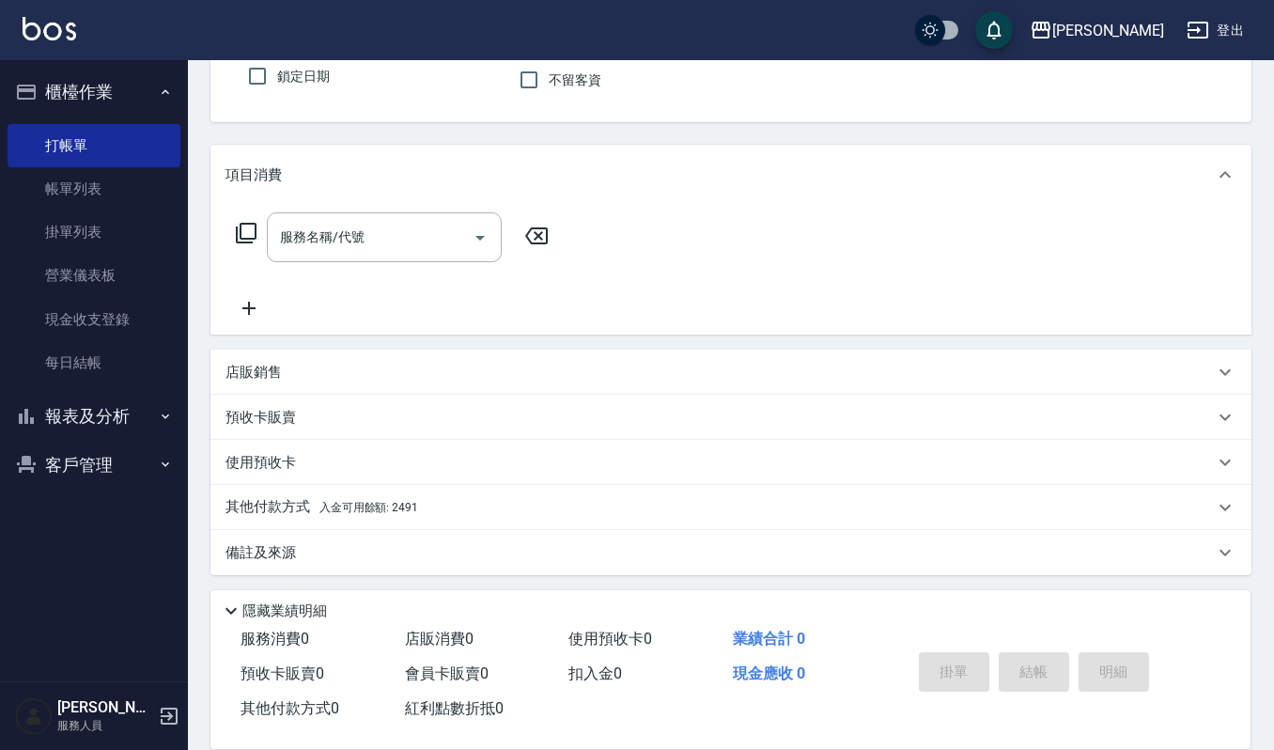
scroll to position [165, 0]
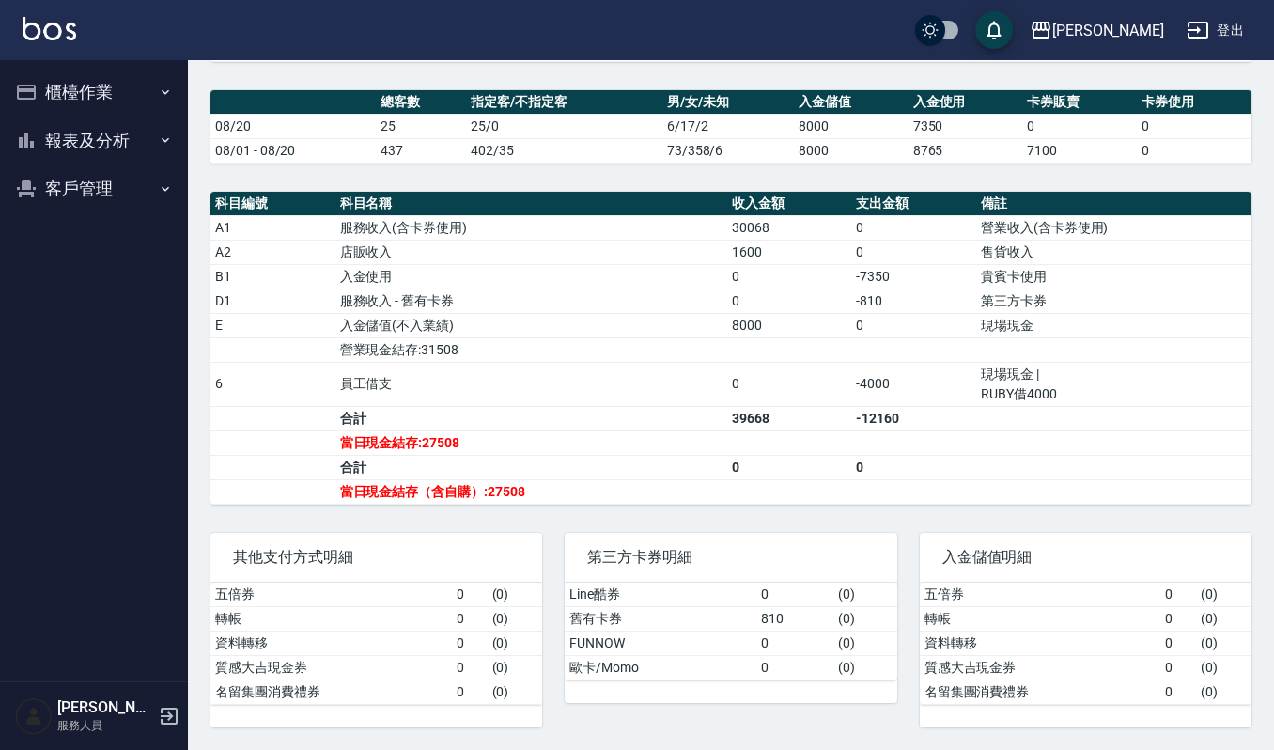
scroll to position [490, 0]
click at [115, 92] on button "櫃檯作業" at bounding box center [94, 92] width 173 height 49
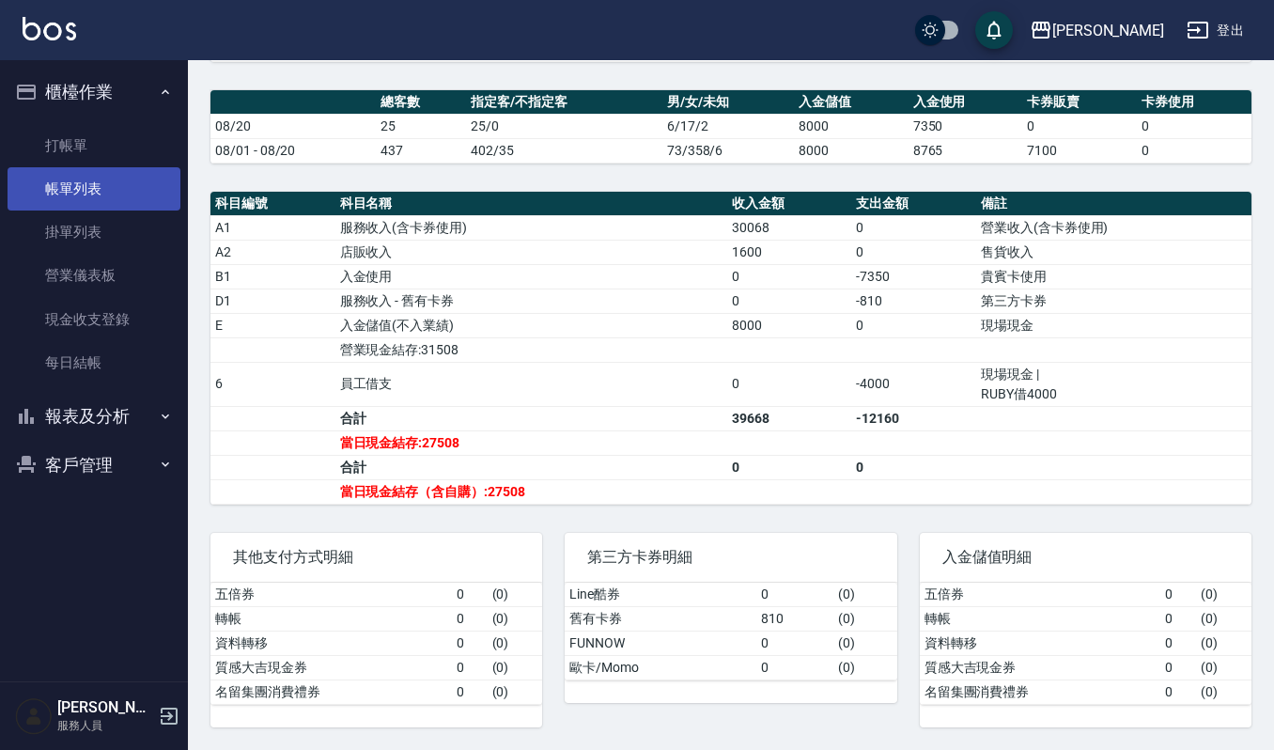
click at [106, 195] on link "帳單列表" at bounding box center [94, 188] width 173 height 43
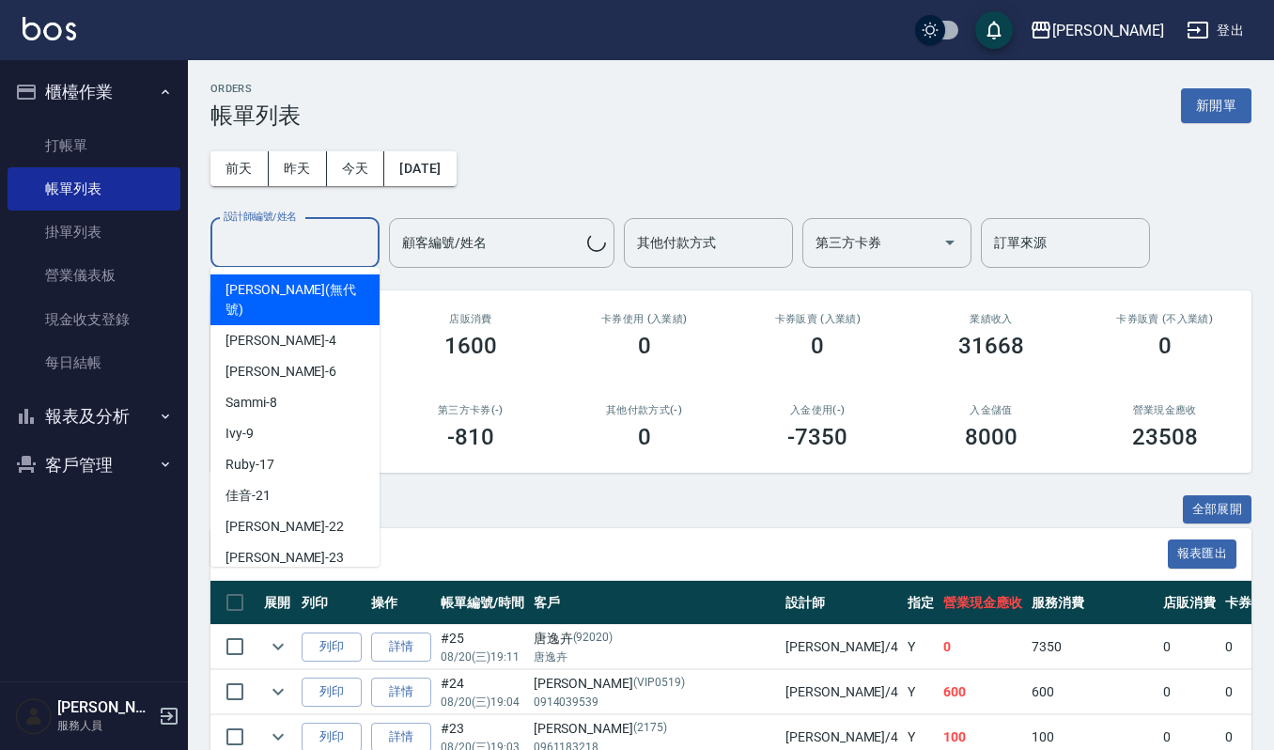
click at [302, 242] on input "設計師編號/姓名" at bounding box center [295, 242] width 152 height 33
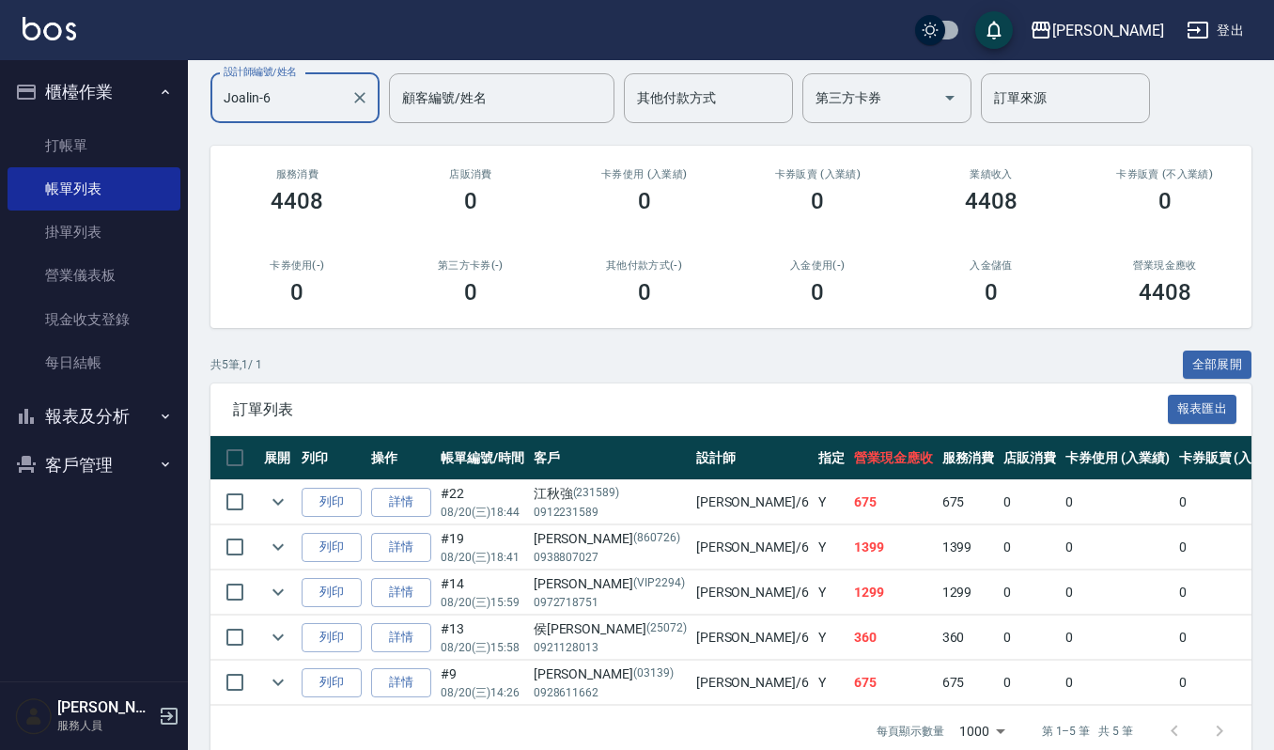
scroll to position [195, 0]
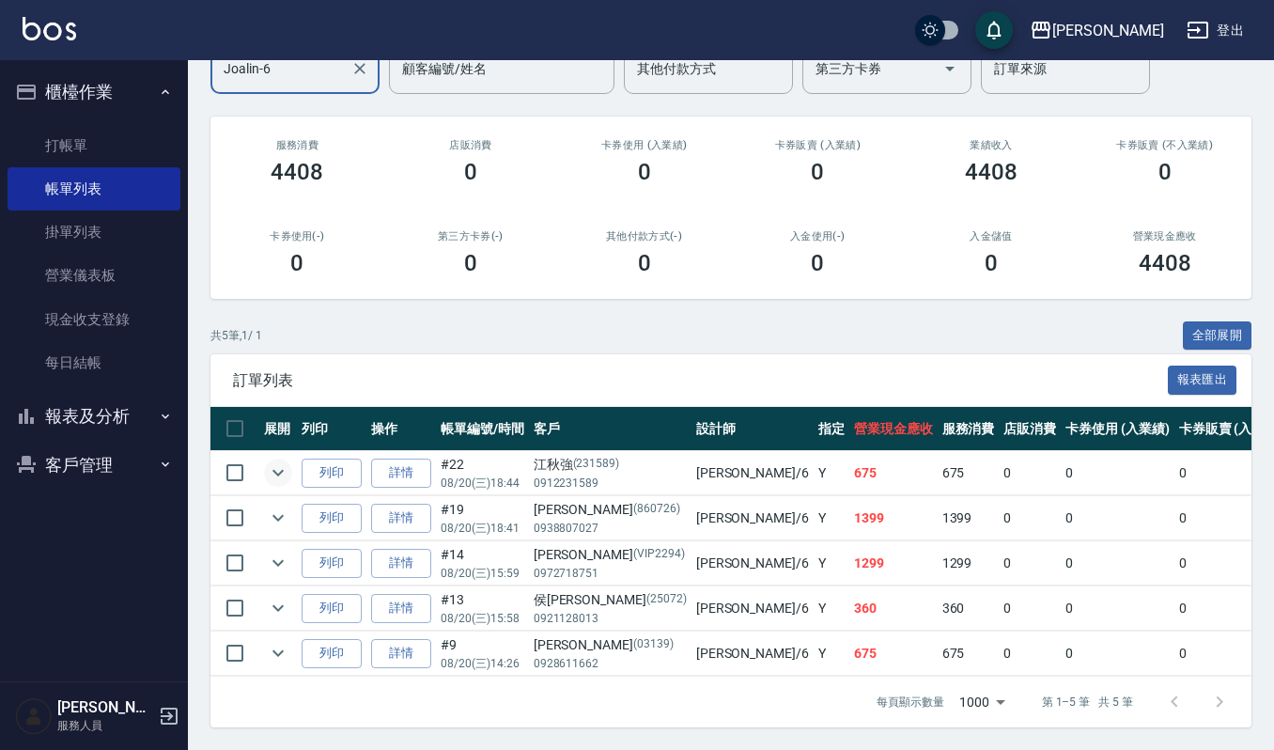
type input "Joalin-6"
click at [275, 461] on icon "expand row" at bounding box center [278, 472] width 23 height 23
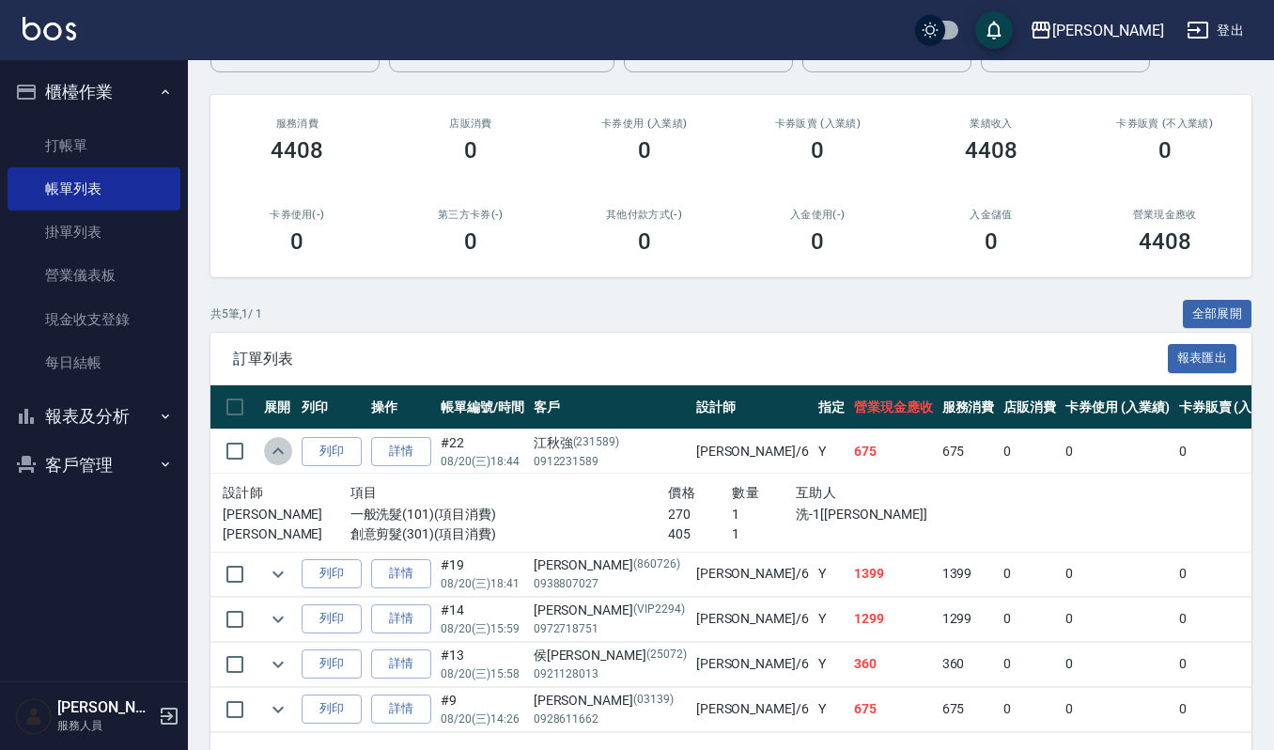
click at [275, 458] on icon "expand row" at bounding box center [278, 451] width 23 height 23
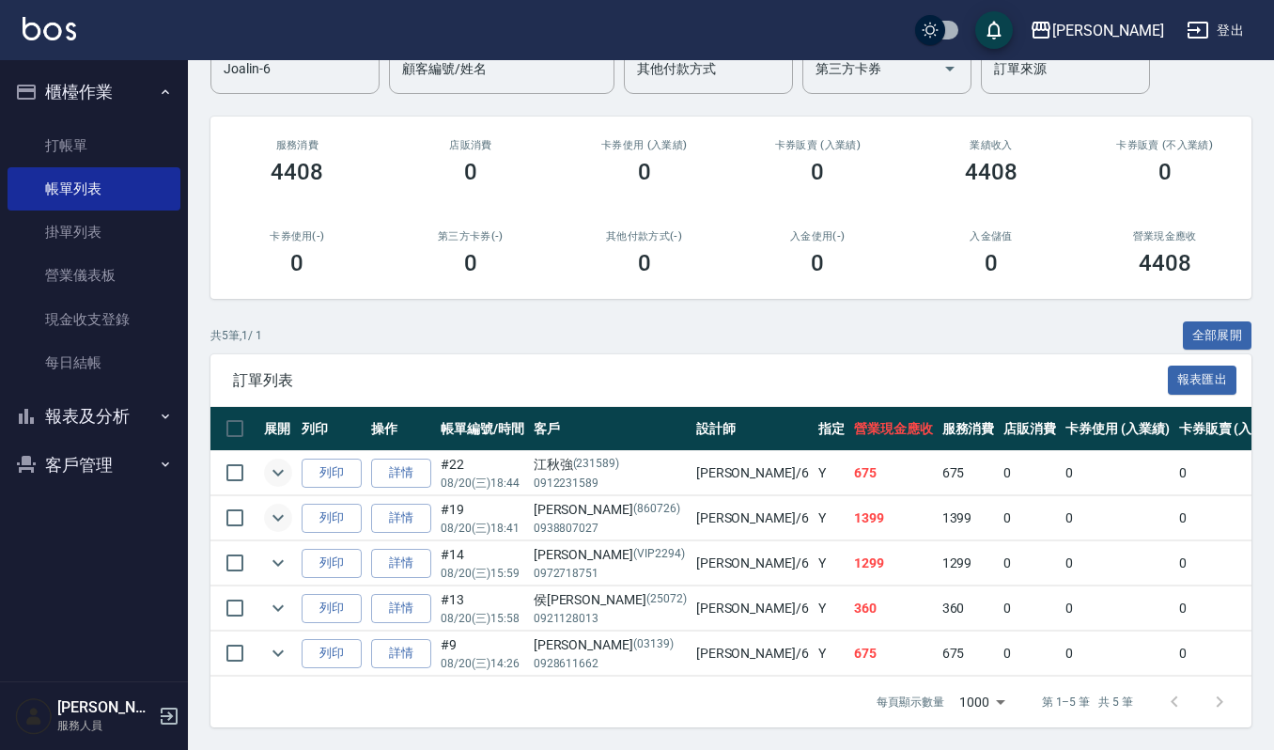
click at [271, 506] on icon "expand row" at bounding box center [278, 517] width 23 height 23
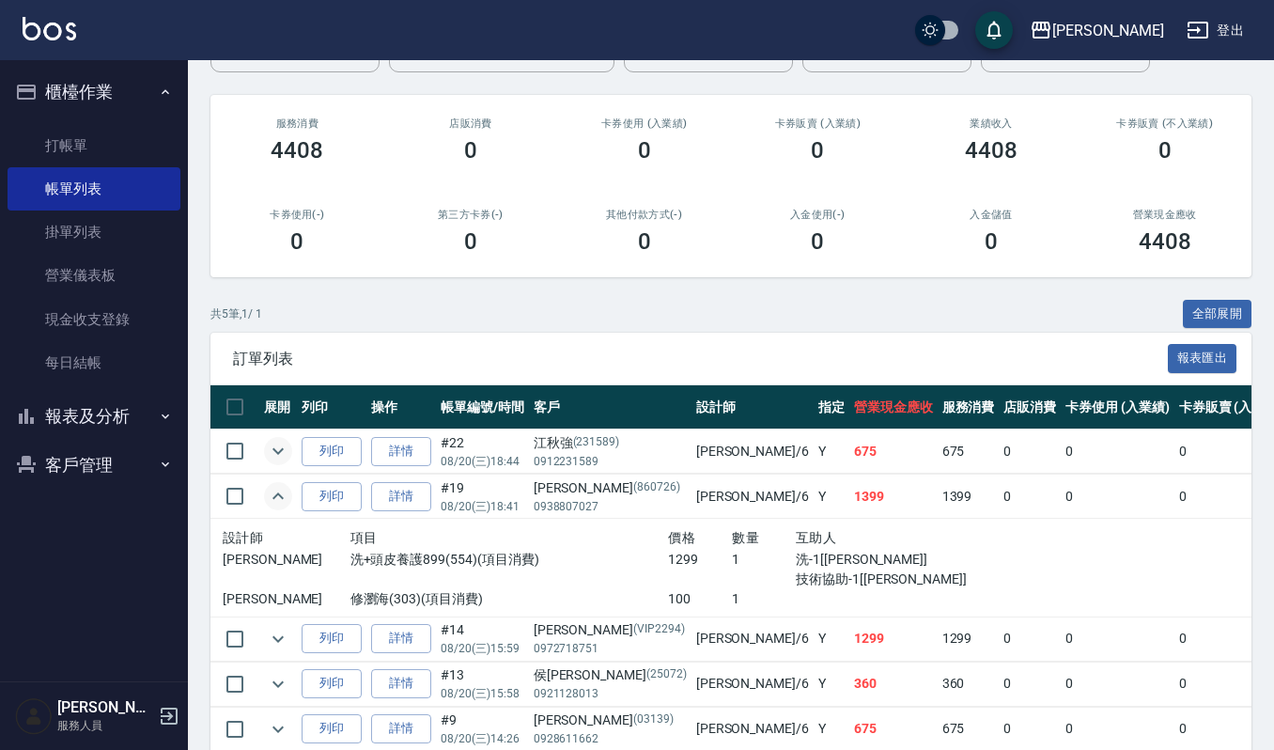
click at [278, 453] on icon "expand row" at bounding box center [277, 451] width 11 height 7
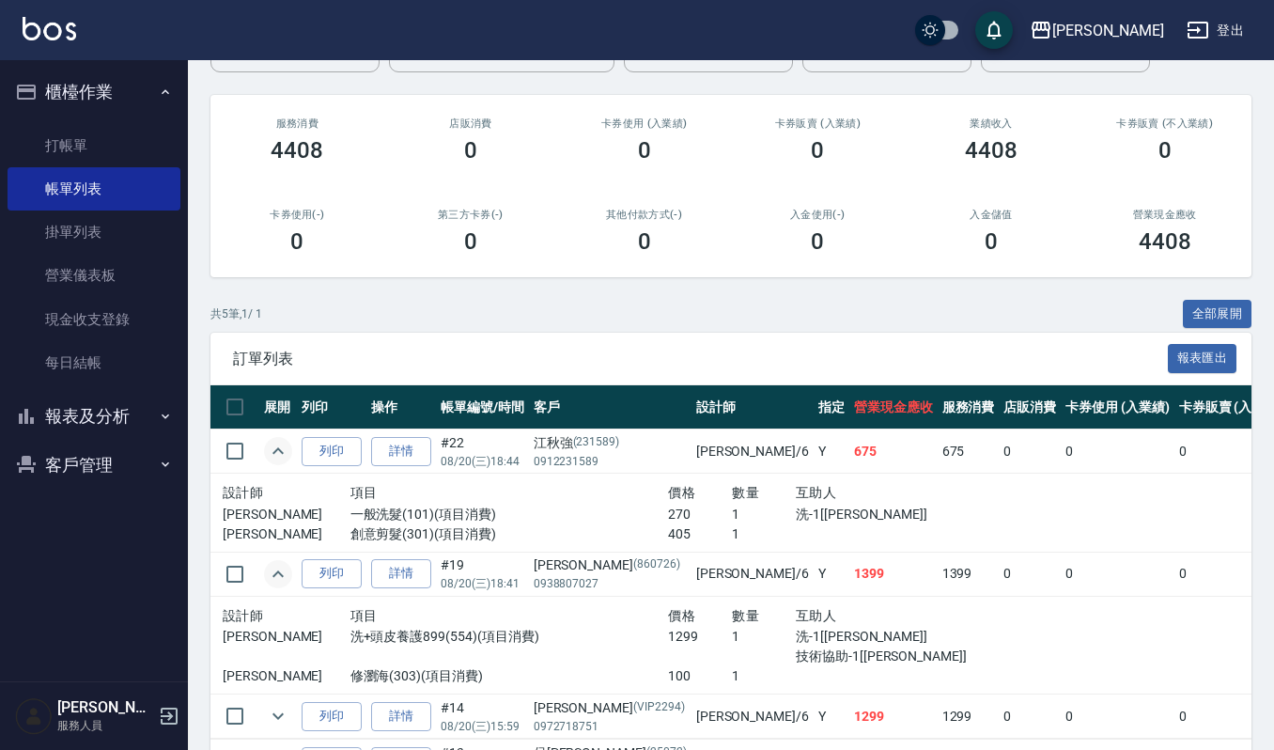
click at [274, 452] on icon "expand row" at bounding box center [277, 450] width 11 height 7
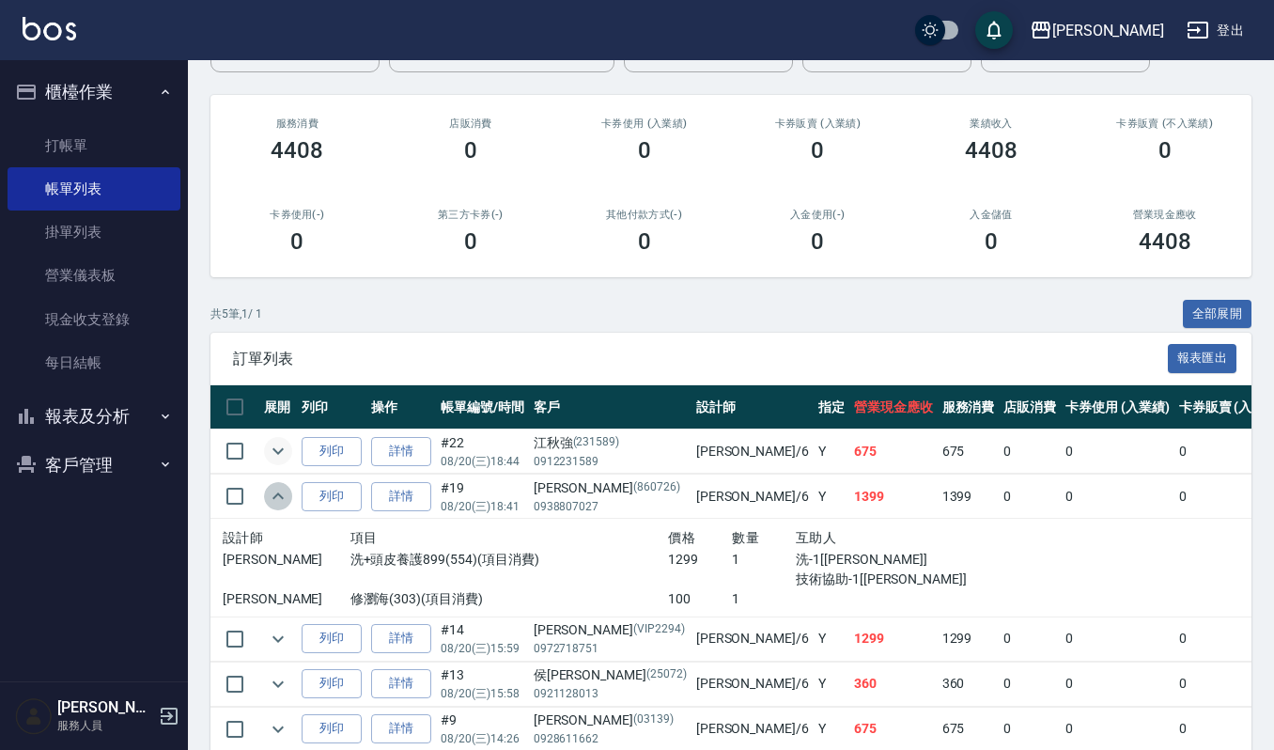
click at [274, 493] on icon "expand row" at bounding box center [278, 496] width 23 height 23
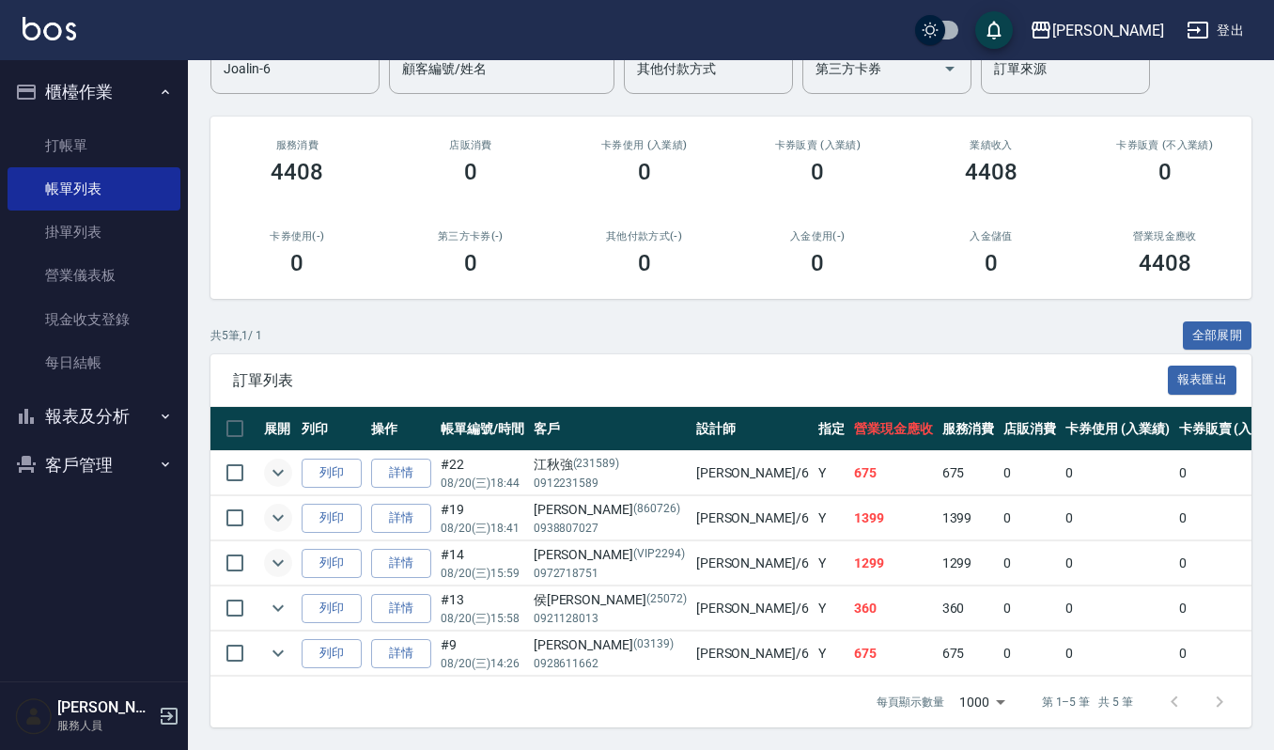
click at [268, 551] on icon "expand row" at bounding box center [278, 562] width 23 height 23
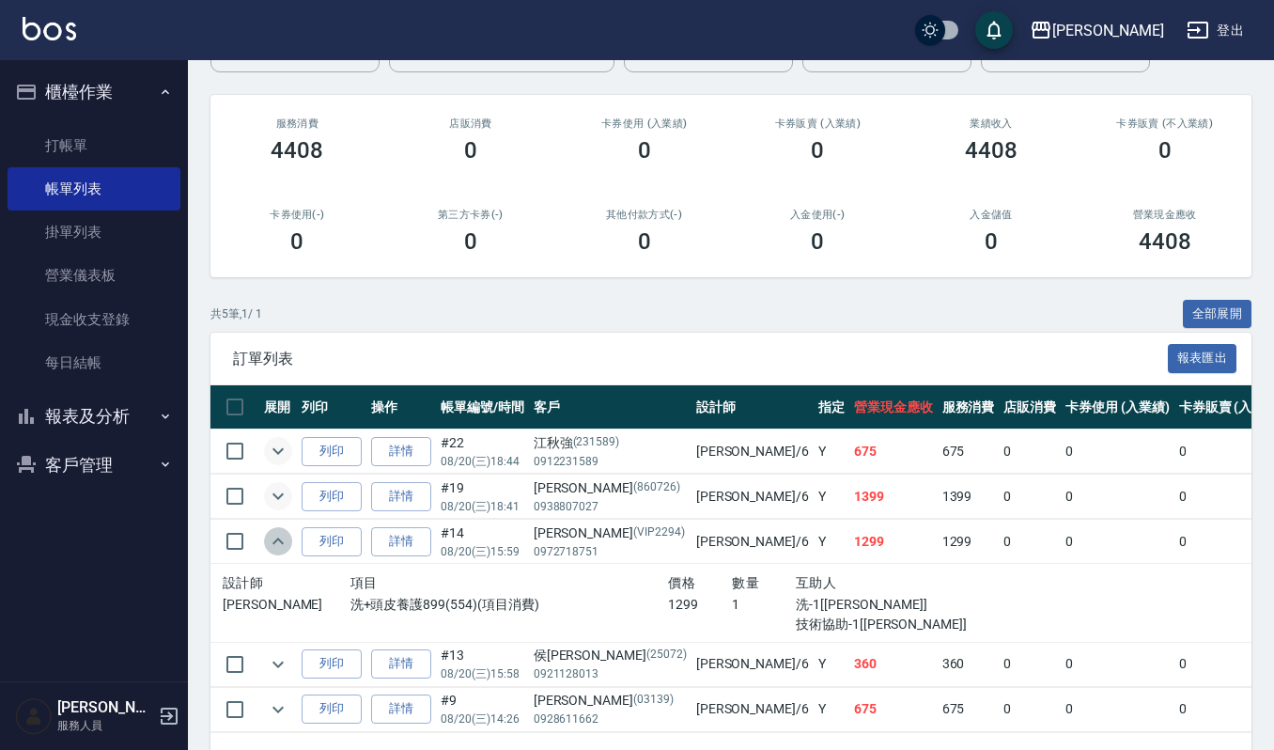
click at [268, 542] on icon "expand row" at bounding box center [278, 541] width 23 height 23
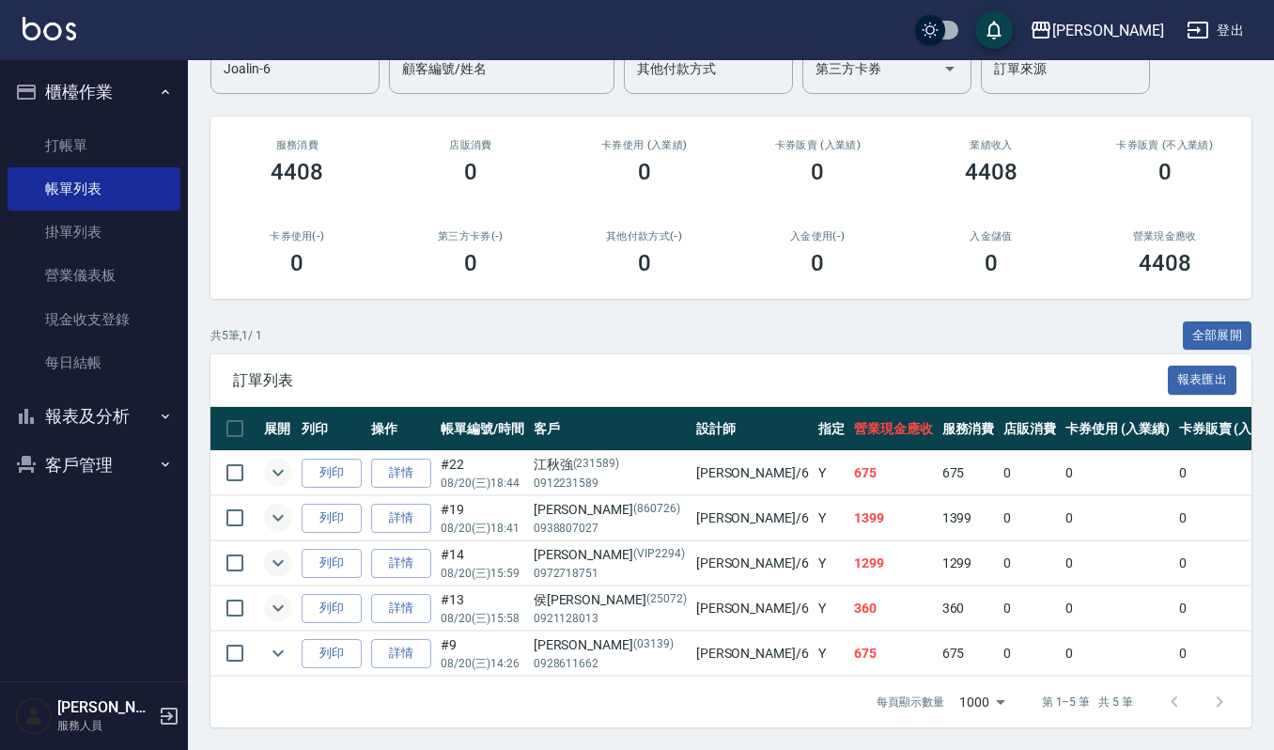
click at [272, 596] on icon "expand row" at bounding box center [278, 607] width 23 height 23
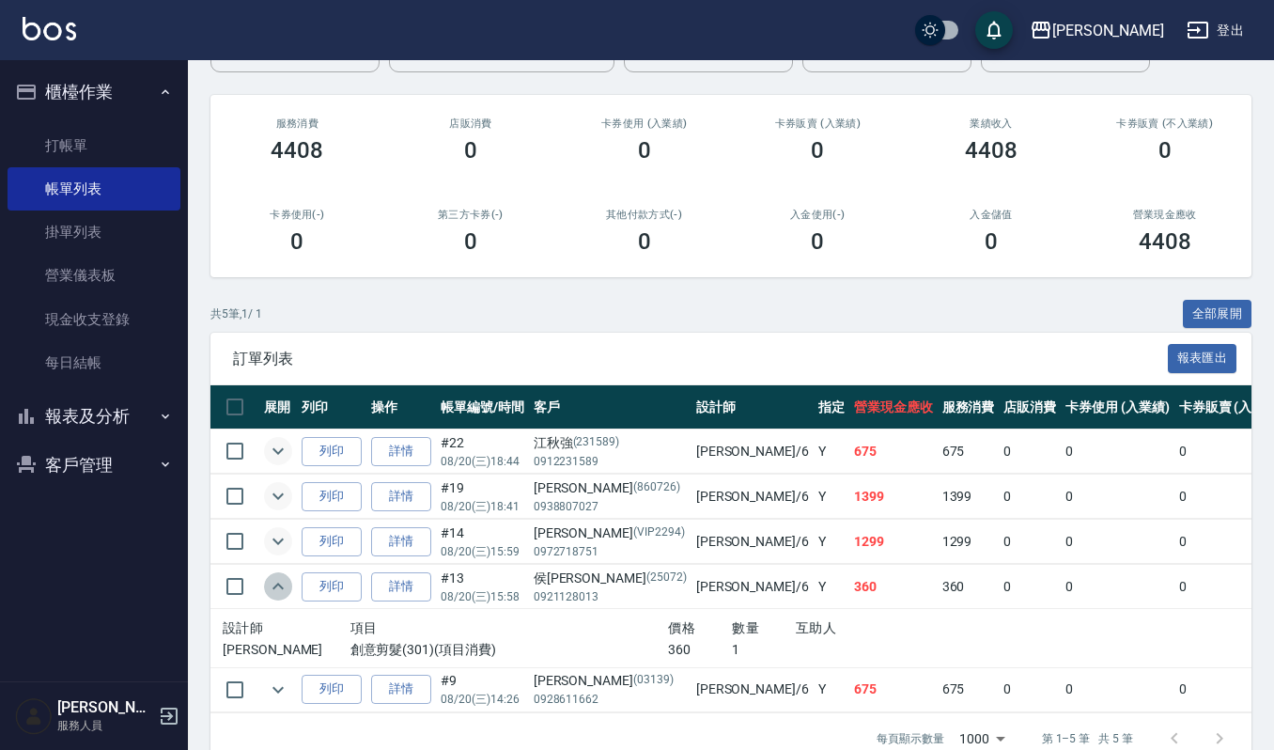
click at [272, 584] on icon "expand row" at bounding box center [278, 586] width 23 height 23
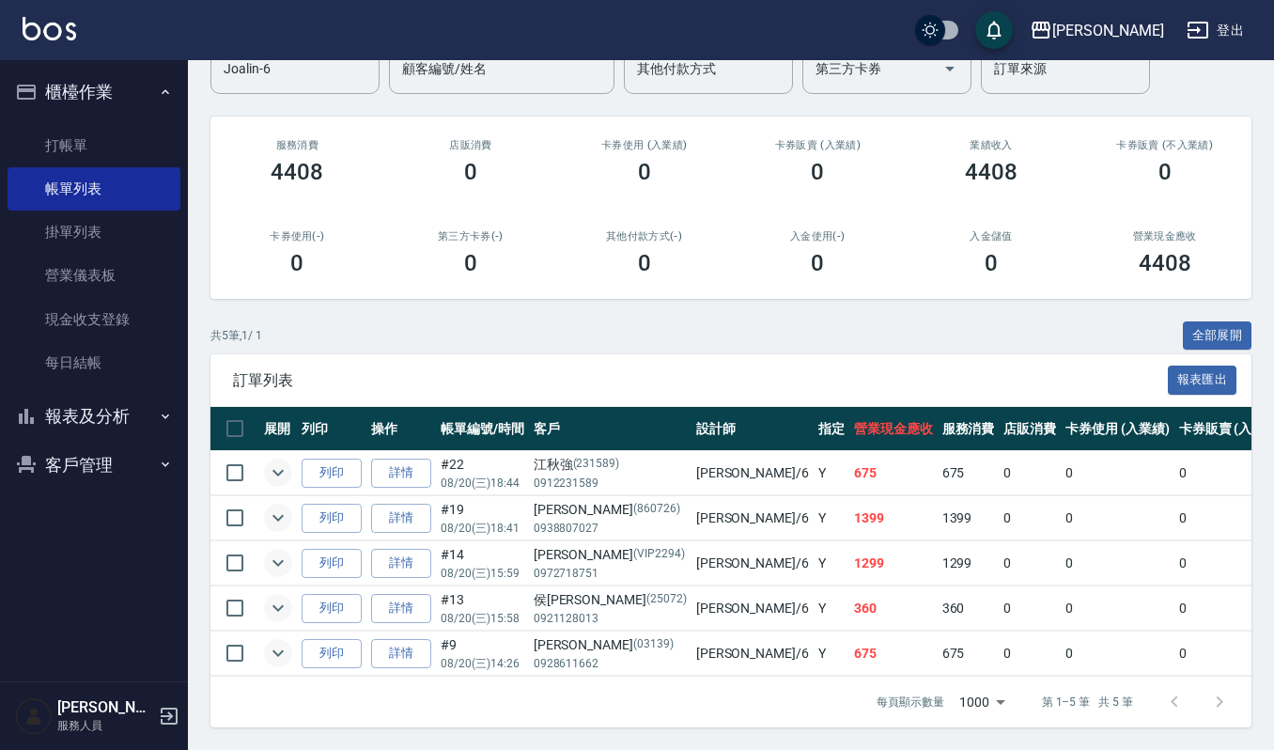
click at [278, 642] on icon "expand row" at bounding box center [278, 653] width 23 height 23
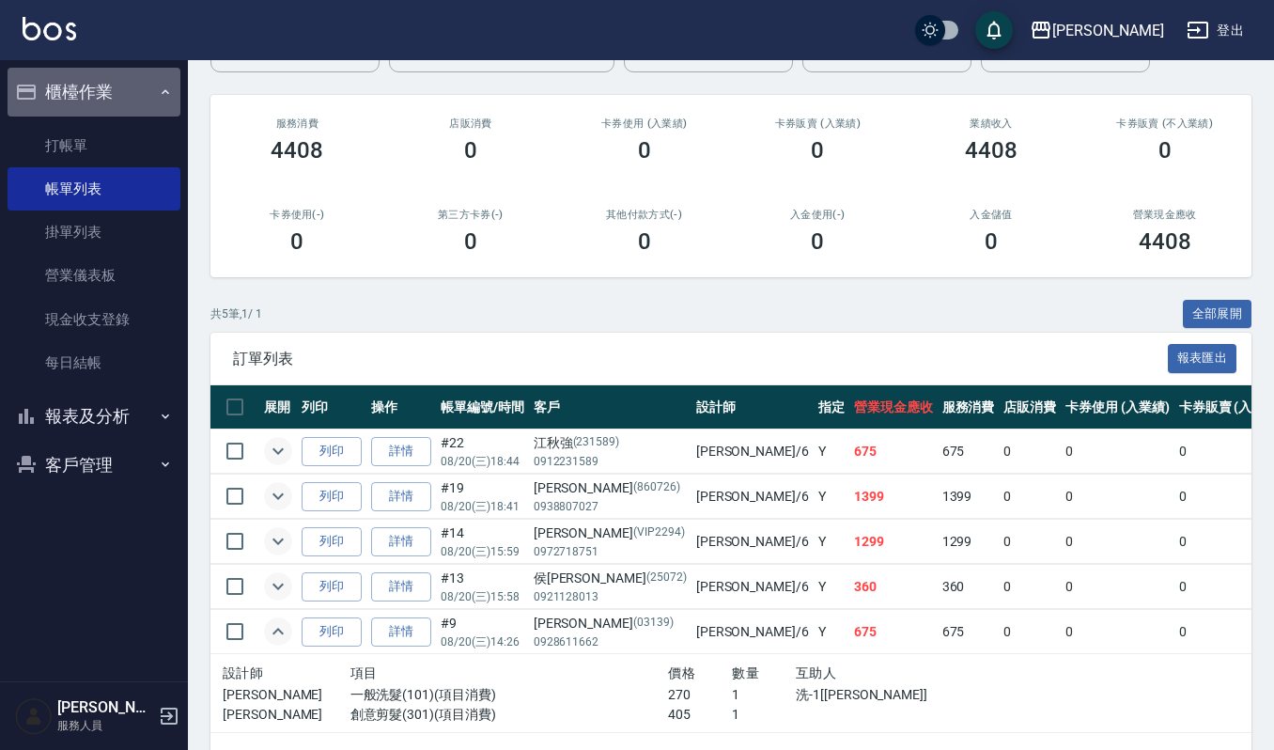
click at [125, 103] on button "櫃檯作業" at bounding box center [94, 92] width 173 height 49
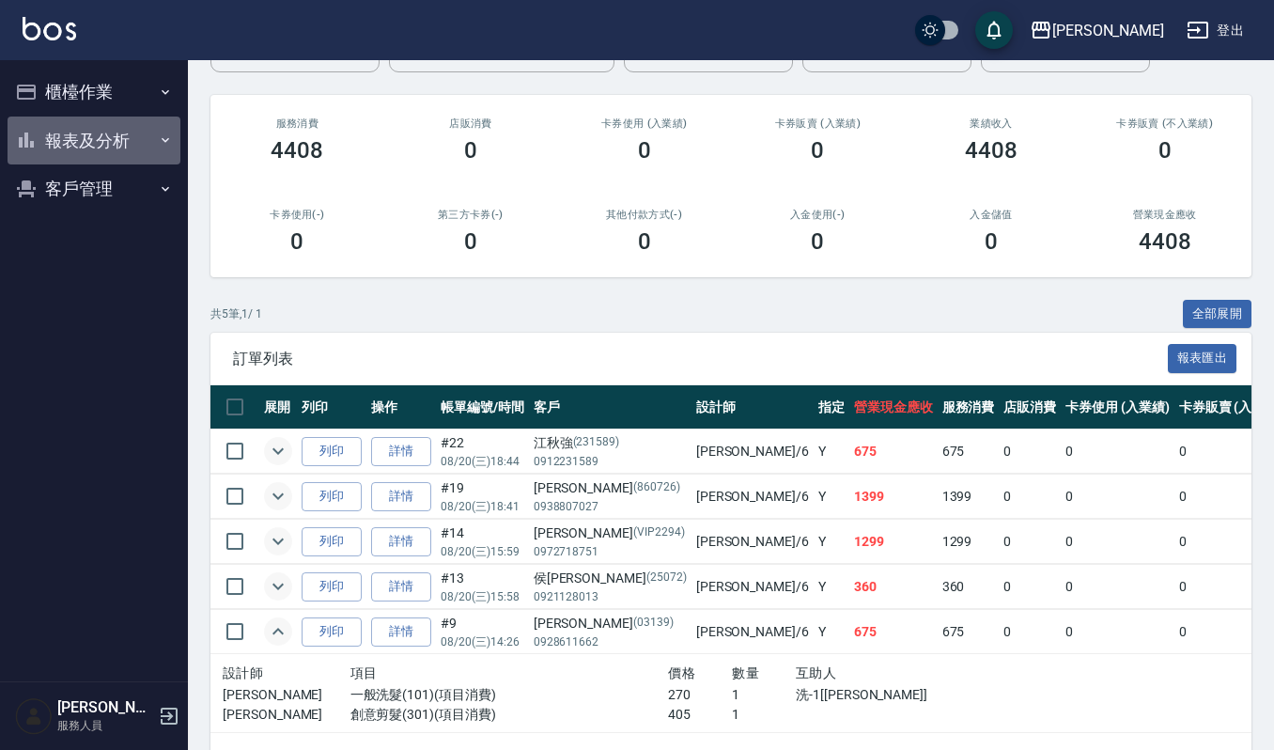
click at [116, 144] on button "報表及分析" at bounding box center [94, 140] width 173 height 49
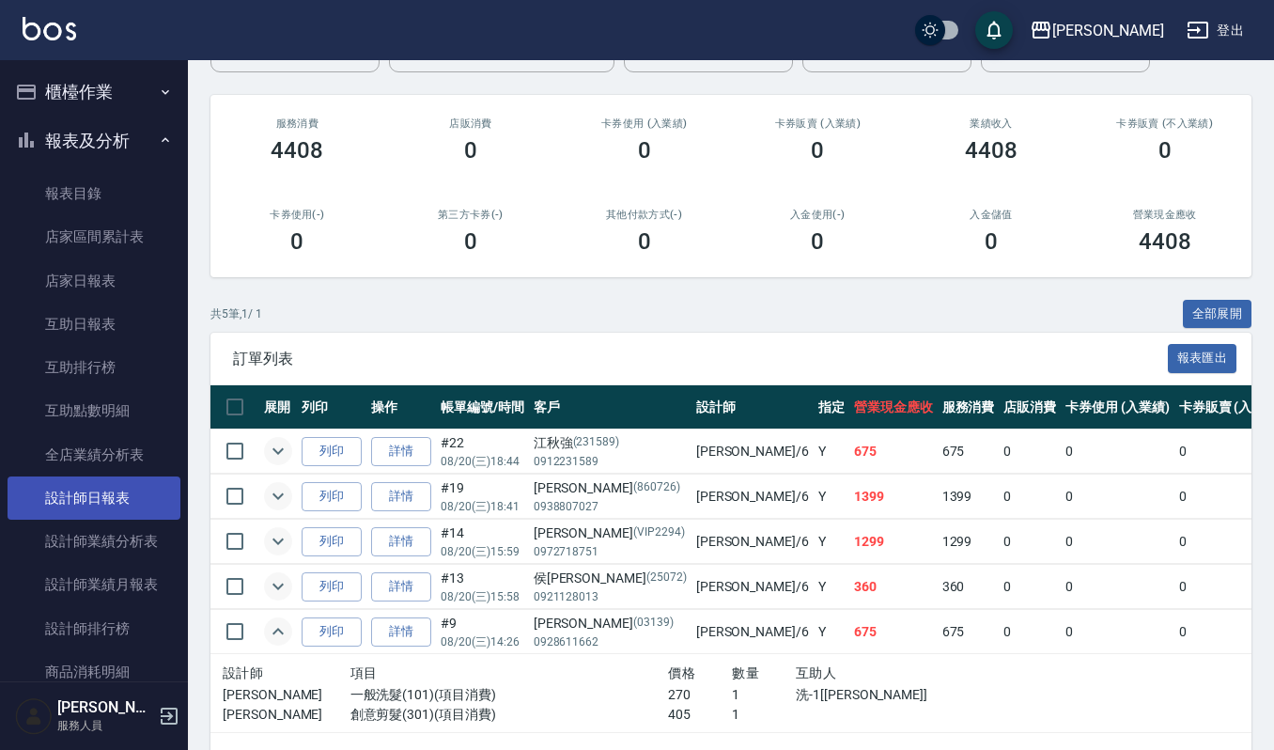
click at [107, 508] on link "設計師日報表" at bounding box center [94, 497] width 173 height 43
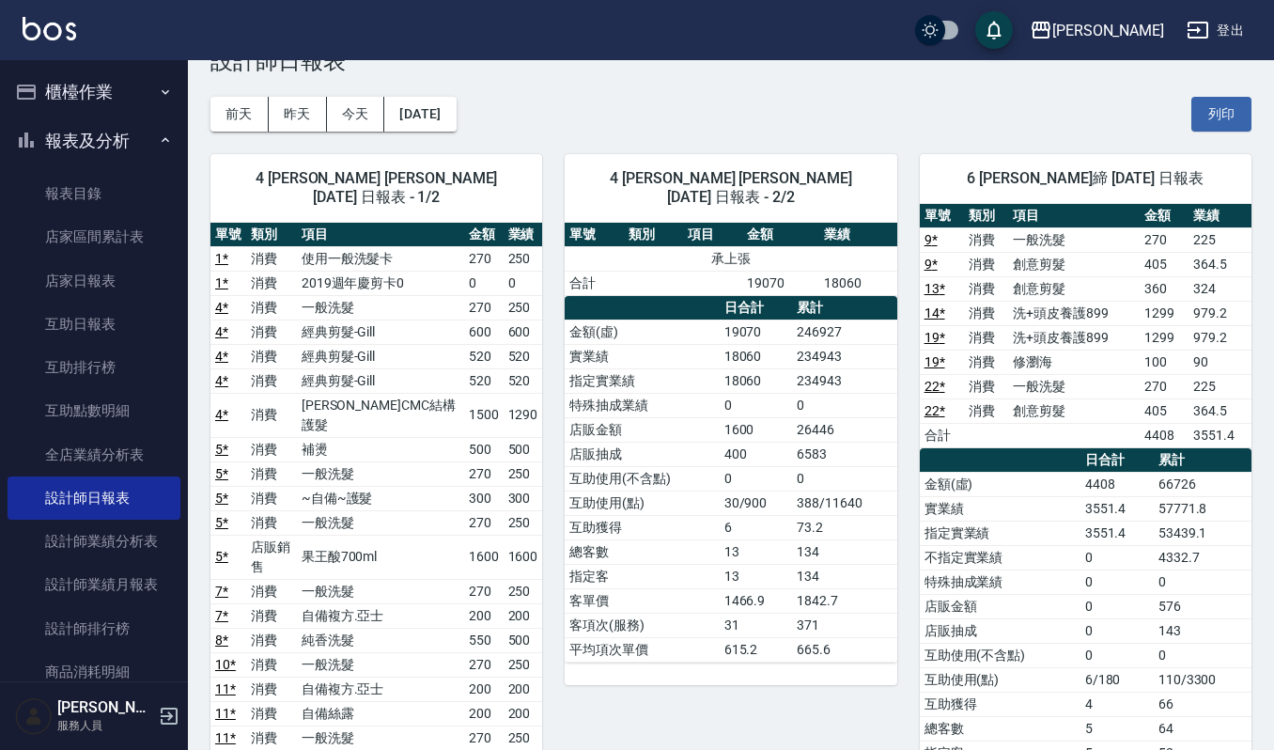
scroll to position [15, 0]
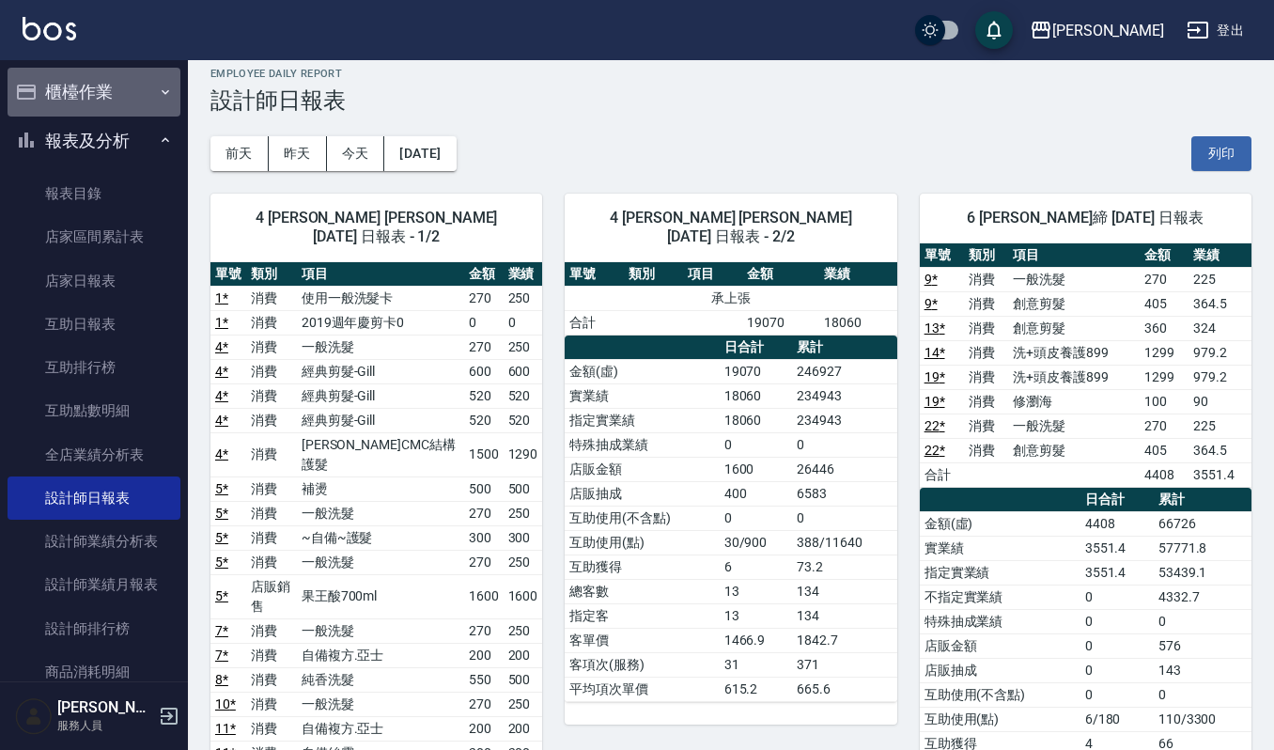
click at [118, 96] on button "櫃檯作業" at bounding box center [94, 92] width 173 height 49
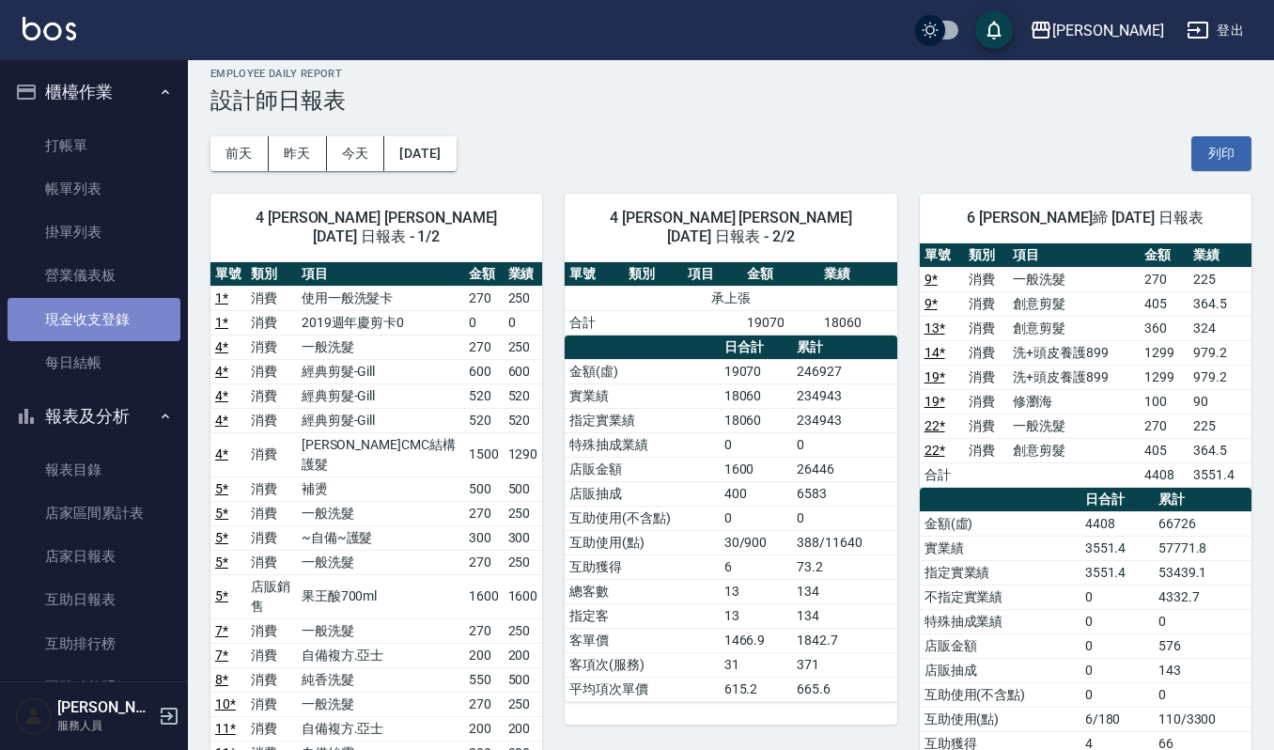
click at [125, 321] on link "現金收支登錄" at bounding box center [94, 319] width 173 height 43
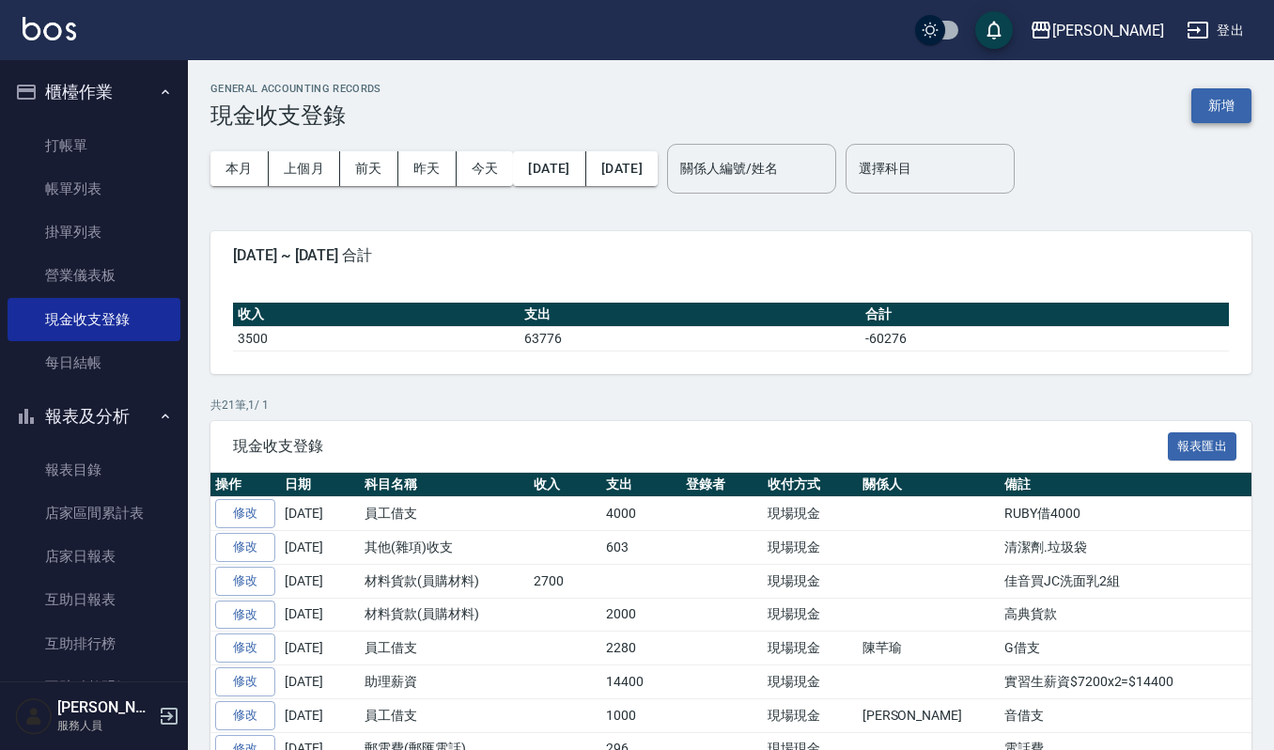
click at [1212, 88] on button "新增" at bounding box center [1221, 105] width 60 height 35
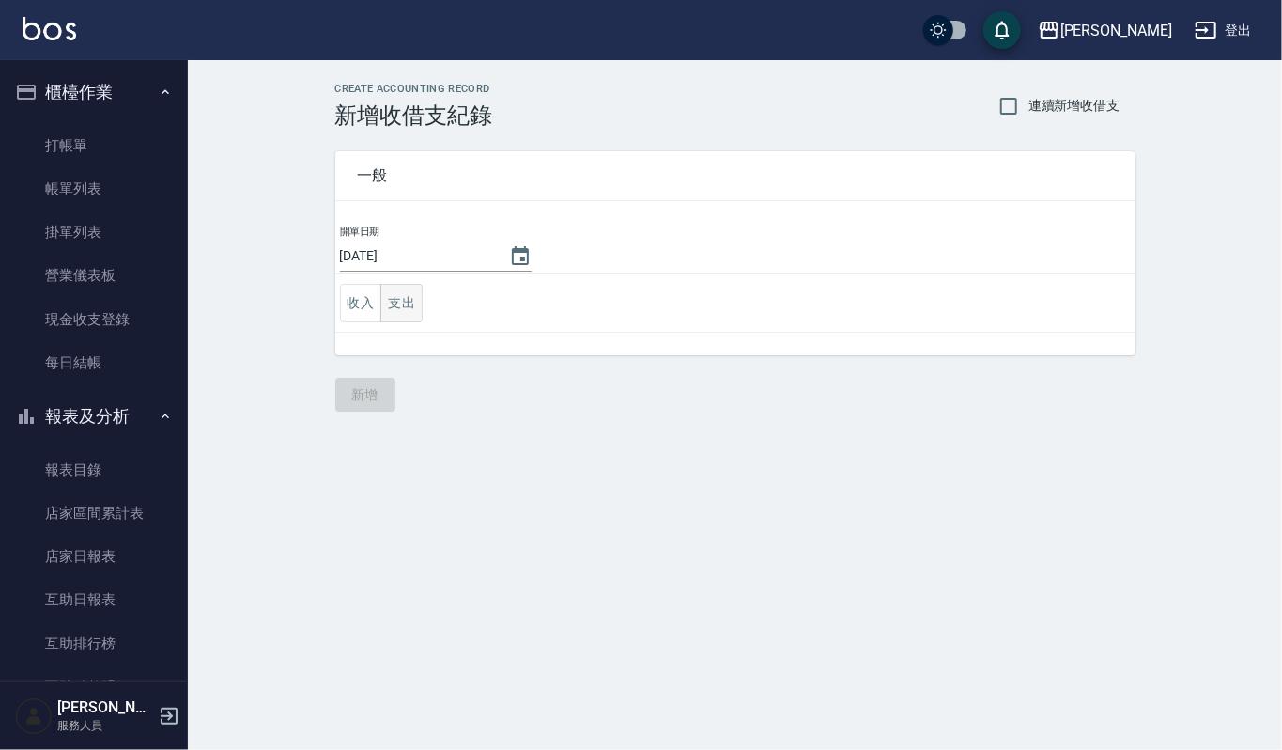
click at [411, 298] on button "支出" at bounding box center [401, 303] width 42 height 39
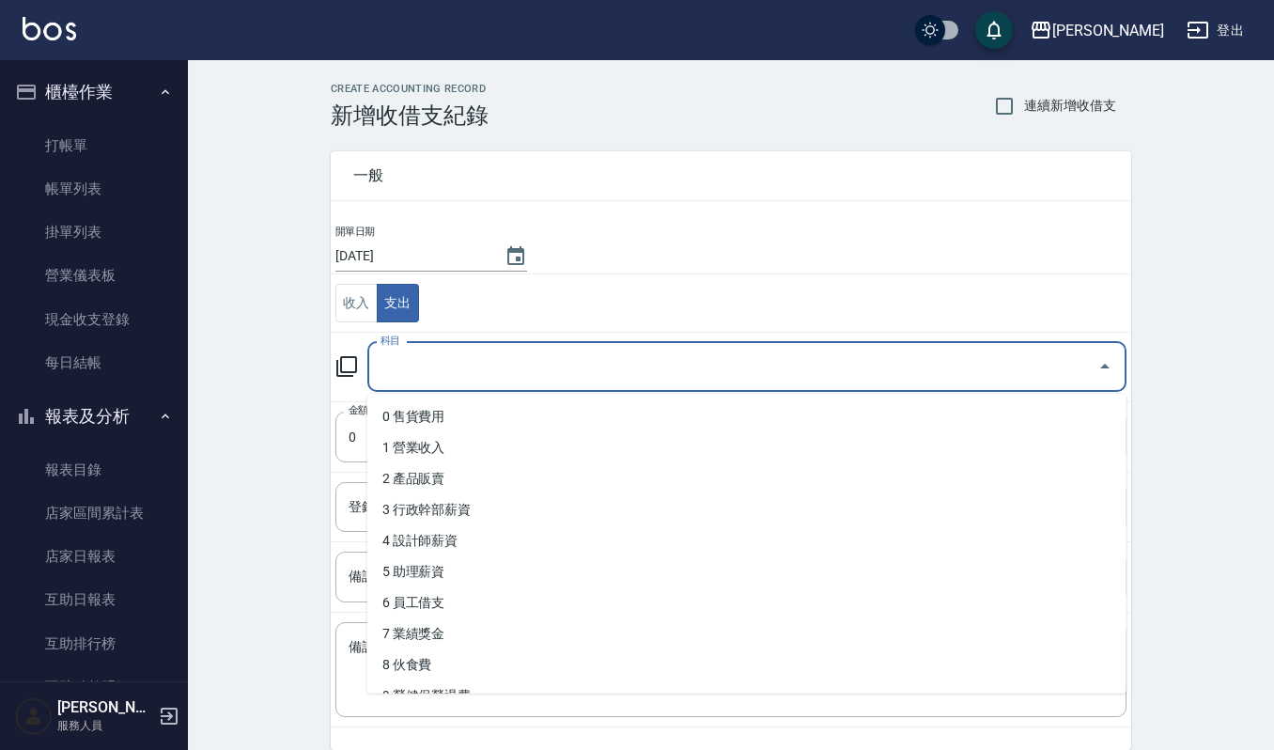
click at [415, 372] on input "科目" at bounding box center [733, 366] width 714 height 33
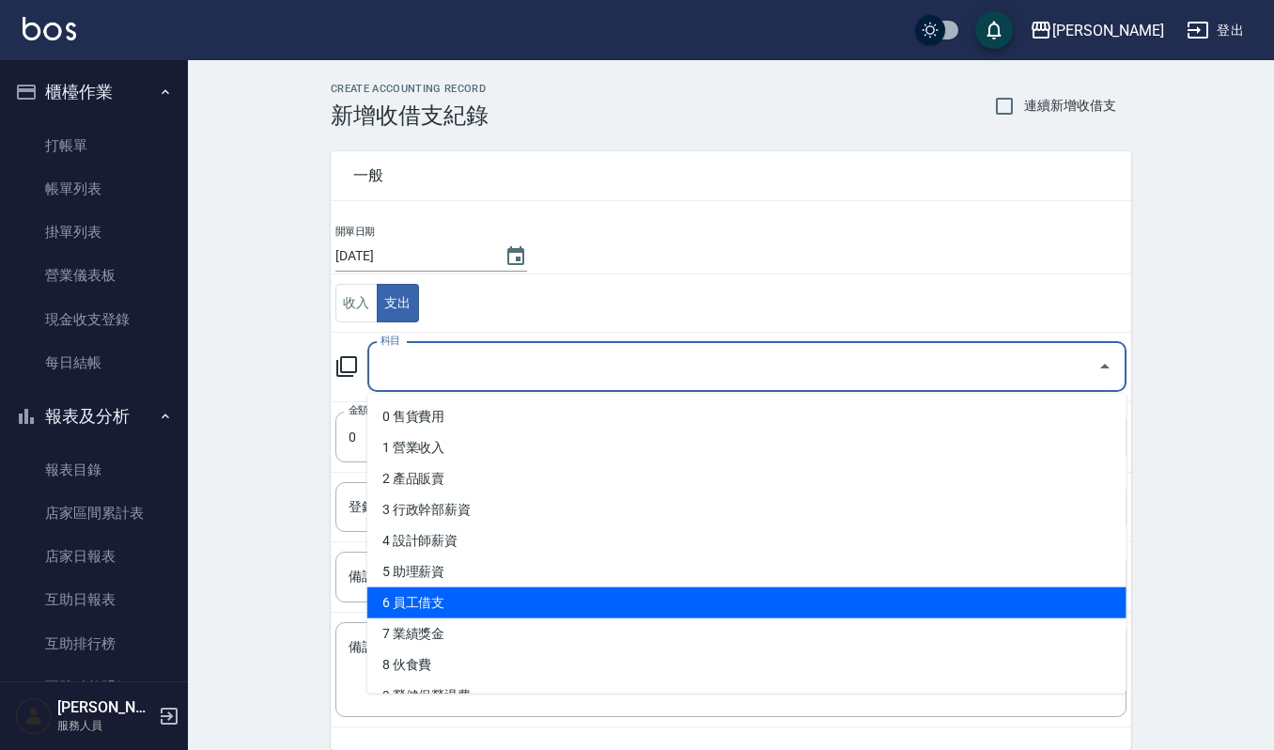
click at [479, 611] on li "6 員工借支" at bounding box center [746, 602] width 759 height 31
type input "6 員工借支"
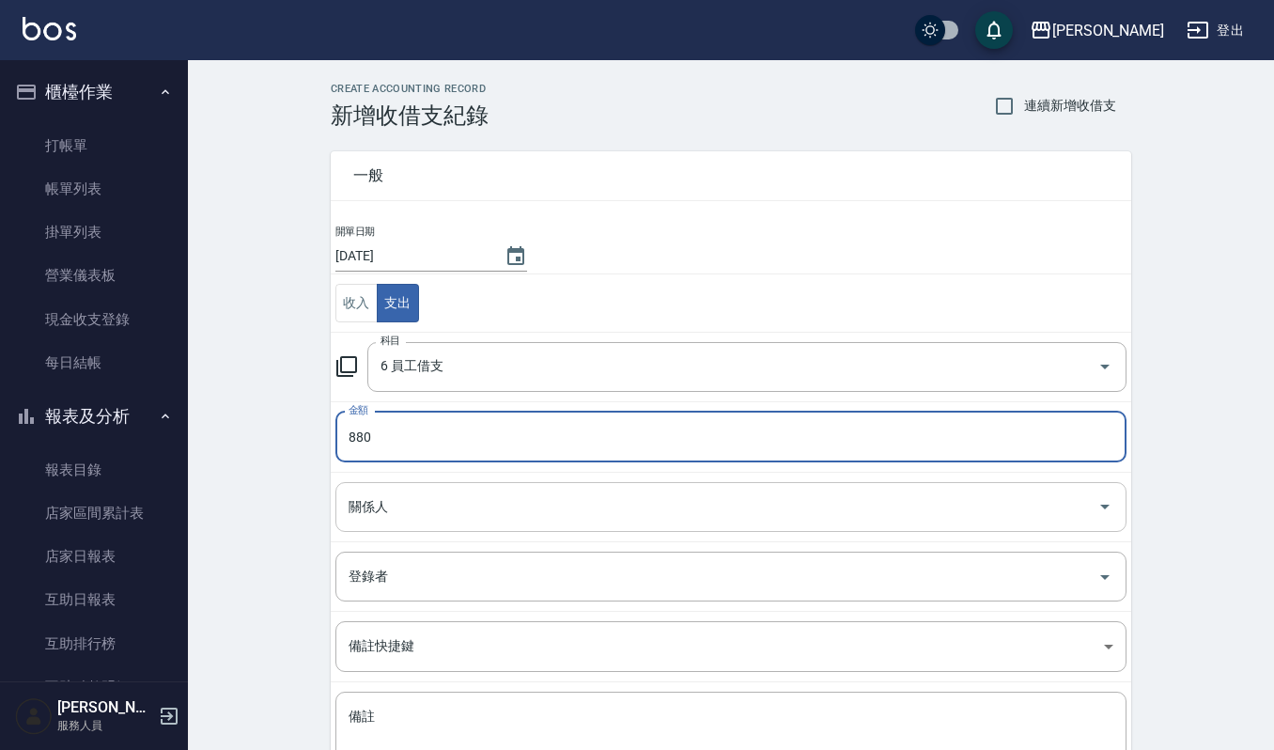
type input "880"
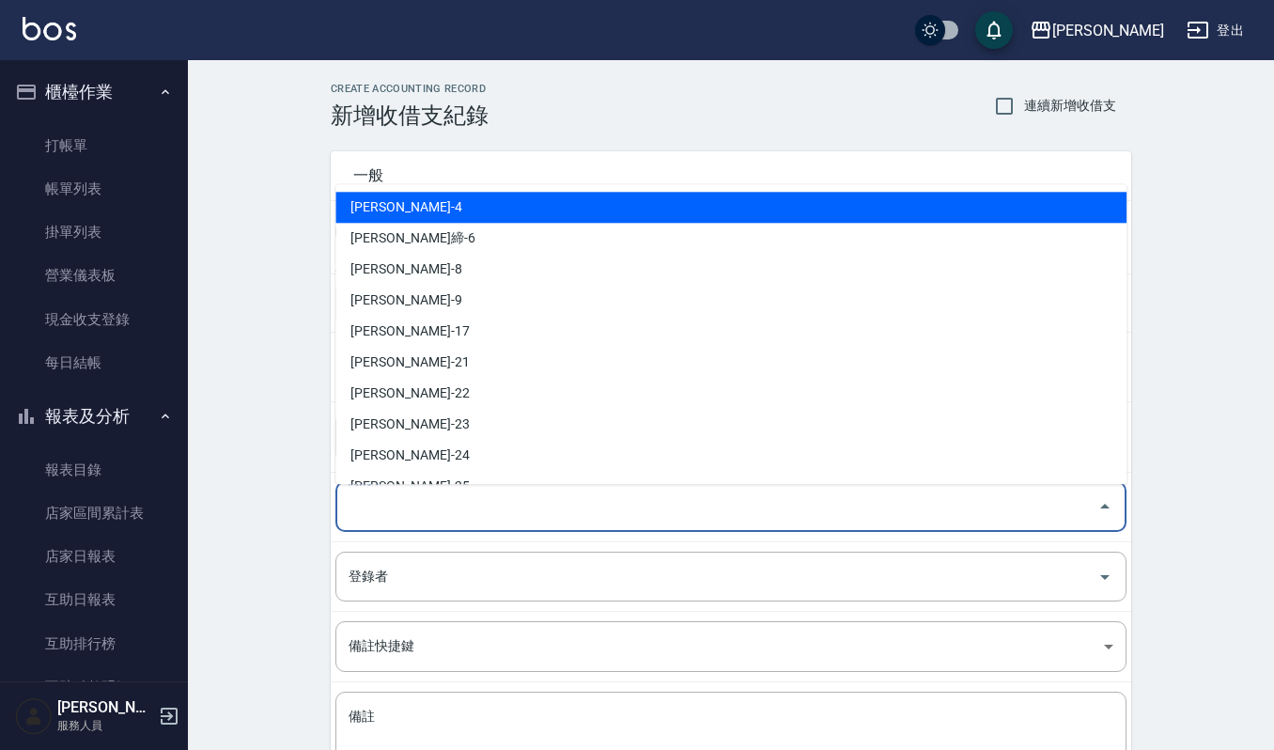
click at [490, 519] on input "關係人" at bounding box center [717, 506] width 746 height 33
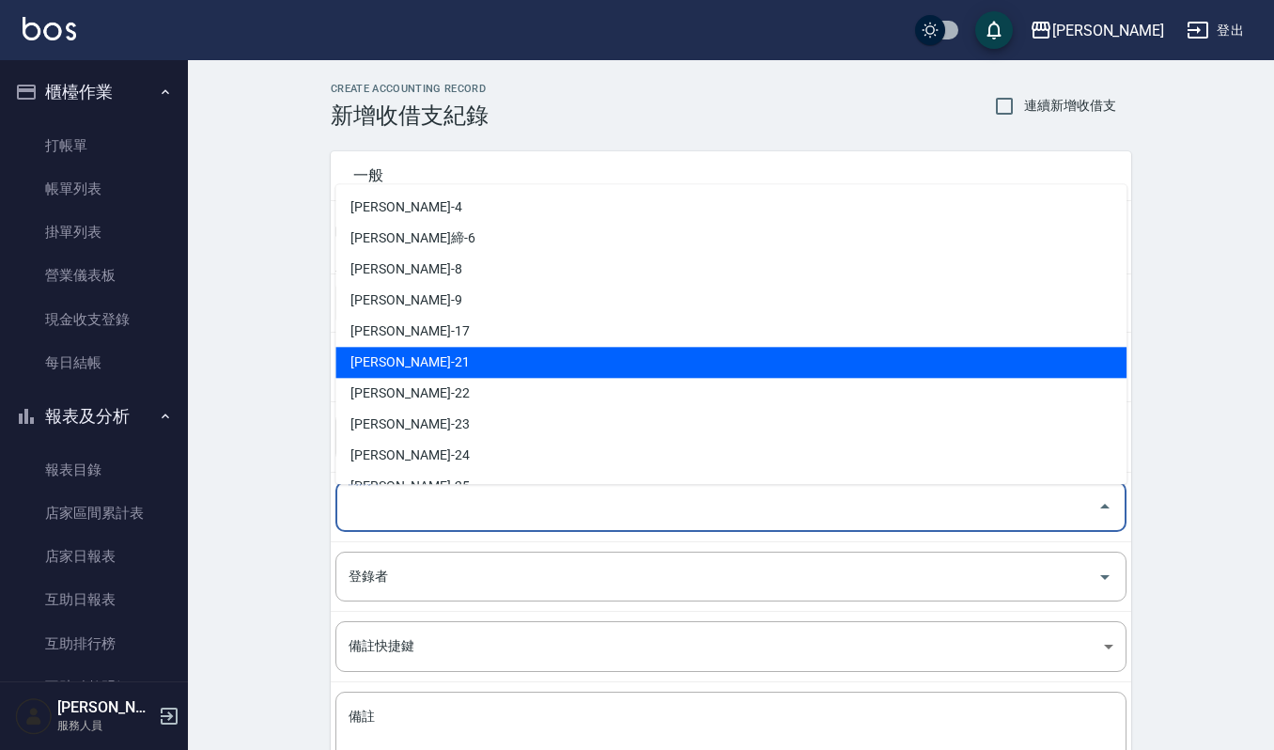
click at [471, 365] on li "謝佳音-21" at bounding box center [730, 362] width 791 height 31
type input "謝佳音-21"
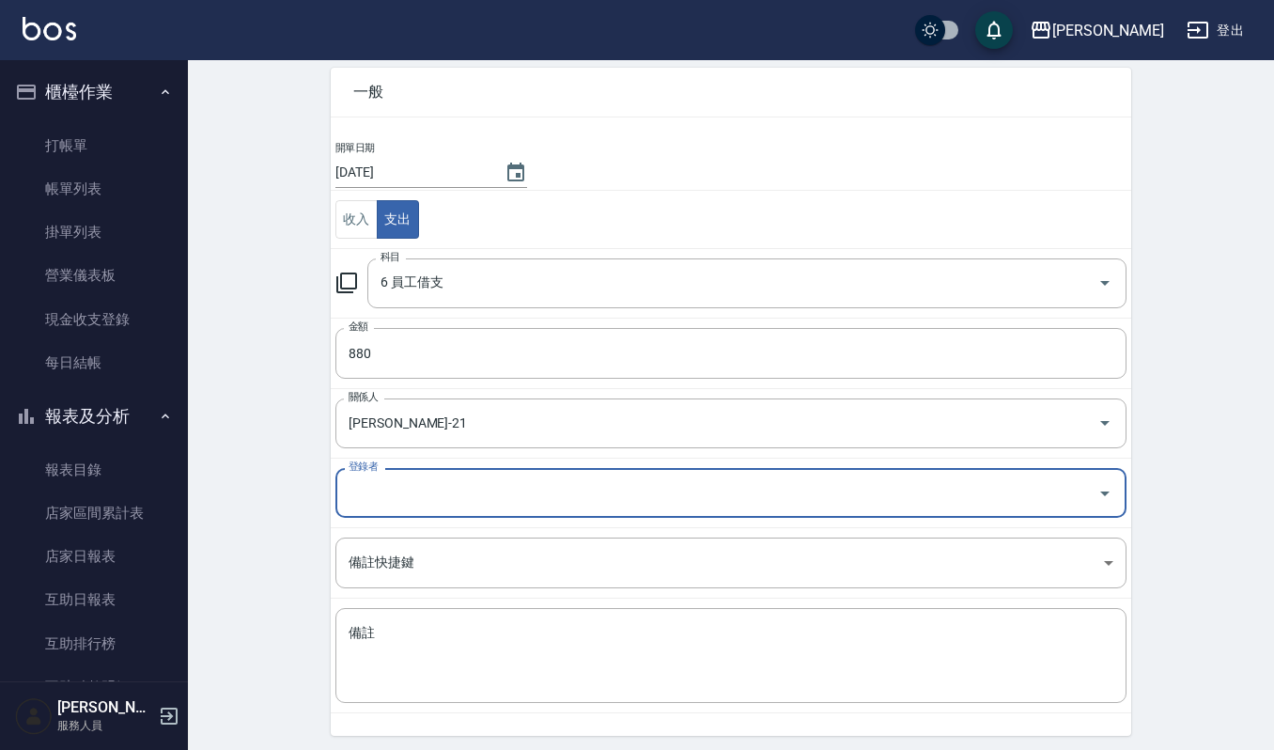
scroll to position [125, 0]
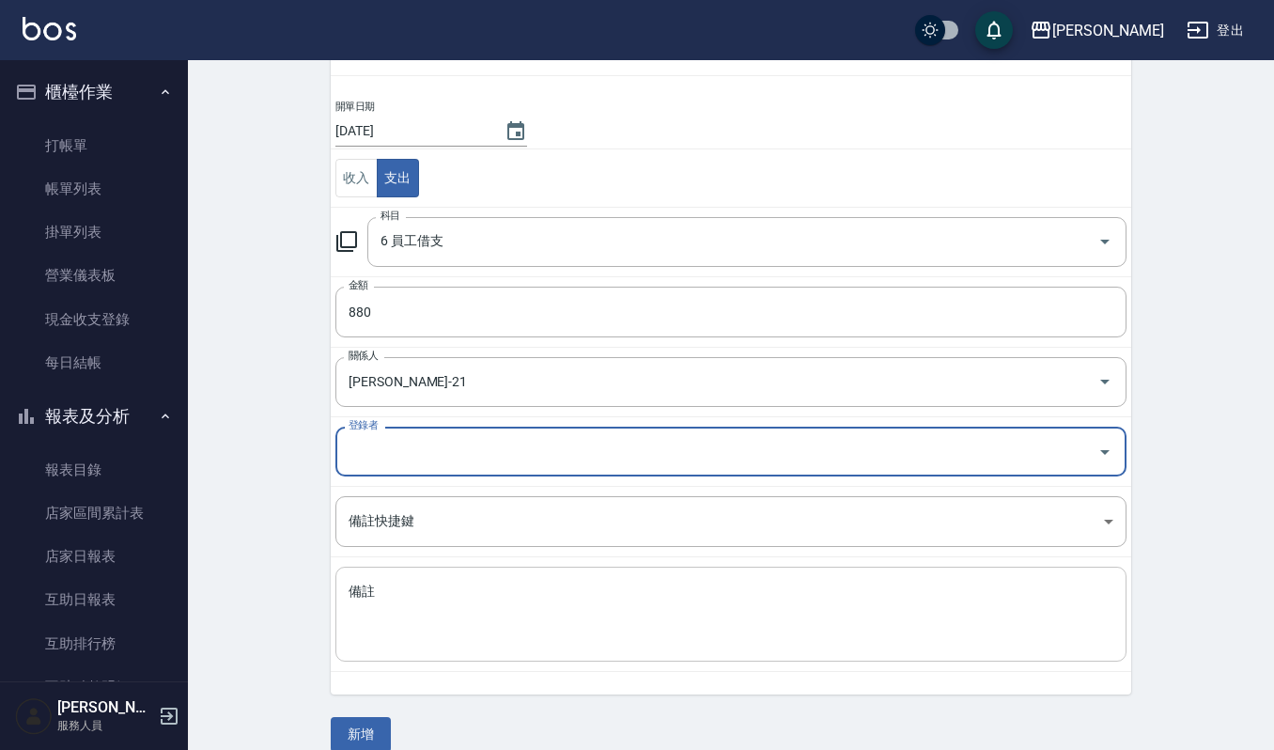
click at [419, 599] on textarea "備註" at bounding box center [731, 614] width 765 height 64
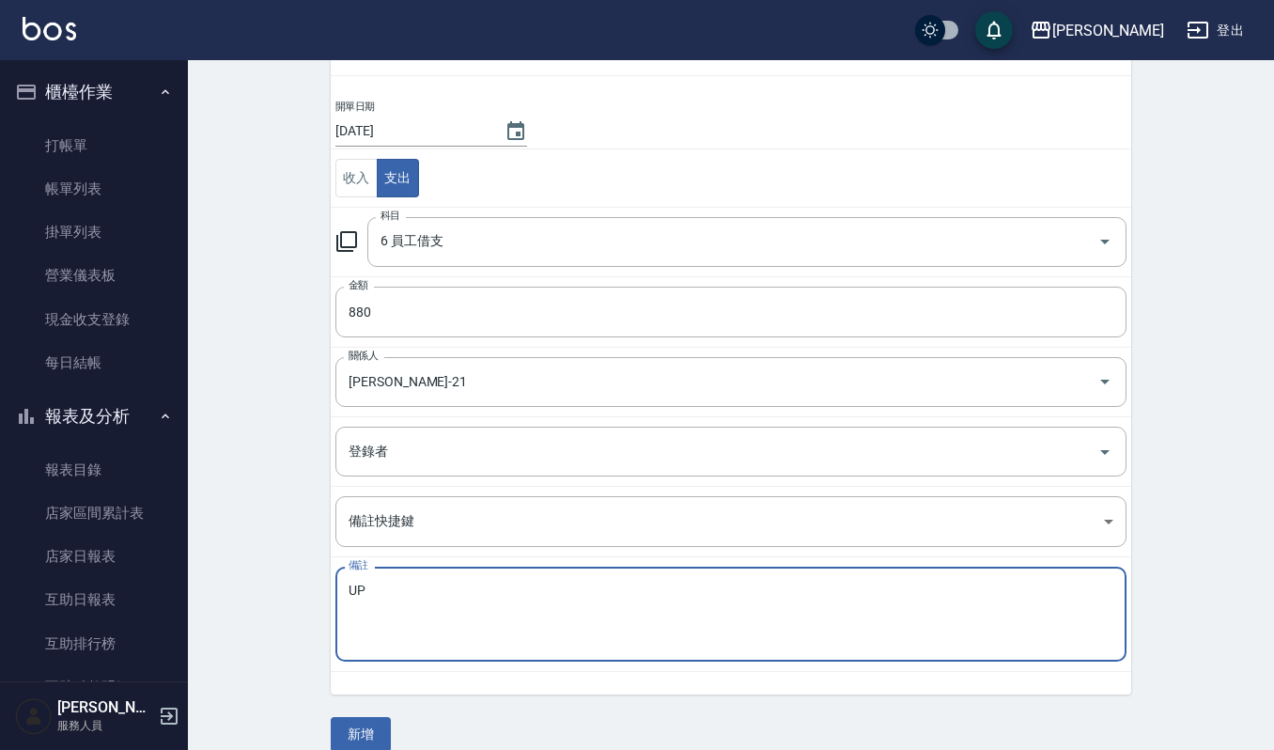
type textarea "U"
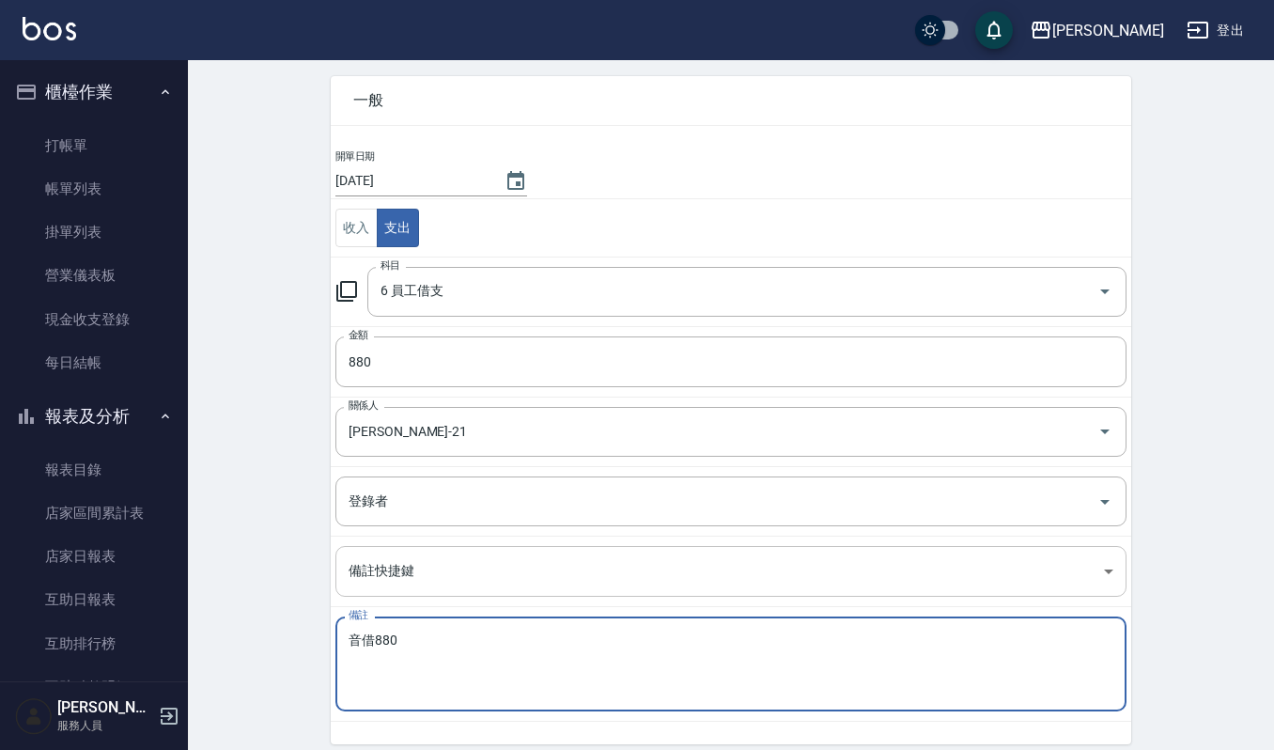
scroll to position [151, 0]
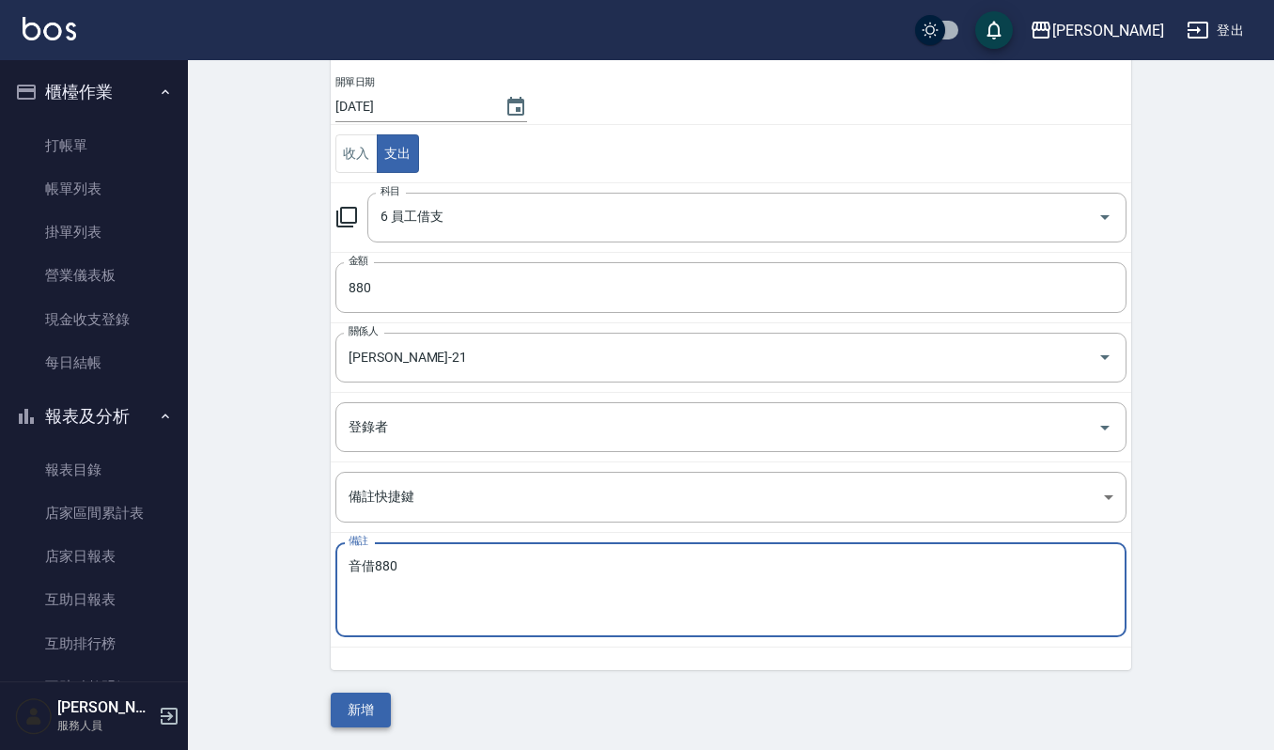
type textarea "音借880"
click at [378, 705] on button "新增" at bounding box center [361, 709] width 60 height 35
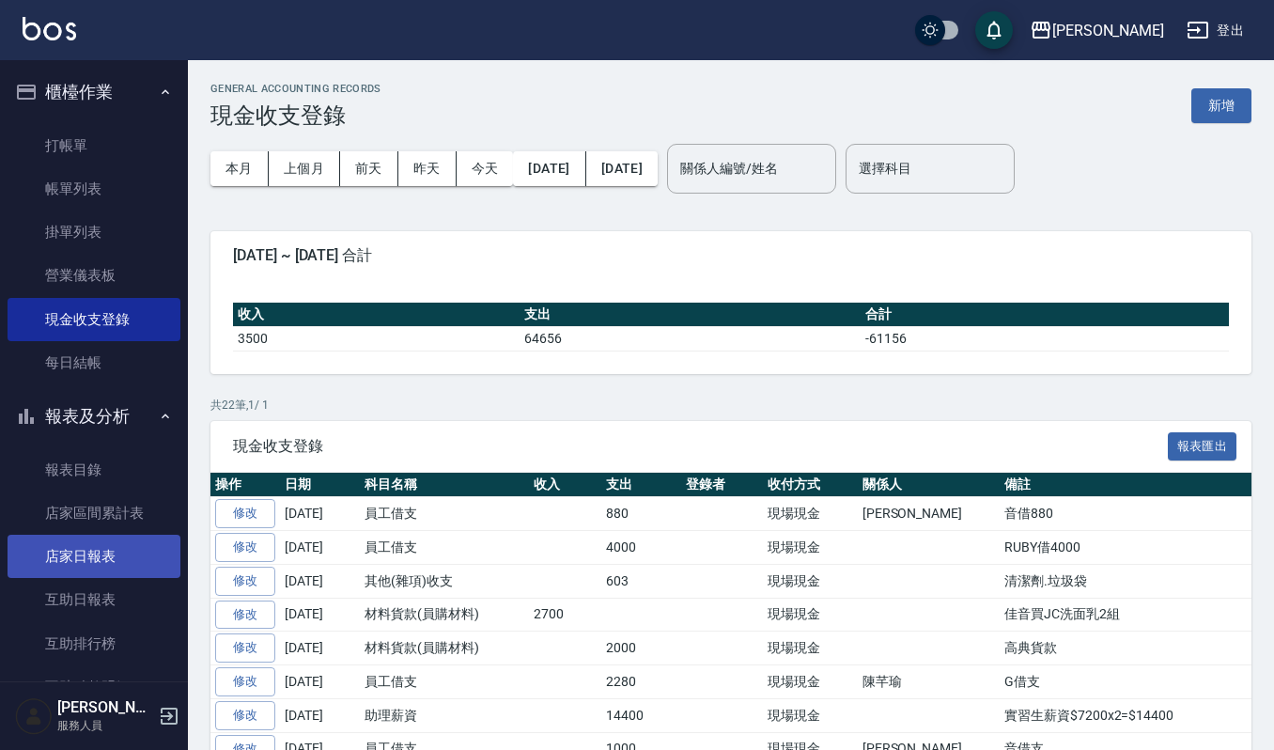
click at [113, 549] on link "店家日報表" at bounding box center [94, 556] width 173 height 43
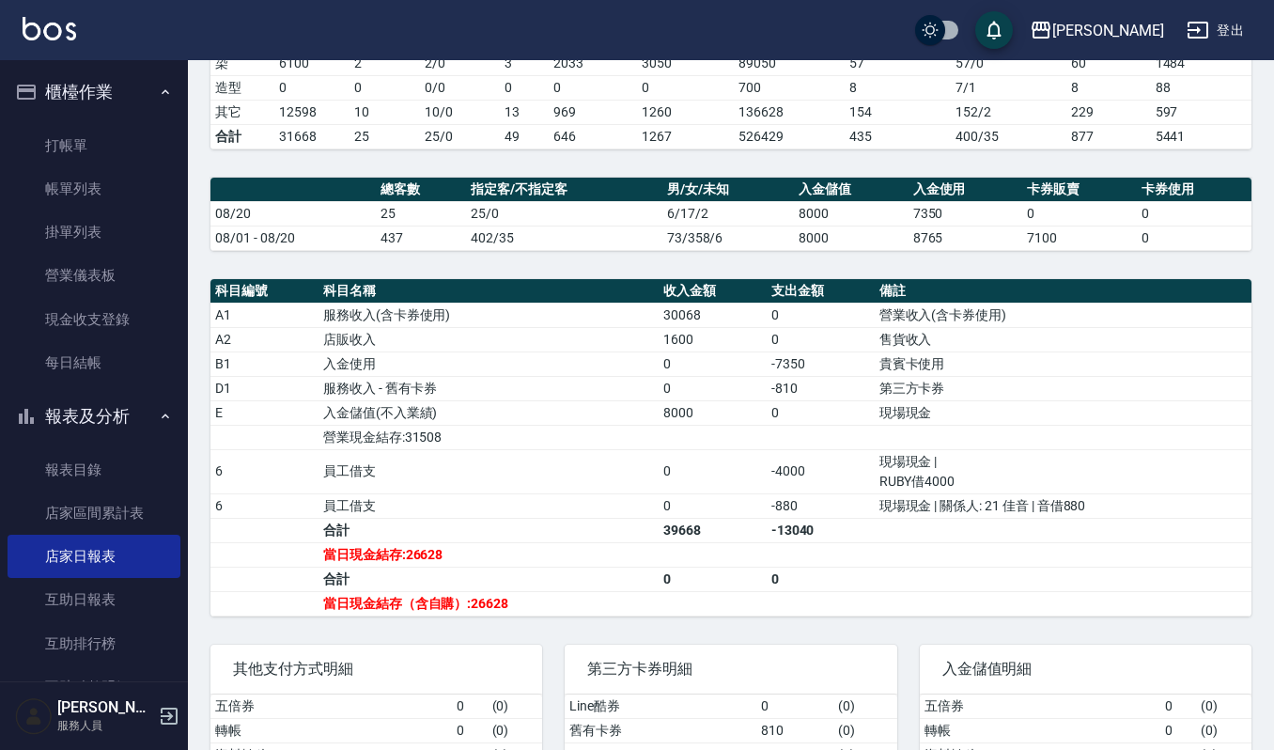
scroll to position [501, 0]
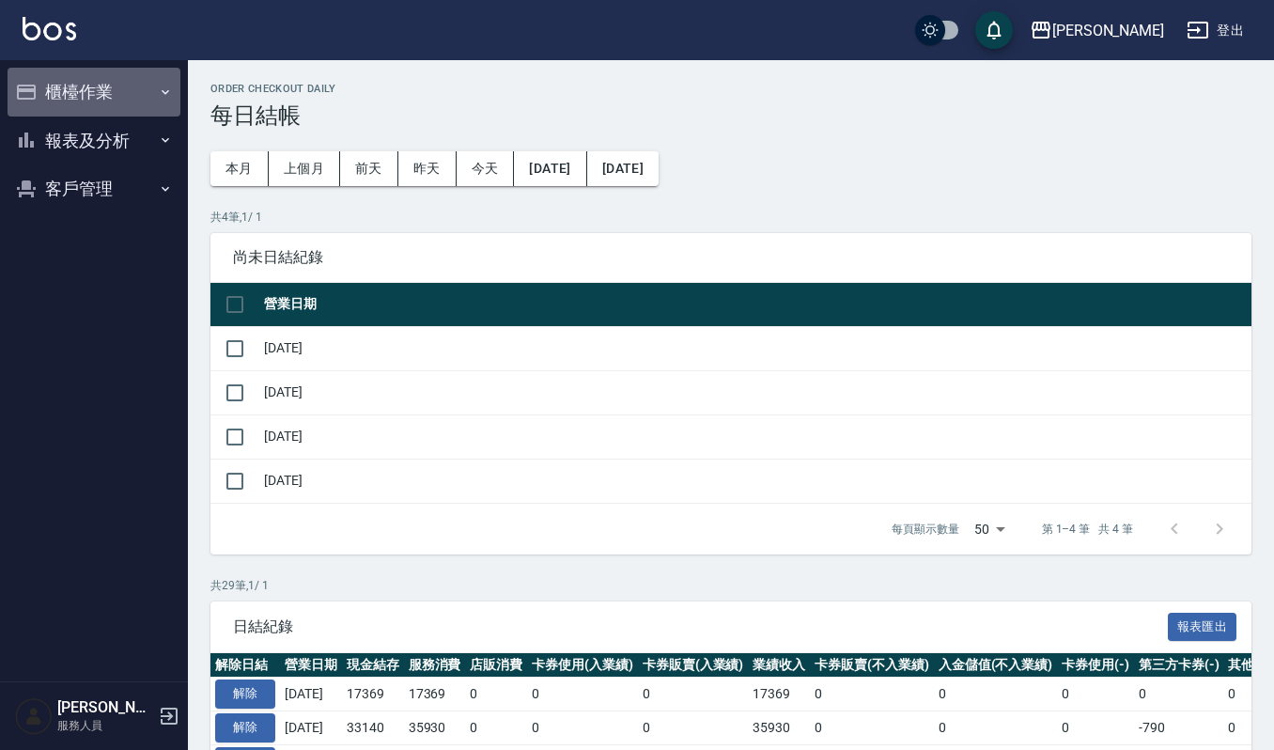
click at [83, 99] on button "櫃檯作業" at bounding box center [94, 92] width 173 height 49
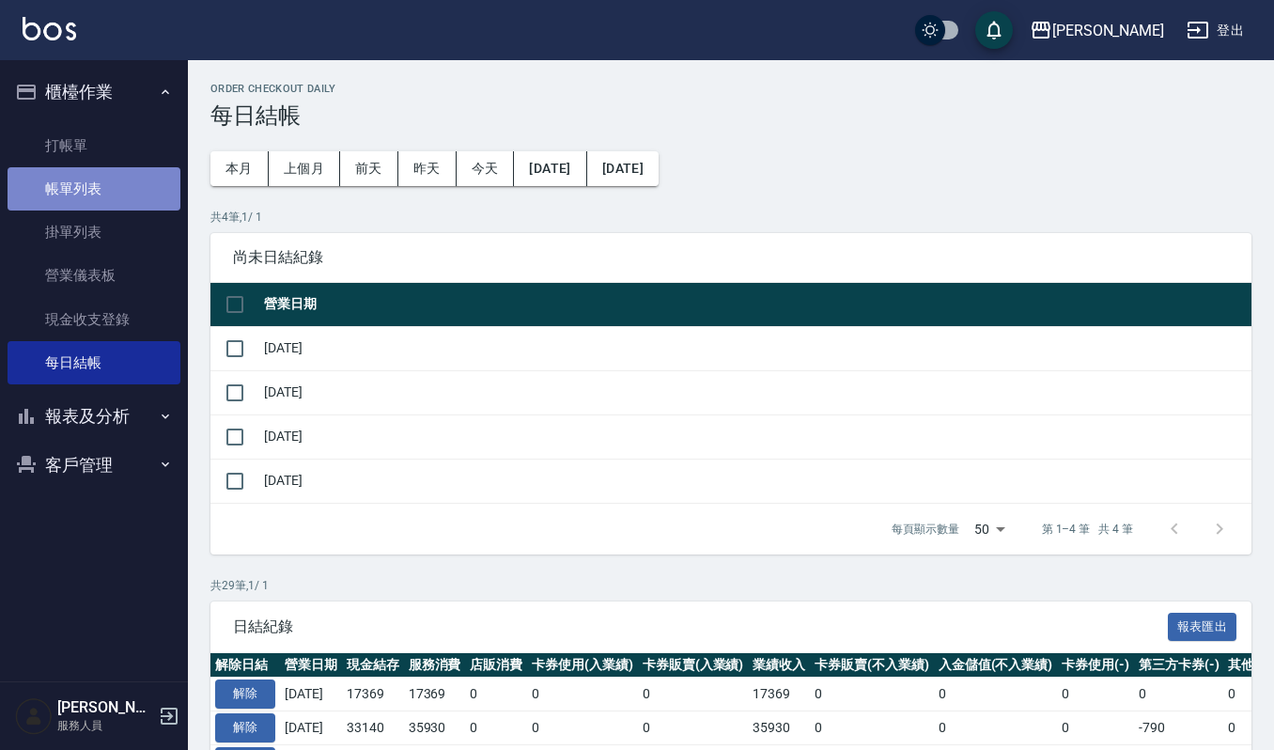
click at [98, 193] on link "帳單列表" at bounding box center [94, 188] width 173 height 43
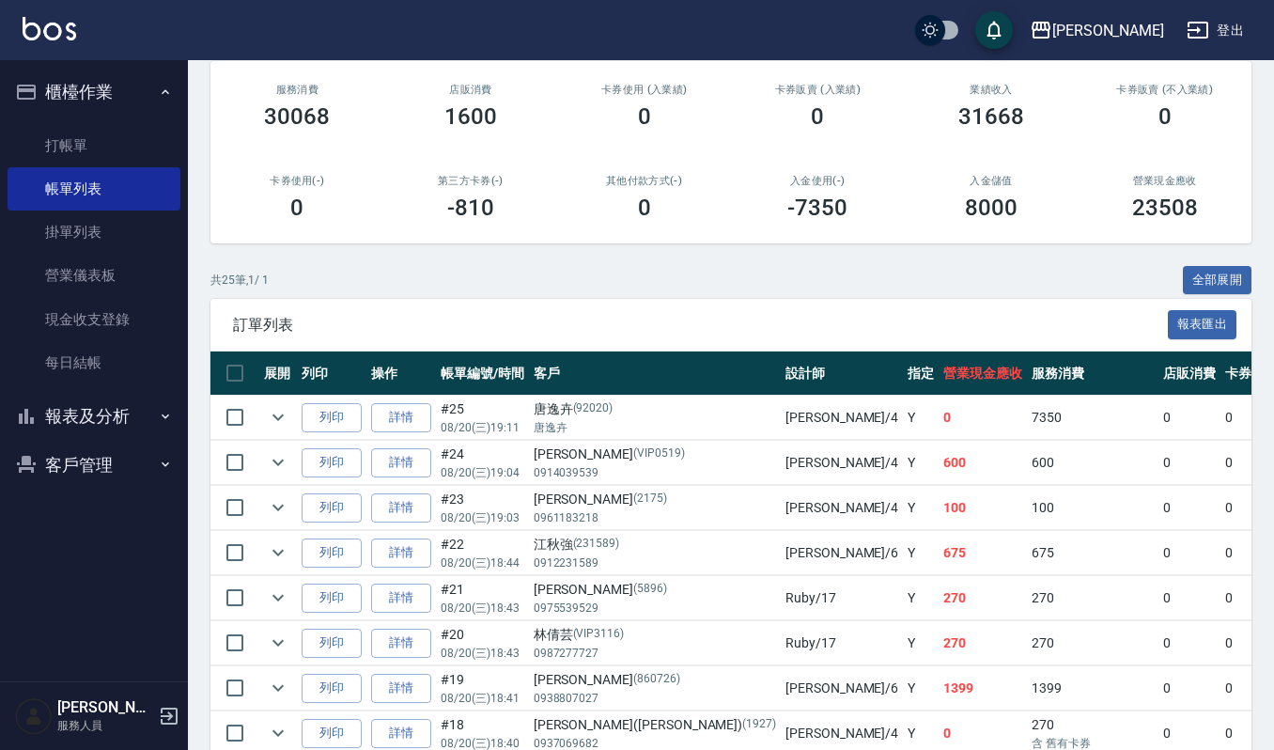
scroll to position [358, 0]
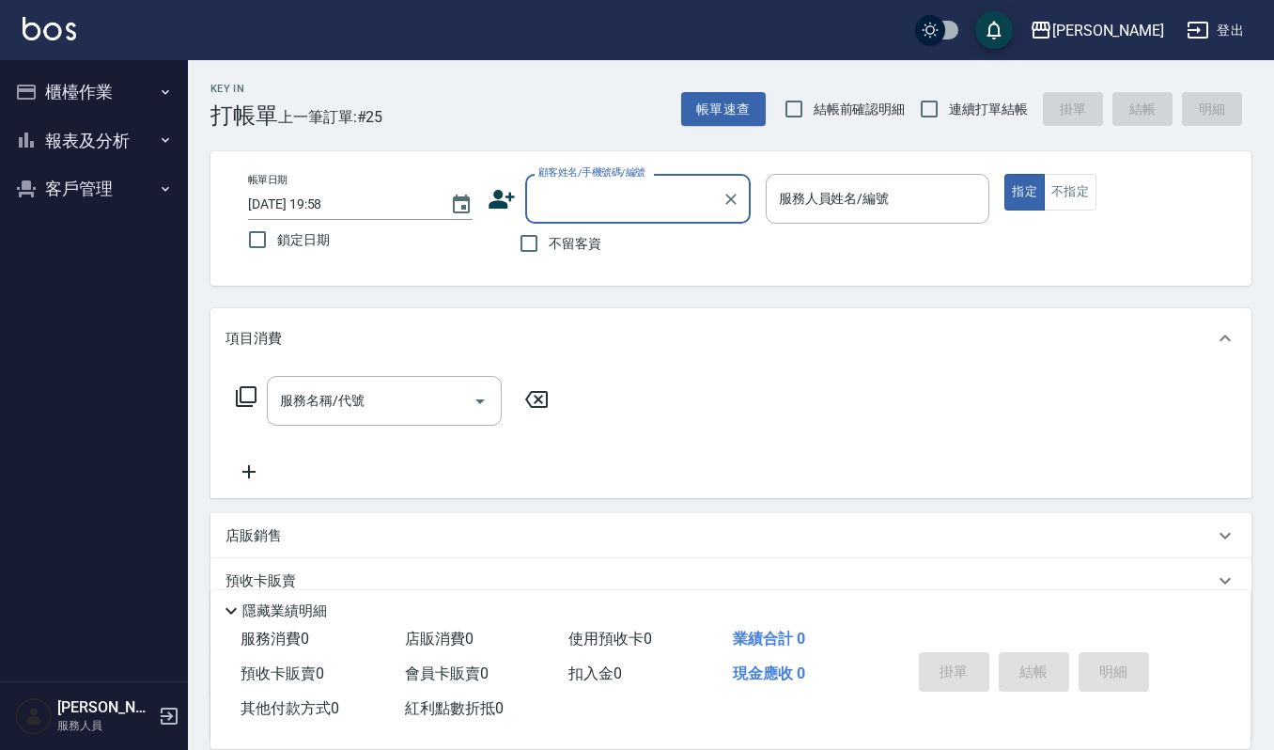
click at [147, 91] on button "櫃檯作業" at bounding box center [94, 92] width 173 height 49
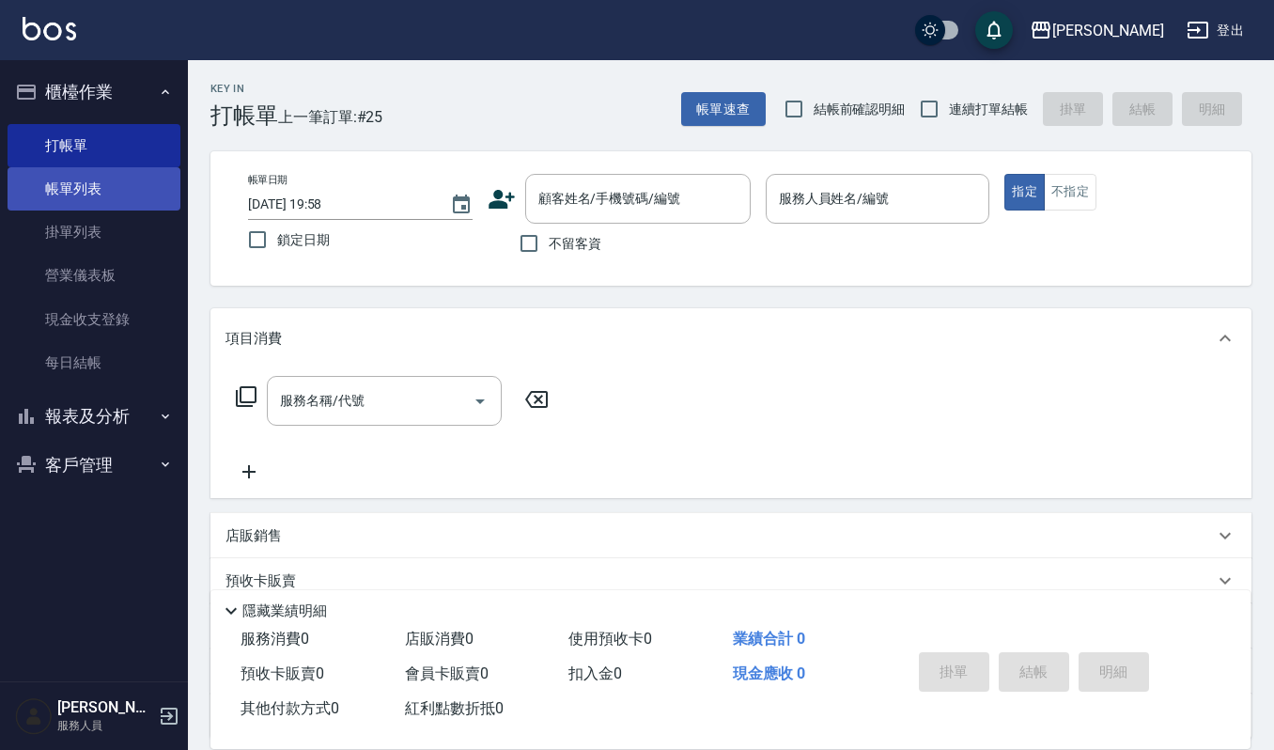
click at [145, 182] on link "帳單列表" at bounding box center [94, 188] width 173 height 43
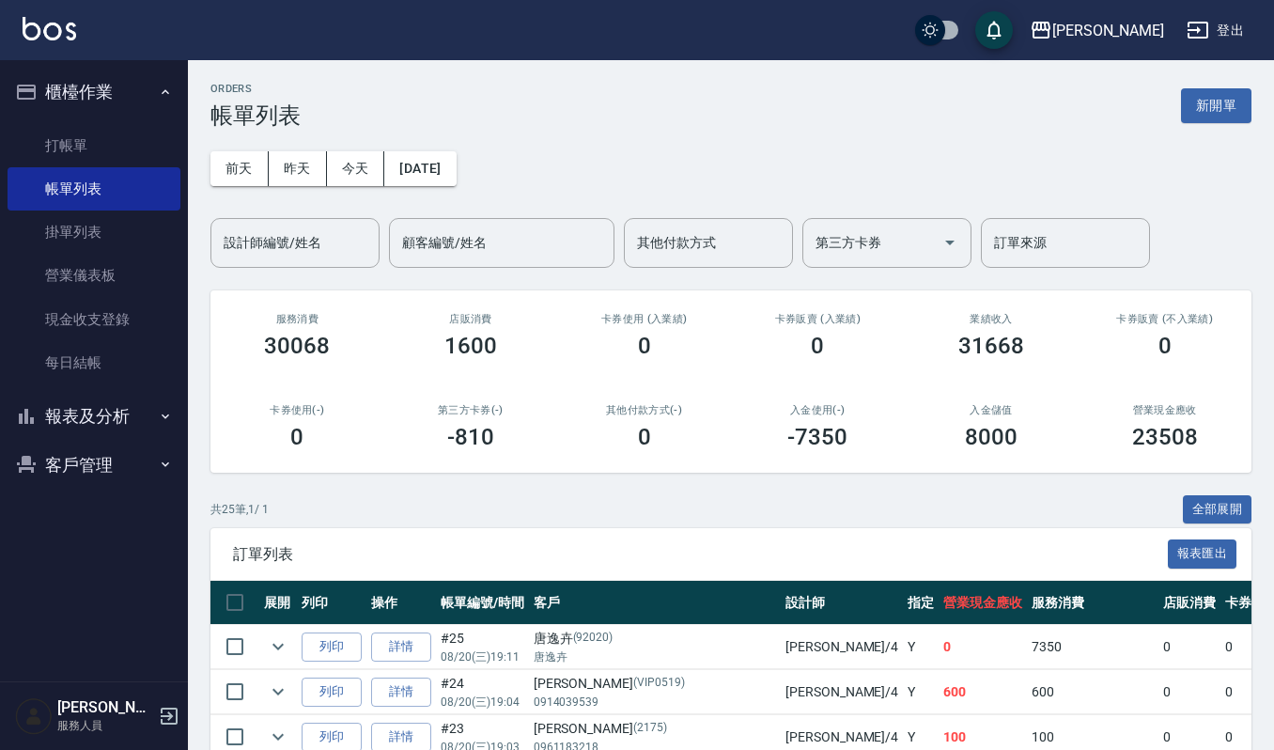
click at [325, 207] on div "[DATE] [DATE] [DATE] [DATE] 設計師編號/姓名 設計師編號/姓名 顧客編號/姓名 顧客編號/姓名 其他付款方式 其他付款方式 第三方…" at bounding box center [730, 198] width 1041 height 139
click at [325, 231] on input "設計師編號/姓名" at bounding box center [295, 242] width 152 height 33
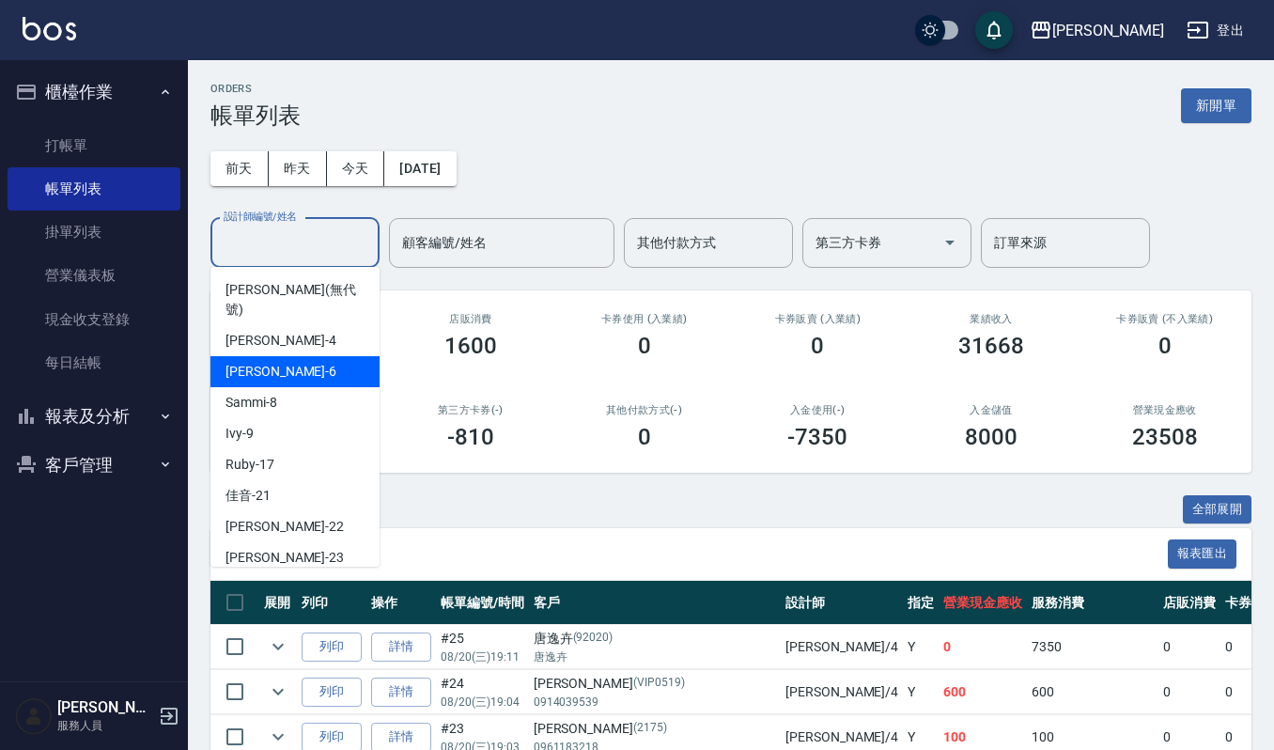
click at [290, 356] on div "Joalin -6" at bounding box center [294, 371] width 169 height 31
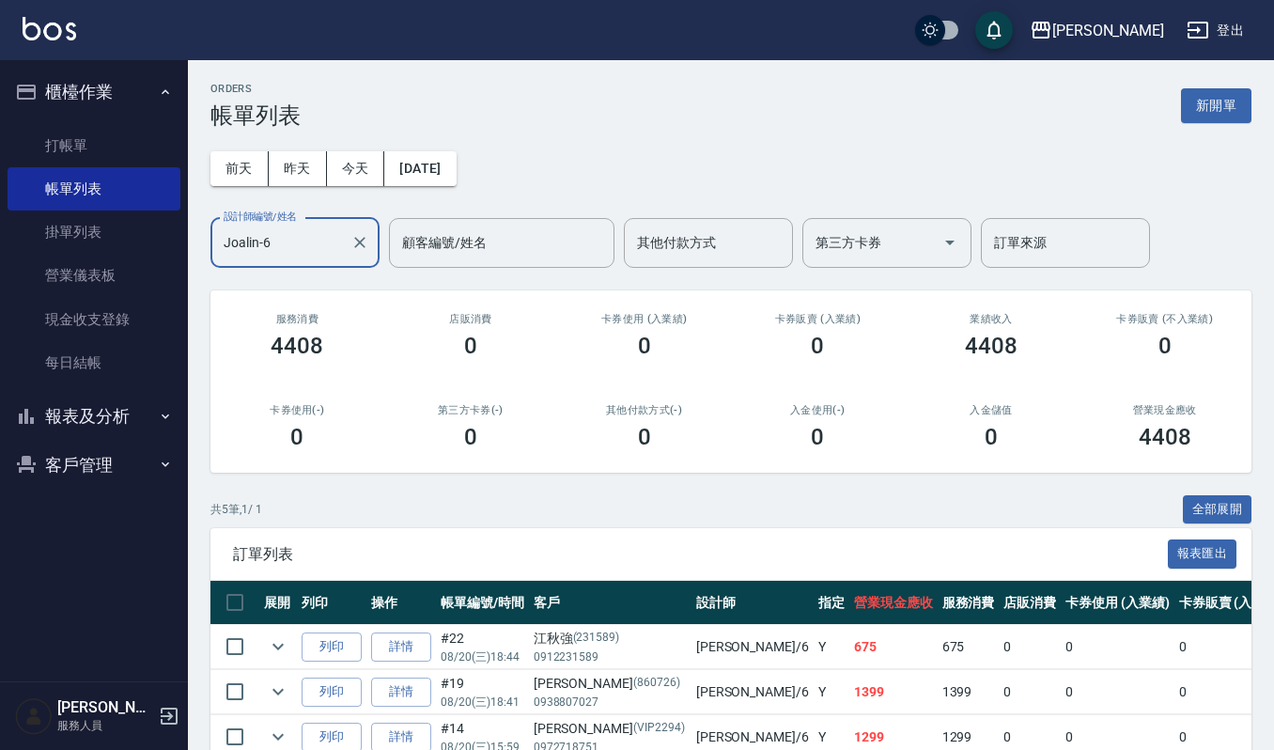
click at [324, 249] on input "Joalin-6" at bounding box center [281, 242] width 124 height 33
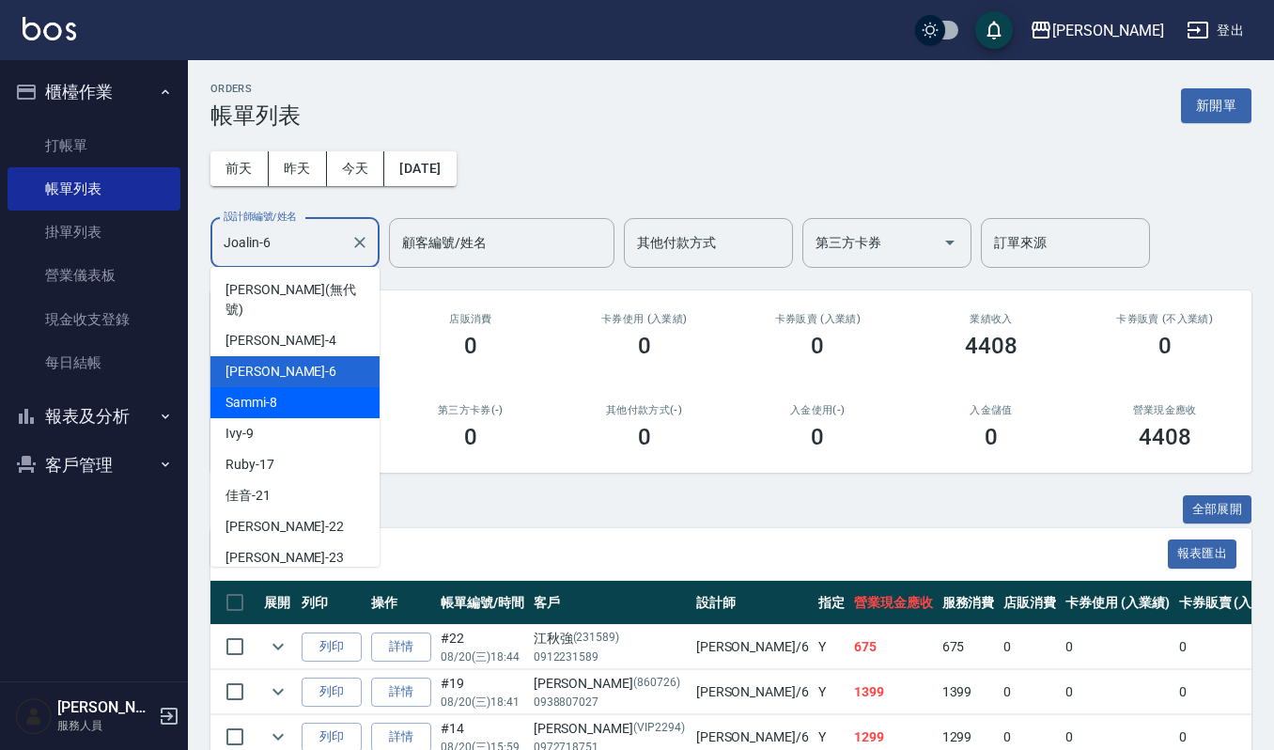
click at [304, 387] on div "Sammi -8" at bounding box center [294, 402] width 169 height 31
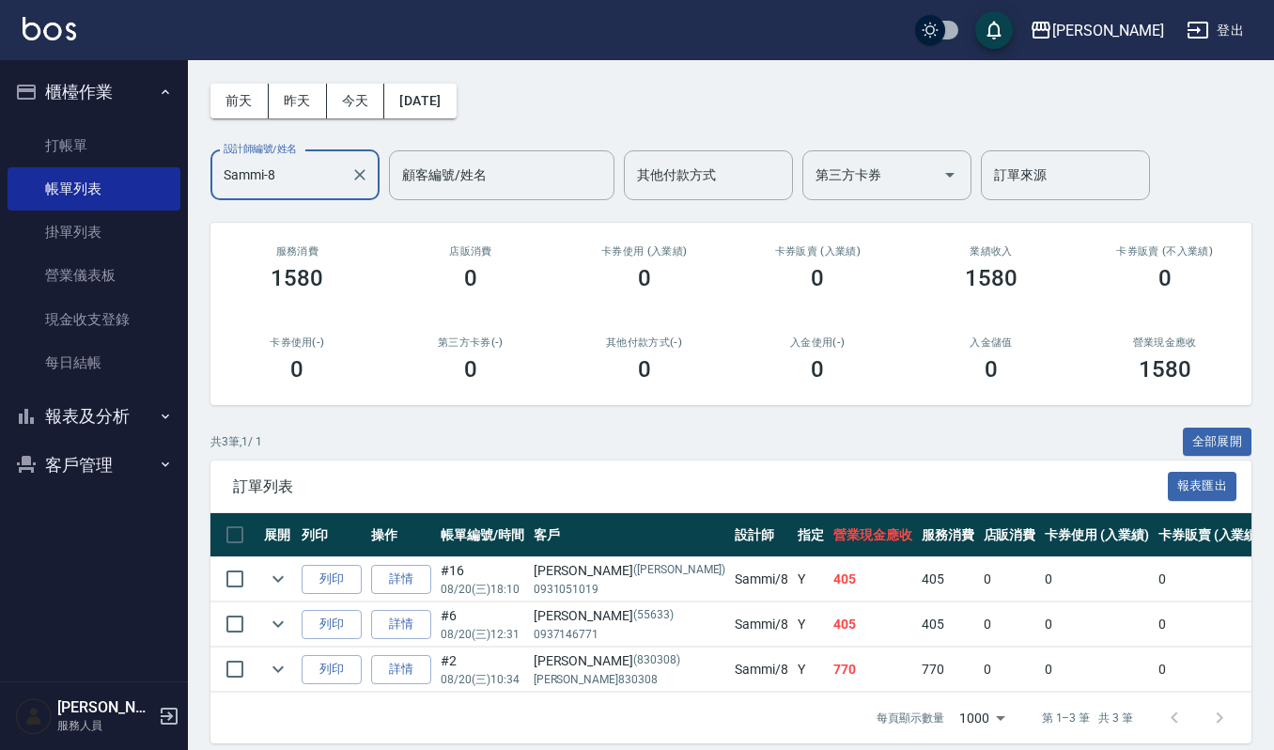
scroll to position [103, 0]
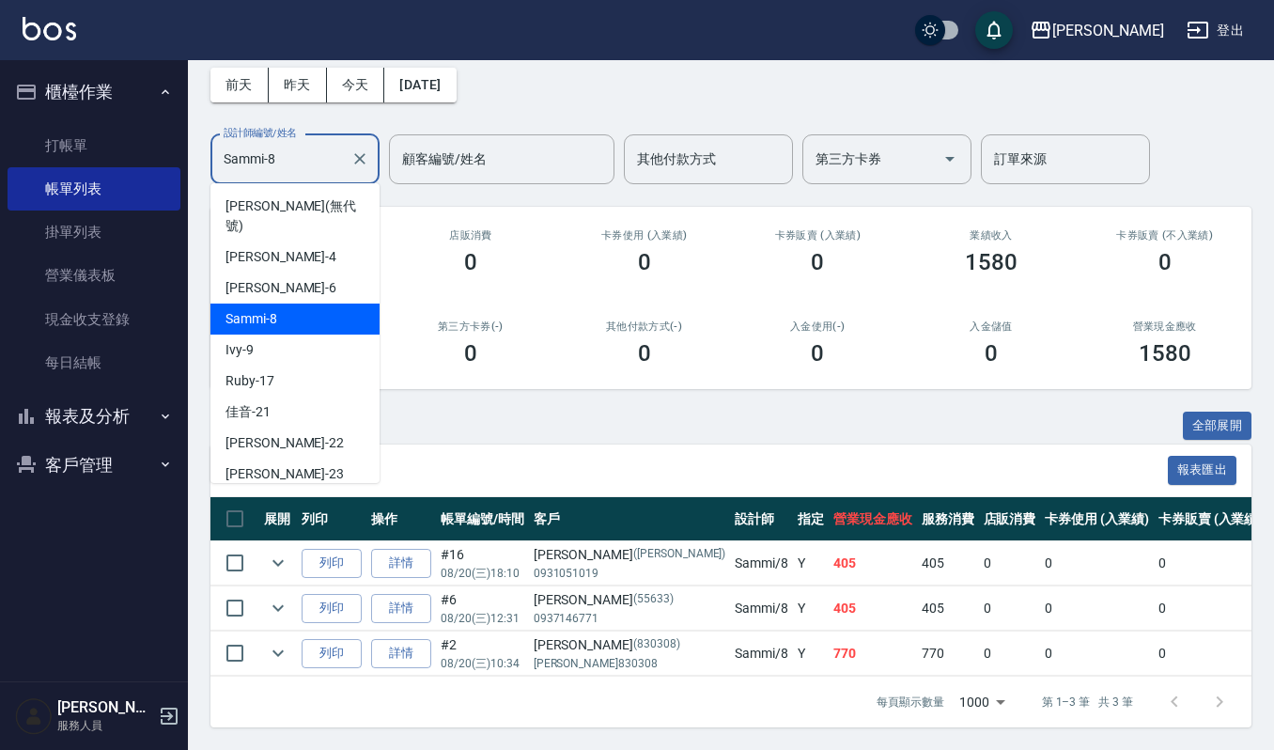
click at [291, 143] on input "Sammi-8" at bounding box center [281, 159] width 124 height 33
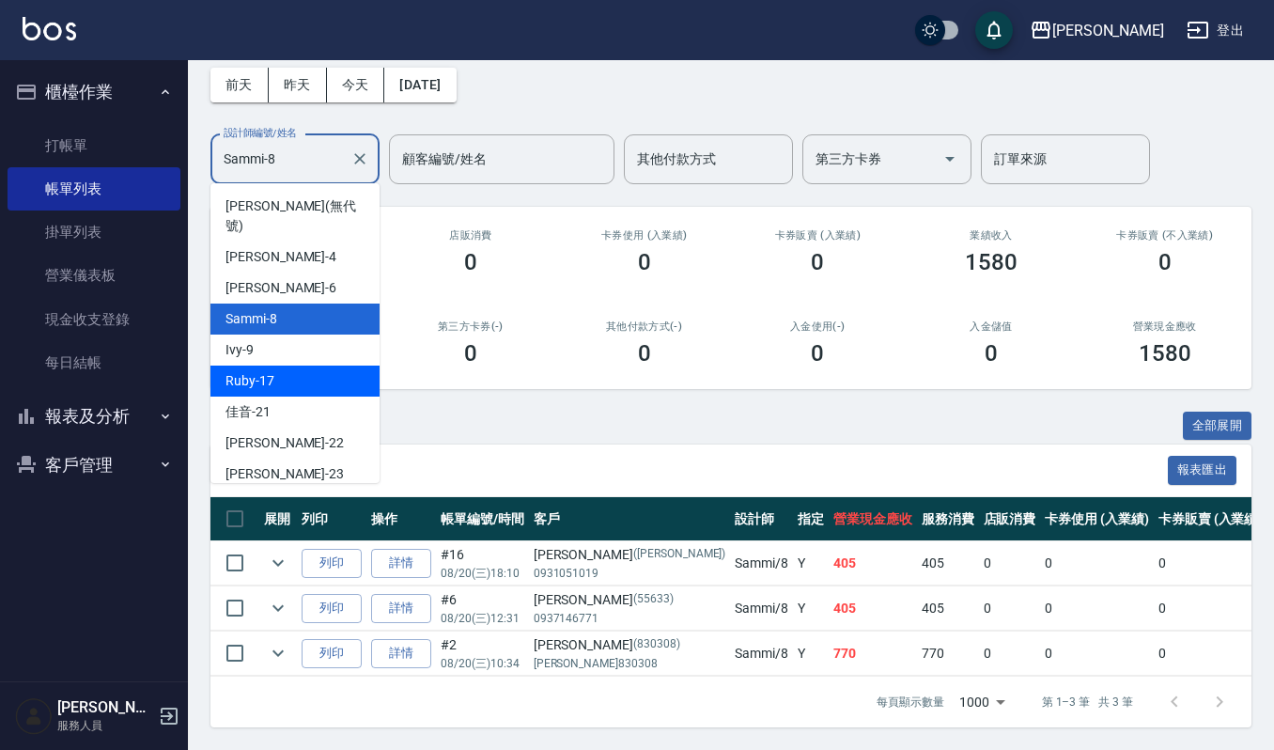
click at [276, 365] on div "Ruby -17" at bounding box center [294, 380] width 169 height 31
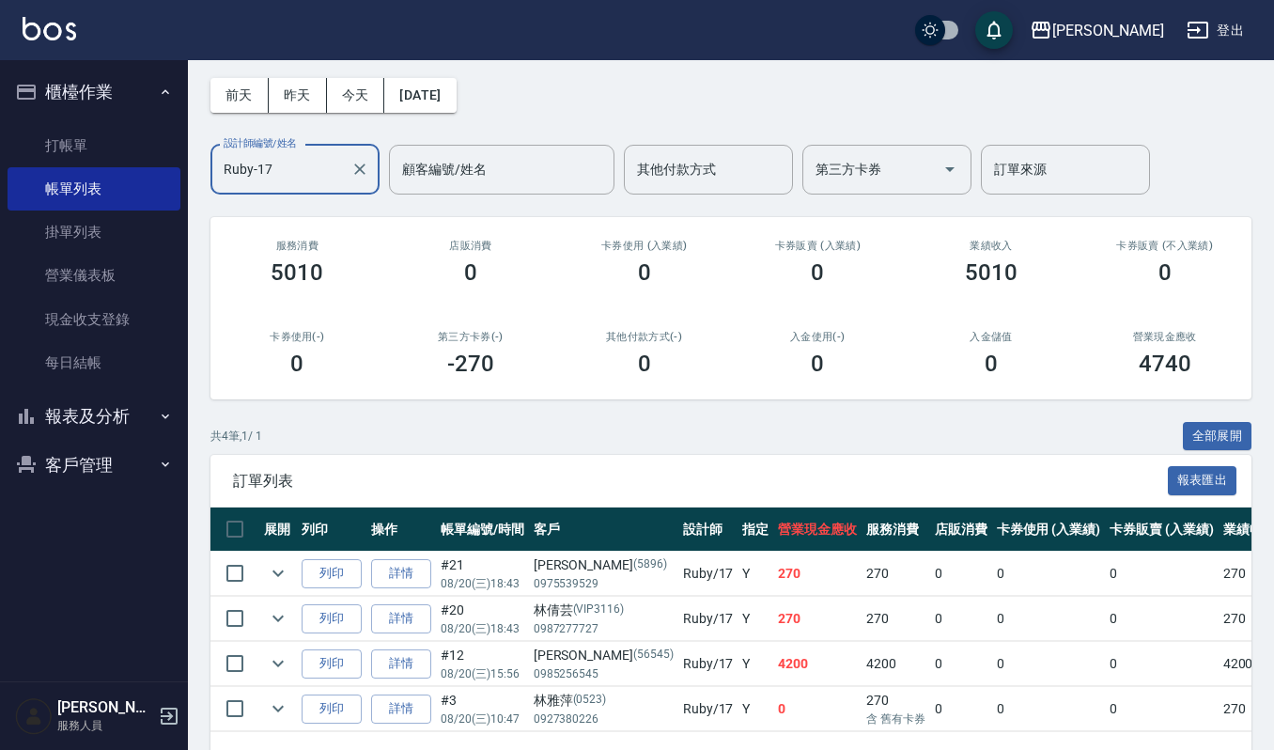
scroll to position [150, 0]
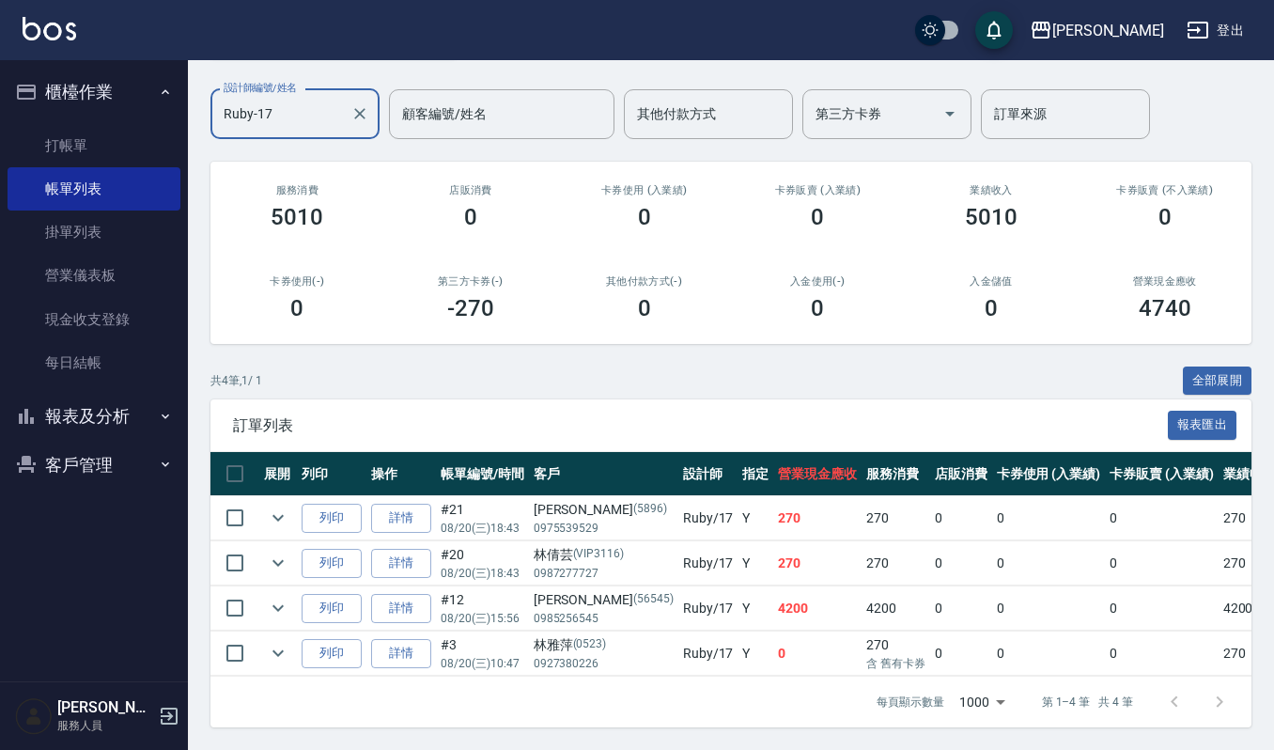
click at [299, 100] on input "Ruby-17" at bounding box center [281, 114] width 124 height 33
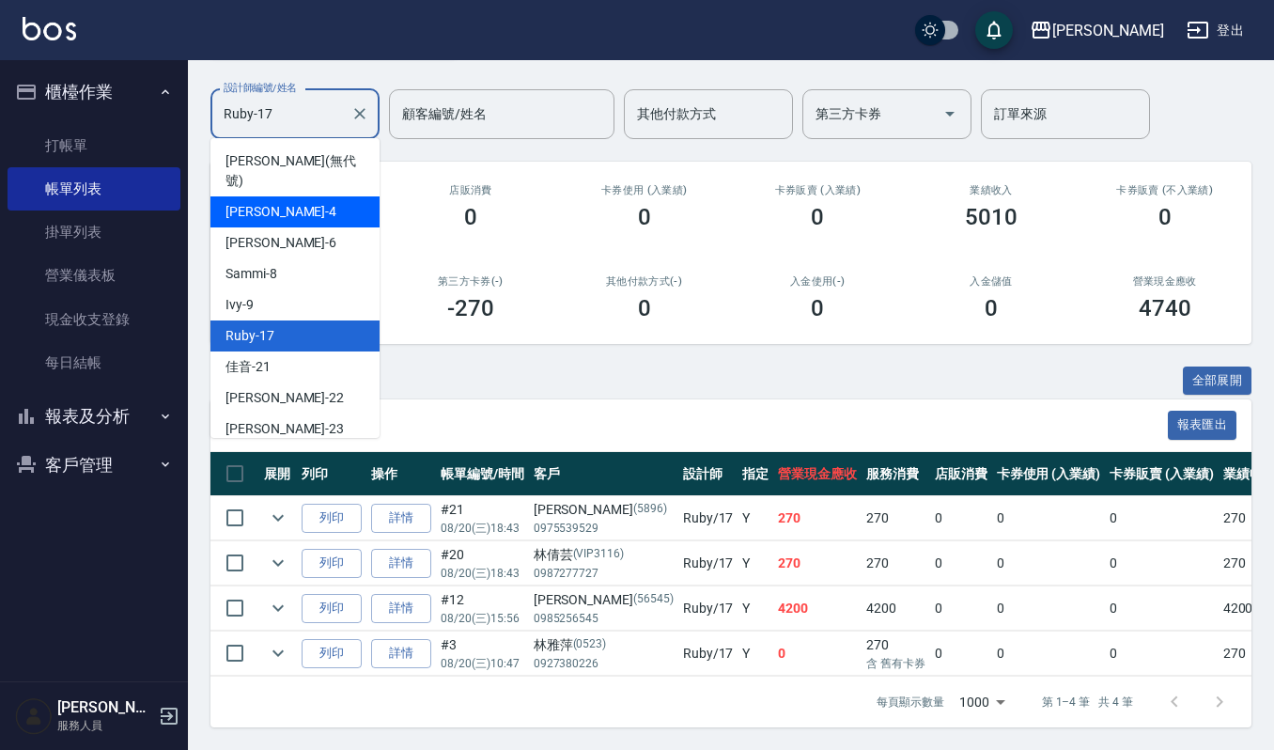
click at [328, 196] on div "[PERSON_NAME] -4" at bounding box center [294, 211] width 169 height 31
type input "[PERSON_NAME]-4"
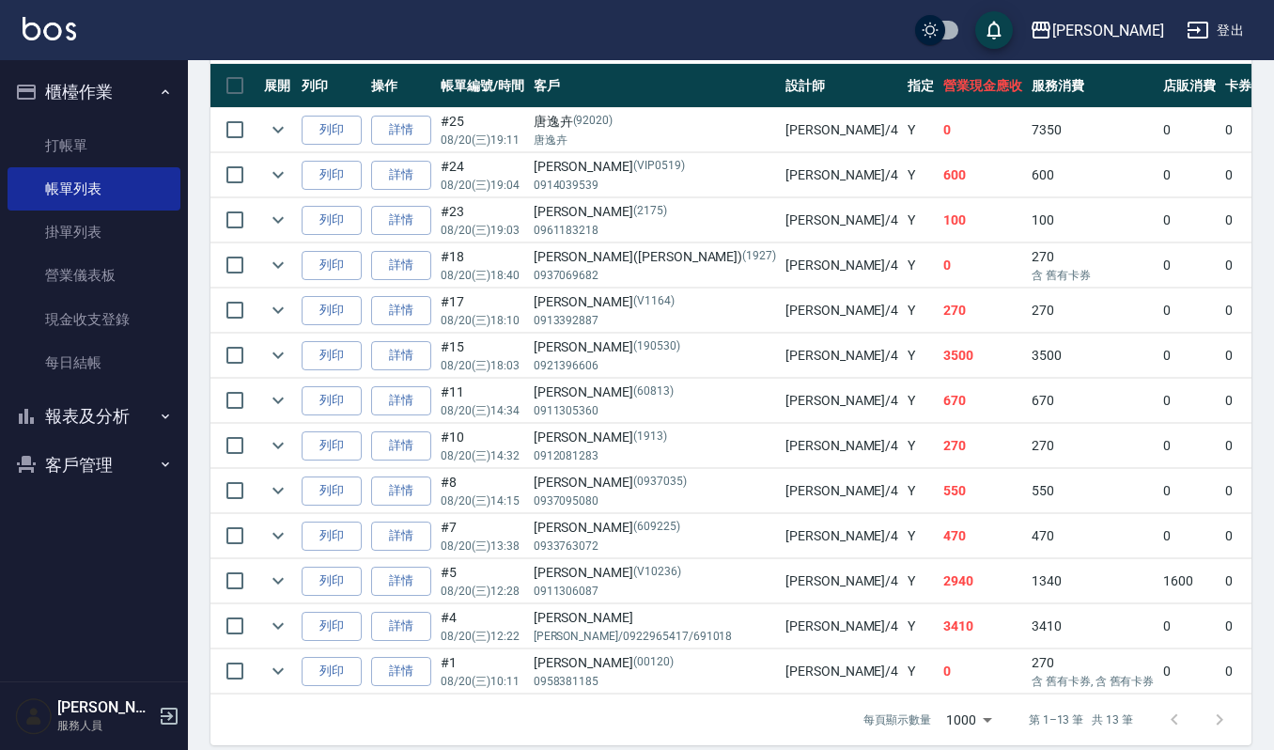
scroll to position [561, 0]
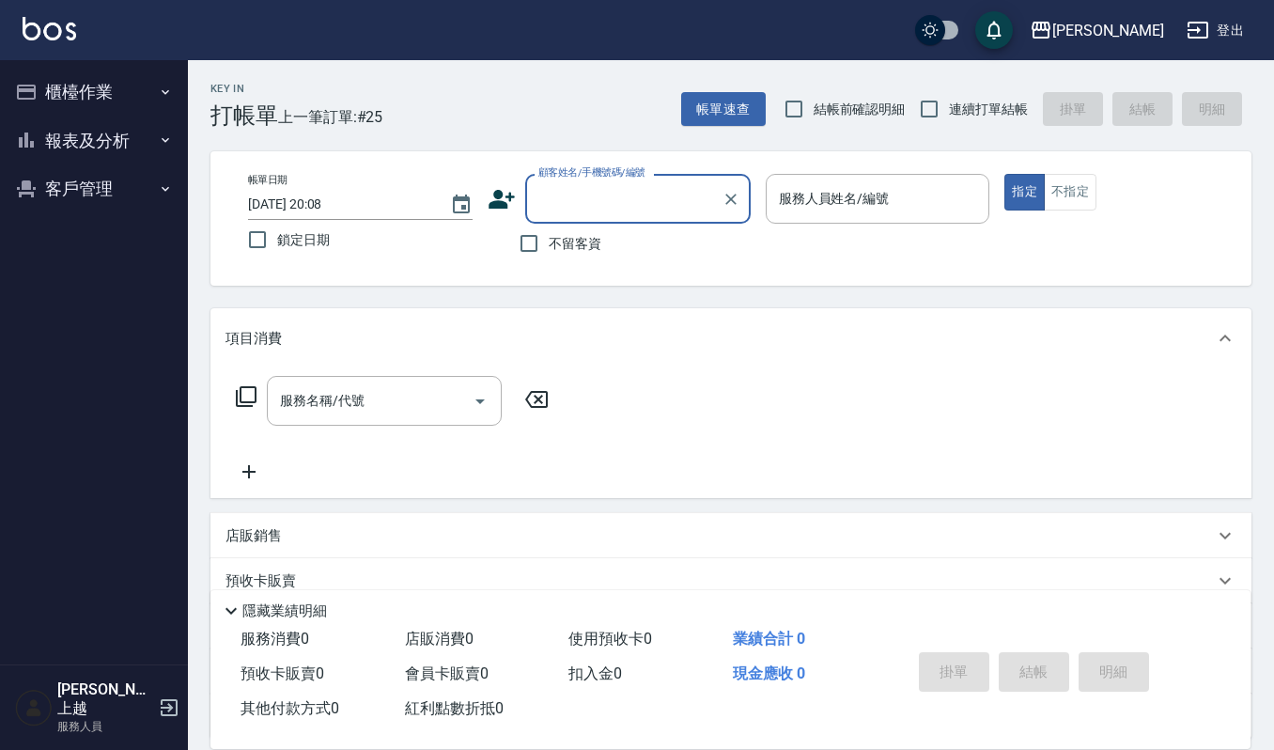
click at [120, 92] on button "櫃檯作業" at bounding box center [94, 92] width 173 height 49
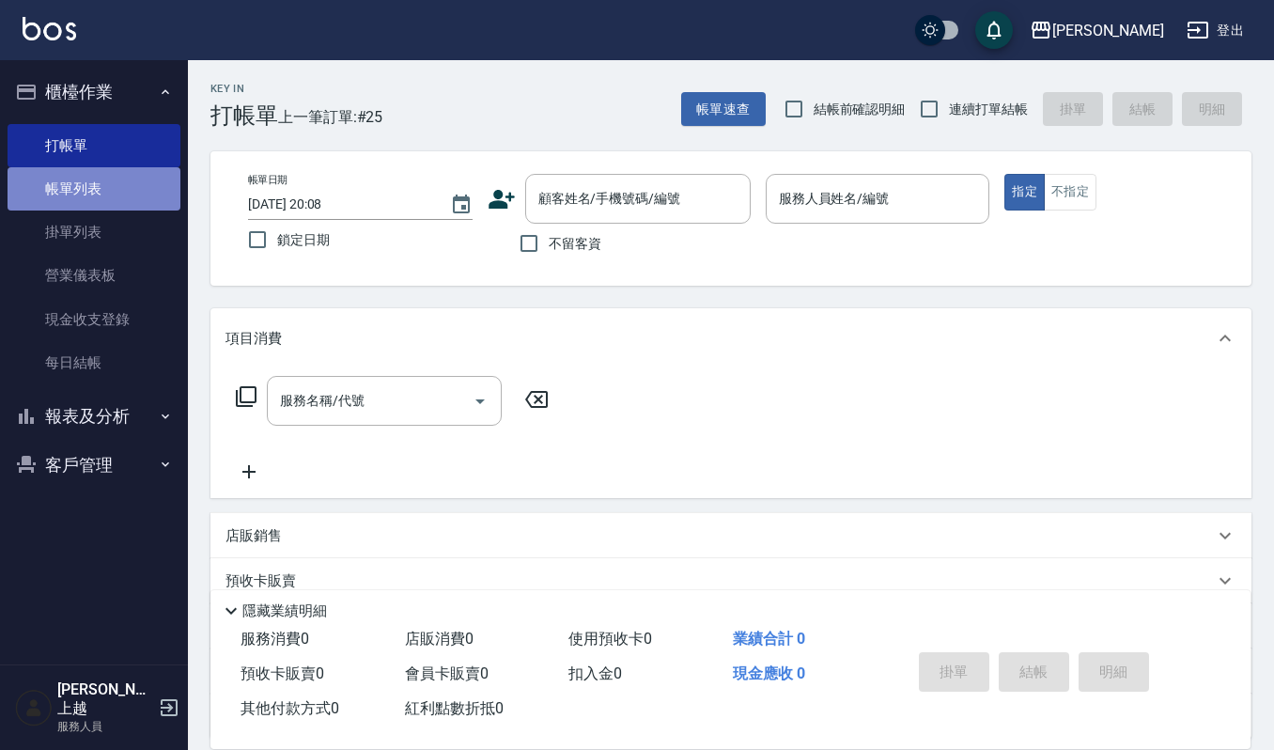
click at [124, 178] on link "帳單列表" at bounding box center [94, 188] width 173 height 43
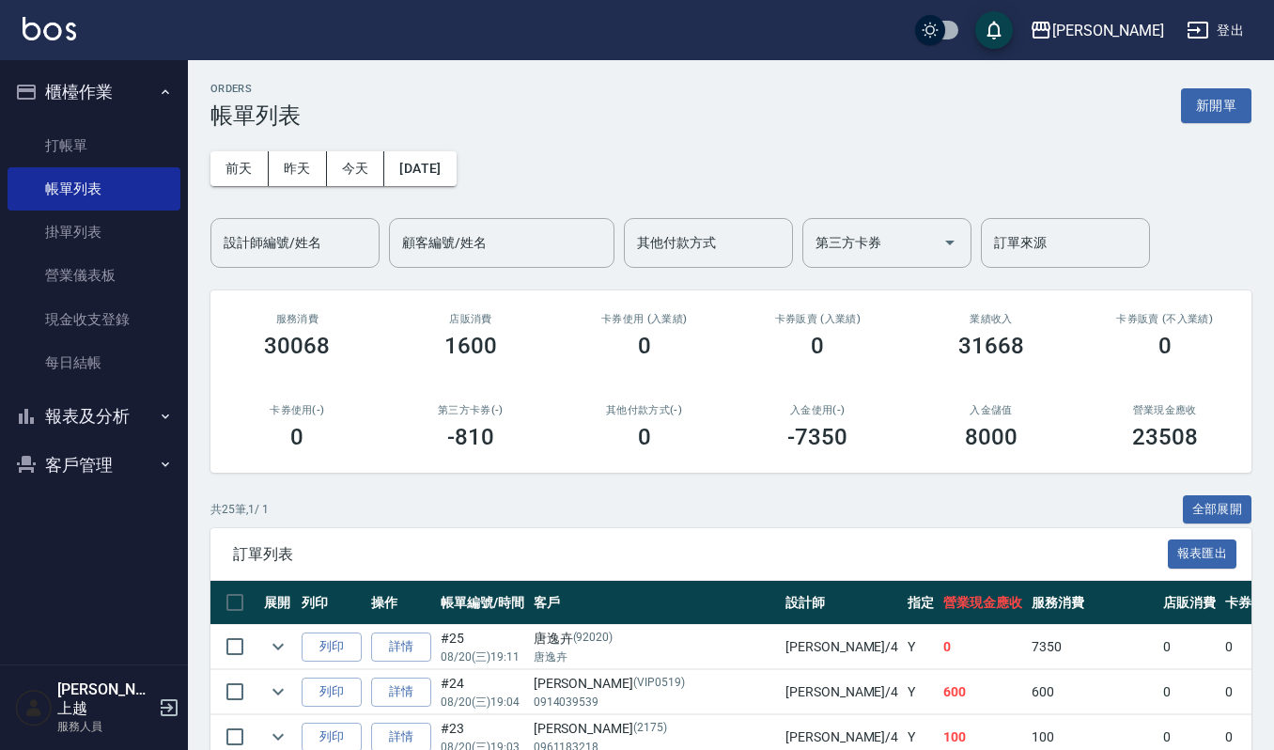
click at [320, 148] on div "[DATE] [DATE] [DATE] [DATE] 設計師編號/姓名 設計師編號/姓名 顧客編號/姓名 顧客編號/姓名 其他付款方式 其他付款方式 第三方…" at bounding box center [730, 198] width 1041 height 139
click at [289, 237] on input "設計師編號/姓名" at bounding box center [295, 242] width 152 height 33
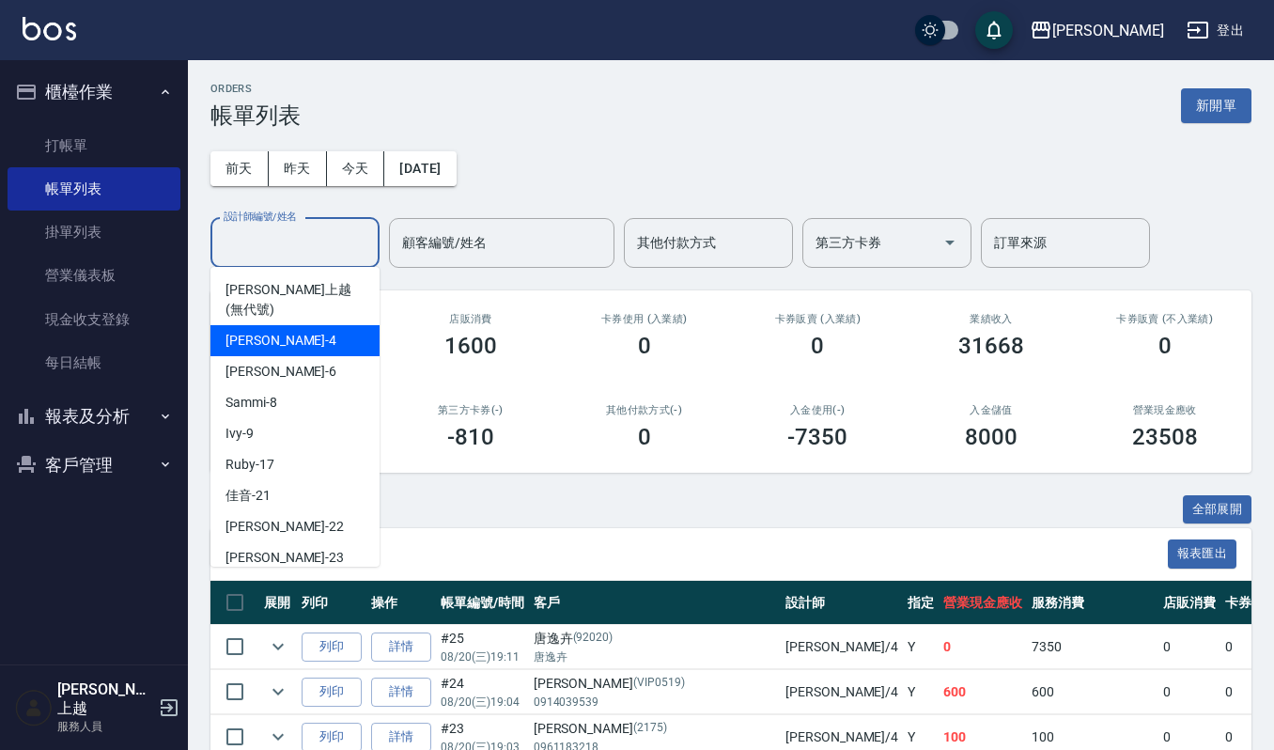
click at [284, 325] on div "[PERSON_NAME] -4" at bounding box center [294, 340] width 169 height 31
type input "[PERSON_NAME]-4"
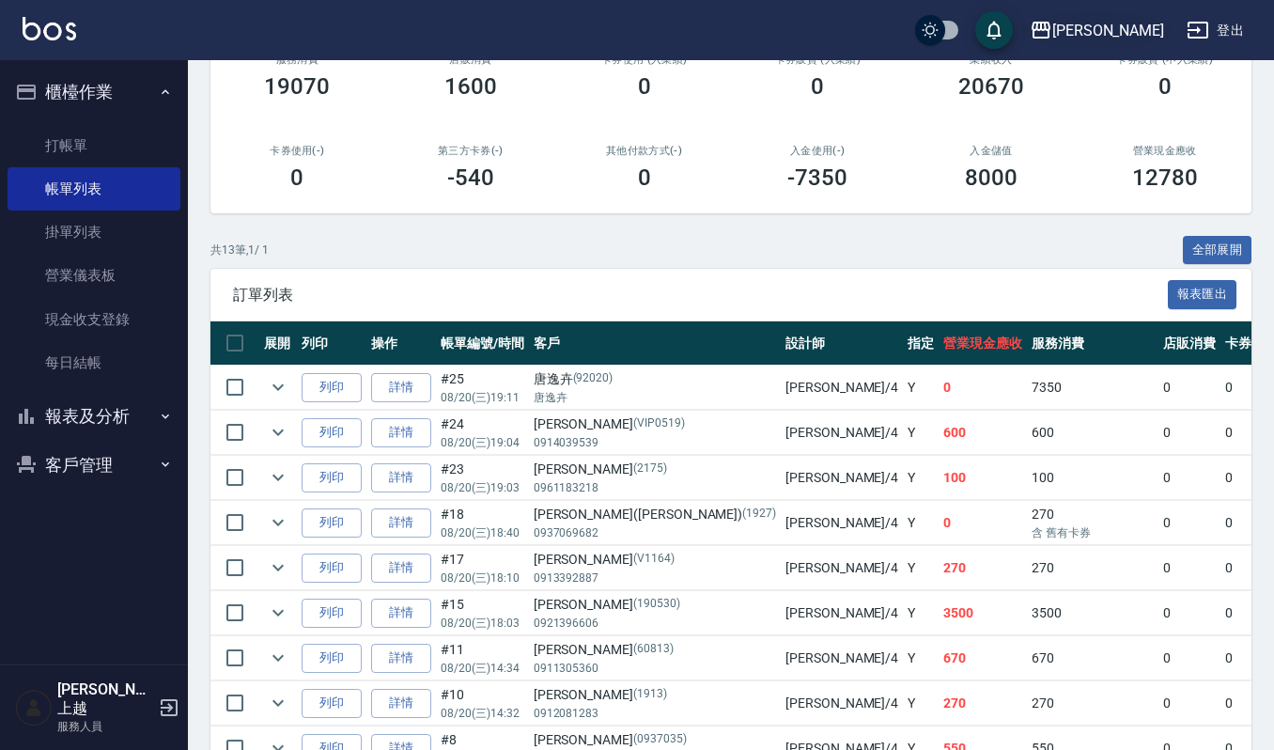
scroll to position [250, 0]
